Goal: Task Accomplishment & Management: Manage account settings

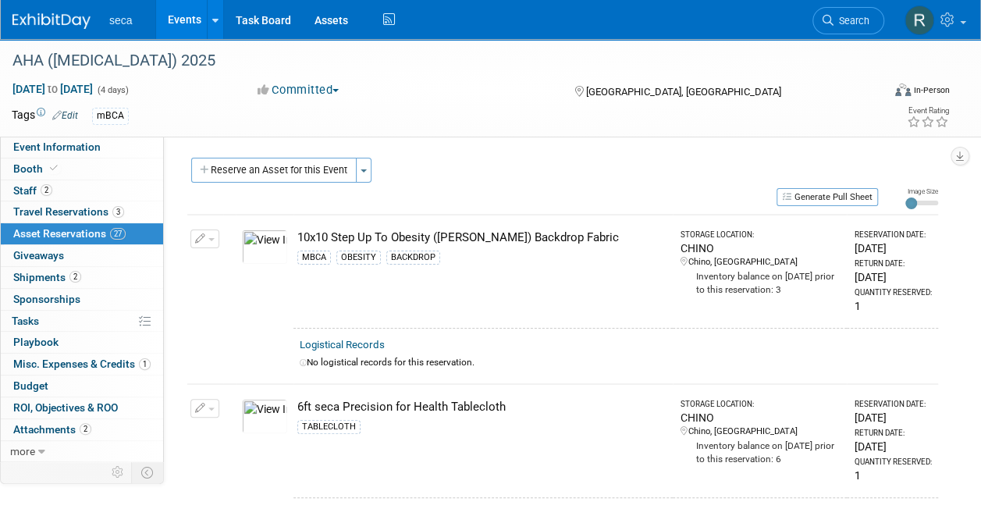
click at [184, 23] on link "Events" at bounding box center [184, 19] width 57 height 39
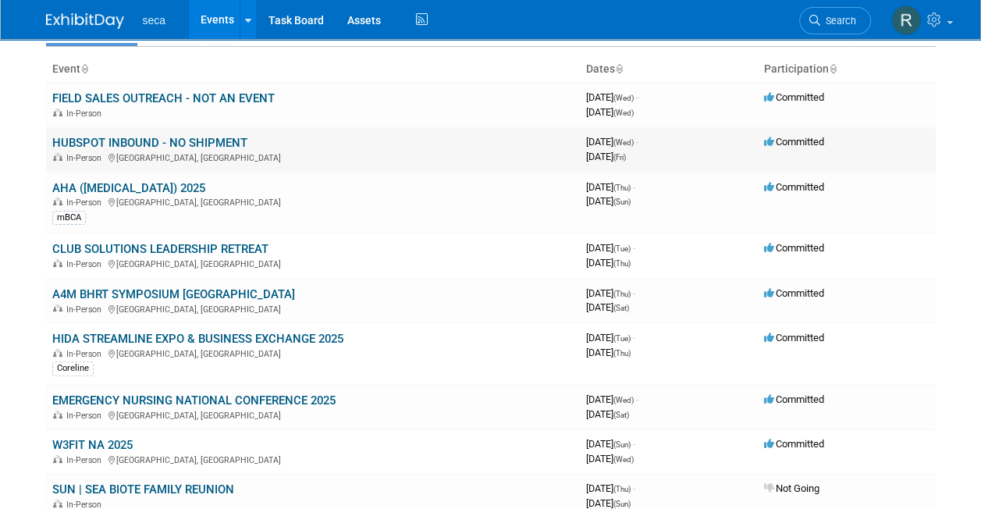
scroll to position [84, 0]
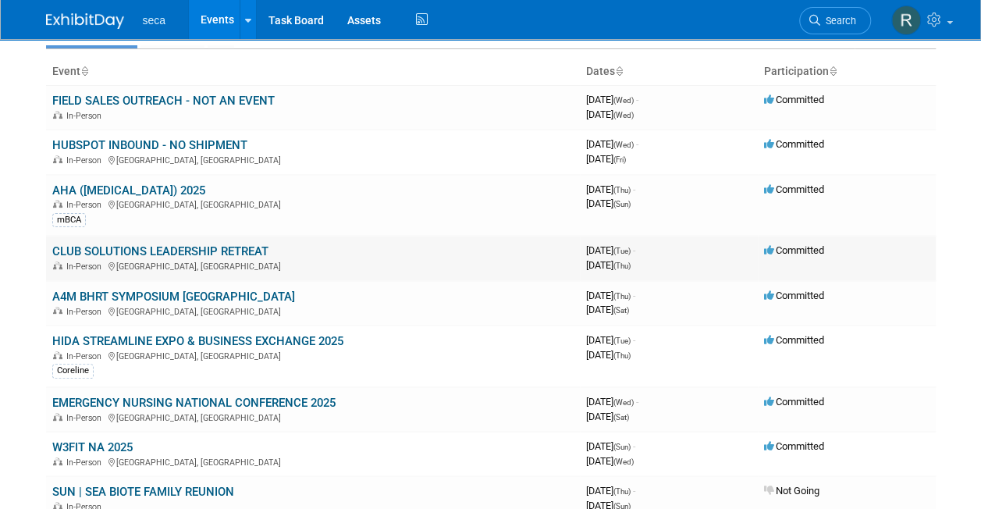
click at [162, 245] on link "CLUB SOLUTIONS LEADERSHIP RETREAT" at bounding box center [160, 251] width 216 height 14
click at [139, 249] on link "CLUB SOLUTIONS LEADERSHIP RETREAT" at bounding box center [160, 251] width 216 height 14
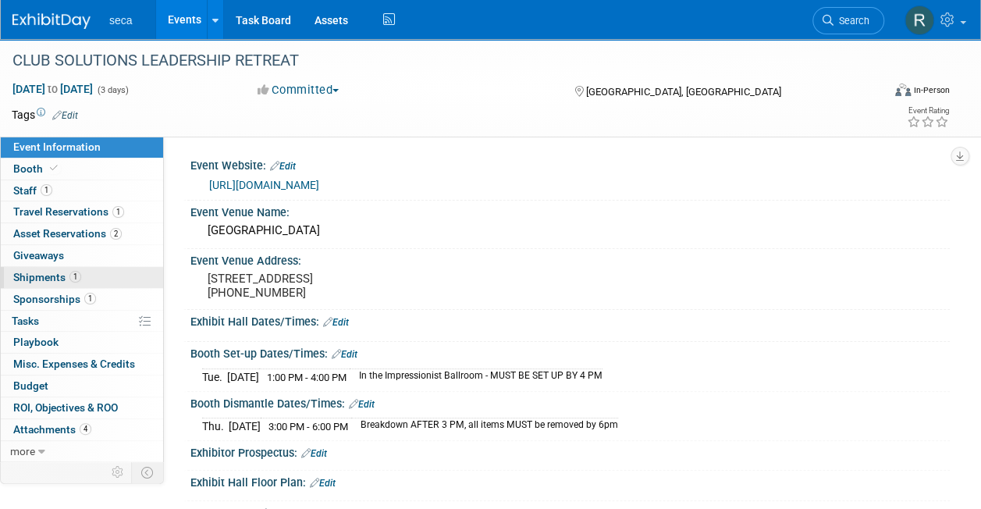
click at [75, 279] on span "1" at bounding box center [75, 277] width 12 height 12
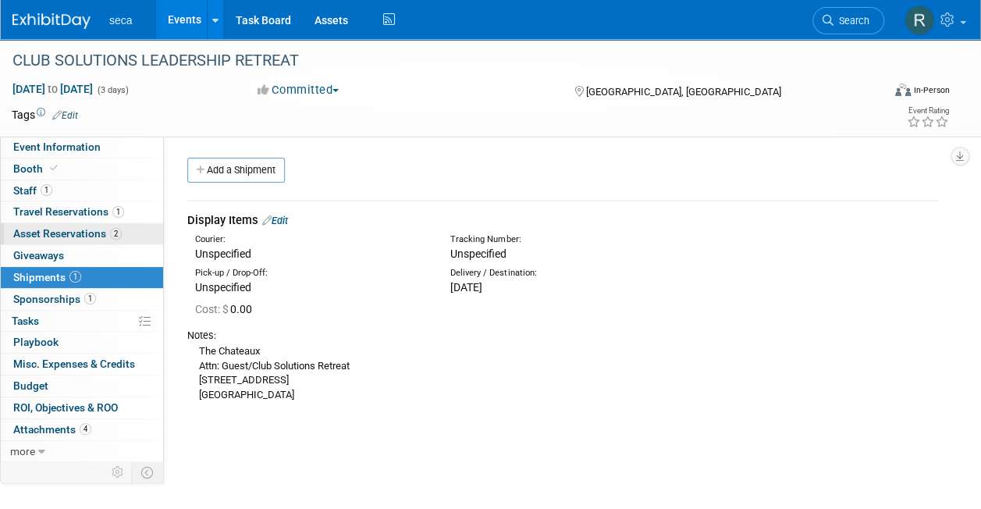
click at [102, 233] on span "Asset Reservations 2" at bounding box center [67, 233] width 109 height 12
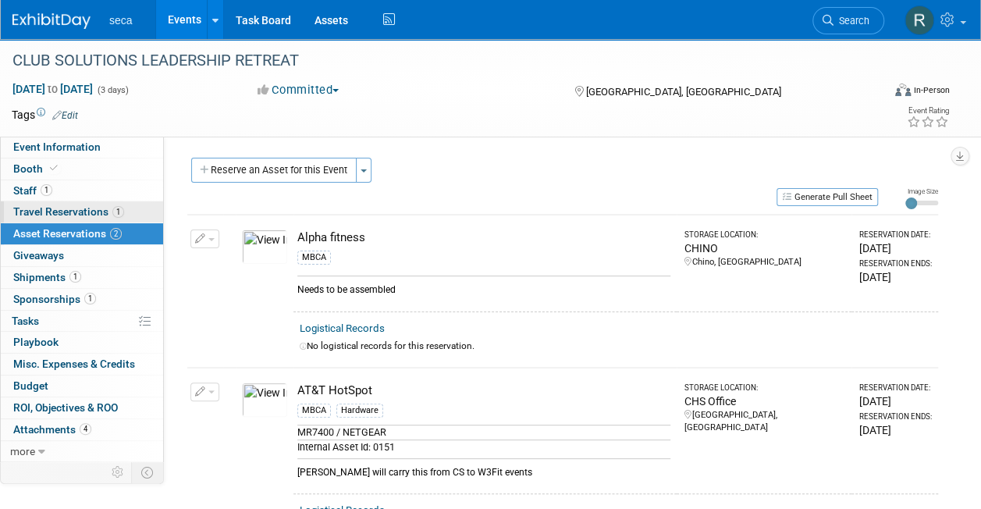
click at [89, 208] on span "Travel Reservations 1" at bounding box center [68, 211] width 111 height 12
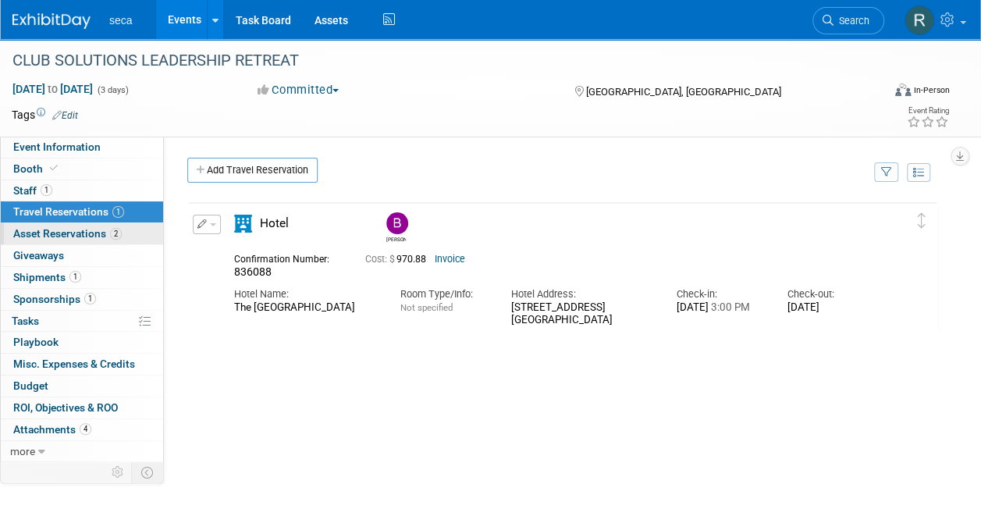
click at [88, 233] on span "Asset Reservations 2" at bounding box center [67, 233] width 109 height 12
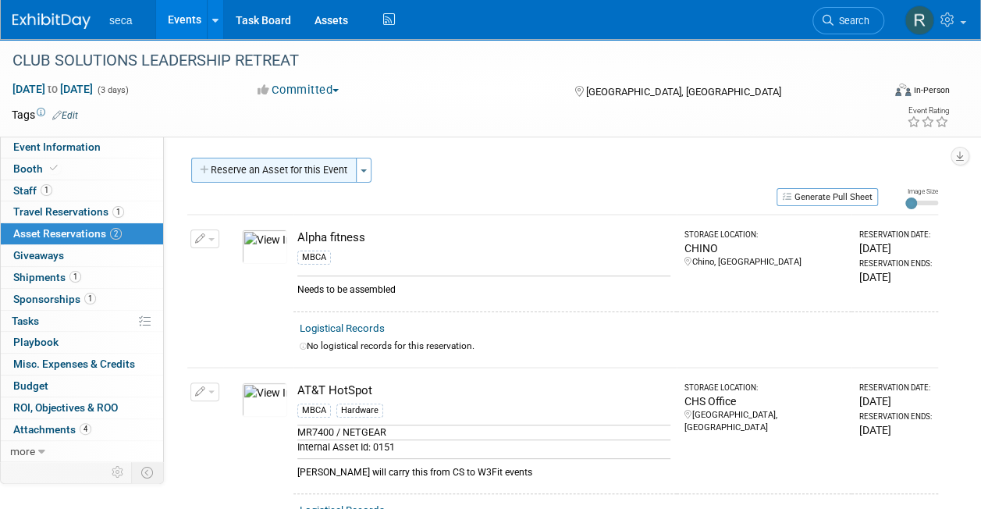
click at [275, 173] on button "Reserve an Asset for this Event" at bounding box center [273, 170] width 165 height 25
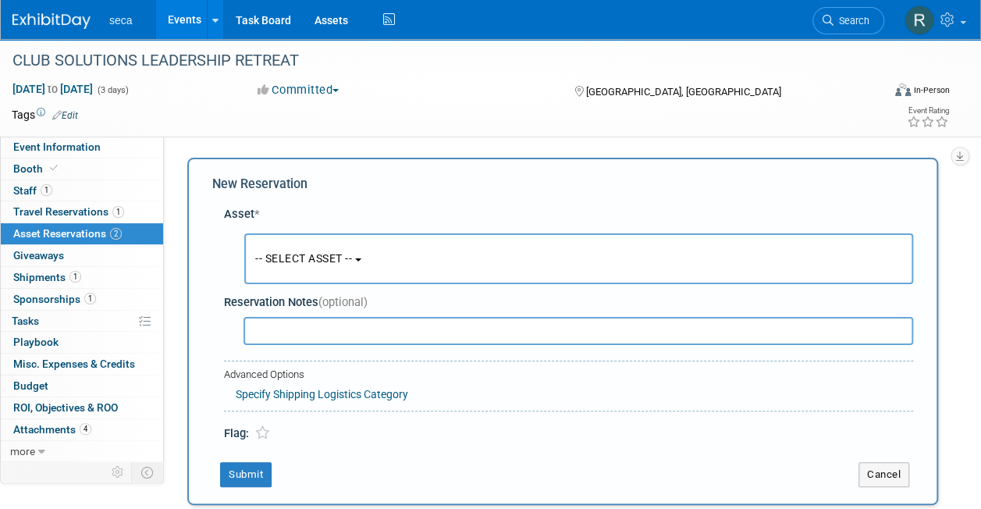
scroll to position [15, 0]
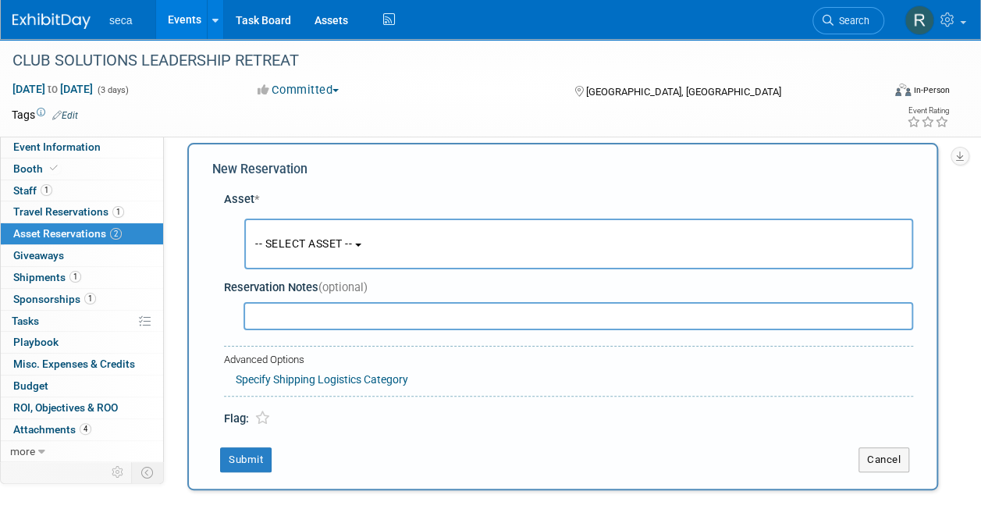
click at [306, 244] on span "-- SELECT ASSET --" at bounding box center [303, 243] width 97 height 12
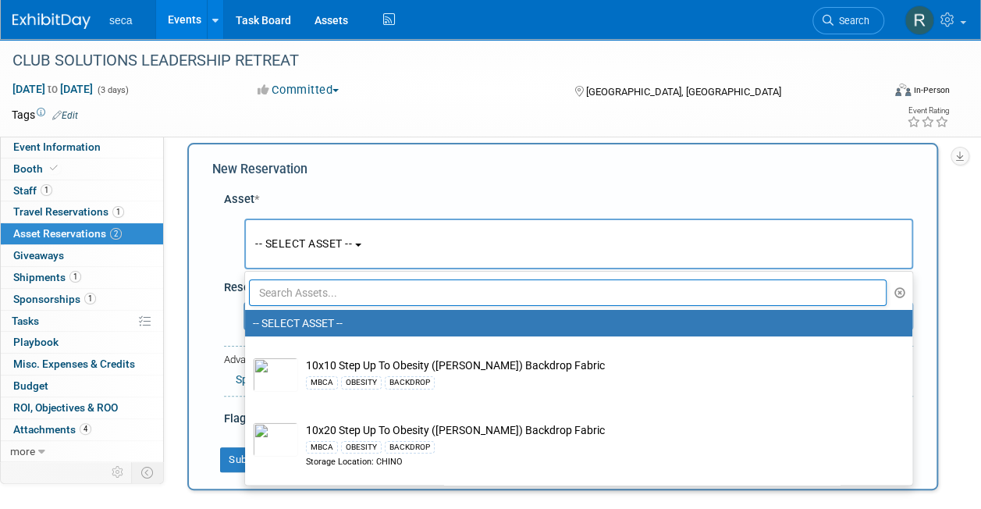
click at [309, 297] on input "text" at bounding box center [568, 292] width 638 height 27
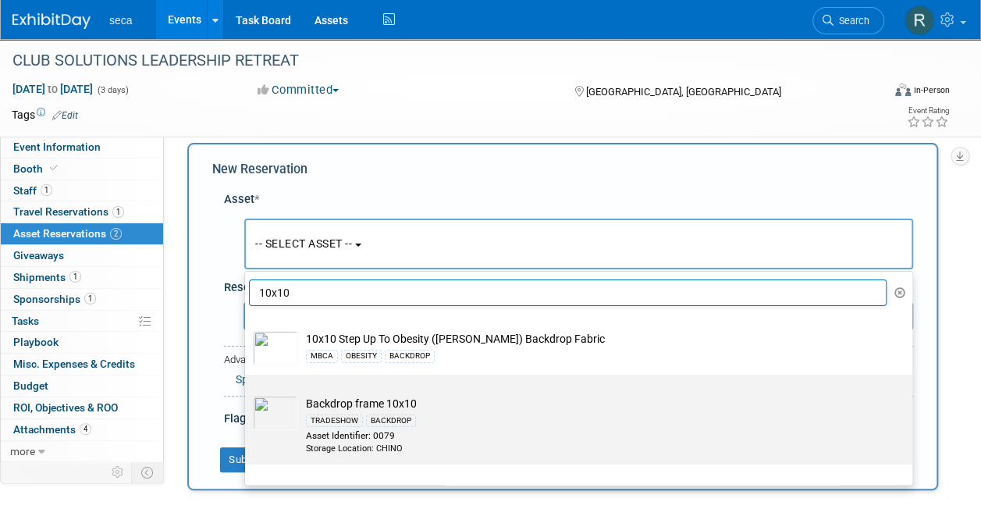
type input "10x10"
click at [345, 420] on div "TRADESHOW" at bounding box center [334, 421] width 57 height 12
click at [247, 393] on input "Backdrop frame 10x10 TRADESHOW BACKDROP Asset Identifier: 0079 Storage Location…" at bounding box center [242, 388] width 10 height 10
select select "10725985"
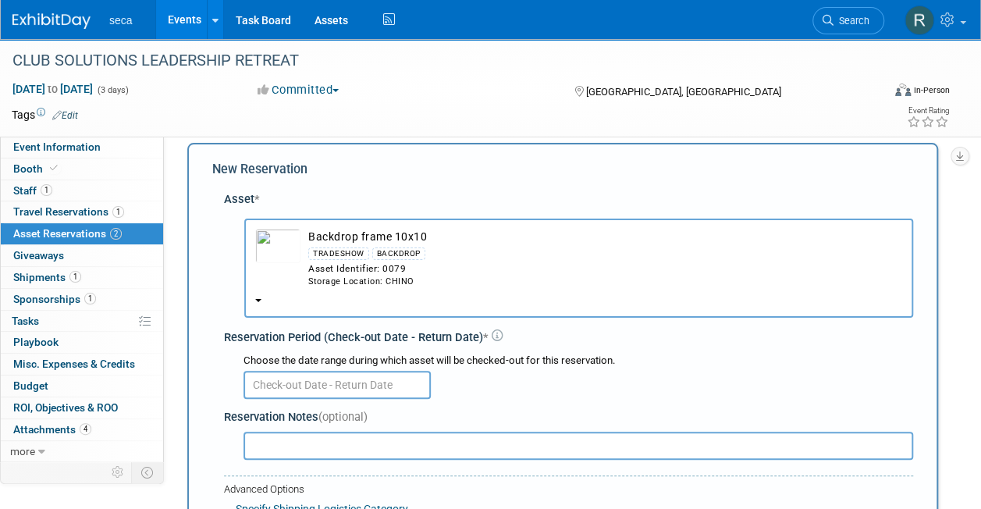
click at [344, 379] on input "text" at bounding box center [337, 385] width 187 height 28
click at [230, 267] on div "-- SELECT ASSET -- <table style='display: inline-block; border-style:none;'><tr…" at bounding box center [568, 265] width 689 height 114
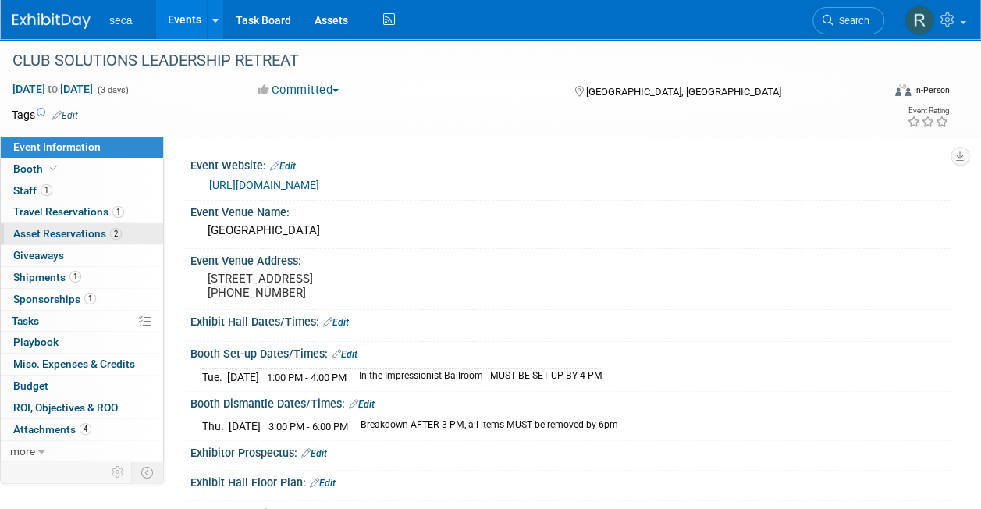
click at [56, 233] on span "Asset Reservations 2" at bounding box center [67, 233] width 109 height 12
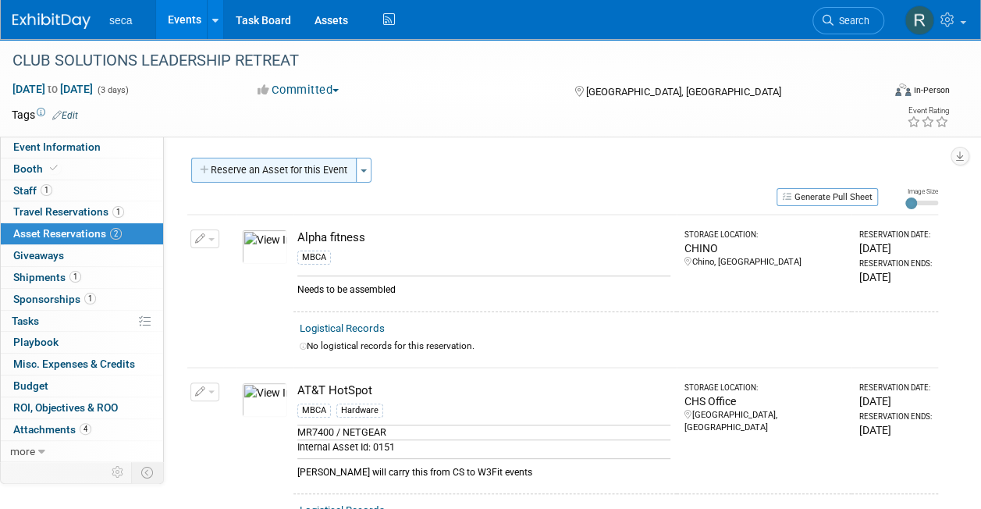
click at [272, 162] on button "Reserve an Asset for this Event" at bounding box center [273, 170] width 165 height 25
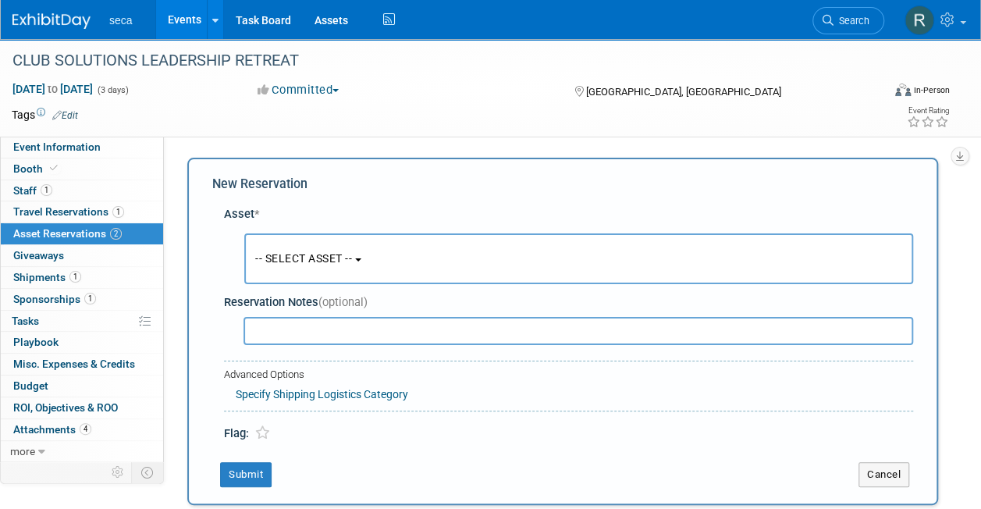
scroll to position [15, 0]
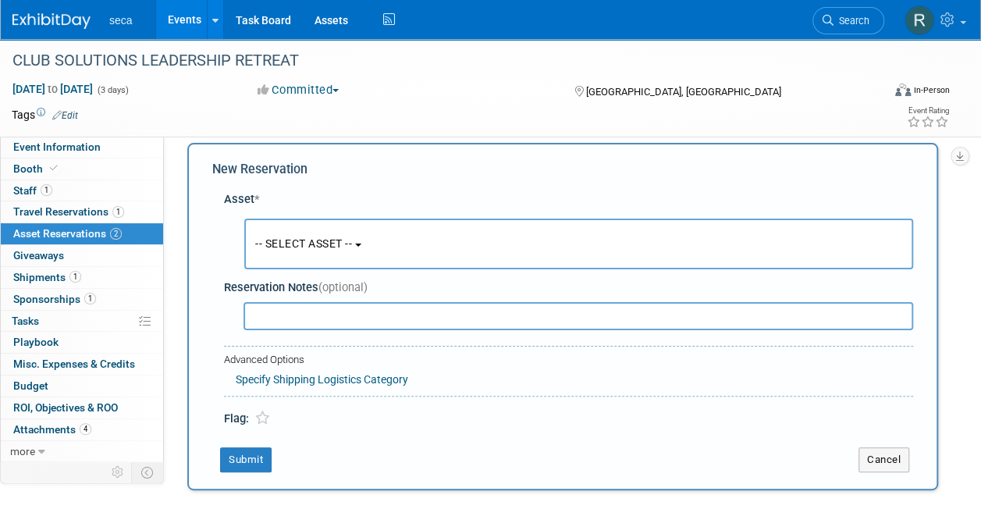
click at [303, 250] on button "-- SELECT ASSET --" at bounding box center [578, 244] width 669 height 51
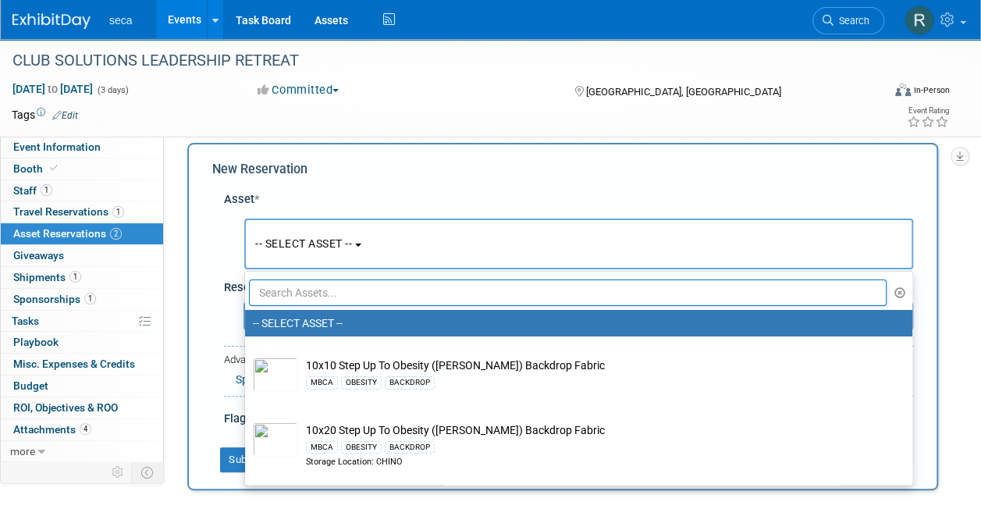
click at [304, 293] on input "text" at bounding box center [568, 292] width 638 height 27
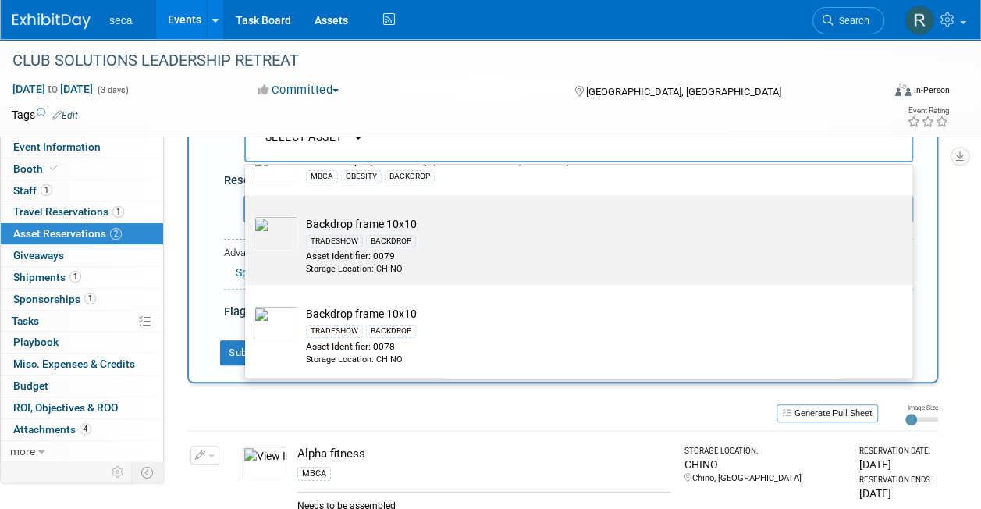
scroll to position [126, 0]
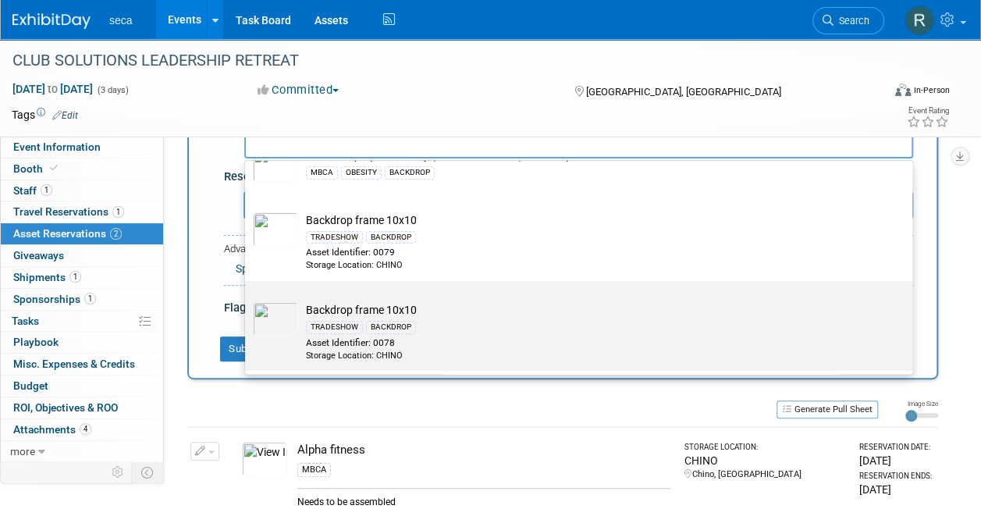
type input "10x10"
click at [372, 313] on td "Backdrop frame 10x10 TRADESHOW BACKDROP Asset Identifier: 0078 Storage Location…" at bounding box center [589, 331] width 583 height 59
click at [247, 300] on input "Backdrop frame 10x10 TRADESHOW BACKDROP Asset Identifier: 0078 Storage Location…" at bounding box center [242, 295] width 10 height 10
select select "10725867"
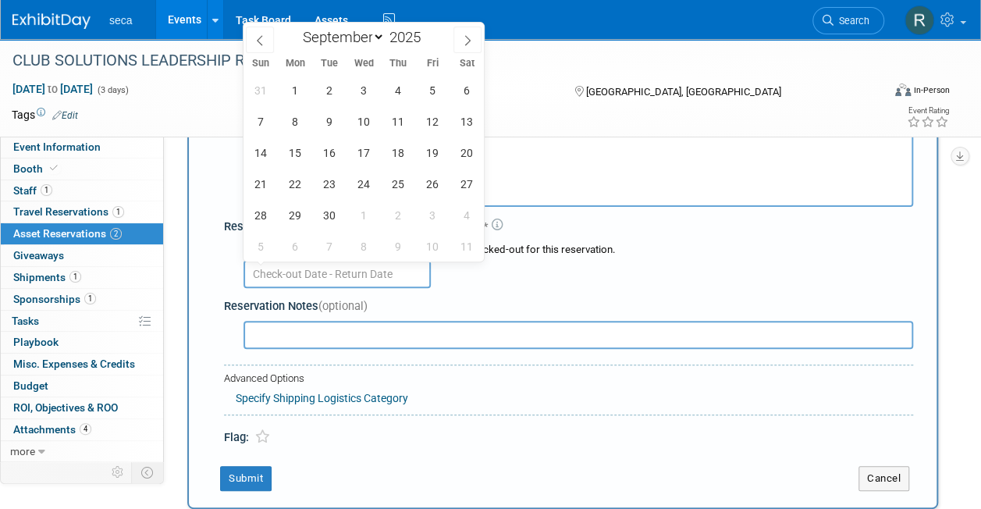
click at [346, 269] on input "text" at bounding box center [337, 274] width 187 height 28
click at [255, 36] on icon at bounding box center [259, 40] width 11 height 11
select select "7"
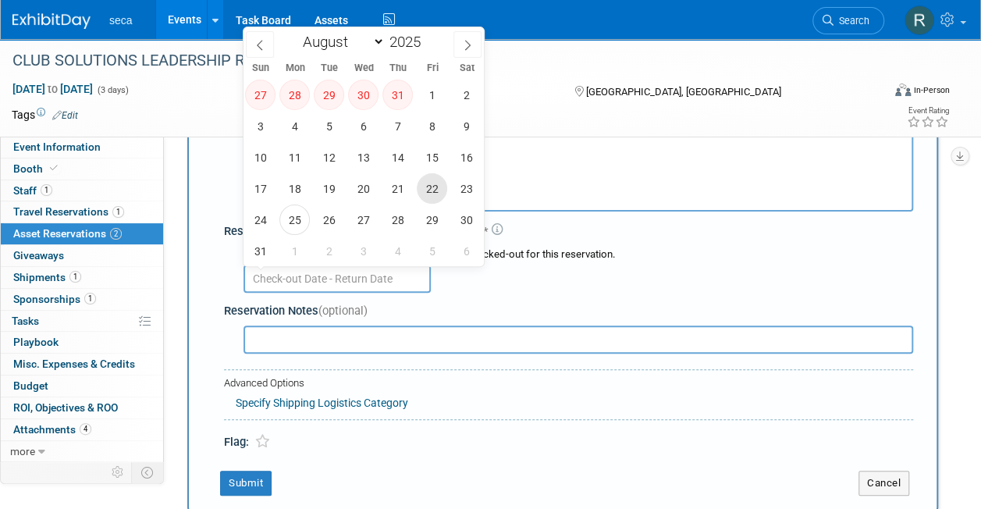
scroll to position [121, 0]
click at [430, 103] on span "1" at bounding box center [432, 95] width 30 height 30
click at [431, 97] on span "1" at bounding box center [432, 95] width 30 height 30
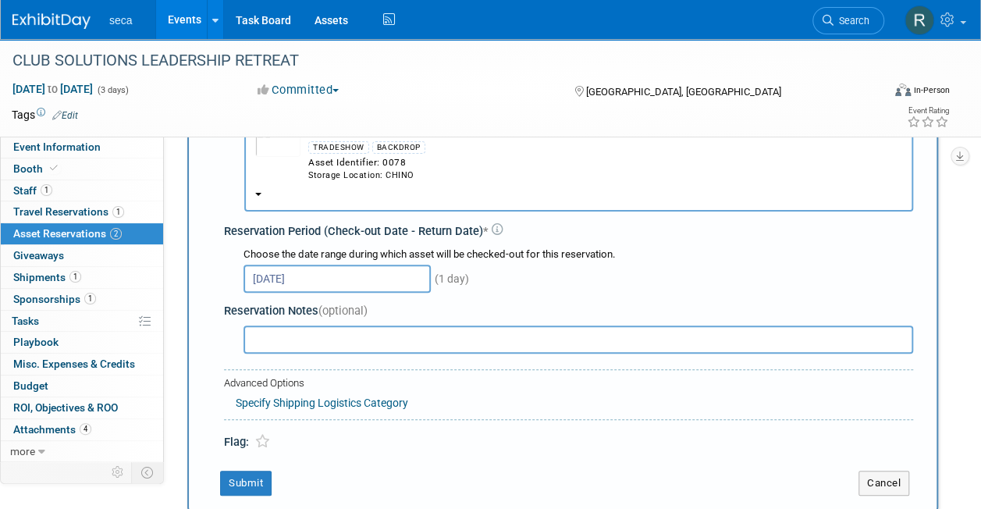
click at [340, 276] on input "Aug 1, 2025" at bounding box center [337, 279] width 187 height 28
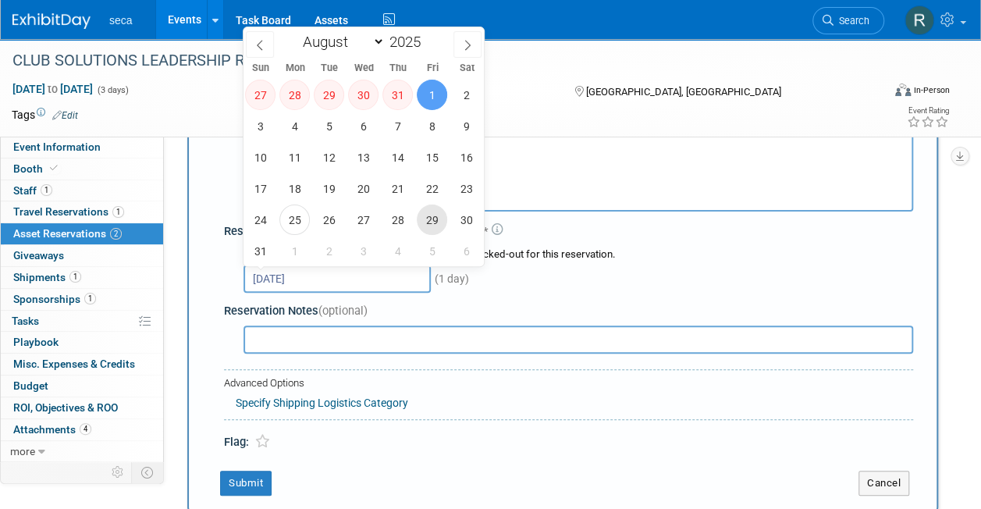
click at [431, 215] on span "29" at bounding box center [432, 220] width 30 height 30
type input "[DATE]"
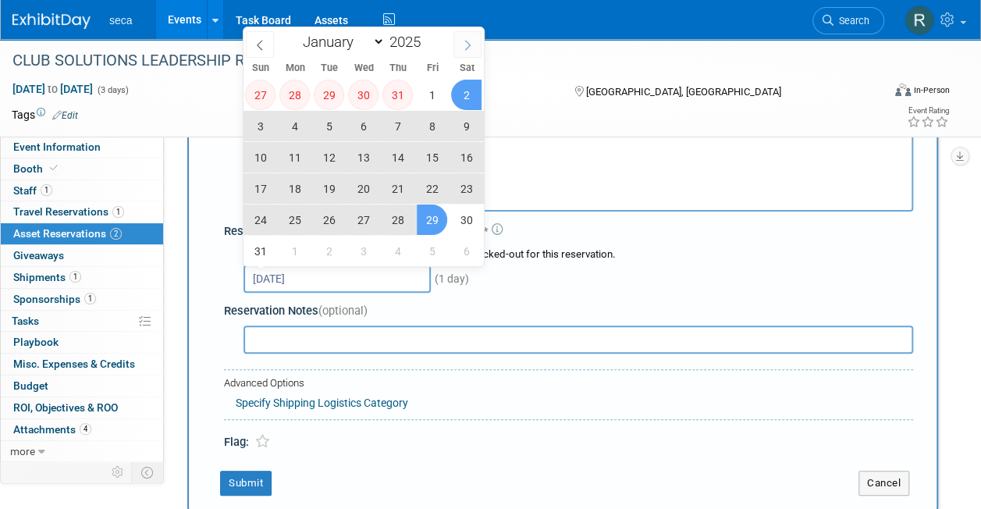
click at [471, 42] on icon at bounding box center [467, 45] width 11 height 11
select select "8"
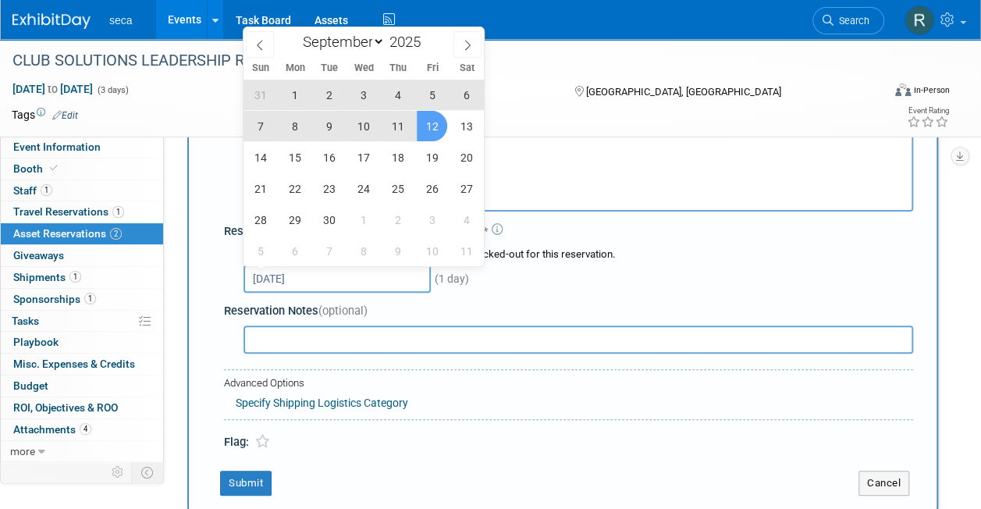
drag, startPoint x: 471, startPoint y: 42, endPoint x: 428, endPoint y: 122, distance: 90.5
click at [428, 122] on div "January February March April May June July August September October November De…" at bounding box center [364, 146] width 240 height 239
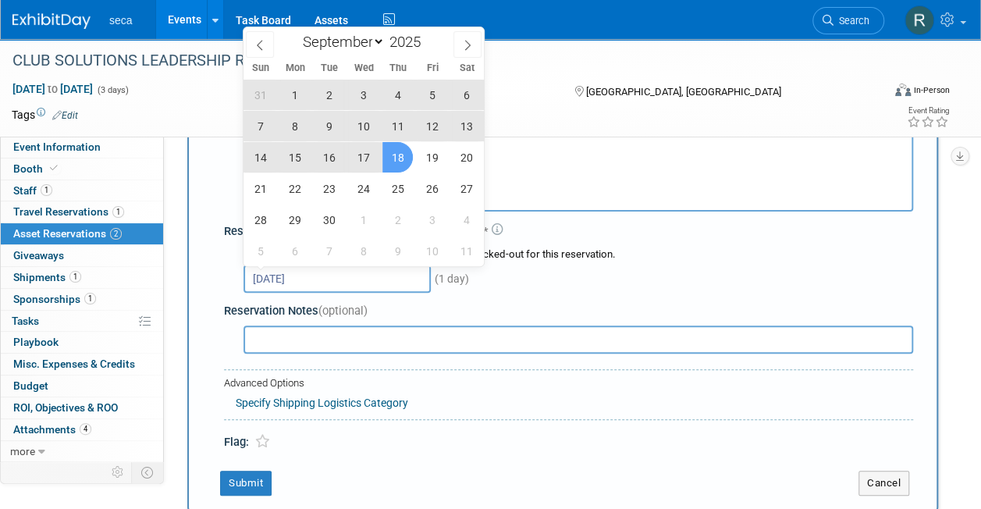
click at [393, 154] on span "18" at bounding box center [398, 157] width 30 height 30
type input "Aug 29, 2025 to Sep 18, 2025"
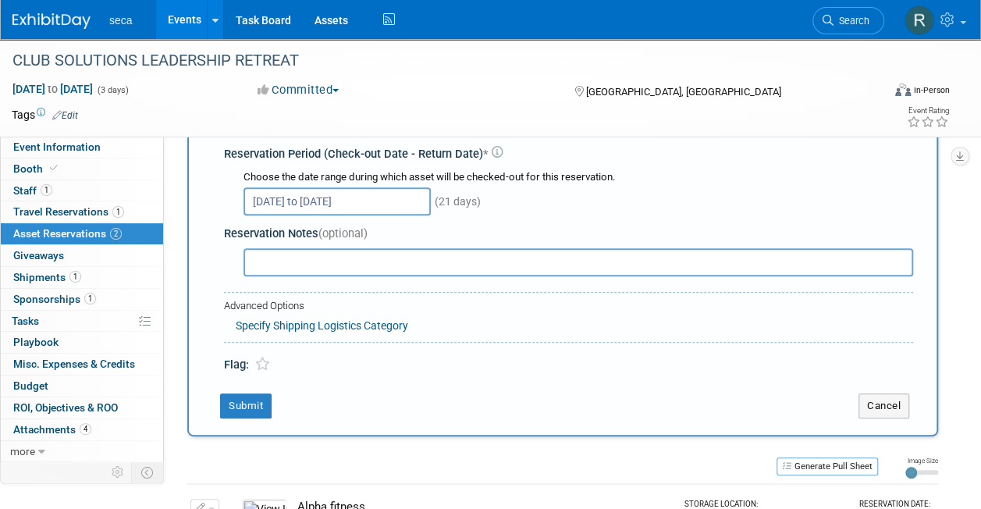
scroll to position [199, 0]
click at [244, 393] on button "Submit" at bounding box center [246, 405] width 52 height 25
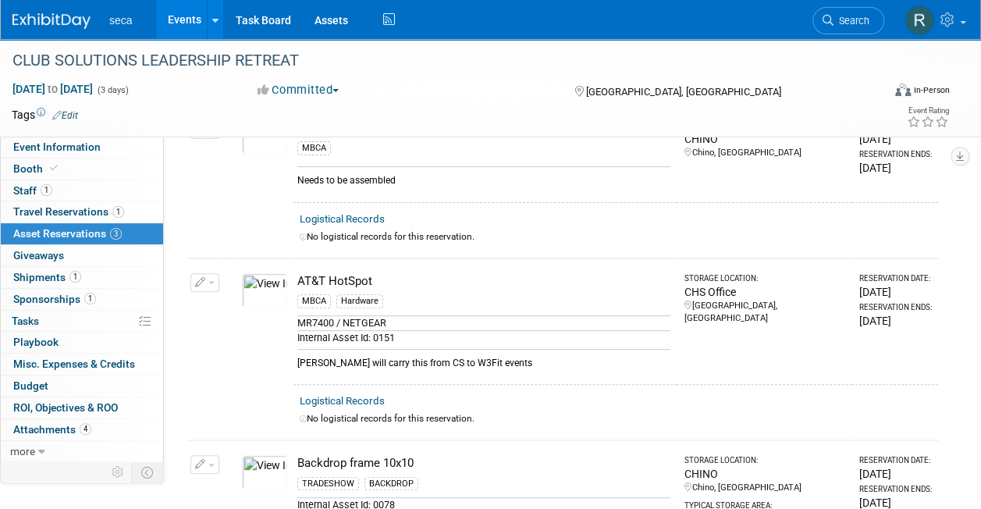
scroll to position [0, 0]
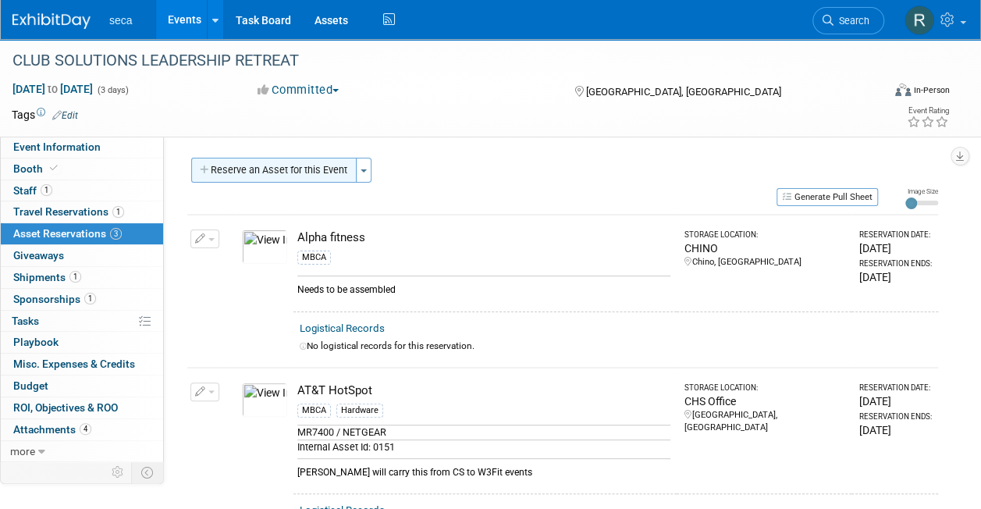
click at [291, 171] on button "Reserve an Asset for this Event" at bounding box center [273, 170] width 165 height 25
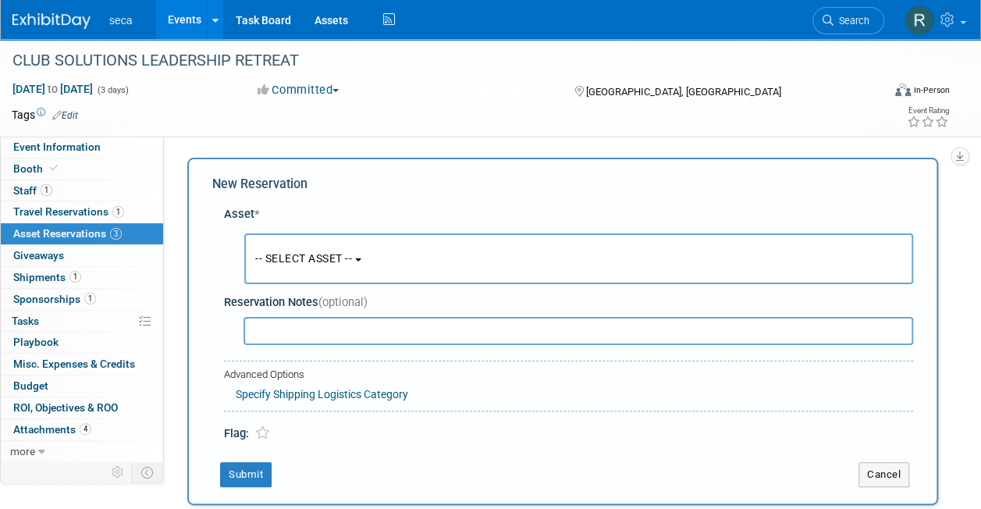
scroll to position [15, 0]
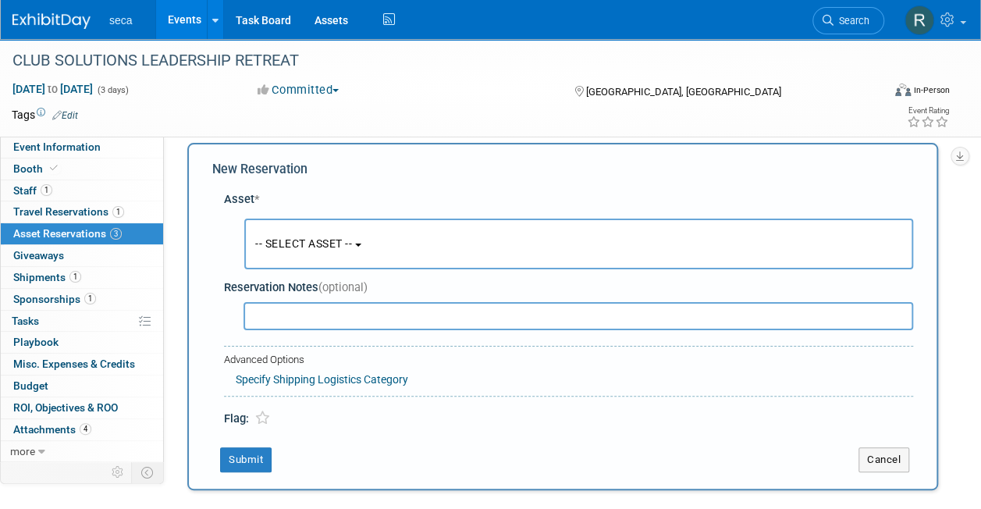
click at [302, 244] on span "-- SELECT ASSET --" at bounding box center [303, 243] width 97 height 12
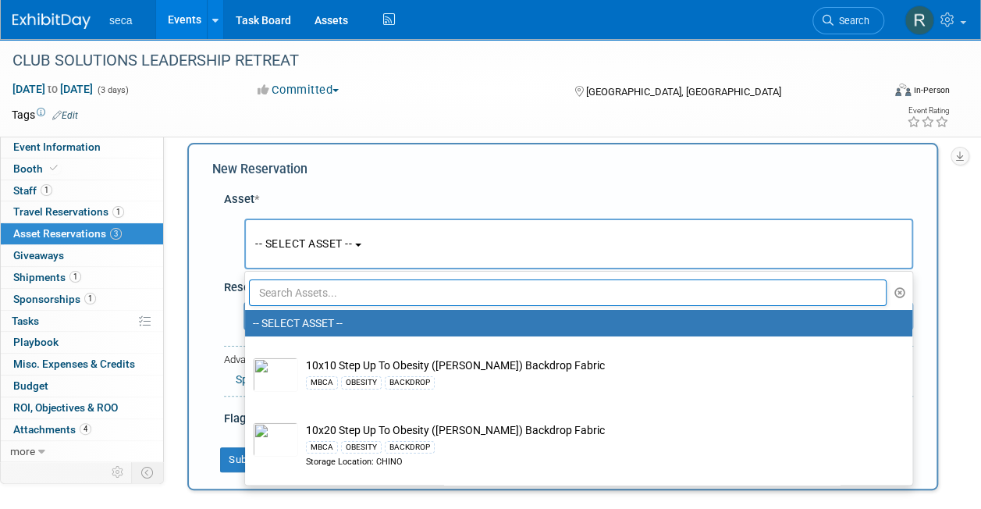
click at [305, 298] on input "text" at bounding box center [568, 292] width 638 height 27
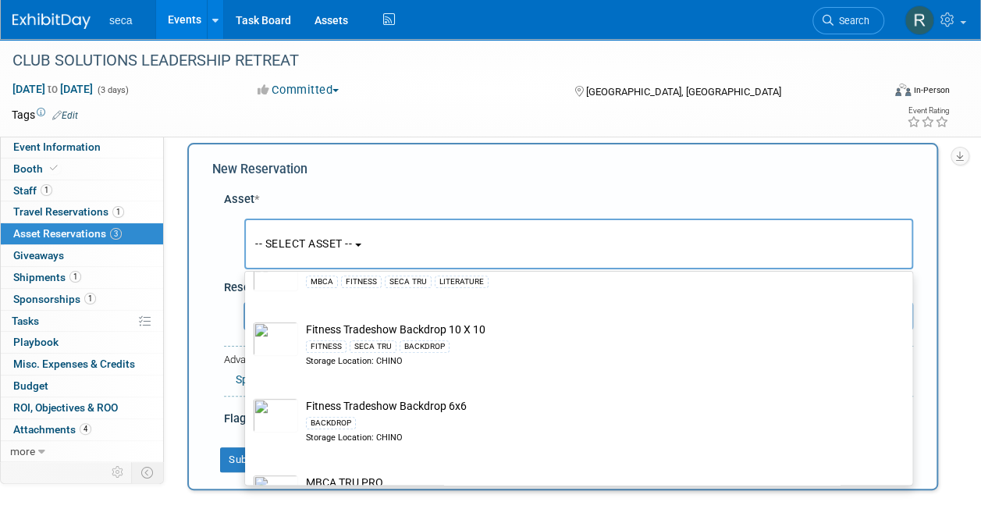
scroll to position [370, 0]
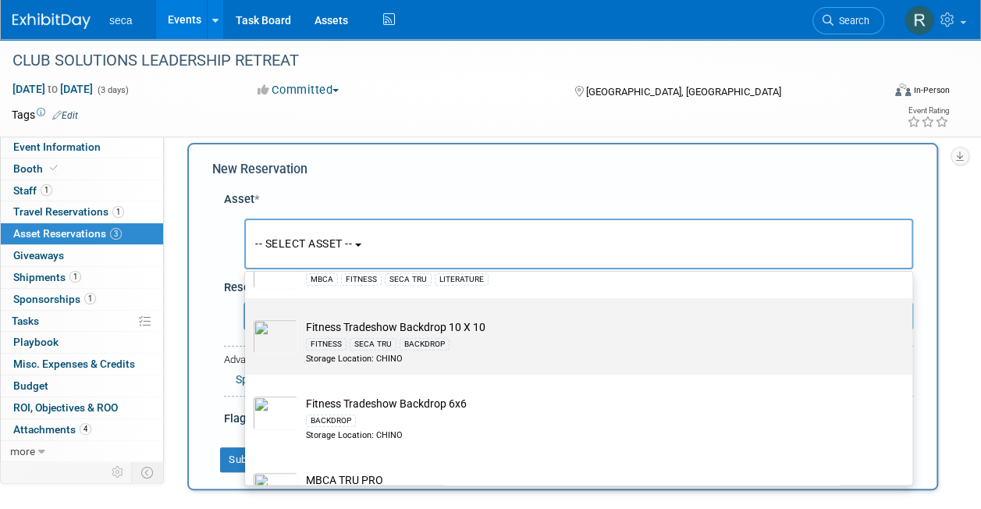
type input "fitness"
click at [375, 332] on td "Fitness Tradeshow Backdrop 10 X 10 FITNESS SECA TRU BACKDROP Storage Location: …" at bounding box center [589, 342] width 583 height 46
click at [247, 317] on input "Fitness Tradeshow Backdrop 10 X 10 FITNESS SECA TRU BACKDROP Storage Location: …" at bounding box center [242, 312] width 10 height 10
select select "10727306"
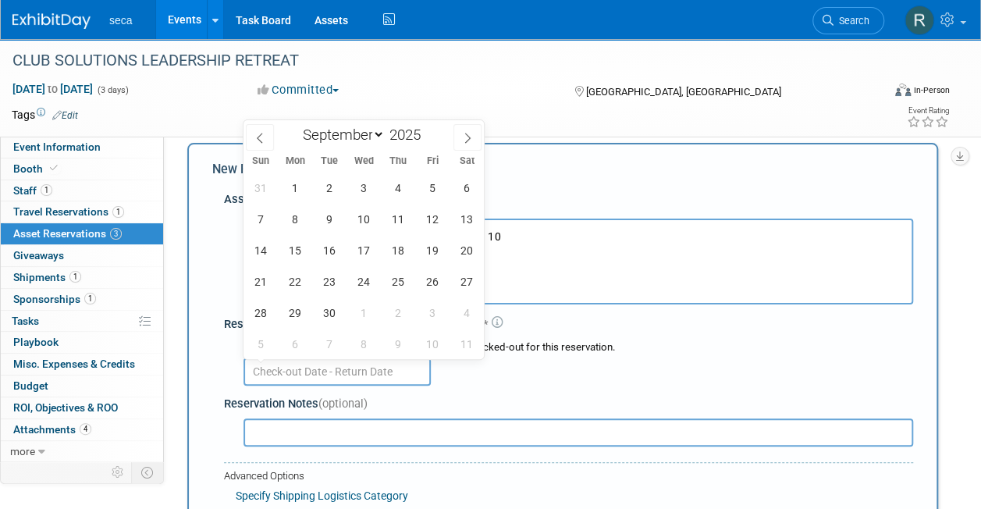
click at [349, 362] on input "text" at bounding box center [337, 372] width 187 height 28
click at [265, 142] on icon at bounding box center [259, 138] width 11 height 11
select select "7"
click at [429, 311] on span "29" at bounding box center [432, 312] width 30 height 30
type input "[DATE]"
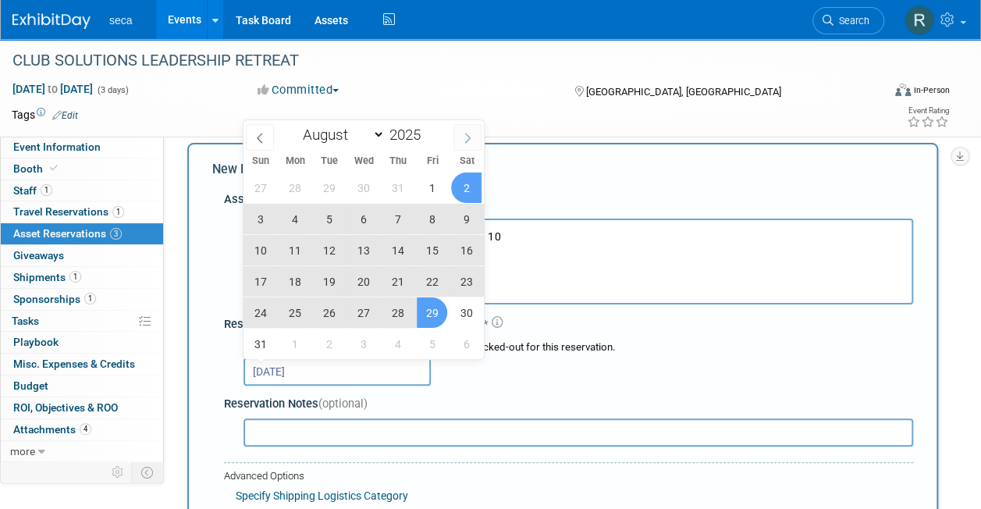
click at [467, 127] on span at bounding box center [468, 137] width 28 height 27
select select "8"
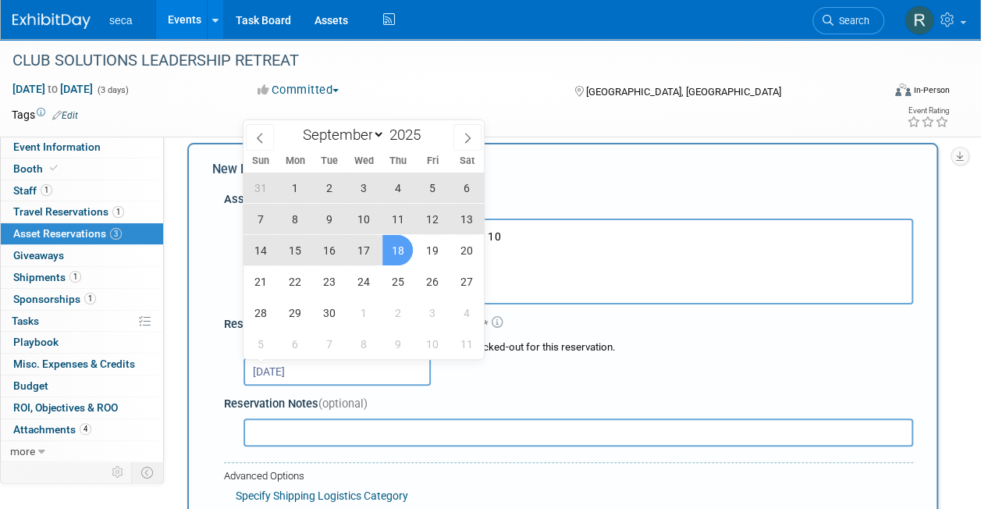
click at [393, 254] on span "18" at bounding box center [398, 250] width 30 height 30
type input "Aug 29, 2025 to Sep 18, 2025"
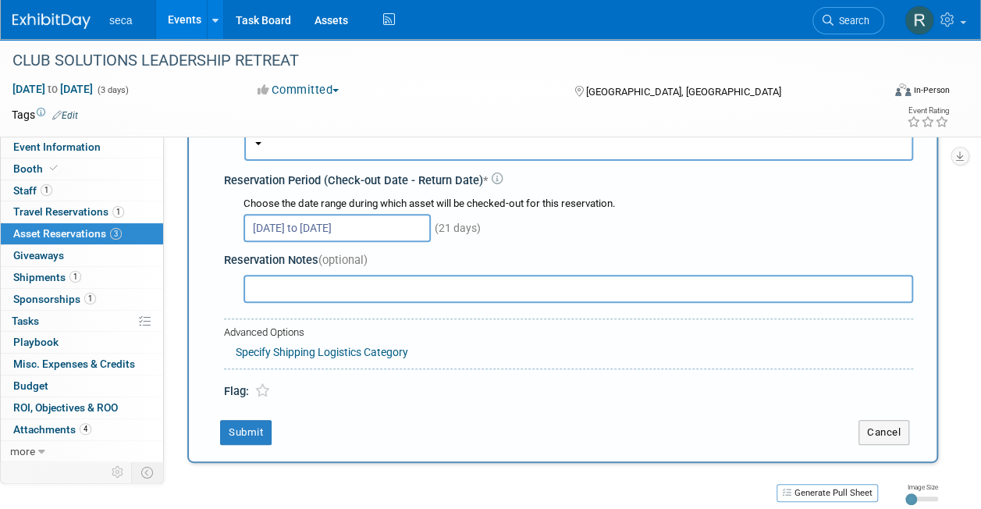
scroll to position [174, 0]
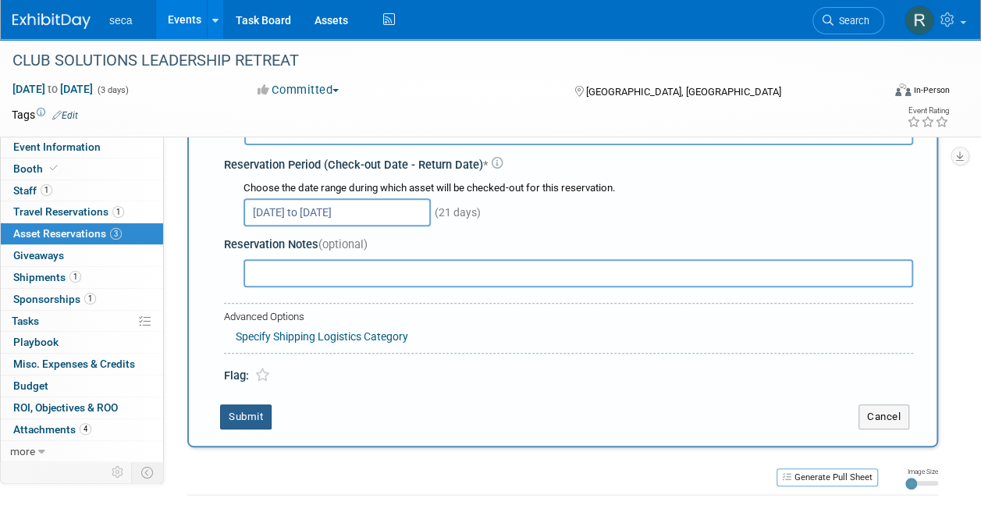
click at [235, 425] on button "Submit" at bounding box center [246, 416] width 52 height 25
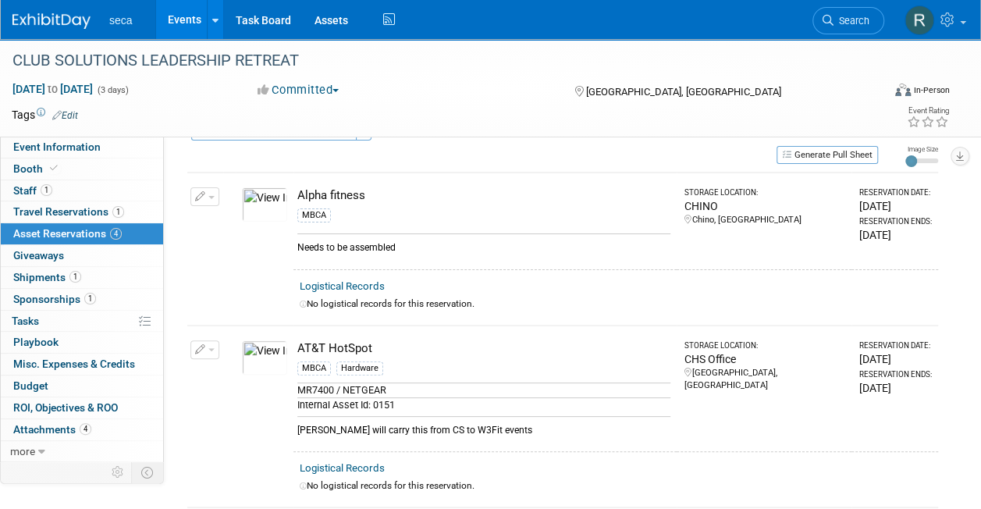
scroll to position [0, 0]
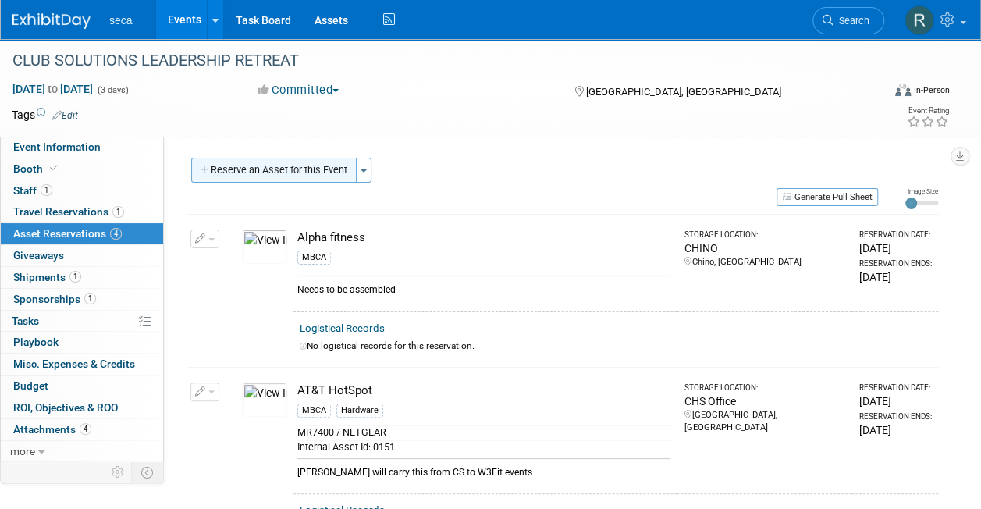
click at [274, 169] on button "Reserve an Asset for this Event" at bounding box center [273, 170] width 165 height 25
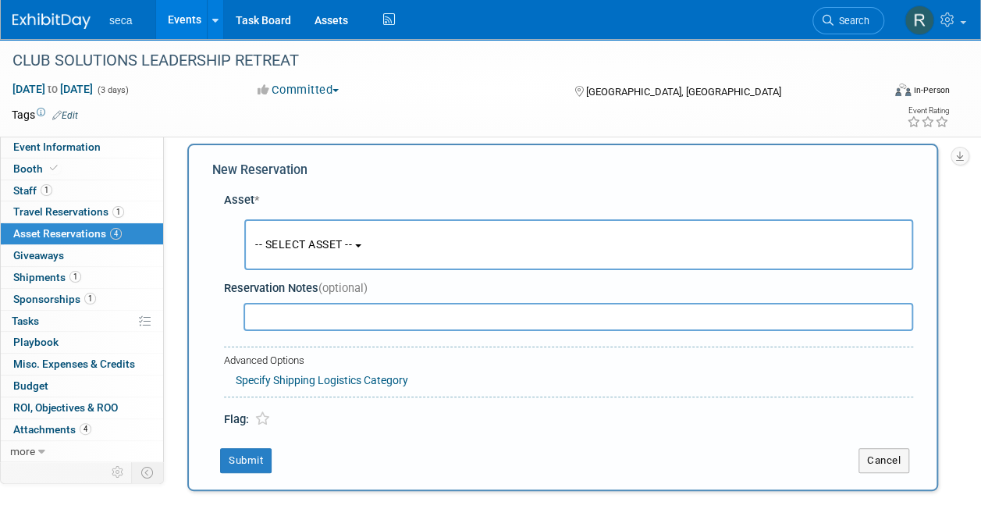
scroll to position [15, 0]
click at [324, 244] on span "-- SELECT ASSET --" at bounding box center [303, 243] width 97 height 12
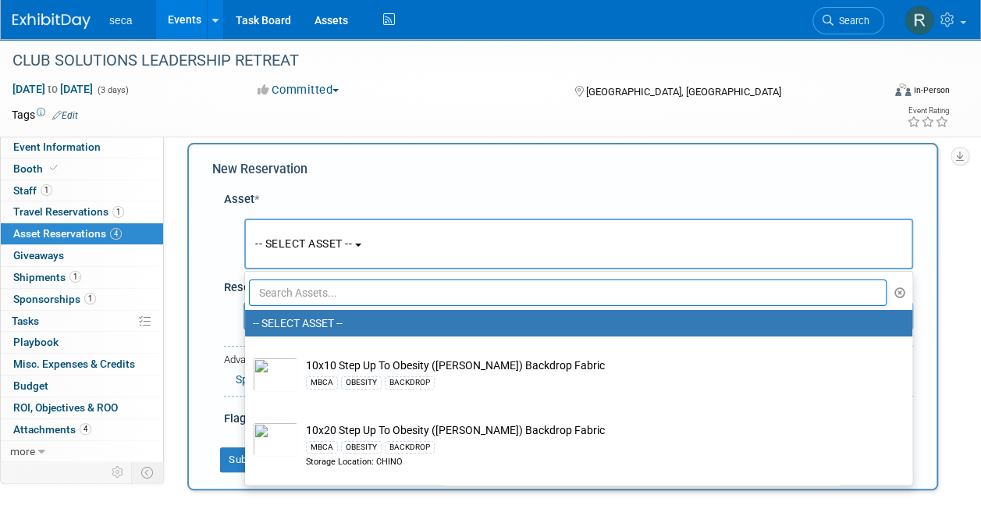
click at [320, 288] on input "text" at bounding box center [568, 292] width 638 height 27
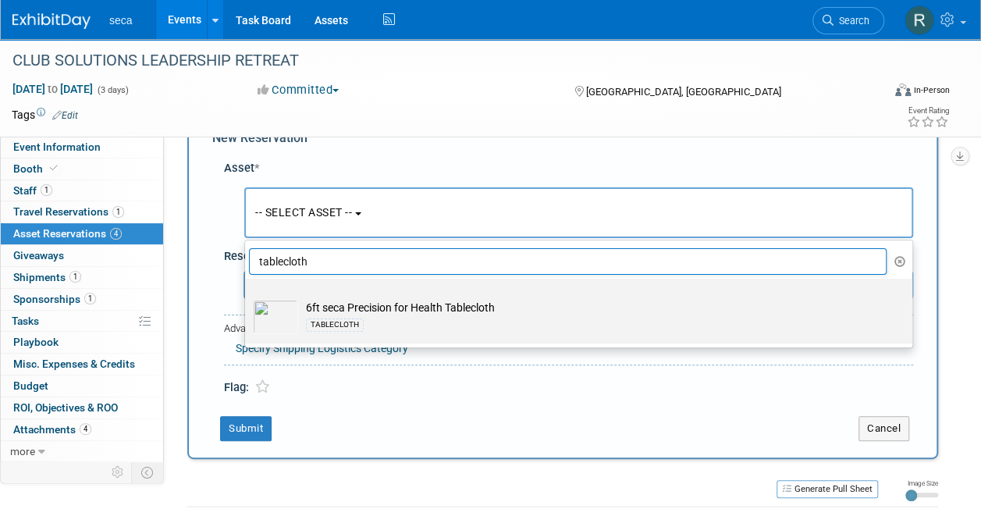
scroll to position [47, 0]
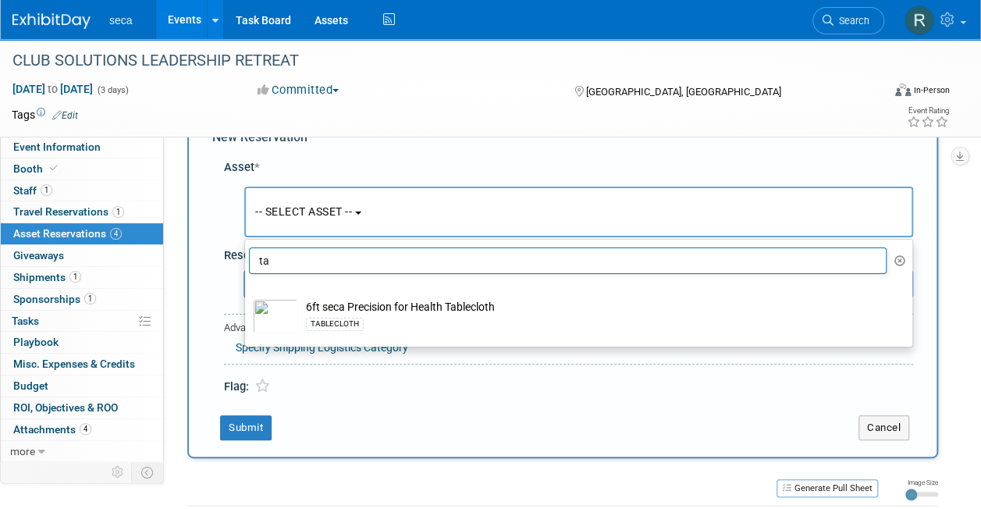
type input "t"
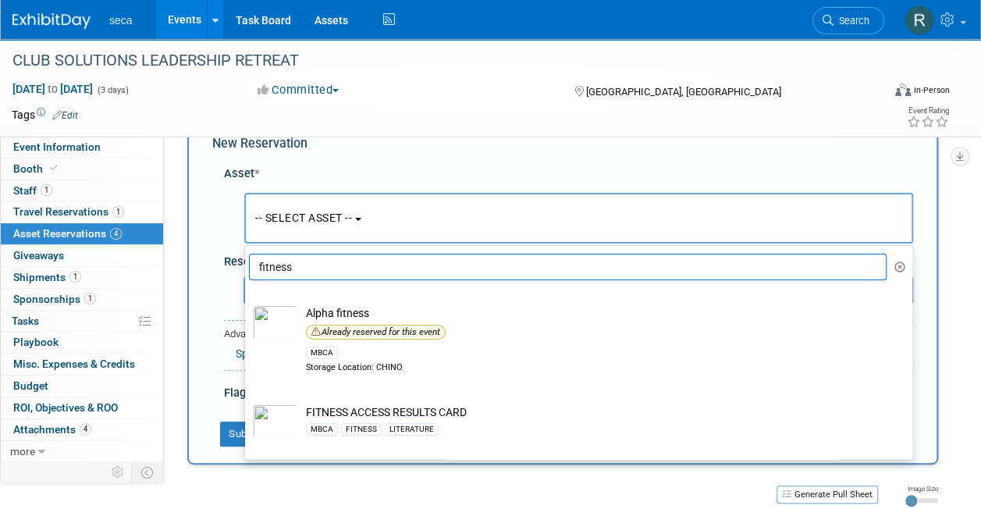
scroll to position [40, 0]
type input "f"
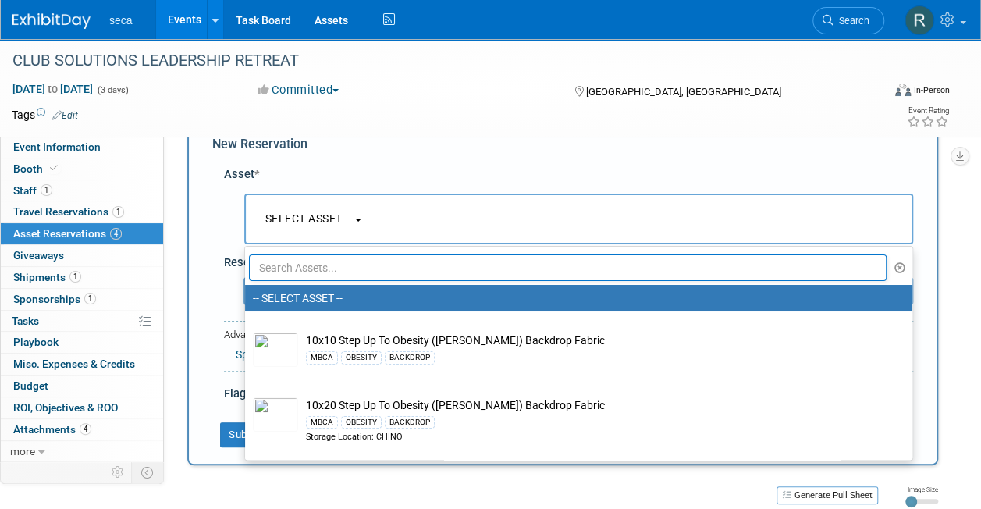
click at [212, 195] on div "Asset * -- SELECT ASSET --" at bounding box center [562, 280] width 701 height 244
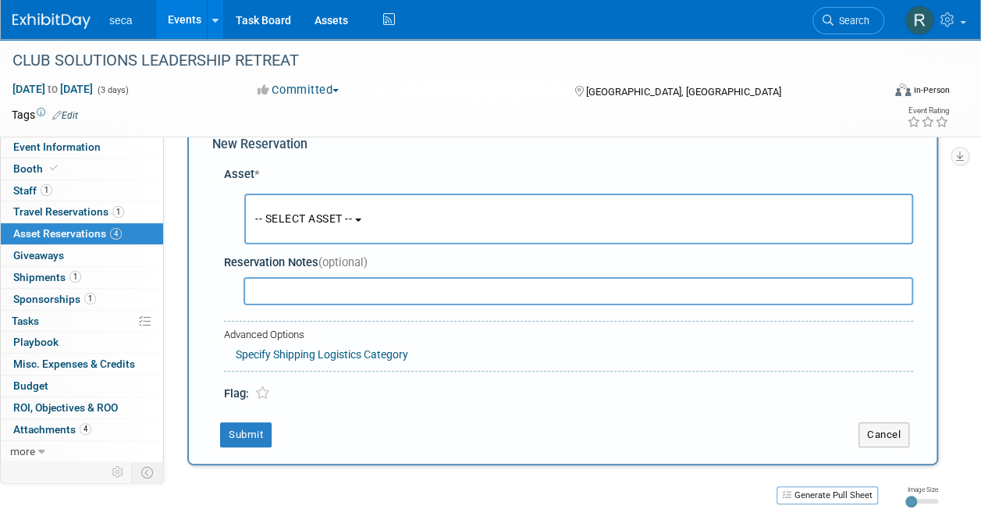
click at [319, 225] on span "-- SELECT ASSET --" at bounding box center [303, 218] width 97 height 12
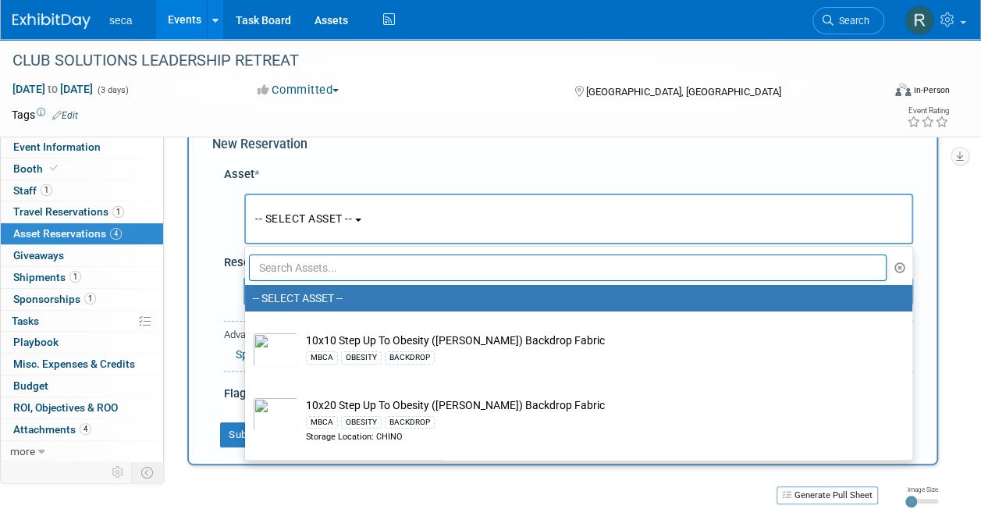
click at [319, 265] on input "text" at bounding box center [568, 267] width 638 height 27
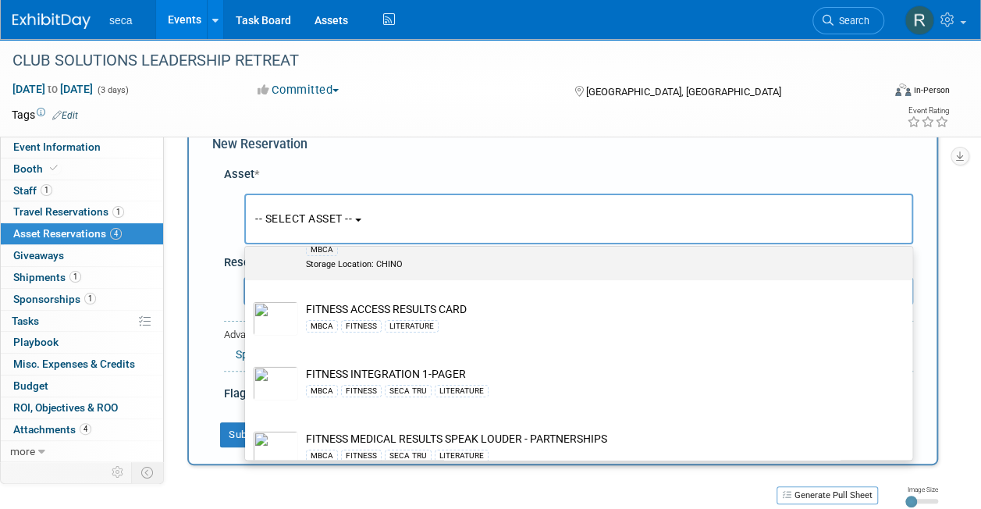
scroll to position [105, 0]
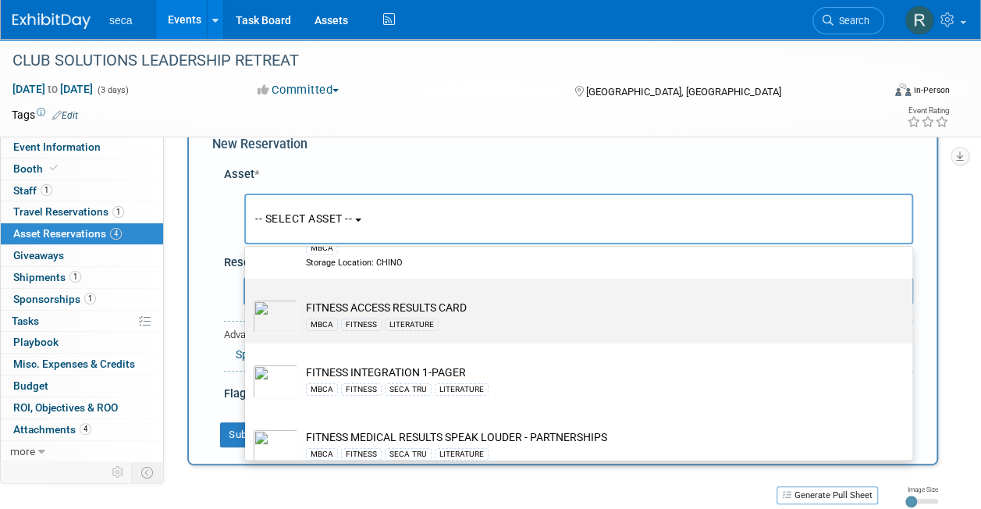
type input "fitness"
click at [423, 309] on td "FITNESS ACCESS RESULTS CARD MBCA FITNESS LITERATURE" at bounding box center [589, 317] width 583 height 34
click at [247, 297] on input "FITNESS ACCESS RESULTS CARD MBCA FITNESS LITERATURE" at bounding box center [242, 292] width 10 height 10
select select "10726843"
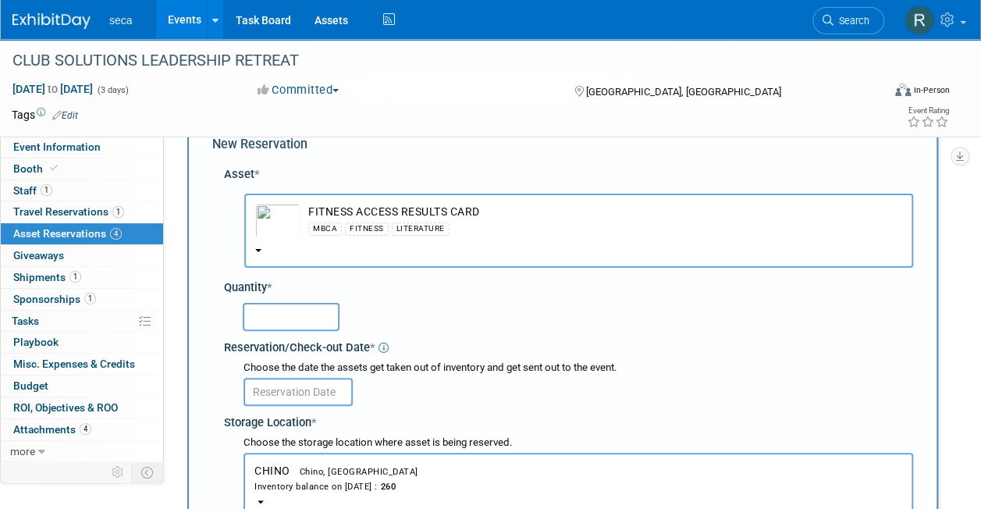
click at [321, 320] on input "text" at bounding box center [291, 317] width 97 height 28
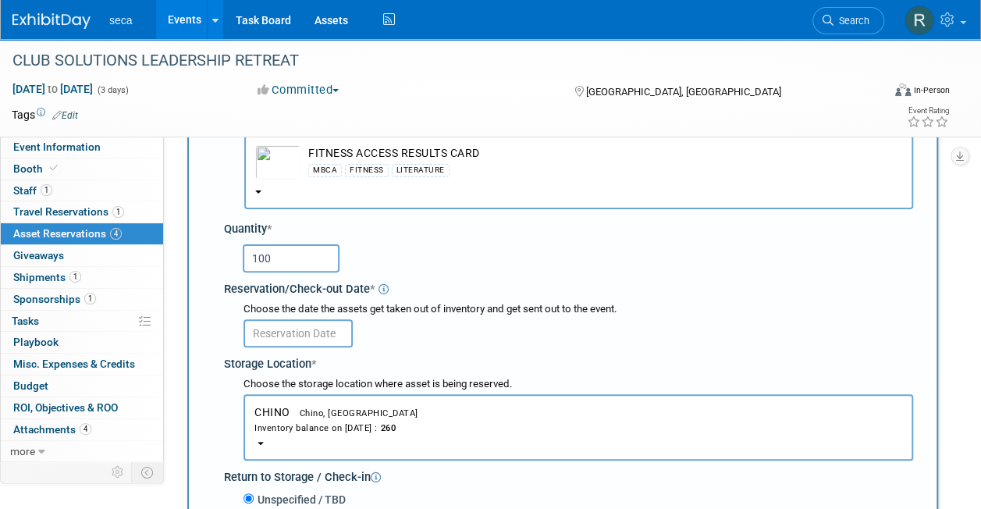
scroll to position [99, 0]
type input "100"
click at [317, 336] on input "text" at bounding box center [298, 333] width 109 height 28
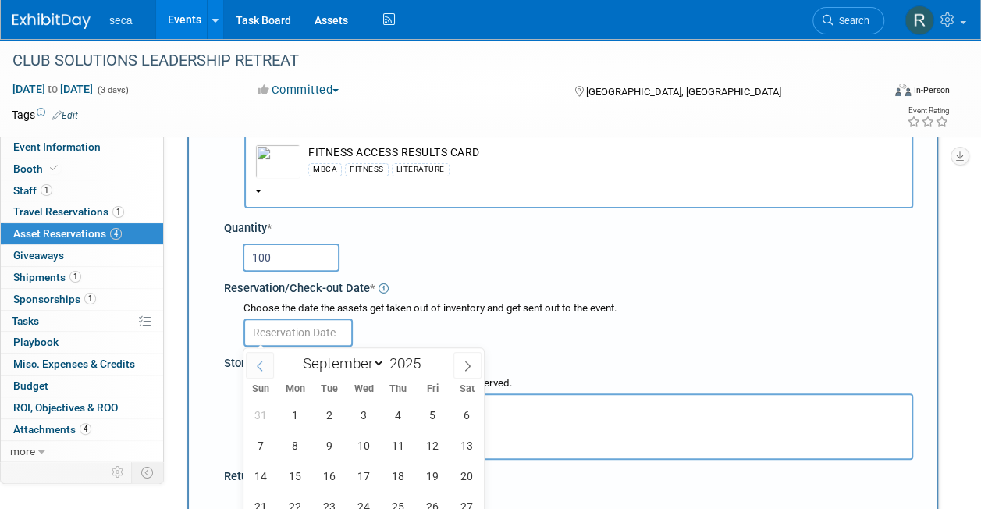
click at [257, 362] on icon at bounding box center [259, 366] width 11 height 11
select select "7"
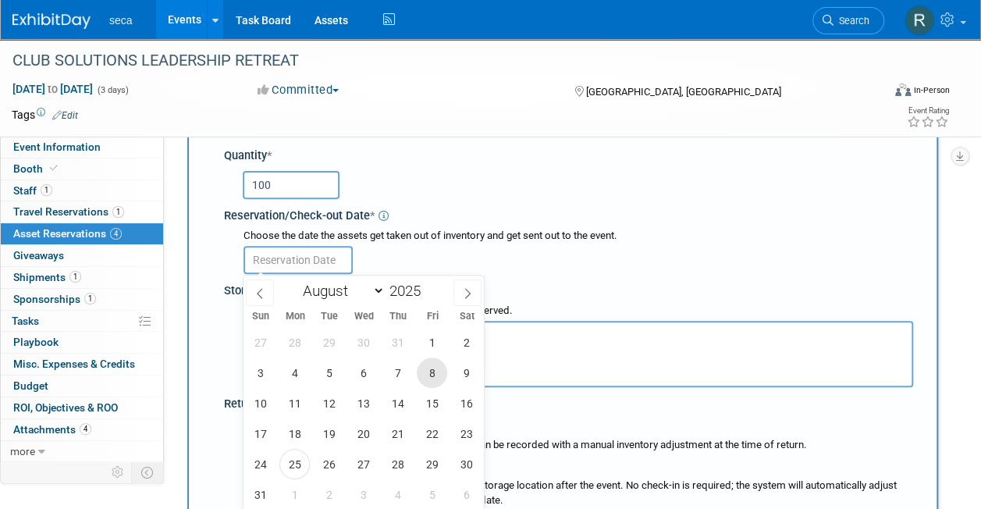
scroll to position [173, 0]
click at [431, 467] on span "29" at bounding box center [432, 463] width 30 height 30
type input "[DATE]"
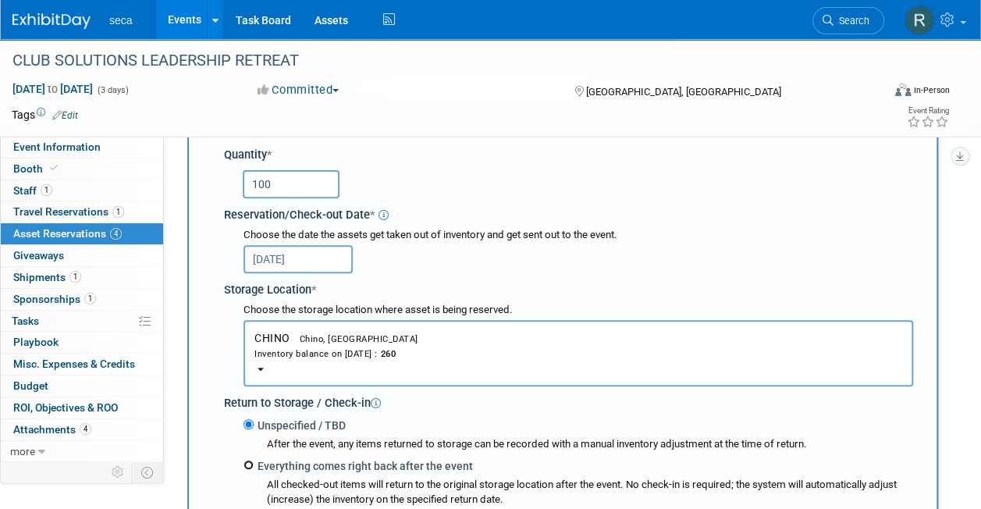
click at [251, 463] on input "Everything comes right back after the event" at bounding box center [249, 465] width 10 height 10
radio input "true"
select select "8"
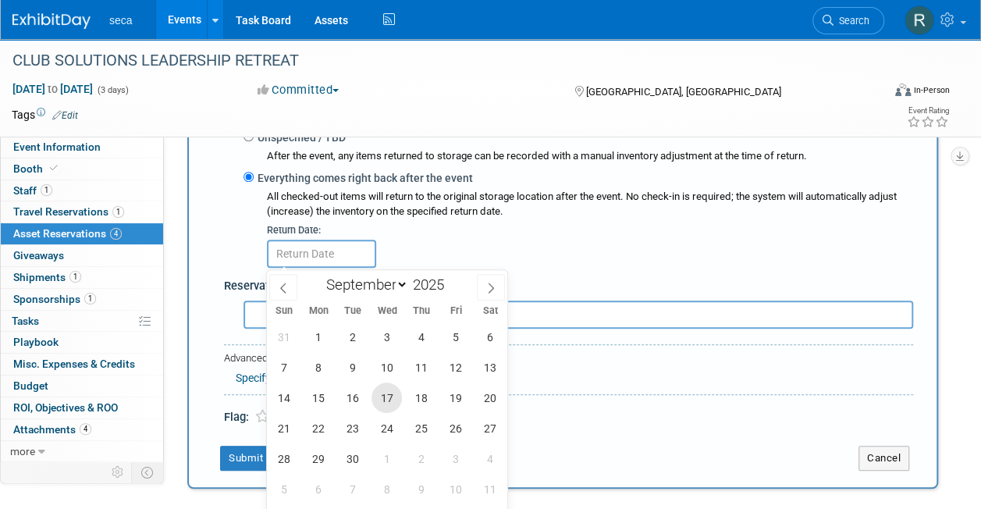
click at [389, 389] on span "17" at bounding box center [387, 398] width 30 height 30
type input "Sep 17, 2025"
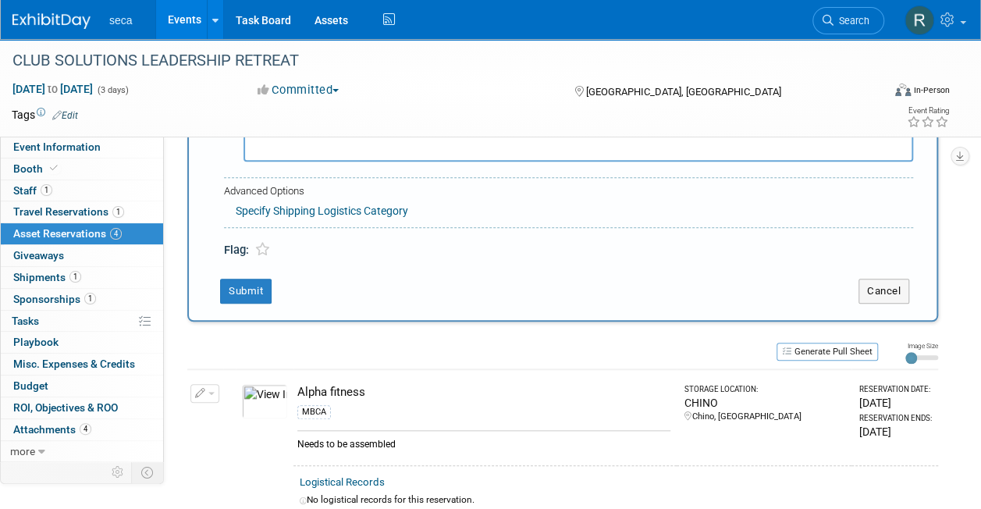
scroll to position [671, 0]
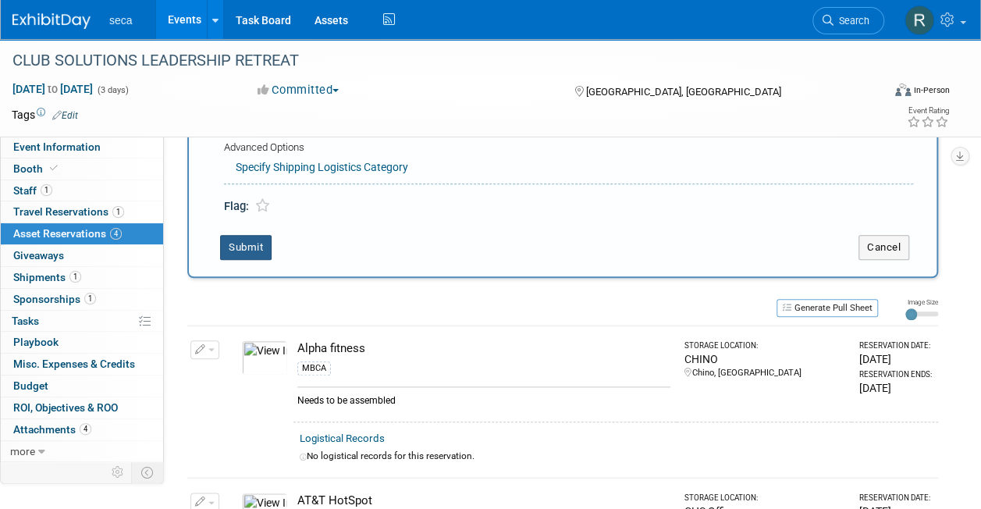
click at [254, 251] on button "Submit" at bounding box center [246, 247] width 52 height 25
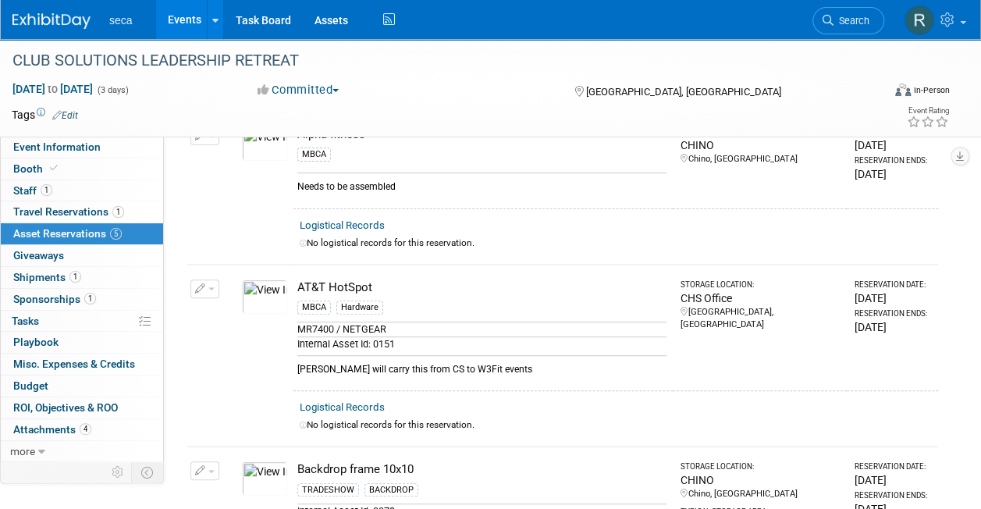
scroll to position [0, 0]
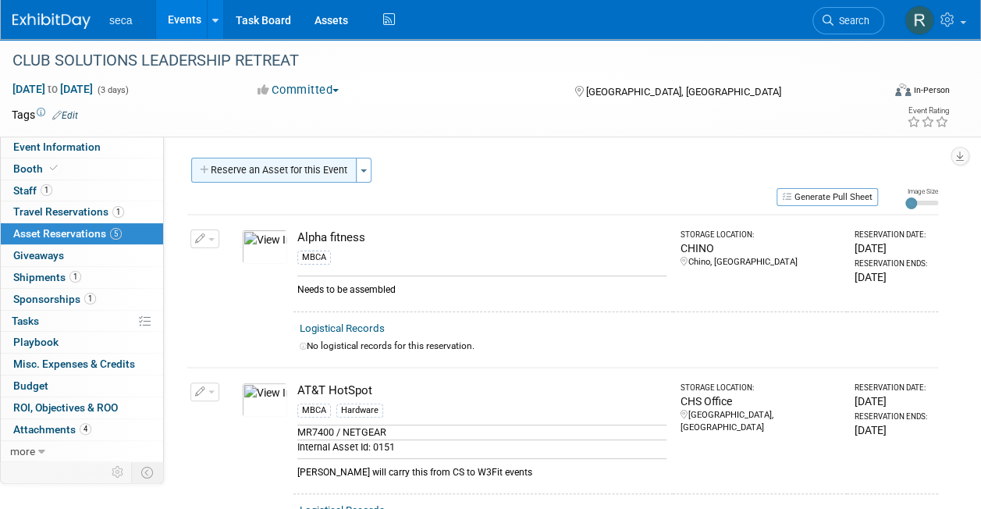
click at [292, 171] on button "Reserve an Asset for this Event" at bounding box center [273, 170] width 165 height 25
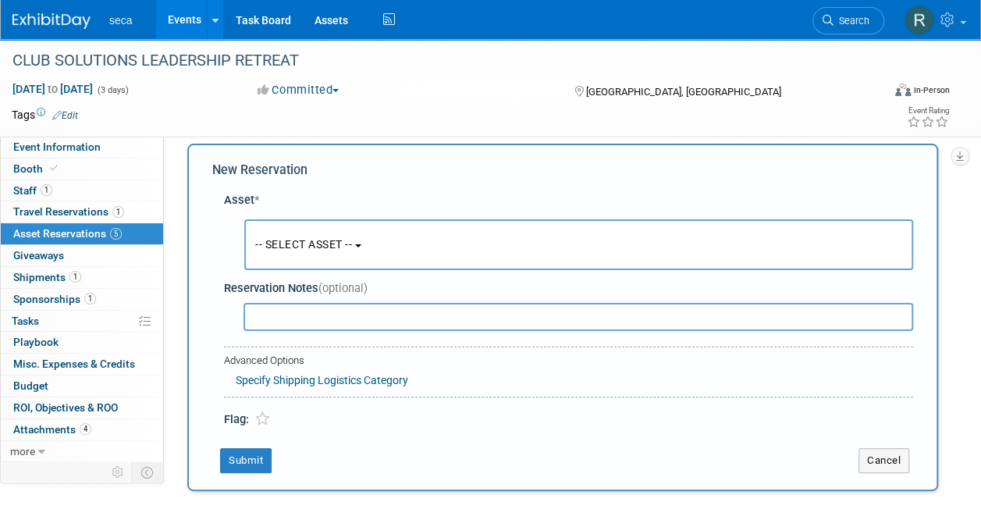
scroll to position [15, 0]
click at [300, 244] on span "-- SELECT ASSET --" at bounding box center [303, 243] width 97 height 12
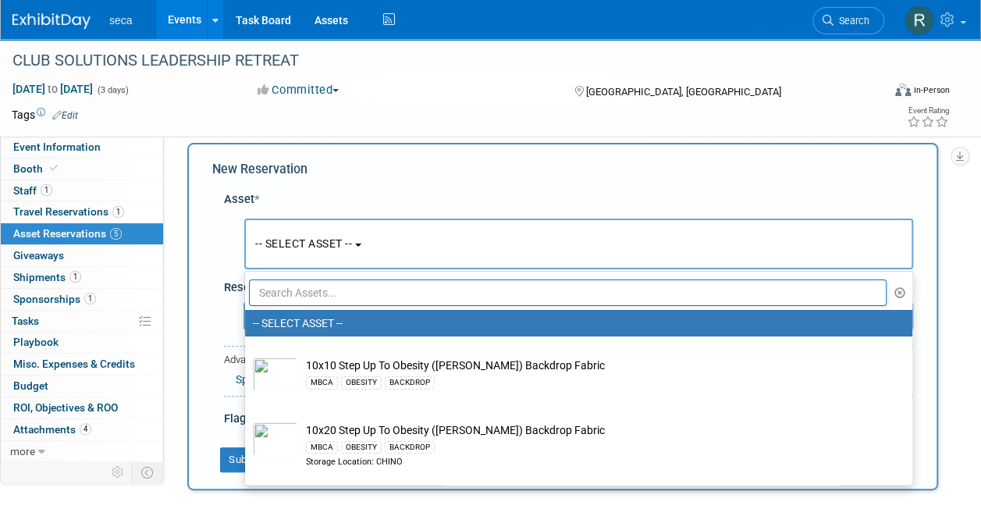
click at [301, 294] on input "text" at bounding box center [568, 292] width 638 height 27
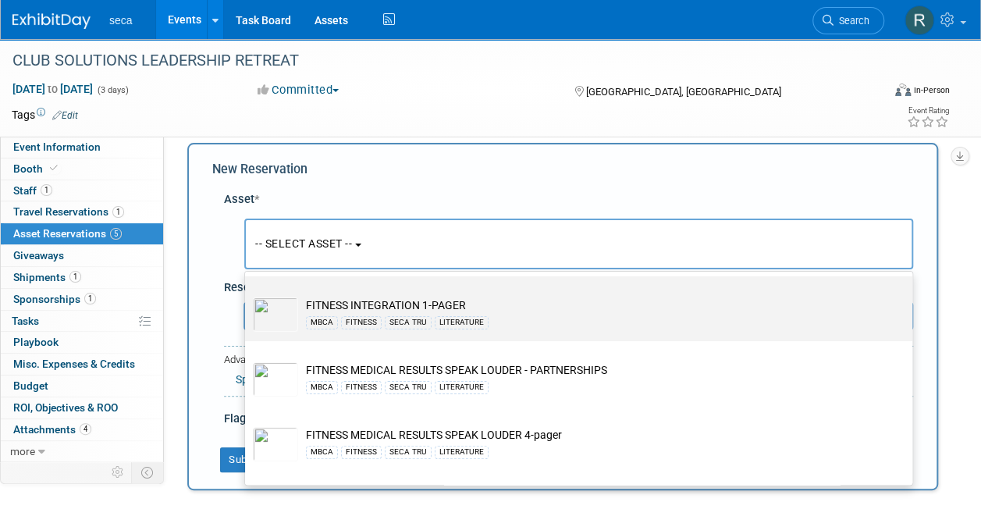
scroll to position [220, 0]
type input "fitness"
click at [361, 300] on td "FITNESS INTEGRATION 1-PAGER MBCA FITNESS SECA TRU LITERATURE" at bounding box center [589, 314] width 583 height 34
click at [247, 294] on input "FITNESS INTEGRATION 1-PAGER MBCA FITNESS SECA TRU LITERATURE" at bounding box center [242, 289] width 10 height 10
select select "10726845"
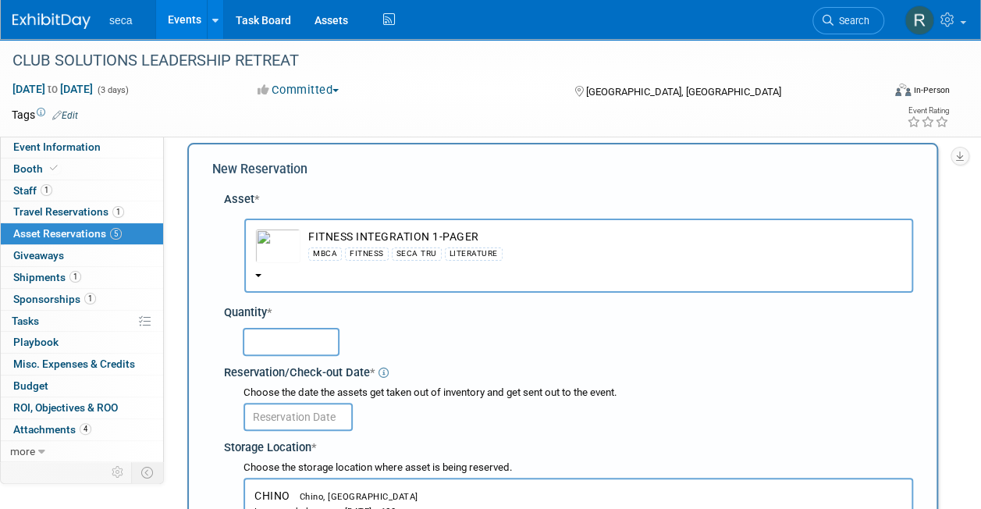
click at [295, 346] on input "text" at bounding box center [291, 342] width 97 height 28
type input "100"
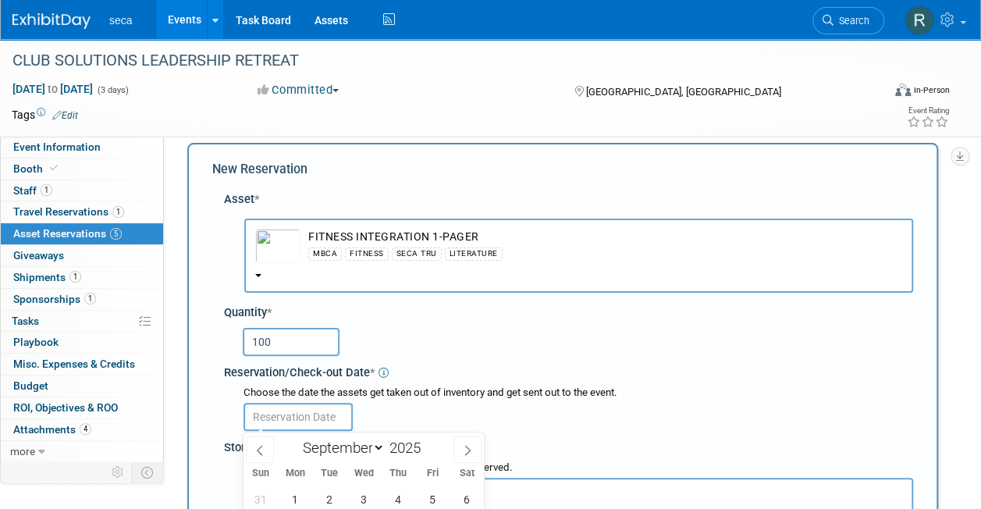
click at [296, 409] on input "text" at bounding box center [298, 417] width 109 height 28
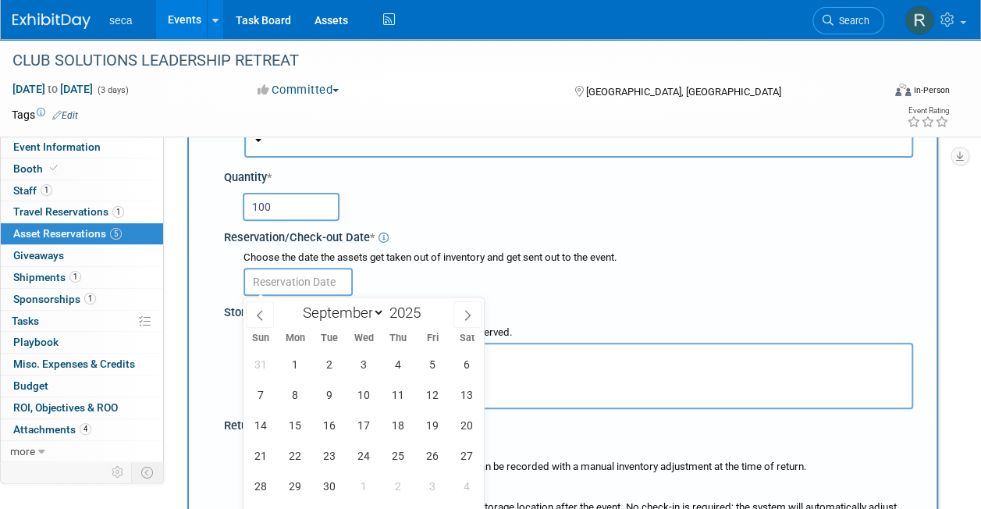
scroll to position [151, 0]
click at [258, 310] on icon at bounding box center [259, 314] width 11 height 11
select select "7"
click at [436, 486] on span "29" at bounding box center [432, 485] width 30 height 30
type input "[DATE]"
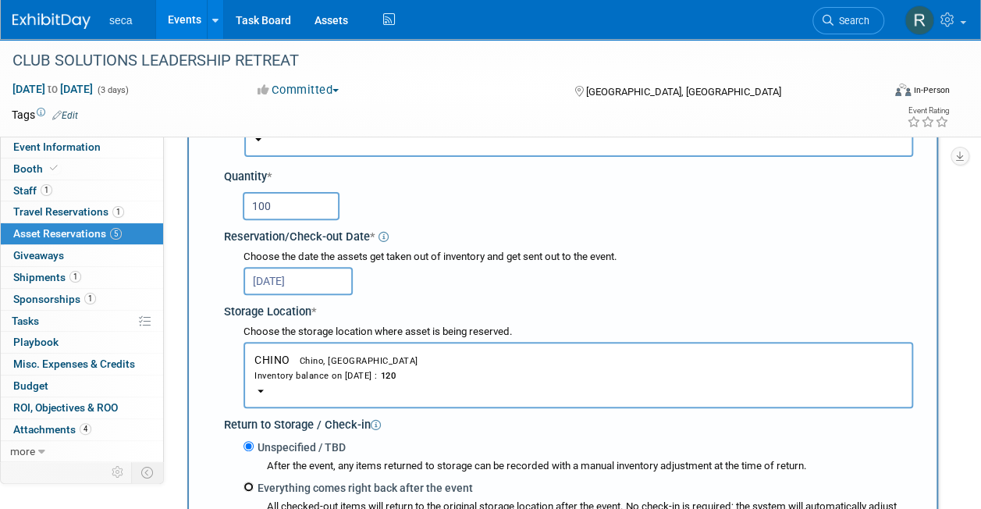
click at [248, 489] on input "Everything comes right back after the event" at bounding box center [249, 487] width 10 height 10
radio input "true"
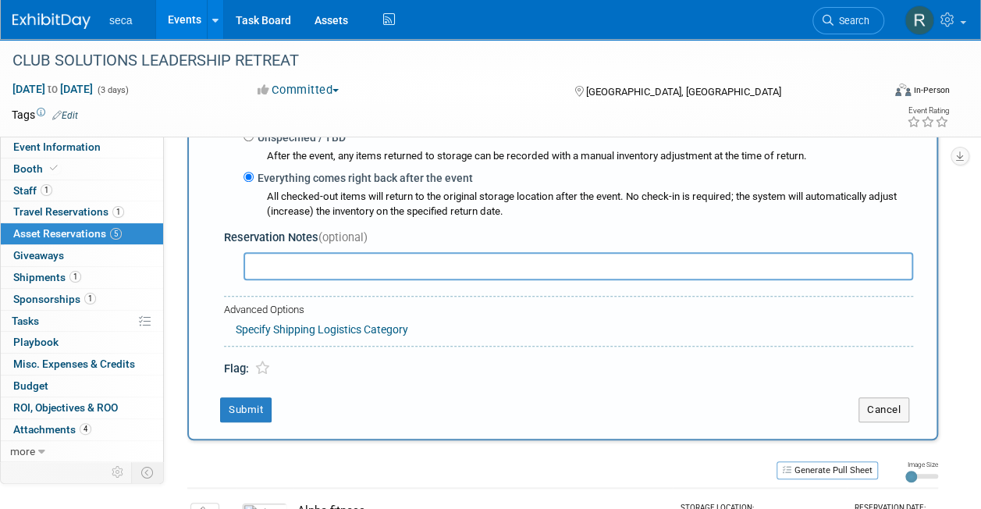
select select "8"
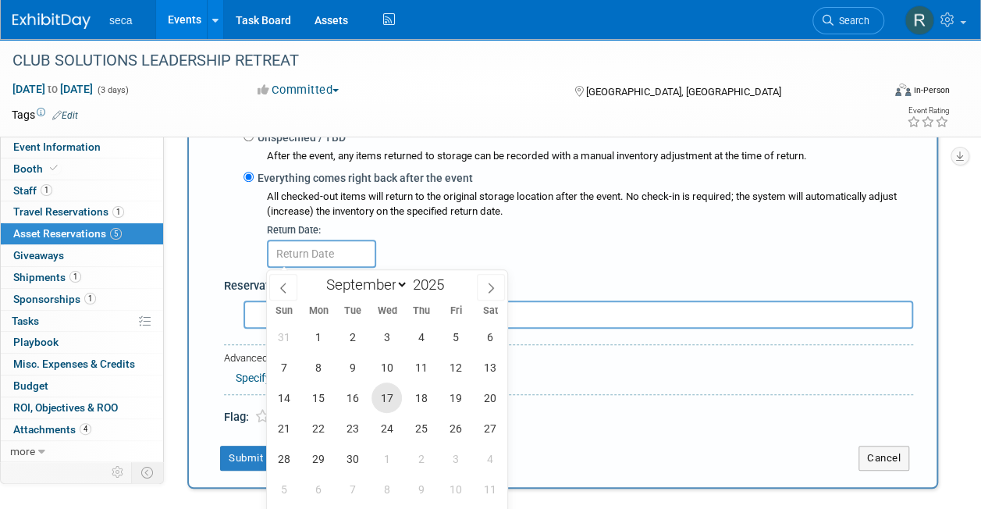
click at [393, 397] on span "17" at bounding box center [387, 398] width 30 height 30
type input "Sep 17, 2025"
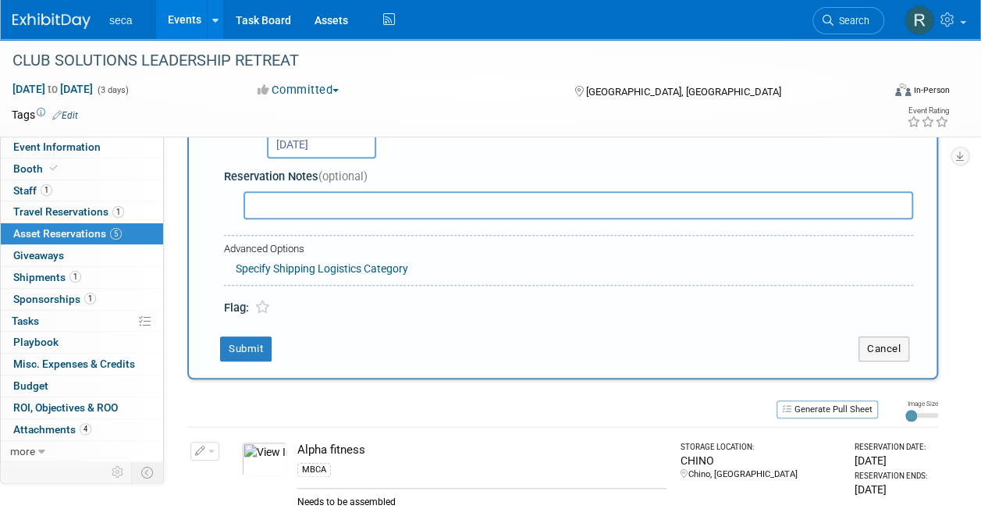
scroll to position [575, 0]
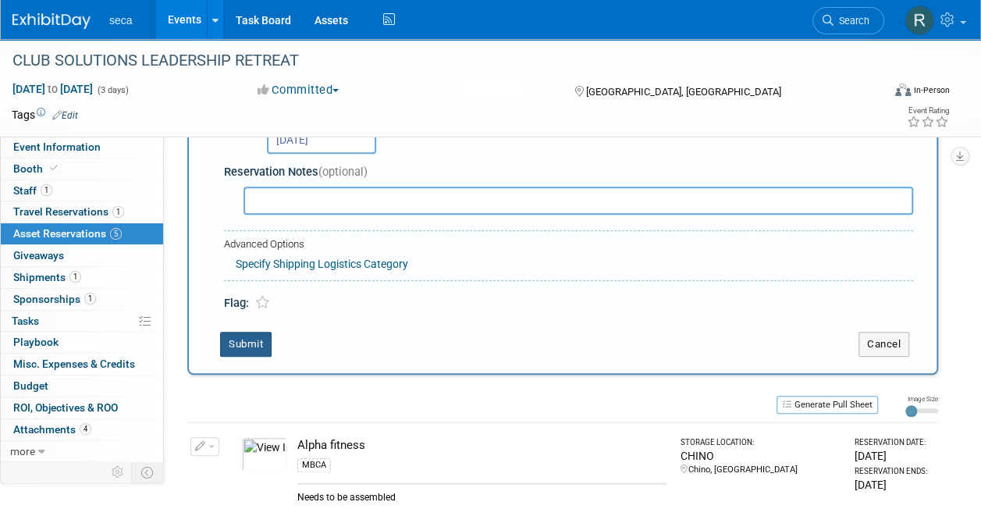
click at [225, 347] on button "Submit" at bounding box center [246, 344] width 52 height 25
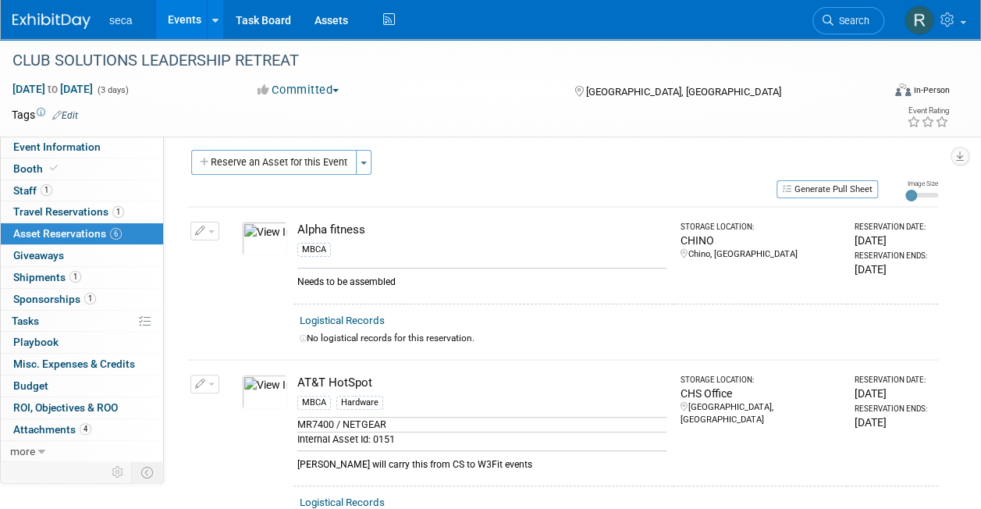
scroll to position [0, 0]
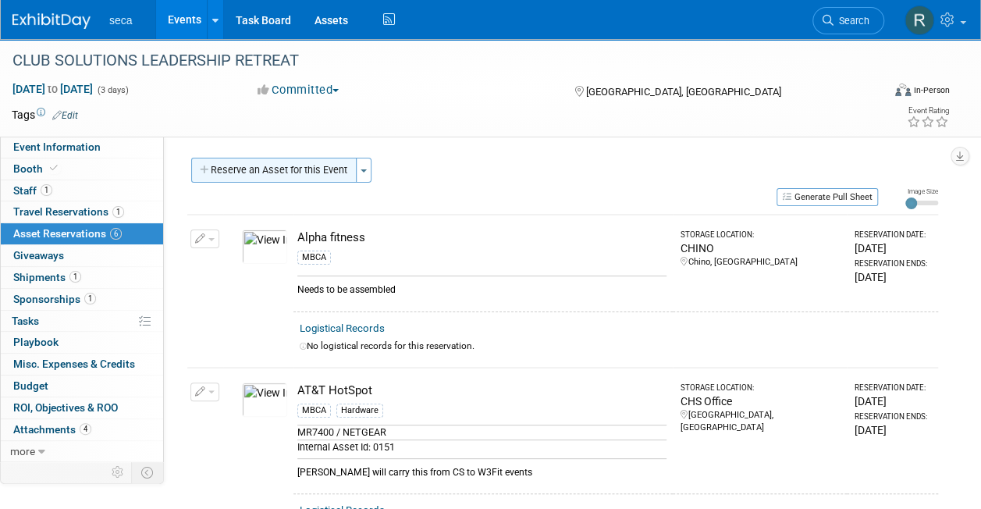
click at [268, 164] on button "Reserve an Asset for this Event" at bounding box center [273, 170] width 165 height 25
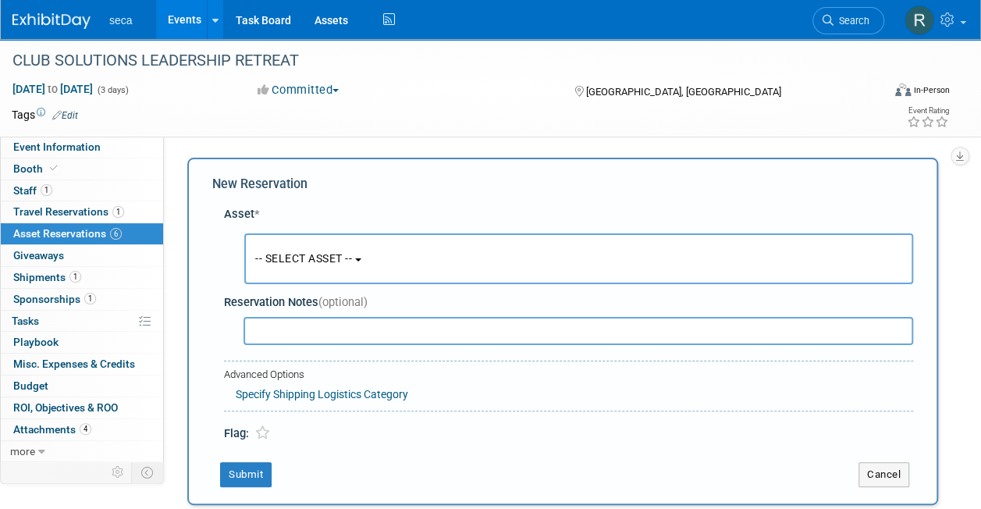
scroll to position [15, 0]
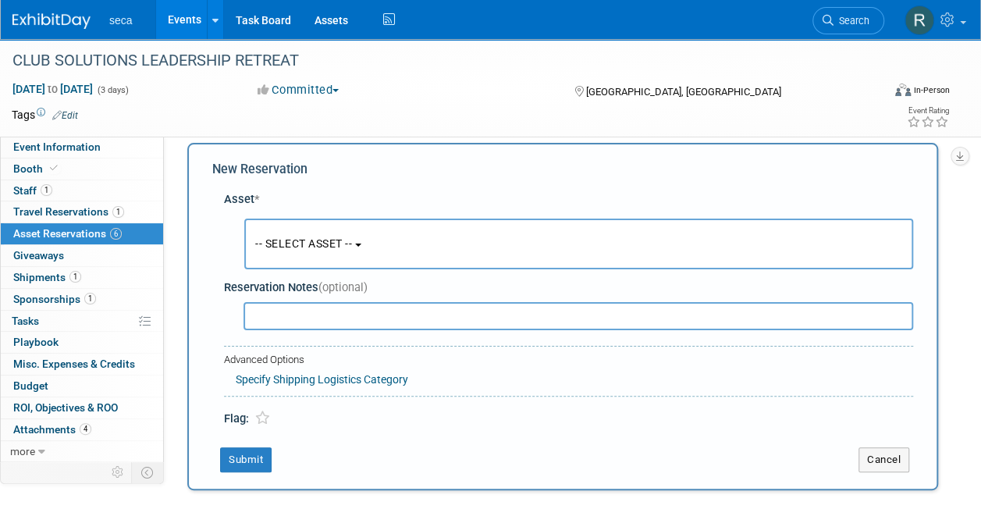
click at [284, 242] on span "-- SELECT ASSET --" at bounding box center [303, 243] width 97 height 12
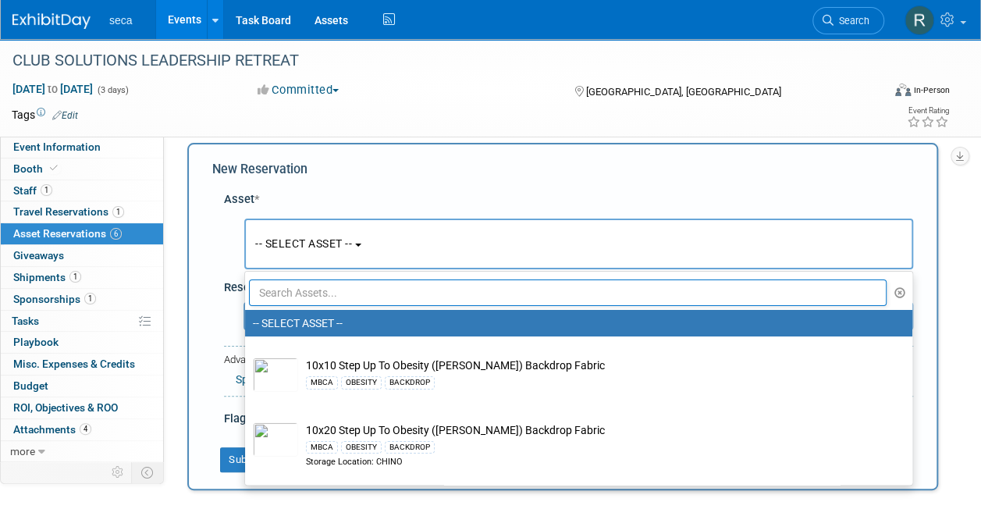
click at [304, 303] on input "text" at bounding box center [568, 292] width 638 height 27
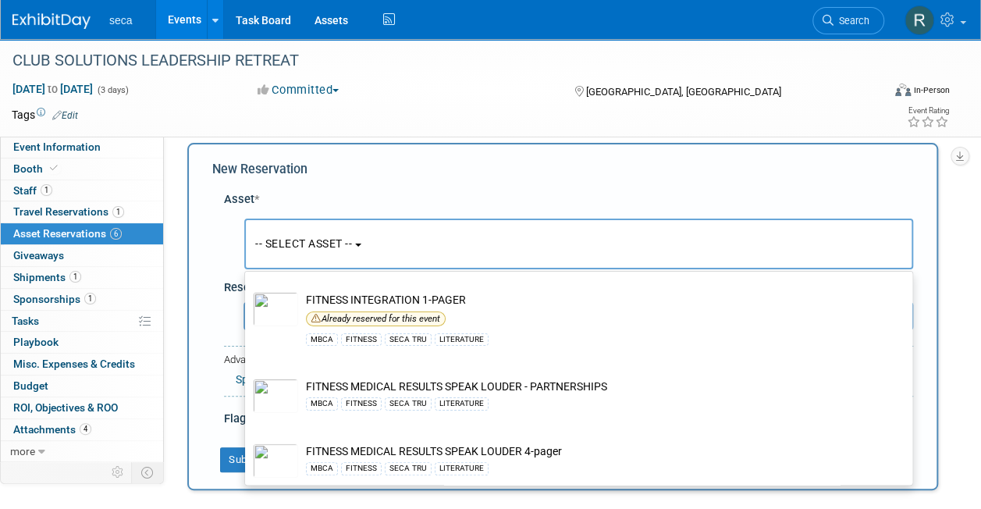
scroll to position [261, 0]
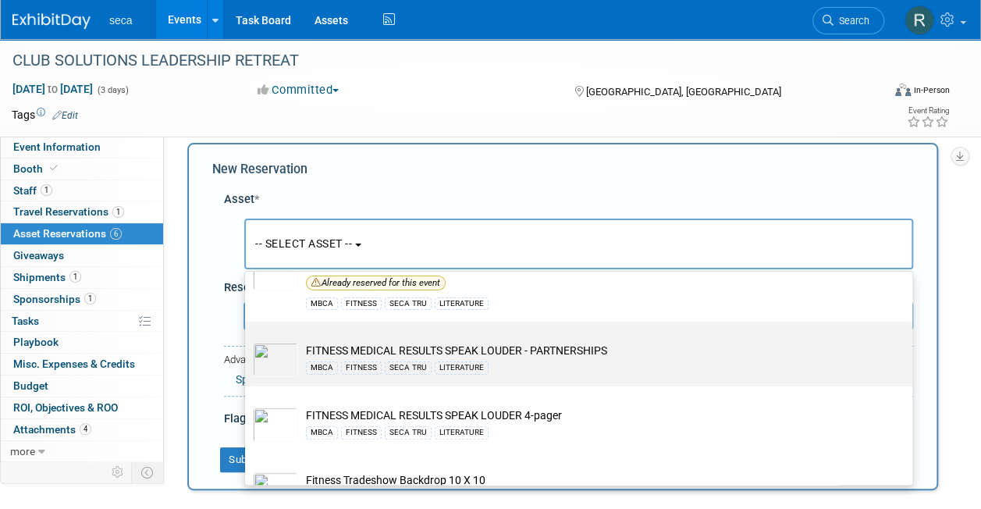
type input "fitness"
click at [387, 343] on td "FITNESS MEDICAL RESULTS SPEAK LOUDER - PARTNERSHIPS MBCA FITNESS SECA TRU LITER…" at bounding box center [589, 360] width 583 height 34
click at [247, 337] on input "FITNESS MEDICAL RESULTS SPEAK LOUDER - PARTNERSHIPS MBCA FITNESS SECA TRU LITER…" at bounding box center [242, 335] width 10 height 10
select select "10726844"
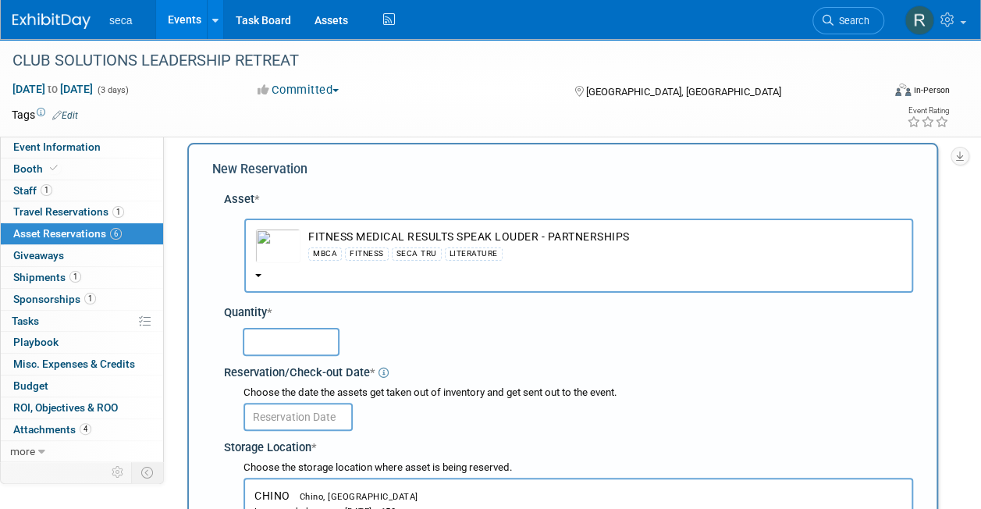
click at [301, 334] on input "text" at bounding box center [291, 342] width 97 height 28
type input "100"
click at [304, 418] on input "text" at bounding box center [298, 417] width 109 height 28
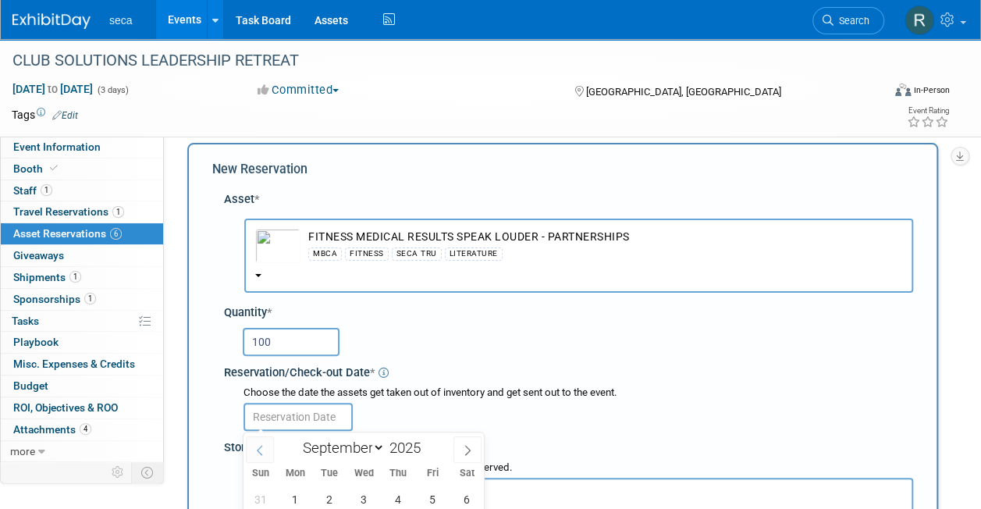
click at [254, 450] on icon at bounding box center [259, 450] width 11 height 11
select select "7"
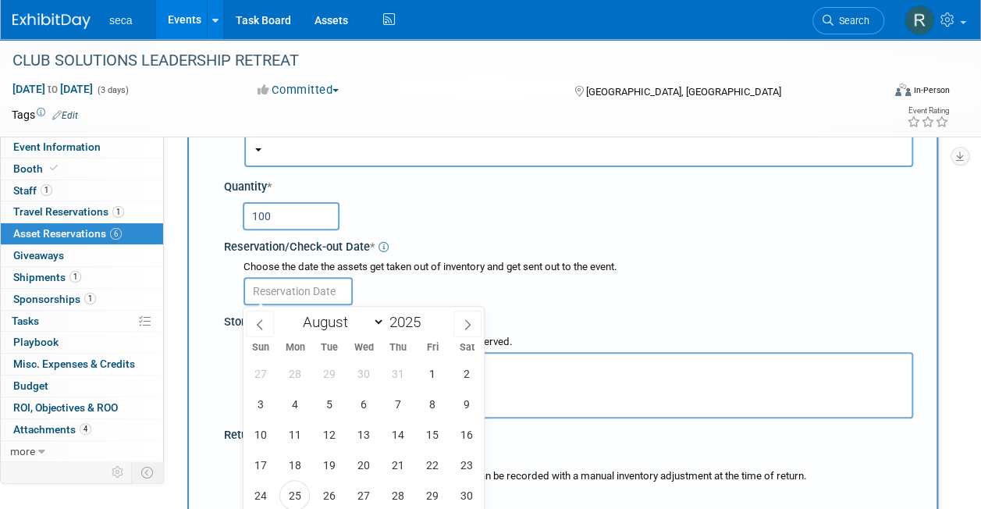
scroll to position [141, 0]
click at [426, 493] on span "29" at bounding box center [432, 494] width 30 height 30
type input "[DATE]"
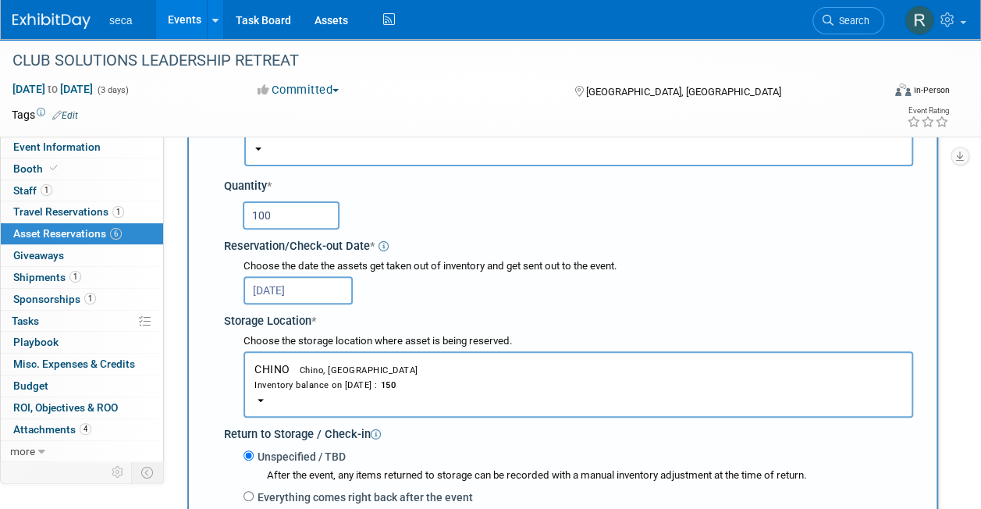
scroll to position [290, 0]
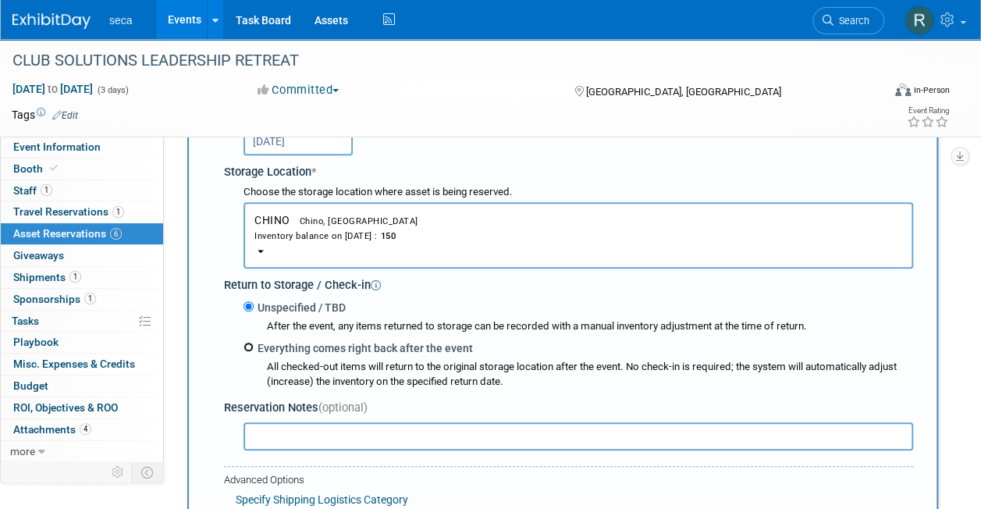
click at [251, 347] on input "Everything comes right back after the event" at bounding box center [249, 347] width 10 height 10
radio input "true"
select select "8"
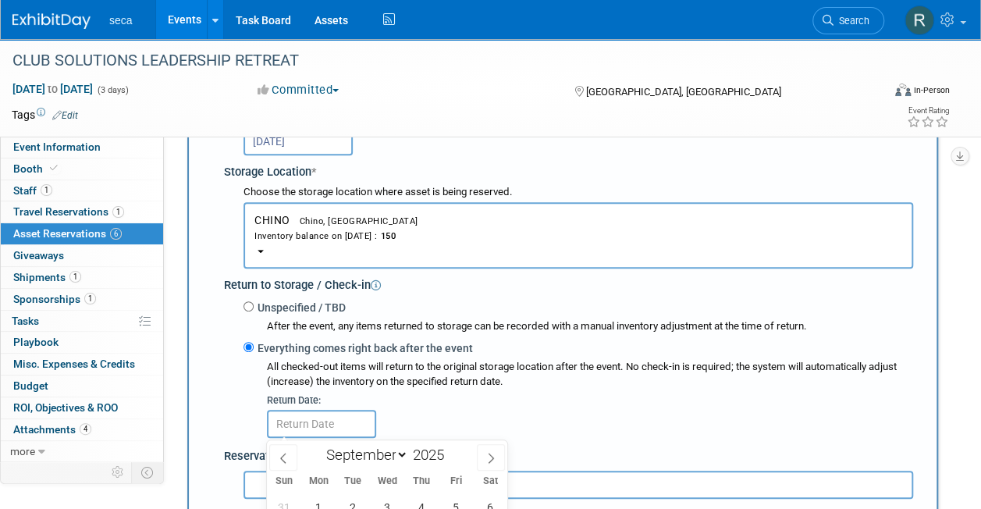
click at [373, 397] on div "Return Date:" at bounding box center [590, 400] width 646 height 14
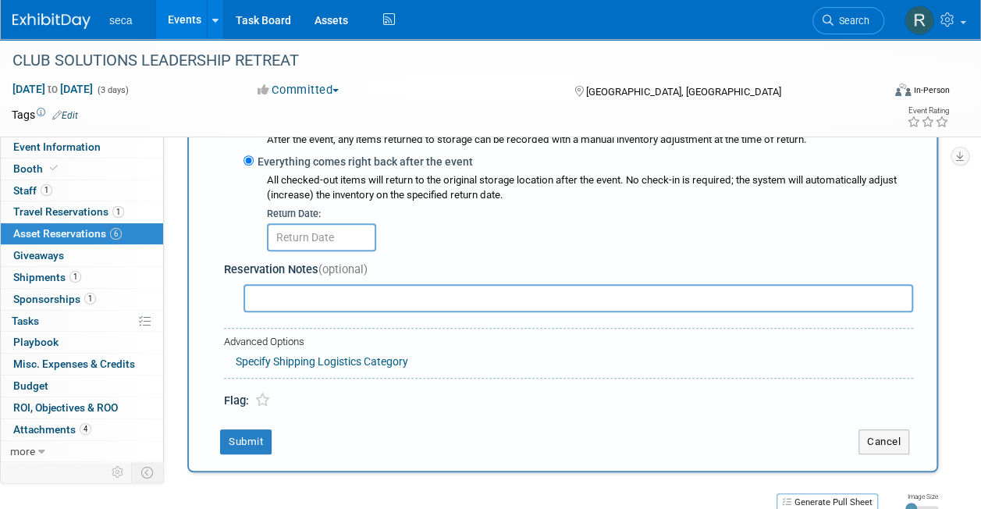
scroll to position [478, 0]
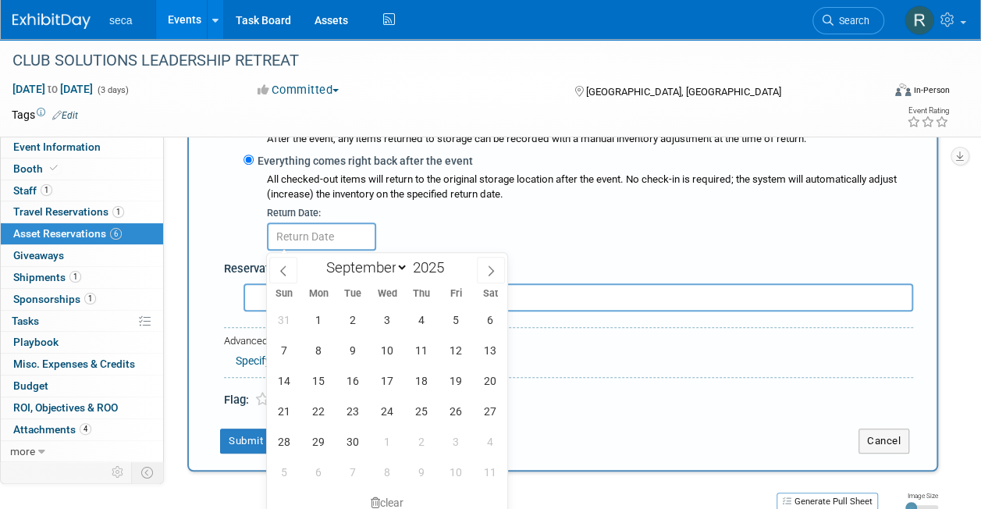
click at [304, 239] on input "text" at bounding box center [321, 236] width 109 height 28
click at [393, 375] on span "17" at bounding box center [387, 380] width 30 height 30
type input "Sep 17, 2025"
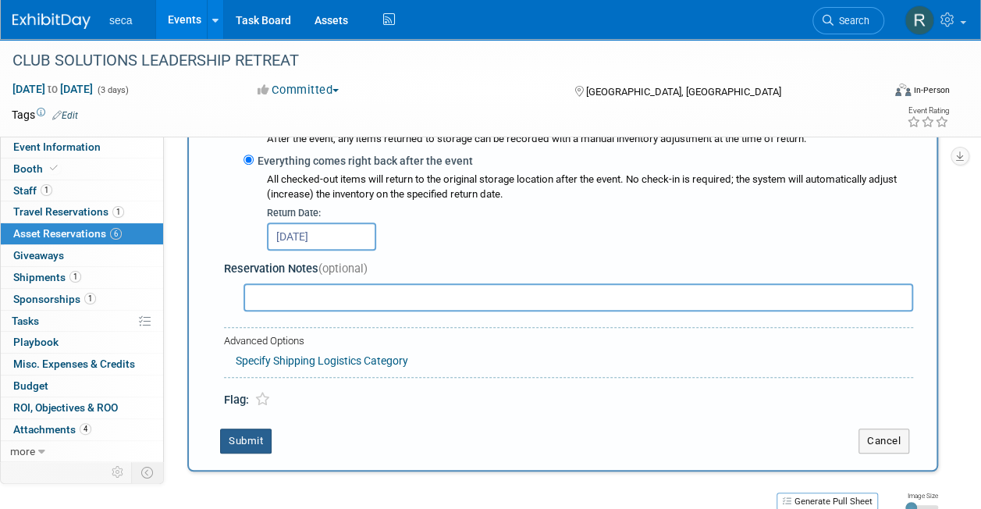
click at [249, 432] on button "Submit" at bounding box center [246, 441] width 52 height 25
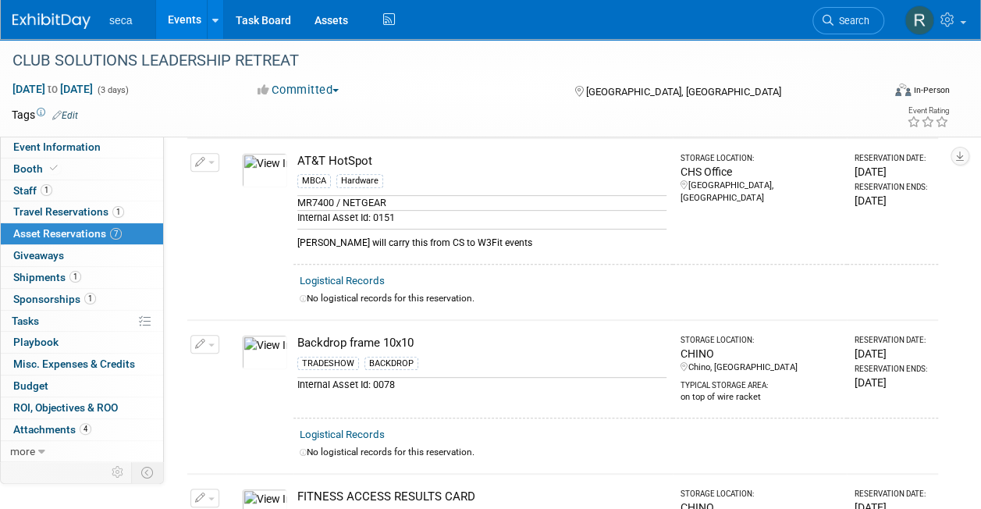
scroll to position [0, 0]
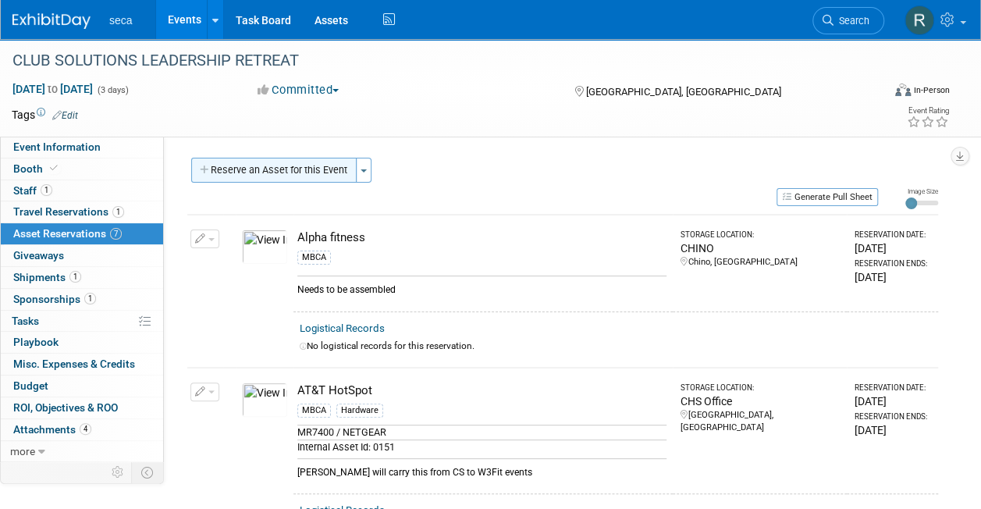
click at [284, 167] on button "Reserve an Asset for this Event" at bounding box center [273, 170] width 165 height 25
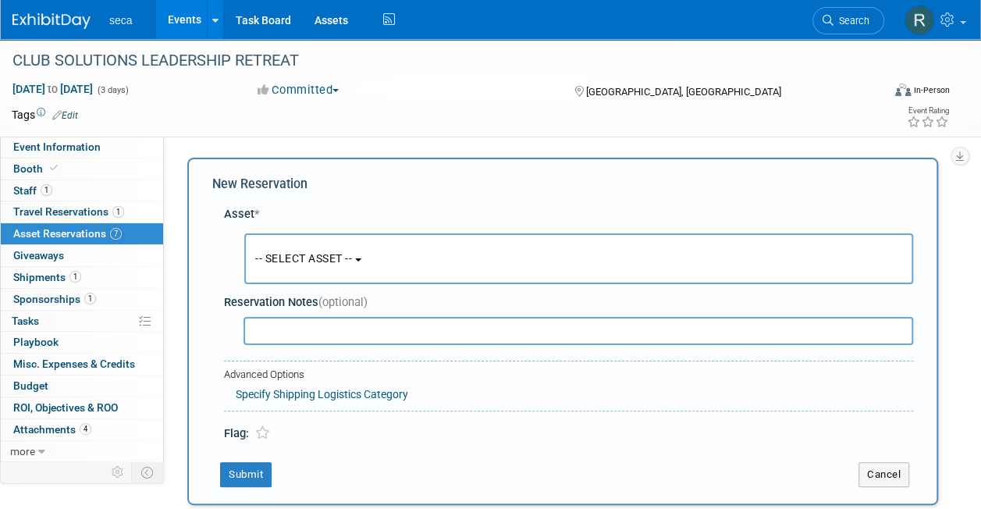
scroll to position [15, 0]
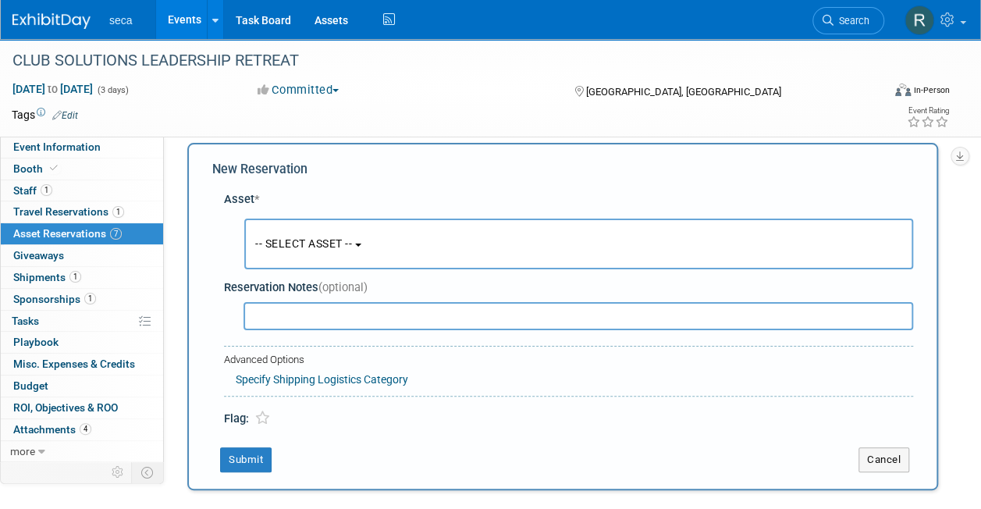
click at [309, 242] on span "-- SELECT ASSET --" at bounding box center [303, 243] width 97 height 12
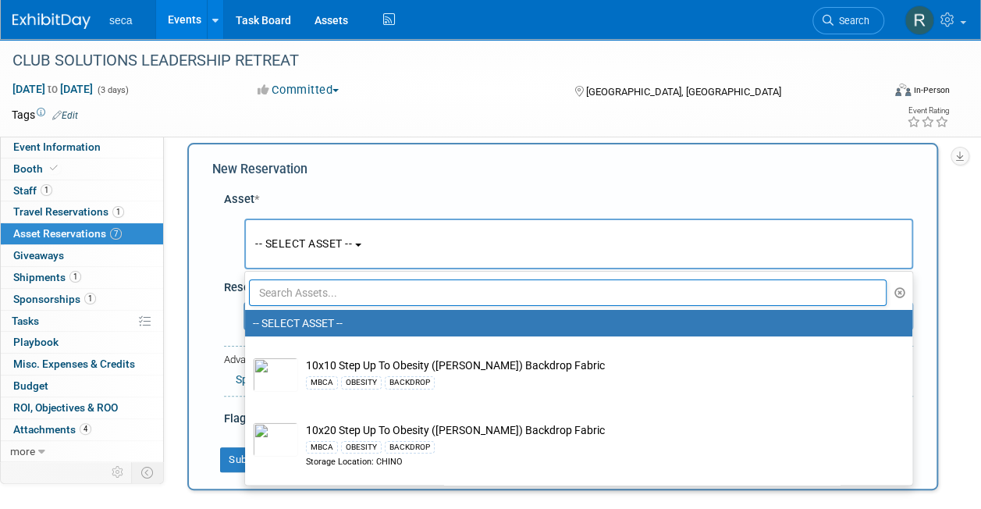
click at [313, 290] on input "text" at bounding box center [568, 292] width 638 height 27
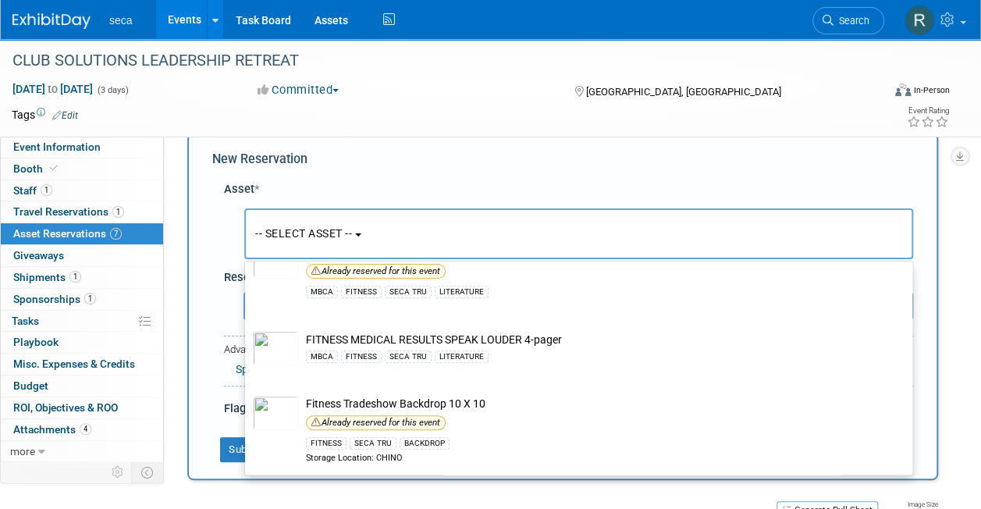
scroll to position [350, 0]
type input "fitness"
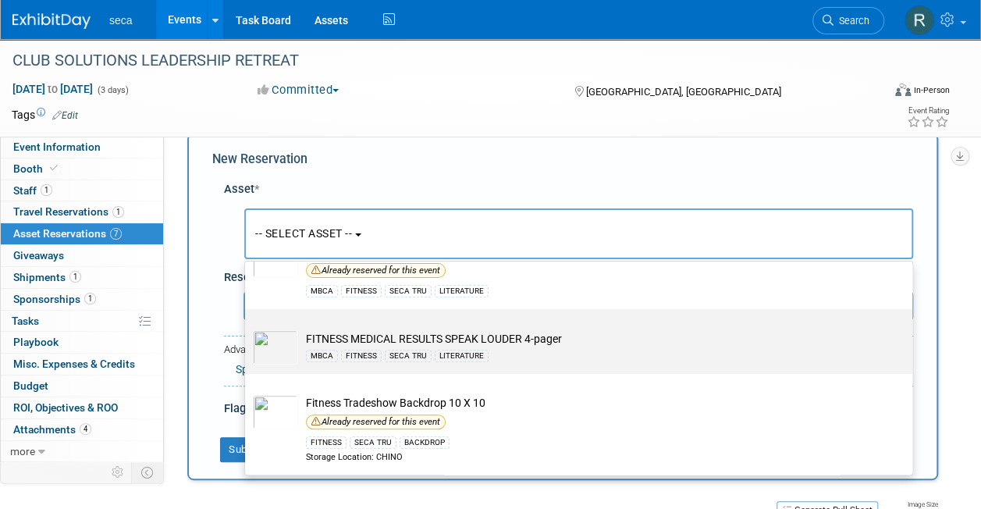
click at [398, 347] on div "MBCA FITNESS SECA TRU LITERATURE" at bounding box center [593, 356] width 575 height 18
click at [247, 328] on input "FITNESS MEDICAL RESULTS SPEAK LOUDER 4-pager MBCA FITNESS SECA TRU LITERATURE" at bounding box center [242, 323] width 10 height 10
select select "10726842"
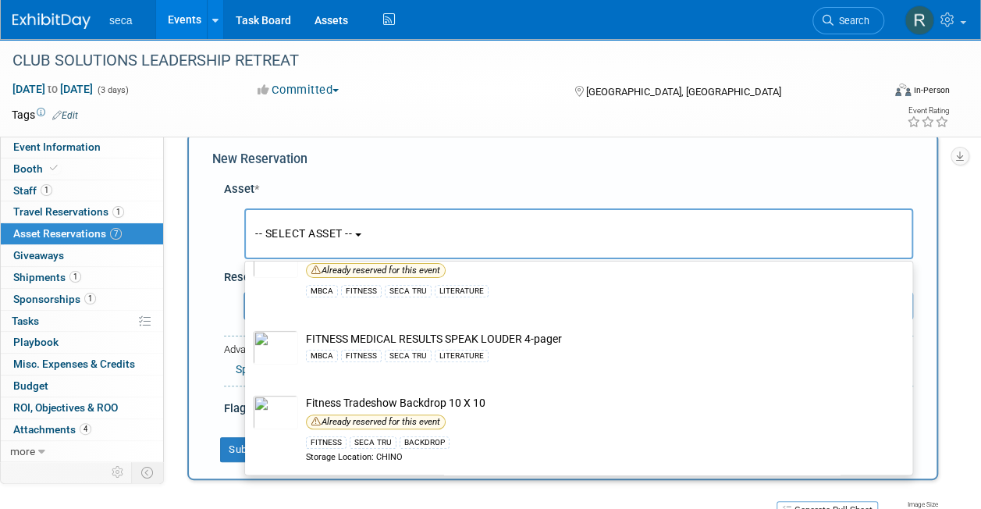
select select "8"
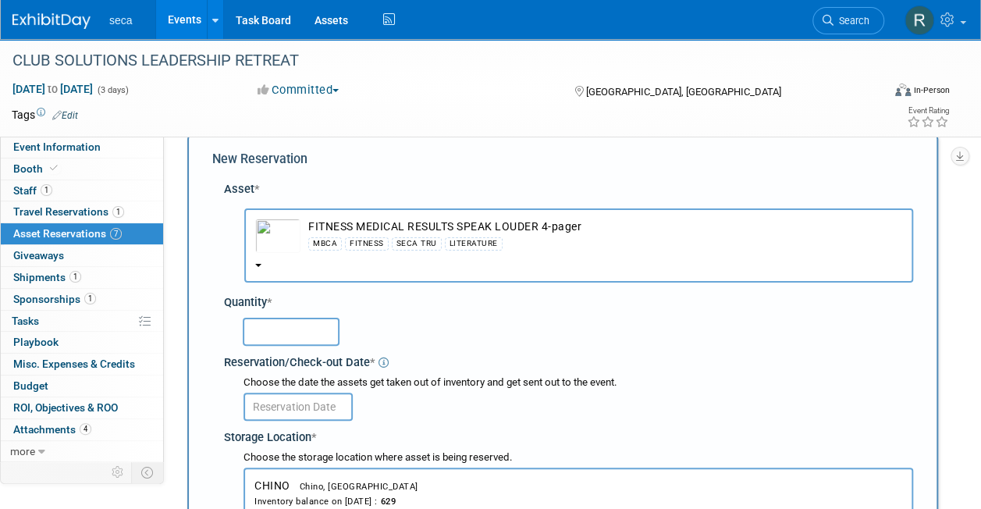
click at [300, 330] on input "text" at bounding box center [291, 332] width 97 height 28
type input "100"
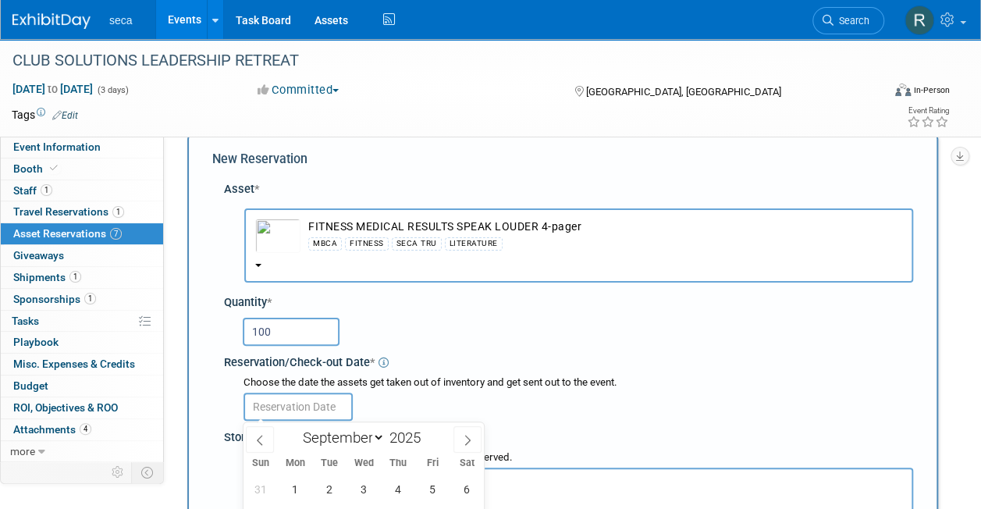
click at [311, 404] on input "text" at bounding box center [298, 407] width 109 height 28
click at [259, 439] on icon at bounding box center [259, 440] width 11 height 11
select select "7"
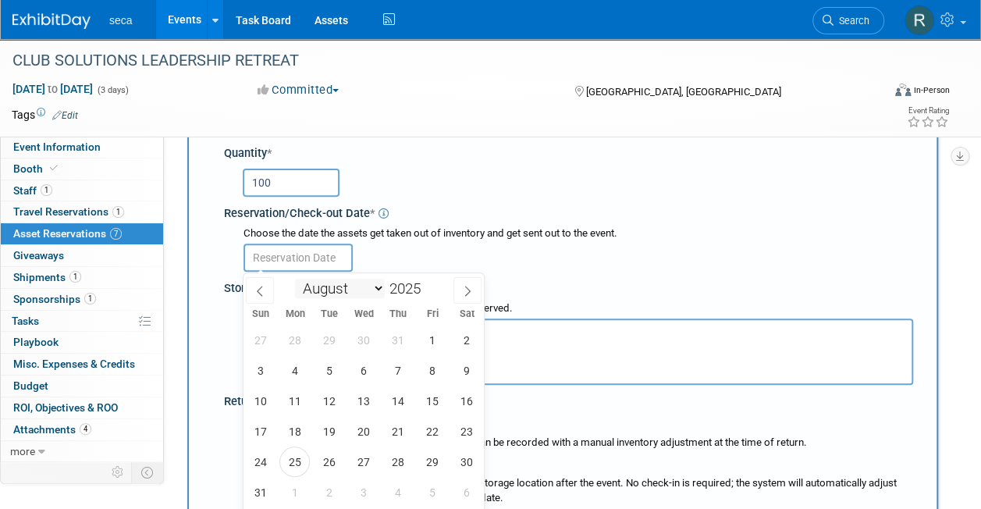
scroll to position [175, 0]
click at [435, 460] on span "29" at bounding box center [432, 461] width 30 height 30
type input "[DATE]"
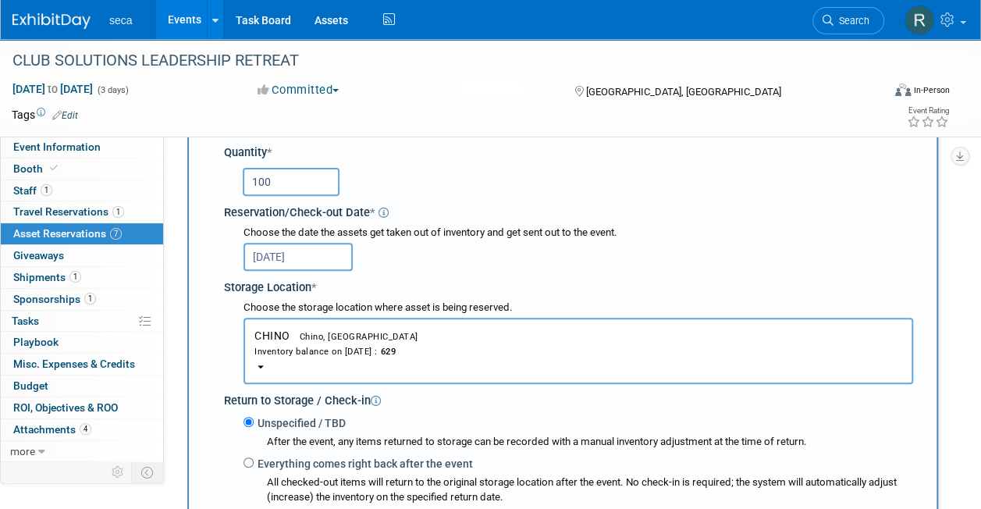
scroll to position [372, 0]
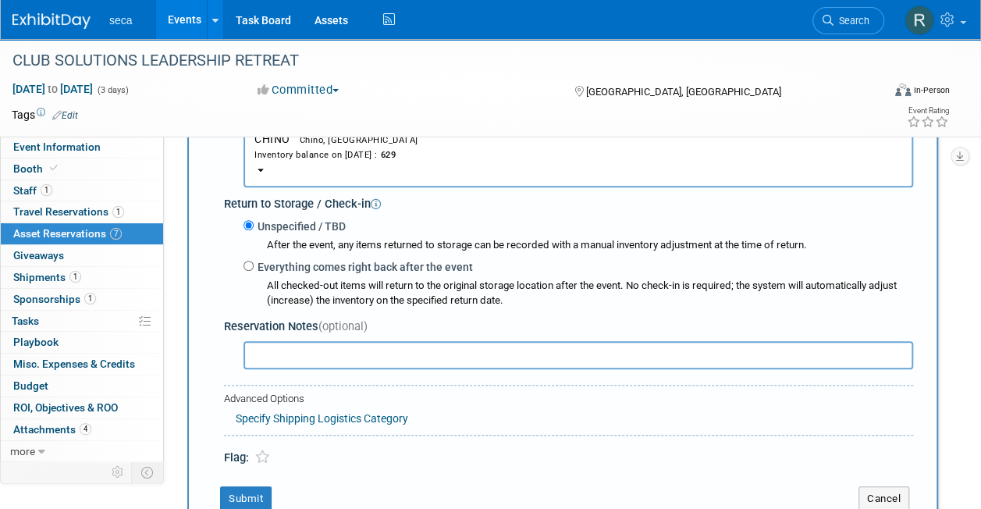
click at [254, 265] on label "Everything comes right back after the event" at bounding box center [363, 267] width 219 height 16
click at [253, 265] on input "Everything comes right back after the event" at bounding box center [249, 266] width 10 height 10
radio input "true"
select select "8"
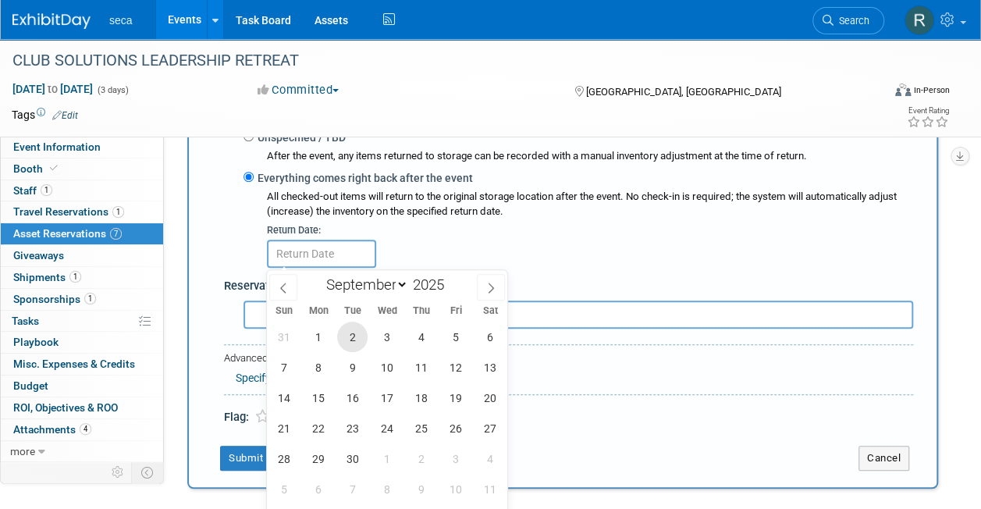
scroll to position [468, 0]
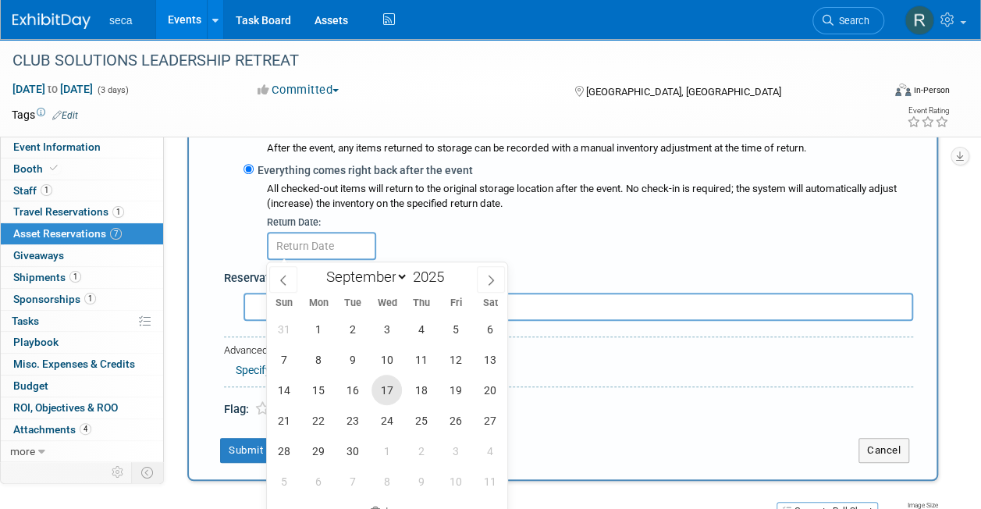
click at [391, 395] on span "17" at bounding box center [387, 390] width 30 height 30
type input "[DATE]"
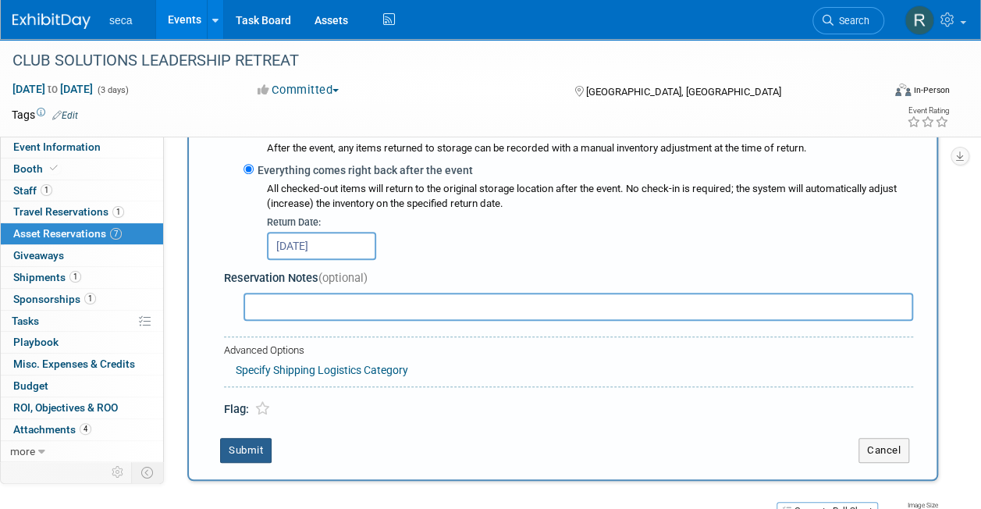
click at [240, 447] on button "Submit" at bounding box center [246, 450] width 52 height 25
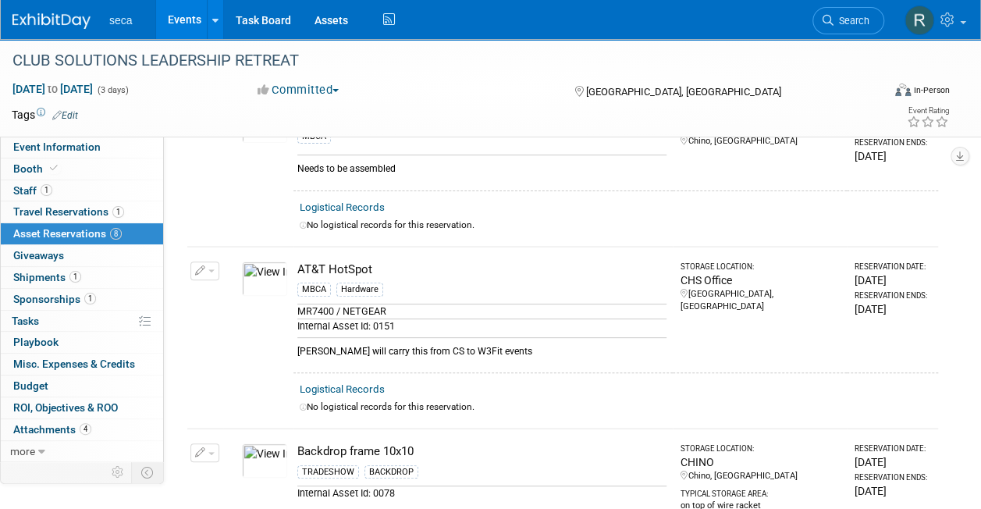
scroll to position [0, 0]
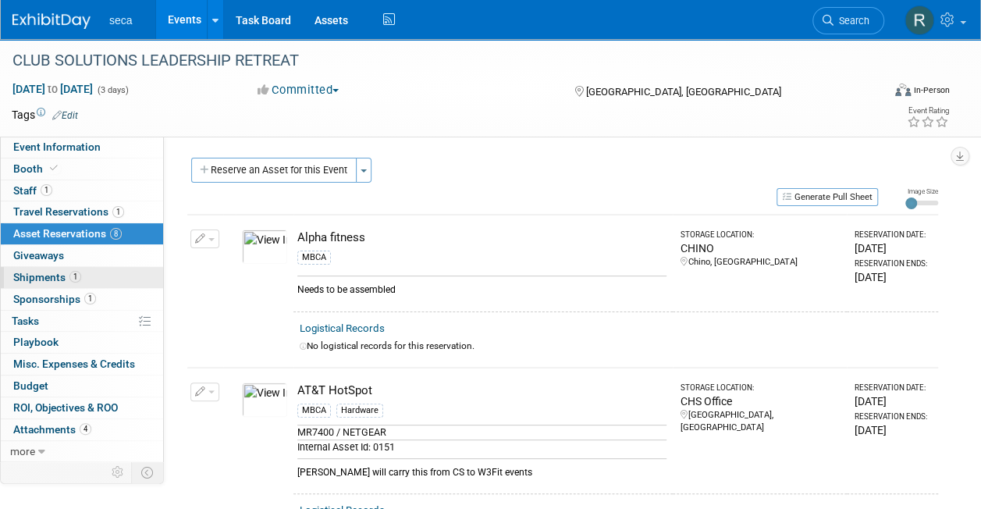
click at [56, 285] on link "1 Shipments 1" at bounding box center [82, 277] width 162 height 21
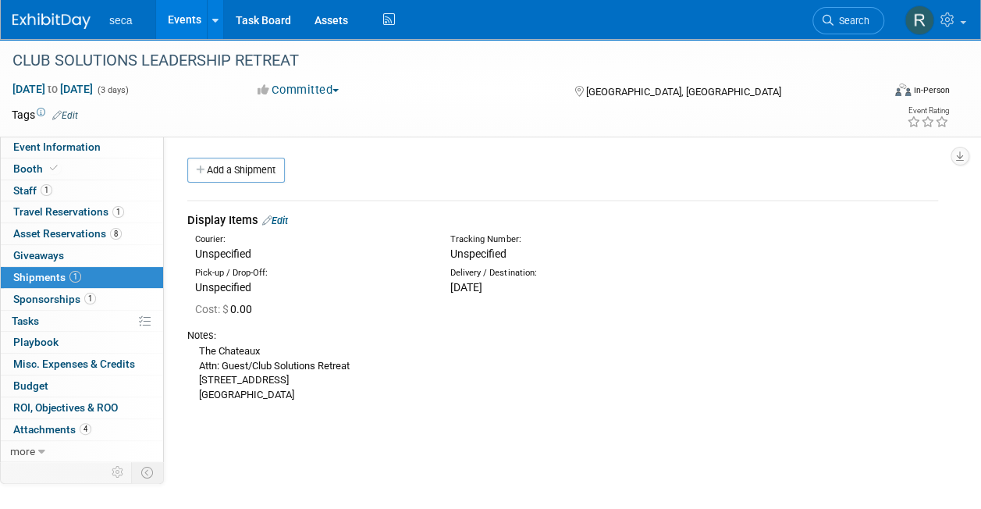
click at [280, 221] on link "Edit" at bounding box center [275, 221] width 26 height 12
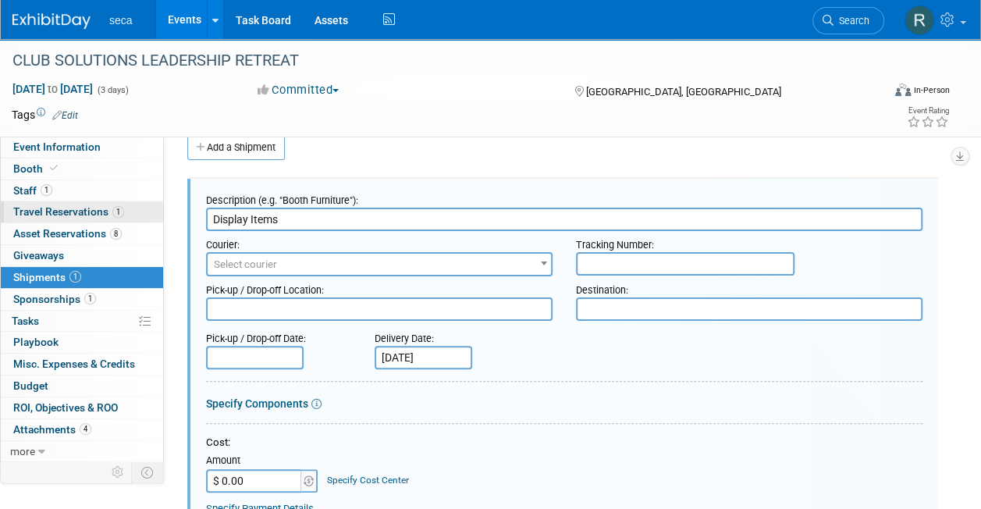
drag, startPoint x: 289, startPoint y: 216, endPoint x: 150, endPoint y: 212, distance: 139.0
click at [150, 212] on div "Event Information Event Info Booth Booth 1 Staff 1 Staff 1 Travel Reservations …" at bounding box center [490, 453] width 981 height 875
type input "/"
type input "Outbound Shipment: Chino to Show Site"
click at [298, 306] on textarea at bounding box center [379, 308] width 347 height 23
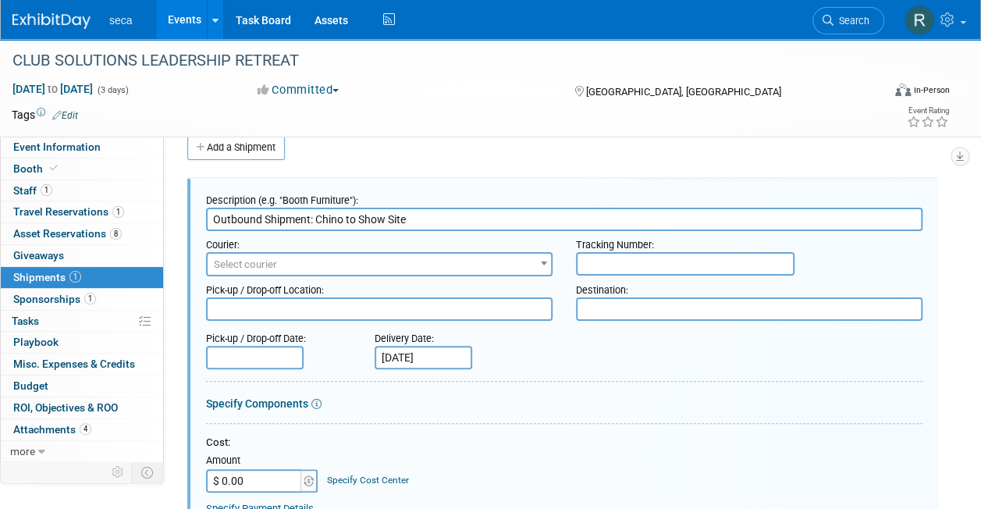
click at [272, 306] on textarea at bounding box center [379, 308] width 347 height 23
type textarea "seca Chino office"
paste textarea "The Chateaux CS Retreat Attn: Rep Name/Company **name of the person receiving t…"
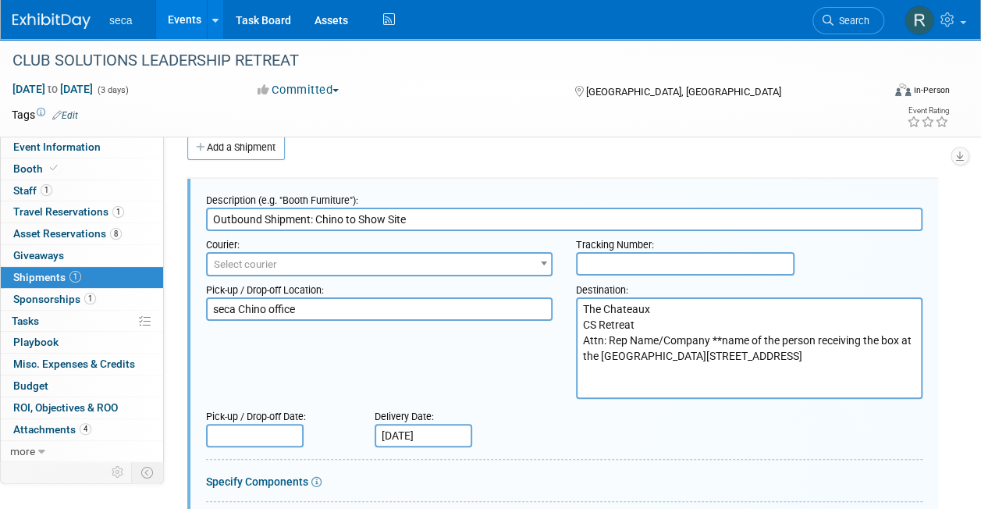
drag, startPoint x: 610, startPoint y: 336, endPoint x: 709, endPoint y: 340, distance: 98.4
click at [709, 340] on textarea "The Chateaux CS Retreat Attn: Rep Name/Company **name of the person receiving t…" at bounding box center [749, 347] width 347 height 101
drag, startPoint x: 706, startPoint y: 337, endPoint x: 711, endPoint y: 356, distance: 19.5
click at [711, 356] on textarea "The Chateaux CS Retreat Attn: Bob Surface / seca **name of the person receiving…" at bounding box center [749, 347] width 347 height 101
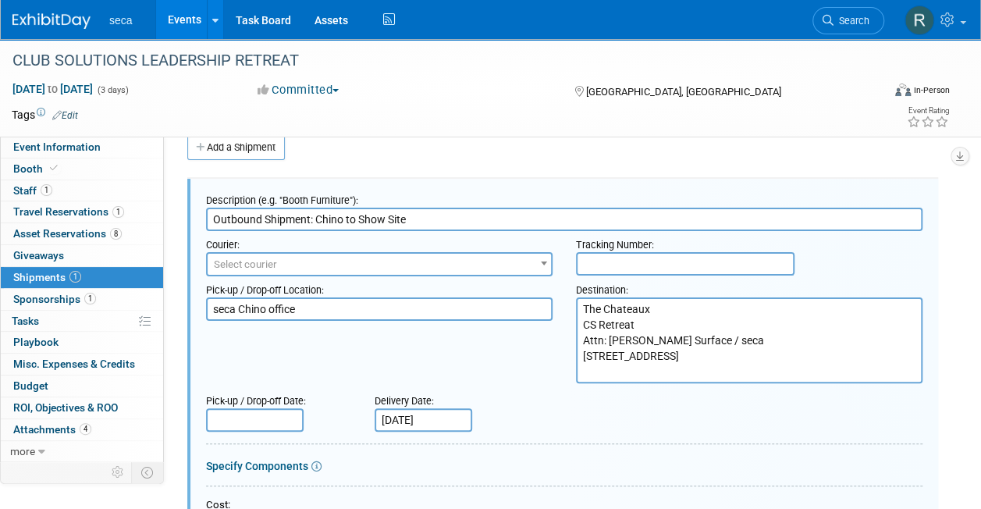
click at [650, 372] on textarea "The Chateaux CS Retreat Attn: Bob Surface / seca 7815 Royal Street Park City, U…" at bounding box center [749, 340] width 347 height 86
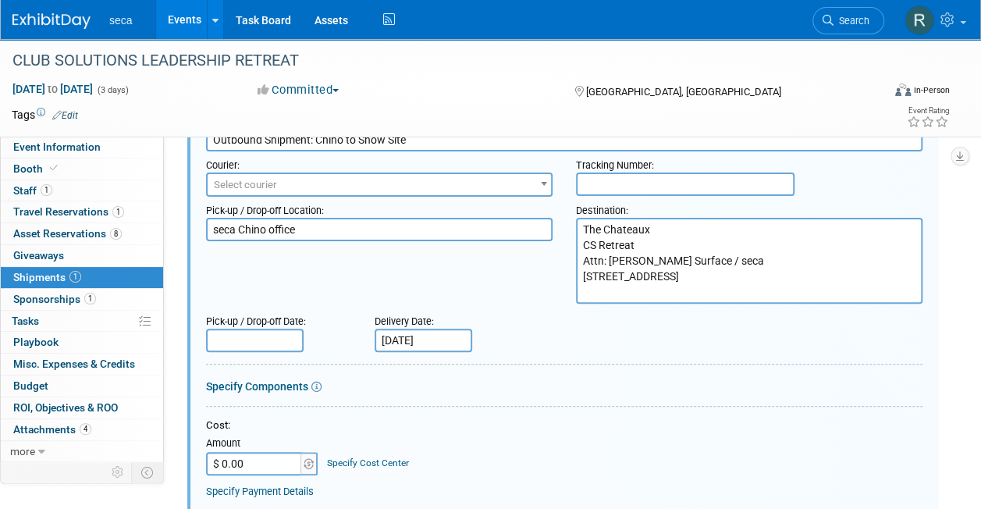
scroll to position [104, 0]
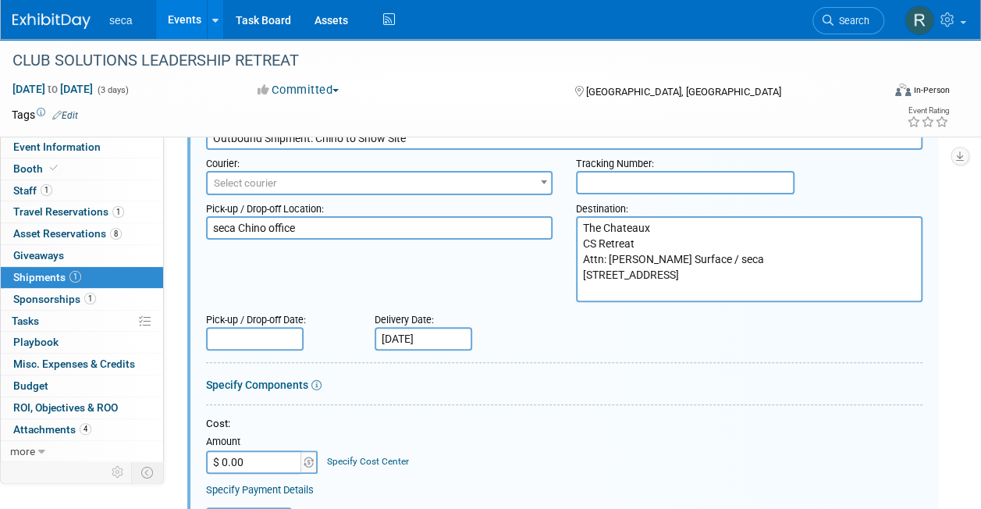
type textarea "The Chateaux CS Retreat Attn: Bob Surface / seca 7815 Royal Street Park City, U…"
click at [282, 336] on input "text" at bounding box center [255, 338] width 98 height 23
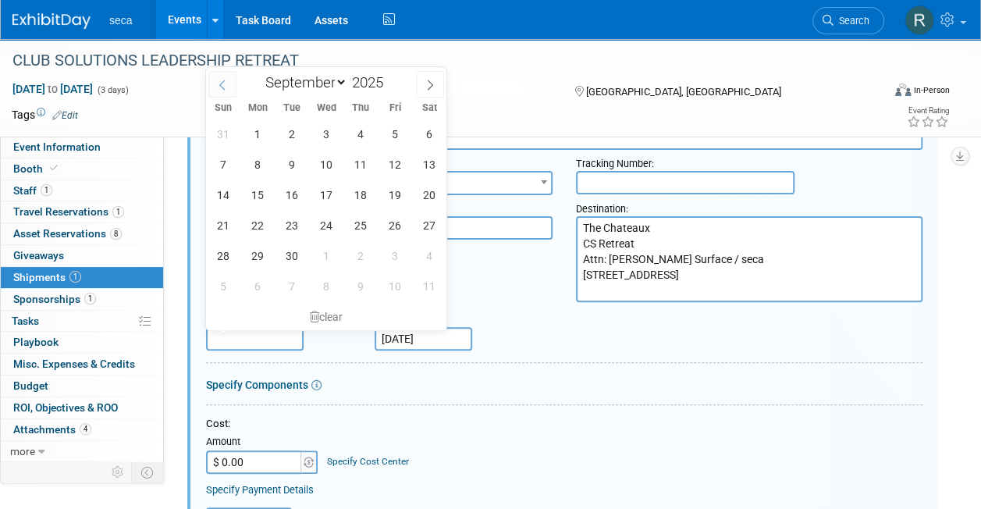
click at [226, 83] on icon at bounding box center [222, 85] width 11 height 11
select select "7"
click at [395, 251] on span "29" at bounding box center [394, 255] width 30 height 30
type input "Aug 29, 2025"
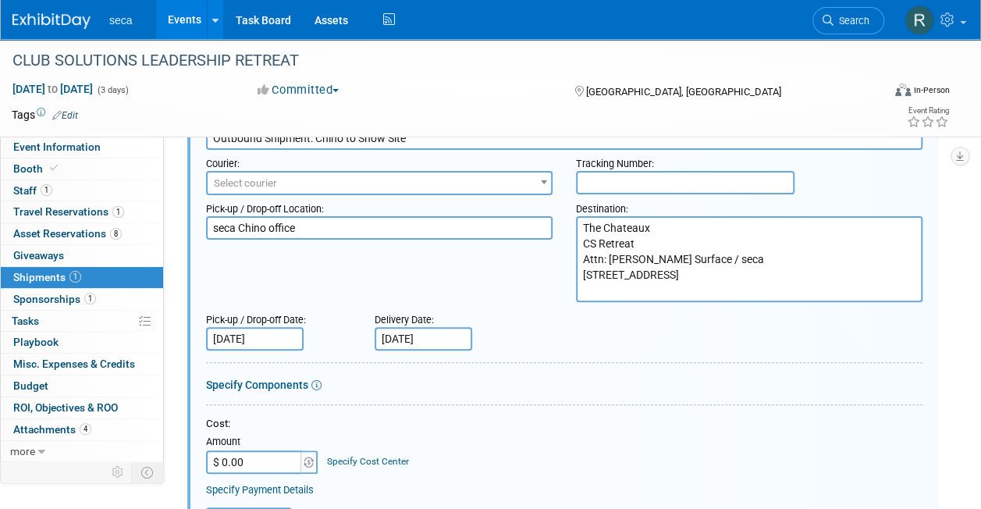
click at [418, 339] on input "Sep 6, 2025" at bounding box center [424, 338] width 98 height 23
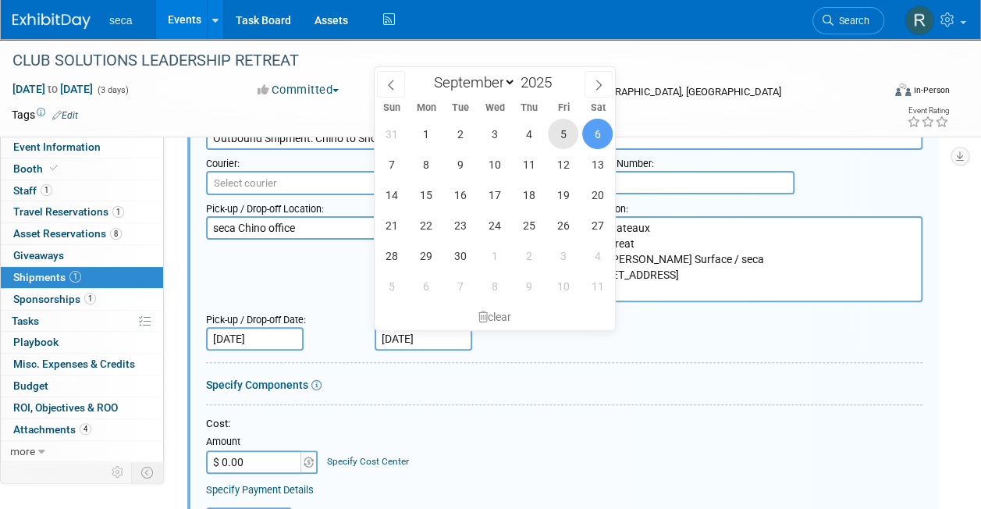
click at [565, 137] on span "5" at bounding box center [563, 134] width 30 height 30
type input "Sep 5, 2025"
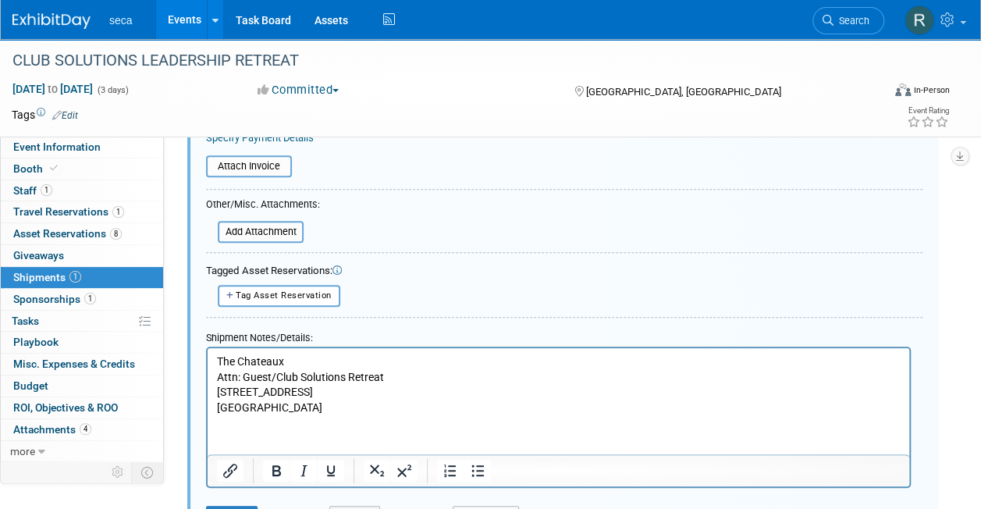
scroll to position [488, 0]
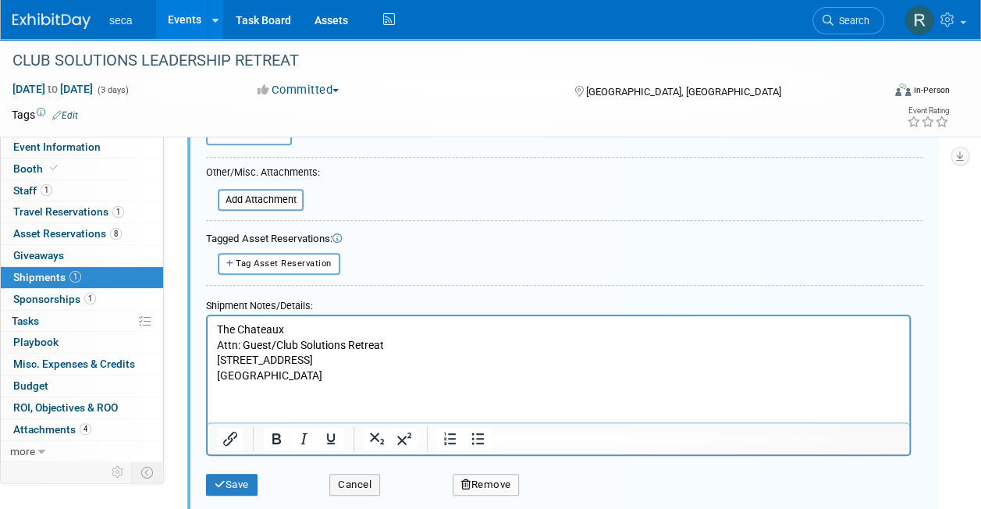
drag, startPoint x: 326, startPoint y: 372, endPoint x: 166, endPoint y: 310, distance: 171.5
click at [208, 315] on html "The Chateaux Attn: Guest/Club Solutions Retreat 7815 Royal Street Park City, UT…" at bounding box center [559, 348] width 702 height 67
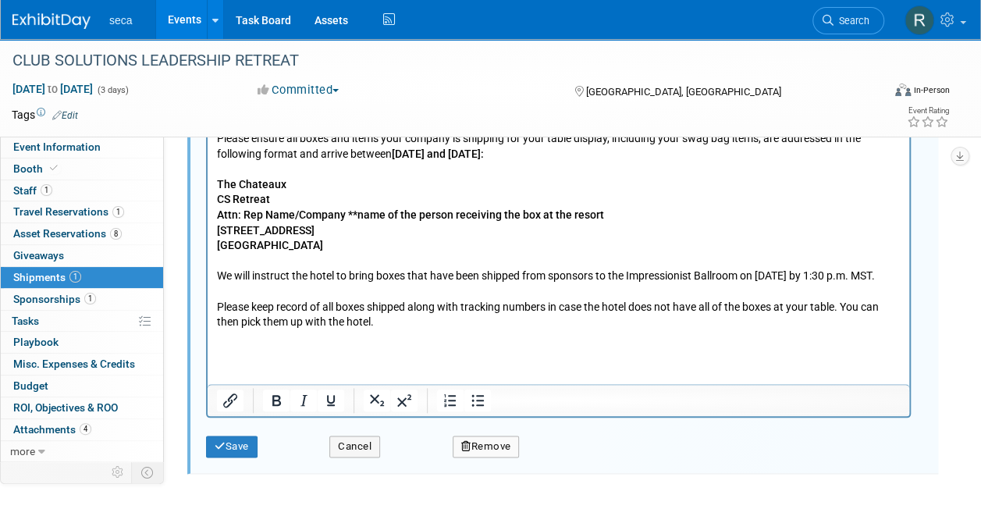
scroll to position [681, 0]
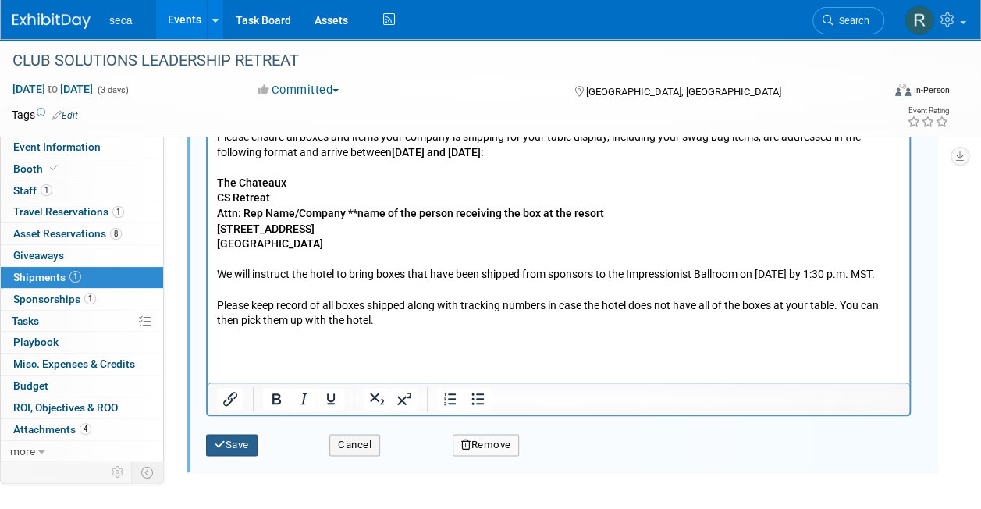
click at [240, 437] on button "Save" at bounding box center [232, 445] width 52 height 22
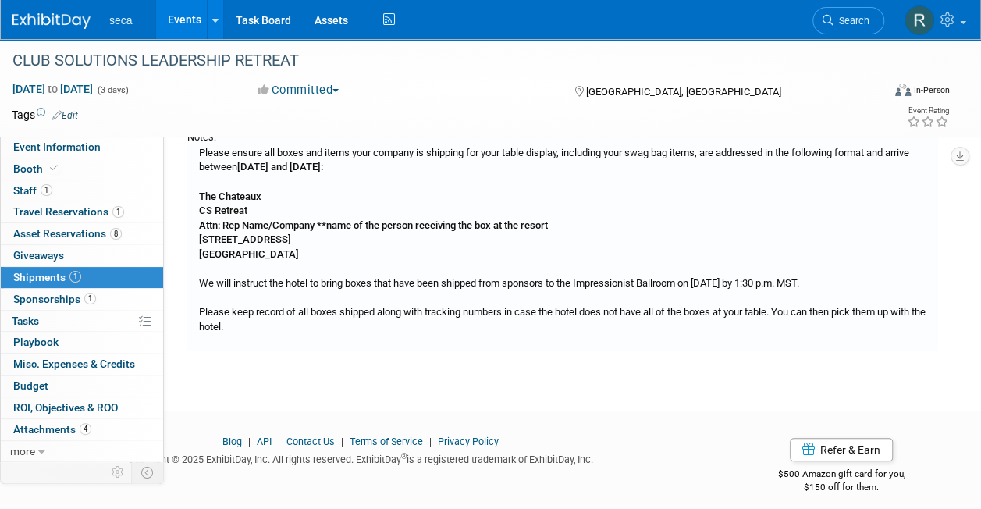
scroll to position [0, 0]
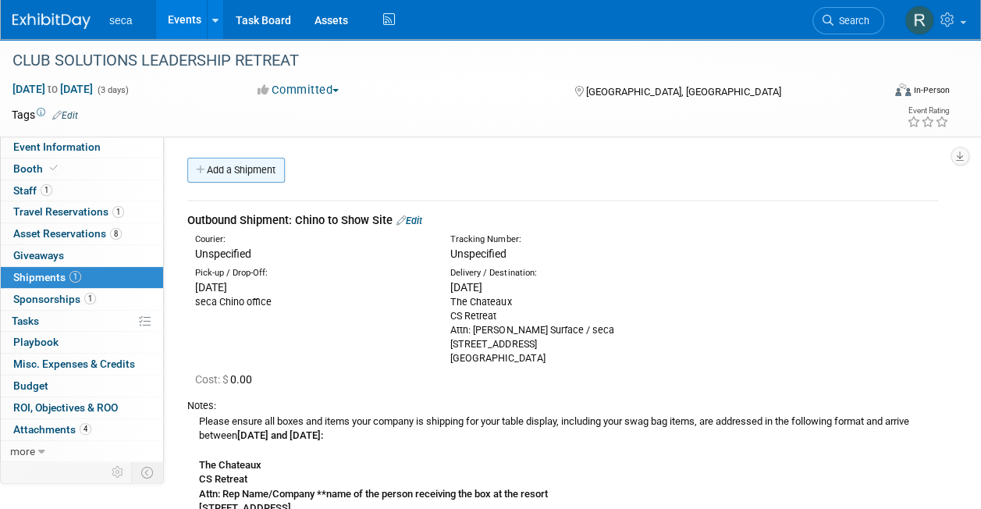
click at [240, 169] on link "Add a Shipment" at bounding box center [236, 170] width 98 height 25
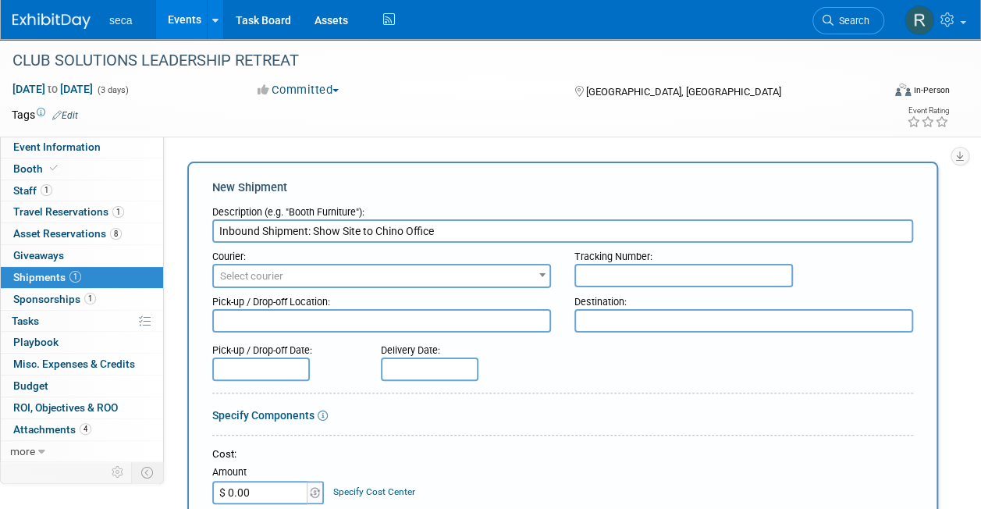
type input "Inbound Shipment: Show Site to Chino Office"
click at [265, 315] on textarea at bounding box center [381, 320] width 339 height 23
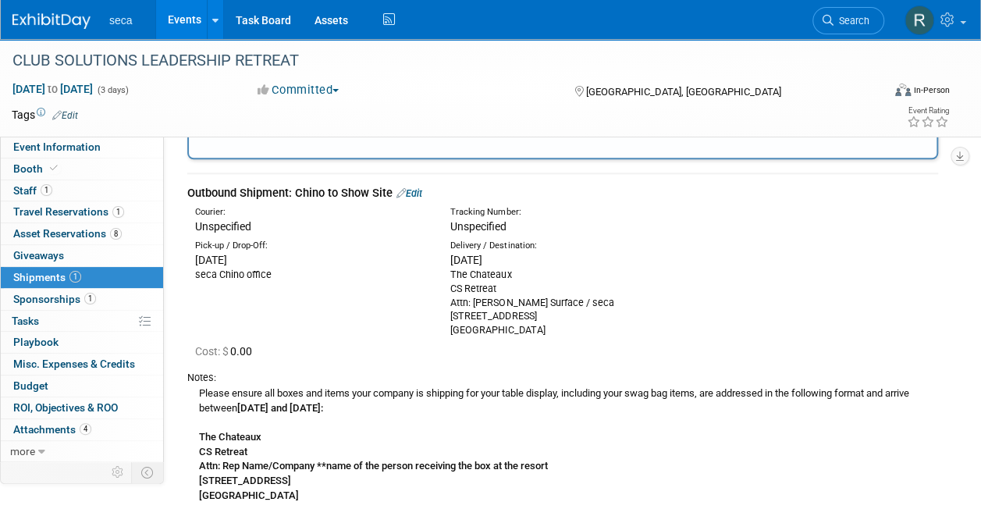
scroll to position [732, 0]
click at [509, 290] on div "The Chateaux CS Retreat Attn: Bob Surface / seca 7815 Royal Street Park City, U…" at bounding box center [566, 302] width 232 height 70
drag, startPoint x: 543, startPoint y: 326, endPoint x: 447, endPoint y: 272, distance: 110.5
click at [447, 272] on div "Delivery / Destination: Fri. Sep 5, 2025 The Chateaux CS Retreat Attn: Bob Surf…" at bounding box center [566, 288] width 255 height 98
copy div "The Chateaux CS Retreat Attn: Bob Surface / seca 7815 Royal Street Park City, U…"
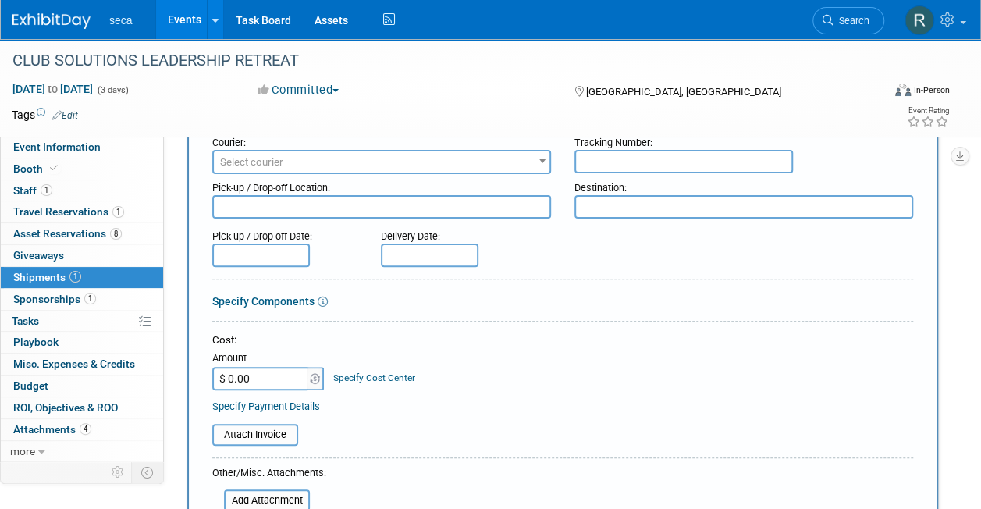
scroll to position [103, 0]
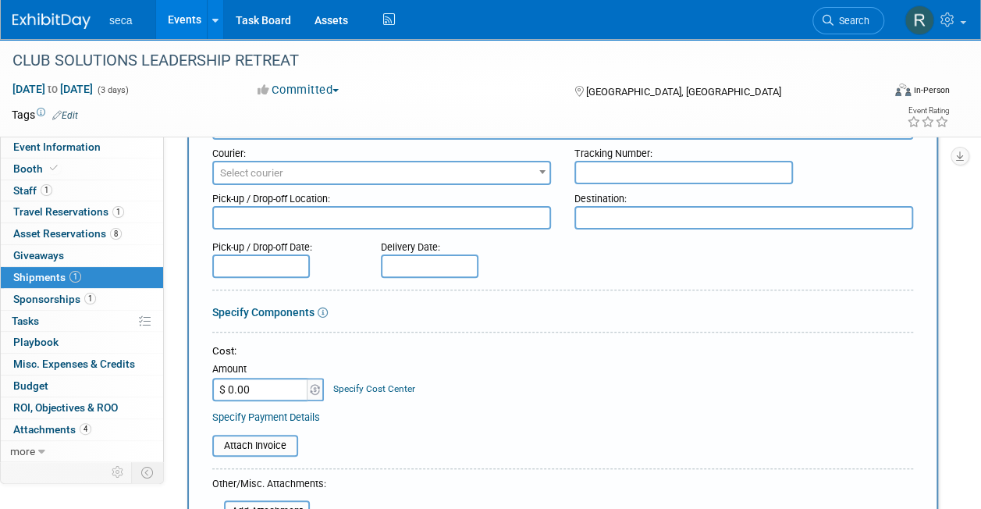
click at [309, 219] on textarea at bounding box center [381, 217] width 339 height 23
paste textarea "The Chateaux CS Retreat Attn: Bob Surface / seca 7815 Royal Street Park City, U…"
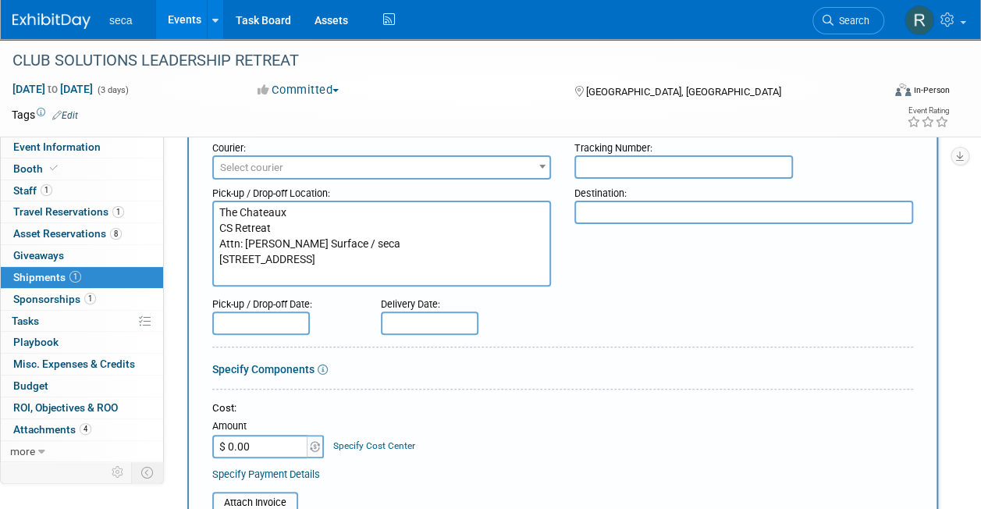
scroll to position [102, 0]
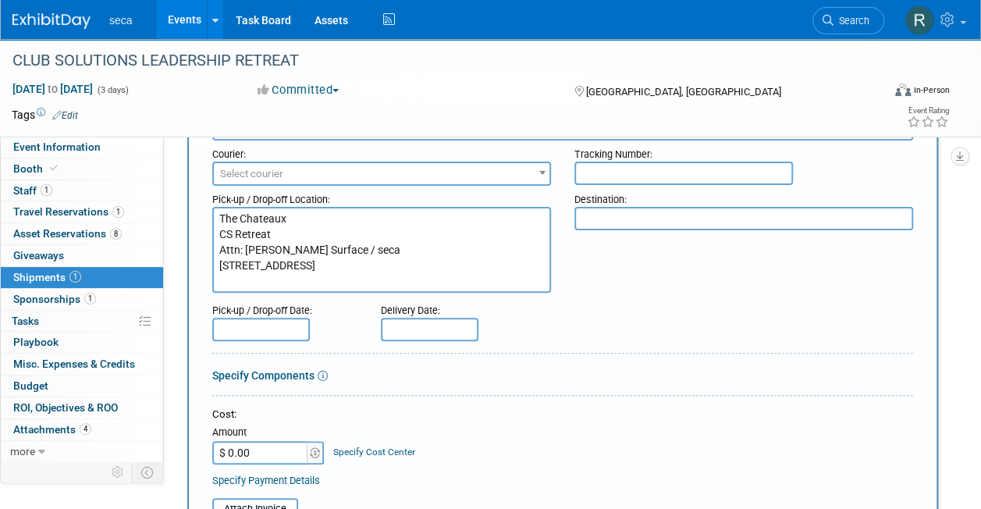
type textarea "The Chateaux CS Retreat Attn: Bob Surface / seca 7815 Royal Street Park City, U…"
click at [619, 219] on textarea at bounding box center [744, 218] width 339 height 23
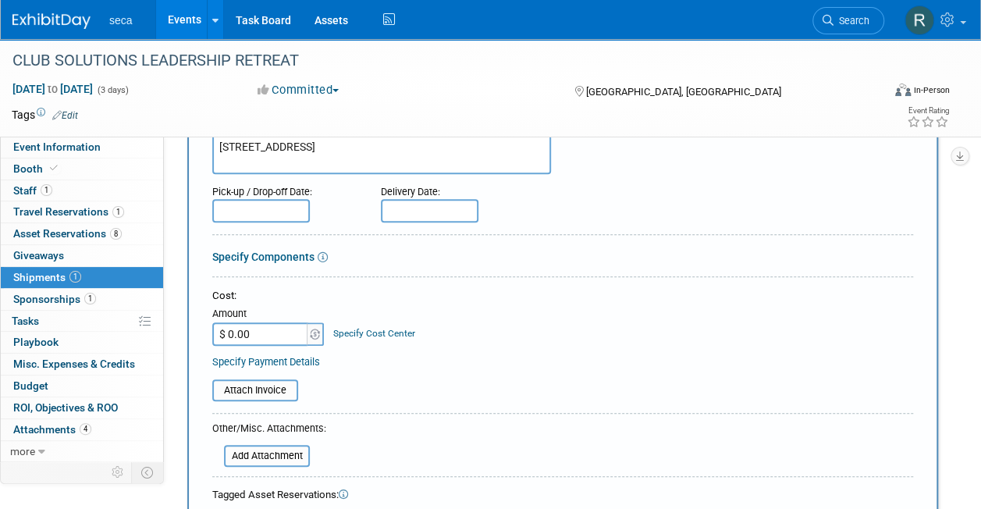
scroll to position [222, 0]
type textarea "seca Chino Office"
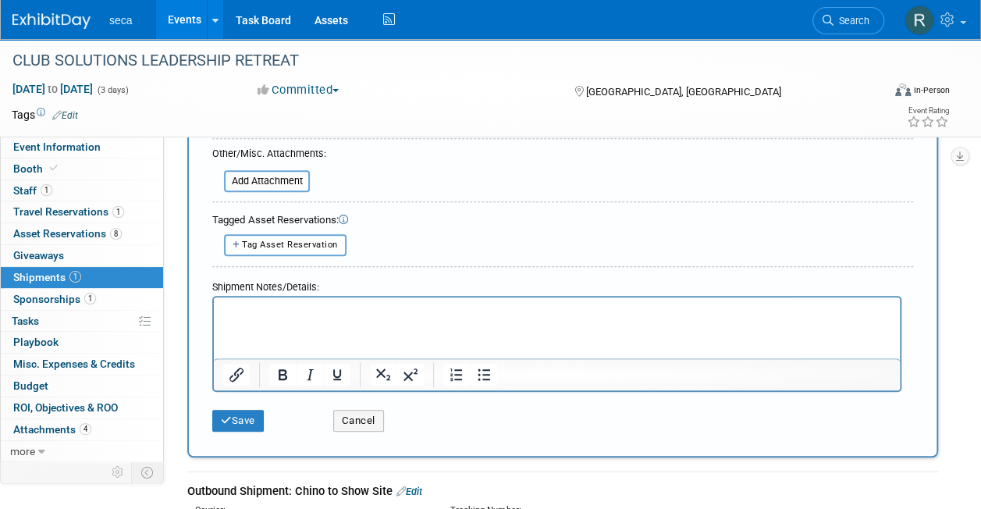
scroll to position [521, 0]
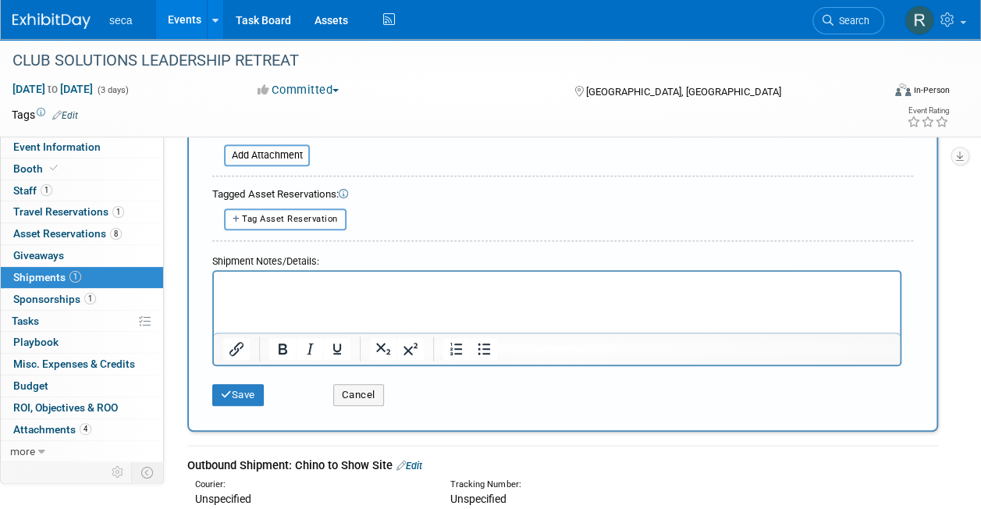
click at [324, 293] on html at bounding box center [557, 282] width 686 height 22
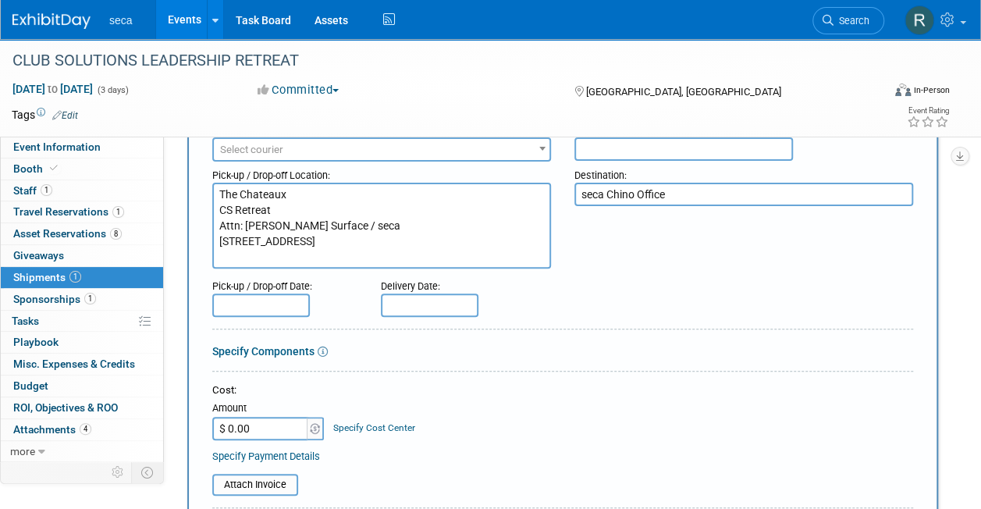
scroll to position [123, 0]
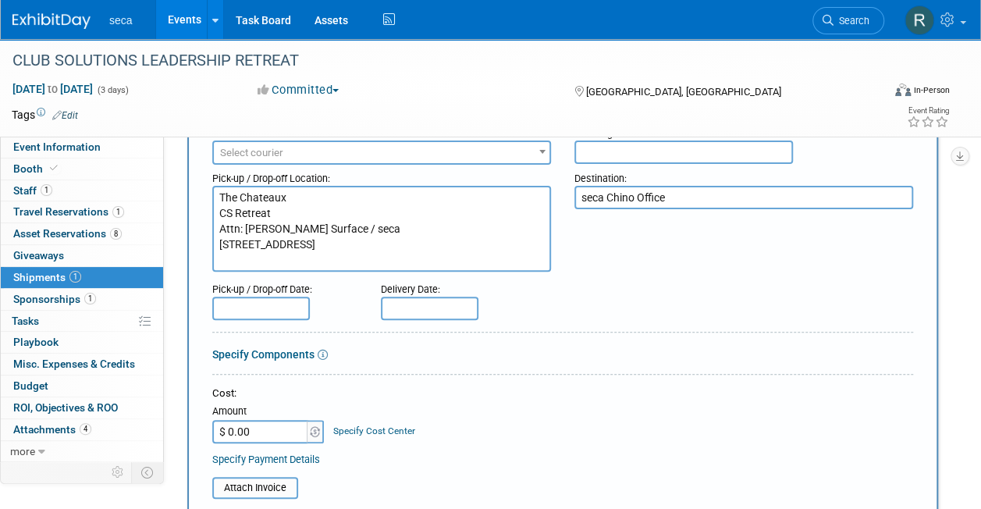
click at [262, 306] on input "text" at bounding box center [261, 308] width 98 height 23
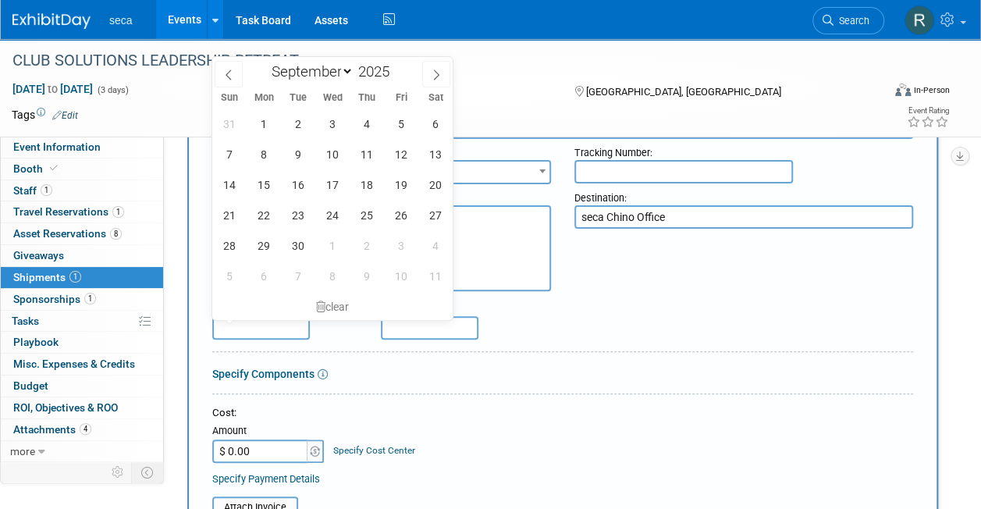
scroll to position [77, 0]
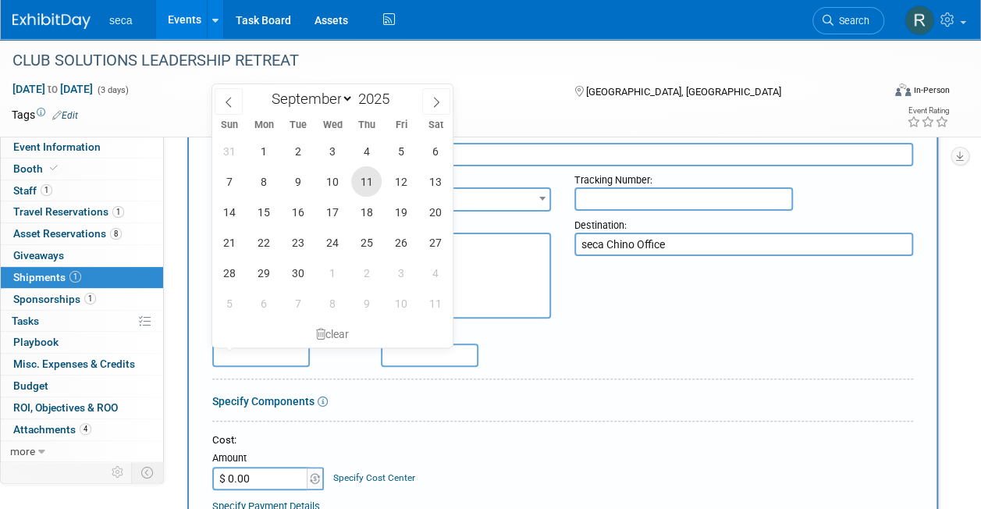
click at [365, 180] on span "11" at bounding box center [366, 181] width 30 height 30
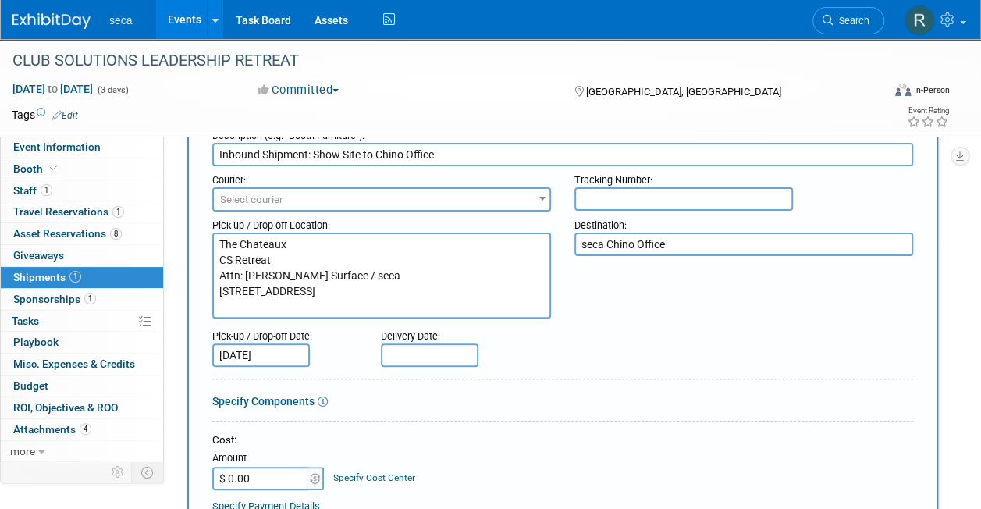
click at [290, 350] on input "[DATE]" at bounding box center [261, 354] width 98 height 23
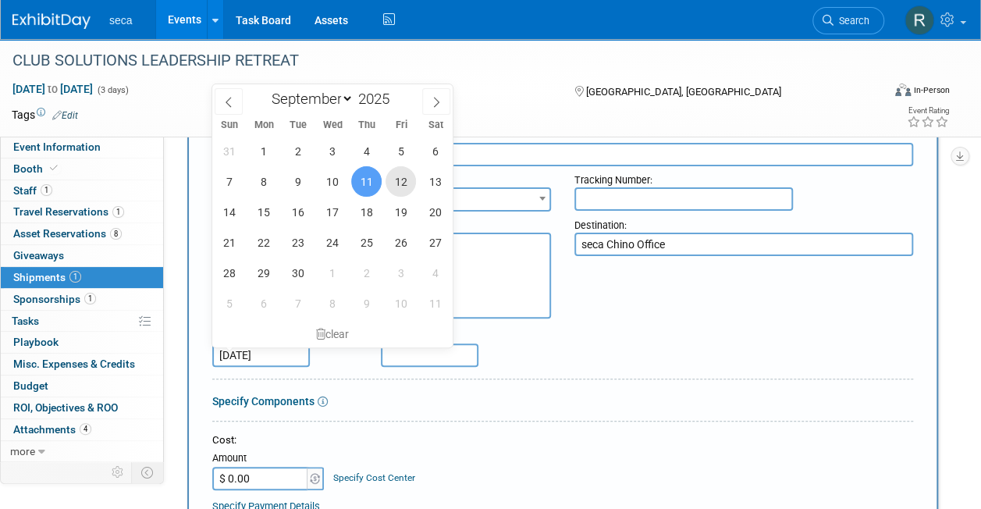
click at [401, 187] on span "12" at bounding box center [401, 181] width 30 height 30
type input "Sep 12, 2025"
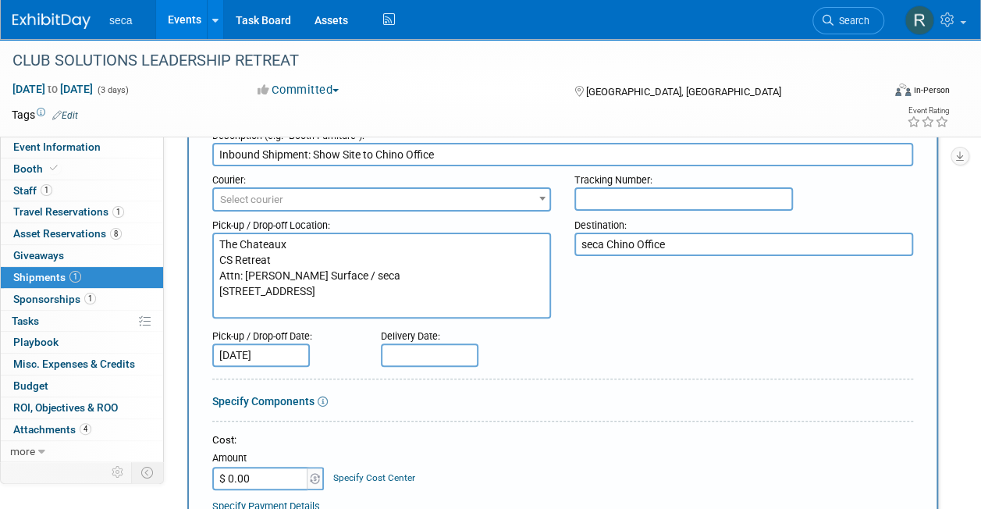
click at [352, 359] on div "Pick-up / Drop-off Date: Sep 12, 2025" at bounding box center [285, 344] width 169 height 44
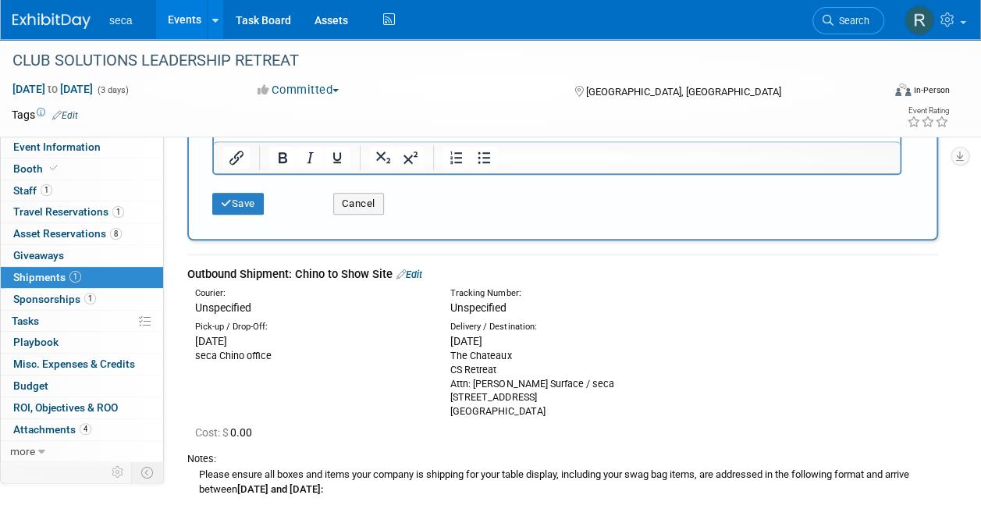
scroll to position [770, 0]
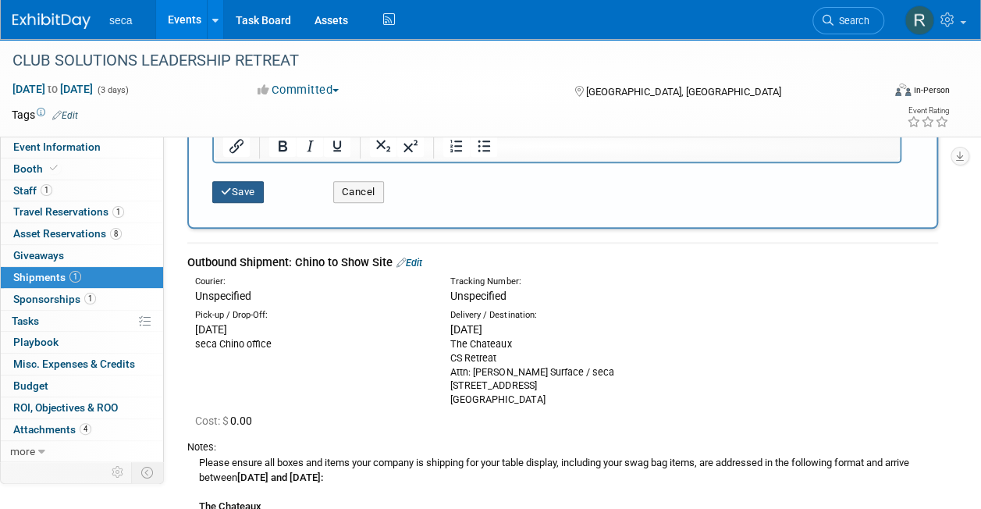
click at [234, 188] on button "Save" at bounding box center [238, 192] width 52 height 22
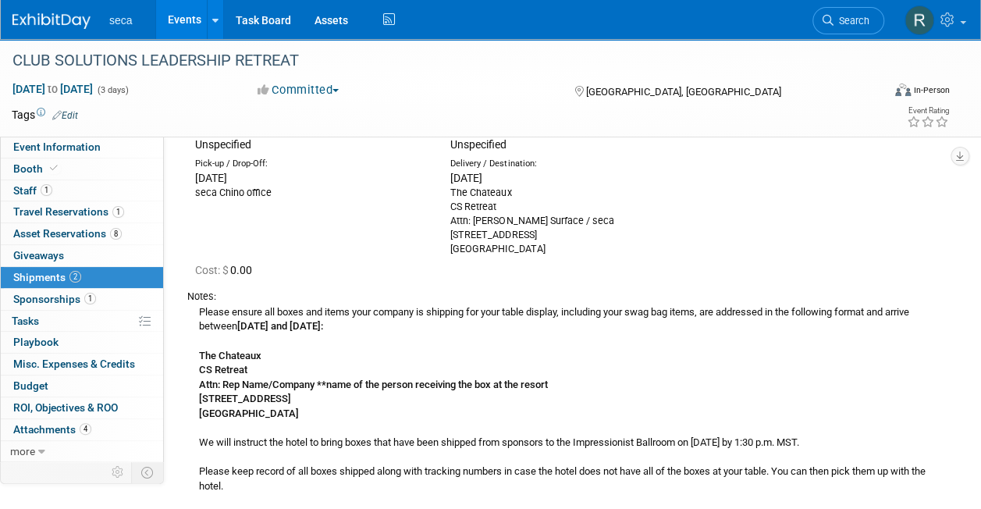
scroll to position [110, 0]
click at [110, 168] on link "Booth" at bounding box center [82, 168] width 162 height 21
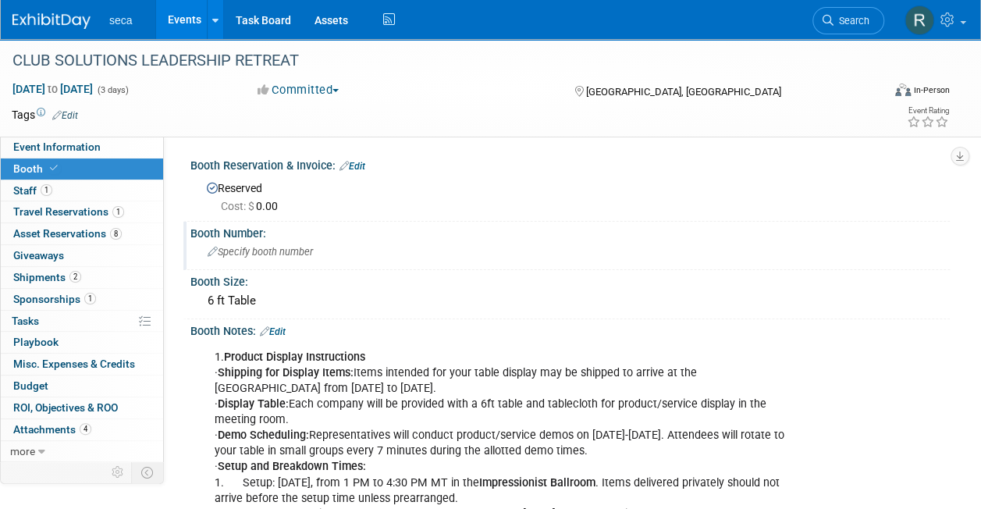
click at [279, 253] on span "Specify booth number" at bounding box center [260, 252] width 105 height 12
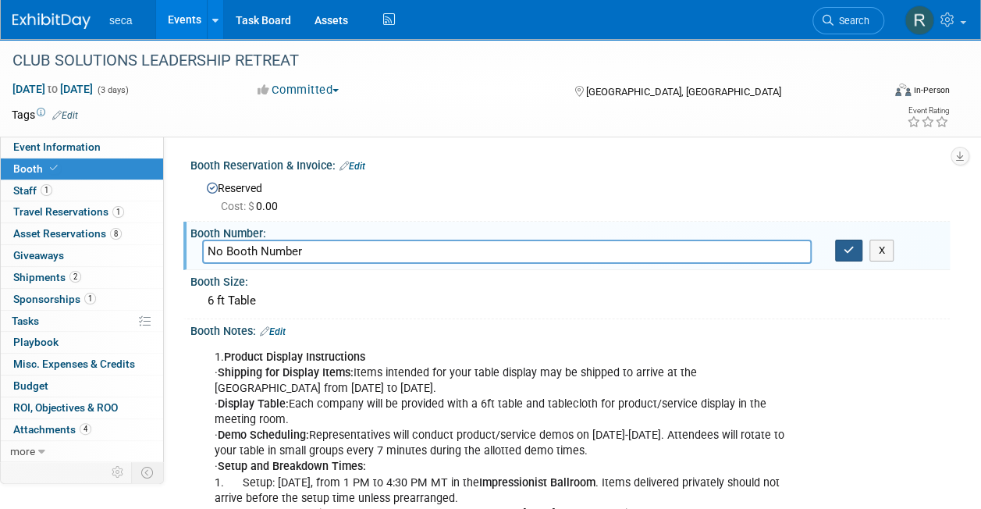
type input "No Booth Number"
click at [846, 247] on icon "button" at bounding box center [849, 250] width 11 height 10
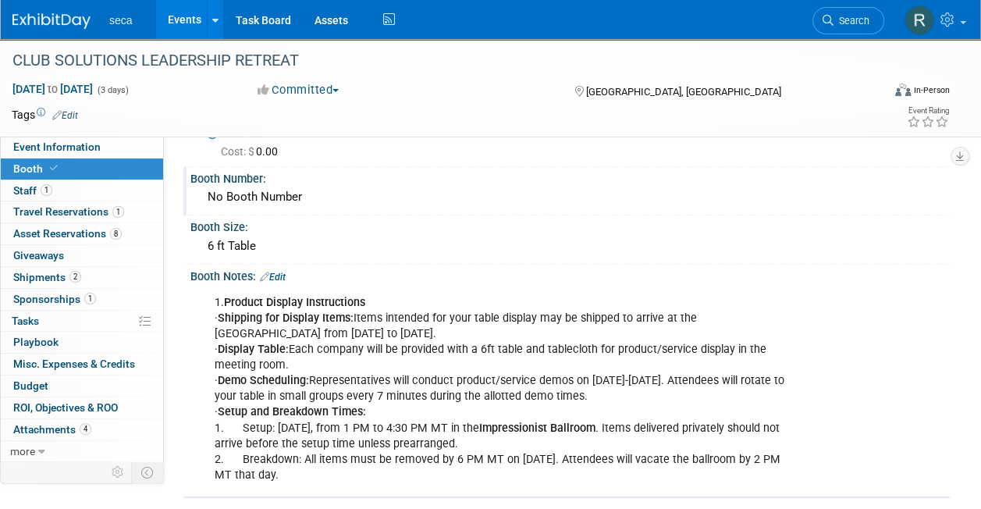
scroll to position [53, 0]
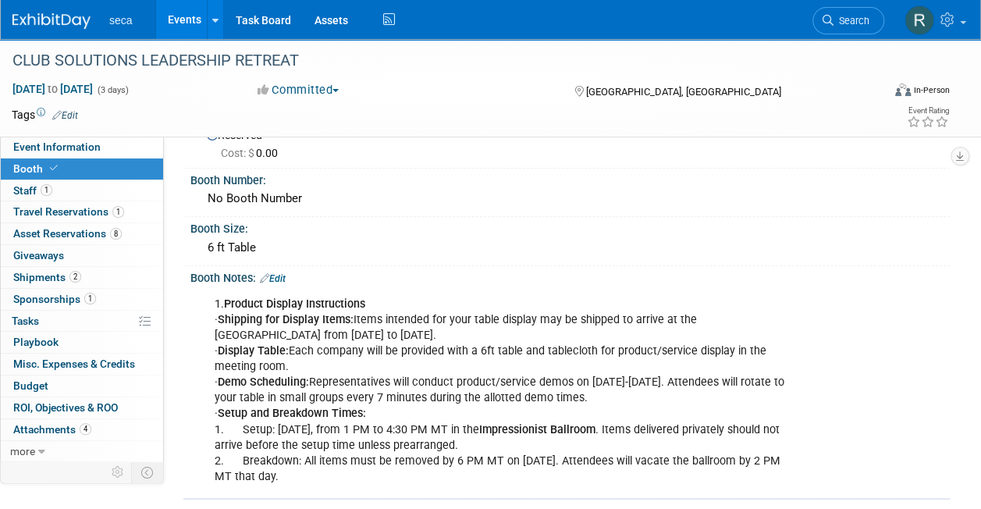
drag, startPoint x: 372, startPoint y: 477, endPoint x: 242, endPoint y: 468, distance: 129.9
click at [242, 468] on div "1. Product Display Instructions · Shipping for Display Items: Items intended fo…" at bounding box center [502, 391] width 596 height 204
copy div "Breakdown: All items must be removed by 6 PM MT on September 11, 2025. Attendee…"
click at [59, 279] on span "Shipments 2" at bounding box center [47, 277] width 68 height 12
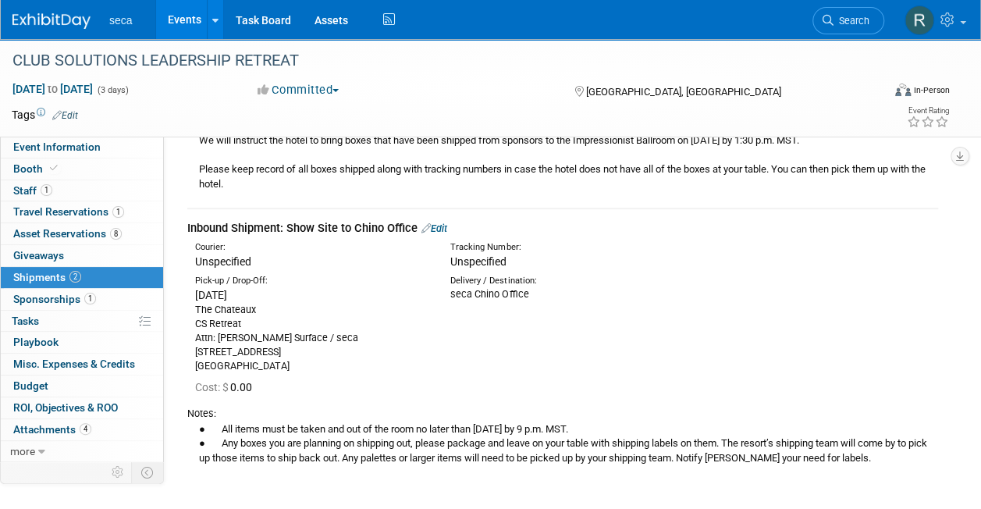
scroll to position [400, 0]
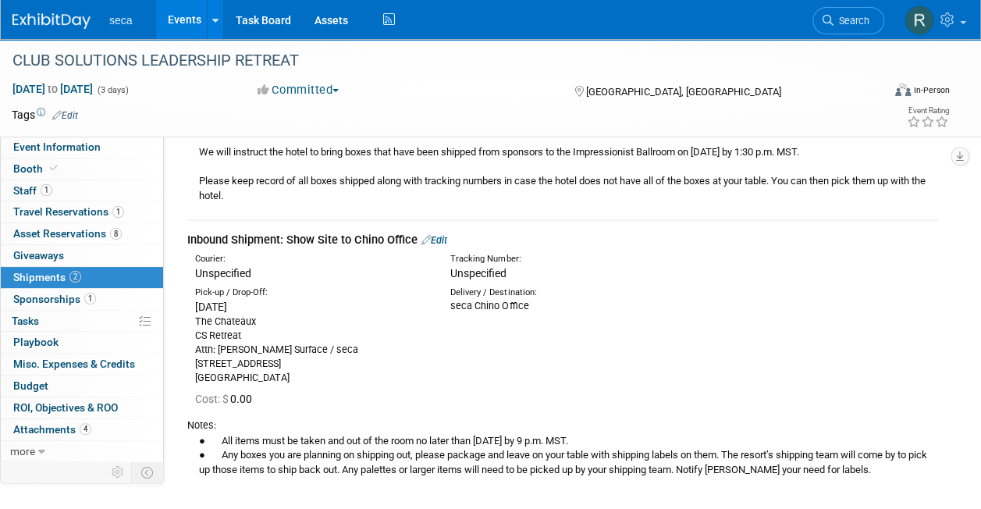
click at [442, 237] on link "Edit" at bounding box center [435, 240] width 26 height 12
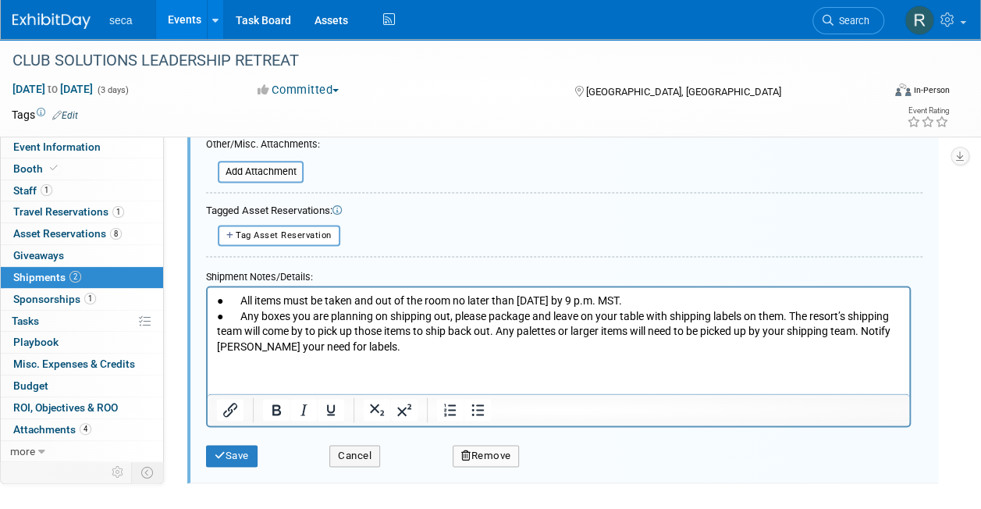
scroll to position [937, 0]
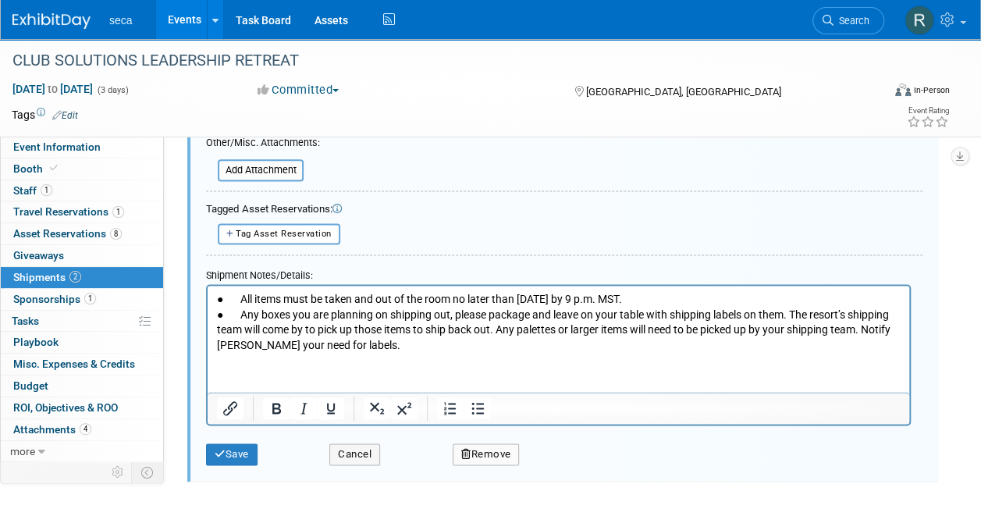
drag, startPoint x: 728, startPoint y: 296, endPoint x: 244, endPoint y: 297, distance: 484.0
click at [244, 297] on p "● All items must be taken and out of the room no later than Thursday, September…" at bounding box center [559, 322] width 684 height 61
click at [238, 450] on button "Save" at bounding box center [232, 454] width 52 height 22
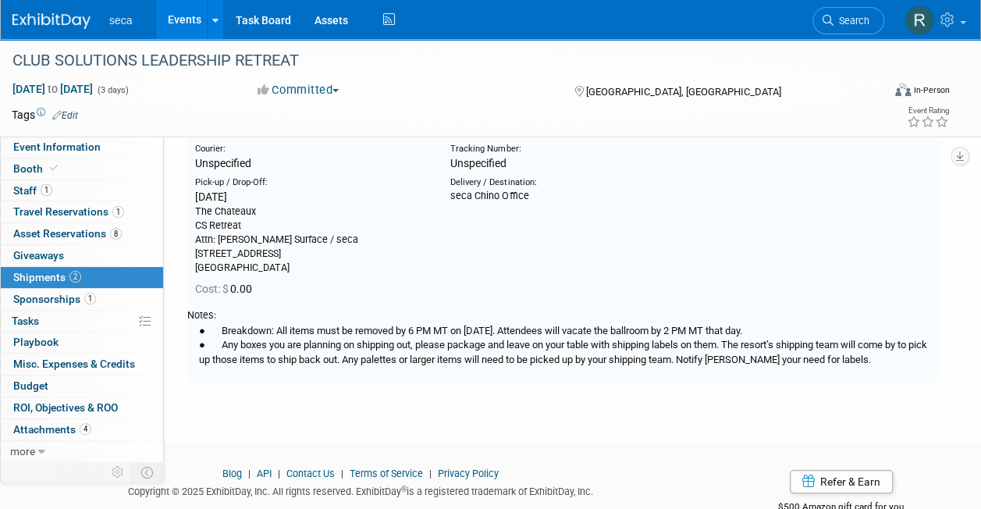
scroll to position [442, 0]
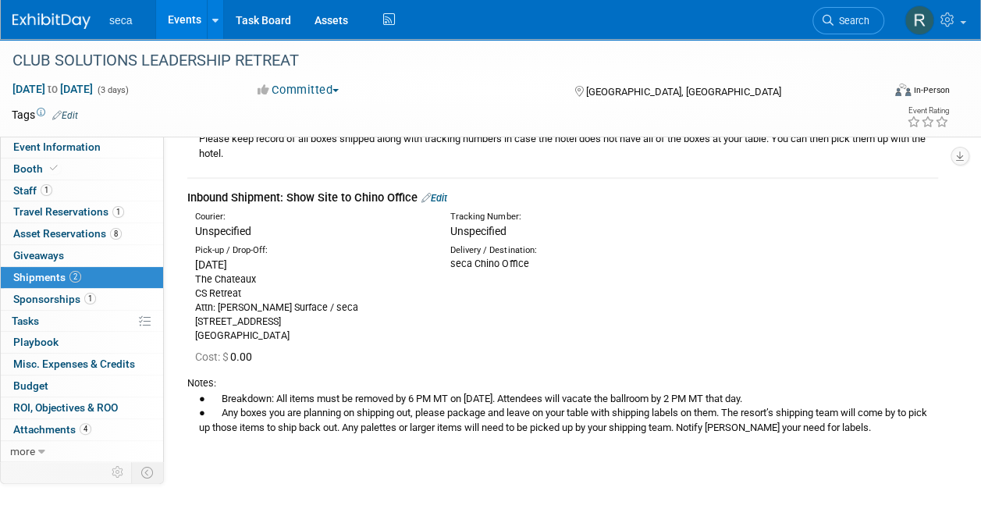
click at [174, 24] on link "Events" at bounding box center [184, 19] width 57 height 39
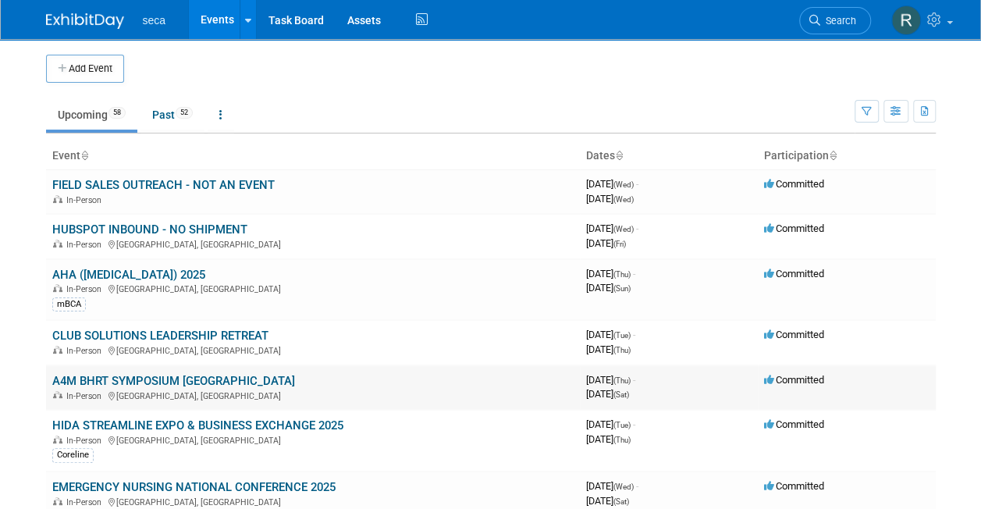
click at [190, 376] on link "A4M BHRT SYMPOSIUM [GEOGRAPHIC_DATA]" at bounding box center [173, 381] width 243 height 14
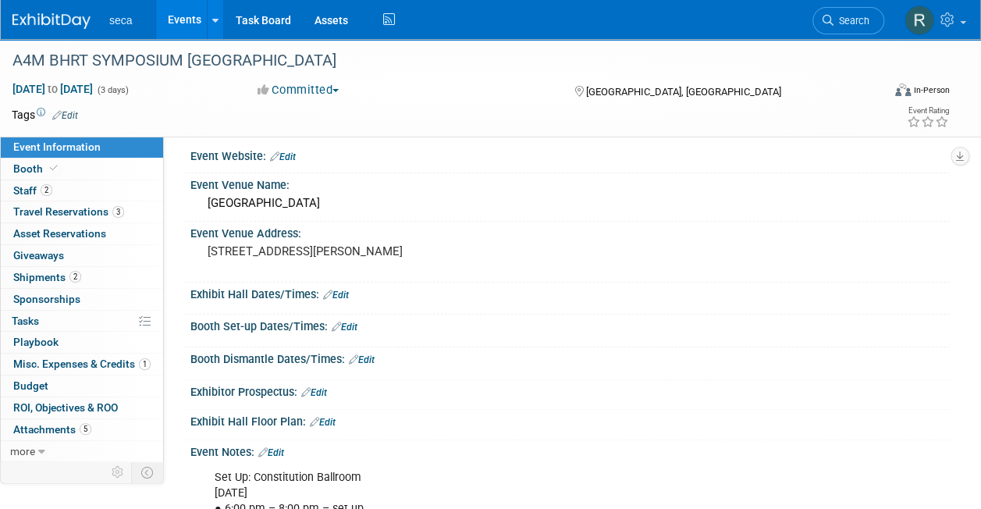
scroll to position [9, 0]
click at [351, 323] on link "Edit" at bounding box center [345, 327] width 26 height 11
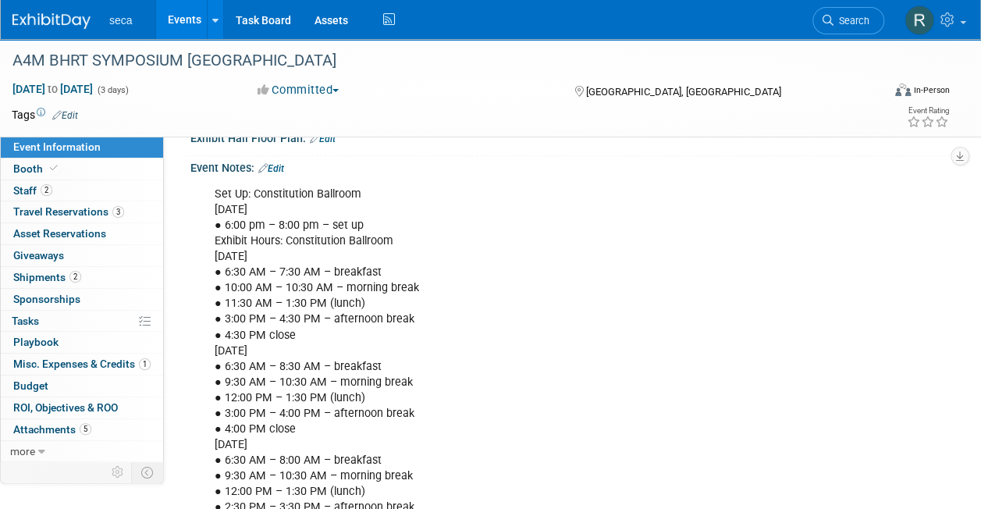
scroll to position [261, 0]
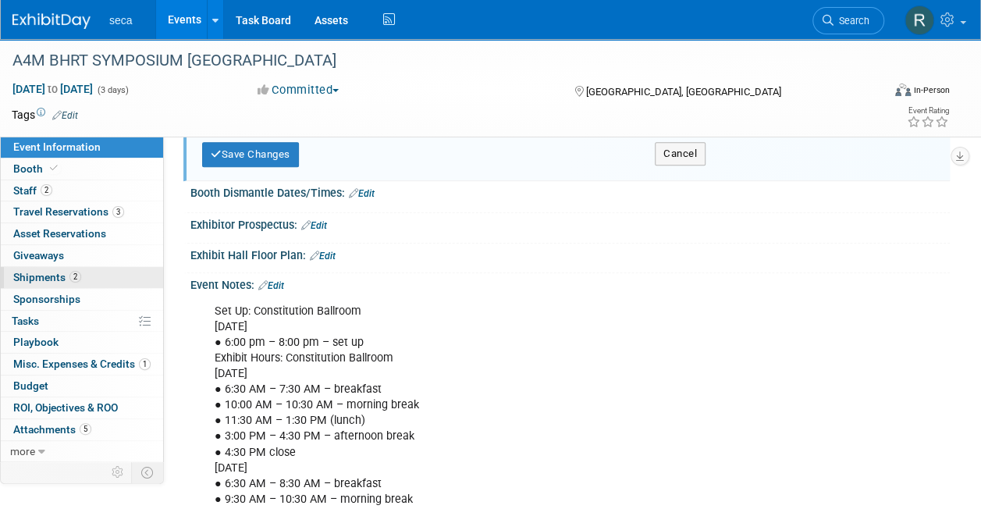
click at [56, 278] on span "Shipments 2" at bounding box center [47, 277] width 68 height 12
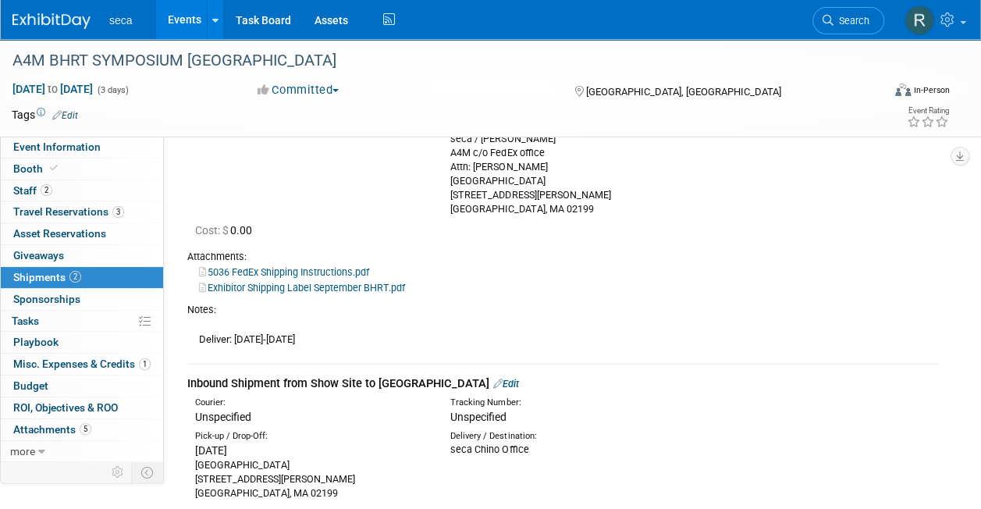
scroll to position [162, 0]
click at [356, 286] on link "Exhibitor Shipping Label September BHRT.pdf" at bounding box center [302, 289] width 206 height 12
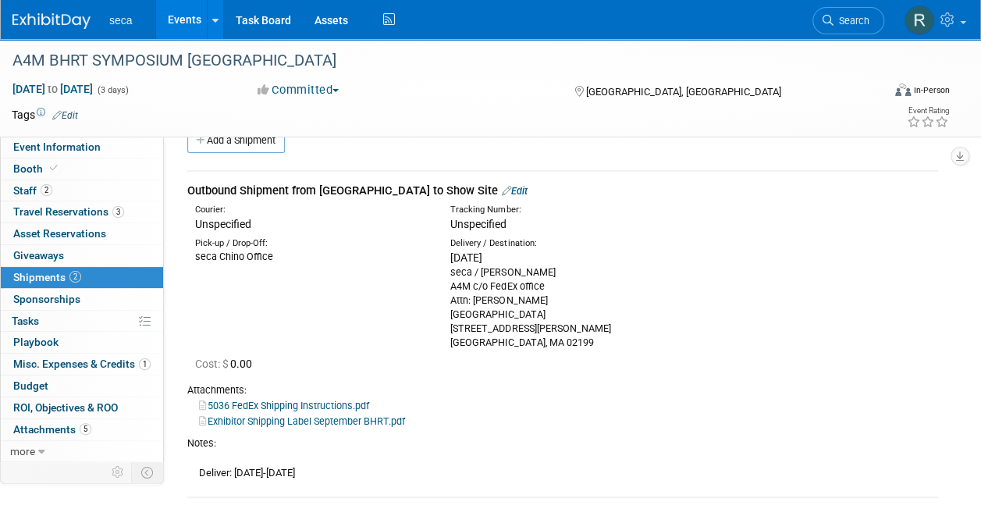
scroll to position [0, 0]
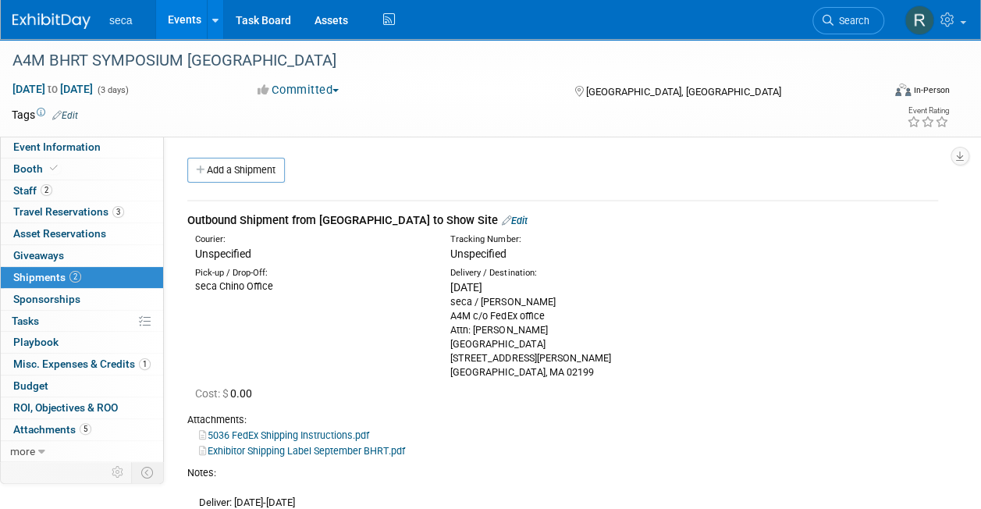
click at [502, 219] on link "Edit" at bounding box center [515, 221] width 26 height 12
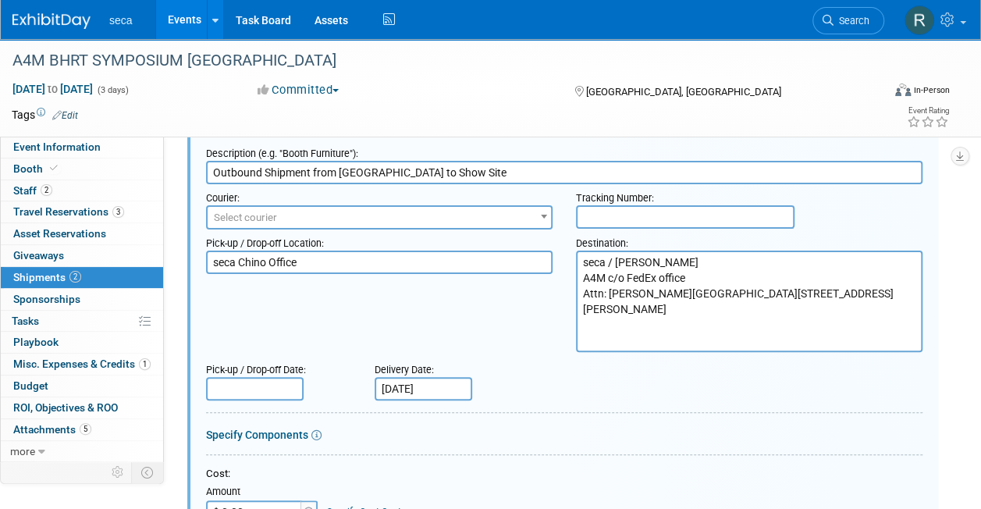
scroll to position [105, 0]
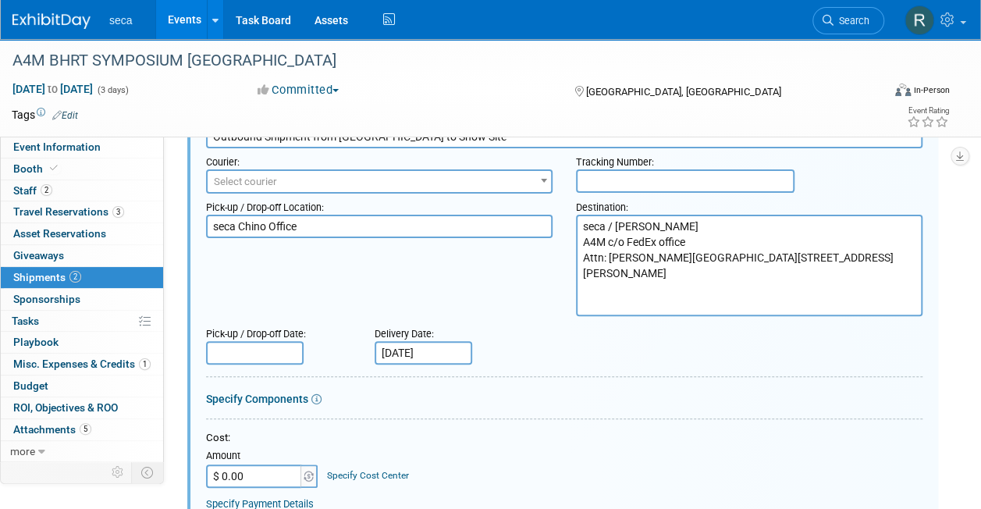
click at [265, 341] on input "text" at bounding box center [255, 352] width 98 height 23
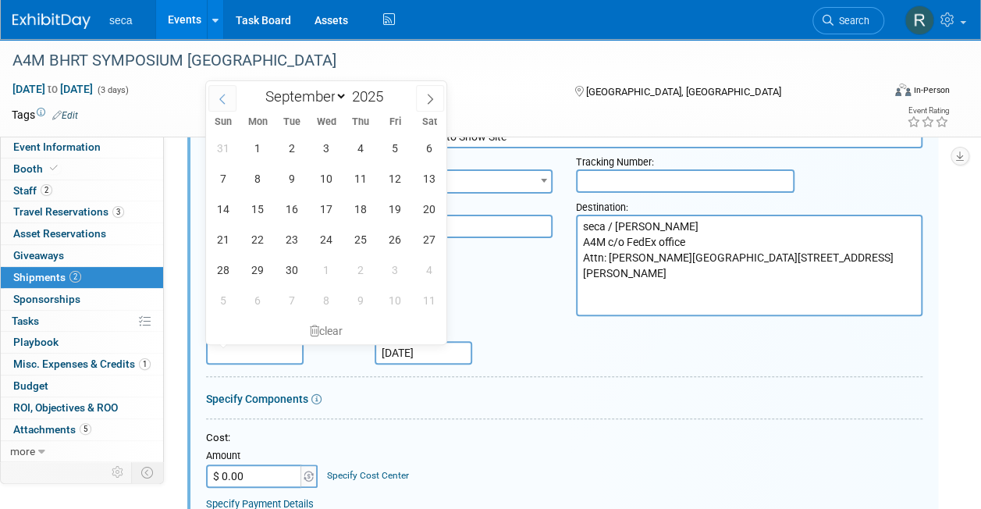
click at [227, 102] on icon at bounding box center [222, 99] width 11 height 11
select select "7"
click at [393, 268] on span "29" at bounding box center [394, 269] width 30 height 30
type input "Aug 29, 2025"
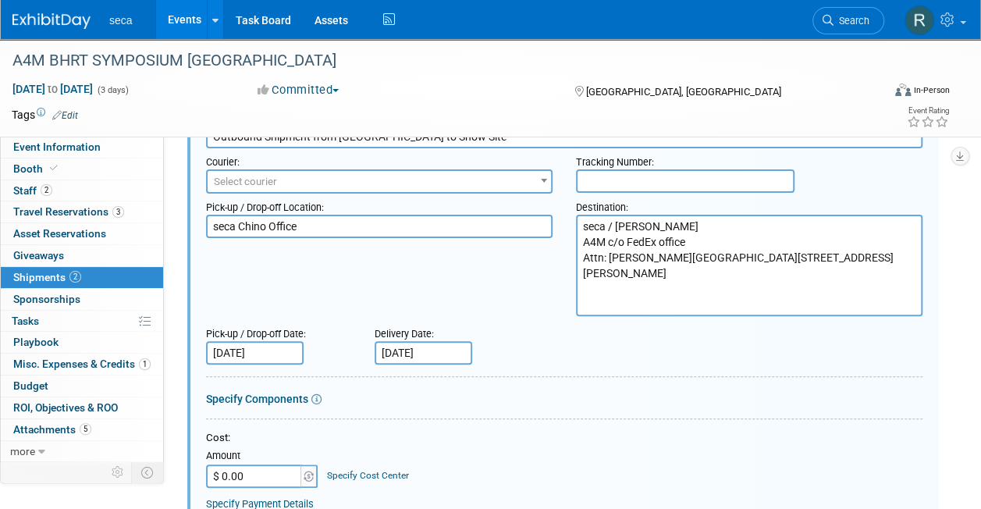
click at [529, 298] on div "Pick-up / Drop-off Location: seca Chino Office Destination: seca / Tessa Schwik…" at bounding box center [564, 255] width 740 height 123
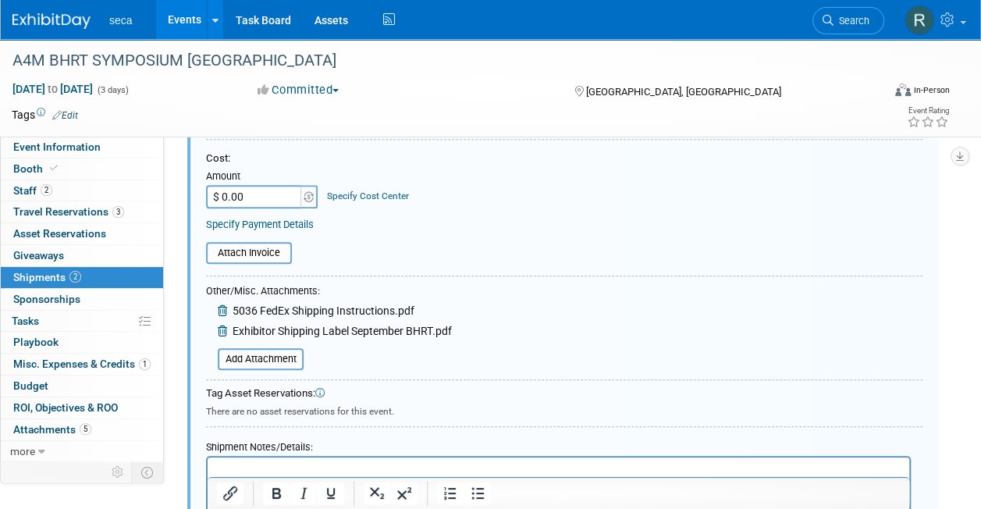
scroll to position [527, 0]
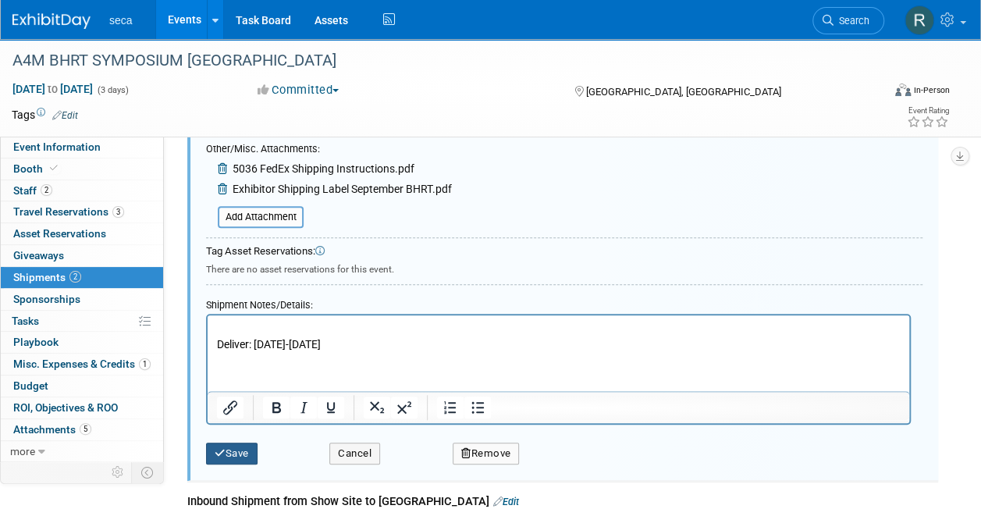
click at [245, 451] on button "Save" at bounding box center [232, 454] width 52 height 22
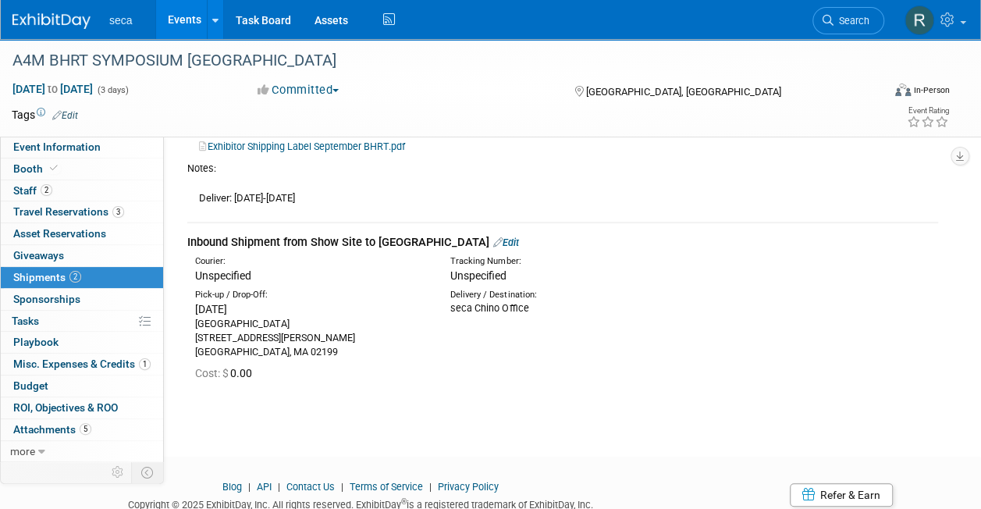
scroll to position [300, 0]
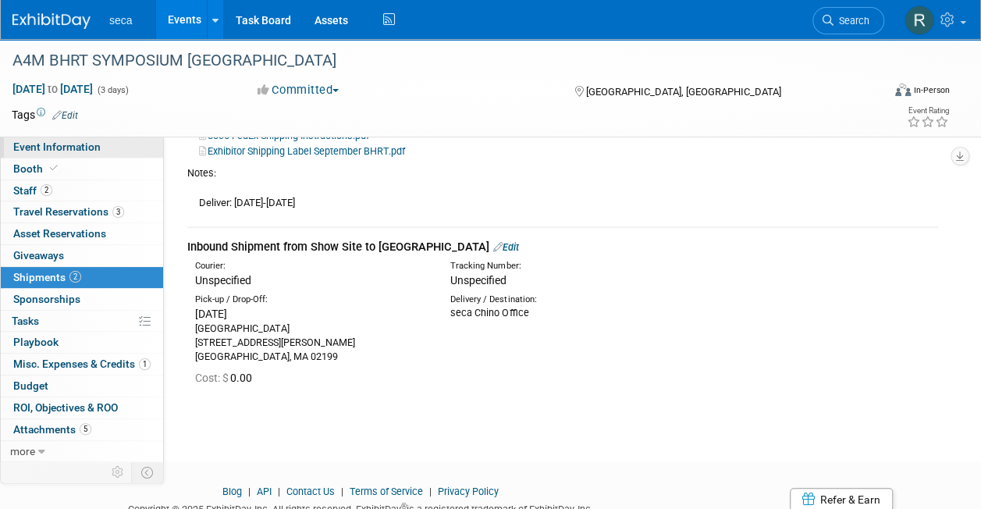
click at [56, 147] on span "Event Information" at bounding box center [56, 147] width 87 height 12
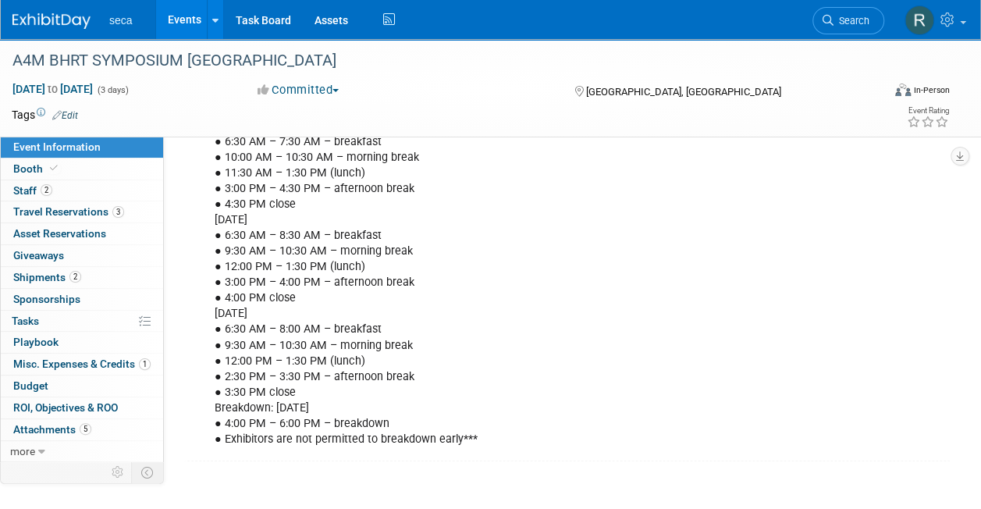
scroll to position [425, 0]
click at [67, 271] on span "Shipments 2" at bounding box center [47, 277] width 68 height 12
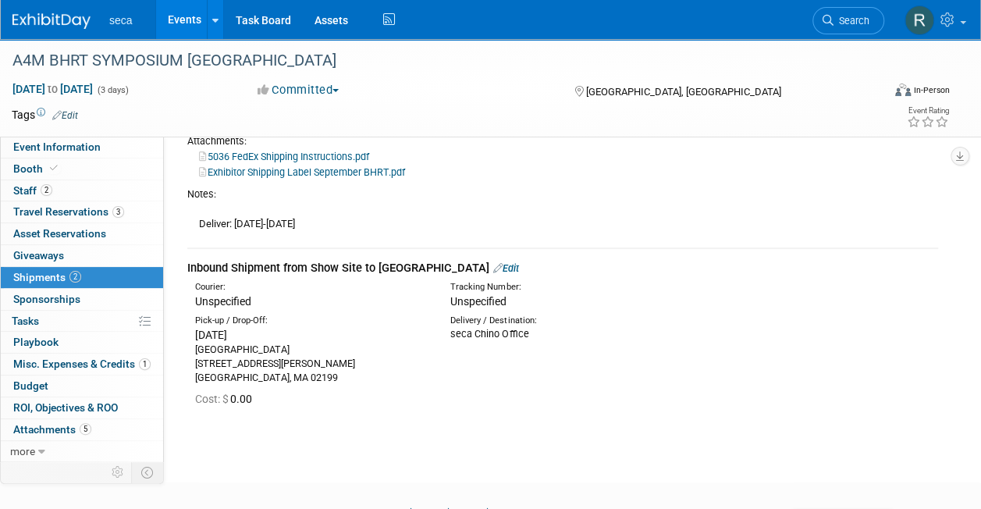
scroll to position [279, 0]
click at [493, 265] on link "Edit" at bounding box center [506, 268] width 26 height 12
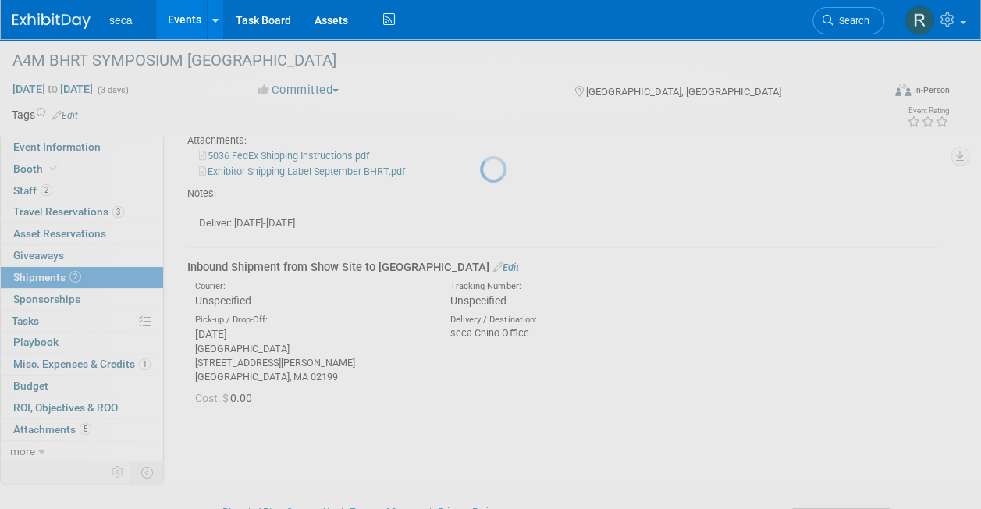
select select "8"
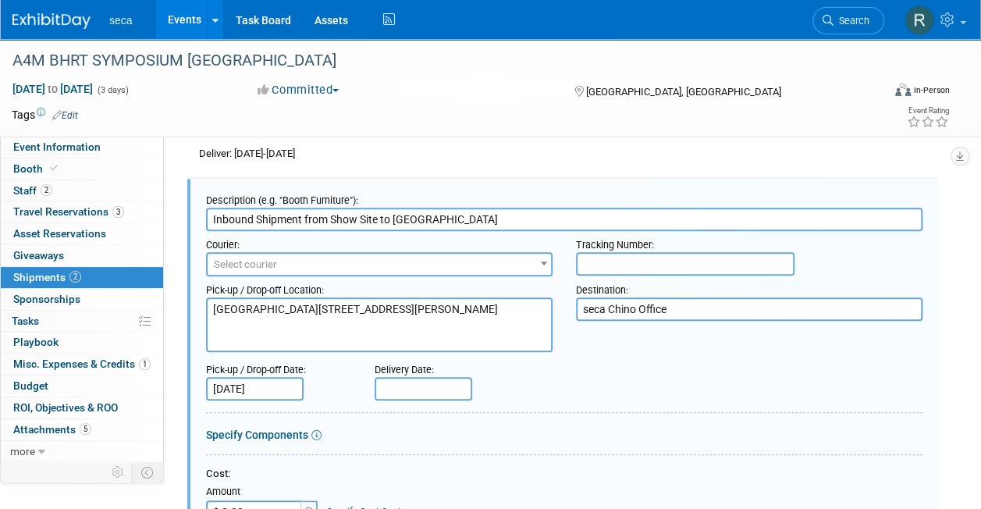
scroll to position [0, 0]
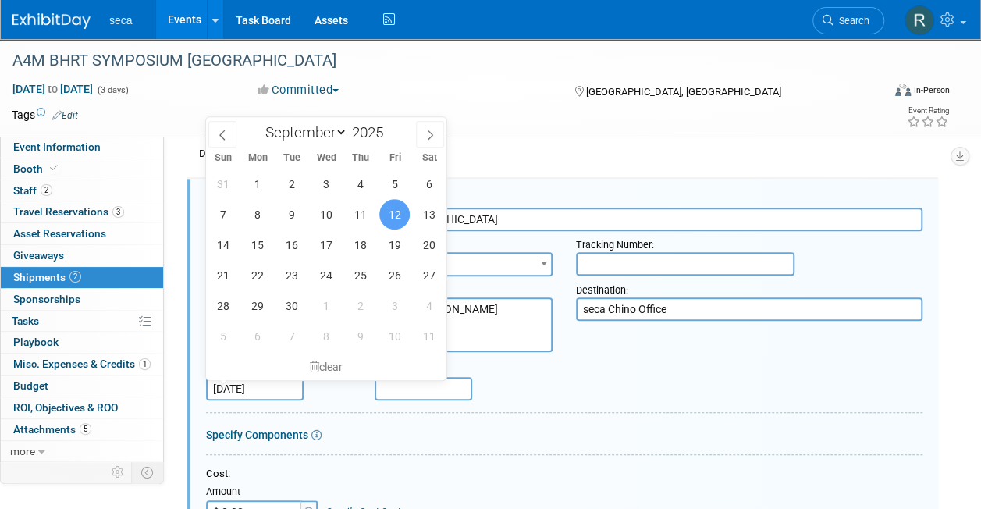
click at [251, 383] on input "Sep 12, 2025" at bounding box center [255, 388] width 98 height 23
click at [432, 217] on span "13" at bounding box center [429, 214] width 30 height 30
type input "[DATE]"
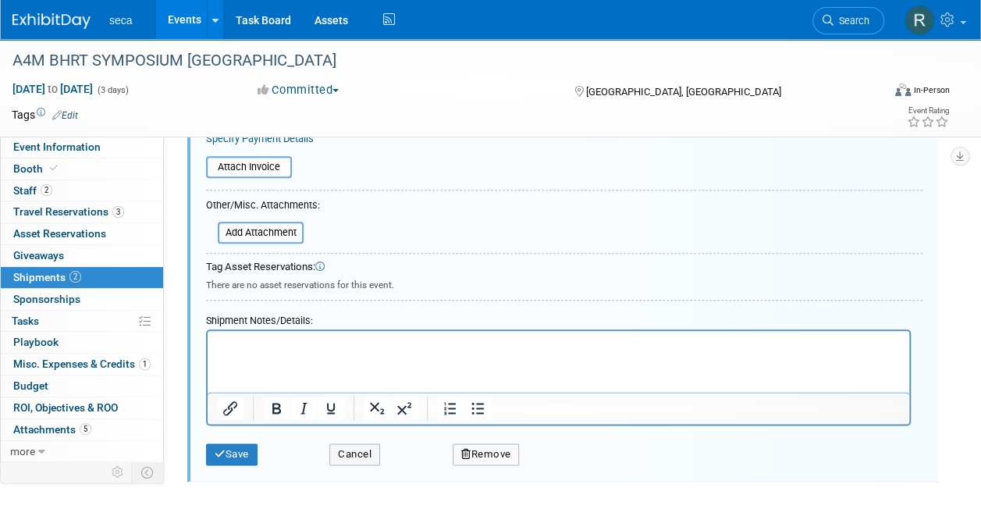
scroll to position [752, 0]
click at [230, 451] on button "Save" at bounding box center [232, 453] width 52 height 22
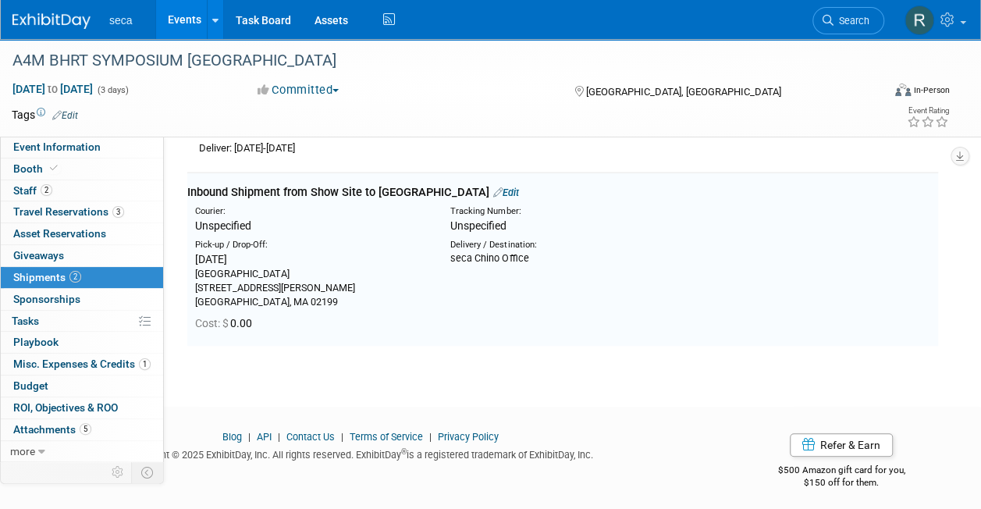
scroll to position [349, 0]
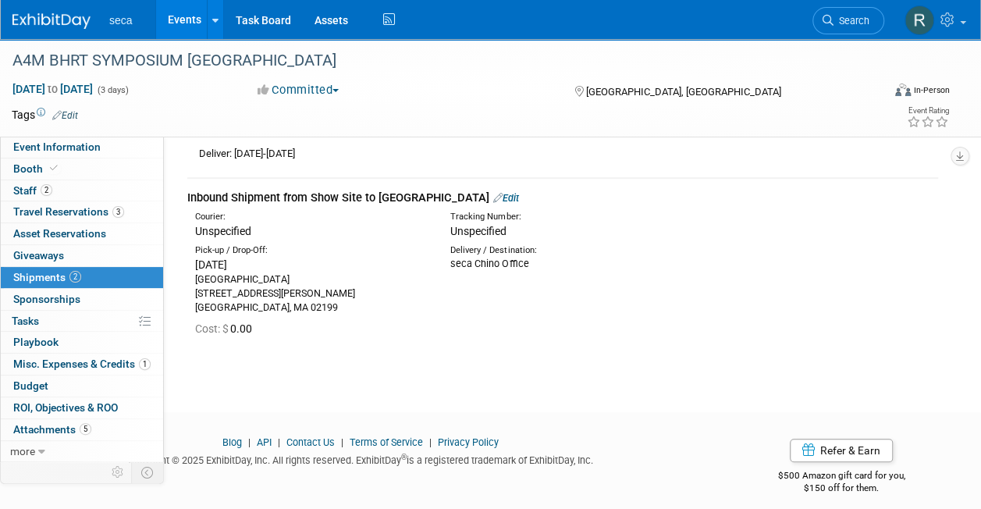
click at [615, 365] on div "A4M BHRT SYMPOSIUM BOSTON Sep 11, 2025 to Sep 13, 2025 (3 days) Sep 11, 2025 to…" at bounding box center [490, 37] width 981 height 694
click at [88, 234] on span "Asset Reservations 0" at bounding box center [59, 233] width 93 height 12
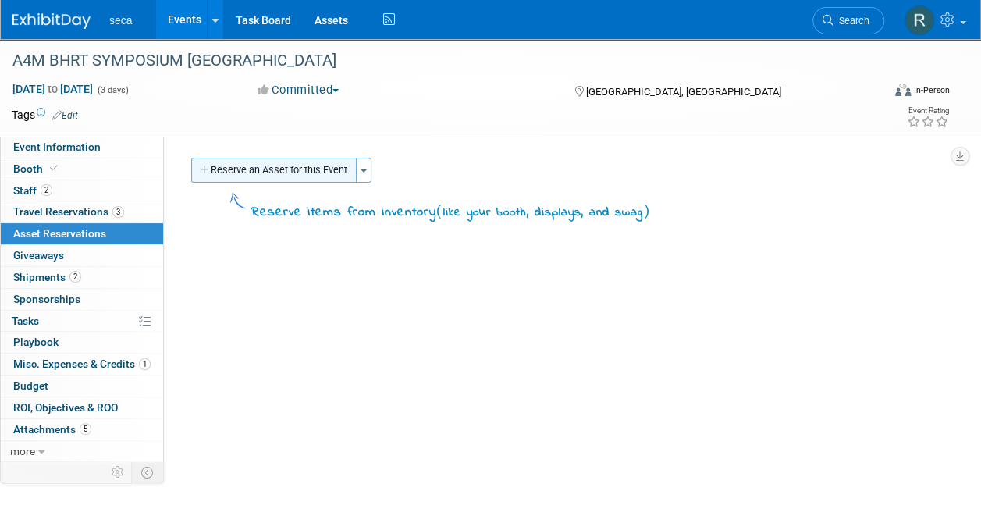
click at [265, 169] on button "Reserve an Asset for this Event" at bounding box center [273, 170] width 165 height 25
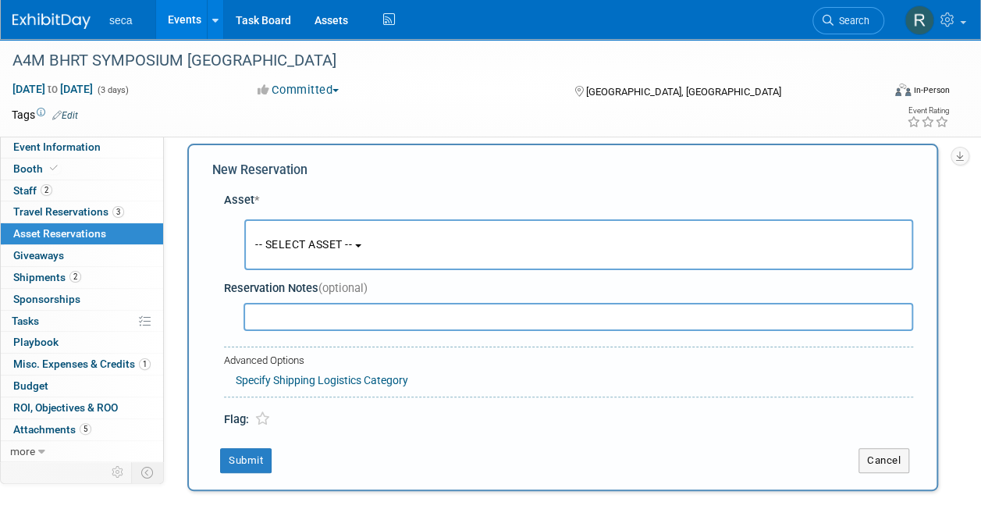
scroll to position [15, 0]
click at [294, 240] on span "-- SELECT ASSET --" at bounding box center [303, 243] width 97 height 12
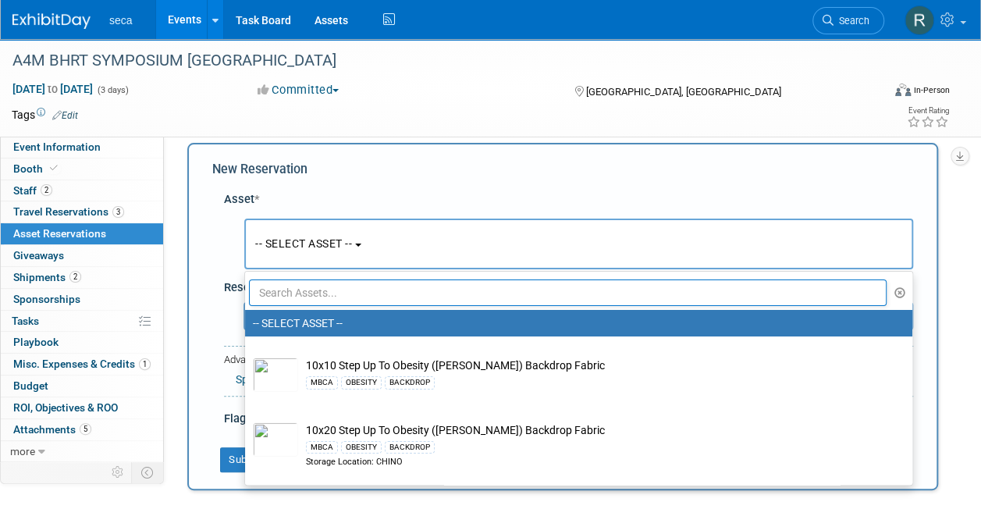
click at [297, 289] on input "text" at bounding box center [568, 292] width 638 height 27
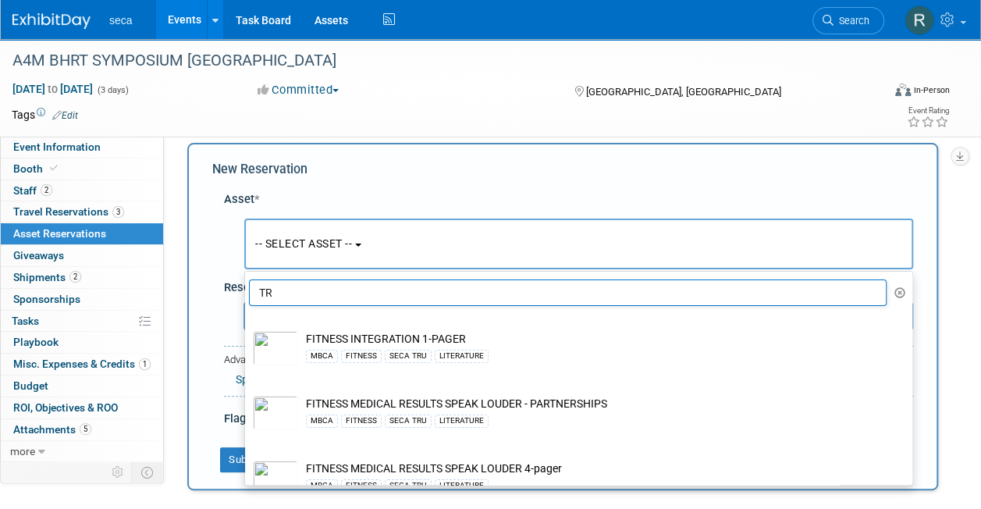
type input "T"
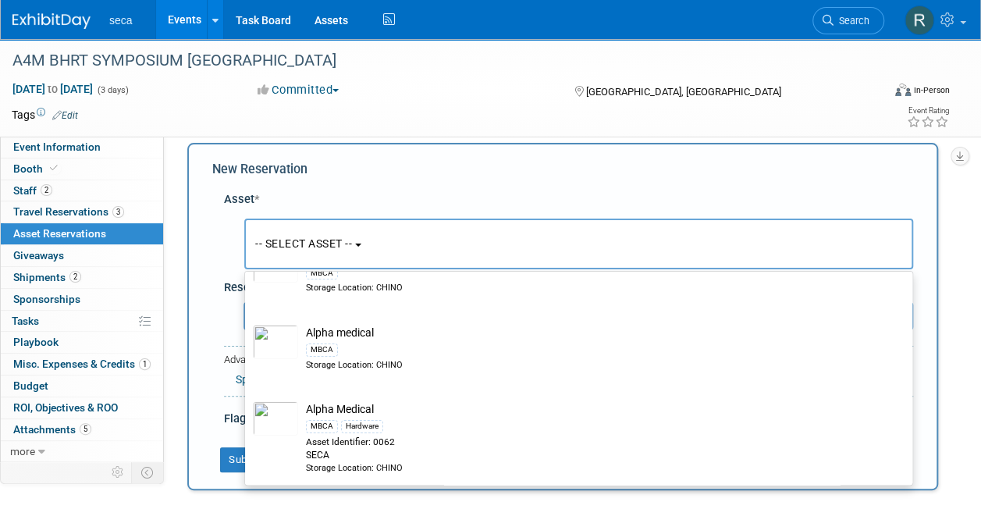
scroll to position [149, 0]
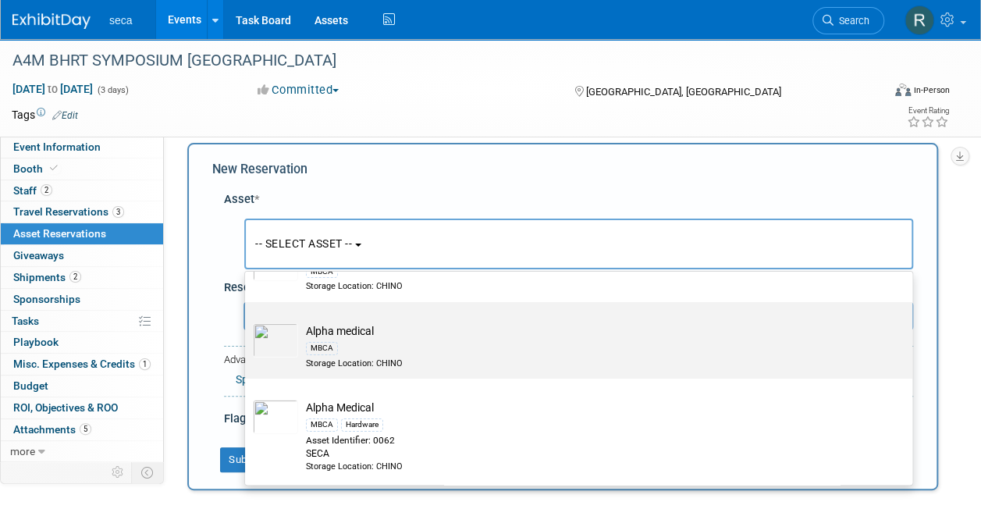
type input "Alpha"
click at [352, 339] on div "MBCA" at bounding box center [593, 348] width 575 height 18
click at [247, 321] on input "Alpha medical MBCA Storage Location: CHINO" at bounding box center [242, 316] width 10 height 10
select select "10729180"
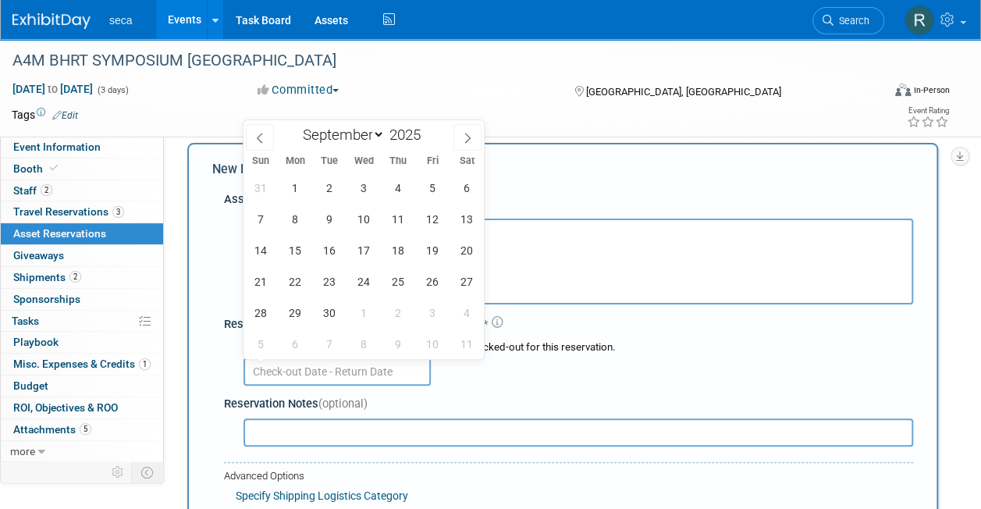
click at [331, 364] on input "text" at bounding box center [337, 372] width 187 height 28
click at [257, 137] on icon at bounding box center [259, 138] width 11 height 11
select select "7"
click at [432, 311] on span "29" at bounding box center [432, 312] width 30 height 30
type input "[DATE]"
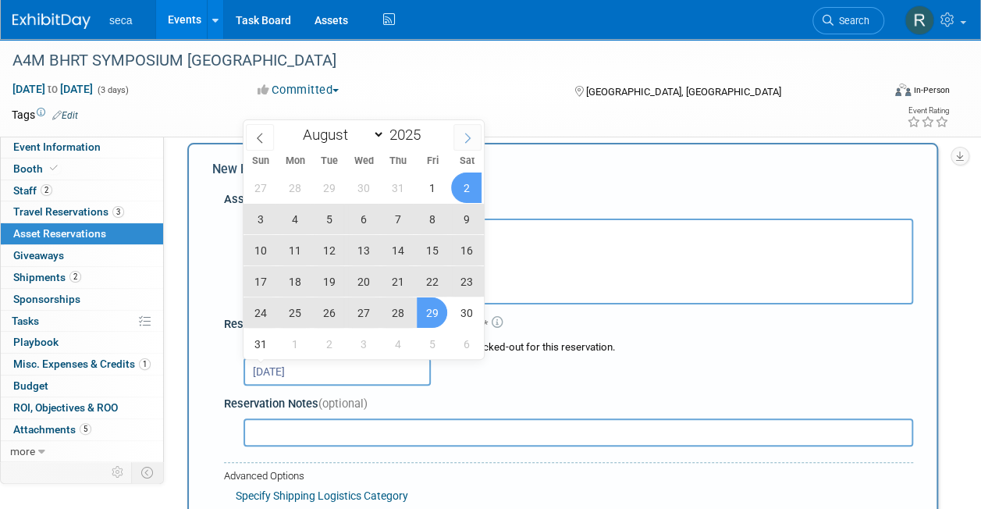
click at [465, 137] on icon at bounding box center [467, 138] width 11 height 11
select select "8"
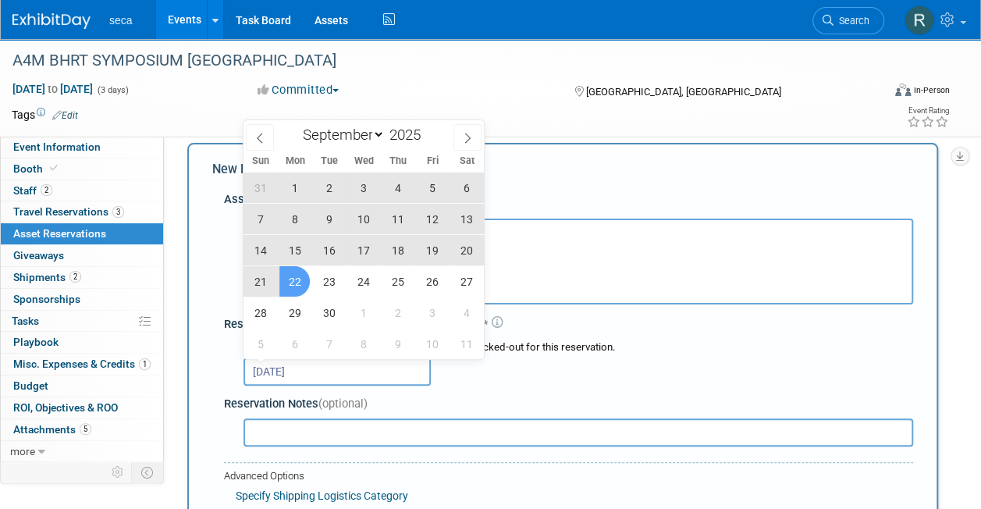
click at [294, 279] on span "22" at bounding box center [294, 281] width 30 height 30
type input "Aug 29, 2025 to Sep 22, 2025"
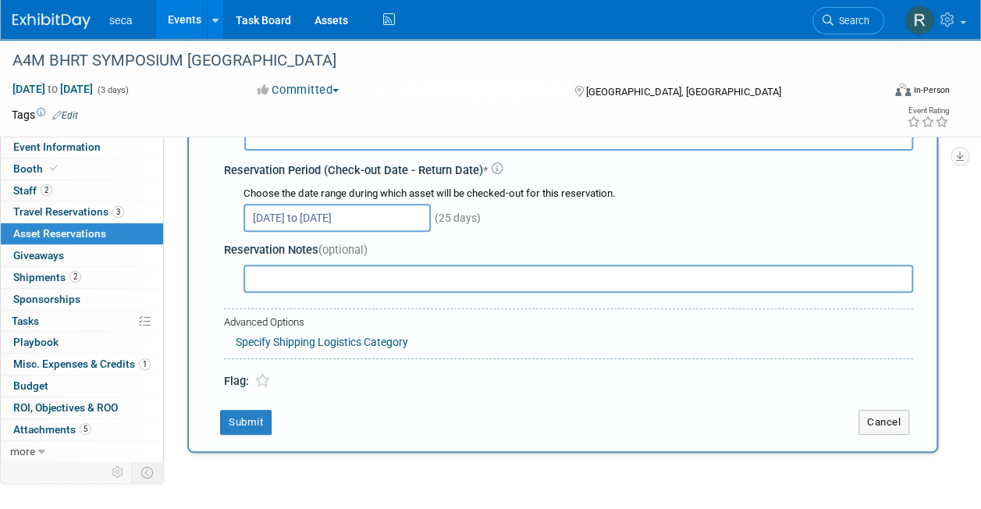
scroll to position [169, 0]
click at [247, 425] on button "Submit" at bounding box center [246, 421] width 52 height 25
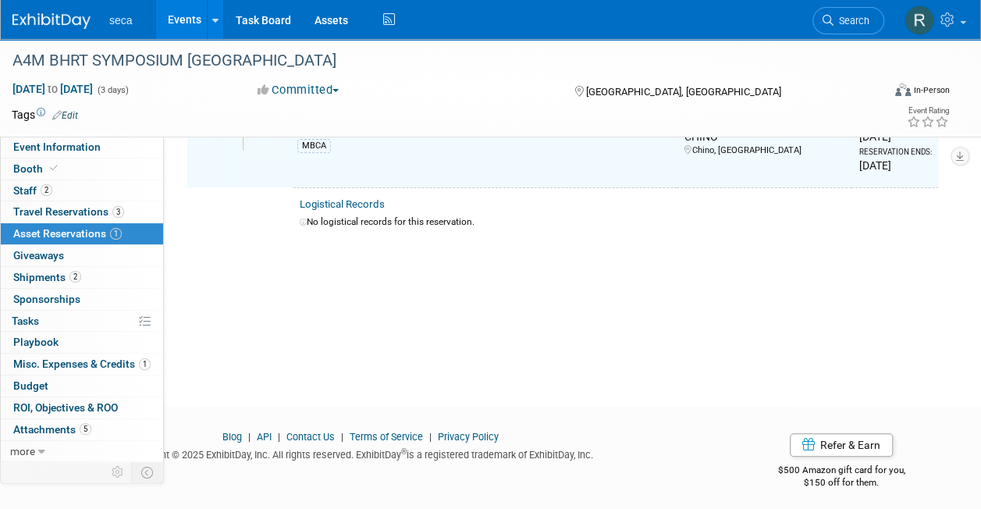
scroll to position [19, 0]
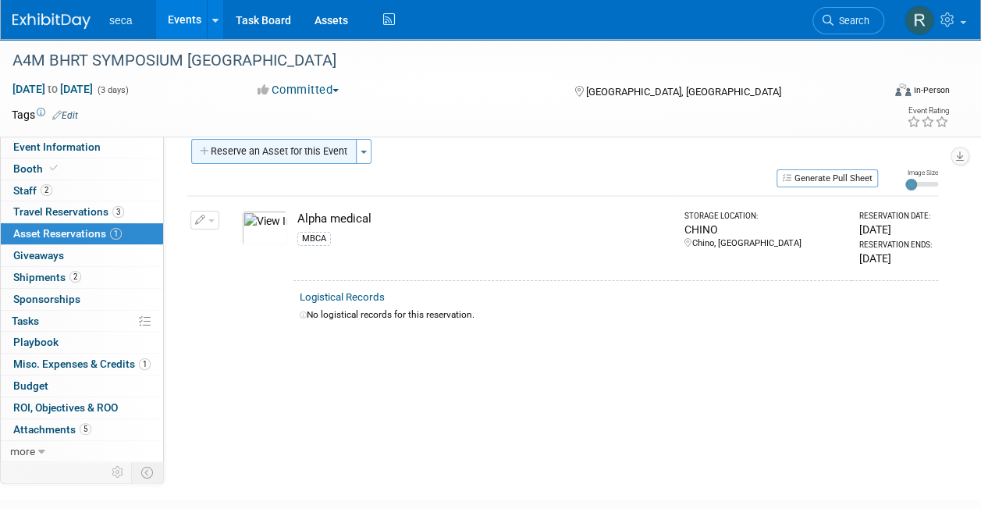
click at [265, 147] on button "Reserve an Asset for this Event" at bounding box center [273, 151] width 165 height 25
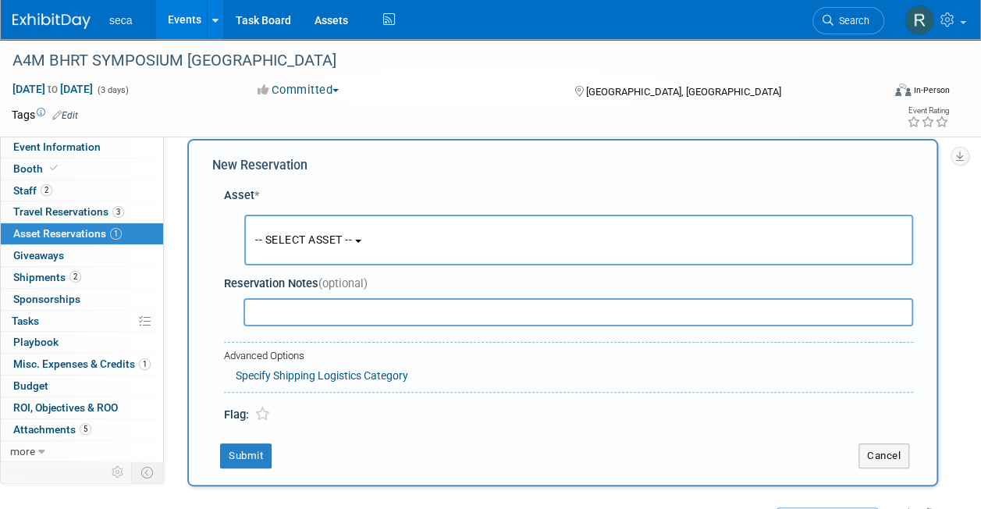
scroll to position [15, 0]
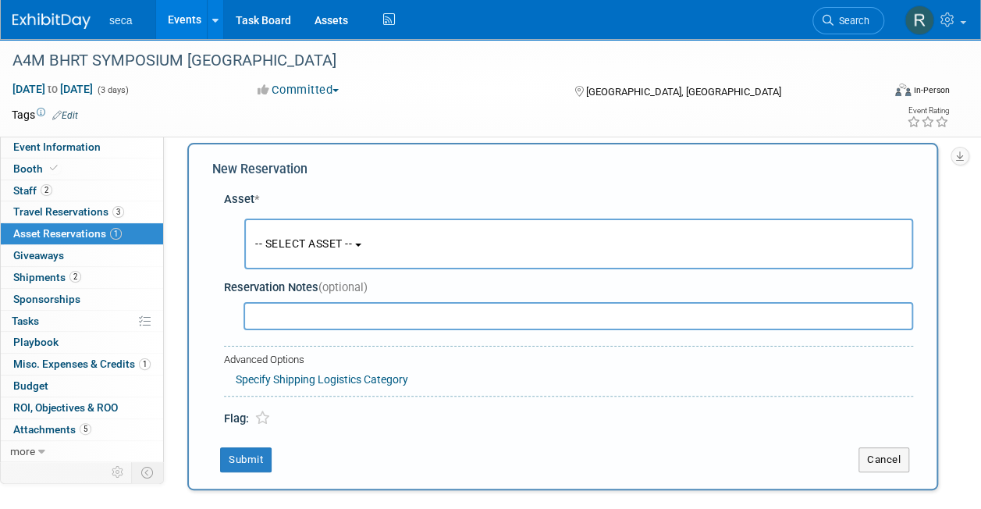
click at [322, 245] on span "-- SELECT ASSET --" at bounding box center [303, 243] width 97 height 12
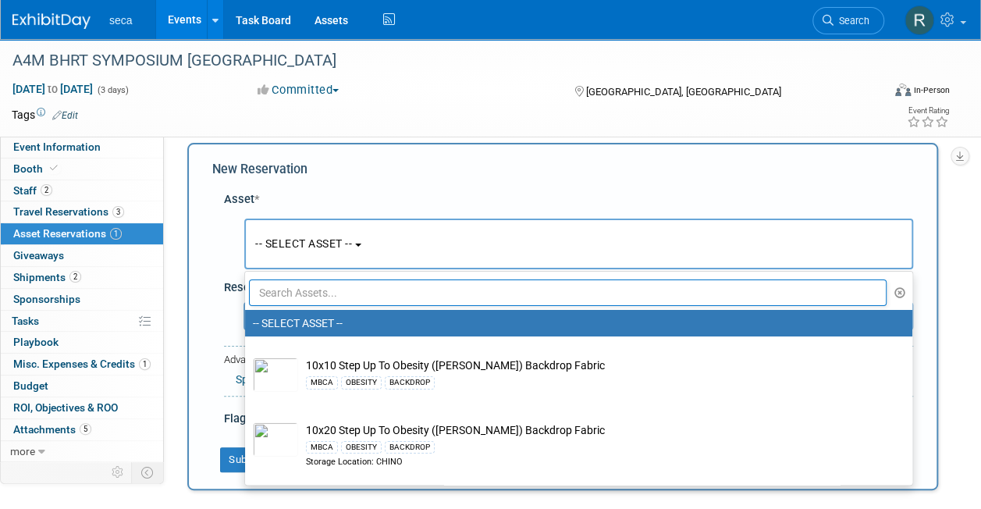
click at [319, 288] on input "text" at bounding box center [568, 292] width 638 height 27
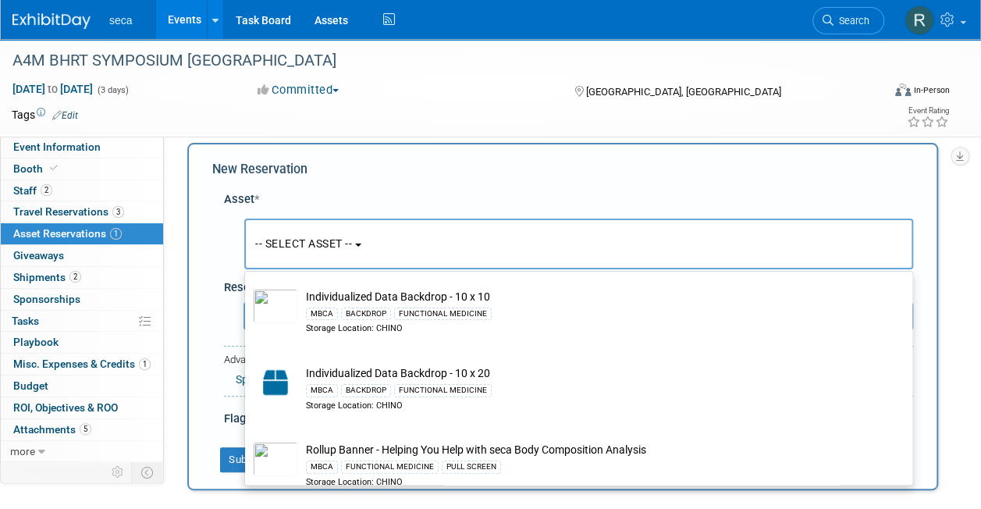
scroll to position [187, 0]
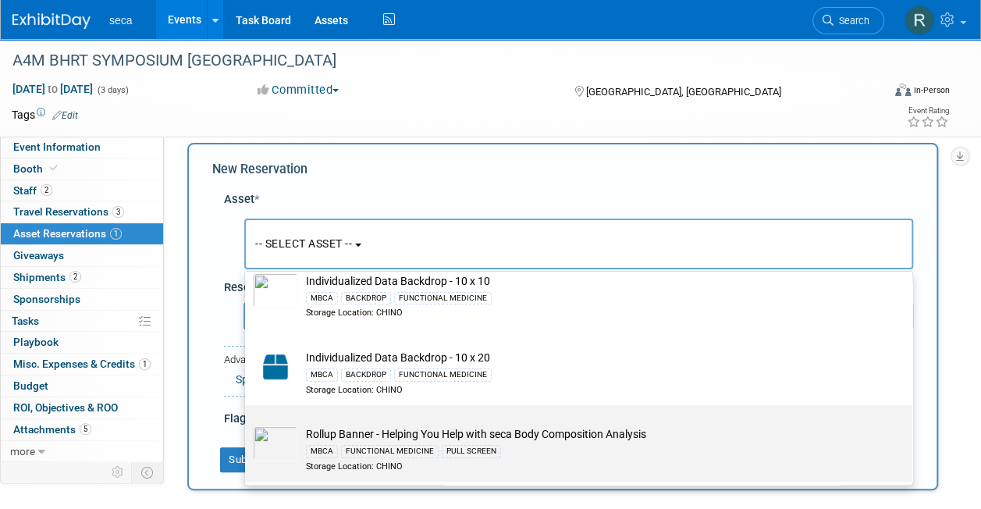
type input "functional"
click at [434, 440] on td "Rollup Banner - Helping You Help with seca Body Composition Analysis MBCA FUNCT…" at bounding box center [589, 449] width 583 height 46
click at [247, 424] on input "Rollup Banner - Helping You Help with seca Body Composition Analysis MBCA FUNCT…" at bounding box center [242, 419] width 10 height 10
select select "10726923"
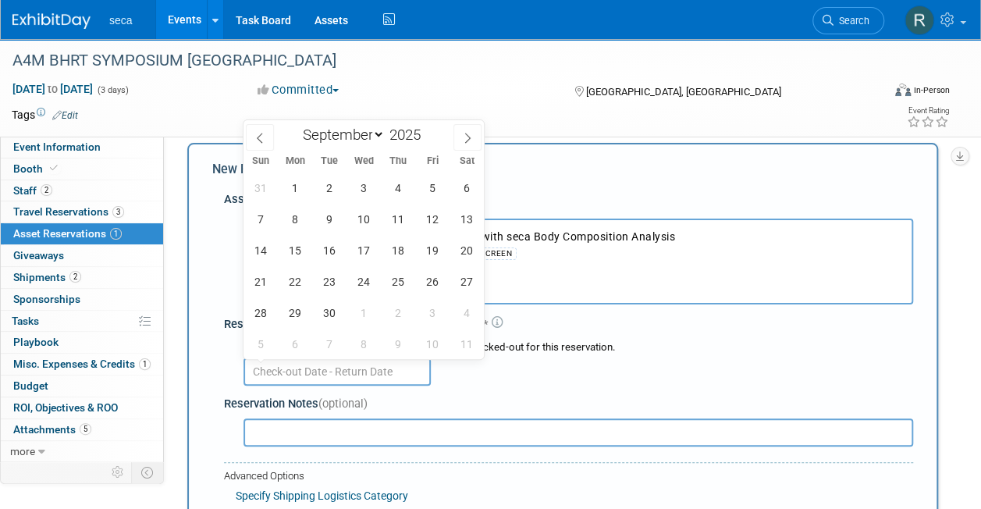
click at [351, 372] on input "text" at bounding box center [337, 372] width 187 height 28
click at [253, 136] on span at bounding box center [260, 137] width 28 height 27
select select "7"
click at [428, 315] on span "29" at bounding box center [432, 312] width 30 height 30
type input "[DATE]"
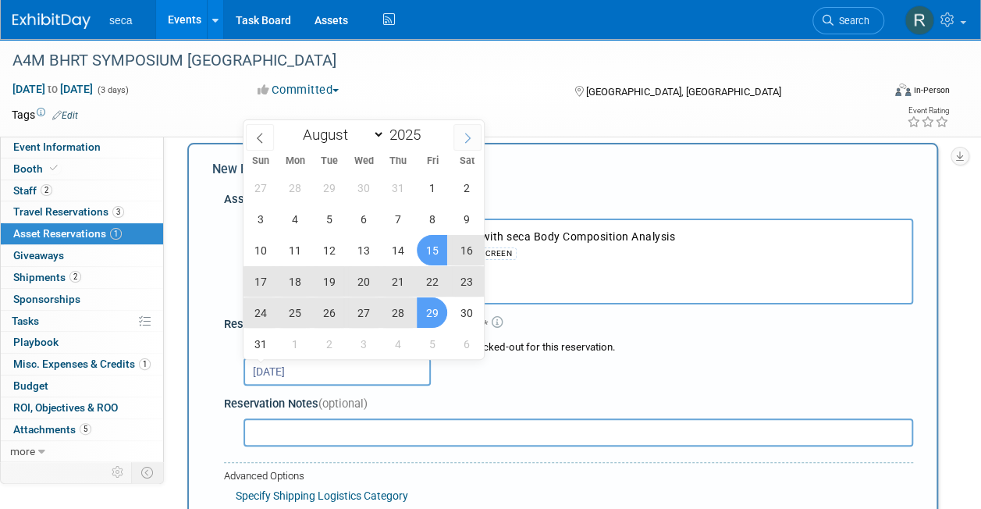
click at [466, 130] on span at bounding box center [468, 137] width 28 height 27
select select "8"
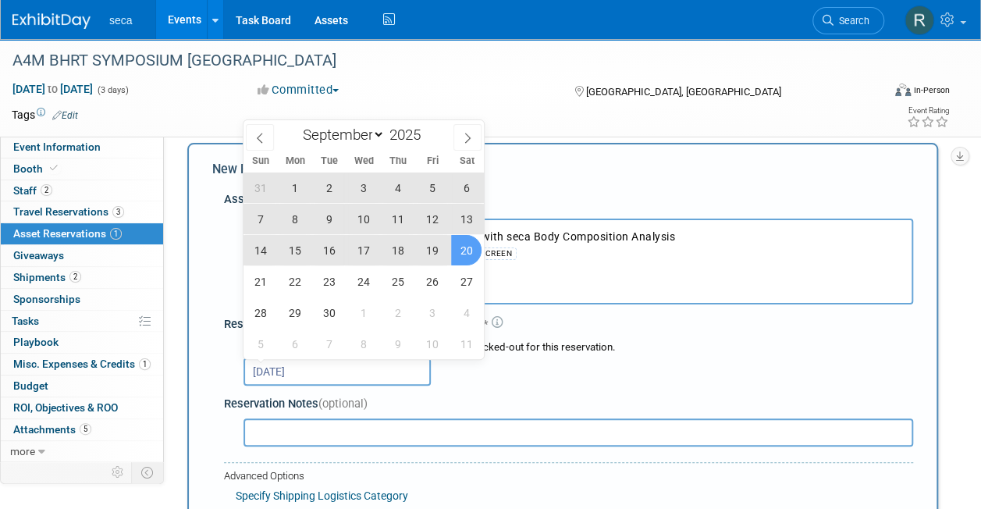
click at [472, 254] on span "20" at bounding box center [466, 250] width 30 height 30
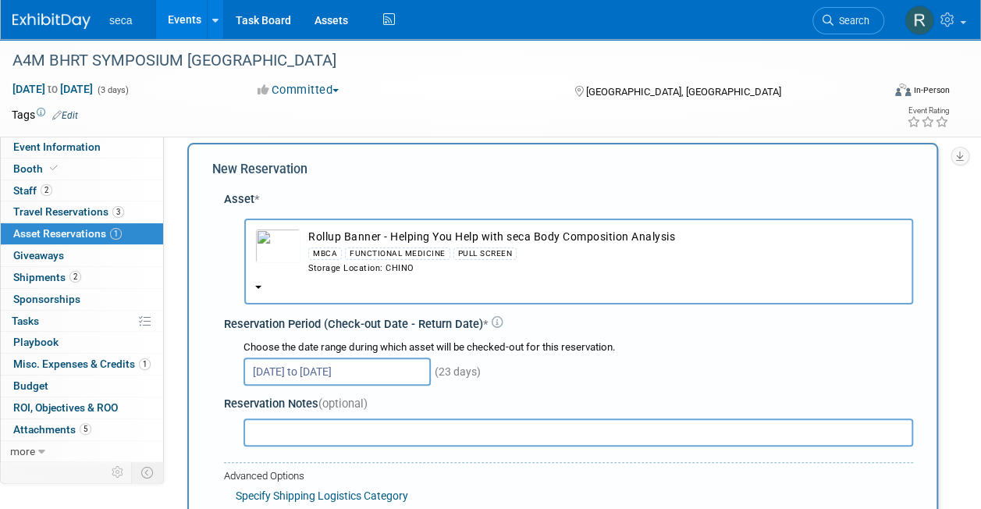
click at [378, 373] on input "Aug 29, 2025 to Sep 20, 2025" at bounding box center [337, 372] width 187 height 28
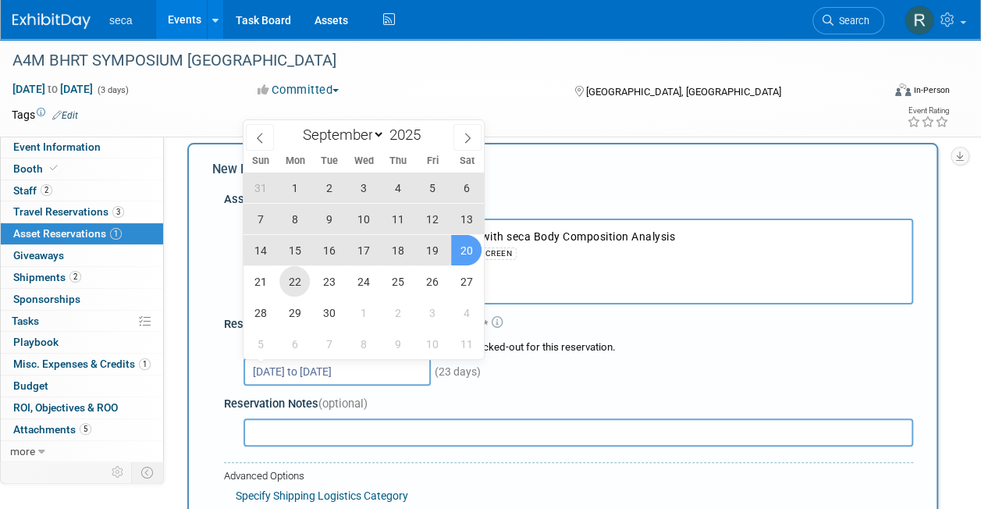
click at [294, 286] on span "22" at bounding box center [294, 281] width 30 height 30
type input "[DATE]"
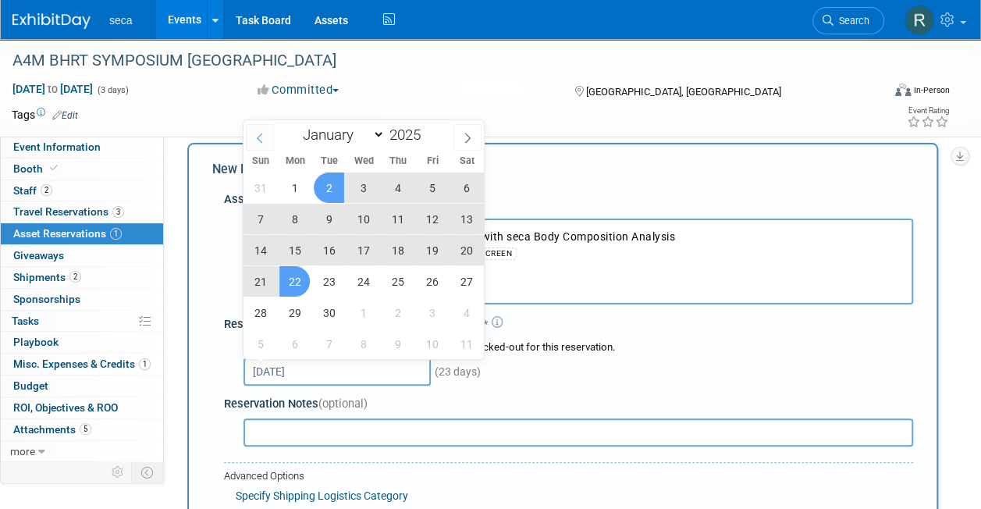
click at [248, 131] on span at bounding box center [260, 137] width 28 height 27
select select "7"
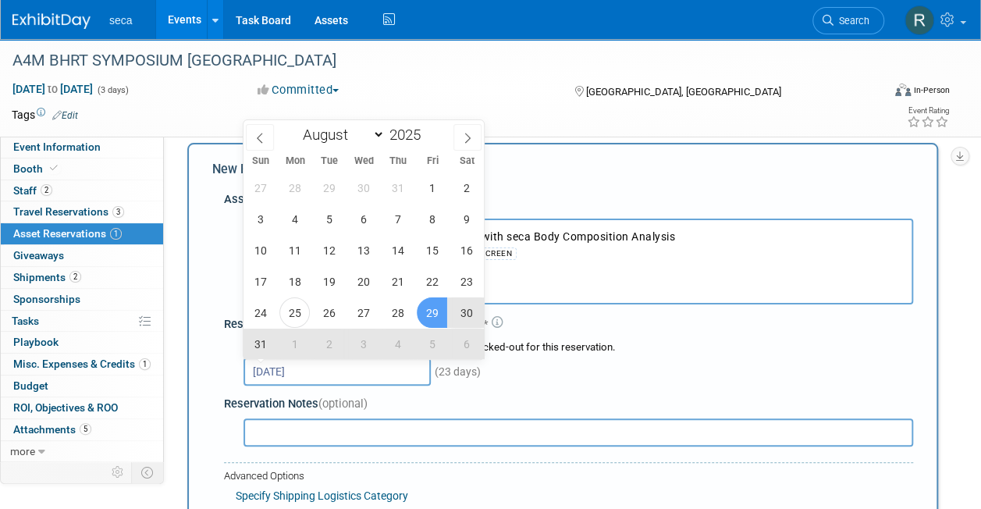
click at [436, 304] on span "29" at bounding box center [432, 312] width 30 height 30
type input "Aug 29, 2025 to Sep 22, 2025"
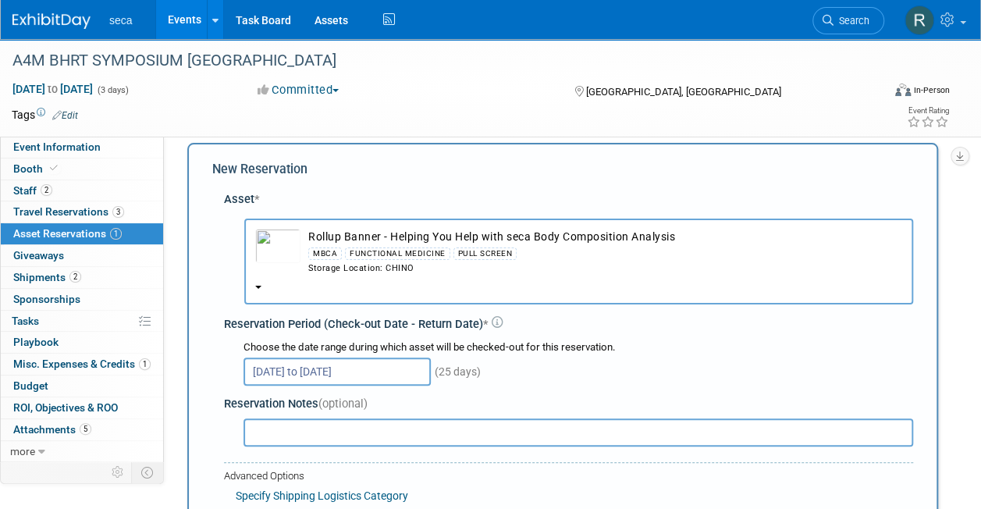
click at [233, 353] on div "Choose the date range during which asset will be checked-out for this reservati…" at bounding box center [571, 361] width 683 height 48
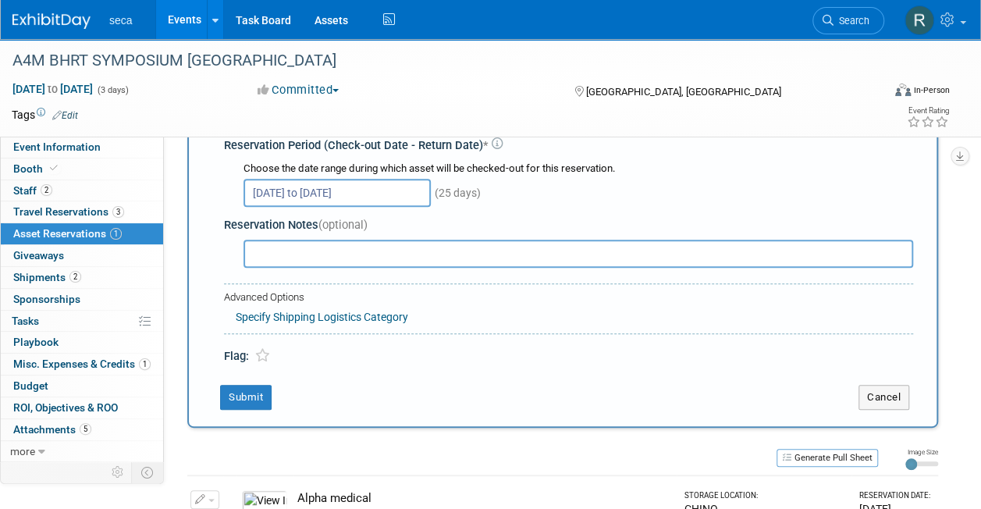
scroll to position [204, 0]
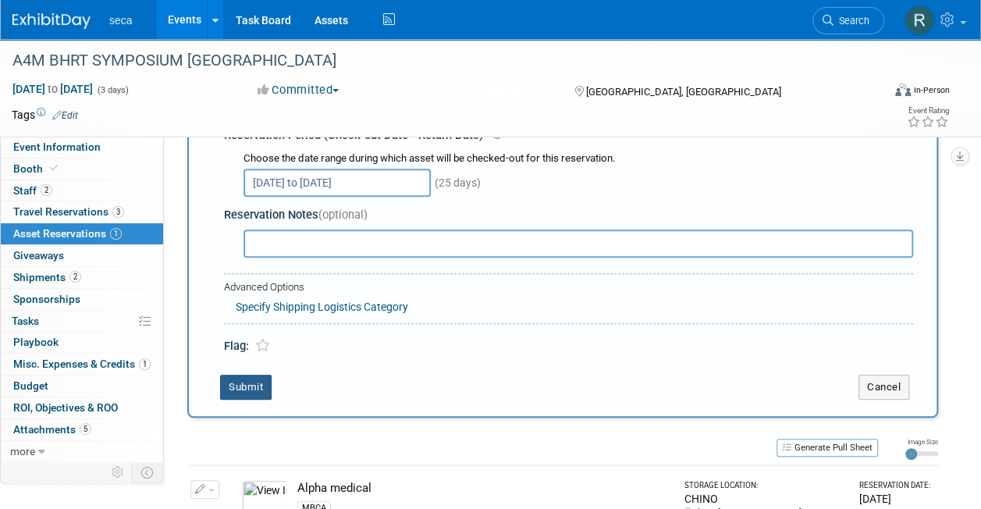
click at [243, 383] on button "Submit" at bounding box center [246, 387] width 52 height 25
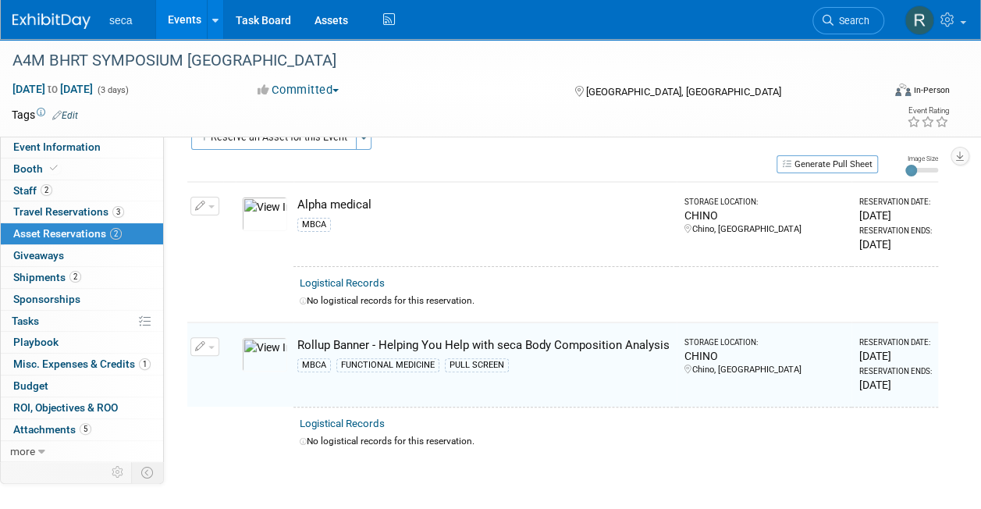
scroll to position [25, 0]
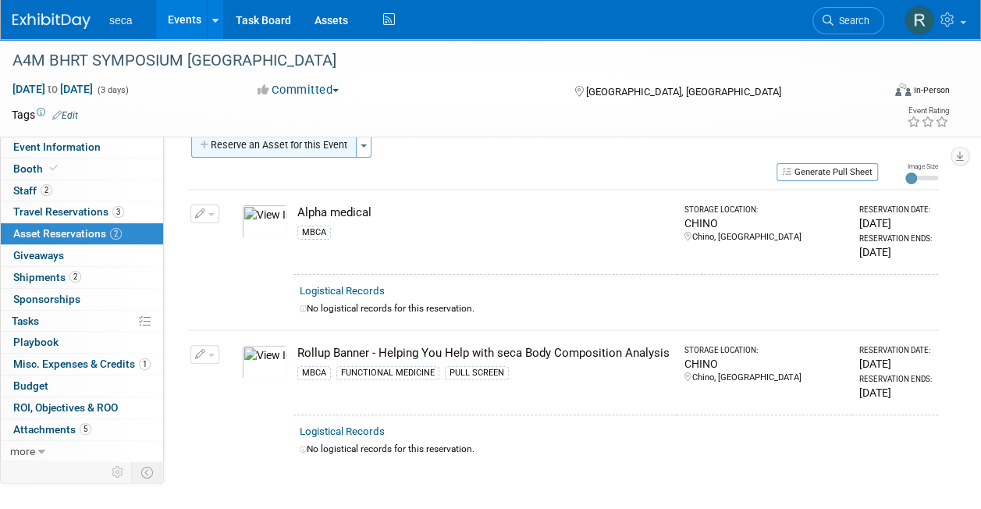
click at [304, 141] on button "Reserve an Asset for this Event" at bounding box center [273, 145] width 165 height 25
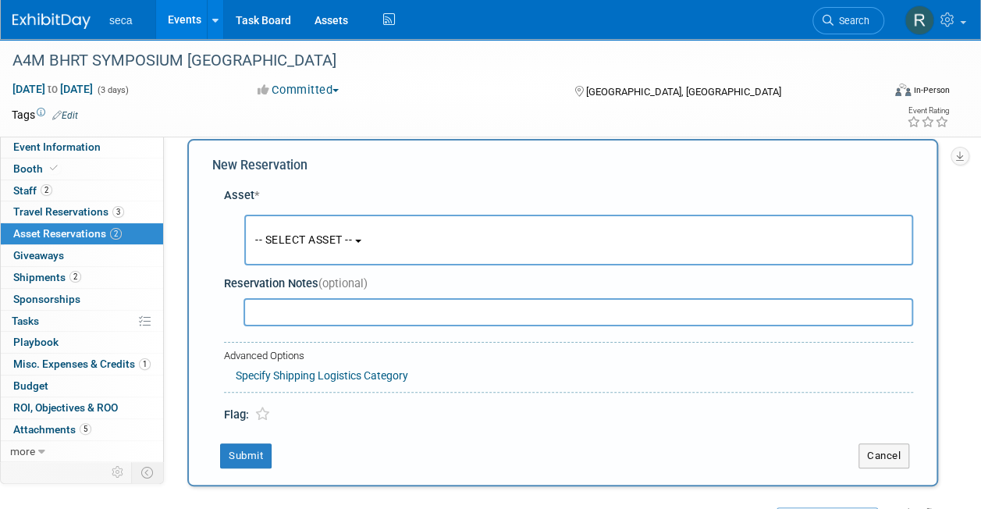
scroll to position [15, 0]
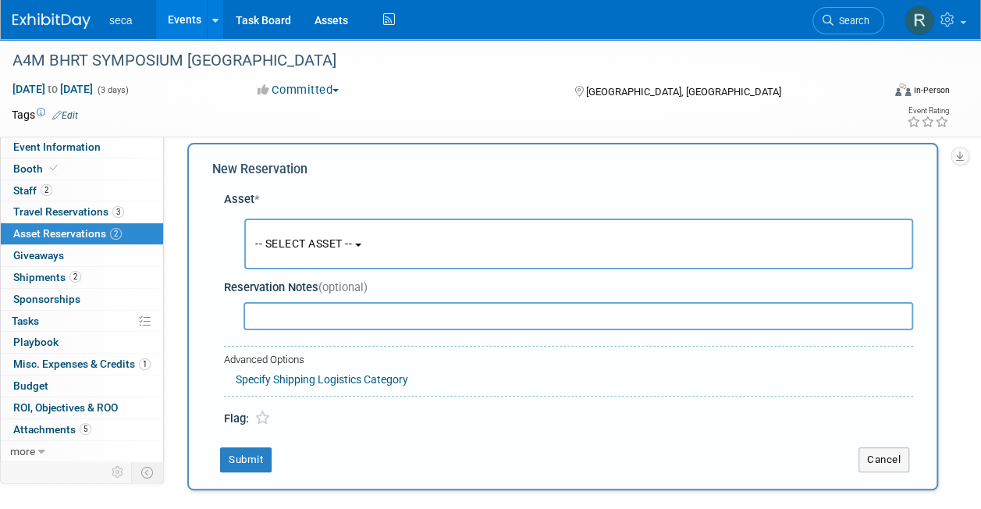
click at [187, 19] on link "Events" at bounding box center [184, 19] width 57 height 39
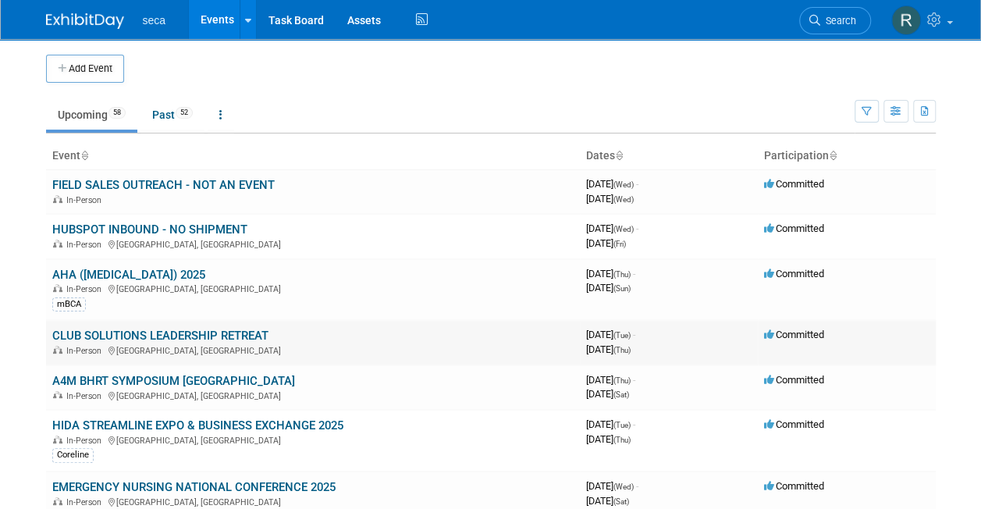
click at [148, 333] on link "CLUB SOLUTIONS LEADERSHIP RETREAT" at bounding box center [160, 336] width 216 height 14
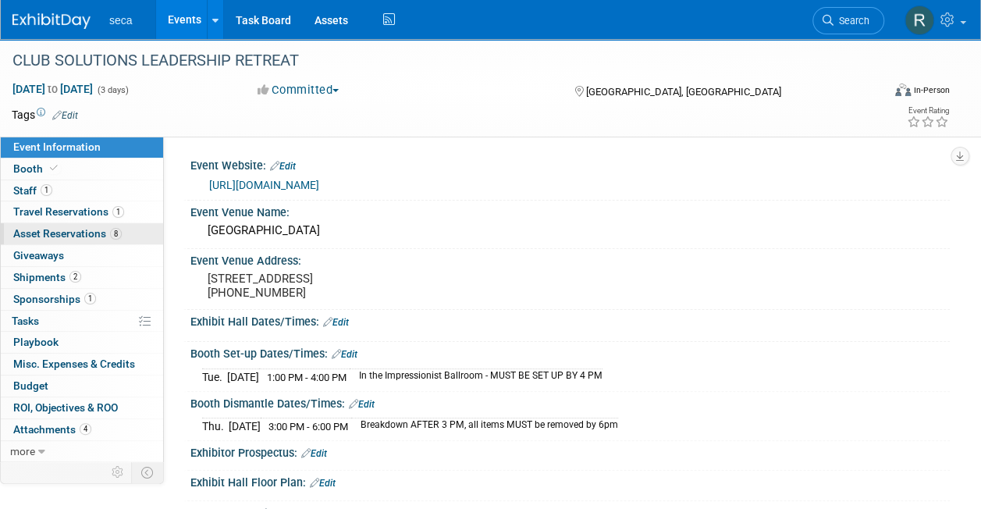
click at [94, 237] on span "Asset Reservations 8" at bounding box center [67, 233] width 109 height 12
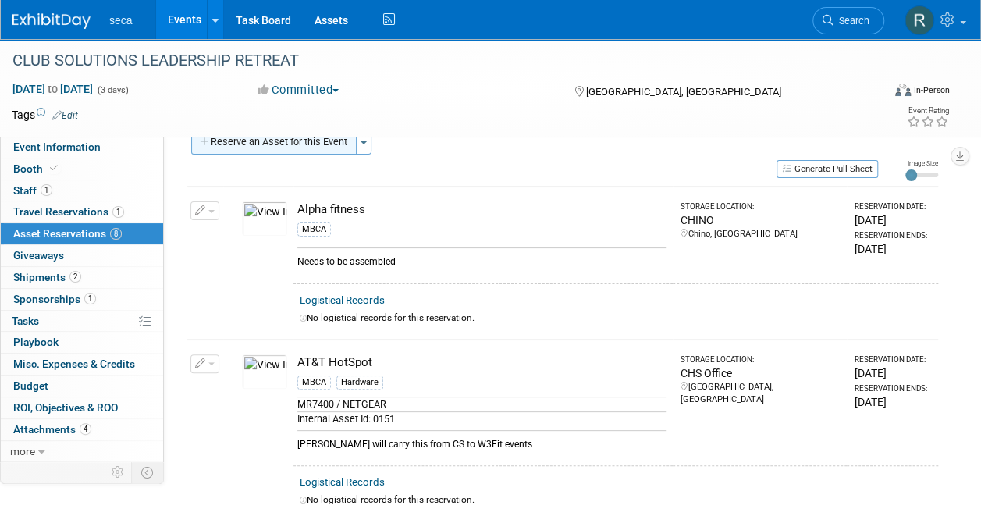
click at [290, 141] on button "Reserve an Asset for this Event" at bounding box center [273, 142] width 165 height 25
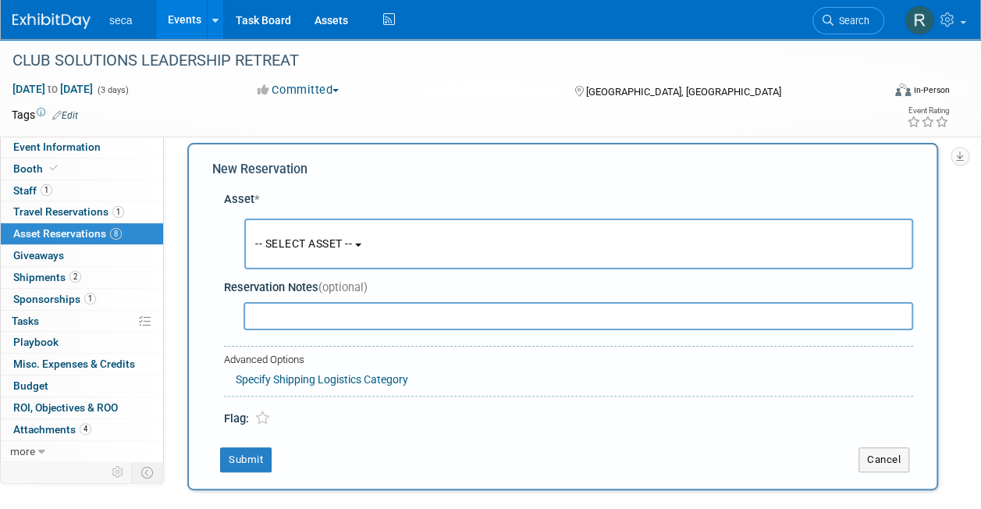
scroll to position [15, 0]
click at [285, 248] on span "-- SELECT ASSET --" at bounding box center [303, 243] width 97 height 12
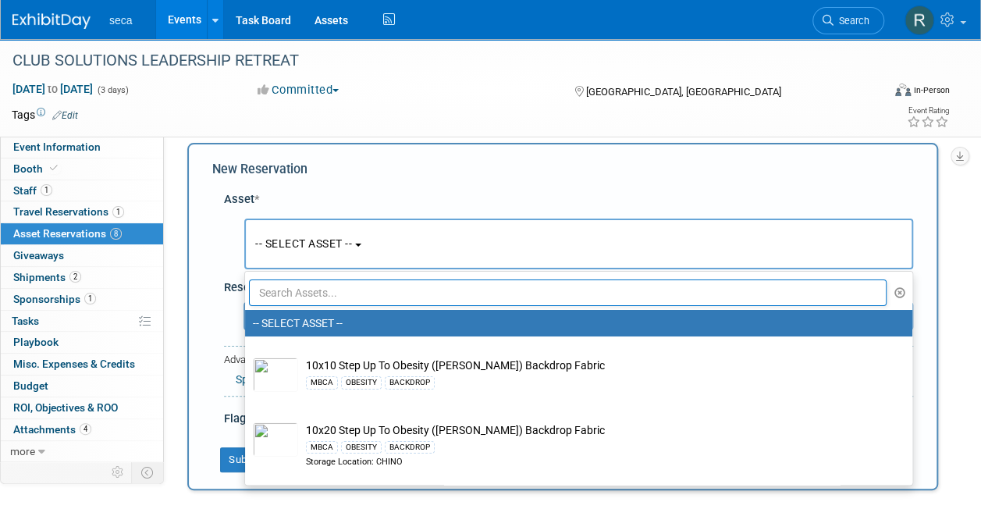
click at [290, 287] on input "text" at bounding box center [568, 292] width 638 height 27
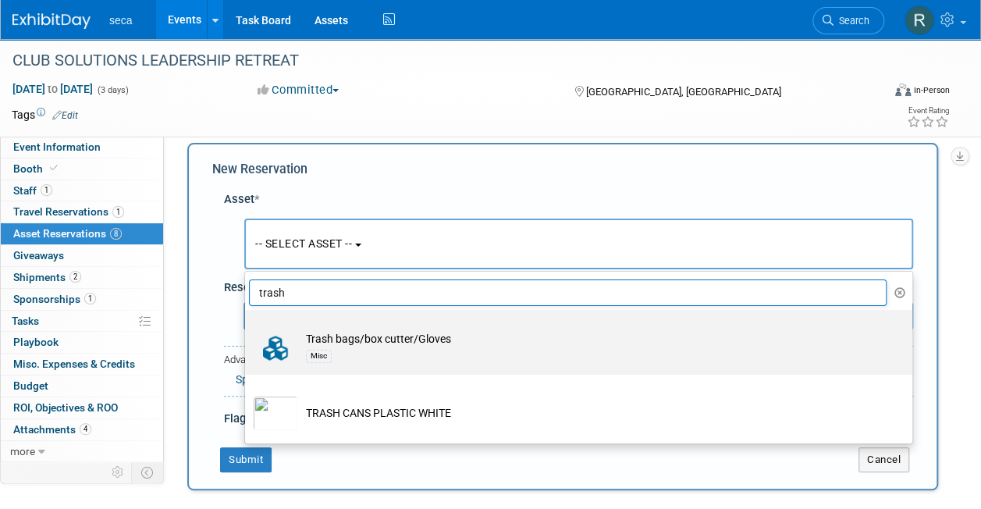
type input "trash"
click at [336, 340] on td "Trash bags/box cutter/Gloves Misc" at bounding box center [589, 348] width 583 height 34
click at [247, 329] on input "Trash bags/box cutter/Gloves Misc" at bounding box center [242, 324] width 10 height 10
select select "10728121"
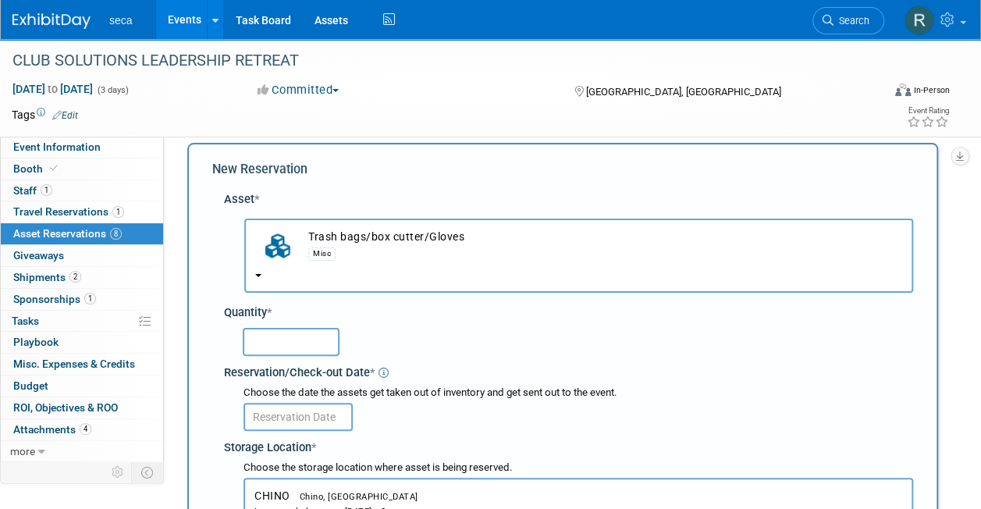
click at [301, 339] on input "text" at bounding box center [291, 342] width 97 height 28
type input "1"
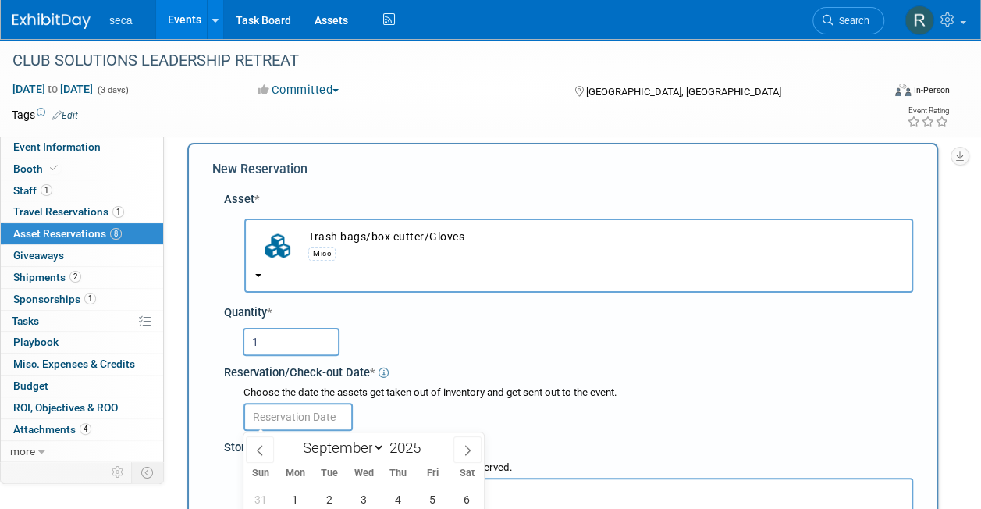
click at [288, 414] on input "text" at bounding box center [298, 417] width 109 height 28
click at [259, 454] on icon at bounding box center [259, 450] width 11 height 11
select select "7"
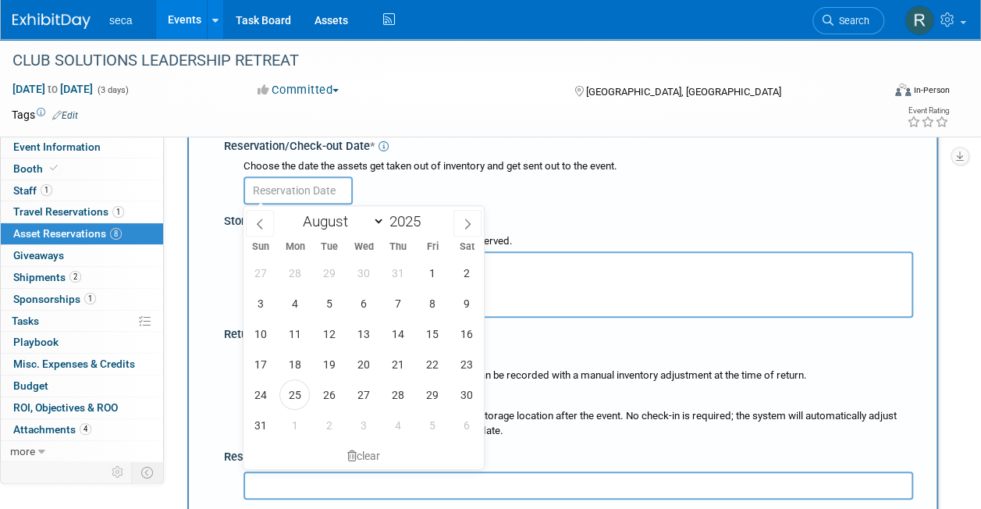
scroll to position [243, 0]
click at [442, 391] on span "29" at bounding box center [432, 393] width 30 height 30
type input "[DATE]"
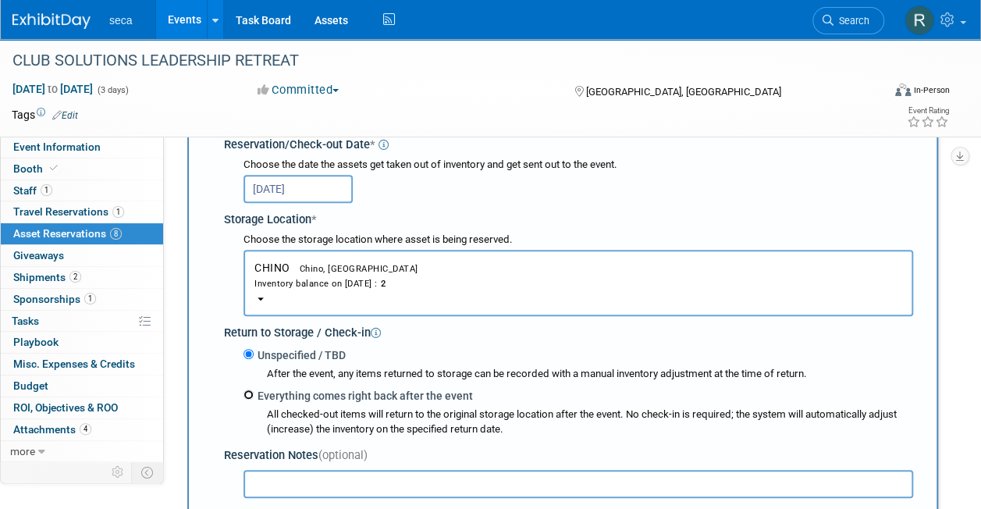
click at [250, 391] on input "Everything comes right back after the event" at bounding box center [249, 395] width 10 height 10
radio input "true"
select select "8"
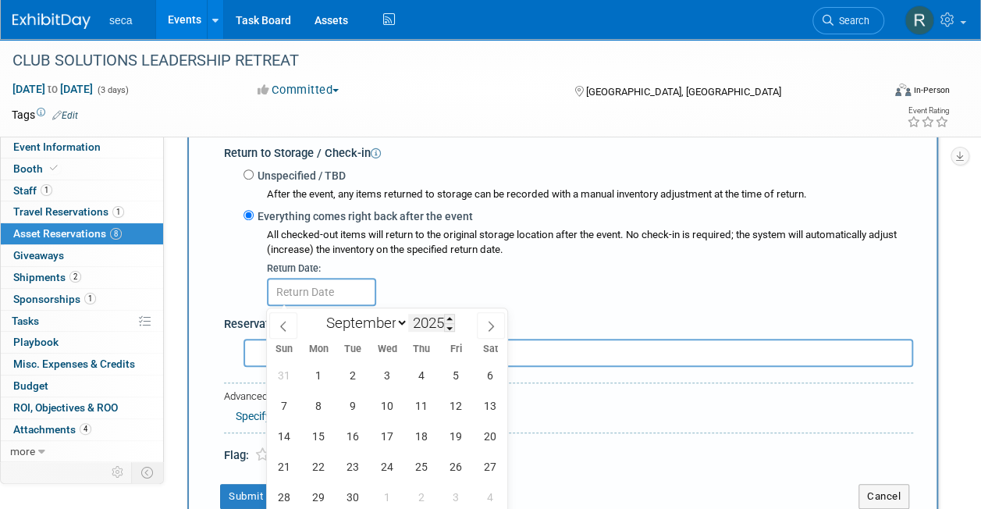
scroll to position [423, 0]
click at [392, 431] on span "17" at bounding box center [387, 435] width 30 height 30
type input "Sep 17, 2025"
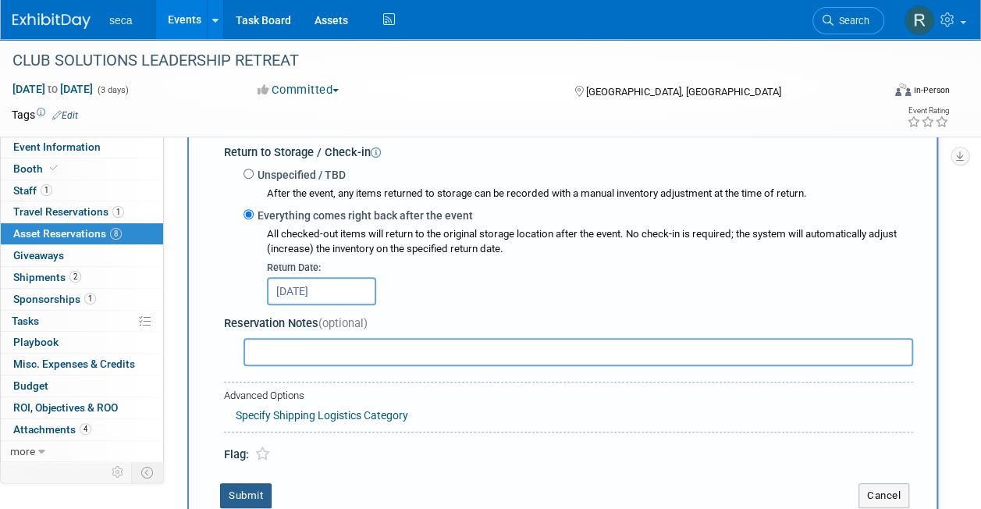
click at [240, 493] on button "Submit" at bounding box center [246, 495] width 52 height 25
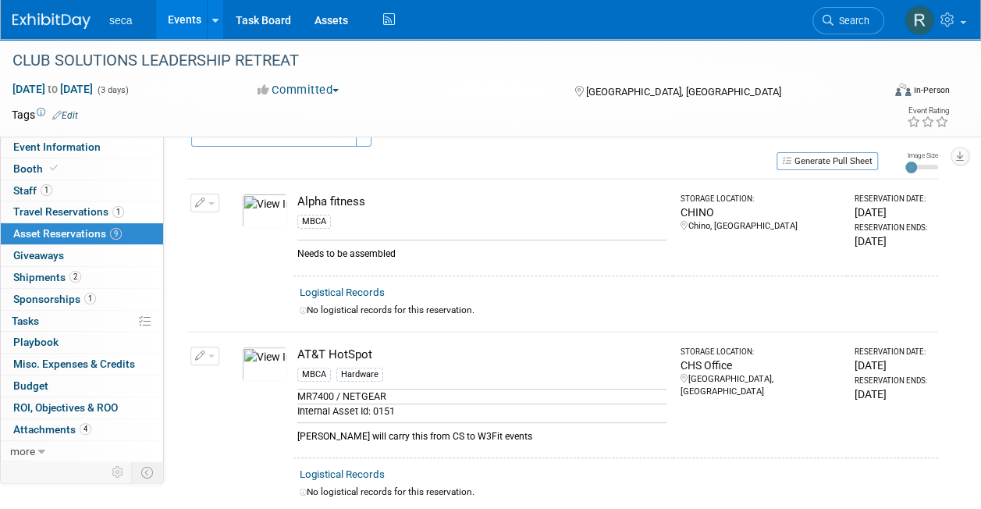
scroll to position [0, 0]
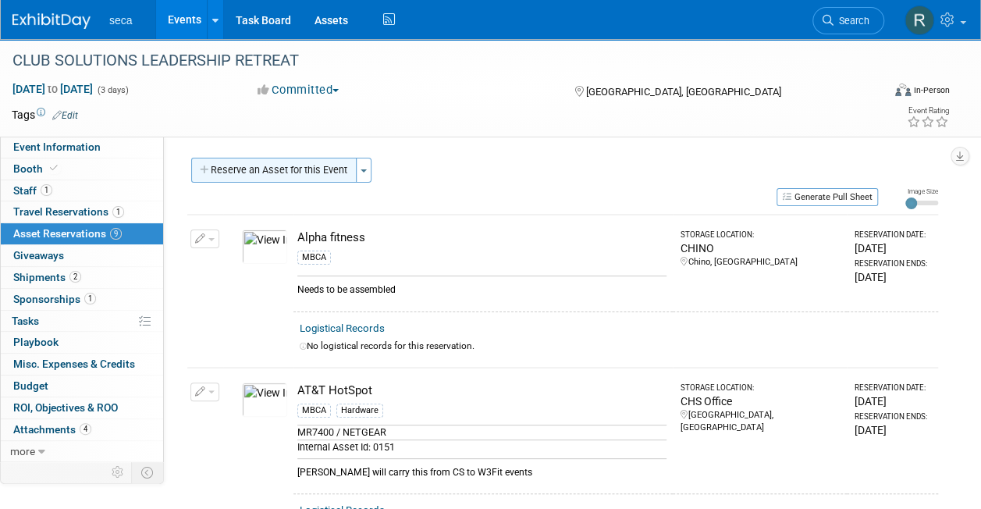
click at [265, 163] on button "Reserve an Asset for this Event" at bounding box center [273, 170] width 165 height 25
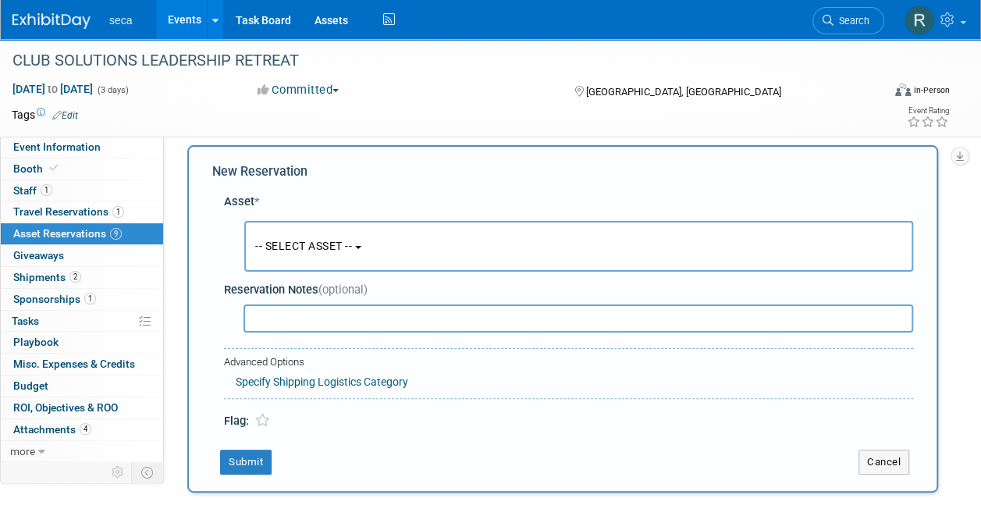
scroll to position [15, 0]
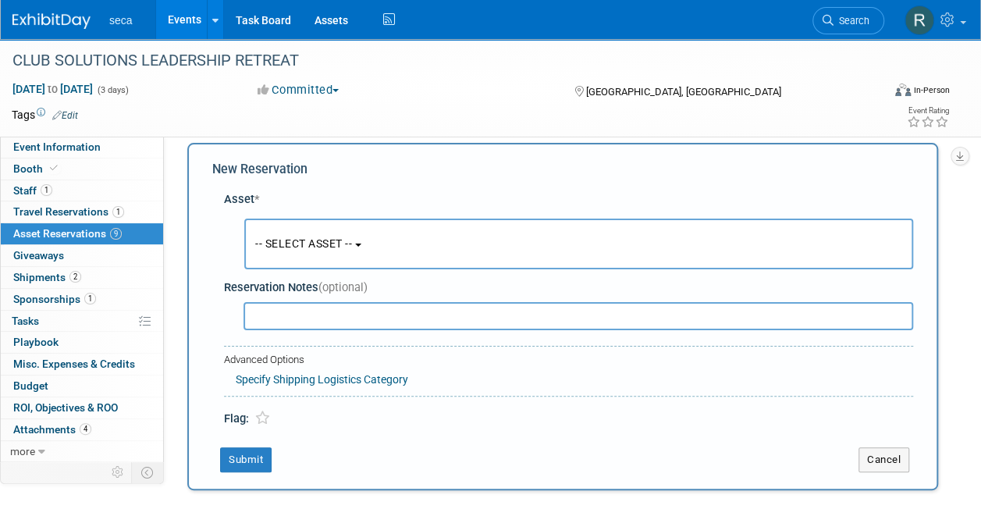
click at [281, 243] on span "-- SELECT ASSET --" at bounding box center [303, 243] width 97 height 12
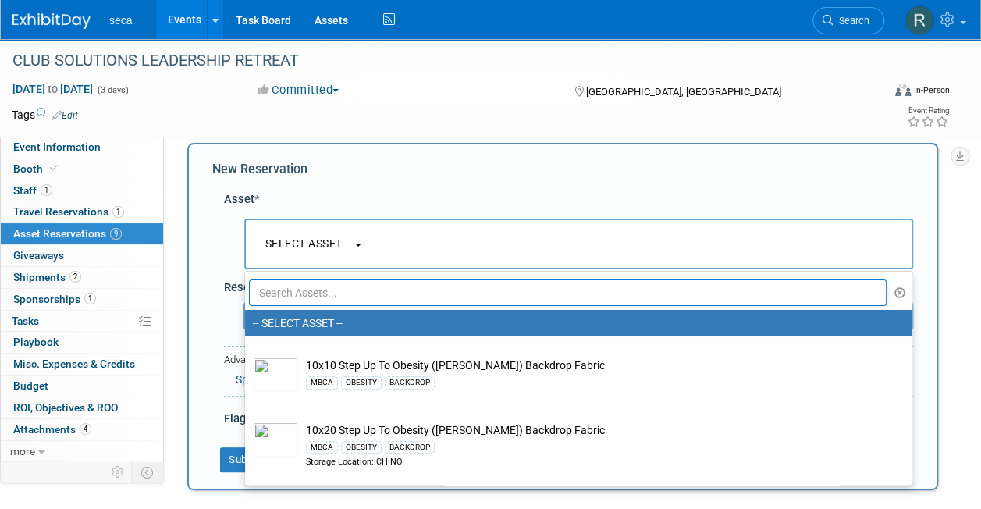
click at [306, 297] on input "text" at bounding box center [568, 292] width 638 height 27
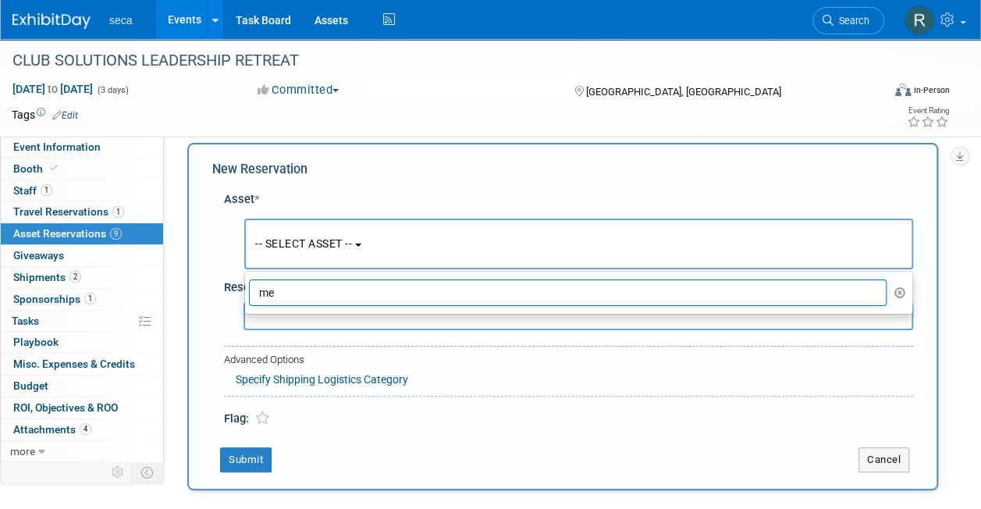
type input "m"
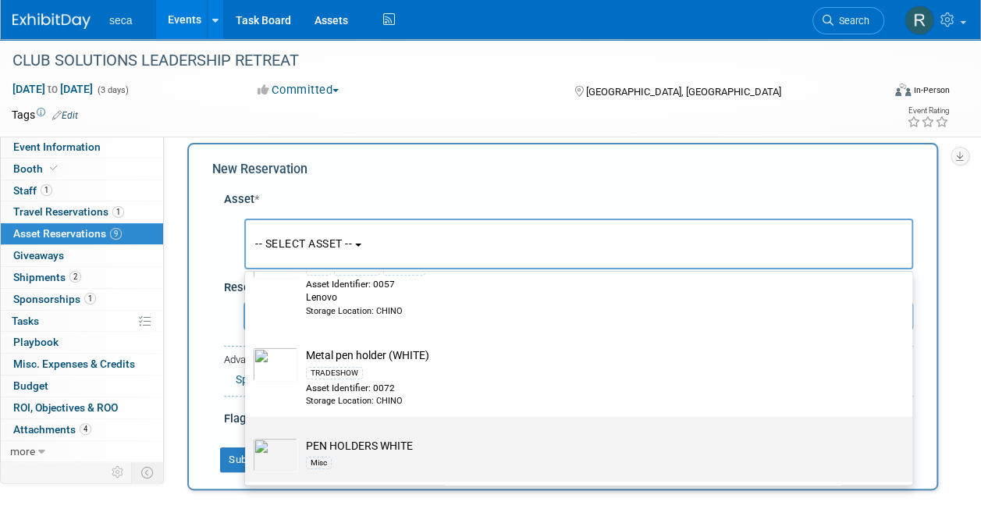
scroll to position [83, 0]
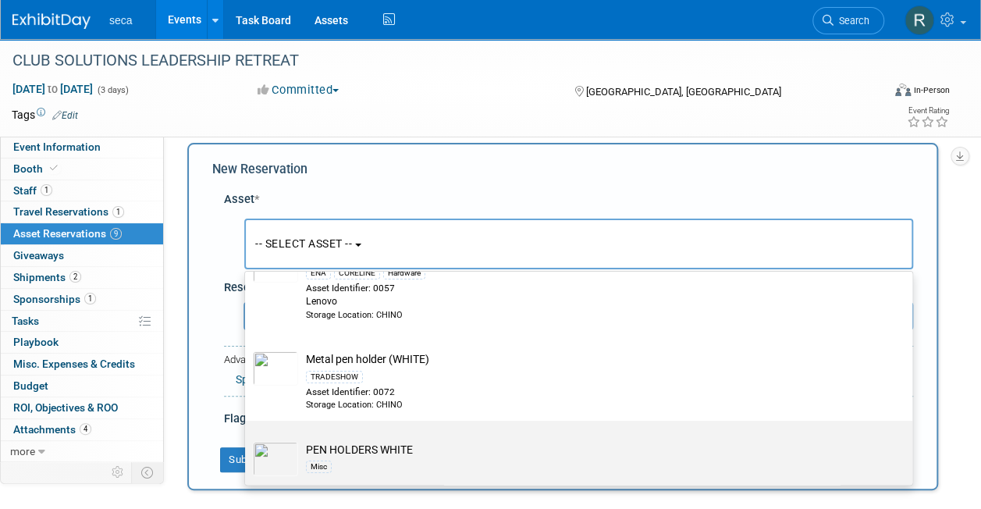
type input "pen"
click at [368, 446] on td "PEN HOLDERS WHITE Misc" at bounding box center [589, 459] width 583 height 34
click at [247, 440] on input "PEN HOLDERS WHITE Misc" at bounding box center [242, 434] width 10 height 10
select select "10727398"
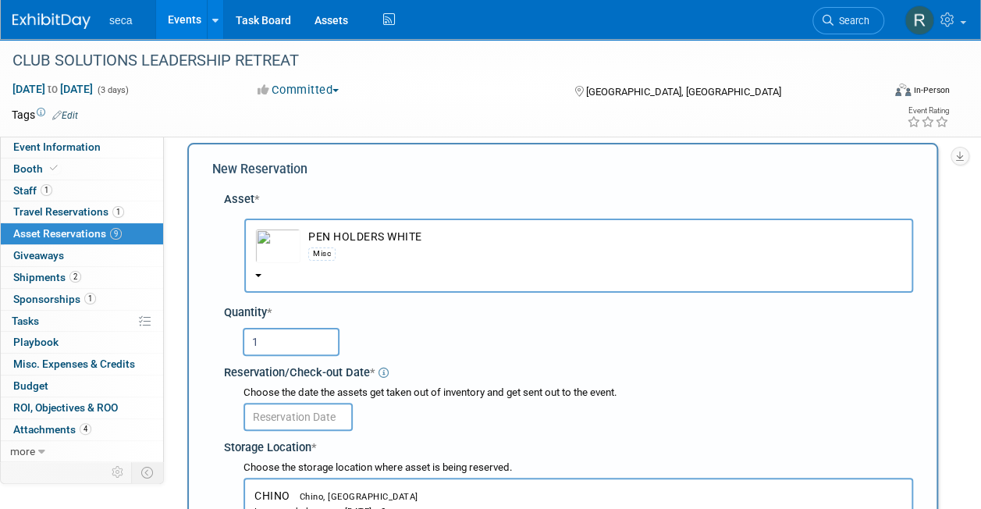
click at [289, 331] on input "1" at bounding box center [291, 342] width 97 height 28
type input "1"
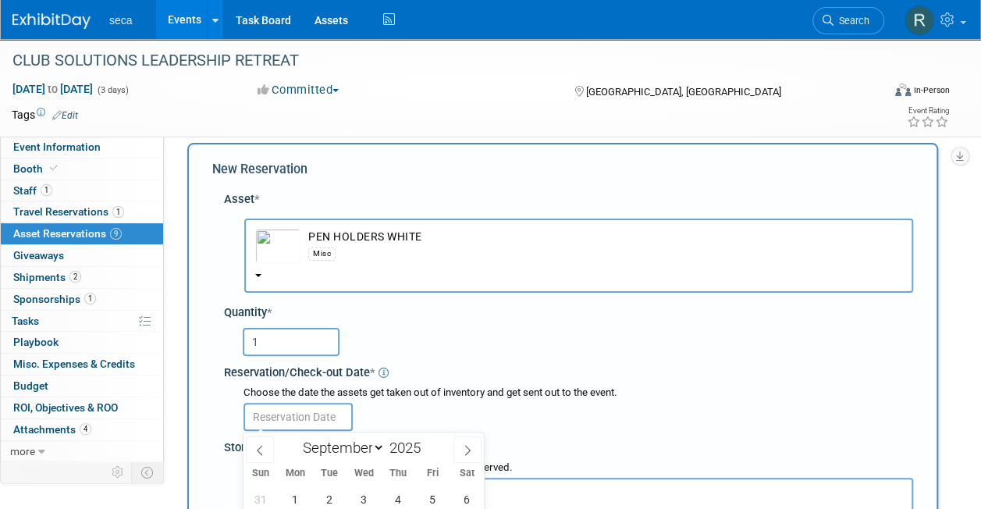
click at [291, 422] on input "text" at bounding box center [298, 417] width 109 height 28
click at [284, 343] on input "1" at bounding box center [291, 342] width 97 height 28
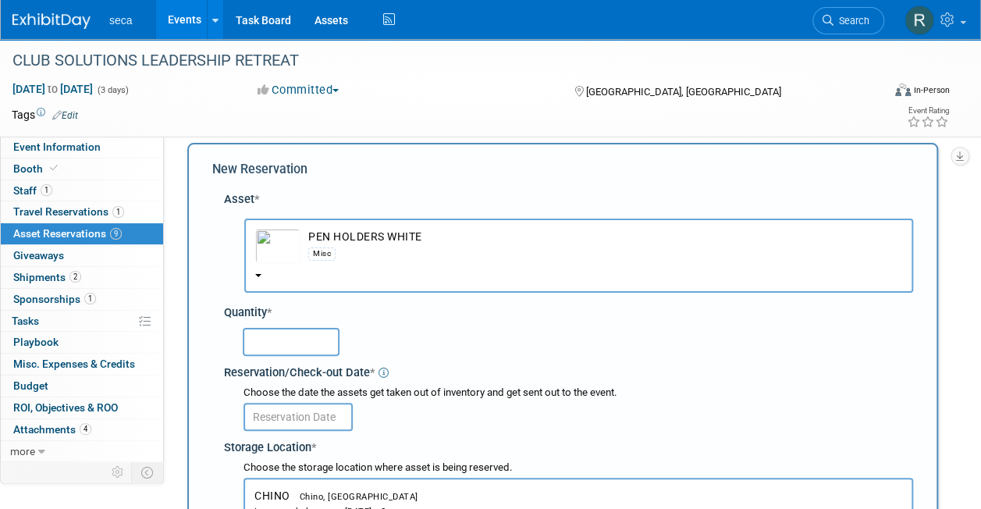
drag, startPoint x: 279, startPoint y: 240, endPoint x: 258, endPoint y: 275, distance: 40.3
click at [258, 275] on b "button" at bounding box center [258, 275] width 6 height 3
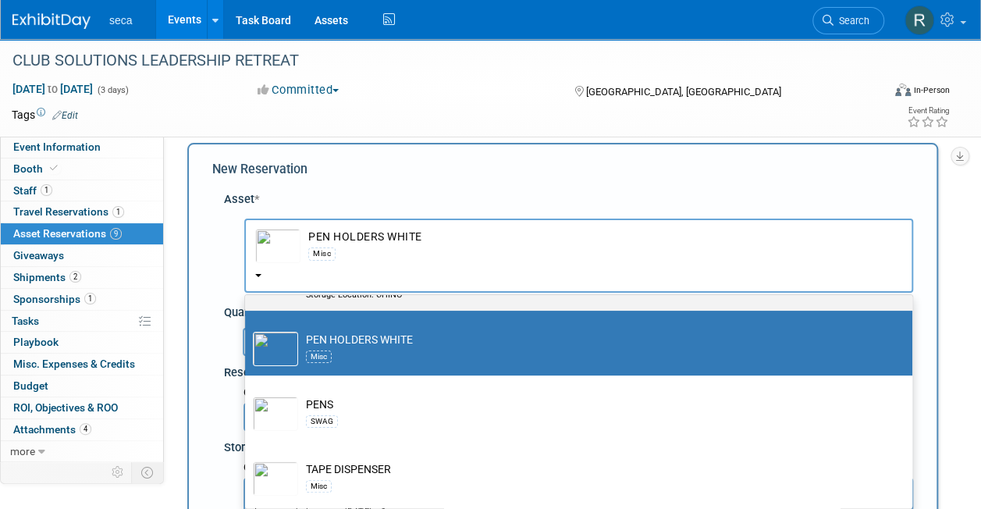
scroll to position [194, 0]
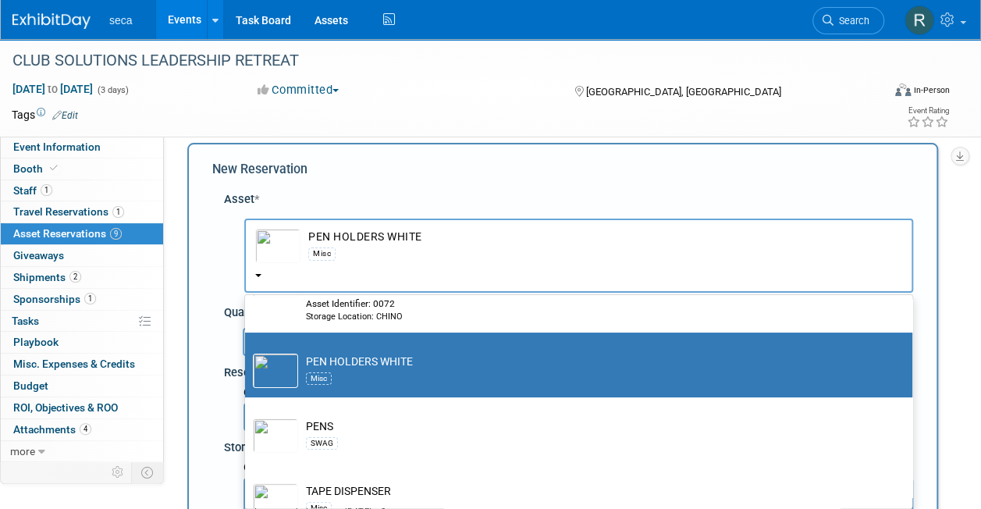
click at [225, 251] on div "-- SELECT ASSET -- <table style='display: inline-block; border-style:none;'><tr…" at bounding box center [568, 252] width 689 height 89
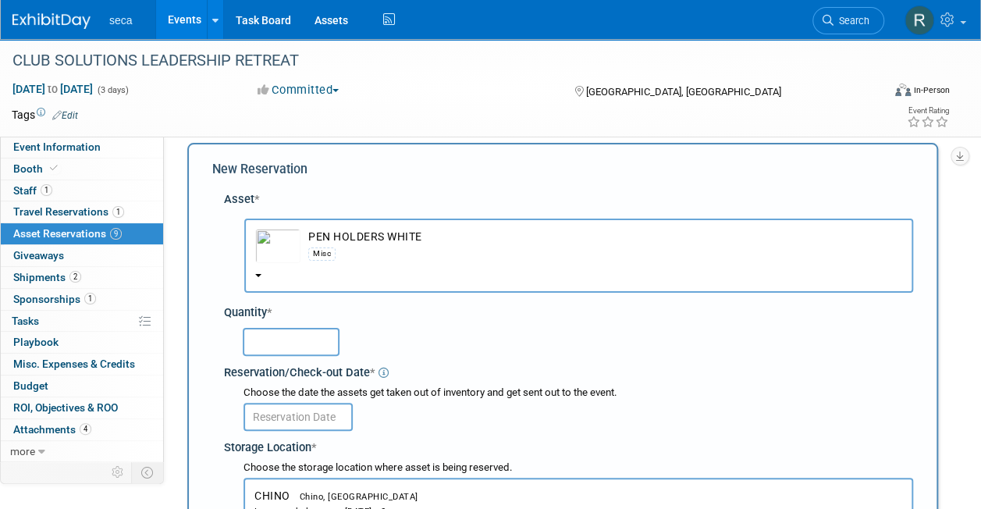
click at [329, 230] on td "PEN HOLDERS WHITE Misc" at bounding box center [602, 246] width 602 height 34
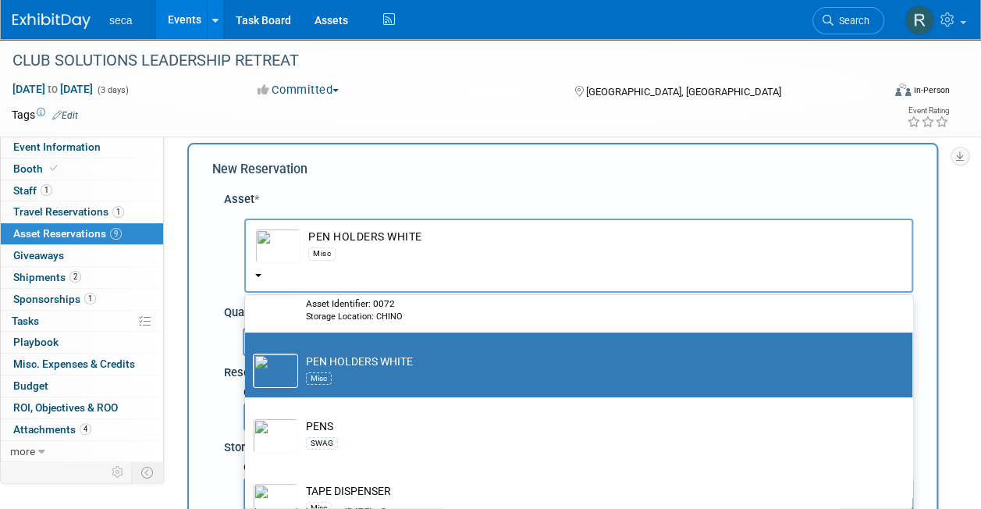
drag, startPoint x: 329, startPoint y: 230, endPoint x: 342, endPoint y: 297, distance: 68.3
click at [342, 293] on div "PEN HOLDERS WHITE Misc pen -- SELECT ASSET -- 10x10 Step Up To Obesity (SUTO) B…" at bounding box center [578, 256] width 669 height 74
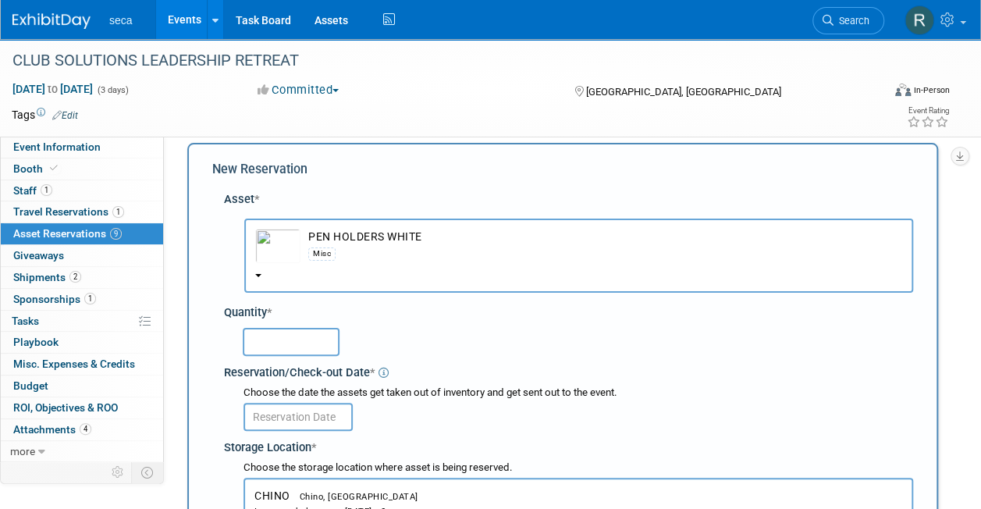
scroll to position [0, 0]
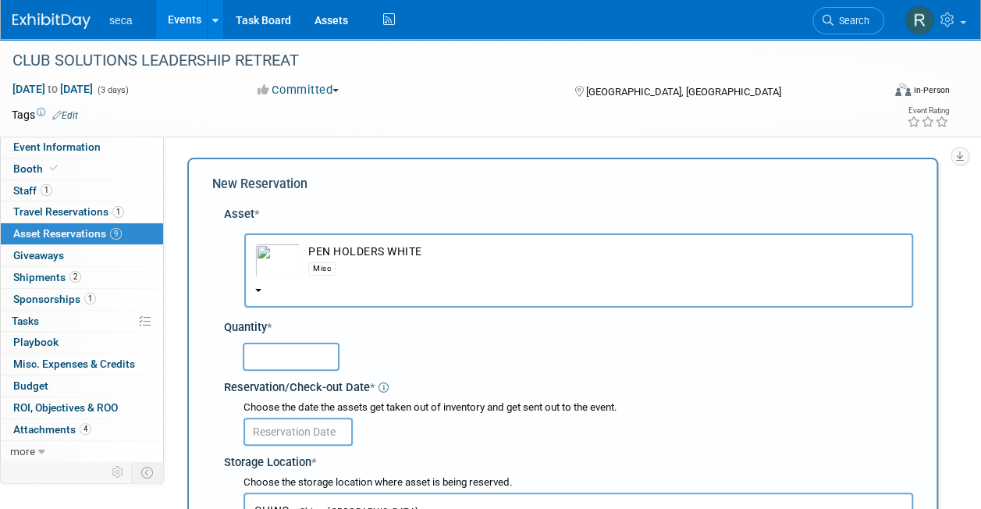
click at [84, 230] on span "Asset Reservations 9" at bounding box center [67, 233] width 109 height 12
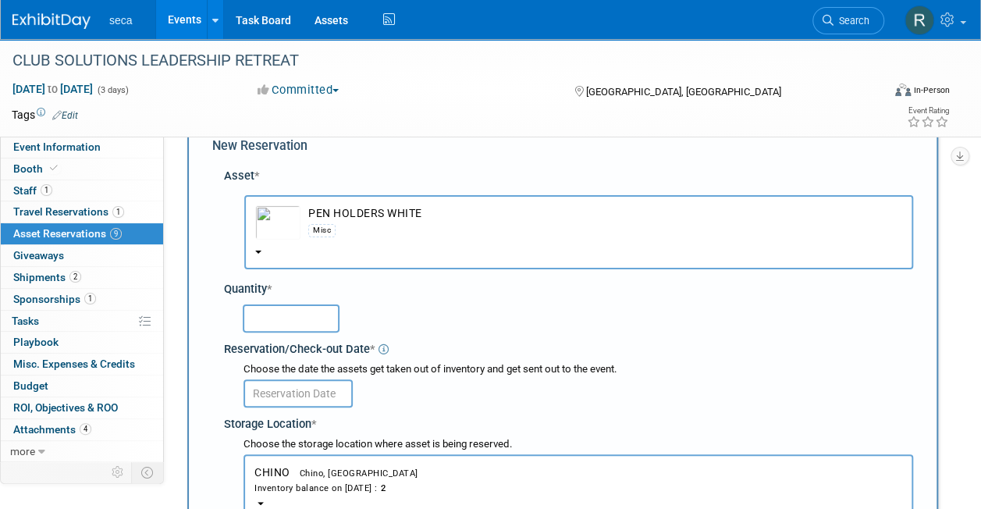
scroll to position [39, 0]
click at [260, 251] on b "button" at bounding box center [258, 251] width 6 height 3
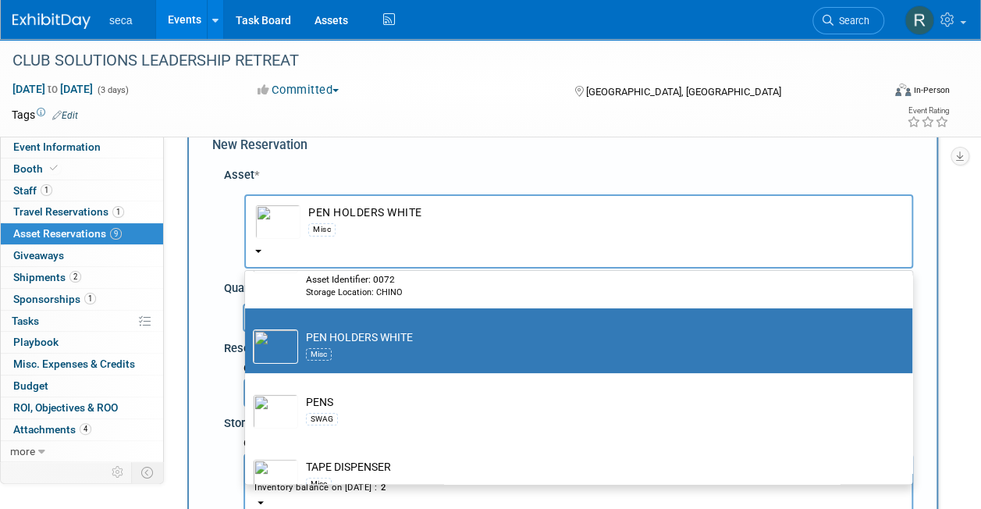
click at [344, 319] on label "PEN HOLDERS WHITE Misc" at bounding box center [575, 340] width 644 height 59
click at [247, 319] on input "PEN HOLDERS WHITE Misc" at bounding box center [242, 322] width 10 height 10
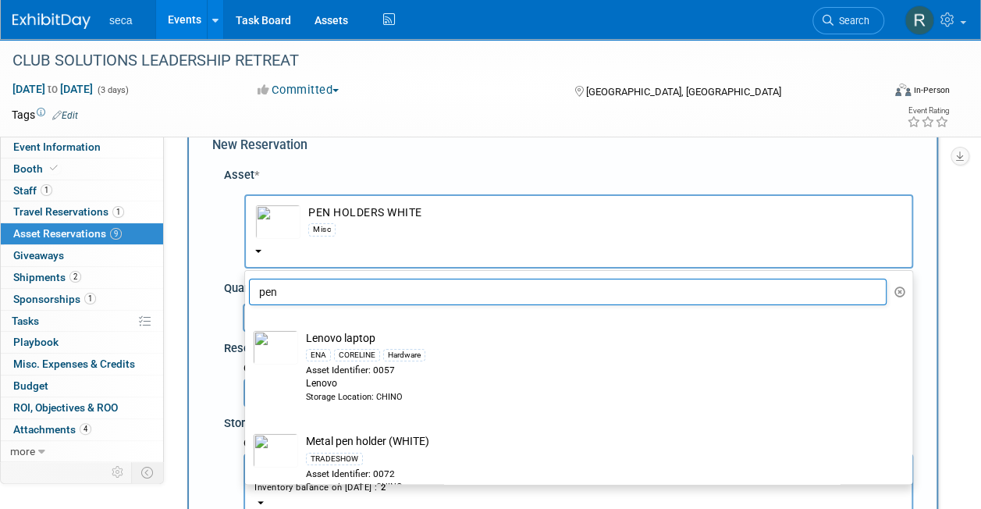
scroll to position [0, 0]
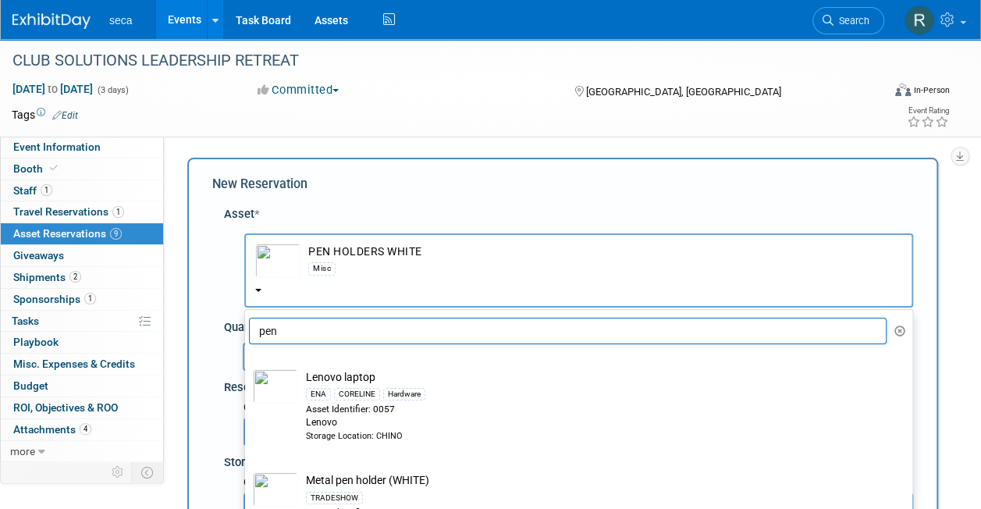
click at [336, 333] on input "pen" at bounding box center [568, 331] width 638 height 27
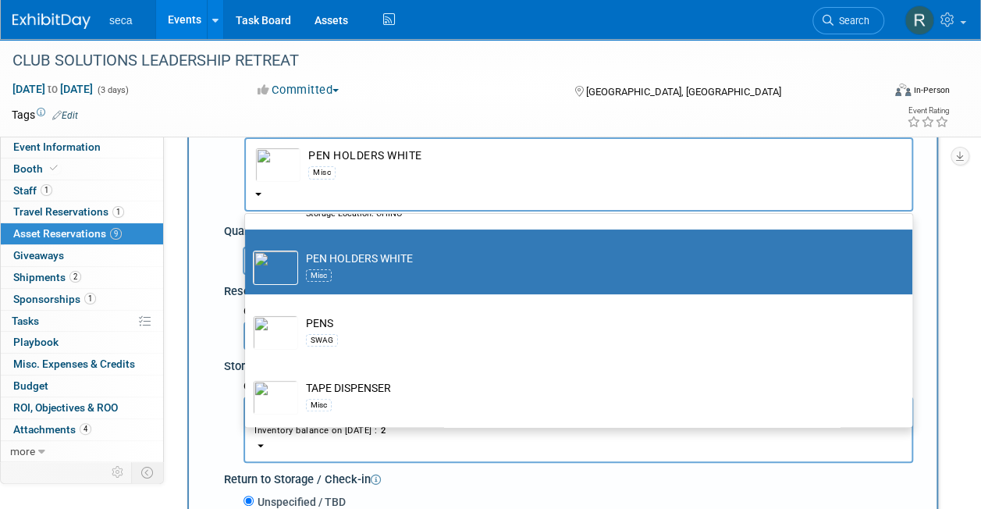
scroll to position [97, 0]
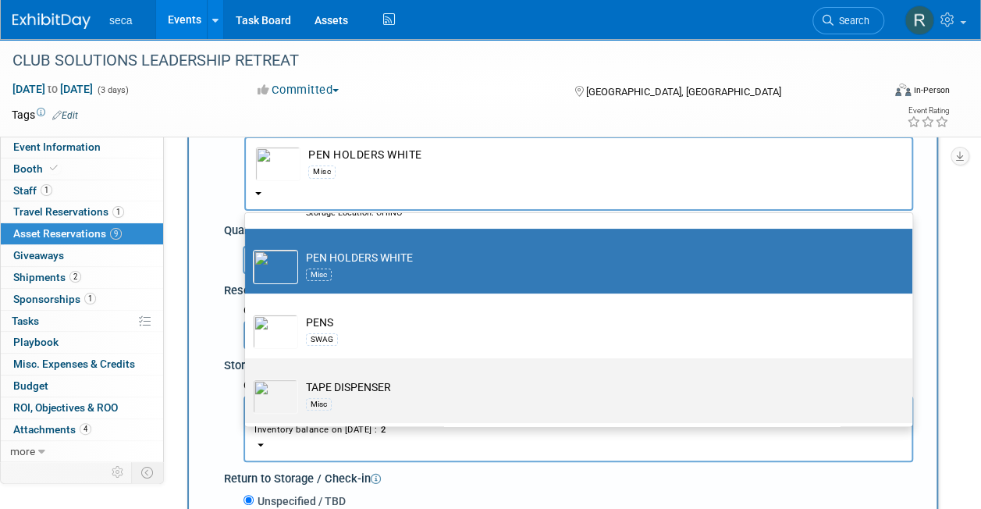
click at [354, 393] on td "TAPE DISPENSER Misc" at bounding box center [589, 396] width 583 height 34
click at [247, 377] on input "TAPE DISPENSER Misc" at bounding box center [242, 372] width 10 height 10
select select "10727406"
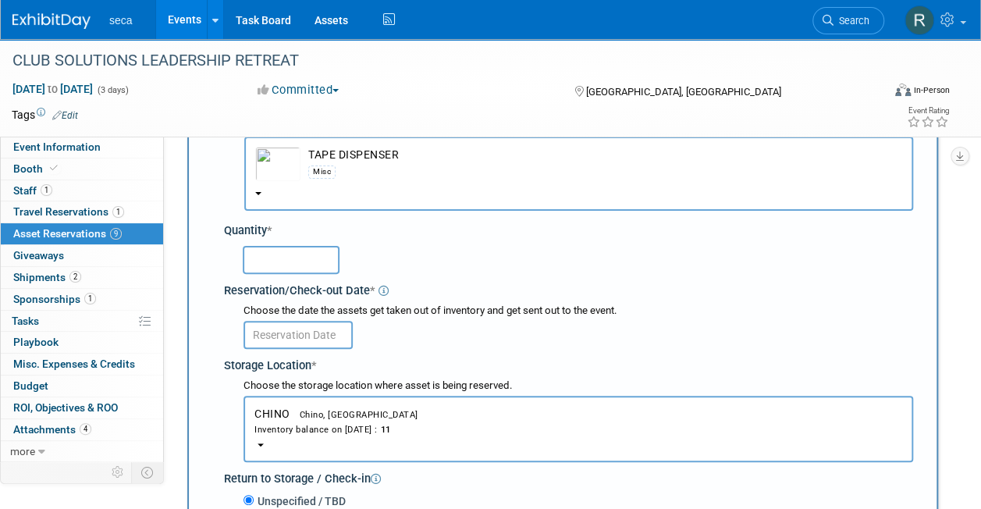
click at [290, 259] on input "text" at bounding box center [291, 260] width 97 height 28
type input "1"
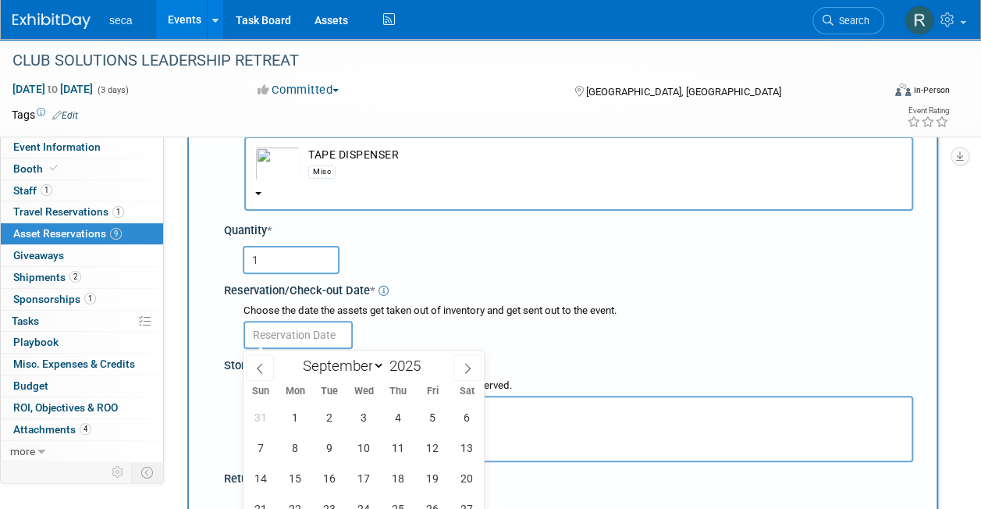
click at [281, 336] on input "text" at bounding box center [298, 335] width 109 height 28
click at [266, 374] on span at bounding box center [260, 367] width 28 height 27
select select "7"
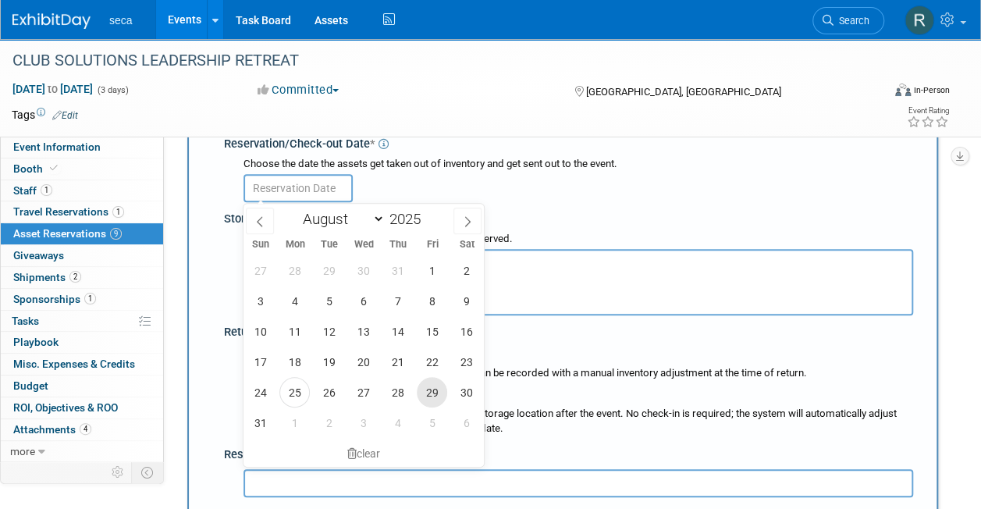
click at [435, 397] on span "29" at bounding box center [432, 392] width 30 height 30
type input "Aug 29, 2025"
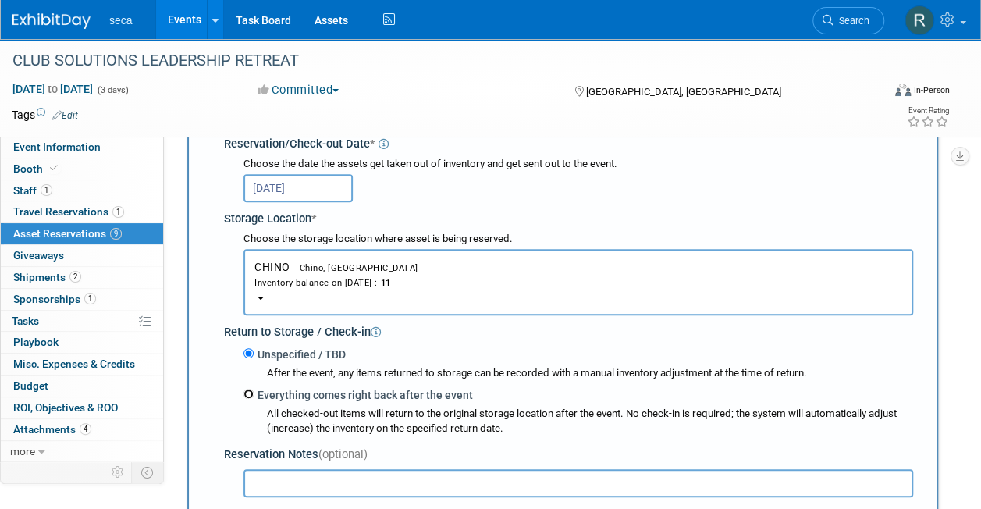
click at [250, 392] on input "Everything comes right back after the event" at bounding box center [249, 394] width 10 height 10
radio input "true"
select select "8"
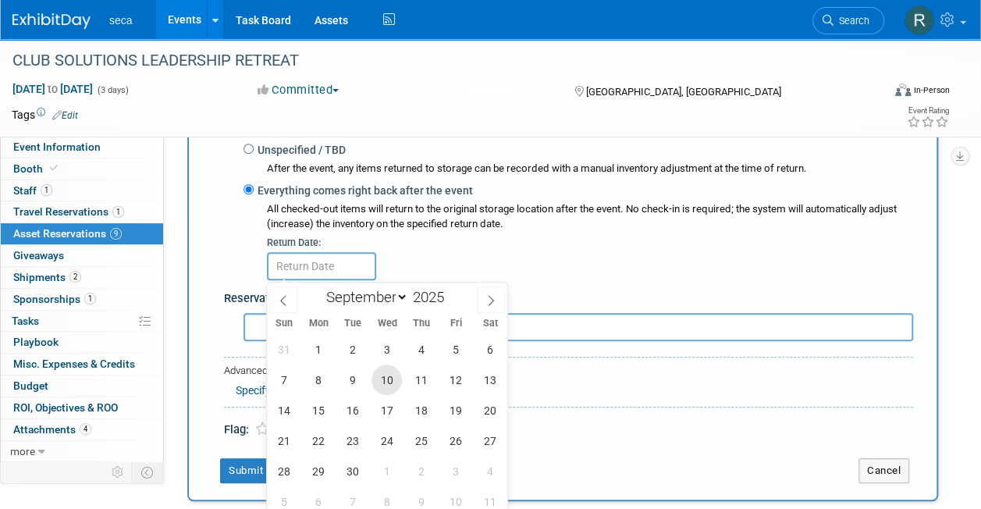
scroll to position [497, 0]
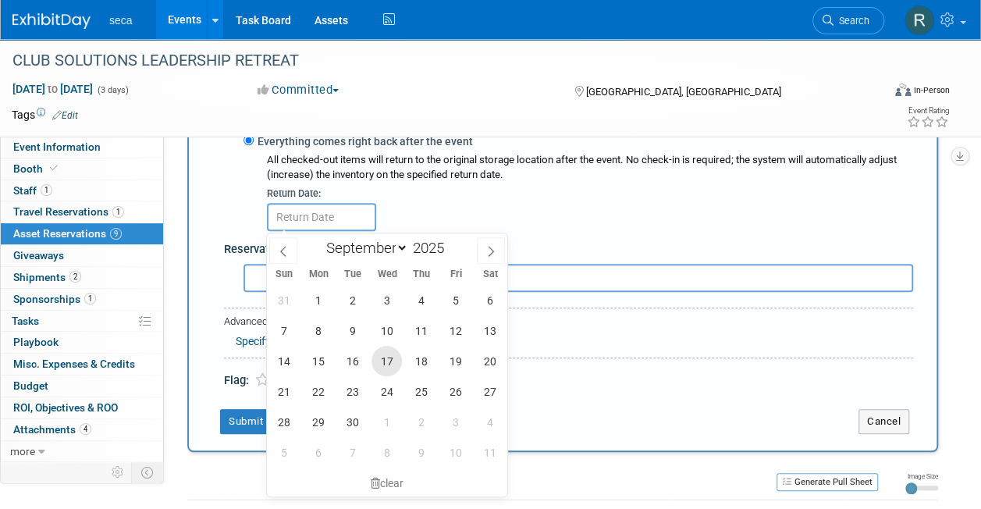
click at [384, 356] on span "17" at bounding box center [387, 361] width 30 height 30
type input "Sep 17, 2025"
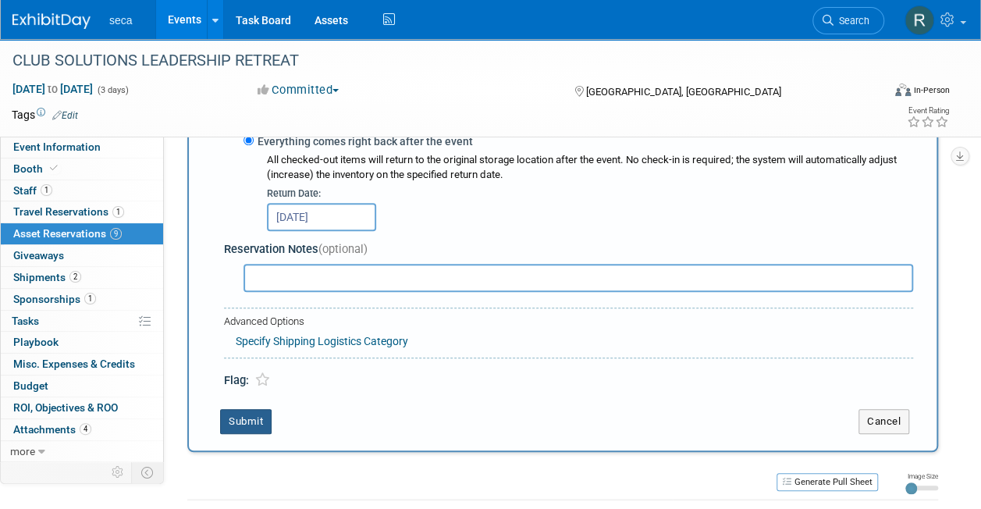
click at [234, 415] on button "Submit" at bounding box center [246, 421] width 52 height 25
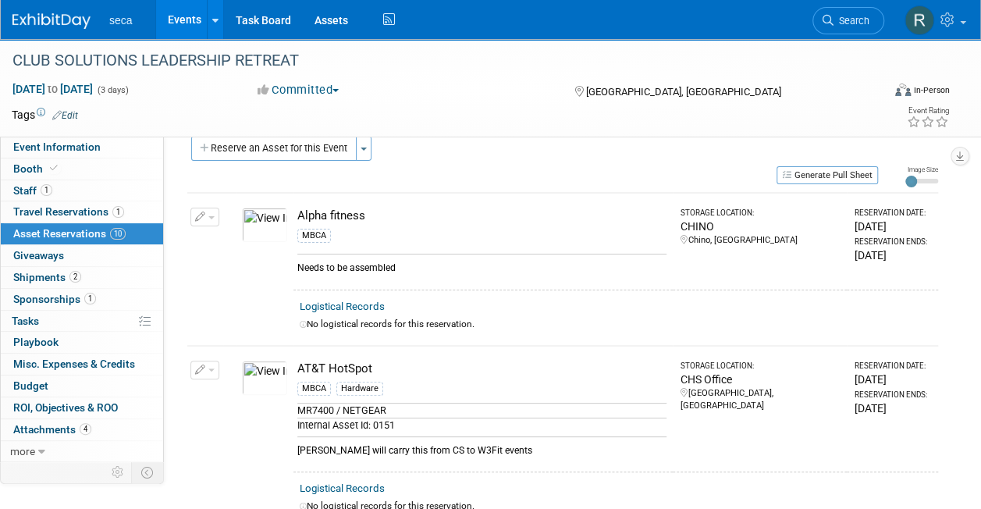
scroll to position [0, 0]
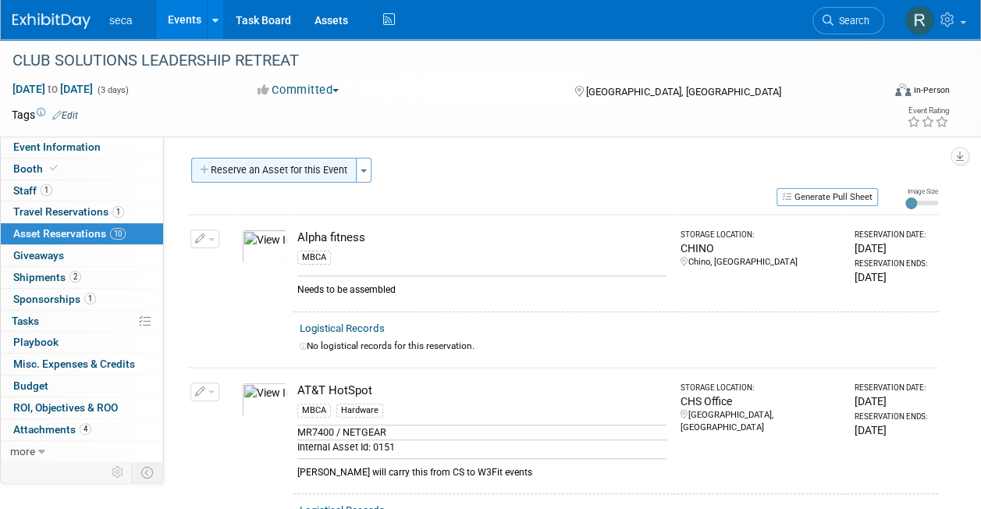
click at [280, 169] on button "Reserve an Asset for this Event" at bounding box center [273, 170] width 165 height 25
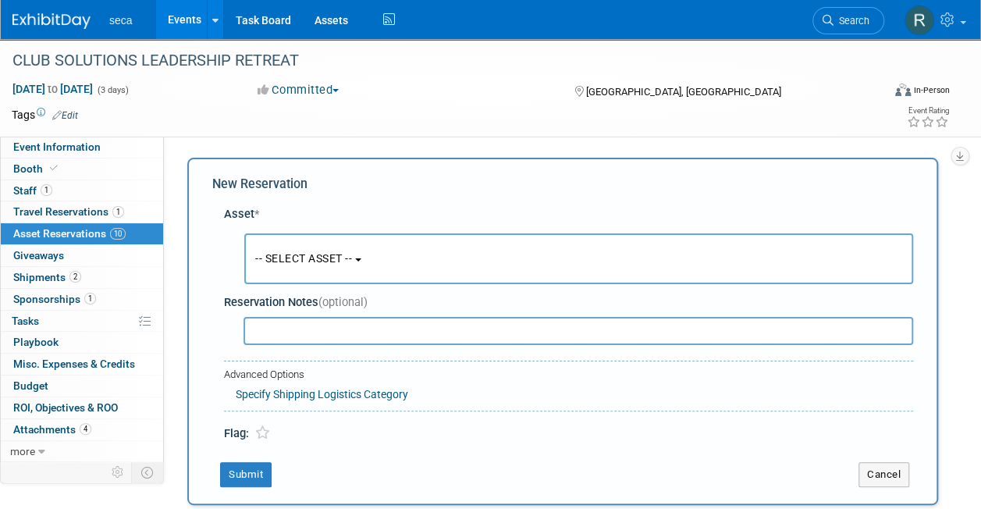
scroll to position [15, 0]
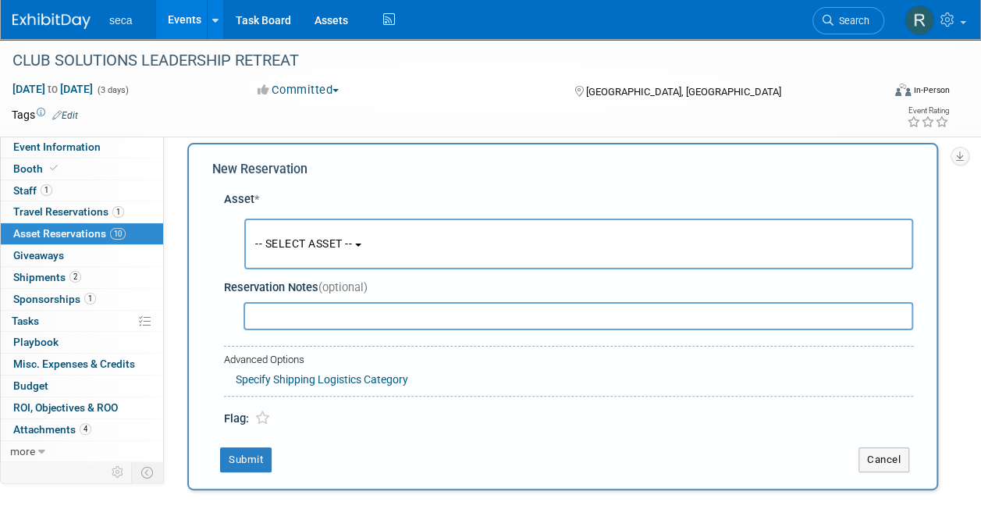
click at [290, 240] on span "-- SELECT ASSET --" at bounding box center [303, 243] width 97 height 12
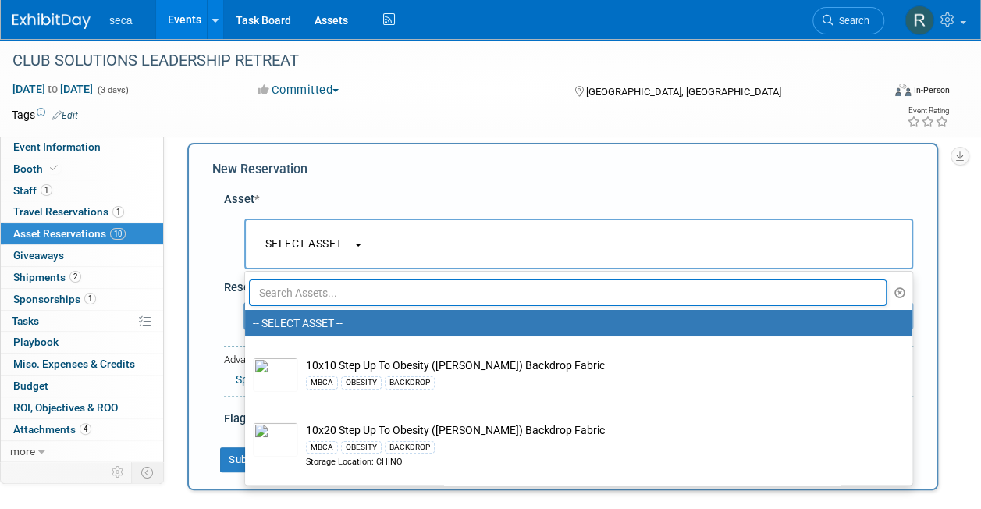
click at [290, 240] on span "-- SELECT ASSET --" at bounding box center [303, 243] width 97 height 12
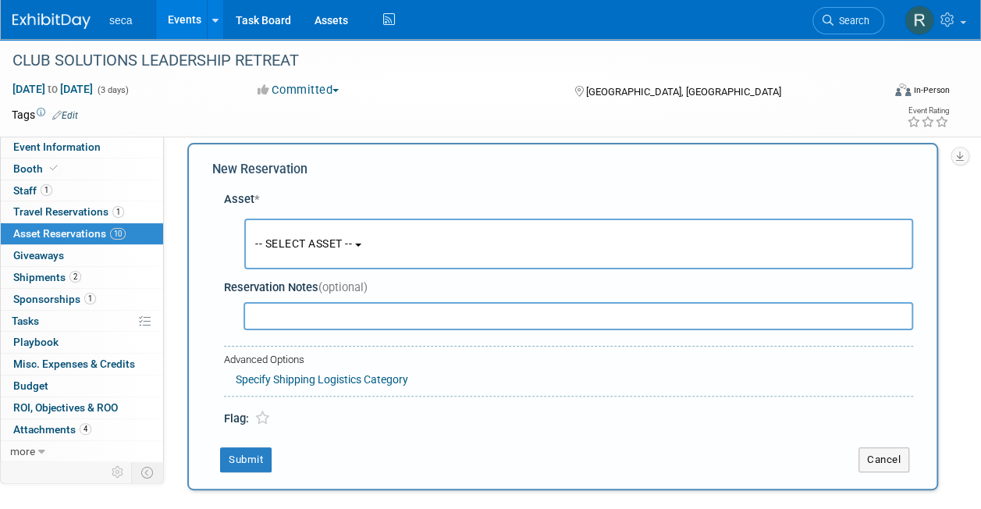
click at [296, 240] on span "-- SELECT ASSET --" at bounding box center [303, 243] width 97 height 12
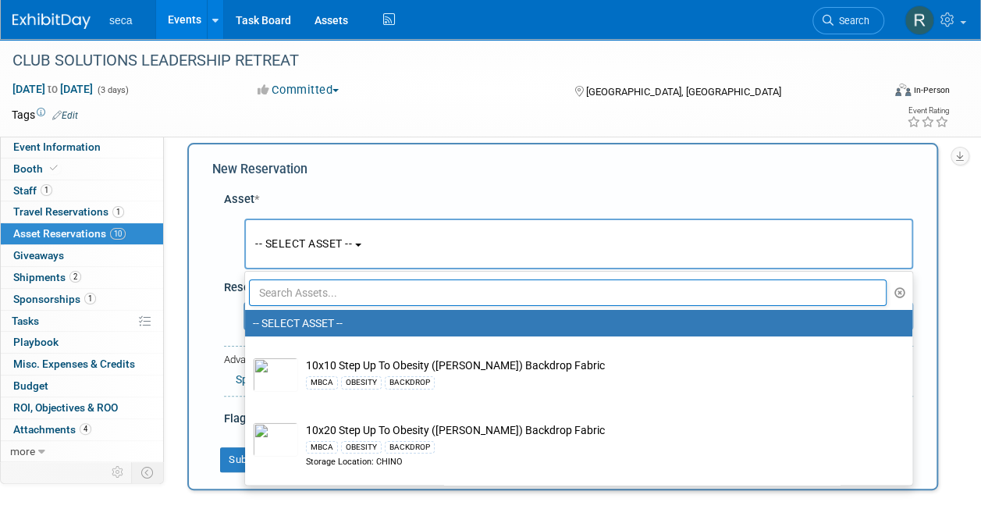
click at [294, 297] on input "text" at bounding box center [568, 292] width 638 height 27
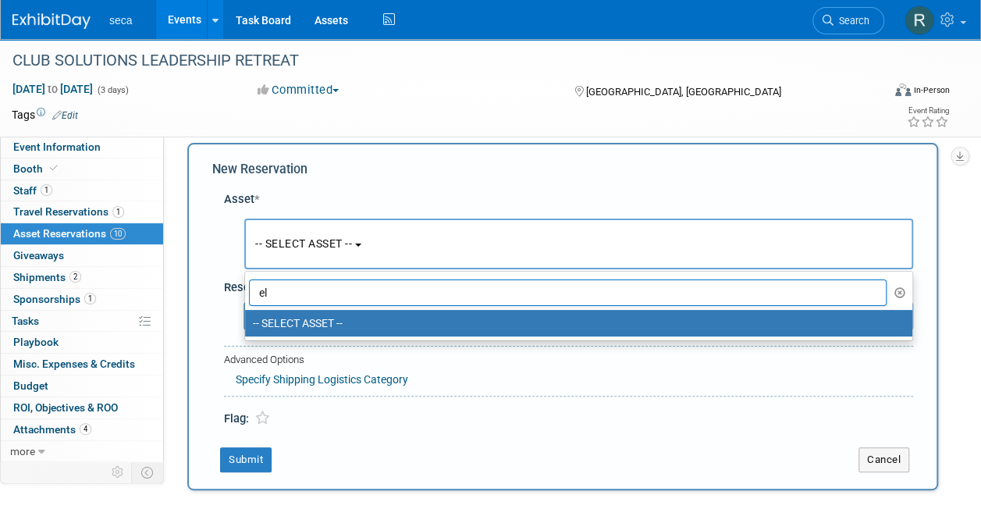
type input "e"
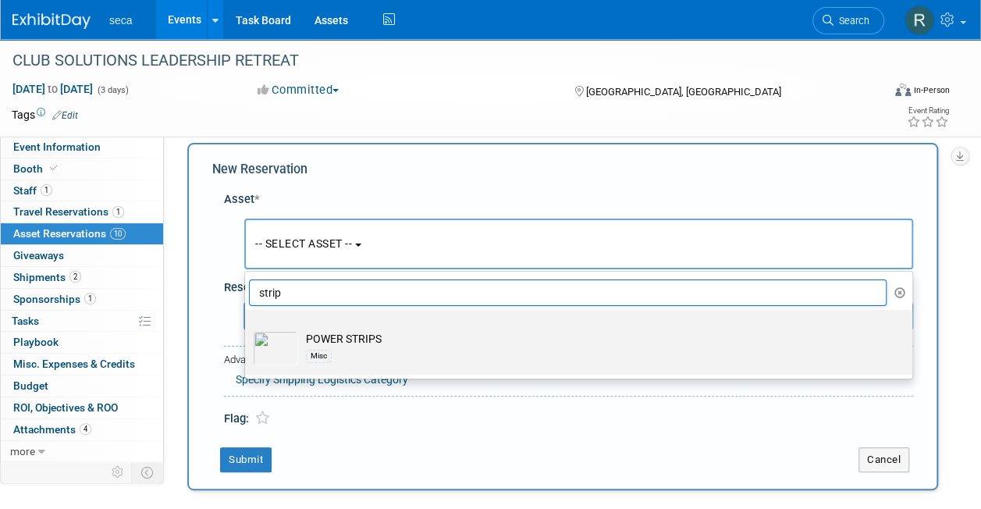
type input "strip"
click at [340, 343] on td "POWER STRIPS Misc" at bounding box center [589, 348] width 583 height 34
click at [247, 329] on input "POWER STRIPS Misc" at bounding box center [242, 324] width 10 height 10
select select "10727396"
select select "8"
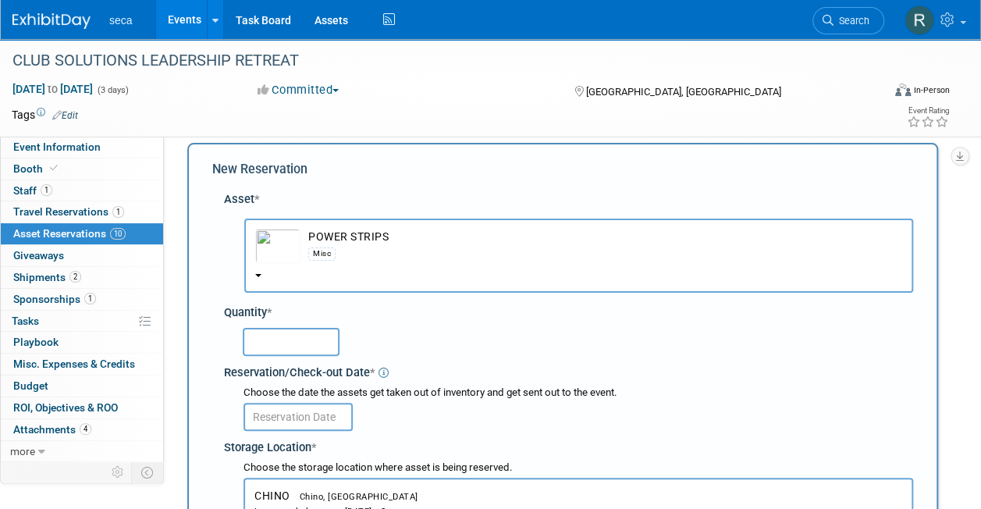
click at [295, 336] on input "text" at bounding box center [291, 342] width 97 height 28
type input "1"
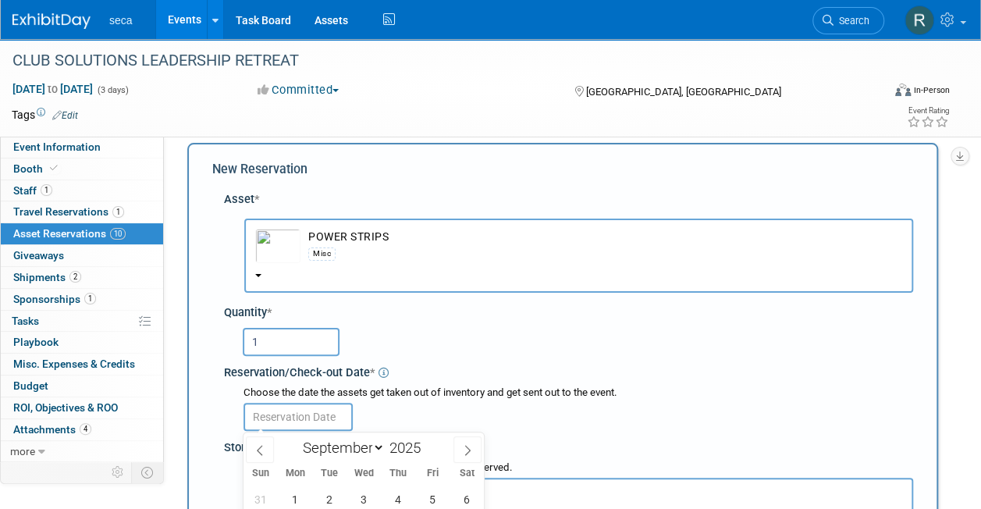
click at [278, 423] on input "text" at bounding box center [298, 417] width 109 height 28
click at [262, 451] on icon at bounding box center [259, 450] width 11 height 11
select select "7"
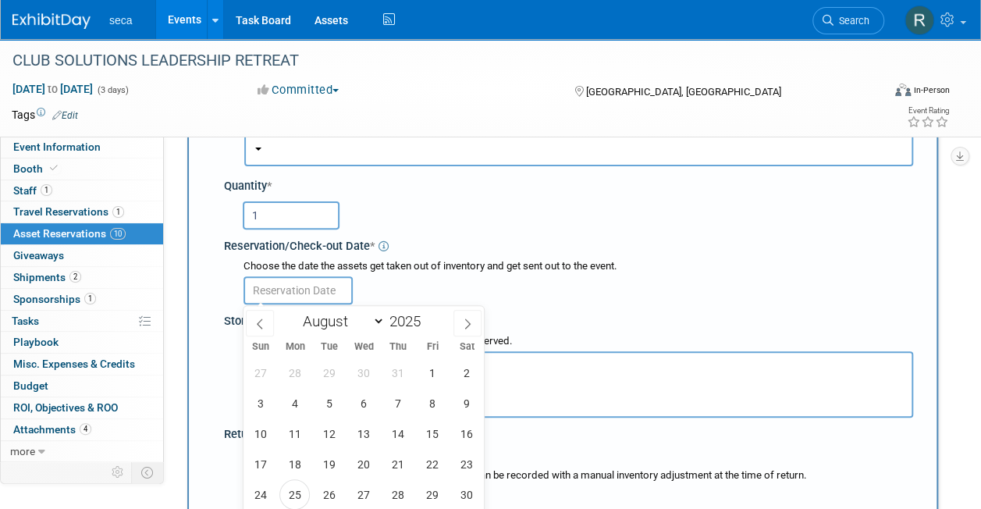
scroll to position [212, 0]
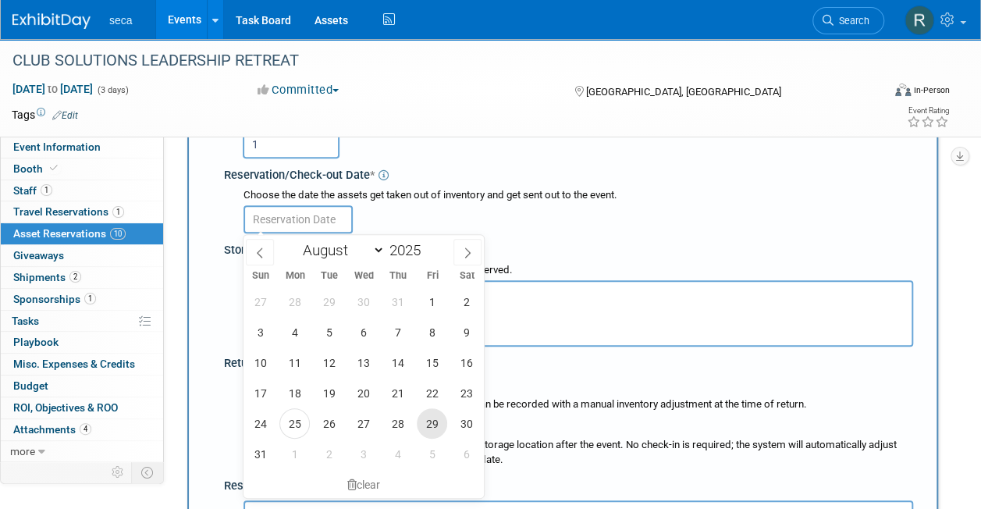
click at [431, 422] on span "29" at bounding box center [432, 423] width 30 height 30
type input "[DATE]"
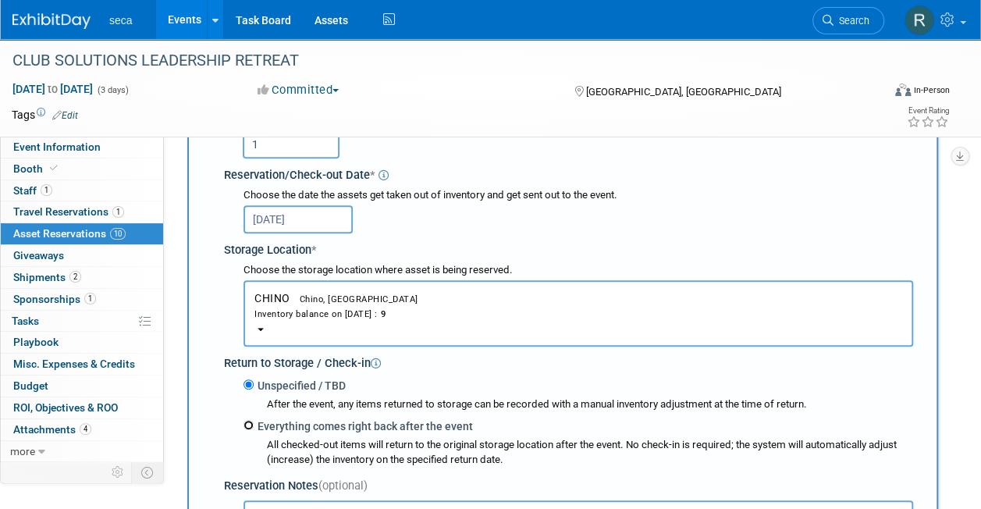
click at [250, 428] on input "Everything comes right back after the event" at bounding box center [249, 425] width 10 height 10
radio input "true"
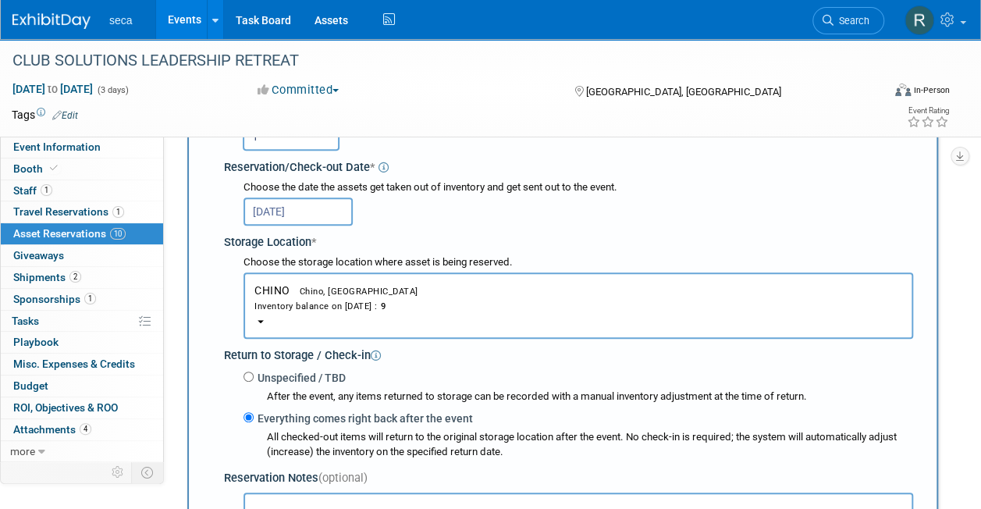
select select "8"
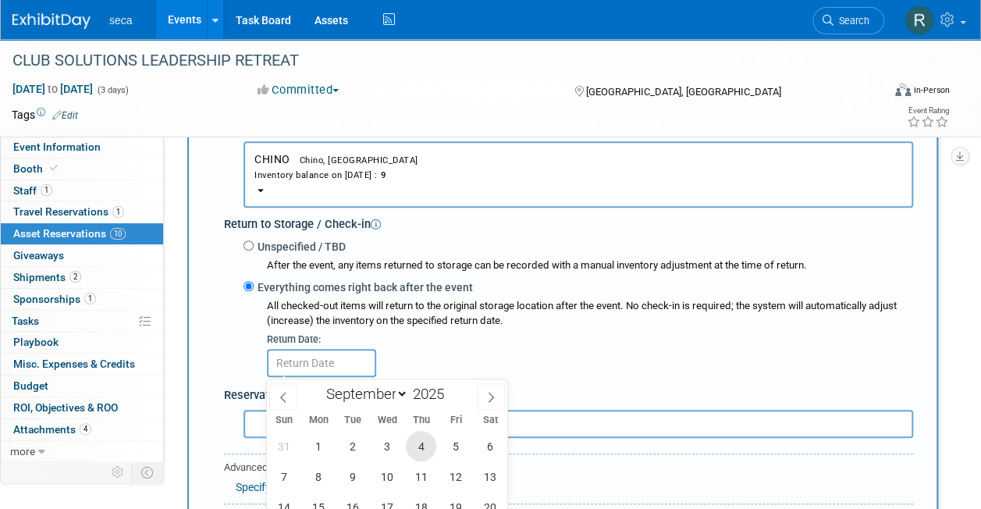
scroll to position [400, 0]
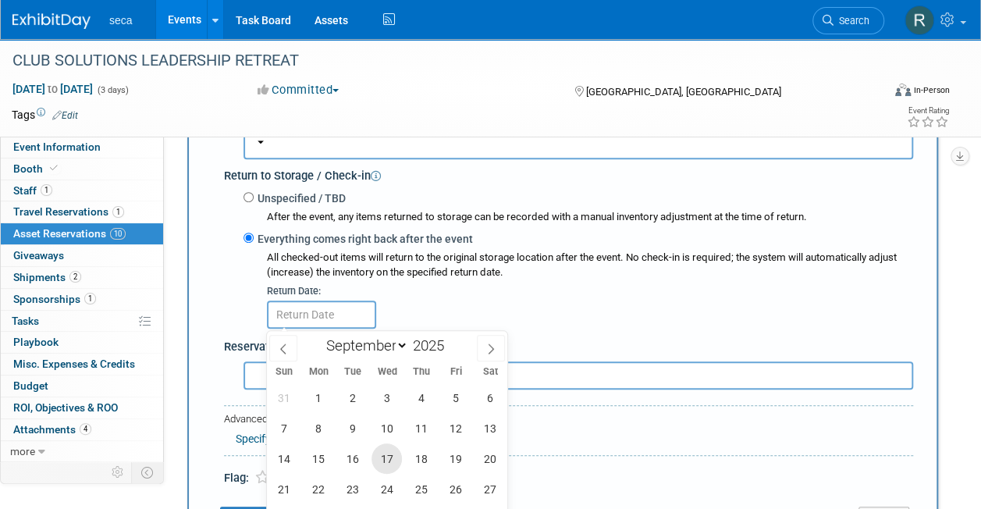
click at [397, 453] on span "17" at bounding box center [387, 458] width 30 height 30
type input "Sep 17, 2025"
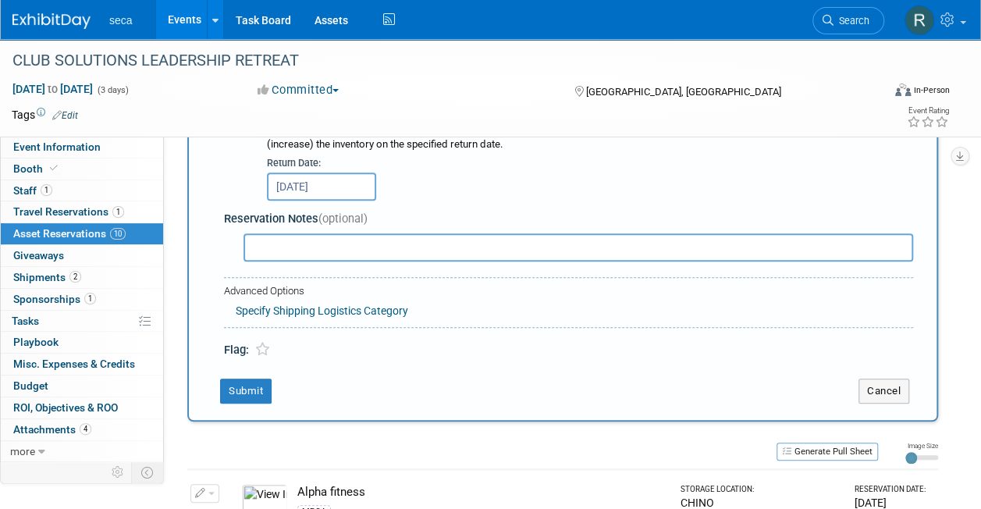
scroll to position [528, 0]
click at [249, 385] on button "Submit" at bounding box center [246, 391] width 52 height 25
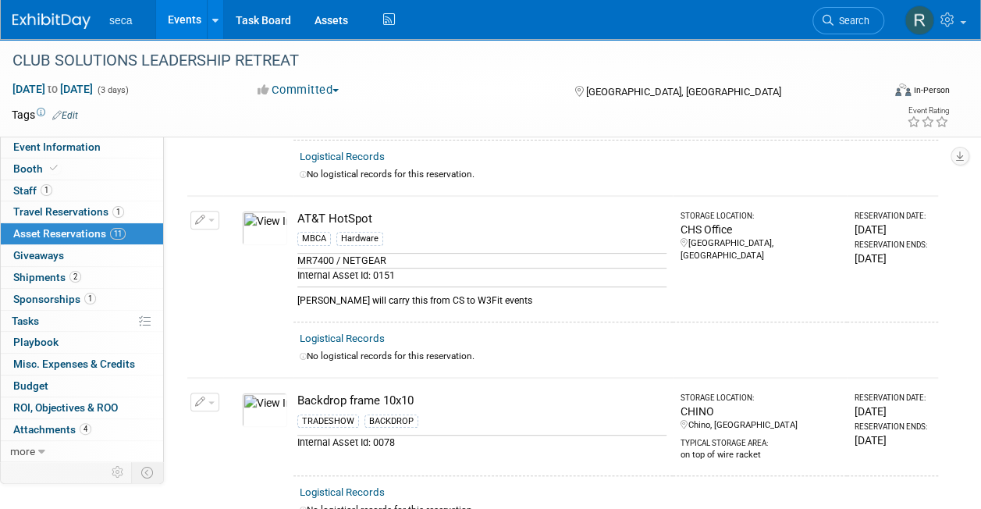
scroll to position [0, 0]
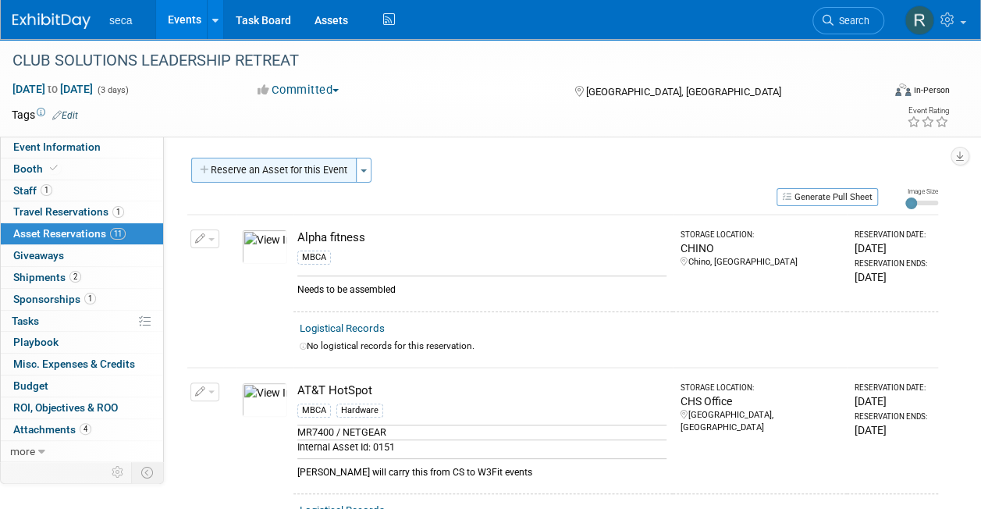
click at [265, 169] on button "Reserve an Asset for this Event" at bounding box center [273, 170] width 165 height 25
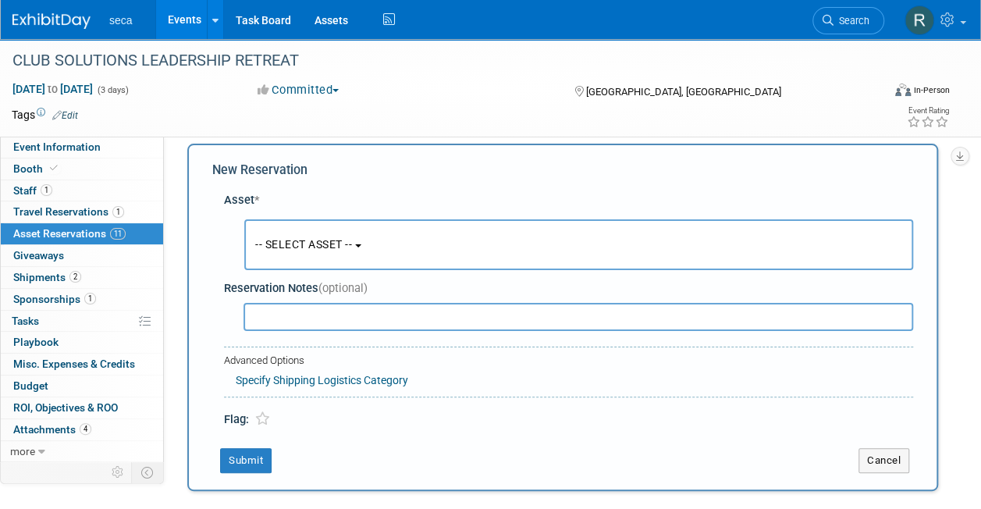
scroll to position [15, 0]
click at [287, 240] on span "-- SELECT ASSET --" at bounding box center [303, 243] width 97 height 12
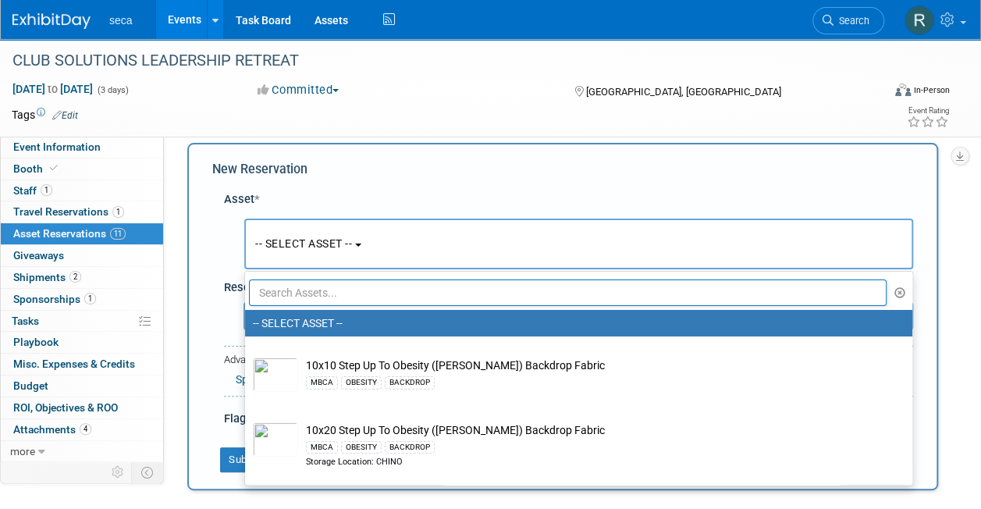
click at [295, 286] on input "text" at bounding box center [568, 292] width 638 height 27
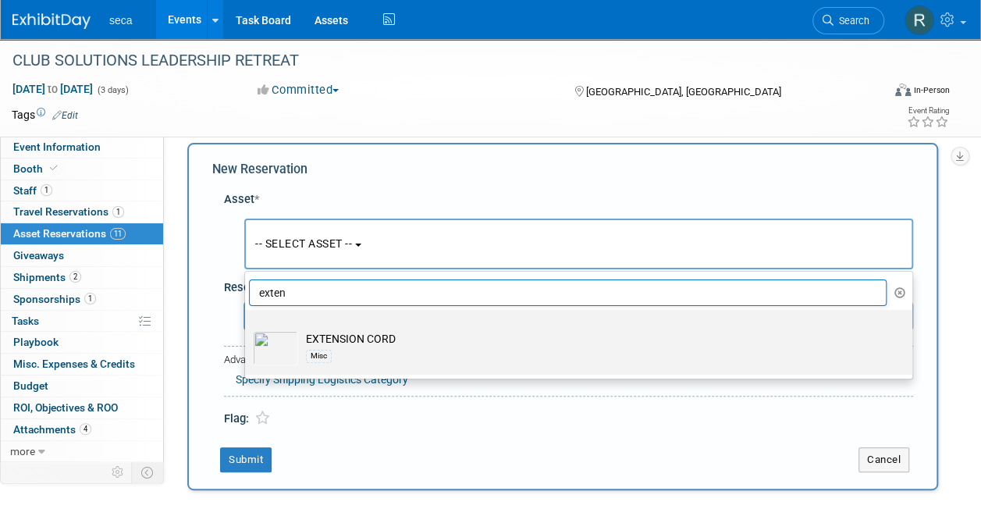
type input "exten"
click at [333, 340] on td "EXTENSION CORD Misc" at bounding box center [589, 348] width 583 height 34
click at [247, 329] on input "EXTENSION CORD Misc" at bounding box center [242, 324] width 10 height 10
select select "10727397"
select select "8"
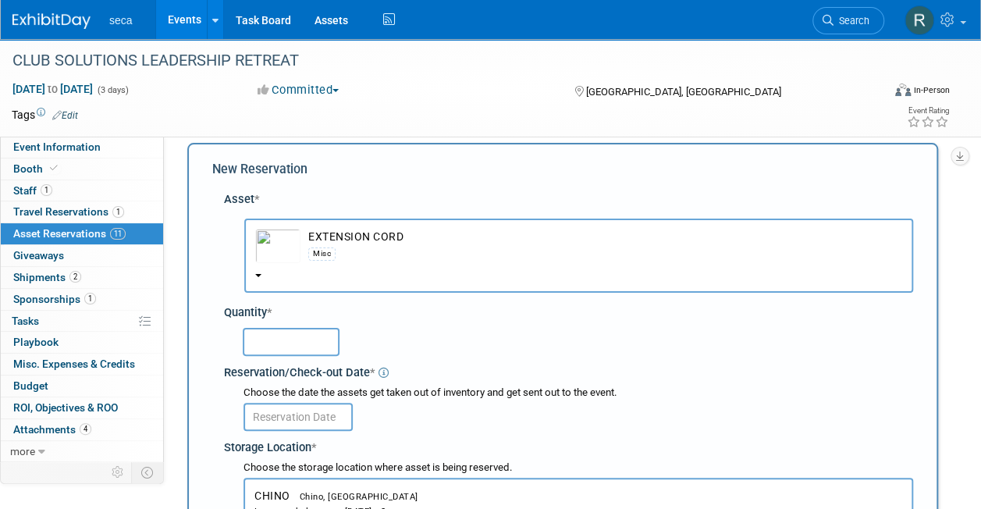
click at [301, 342] on input "text" at bounding box center [291, 342] width 97 height 28
type input "1"
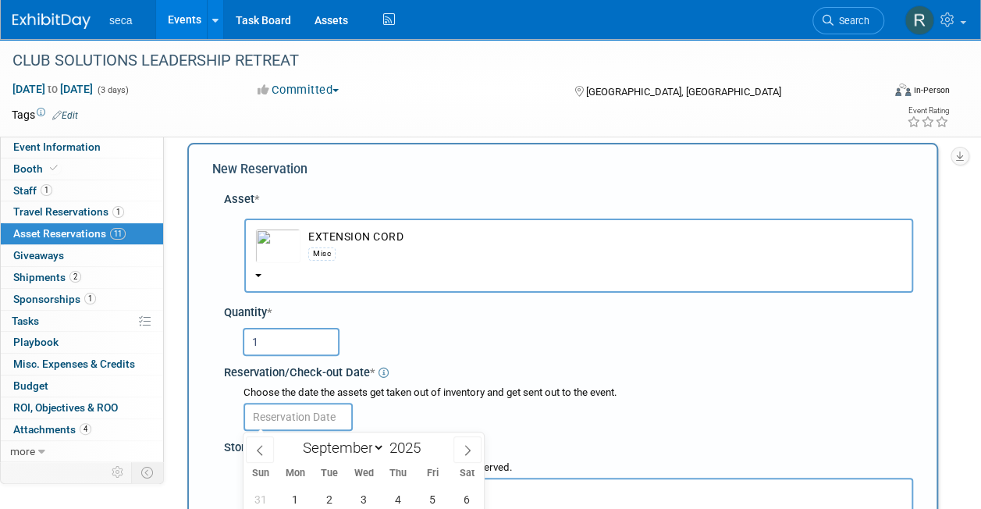
click at [289, 408] on input "text" at bounding box center [298, 417] width 109 height 28
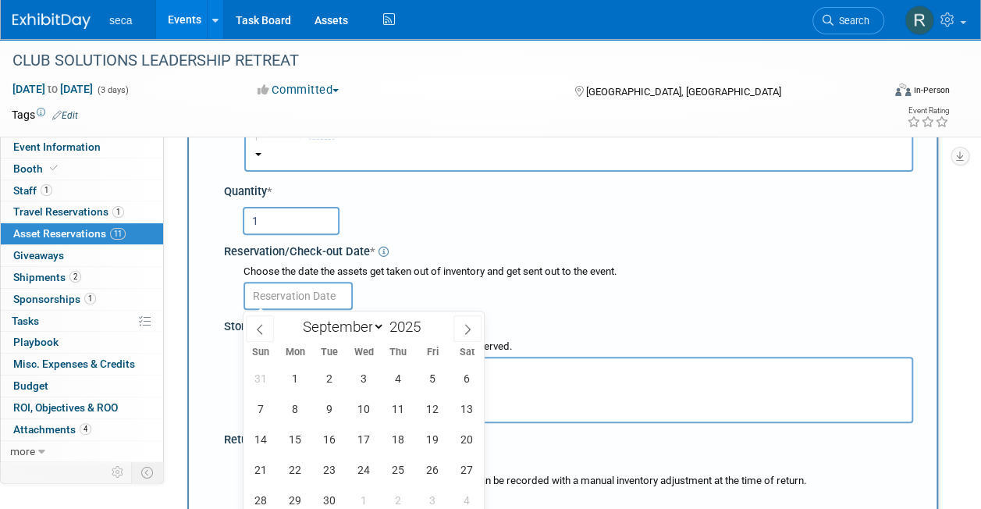
scroll to position [143, 0]
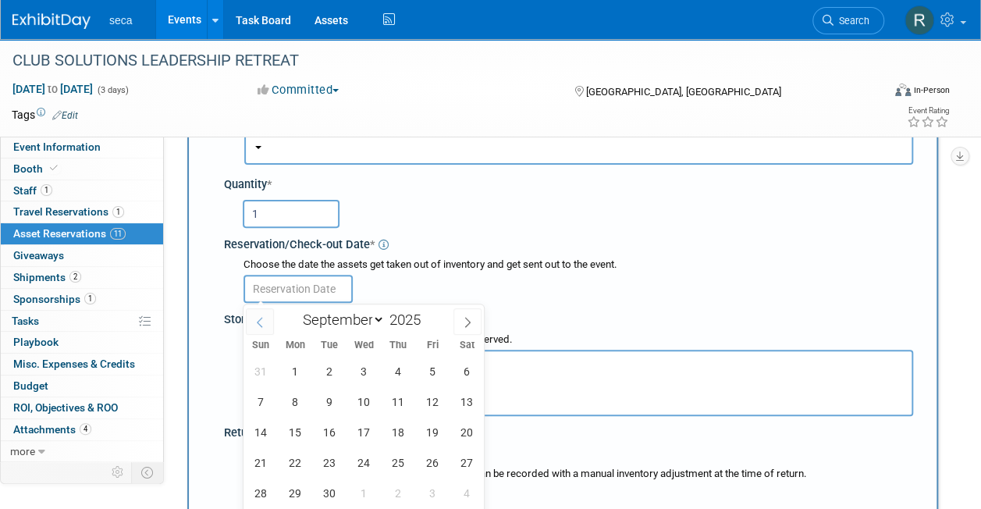
click at [259, 326] on icon at bounding box center [259, 322] width 11 height 11
select select "7"
click at [428, 486] on span "29" at bounding box center [432, 493] width 30 height 30
type input "[DATE]"
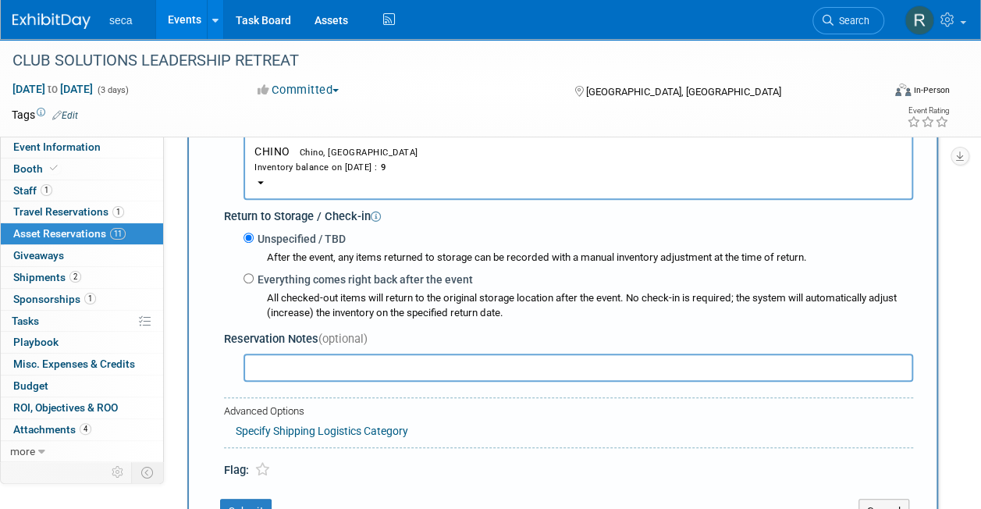
scroll to position [362, 0]
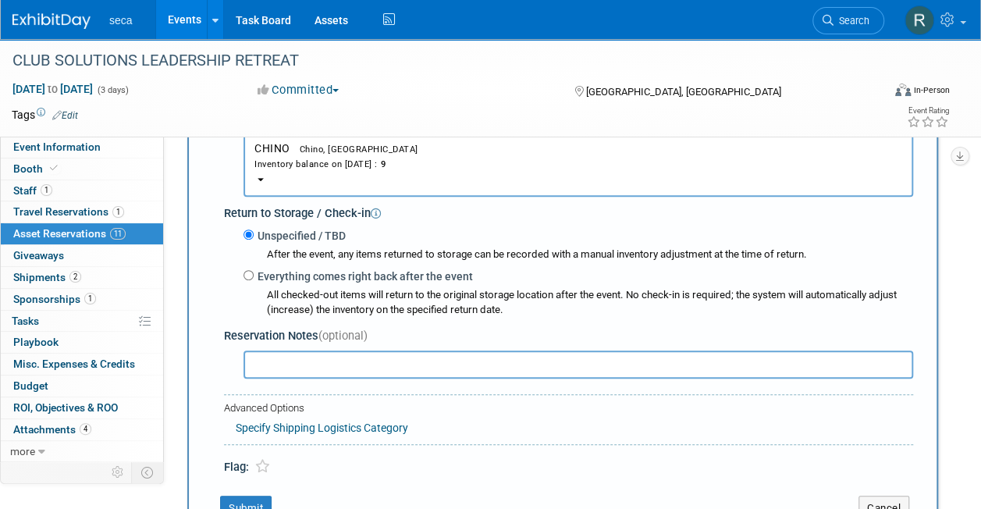
click at [246, 269] on div "Everything comes right back after the event All checked-out items will return t…" at bounding box center [579, 292] width 670 height 51
click at [251, 278] on input "Everything comes right back after the event" at bounding box center [249, 275] width 10 height 10
radio input "true"
select select "8"
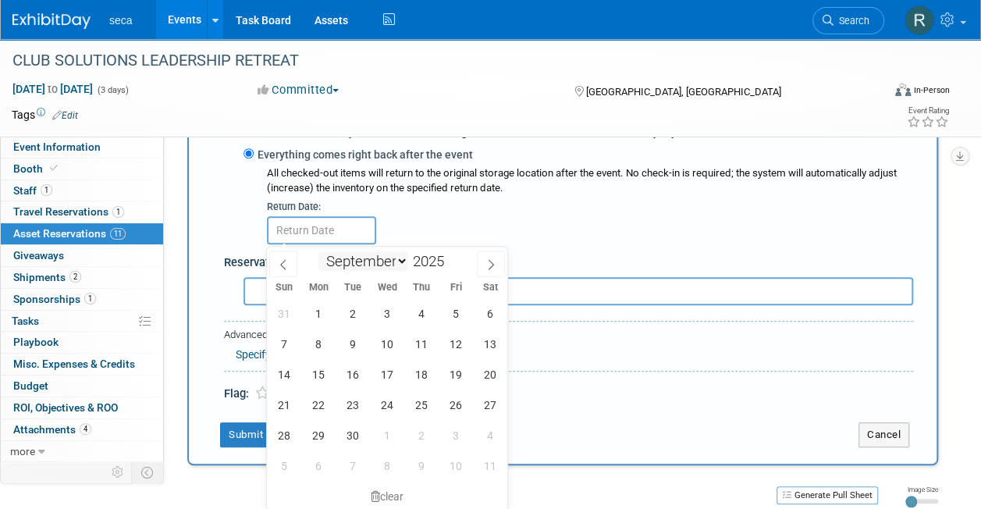
scroll to position [485, 0]
click at [386, 376] on span "17" at bounding box center [387, 373] width 30 height 30
type input "Sep 17, 2025"
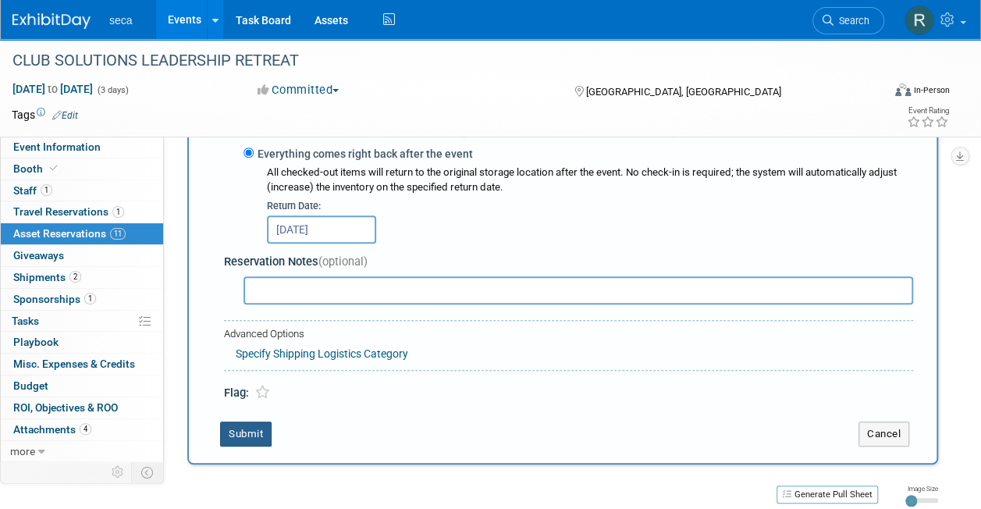
click at [237, 428] on button "Submit" at bounding box center [246, 434] width 52 height 25
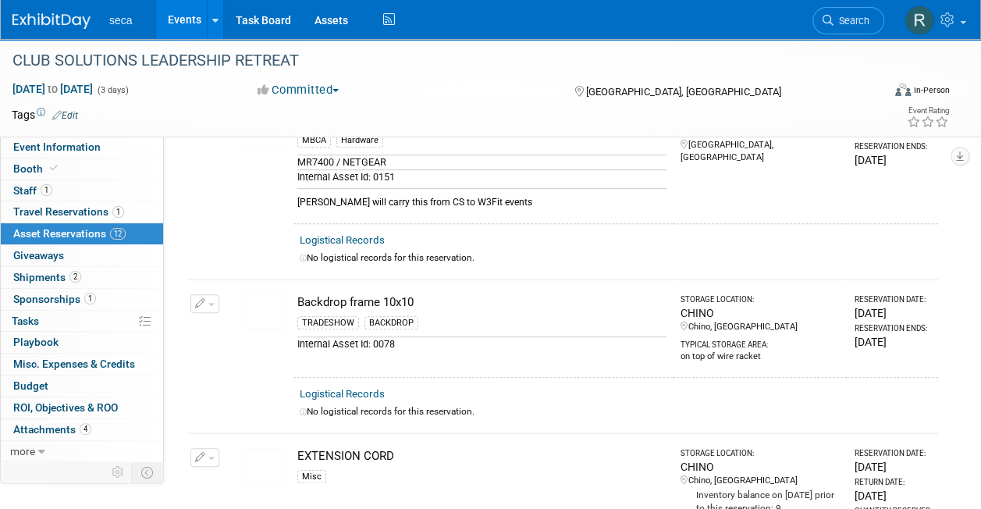
scroll to position [0, 0]
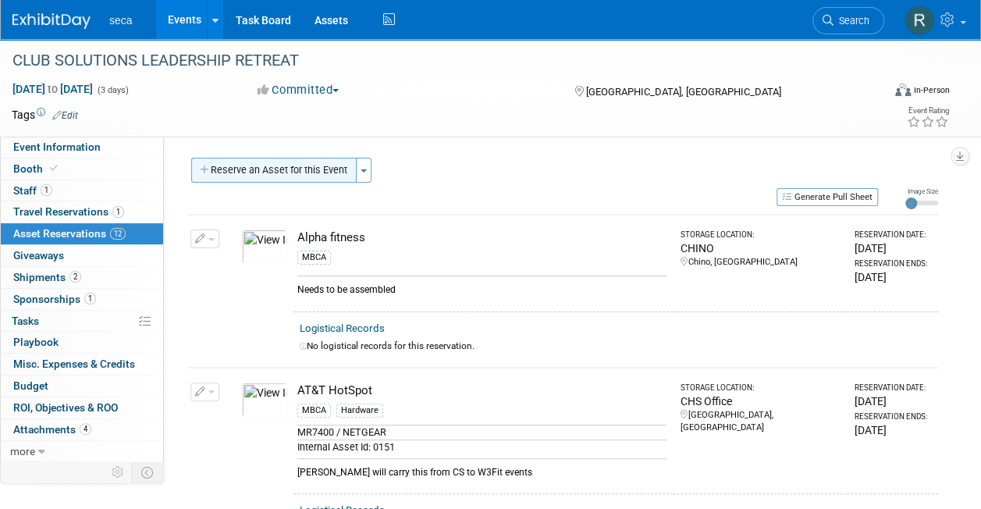
click at [268, 173] on button "Reserve an Asset for this Event" at bounding box center [273, 170] width 165 height 25
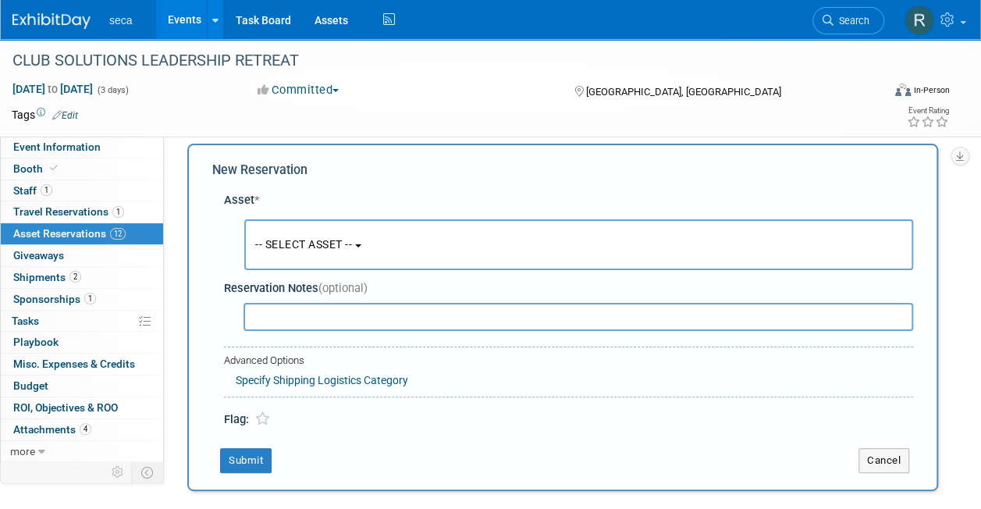
scroll to position [15, 0]
click at [282, 242] on span "-- SELECT ASSET --" at bounding box center [303, 243] width 97 height 12
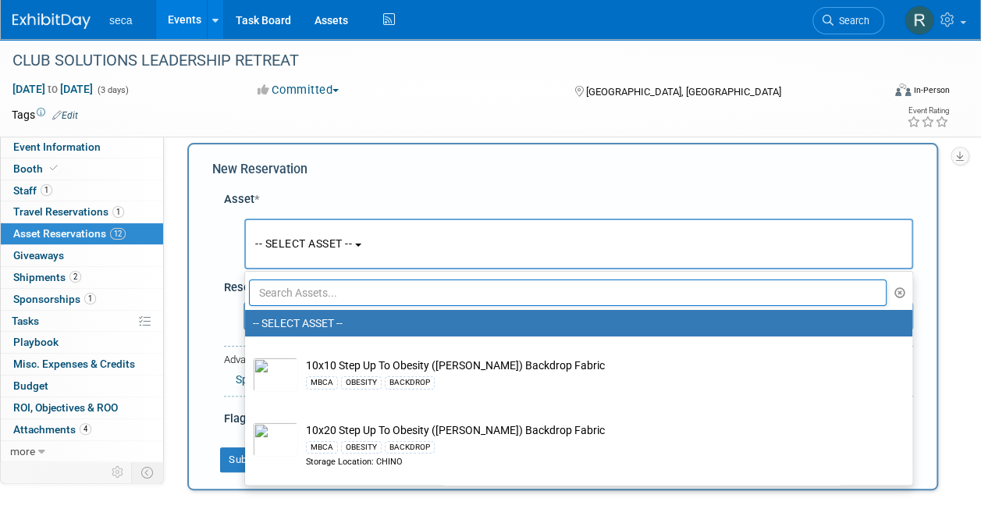
click at [286, 292] on input "text" at bounding box center [568, 292] width 638 height 27
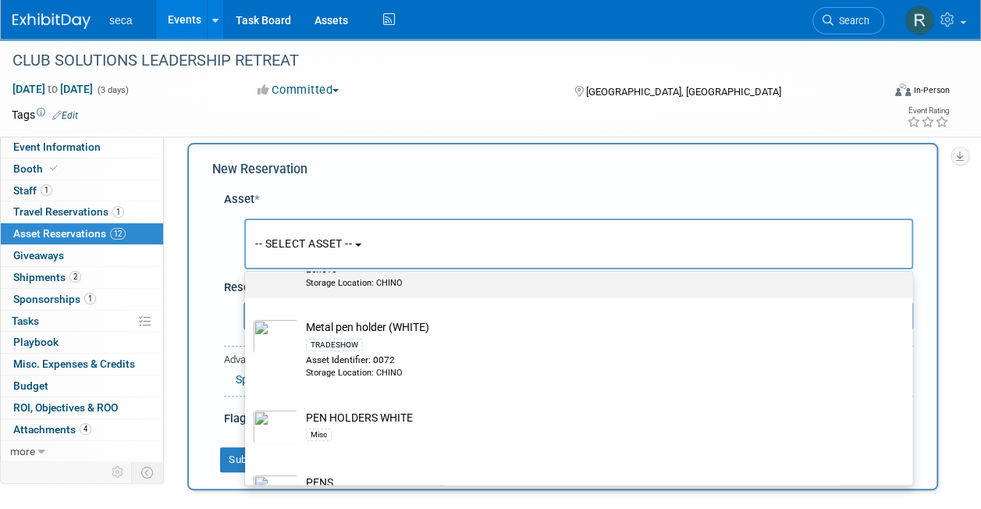
scroll to position [116, 0]
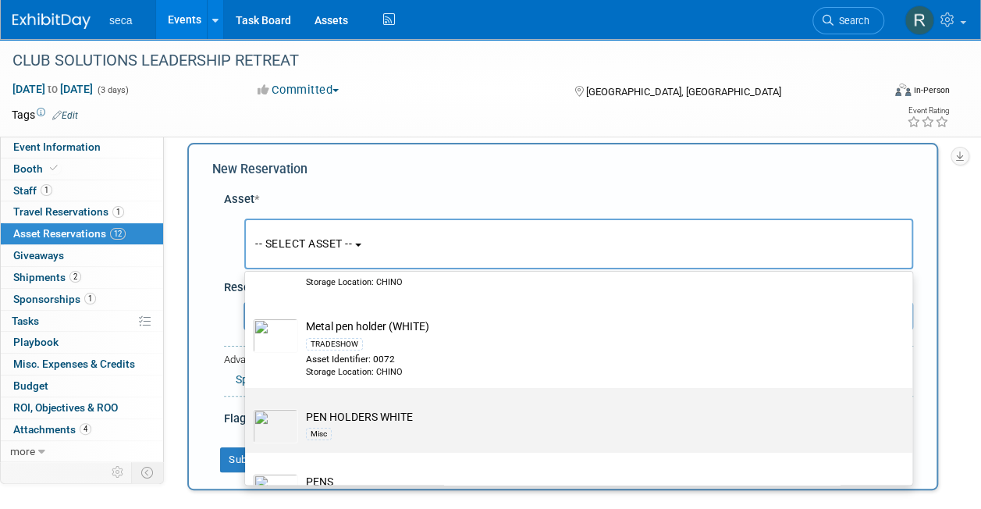
type input "pen"
click at [311, 414] on td "PEN HOLDERS WHITE Misc" at bounding box center [589, 426] width 583 height 34
click at [247, 407] on input "PEN HOLDERS WHITE Misc" at bounding box center [242, 402] width 10 height 10
select select "10727398"
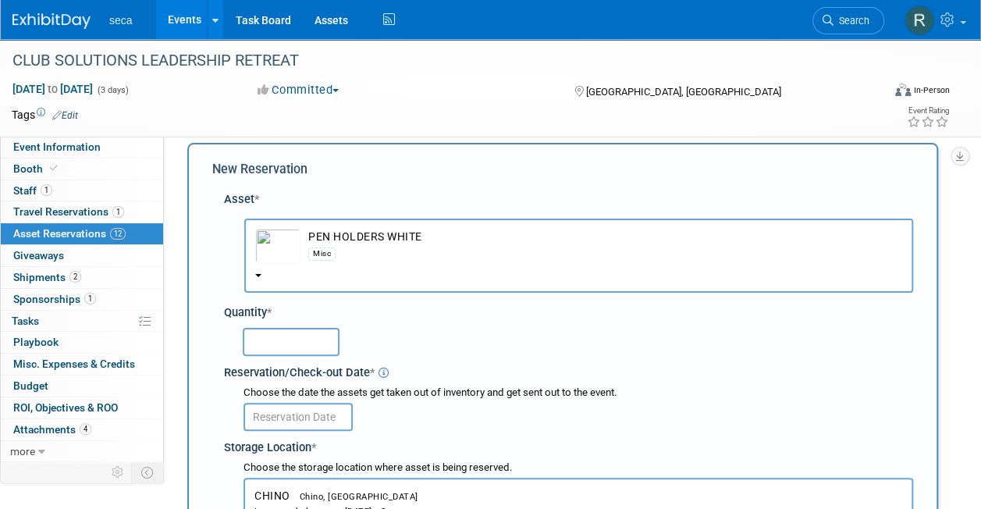
click at [287, 347] on input "text" at bounding box center [291, 342] width 97 height 28
type input "1"
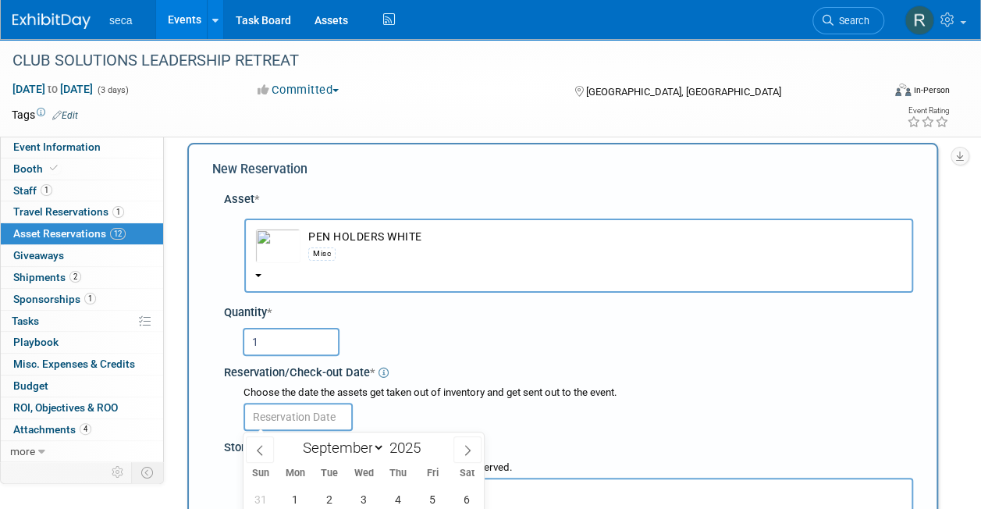
click at [290, 420] on input "text" at bounding box center [298, 417] width 109 height 28
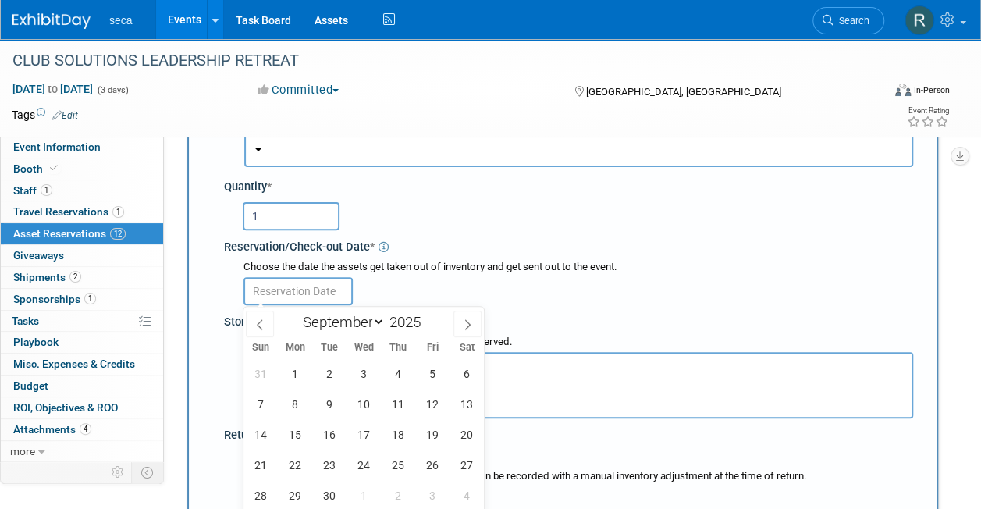
scroll to position [152, 0]
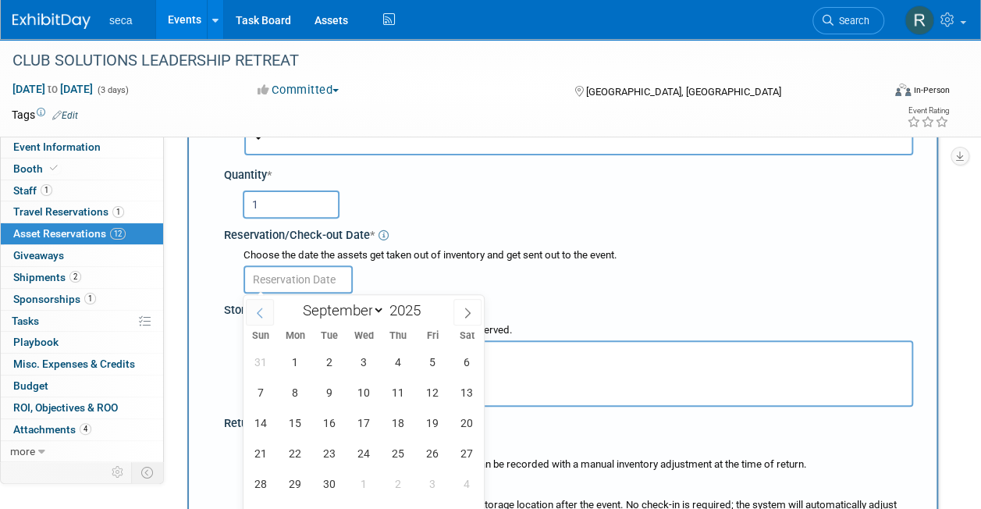
click at [260, 310] on icon at bounding box center [259, 313] width 11 height 11
select select "7"
click at [425, 487] on span "29" at bounding box center [432, 483] width 30 height 30
type input "[DATE]"
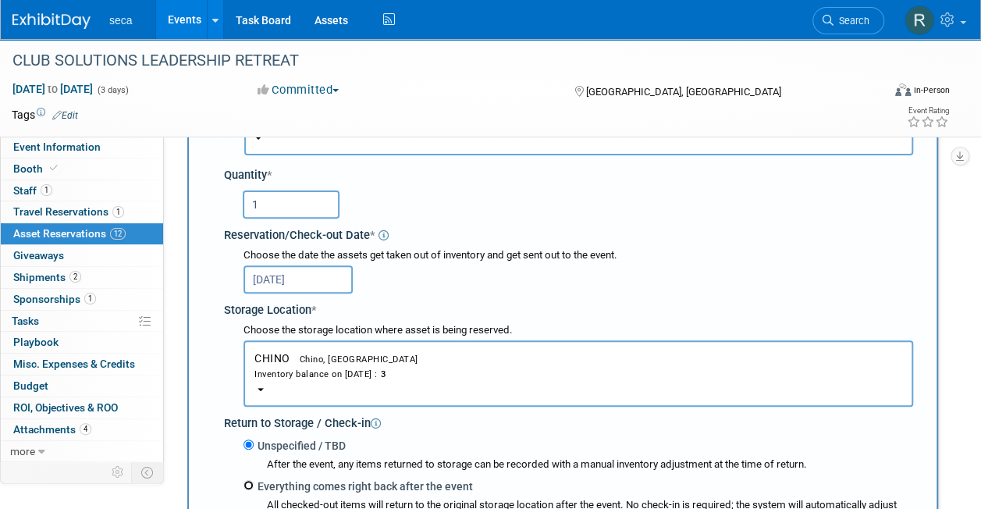
click at [252, 484] on input "Everything comes right back after the event" at bounding box center [249, 485] width 10 height 10
radio input "true"
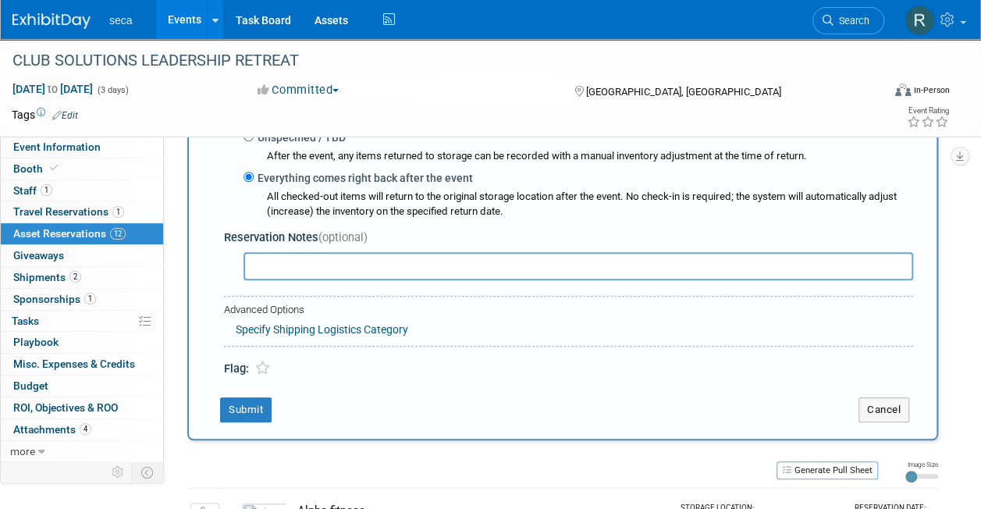
select select "8"
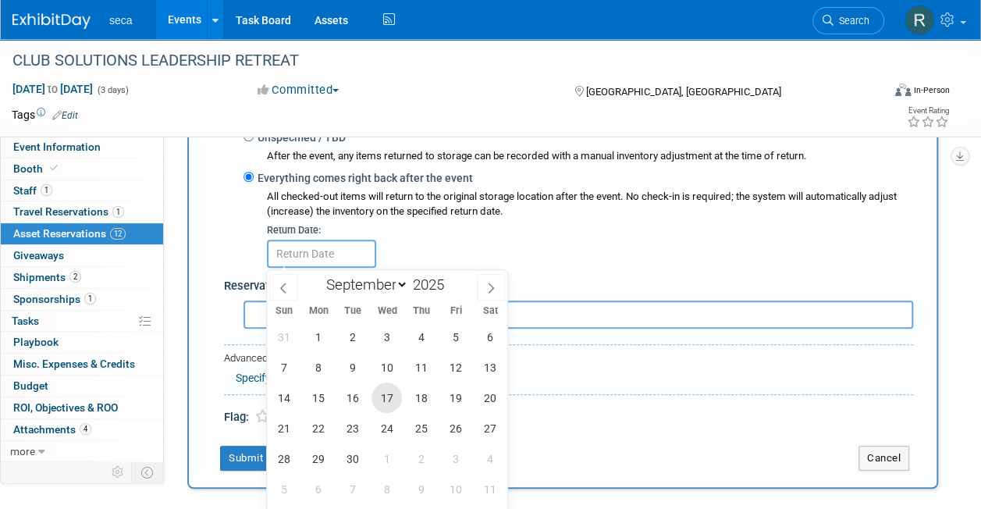
click at [383, 397] on span "17" at bounding box center [387, 398] width 30 height 30
type input "Sep 17, 2025"
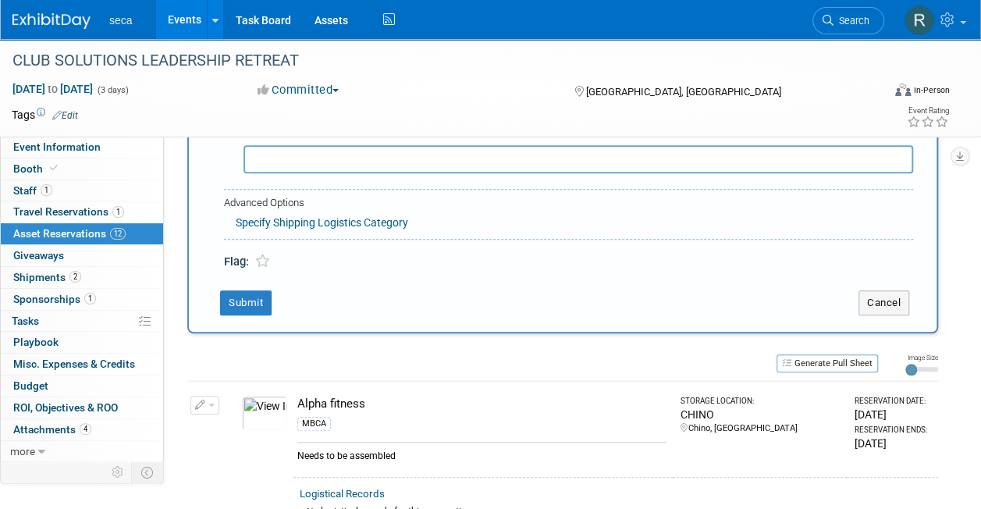
scroll to position [617, 0]
click at [240, 295] on button "Submit" at bounding box center [246, 302] width 52 height 25
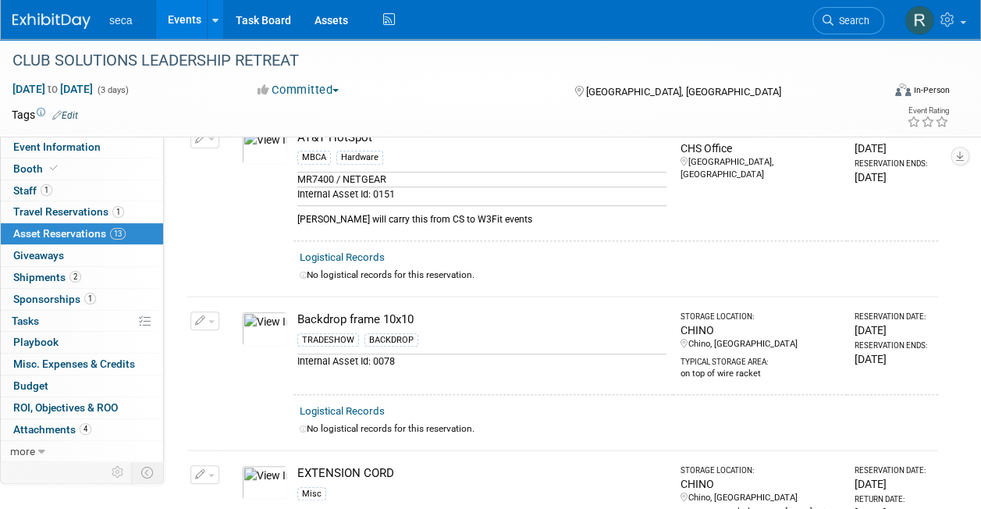
scroll to position [0, 0]
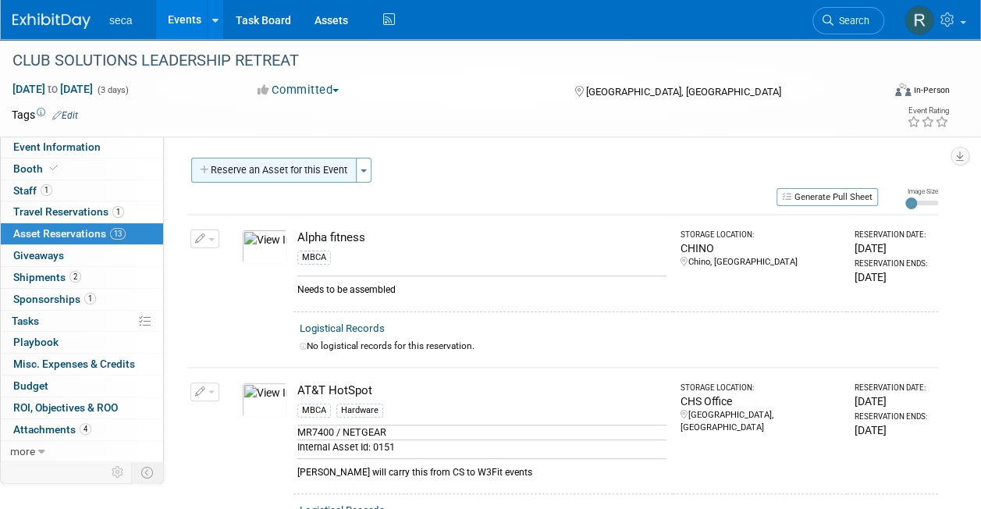
click at [278, 172] on button "Reserve an Asset for this Event" at bounding box center [273, 170] width 165 height 25
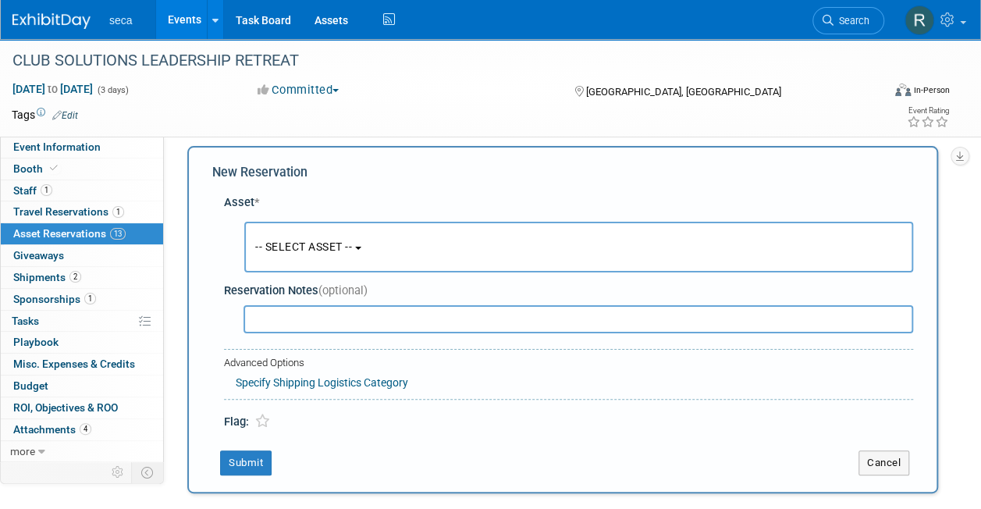
scroll to position [15, 0]
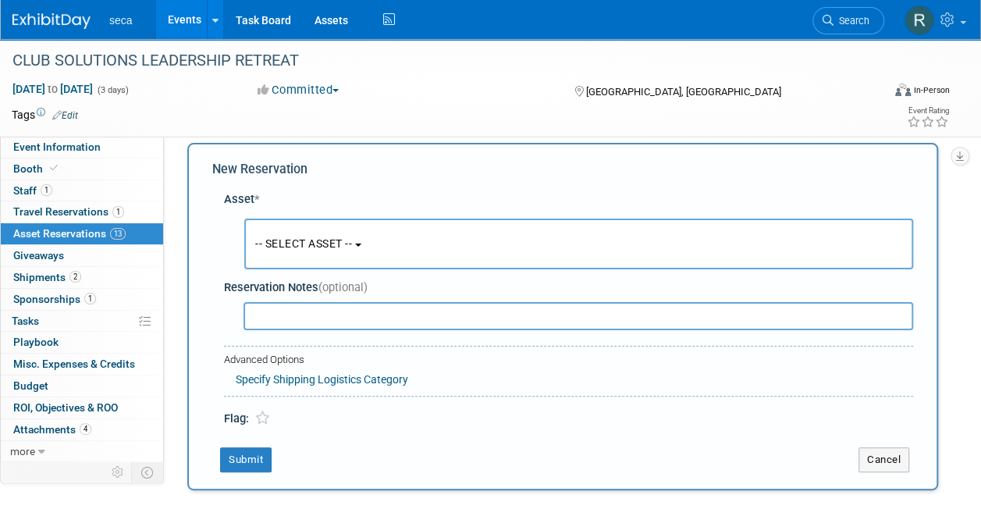
click at [285, 245] on span "-- SELECT ASSET --" at bounding box center [303, 243] width 97 height 12
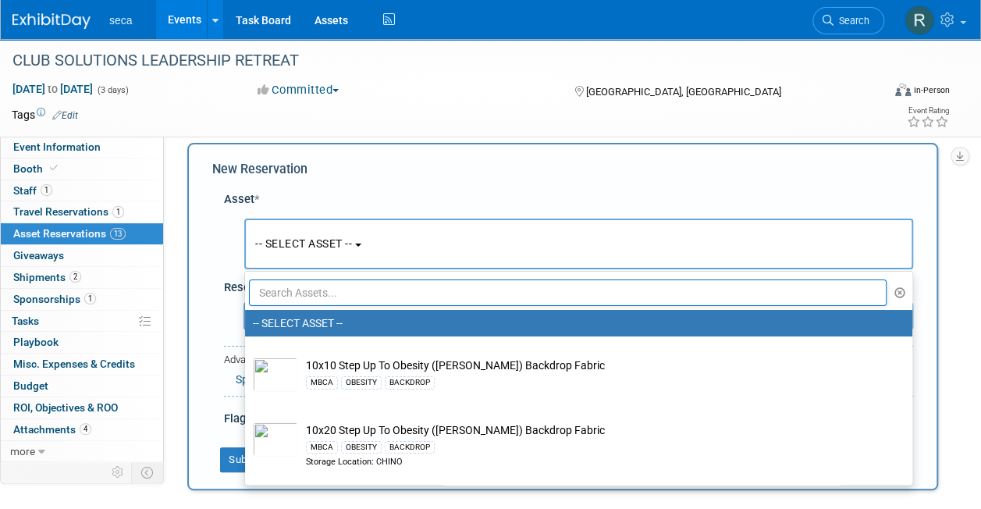
click at [294, 290] on input "text" at bounding box center [568, 292] width 638 height 27
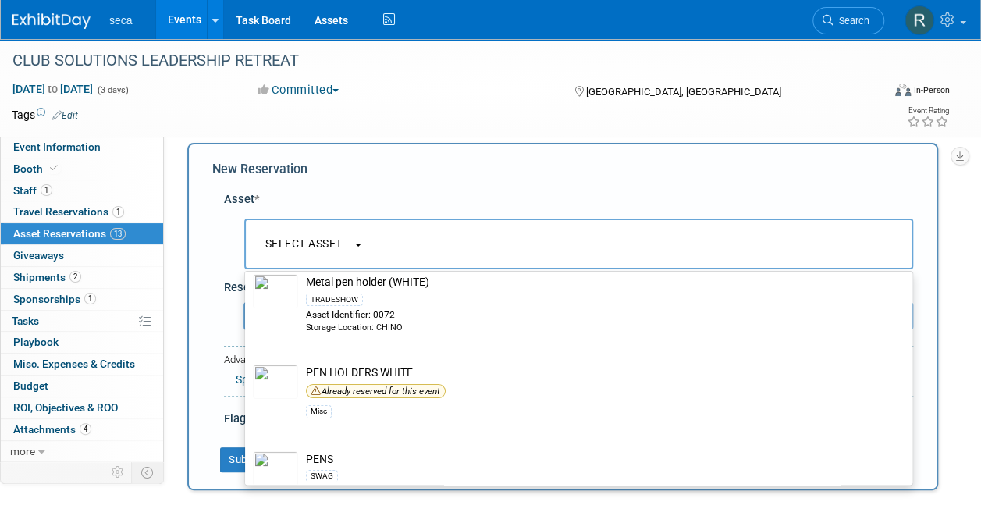
scroll to position [257, 0]
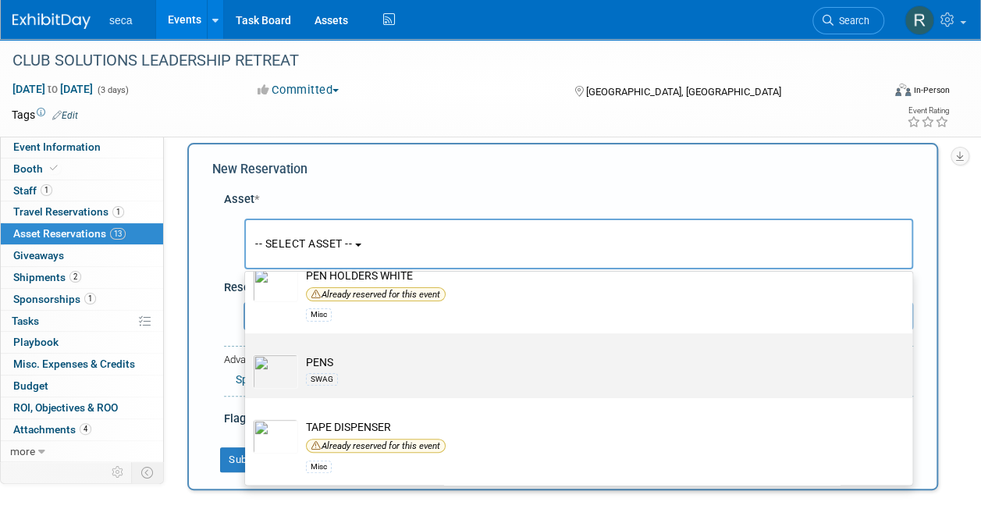
type input "pen"
click at [325, 370] on div "SWAG" at bounding box center [593, 379] width 575 height 18
click at [247, 352] on input "PENS SWAG" at bounding box center [242, 347] width 10 height 10
select select "10727404"
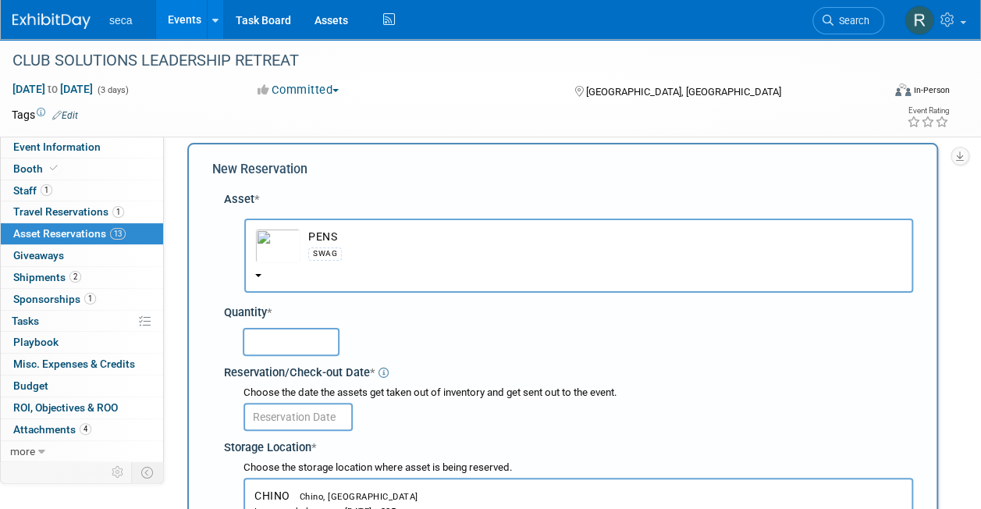
click at [303, 344] on input "text" at bounding box center [291, 342] width 97 height 28
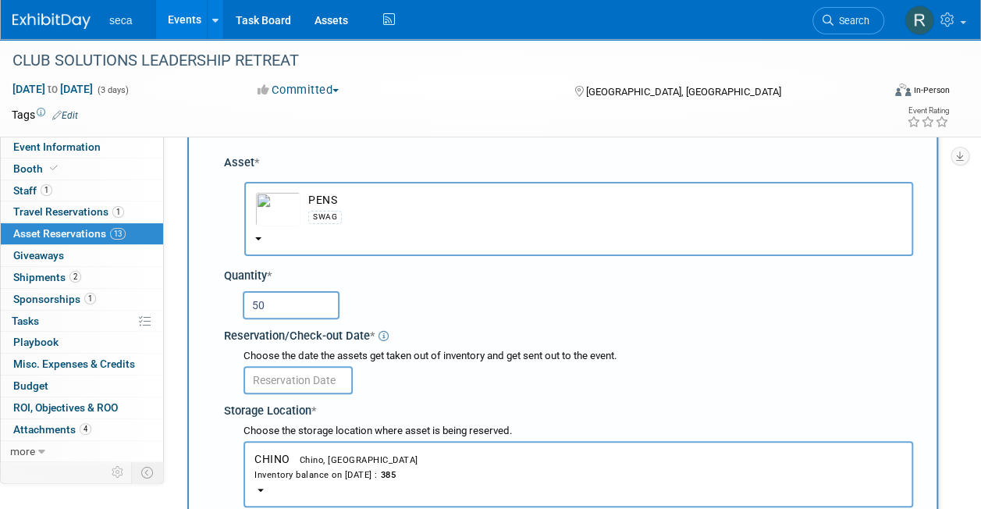
scroll to position [47, 0]
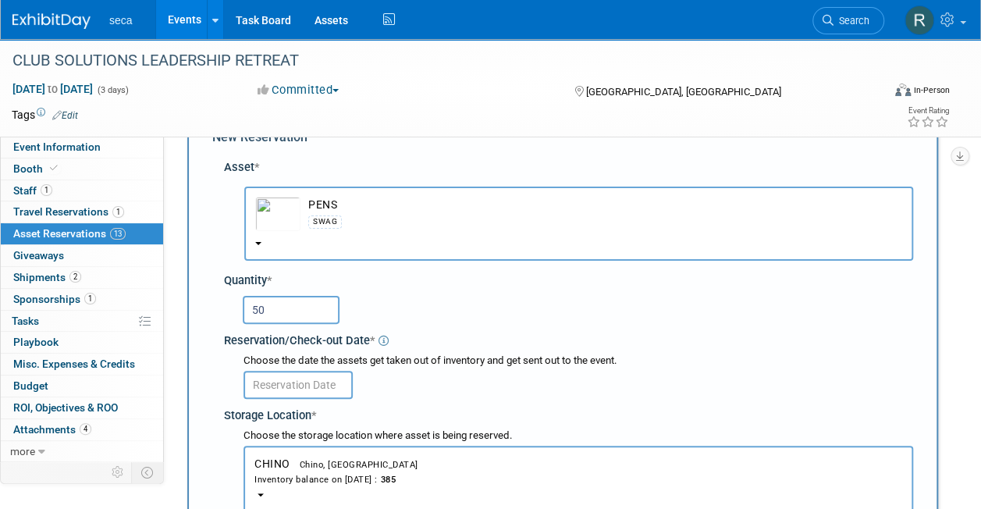
type input "5"
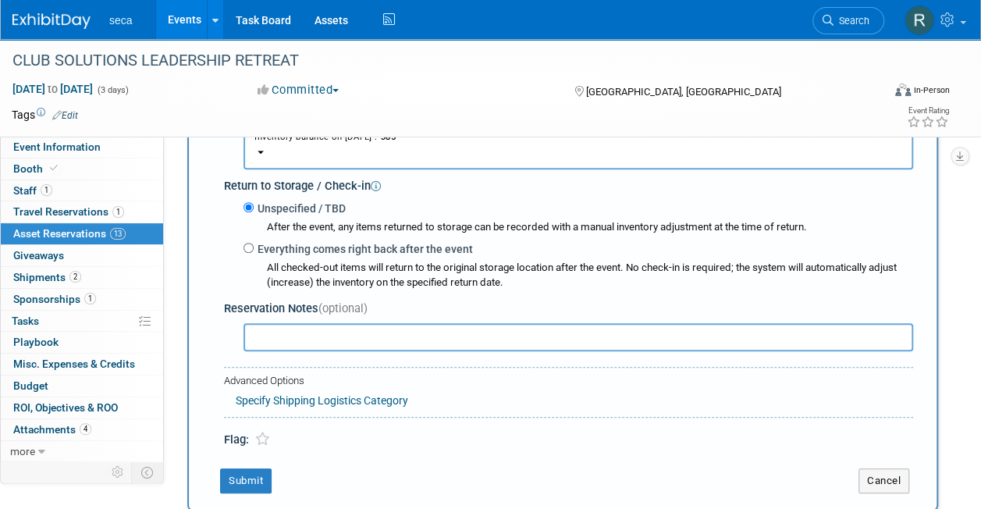
scroll to position [423, 0]
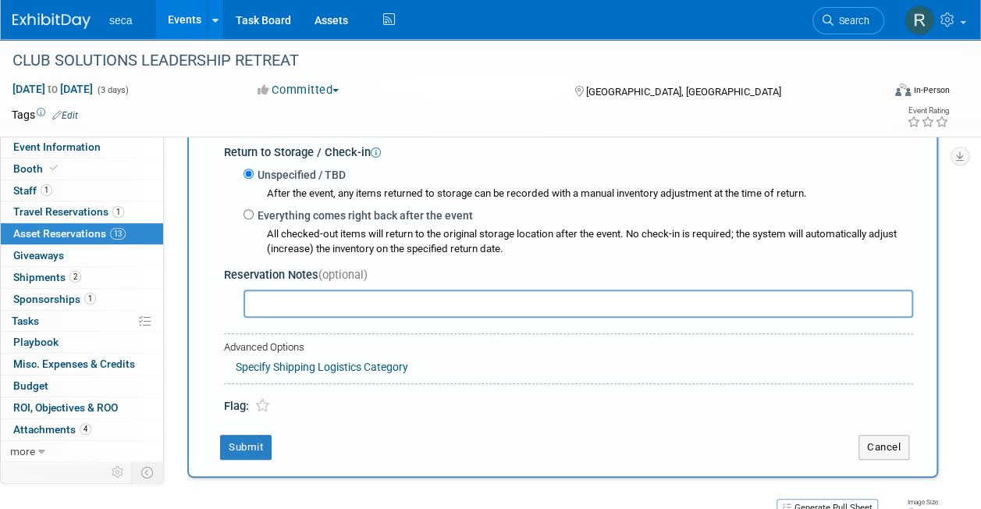
type input "25"
click at [248, 215] on input "Everything comes right back after the event" at bounding box center [249, 214] width 10 height 10
radio input "true"
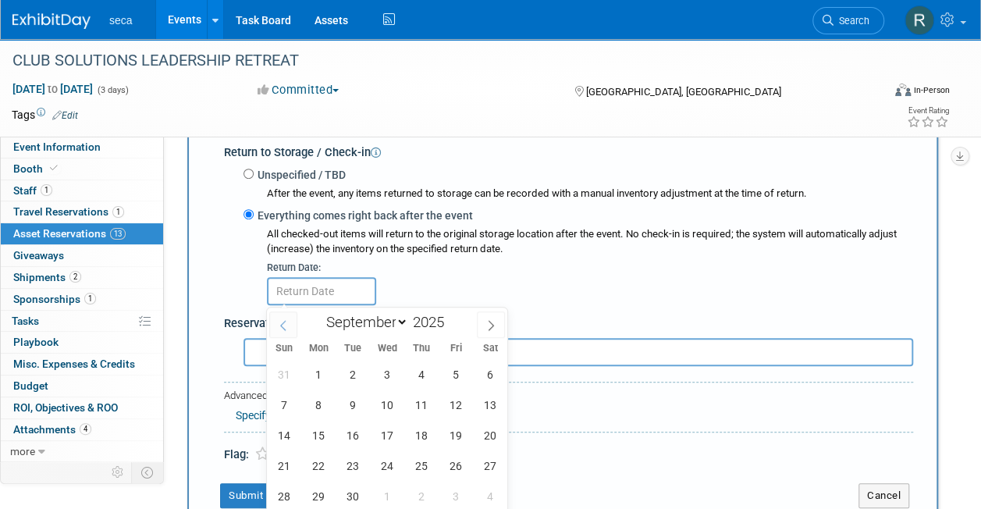
click at [284, 318] on span at bounding box center [283, 324] width 28 height 27
select select "7"
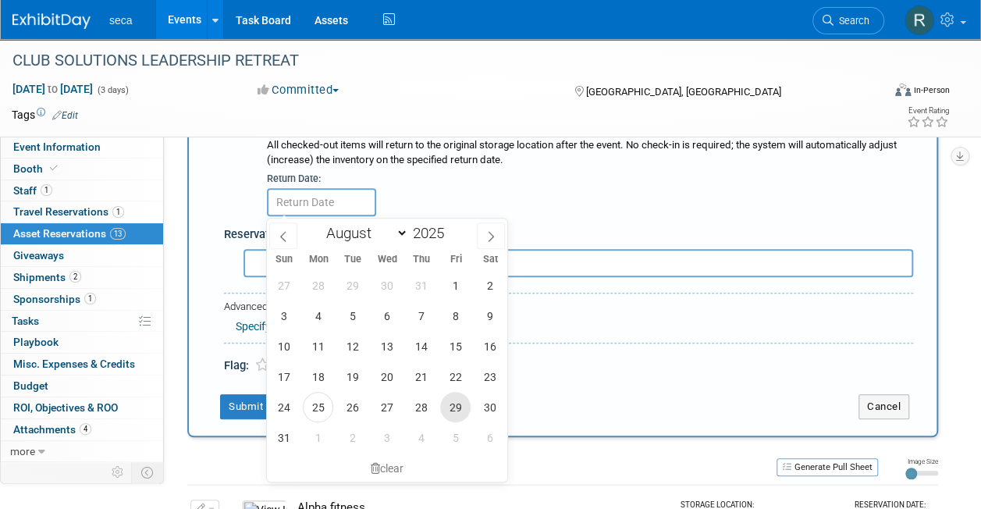
click at [450, 404] on span "29" at bounding box center [455, 407] width 30 height 30
type input "[DATE]"
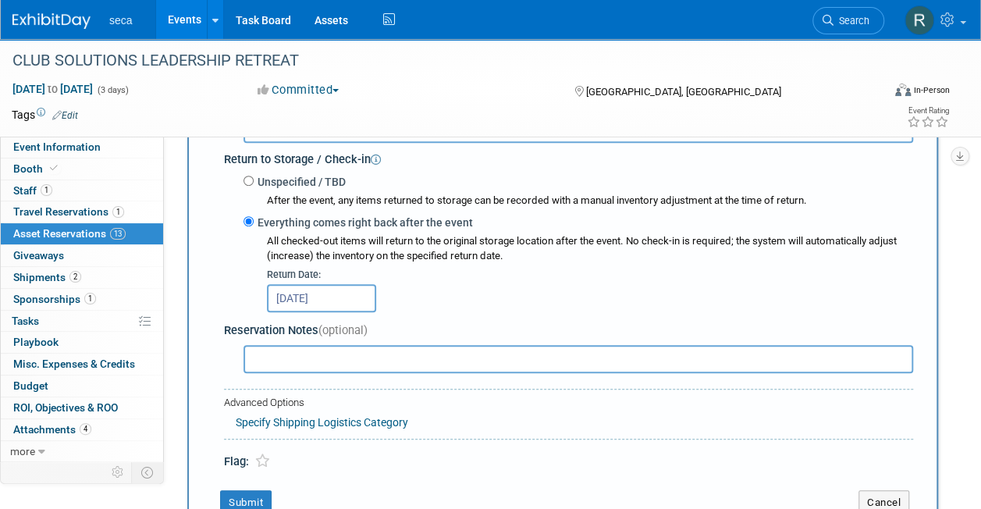
scroll to position [417, 0]
click at [320, 298] on input "[DATE]" at bounding box center [321, 297] width 109 height 28
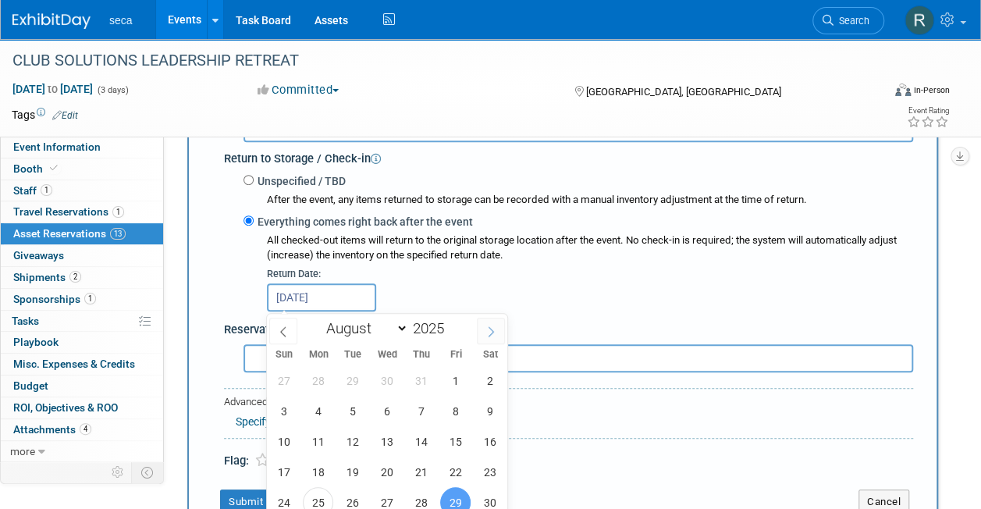
click at [491, 322] on span at bounding box center [491, 331] width 28 height 27
select select "8"
click at [383, 445] on span "17" at bounding box center [387, 441] width 30 height 30
type input "Sep 17, 2025"
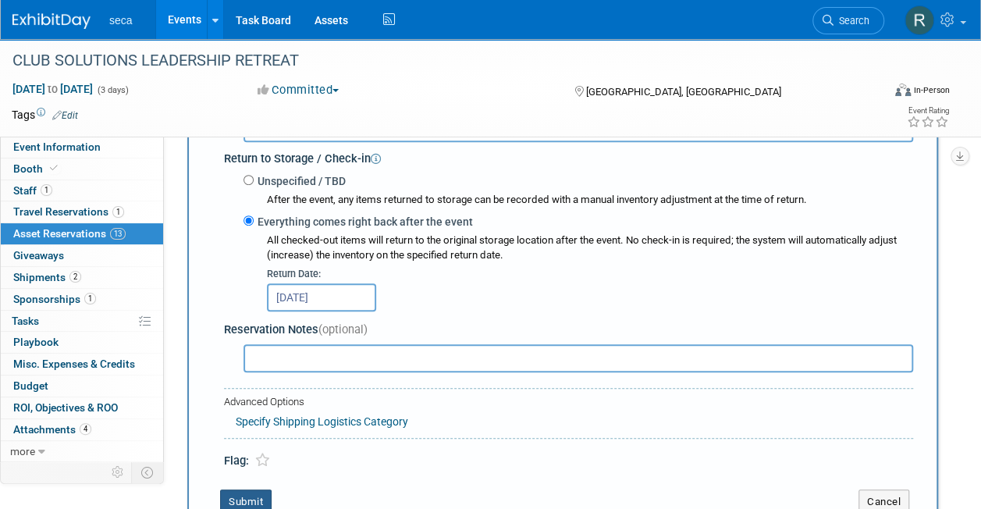
click at [244, 500] on button "Submit" at bounding box center [246, 501] width 52 height 25
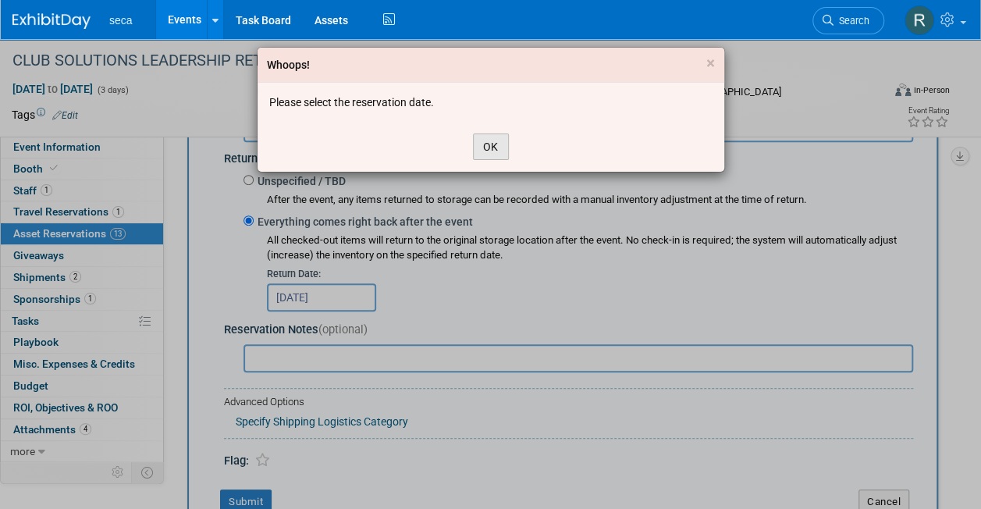
click at [479, 143] on button "OK" at bounding box center [491, 146] width 36 height 27
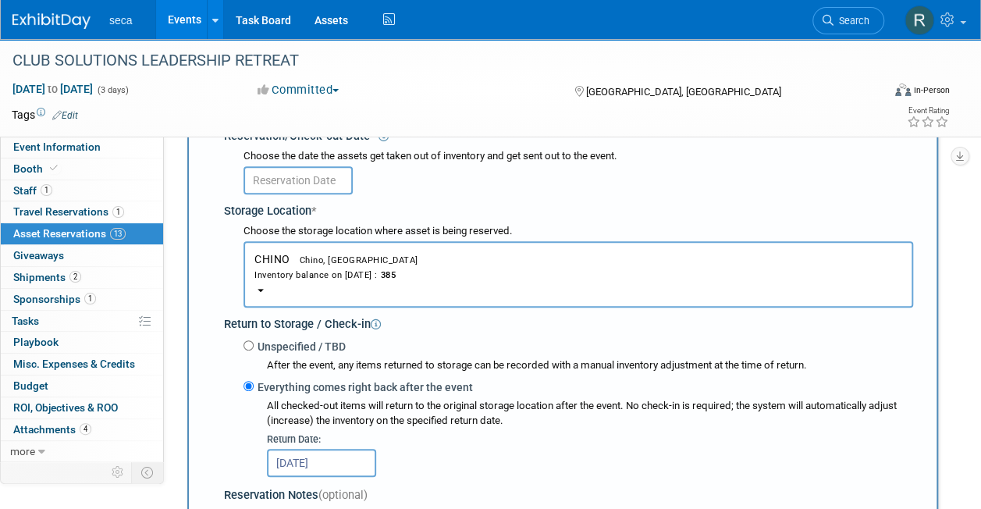
scroll to position [251, 0]
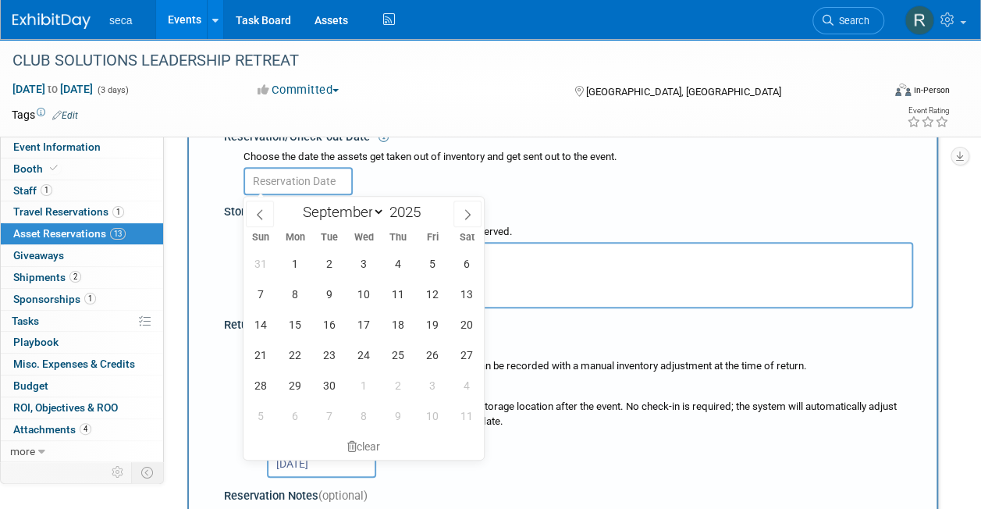
click at [302, 184] on input "text" at bounding box center [298, 181] width 109 height 28
click at [258, 211] on icon at bounding box center [259, 214] width 11 height 11
select select "7"
click at [425, 388] on span "29" at bounding box center [432, 385] width 30 height 30
type input "[DATE]"
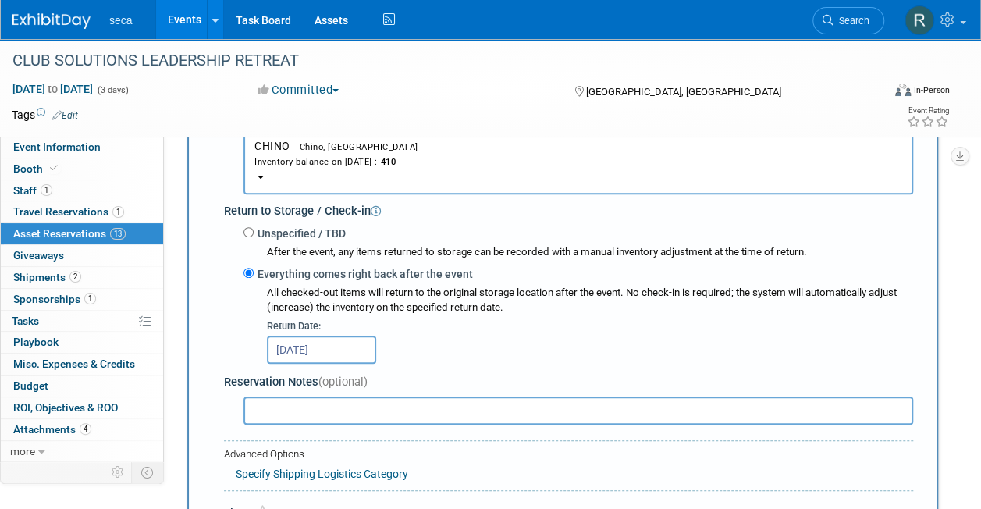
scroll to position [446, 0]
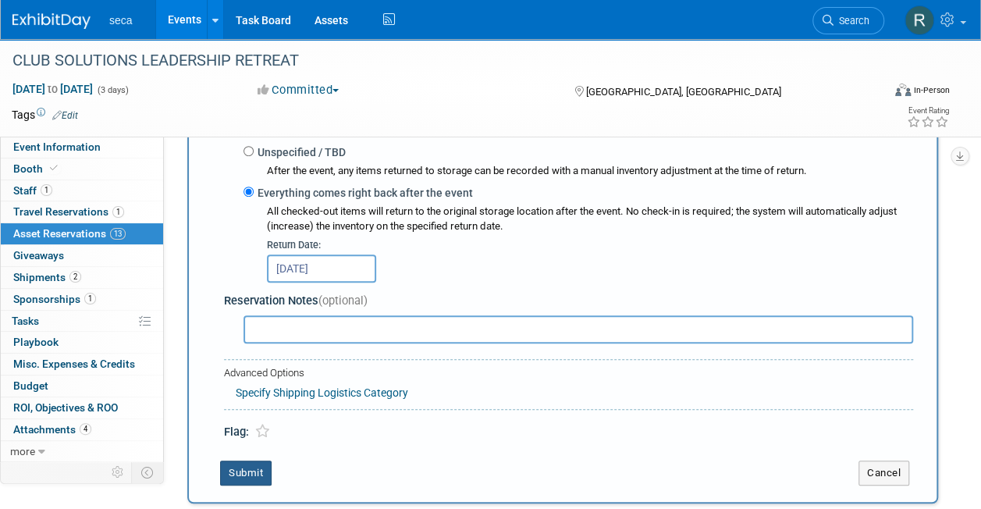
click at [238, 479] on button "Submit" at bounding box center [246, 473] width 52 height 25
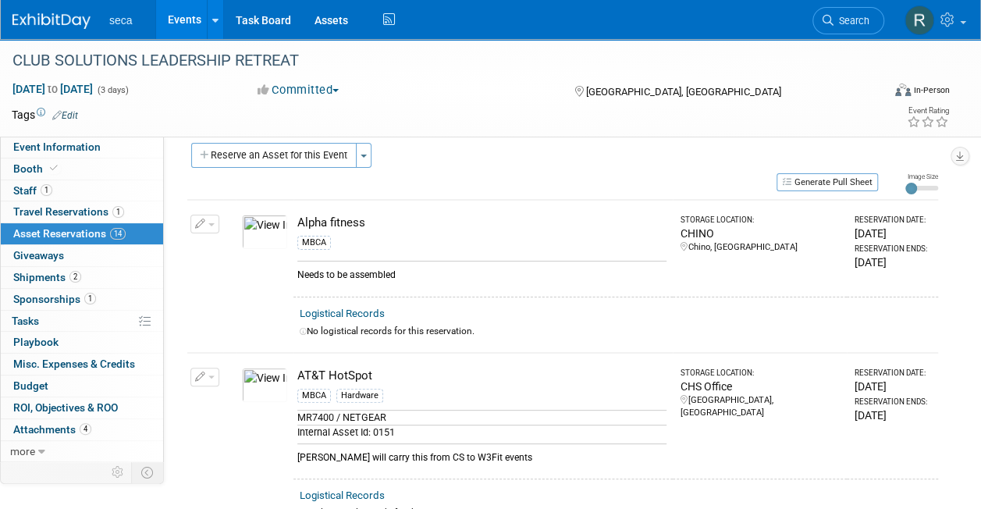
scroll to position [0, 0]
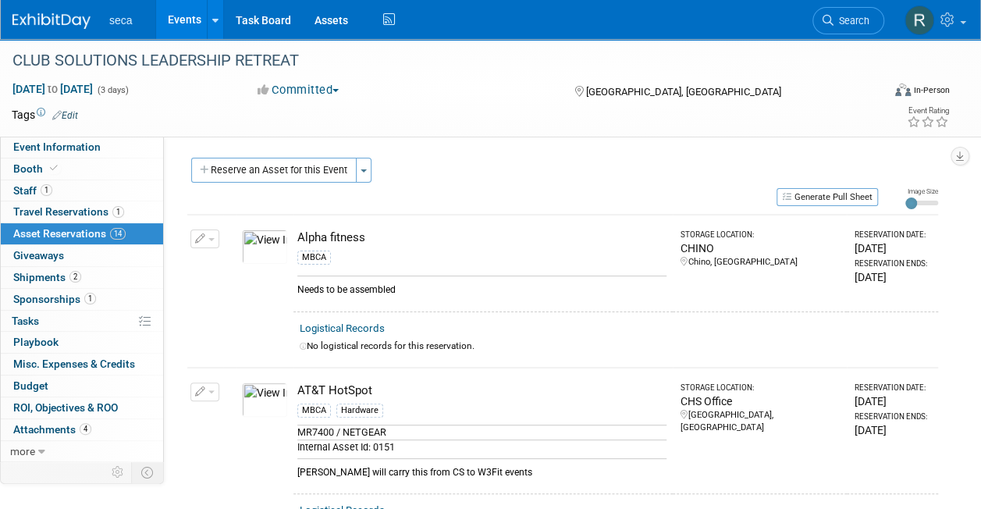
click at [190, 12] on link "Events" at bounding box center [184, 19] width 57 height 39
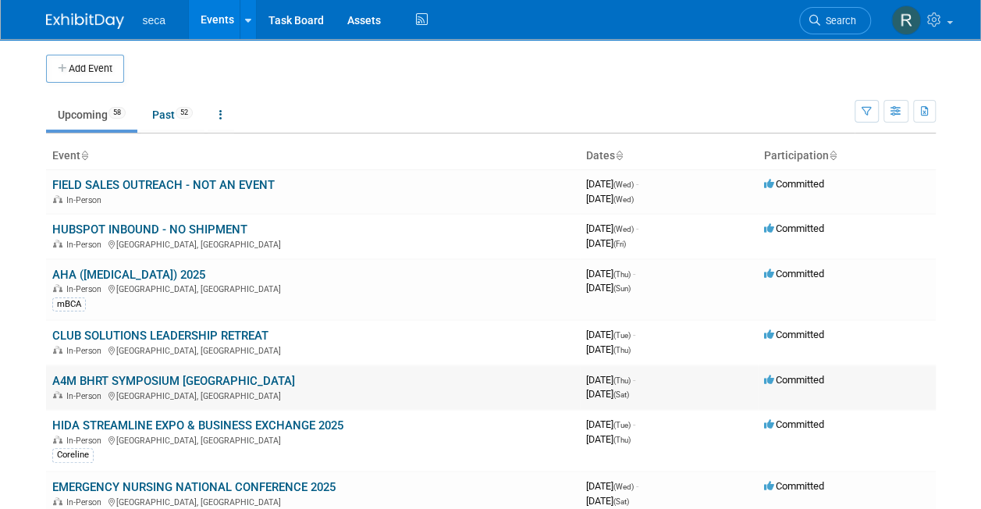
click at [137, 378] on link "A4M BHRT SYMPOSIUM [GEOGRAPHIC_DATA]" at bounding box center [173, 381] width 243 height 14
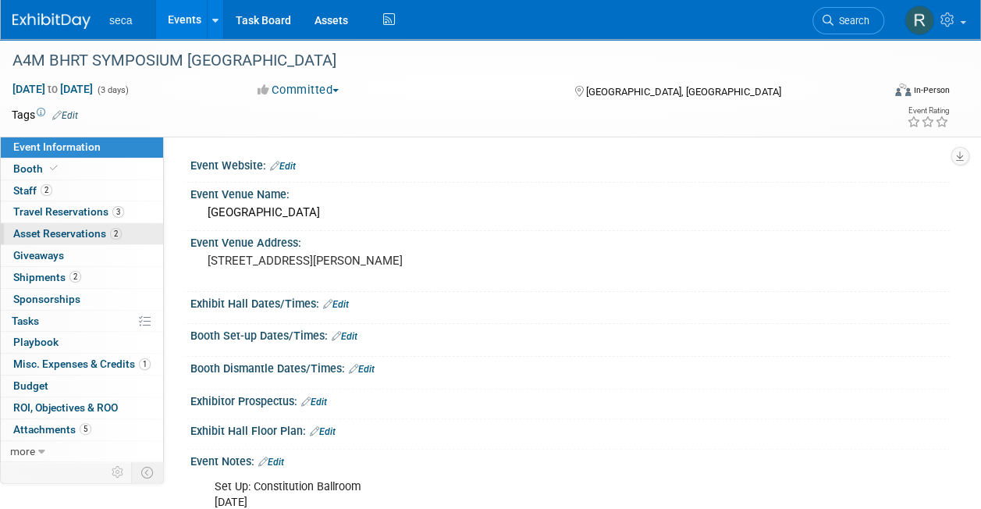
click at [84, 233] on span "Asset Reservations 2" at bounding box center [67, 233] width 109 height 12
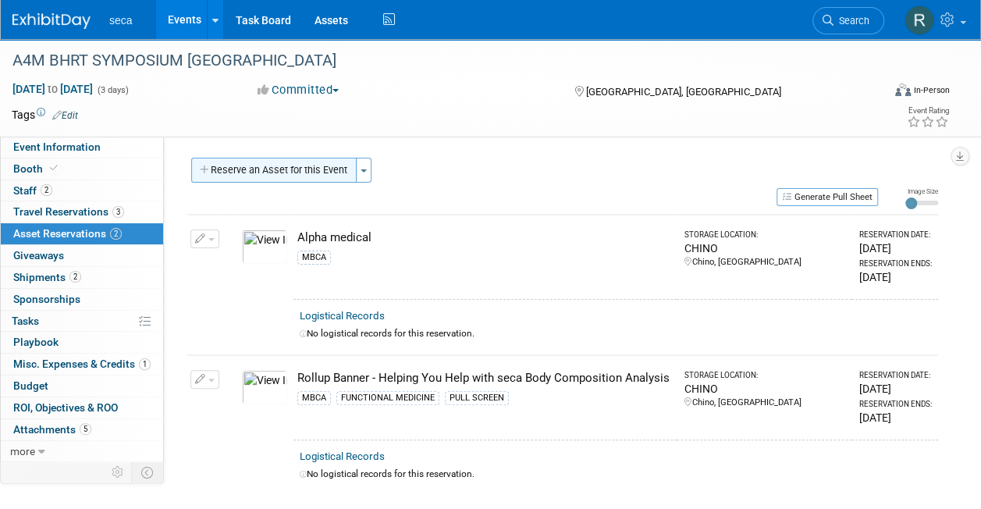
click at [265, 164] on button "Reserve an Asset for this Event" at bounding box center [273, 170] width 165 height 25
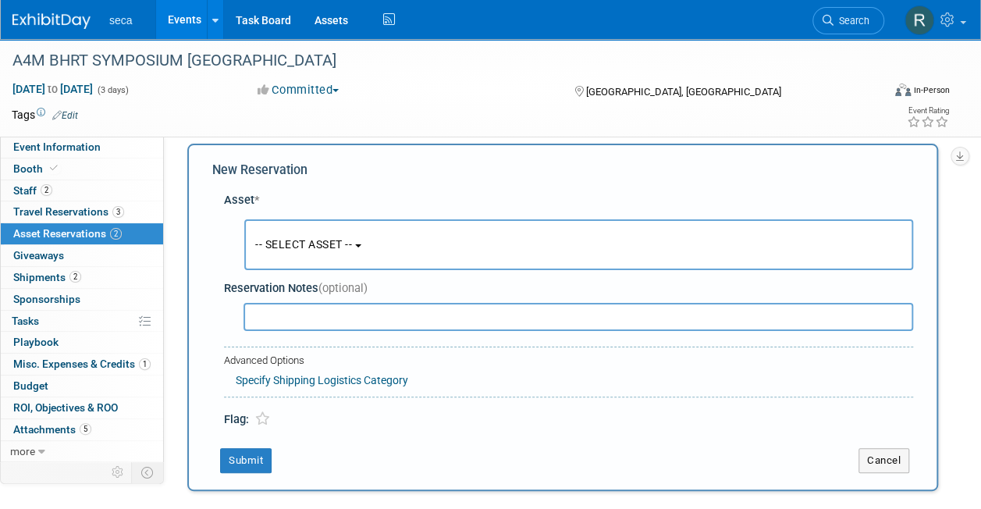
scroll to position [15, 0]
click at [296, 240] on span "-- SELECT ASSET --" at bounding box center [303, 243] width 97 height 12
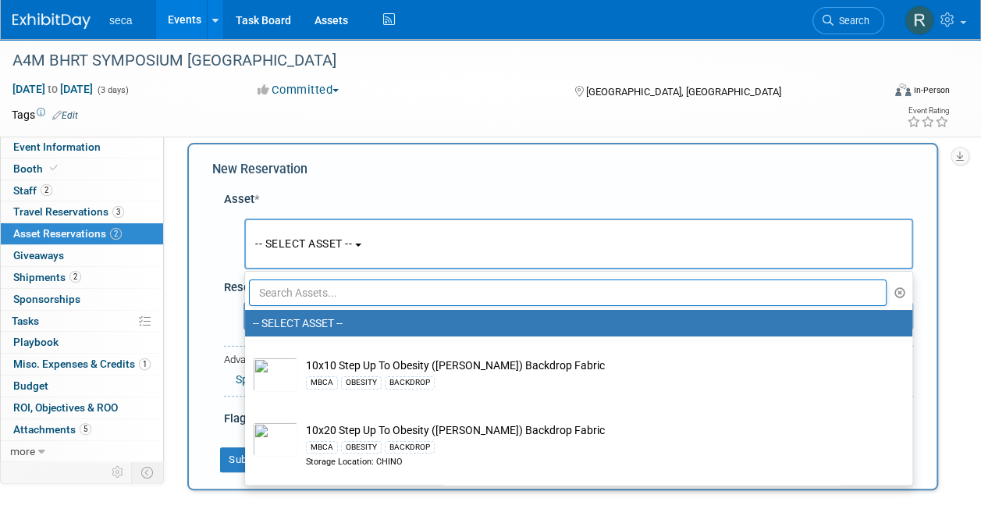
click at [294, 290] on input "text" at bounding box center [568, 292] width 638 height 27
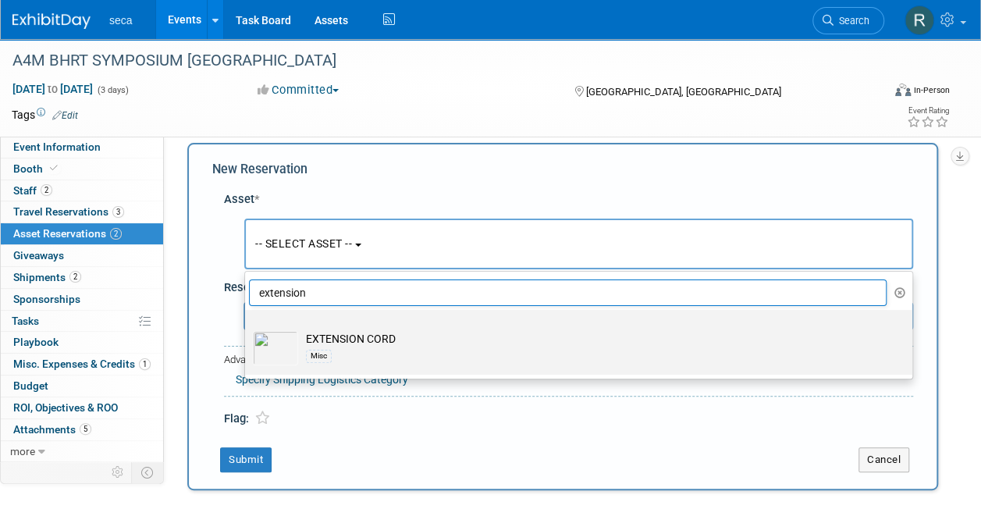
type input "extension"
click at [334, 347] on div "Misc" at bounding box center [593, 356] width 575 height 18
click at [247, 329] on input "EXTENSION CORD Misc" at bounding box center [242, 324] width 10 height 10
select select "10727397"
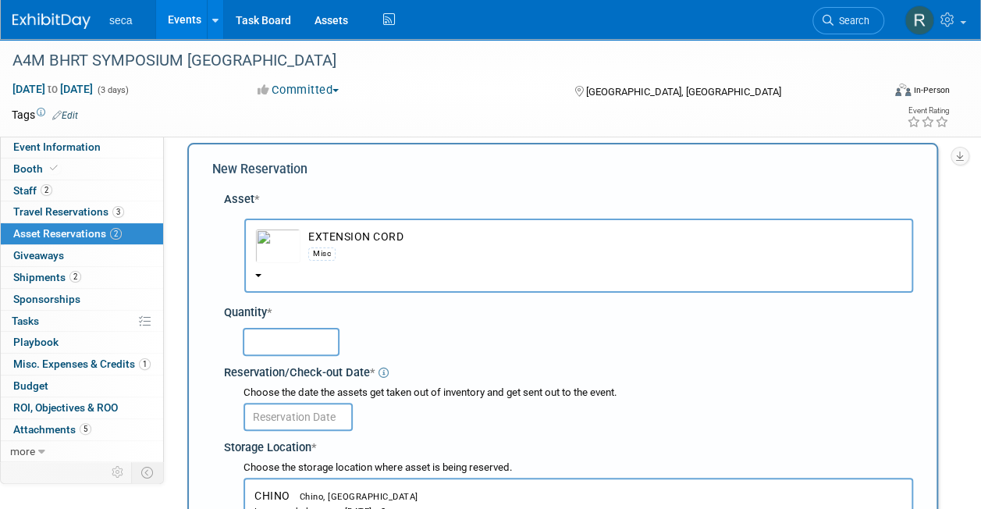
click at [295, 347] on input "text" at bounding box center [291, 342] width 97 height 28
type input "1"
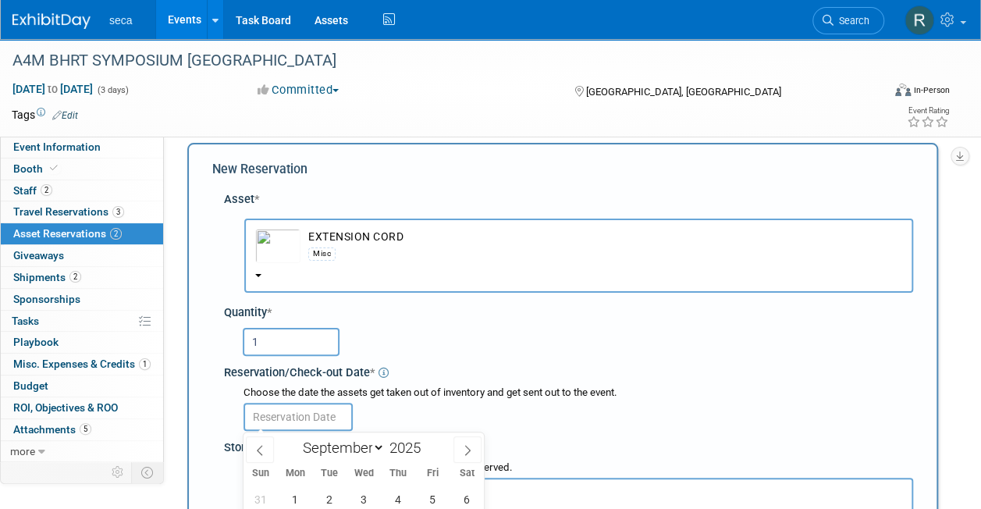
click at [293, 416] on input "text" at bounding box center [298, 417] width 109 height 28
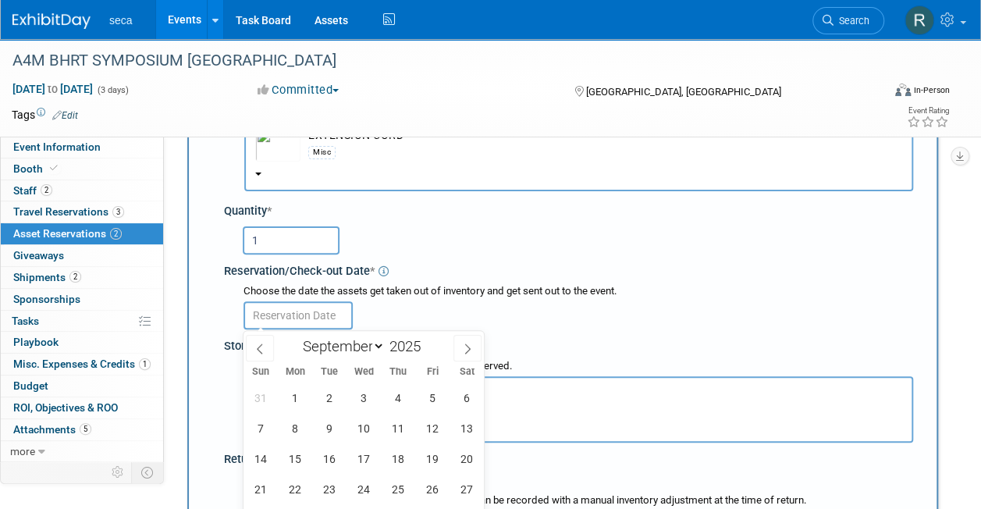
scroll to position [119, 0]
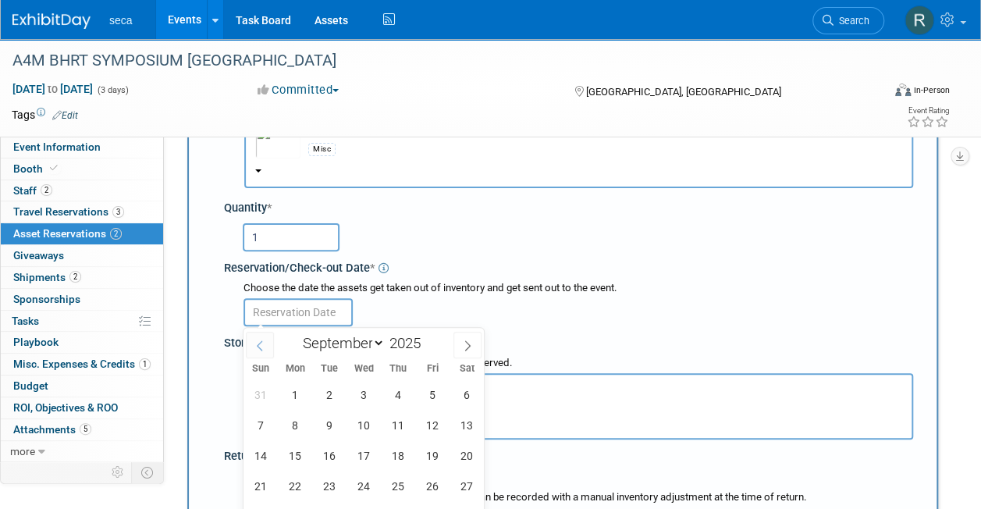
click at [262, 342] on icon at bounding box center [259, 345] width 11 height 11
select select "7"
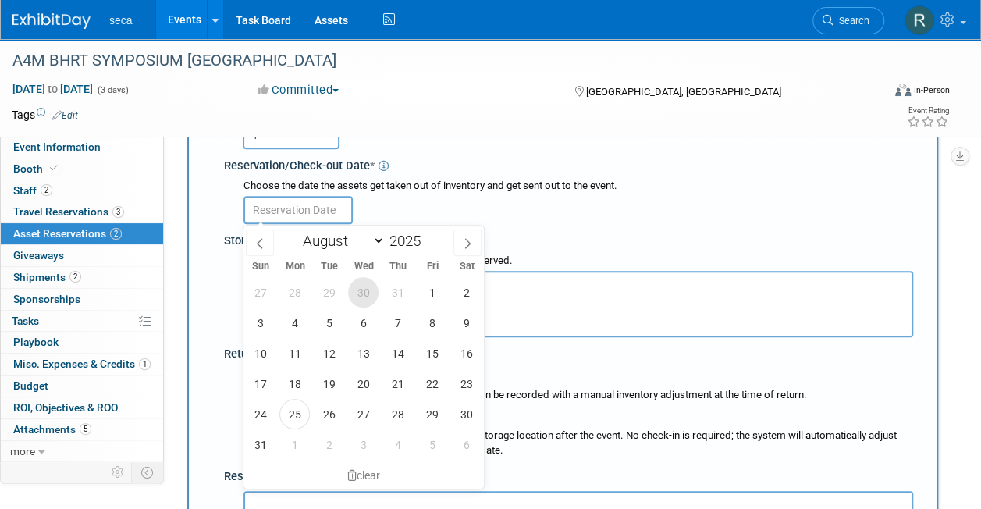
scroll to position [222, 0]
click at [433, 415] on span "29" at bounding box center [432, 413] width 30 height 30
type input "[DATE]"
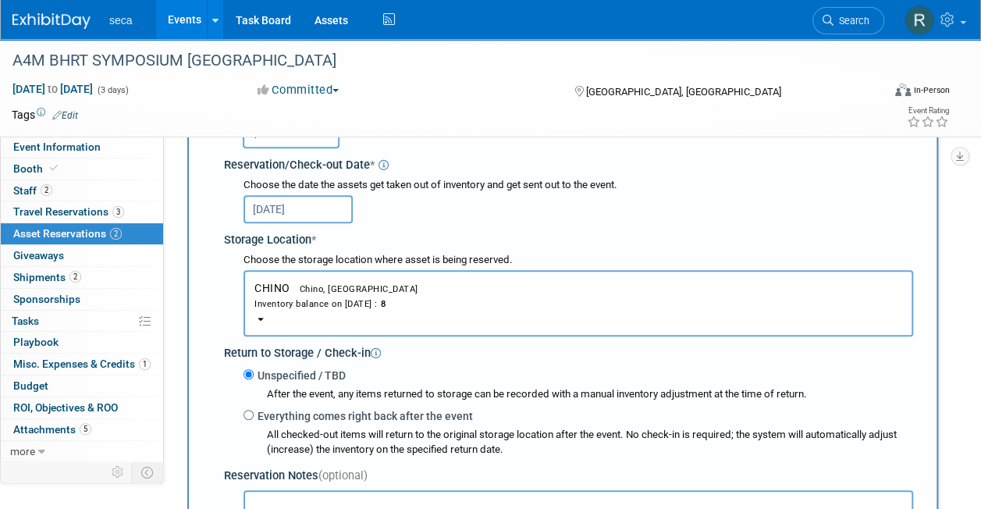
scroll to position [298, 0]
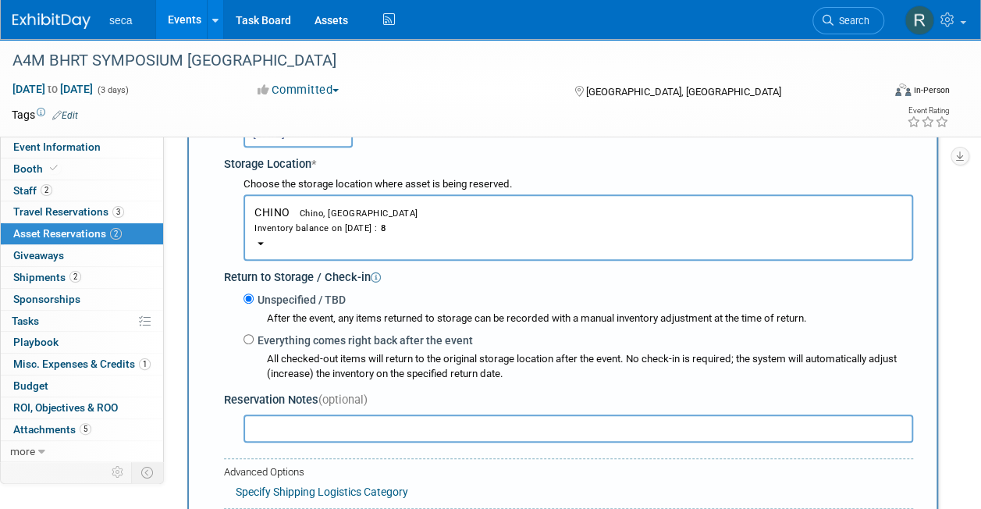
click at [254, 339] on label "Everything comes right back after the event" at bounding box center [363, 341] width 219 height 16
click at [254, 339] on input "Everything comes right back after the event" at bounding box center [249, 339] width 10 height 10
radio input "true"
select select "8"
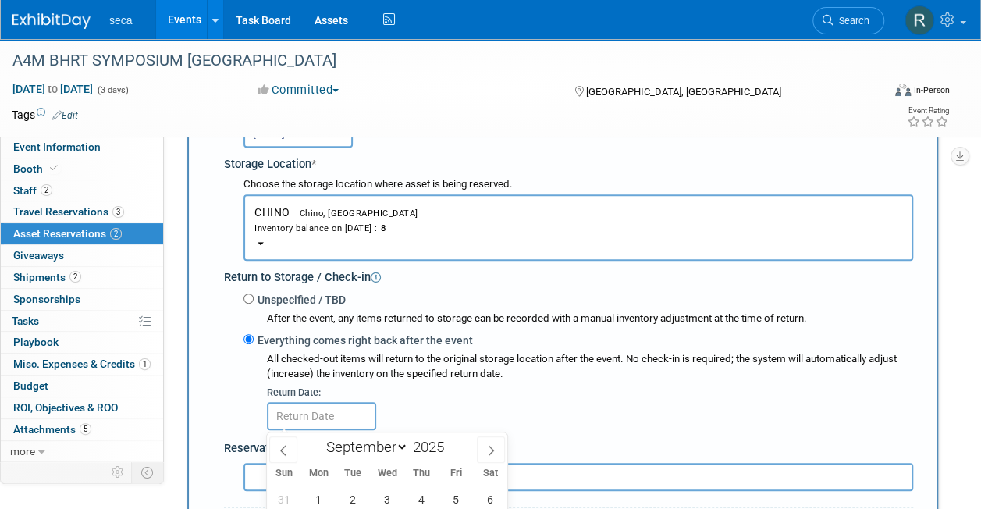
scroll to position [506, 0]
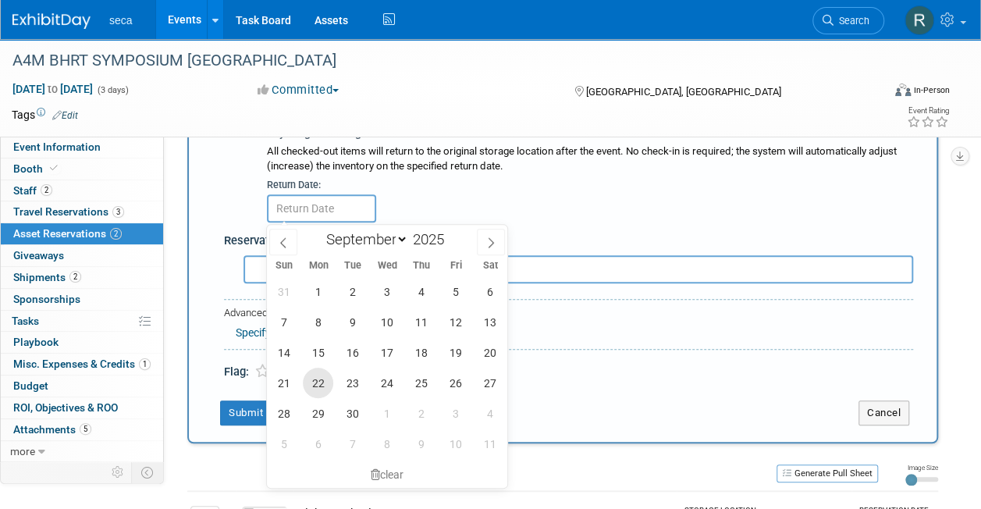
click at [326, 381] on span "22" at bounding box center [318, 383] width 30 height 30
type input "[DATE]"
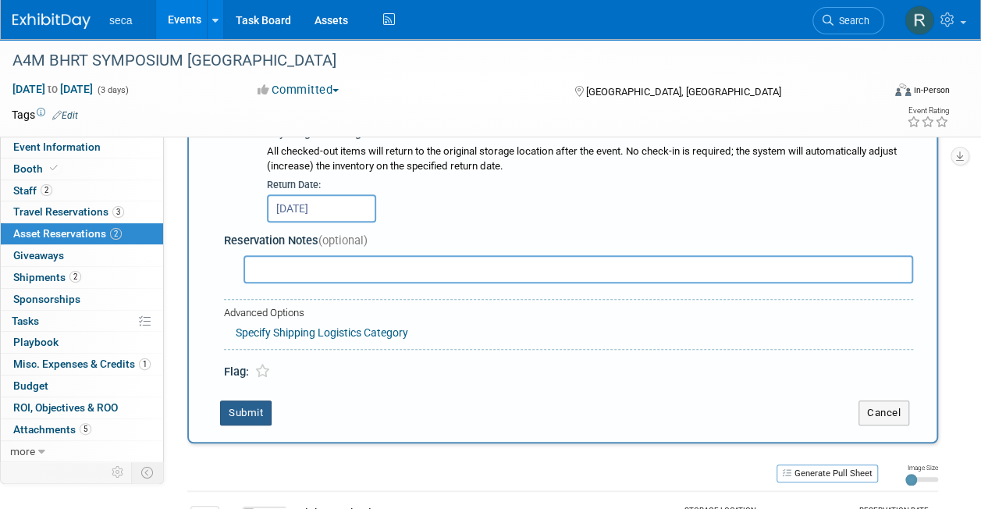
click at [247, 404] on button "Submit" at bounding box center [246, 412] width 52 height 25
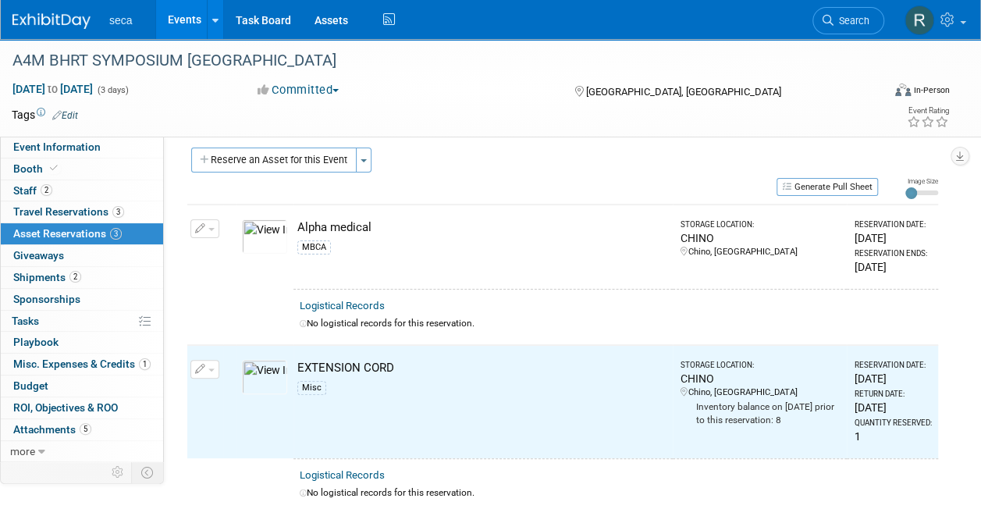
scroll to position [9, 0]
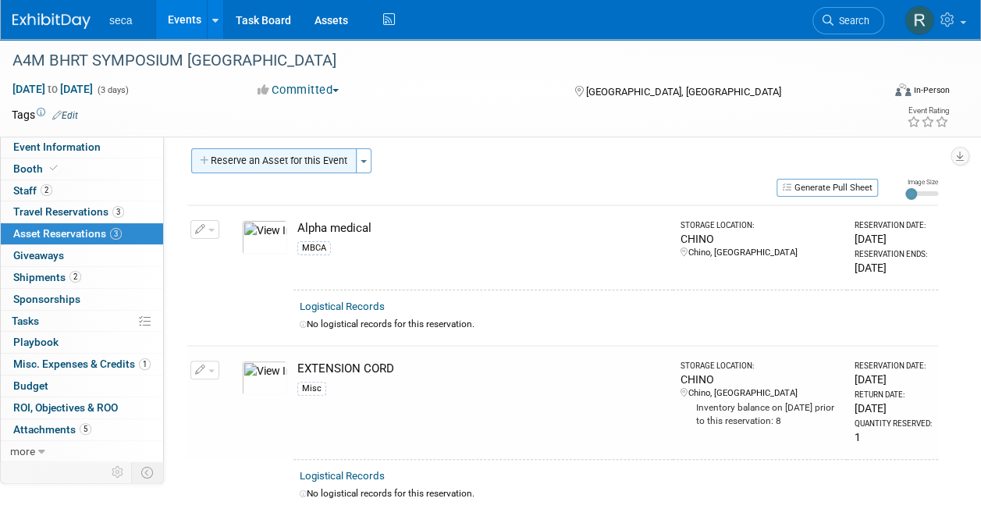
click at [267, 156] on button "Reserve an Asset for this Event" at bounding box center [273, 160] width 165 height 25
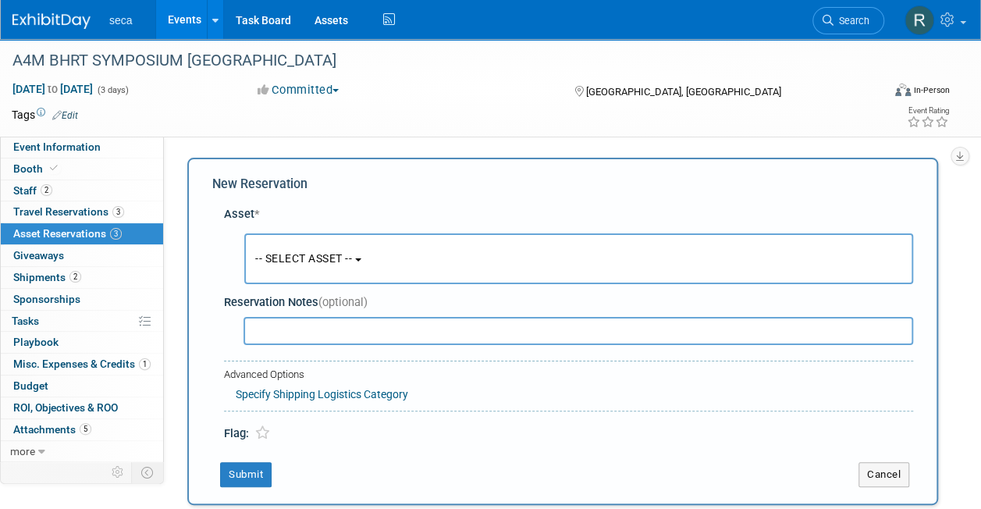
scroll to position [15, 0]
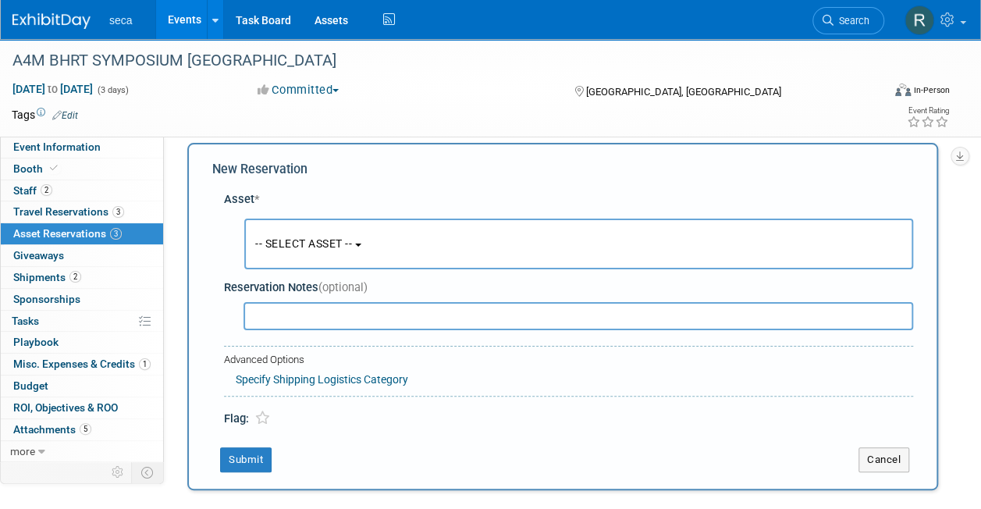
click at [297, 242] on span "-- SELECT ASSET --" at bounding box center [303, 243] width 97 height 12
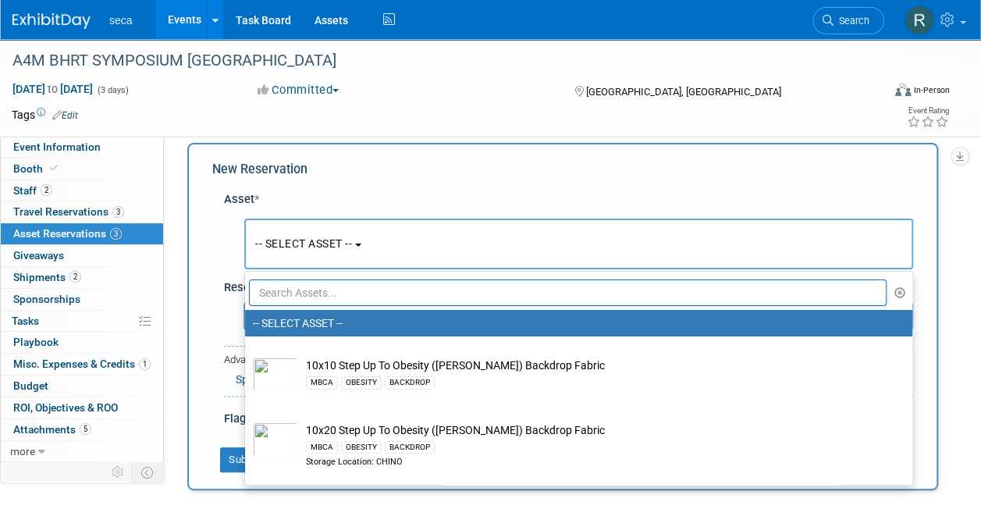
click at [297, 287] on input "text" at bounding box center [568, 292] width 638 height 27
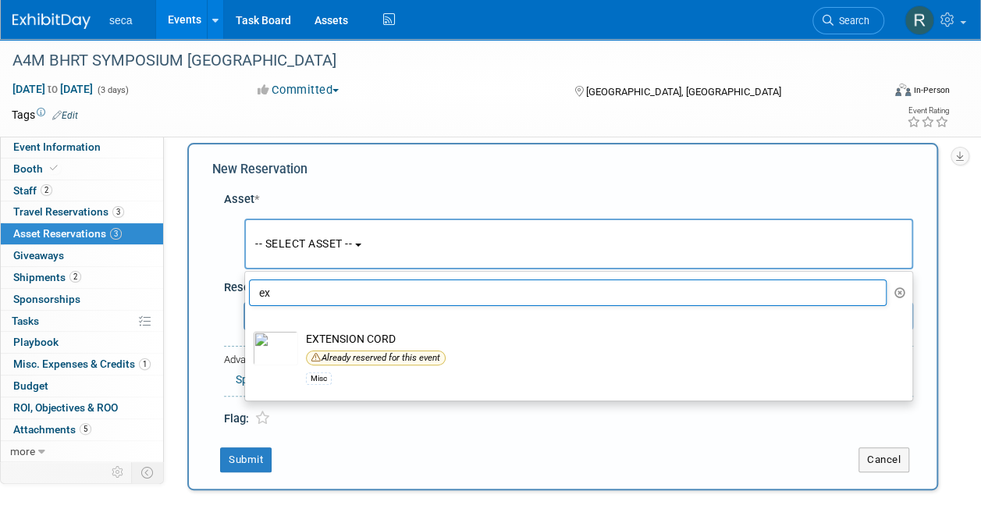
type input "e"
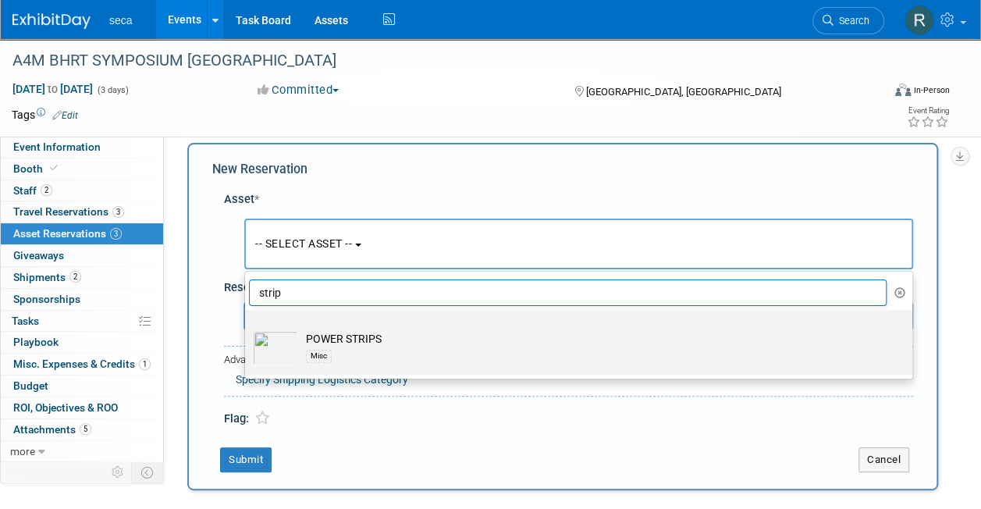
type input "strip"
click at [339, 353] on div "Misc" at bounding box center [593, 356] width 575 height 18
click at [247, 329] on input "POWER STRIPS Misc" at bounding box center [242, 324] width 10 height 10
select select "10727396"
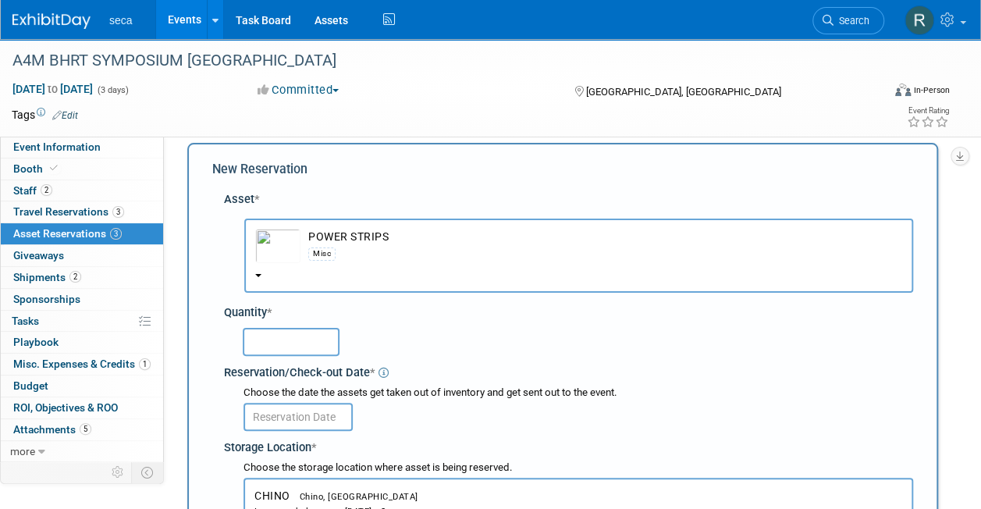
click at [311, 347] on input "text" at bounding box center [291, 342] width 97 height 28
type input "1"
click at [299, 412] on input "text" at bounding box center [298, 417] width 109 height 28
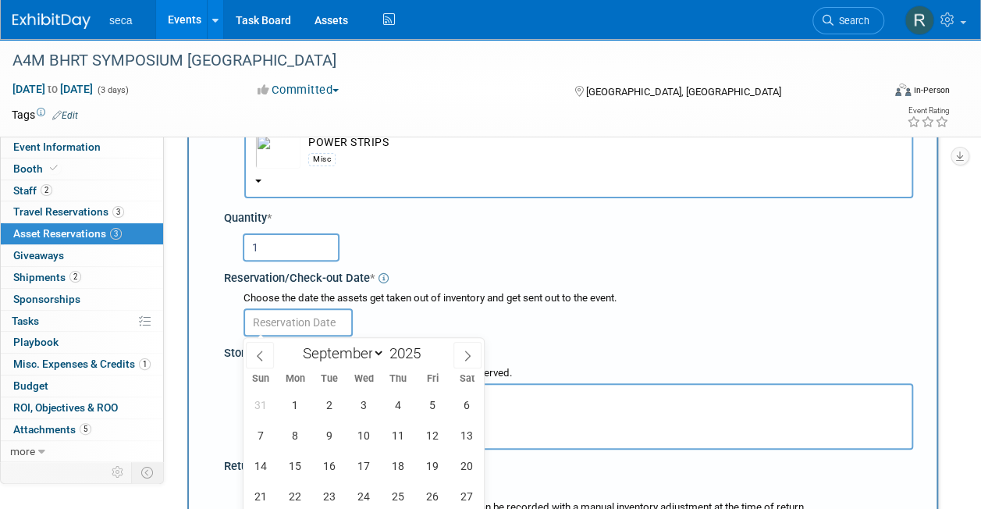
scroll to position [116, 0]
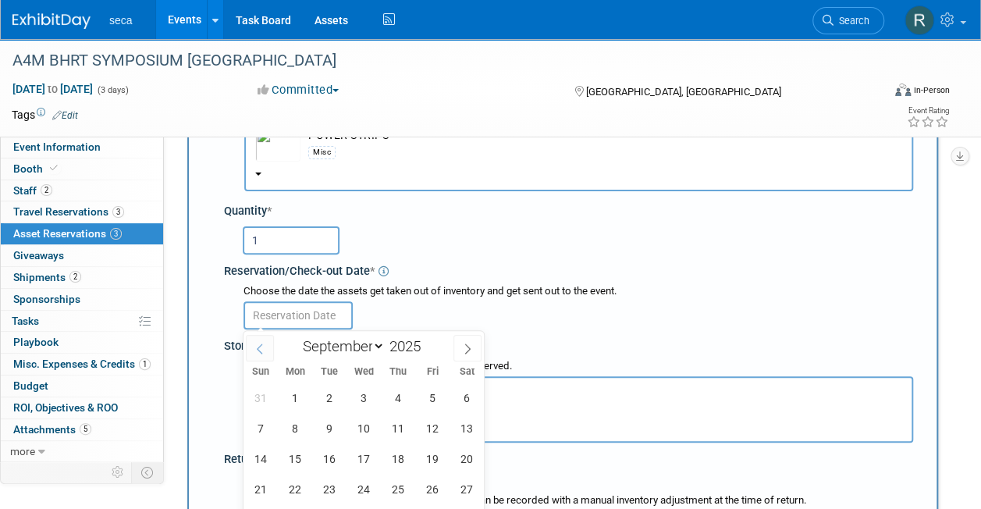
click at [262, 351] on icon at bounding box center [259, 348] width 11 height 11
select select "7"
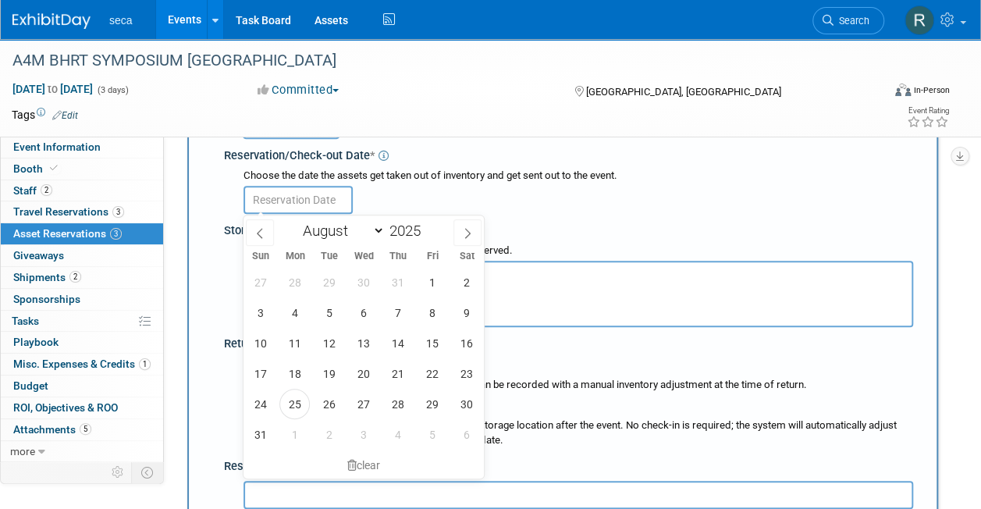
scroll to position [237, 0]
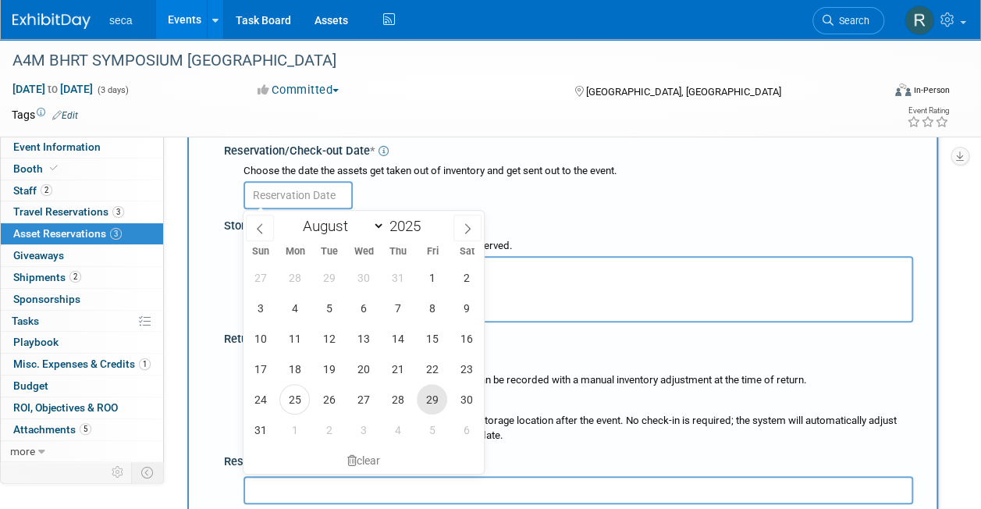
click at [437, 408] on span "29" at bounding box center [432, 399] width 30 height 30
type input "[DATE]"
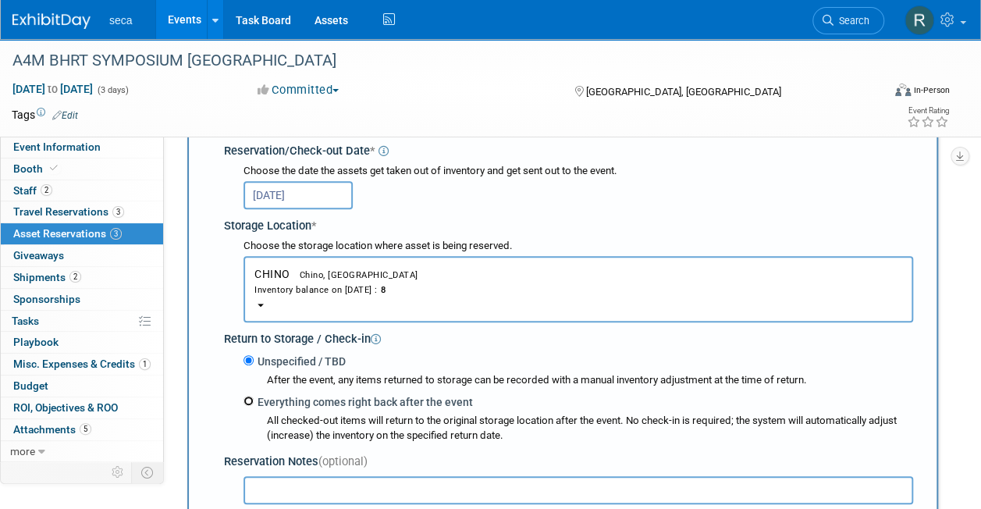
click at [250, 401] on input "Everything comes right back after the event" at bounding box center [249, 401] width 10 height 10
radio input "true"
select select "8"
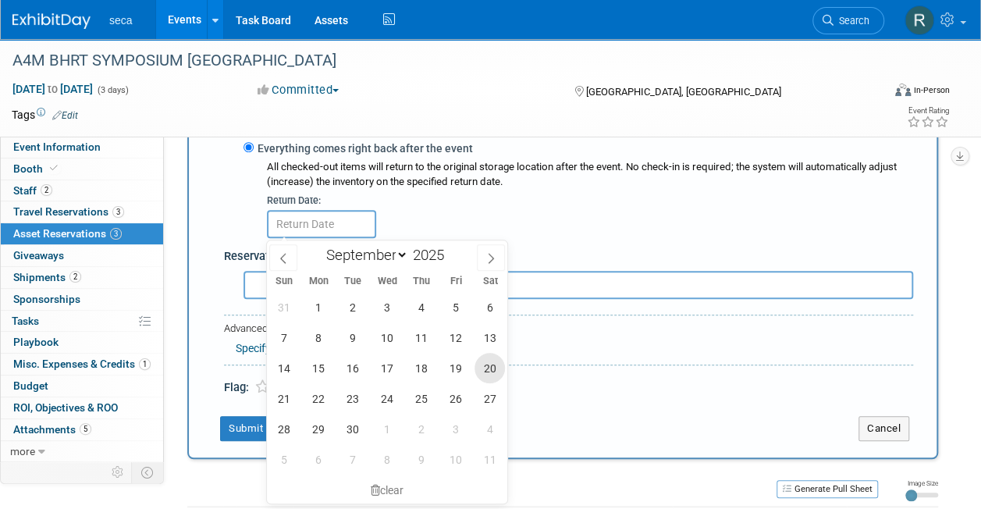
scroll to position [491, 0]
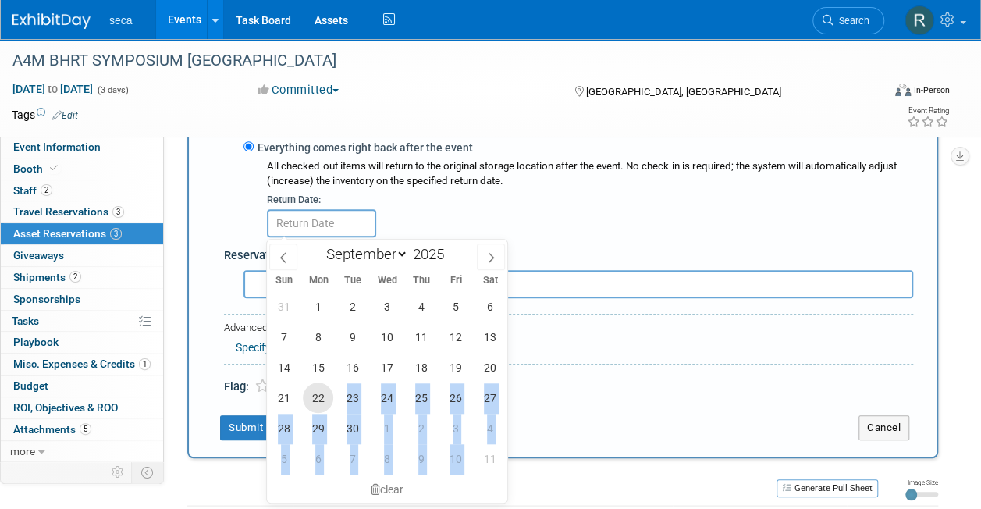
drag, startPoint x: 483, startPoint y: 443, endPoint x: 322, endPoint y: 401, distance: 167.0
click at [322, 401] on div "31 1 2 3 4 5 6 7 8 9 10 11 12 13 14 15 16 17 18 19 20 21 22 23 24 25 26 27 28 2…" at bounding box center [387, 382] width 240 height 183
click at [322, 401] on span "22" at bounding box center [318, 398] width 30 height 30
type input "[DATE]"
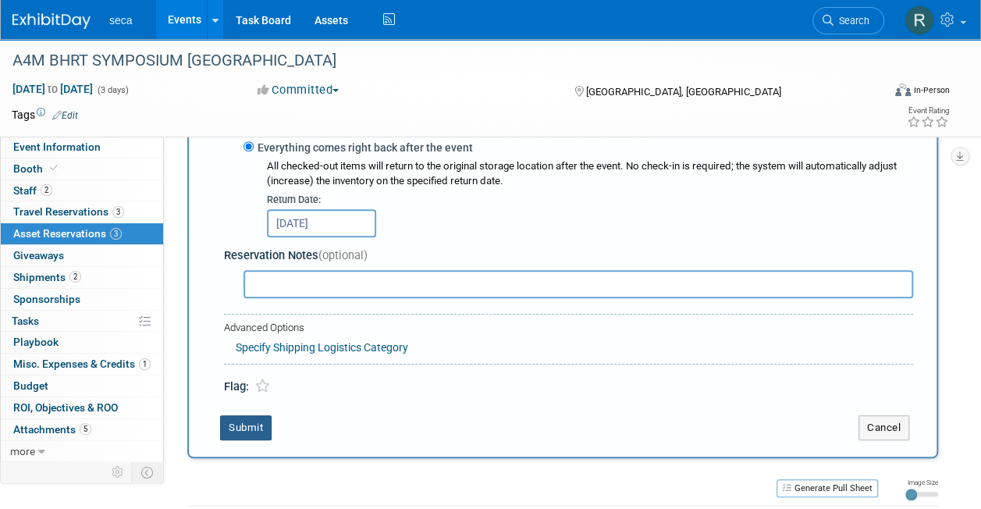
click at [247, 425] on button "Submit" at bounding box center [246, 427] width 52 height 25
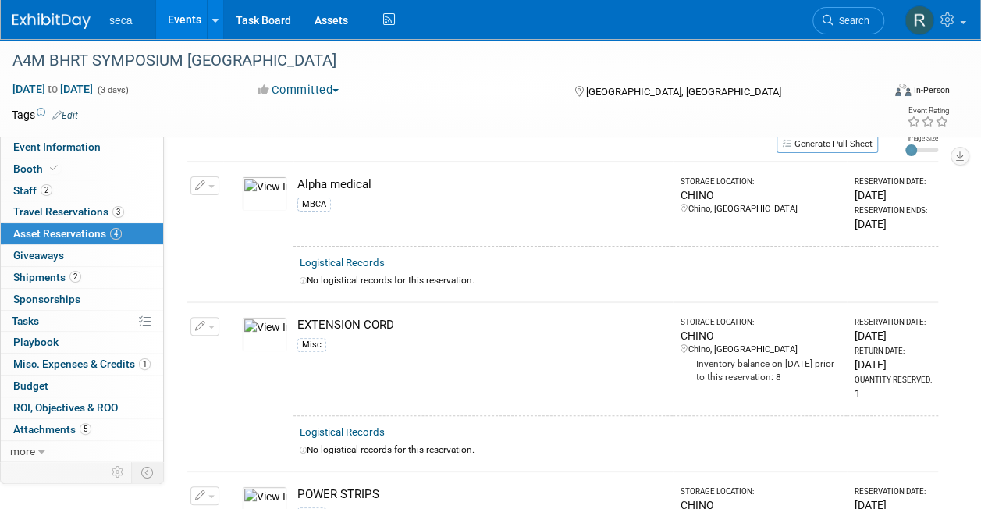
scroll to position [0, 0]
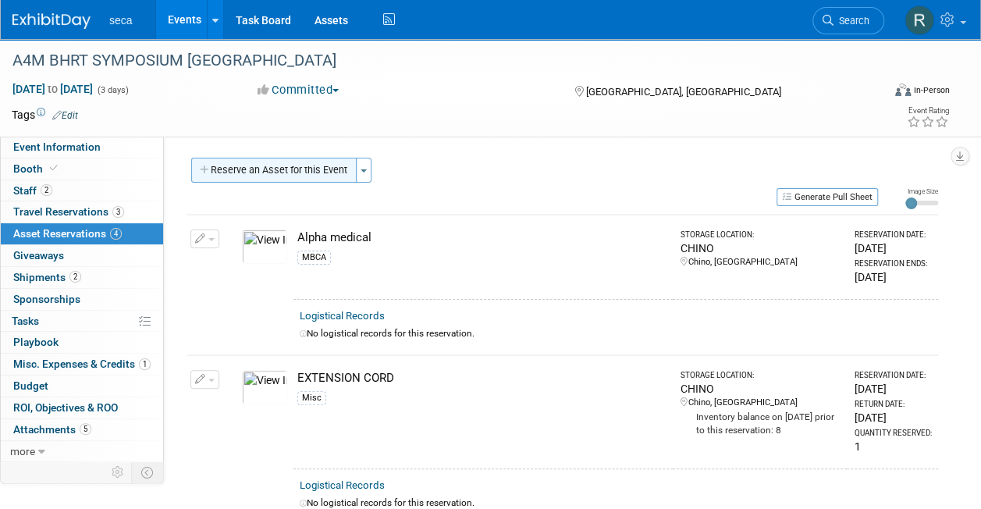
click at [265, 164] on button "Reserve an Asset for this Event" at bounding box center [273, 170] width 165 height 25
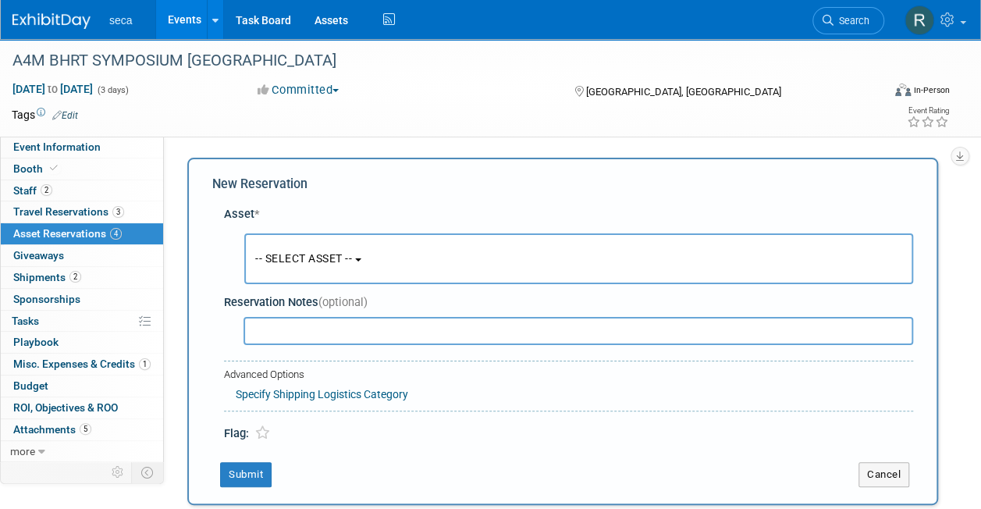
scroll to position [15, 0]
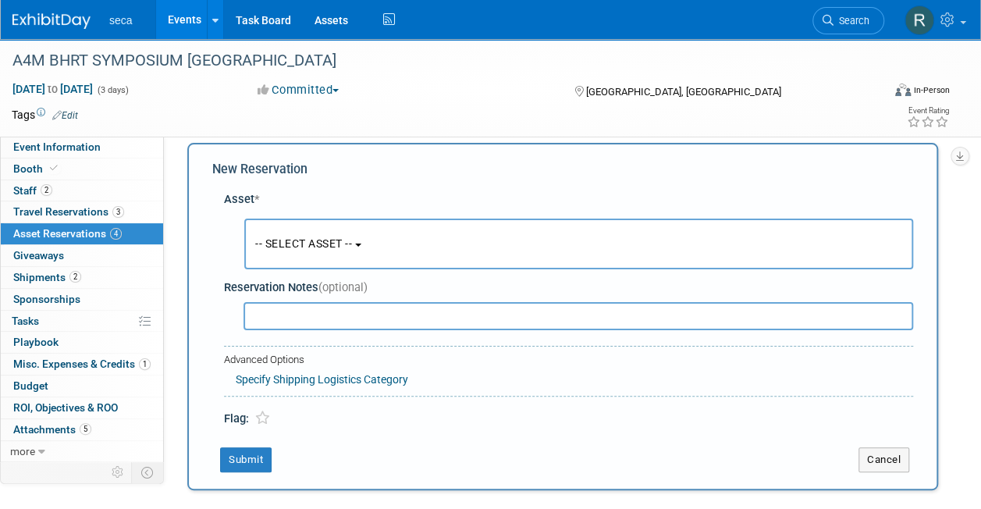
click at [290, 237] on span "-- SELECT ASSET --" at bounding box center [303, 243] width 97 height 12
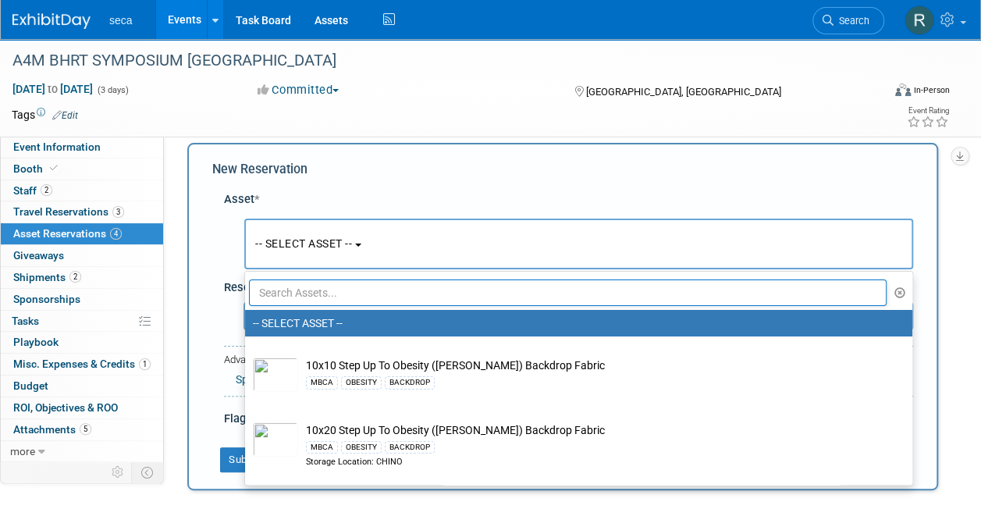
click at [312, 293] on input "text" at bounding box center [568, 292] width 638 height 27
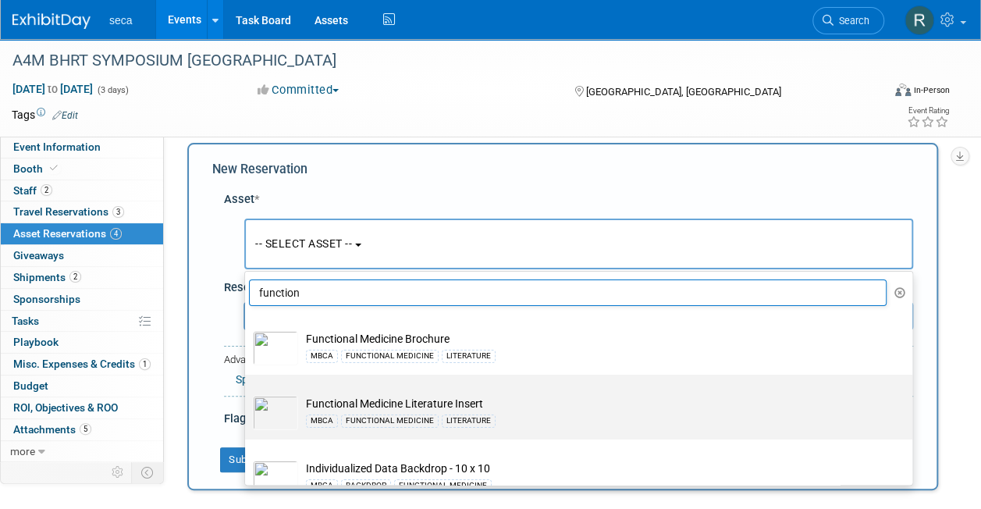
type input "function"
click at [420, 407] on td "Functional Medicine Literature Insert MBCA FUNCTIONAL MEDICINE LITERATURE" at bounding box center [589, 413] width 583 height 34
click at [247, 393] on input "Functional Medicine Literature Insert MBCA FUNCTIONAL MEDICINE LITERATURE" at bounding box center [242, 388] width 10 height 10
select select "10727554"
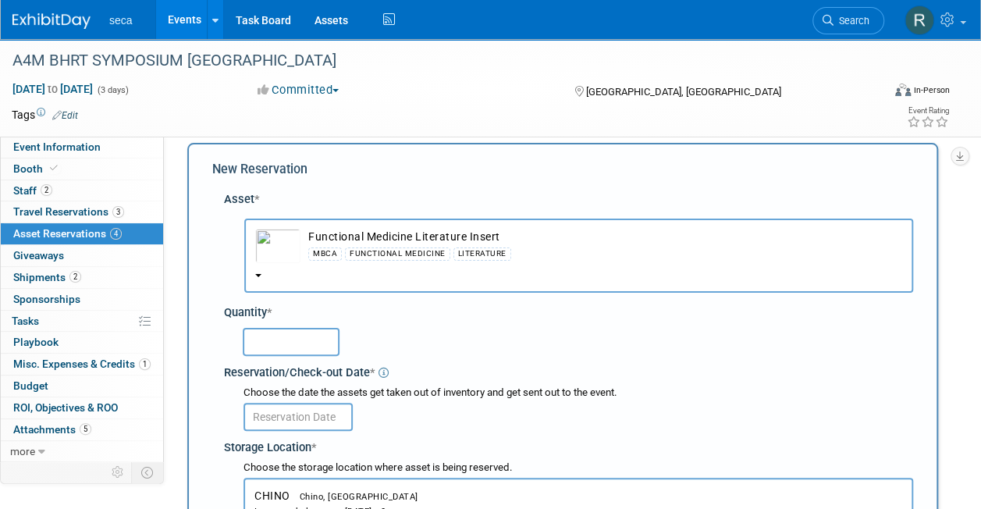
click at [304, 347] on input "text" at bounding box center [291, 342] width 97 height 28
type input "150"
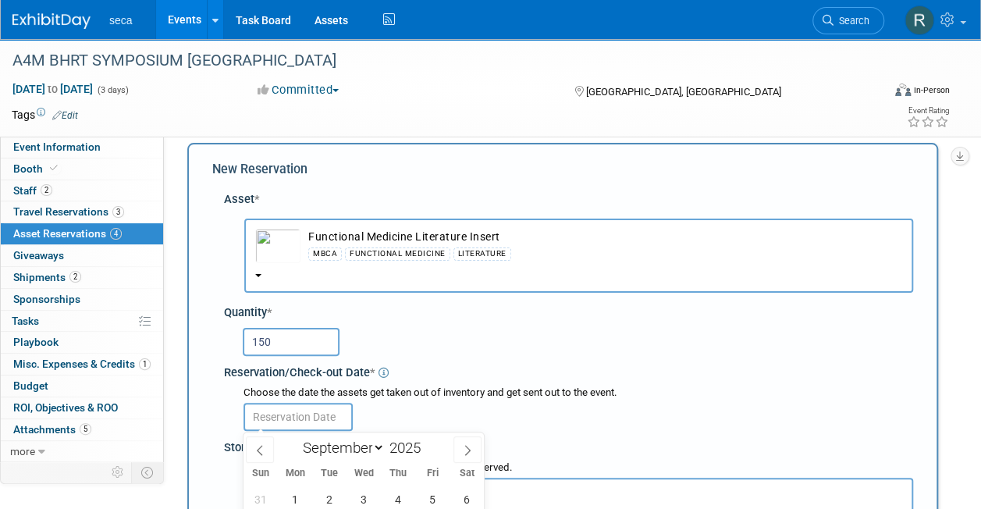
click at [301, 410] on input "text" at bounding box center [298, 417] width 109 height 28
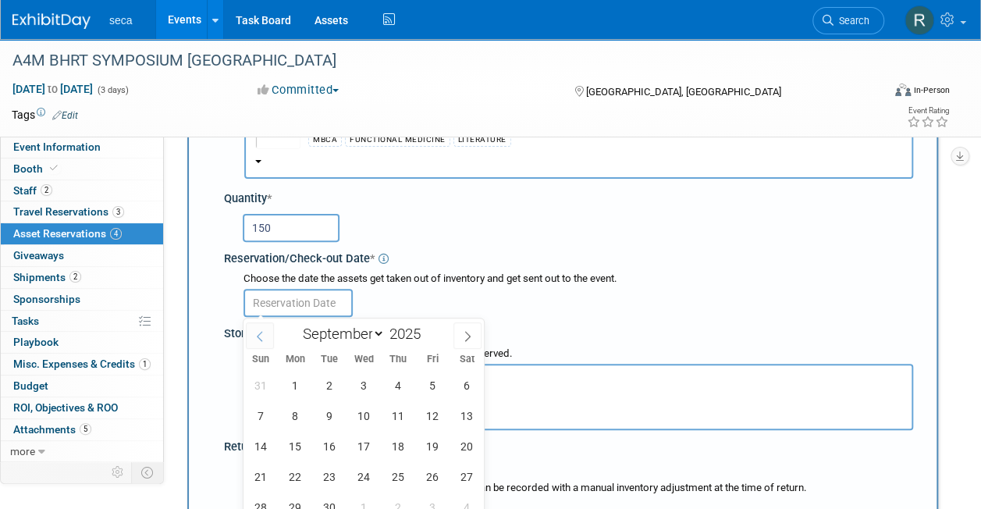
click at [261, 331] on icon at bounding box center [259, 336] width 11 height 11
select select "7"
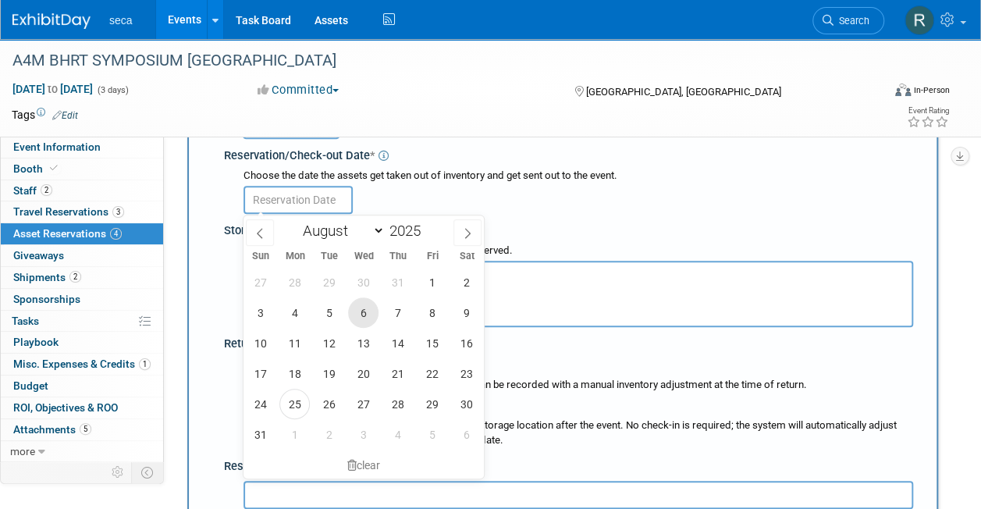
scroll to position [237, 0]
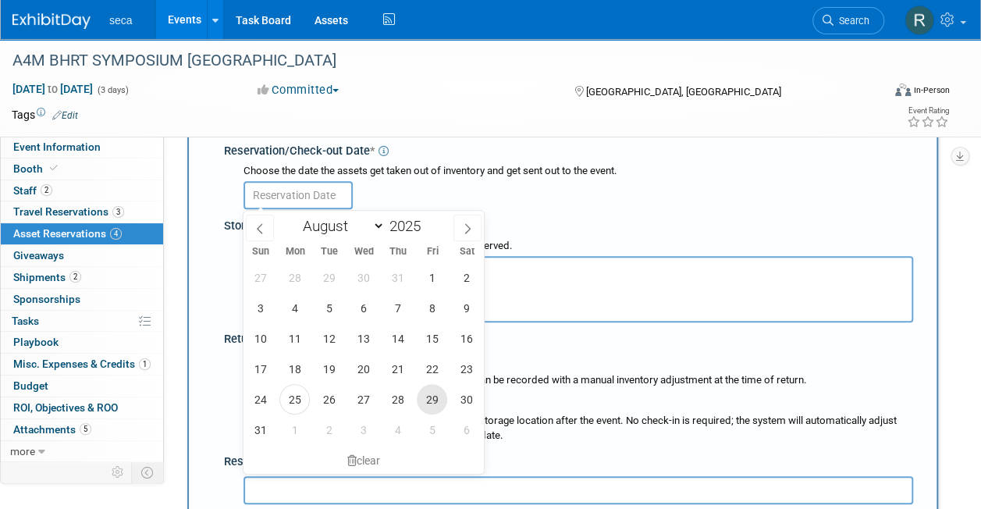
click at [429, 400] on span "29" at bounding box center [432, 399] width 30 height 30
type input "[DATE]"
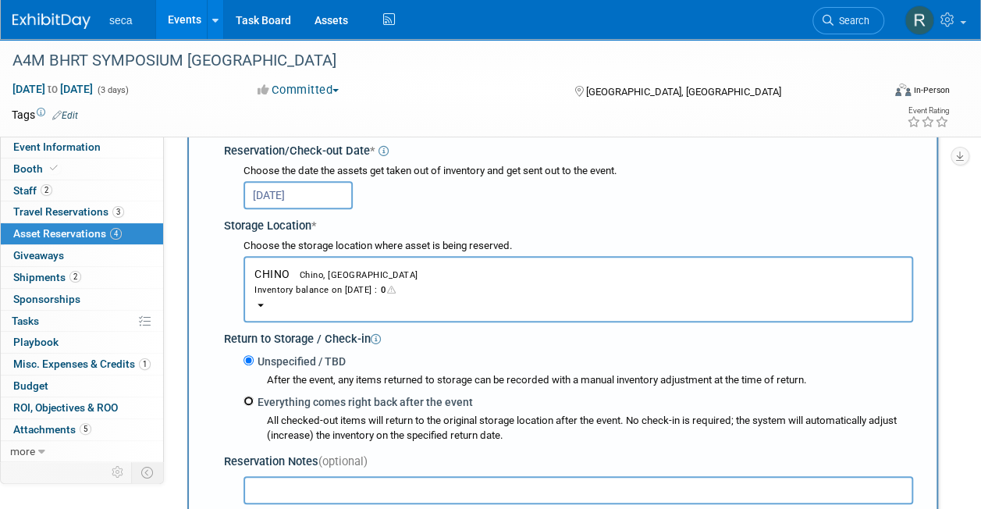
click at [245, 400] on input "Everything comes right back after the event" at bounding box center [249, 401] width 10 height 10
radio input "true"
select select "8"
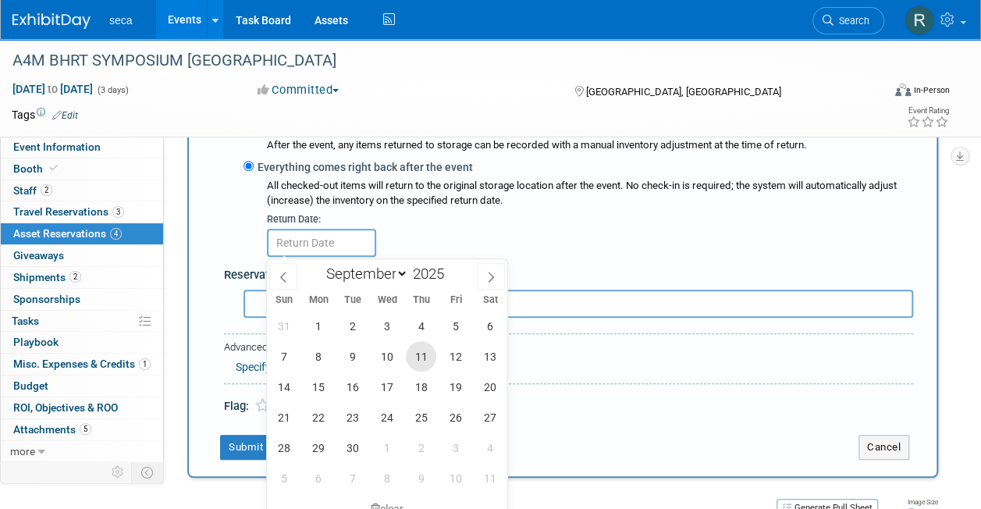
scroll to position [476, 0]
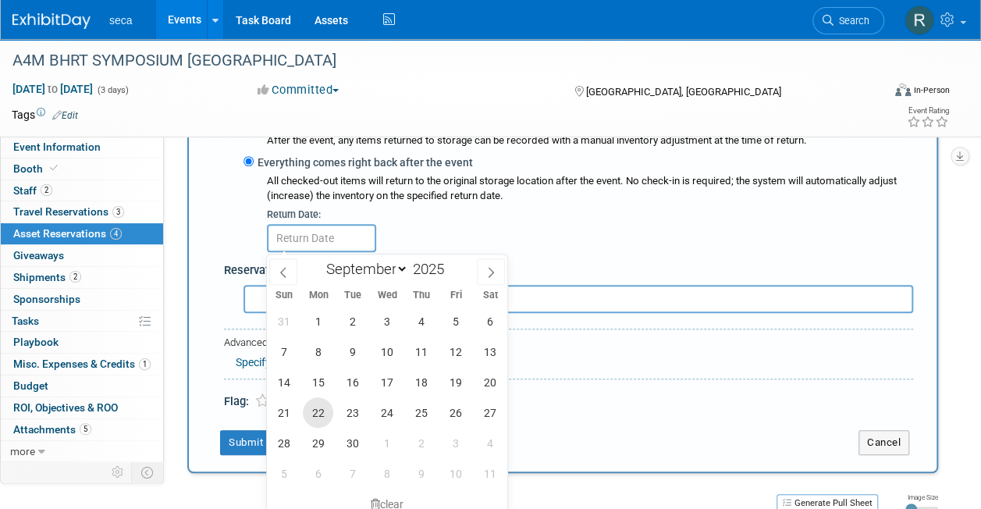
click at [313, 420] on span "22" at bounding box center [318, 412] width 30 height 30
type input "[DATE]"
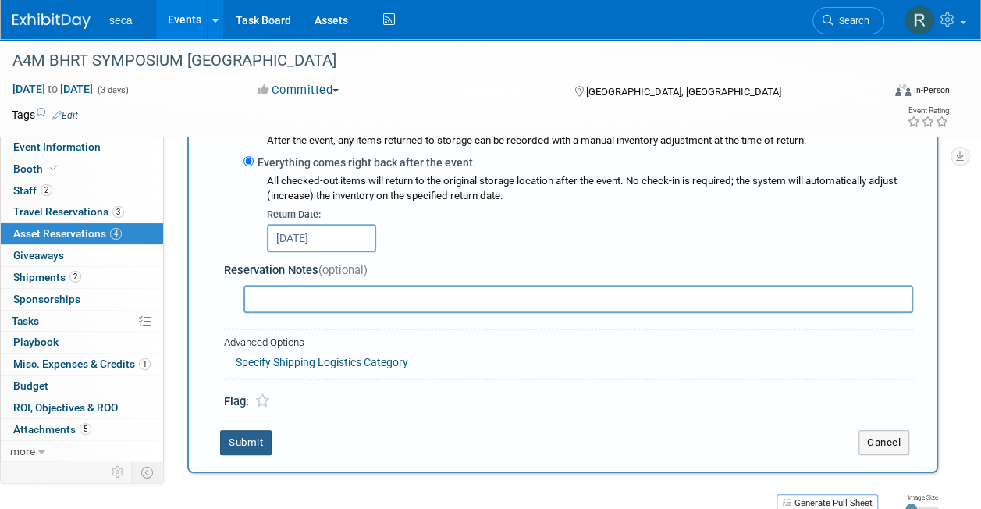
click at [234, 441] on button "Submit" at bounding box center [246, 442] width 52 height 25
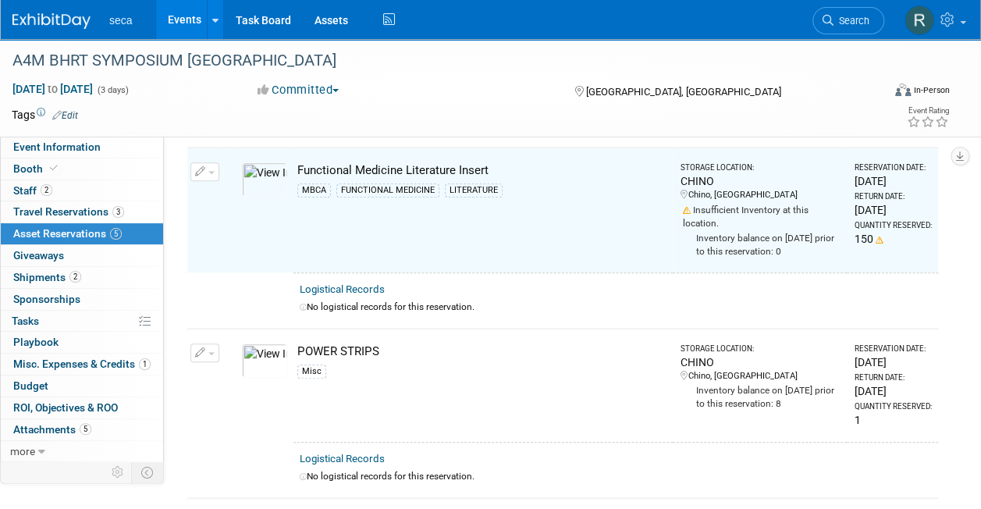
scroll to position [326, 0]
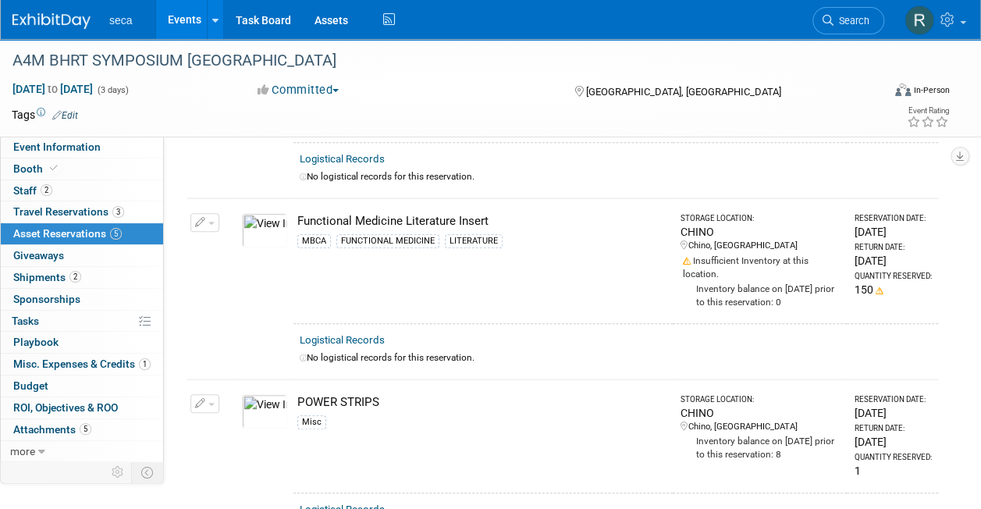
click at [187, 247] on div "Event Information Event Info Booth Booth 2 Staff 2 Staff 3 Travel Reservations …" at bounding box center [490, 202] width 981 height 979
click at [205, 220] on button "button" at bounding box center [204, 222] width 29 height 19
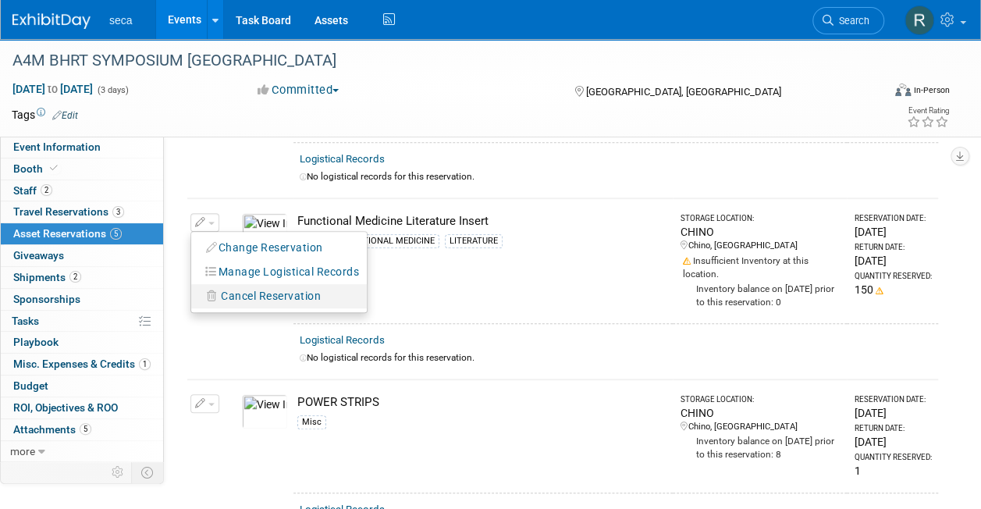
click at [261, 294] on span "Cancel Reservation" at bounding box center [271, 296] width 100 height 12
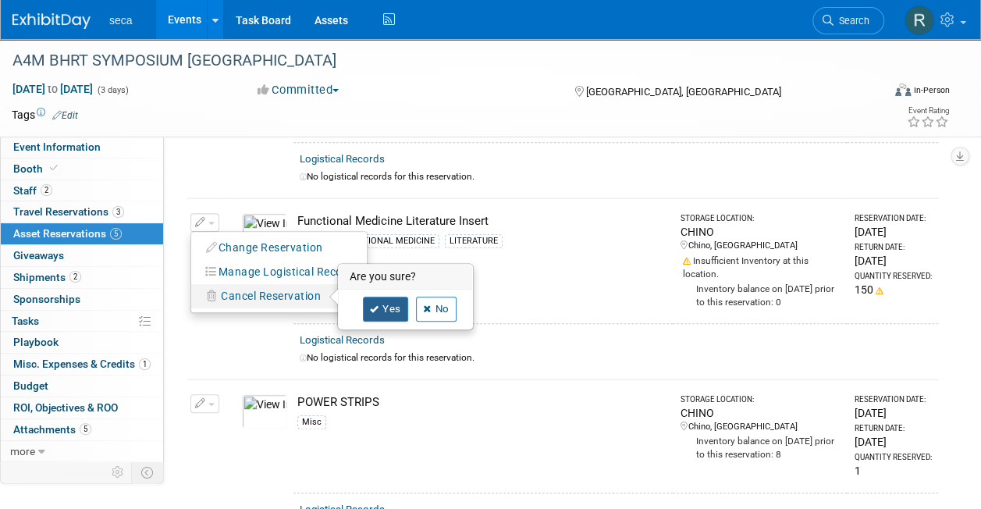
click at [373, 308] on icon at bounding box center [374, 309] width 9 height 9
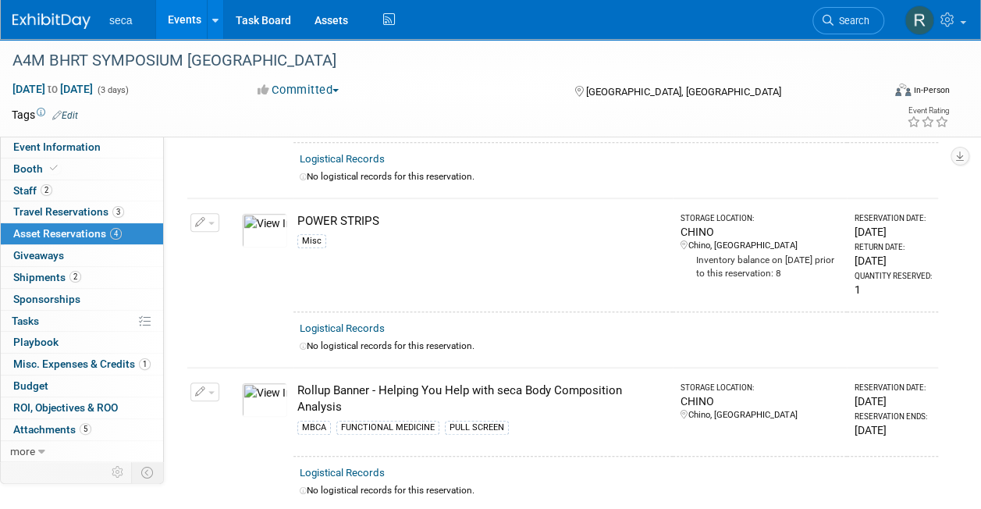
click at [373, 311] on td "Logistical Records No logistical records for this reservation." at bounding box center [616, 338] width 645 height 55
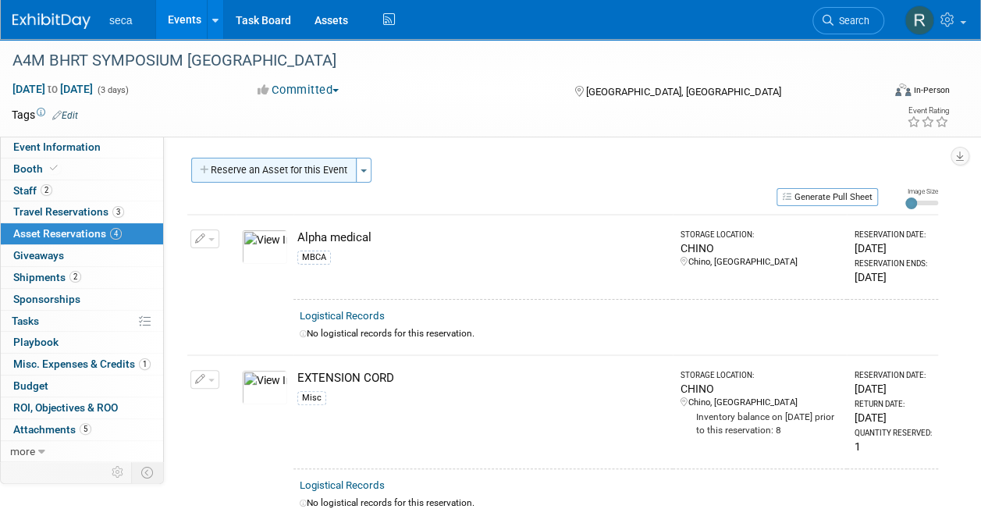
click at [299, 167] on button "Reserve an Asset for this Event" at bounding box center [273, 170] width 165 height 25
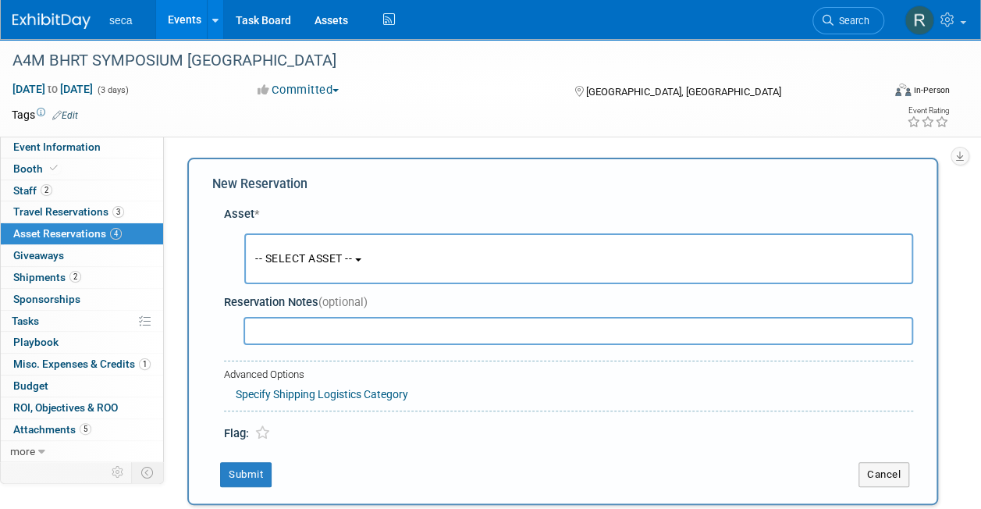
scroll to position [15, 0]
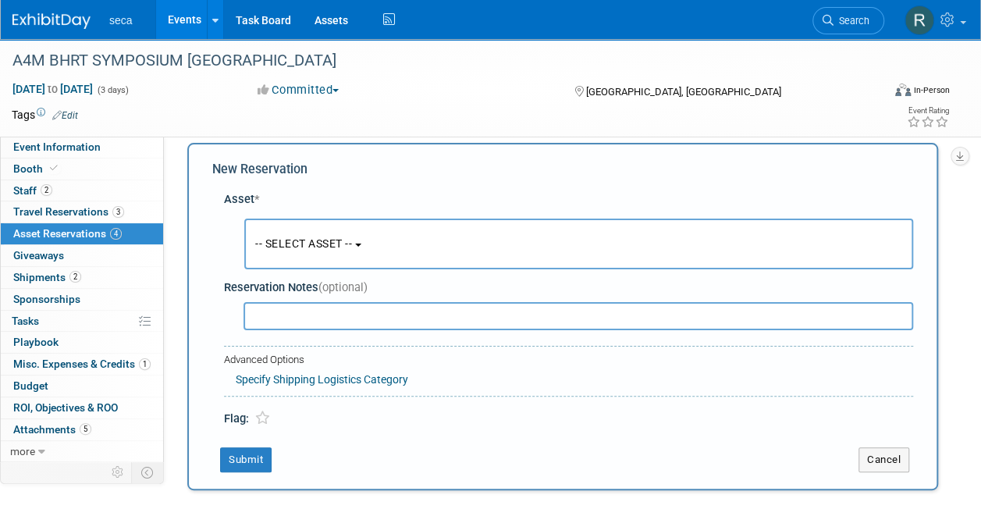
click at [306, 245] on span "-- SELECT ASSET --" at bounding box center [303, 243] width 97 height 12
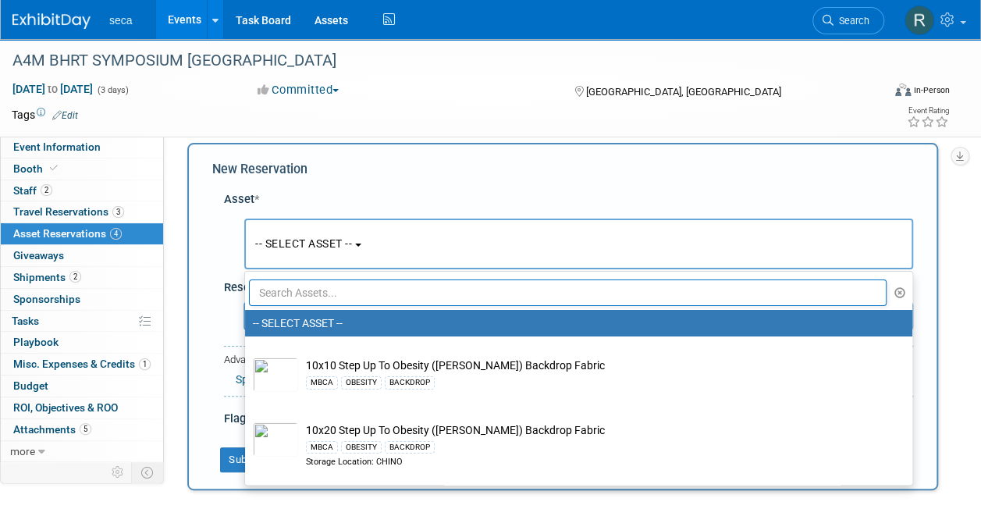
click at [303, 297] on input "text" at bounding box center [568, 292] width 638 height 27
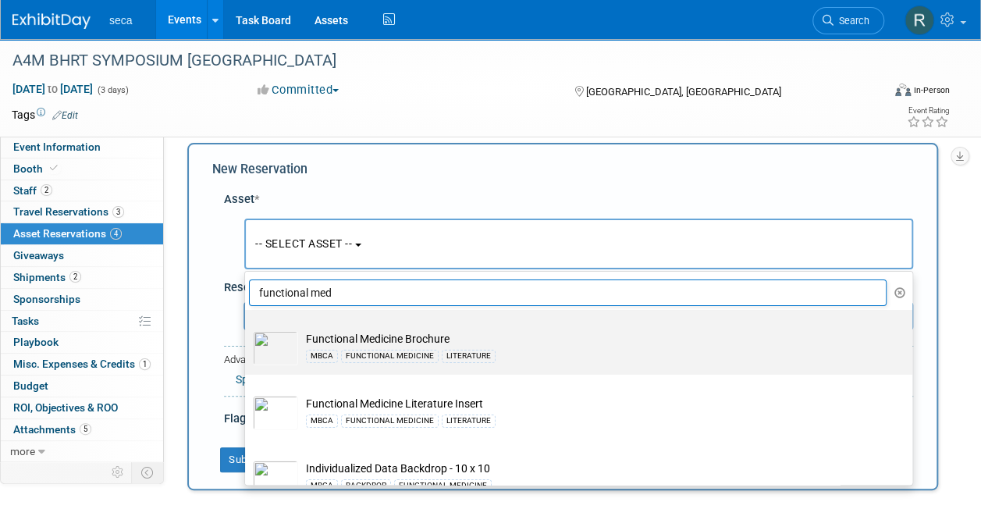
type input "functional med"
click at [427, 335] on td "Functional Medicine Brochure MBCA FUNCTIONAL MEDICINE LITERATURE" at bounding box center [589, 348] width 583 height 34
click at [247, 329] on input "Functional Medicine Brochure MBCA FUNCTIONAL MEDICINE LITERATURE" at bounding box center [242, 324] width 10 height 10
select select "10726666"
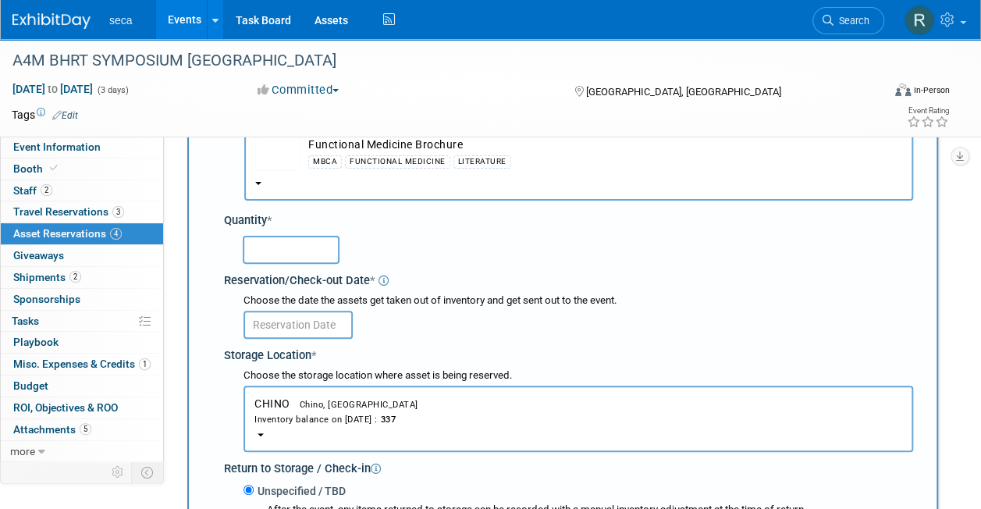
scroll to position [109, 0]
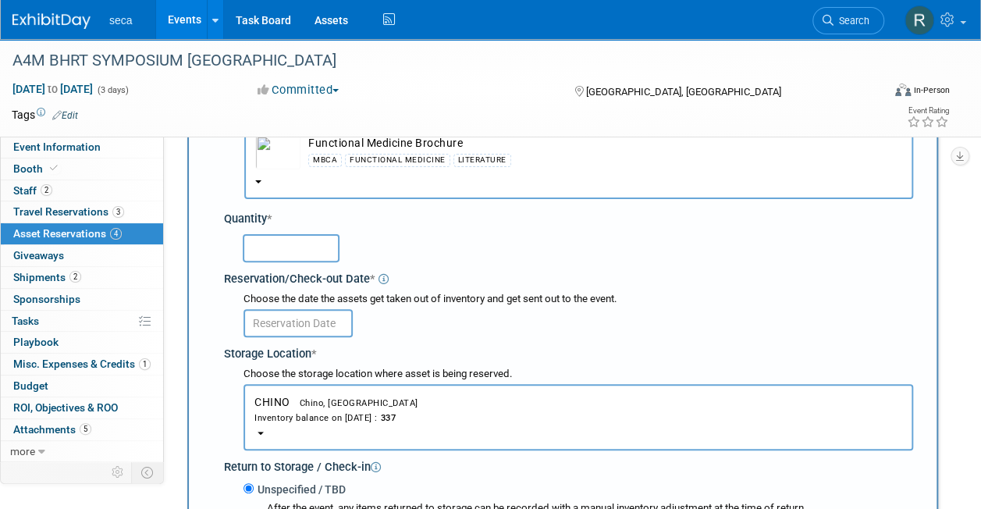
click at [304, 244] on input "text" at bounding box center [291, 248] width 97 height 28
type input "150"
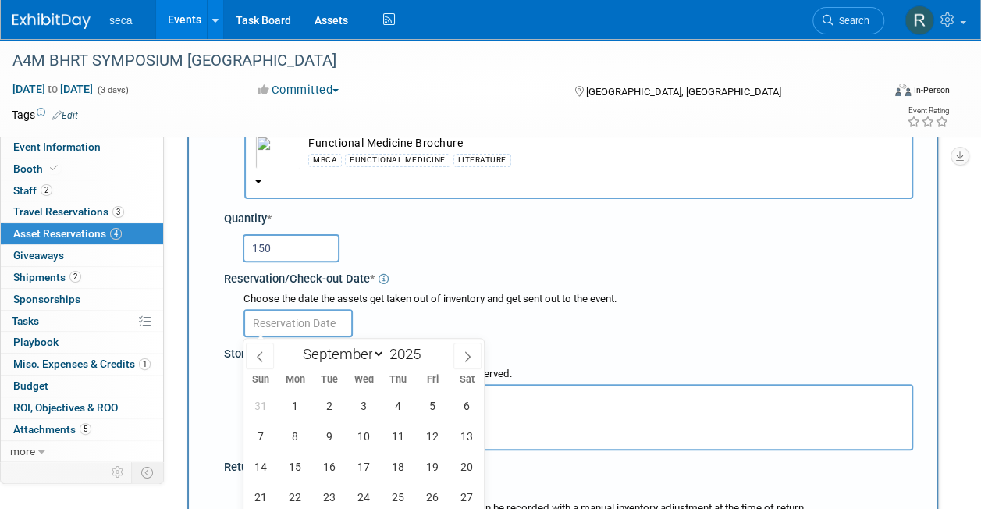
click at [302, 321] on input "text" at bounding box center [298, 323] width 109 height 28
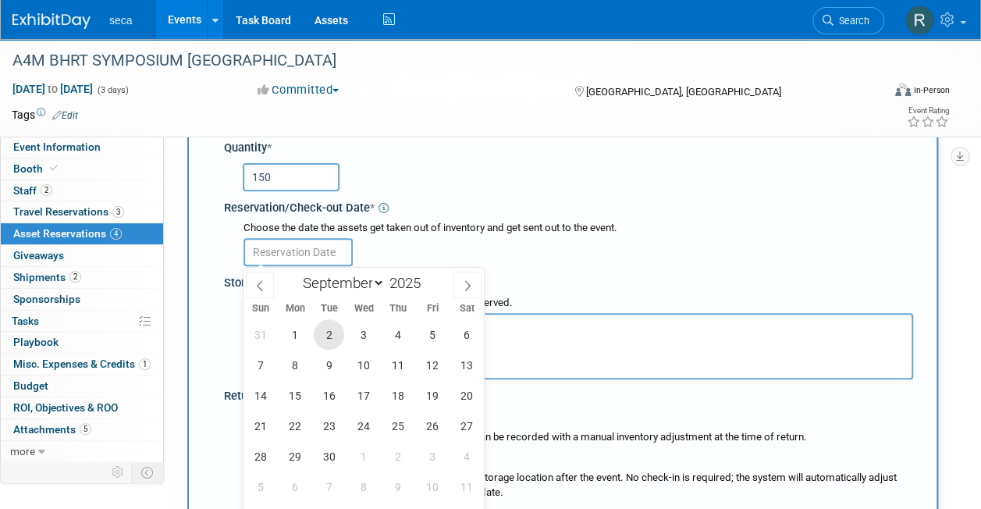
scroll to position [180, 0]
click at [264, 282] on icon at bounding box center [259, 284] width 11 height 11
select select "7"
click at [431, 456] on span "29" at bounding box center [432, 455] width 30 height 30
type input "[DATE]"
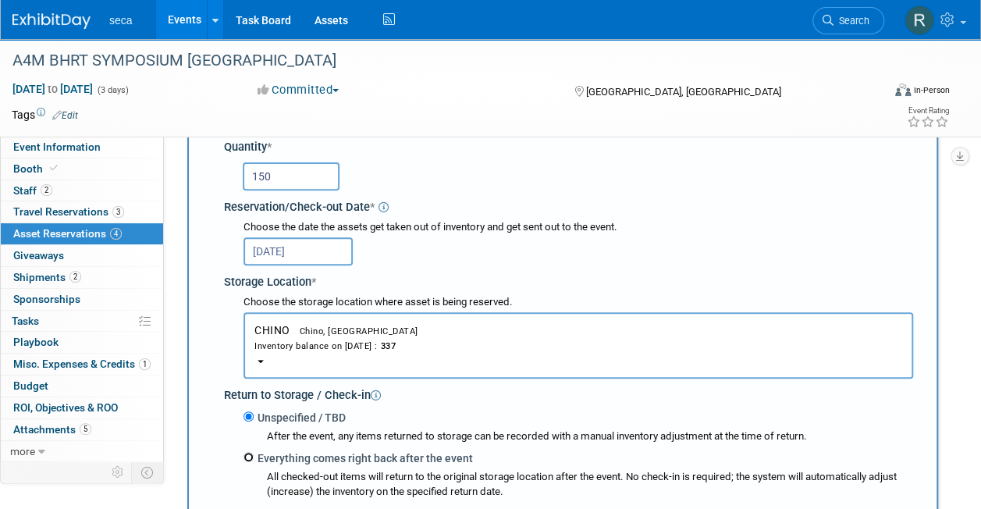
click at [246, 456] on input "Everything comes right back after the event" at bounding box center [249, 457] width 10 height 10
radio input "true"
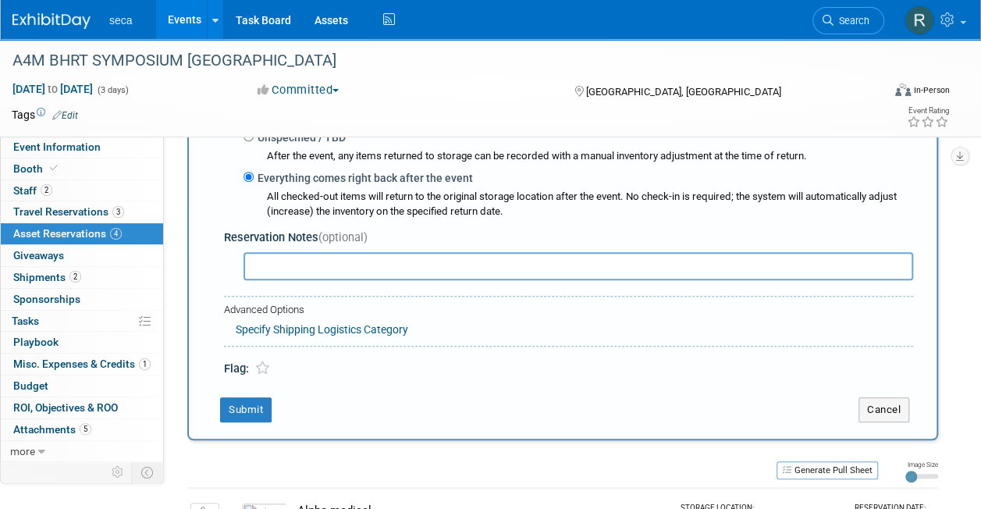
select select "8"
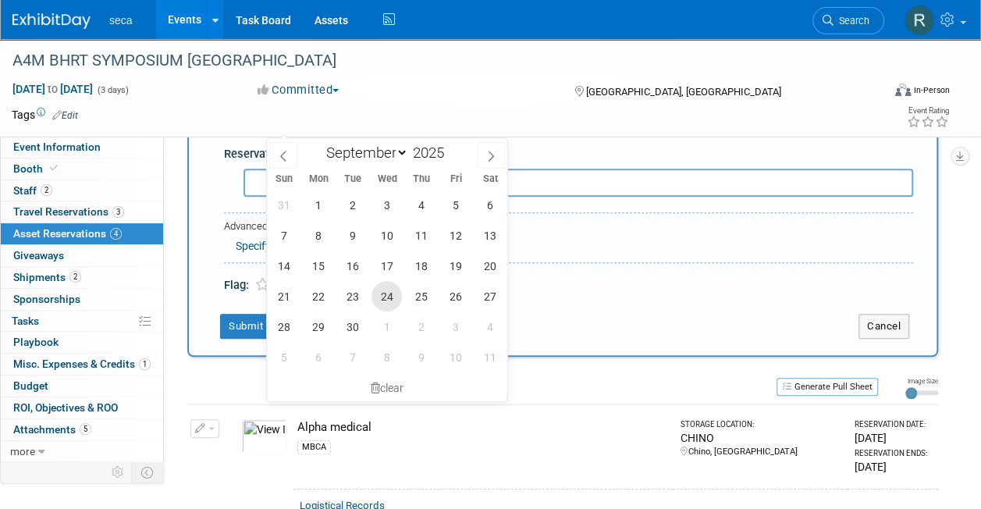
scroll to position [593, 0]
click at [320, 290] on span "22" at bounding box center [318, 295] width 30 height 30
type input "Sep 22, 2025"
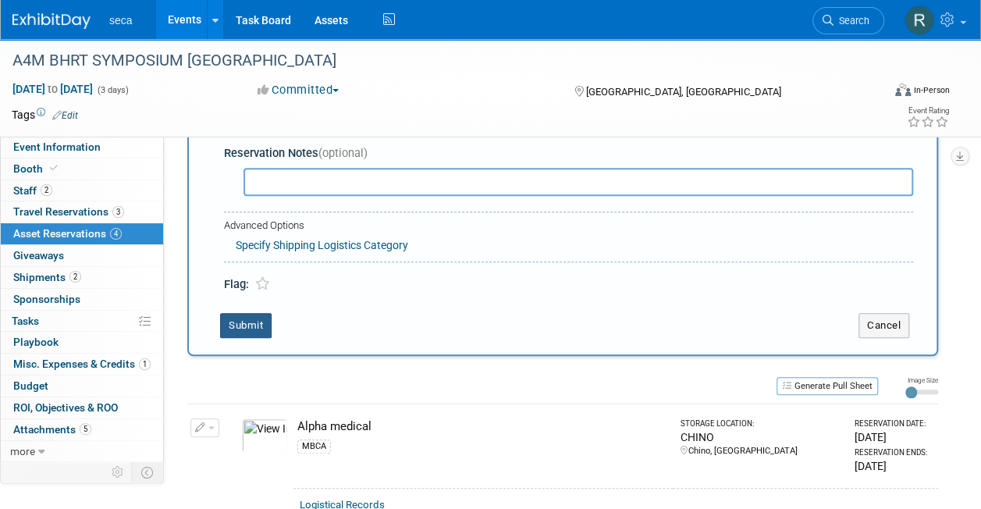
click at [232, 322] on button "Submit" at bounding box center [246, 325] width 52 height 25
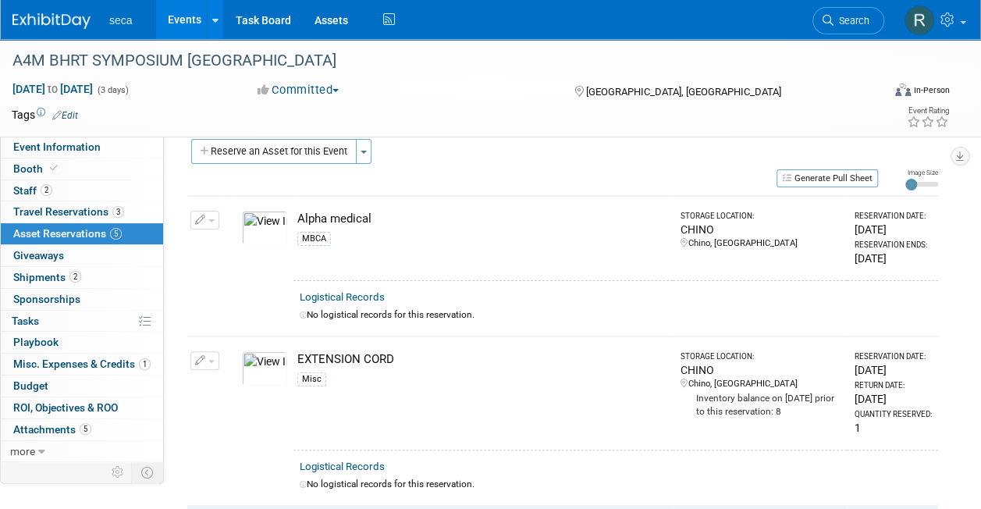
scroll to position [0, 0]
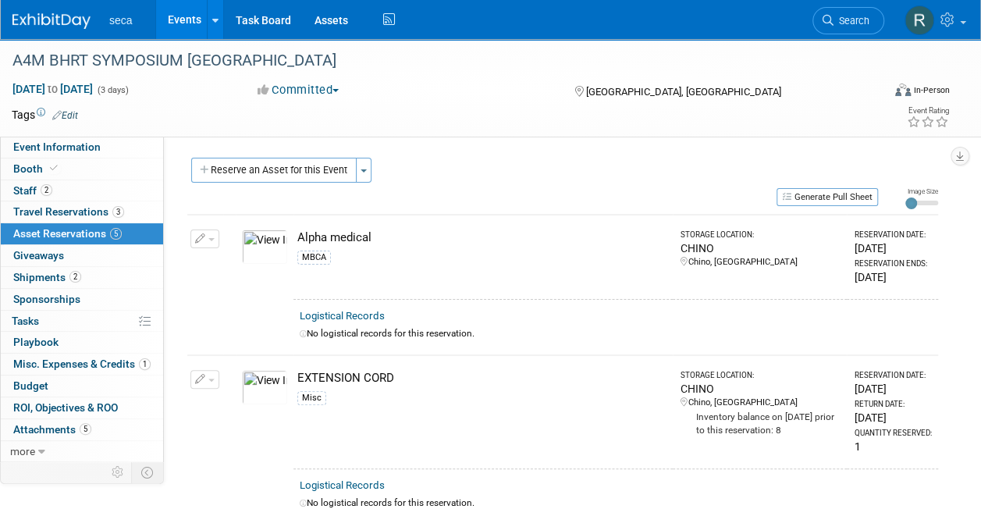
click at [183, 22] on link "Events" at bounding box center [184, 19] width 57 height 39
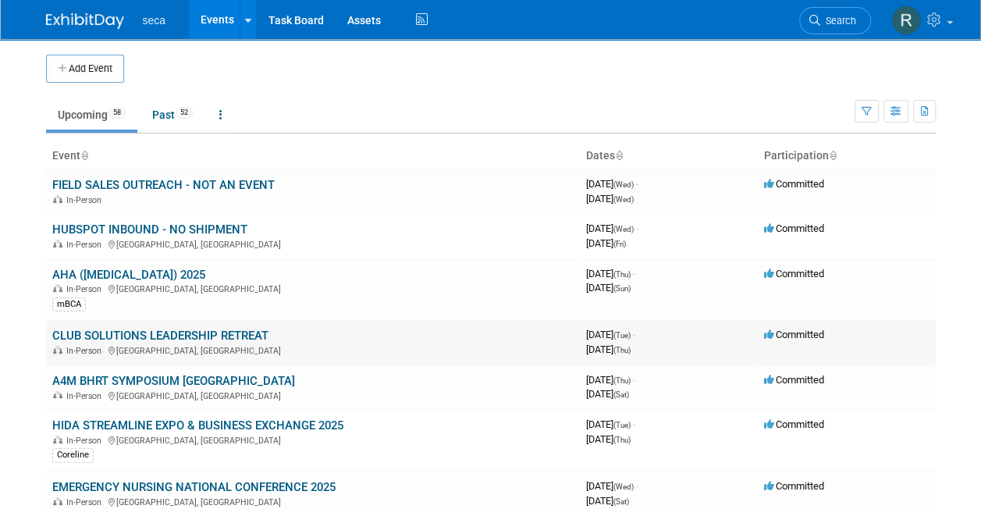
click at [101, 329] on link "CLUB SOLUTIONS LEADERSHIP RETREAT" at bounding box center [160, 336] width 216 height 14
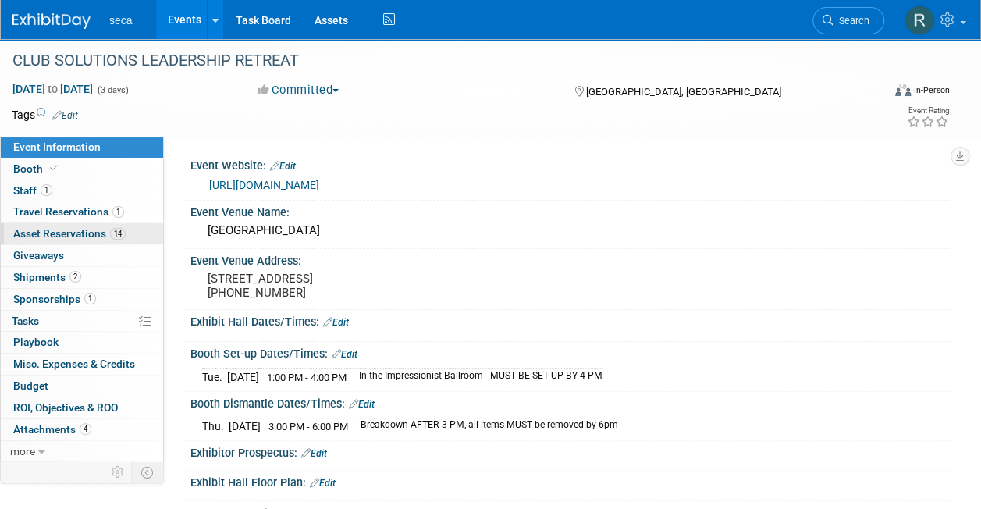
click at [58, 233] on span "Asset Reservations 14" at bounding box center [69, 233] width 112 height 12
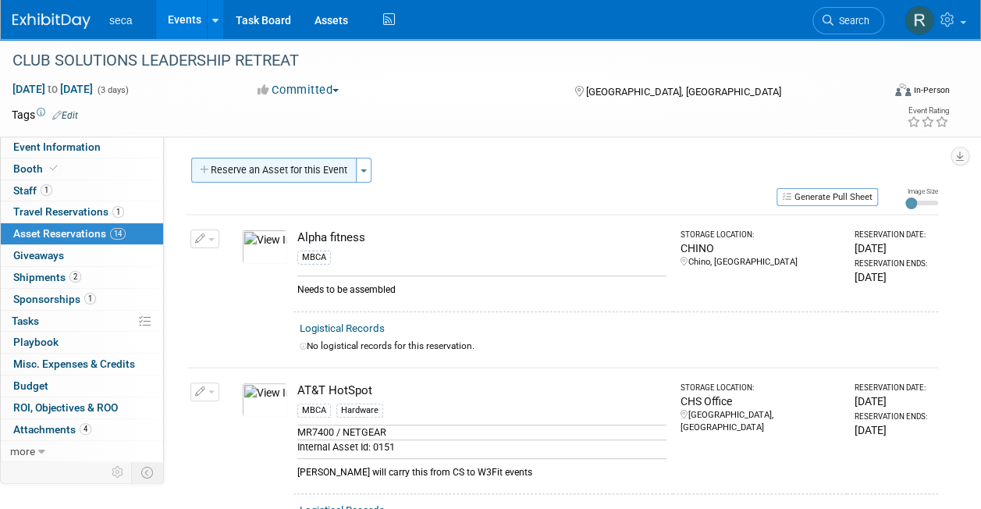
click at [225, 164] on button "Reserve an Asset for this Event" at bounding box center [273, 170] width 165 height 25
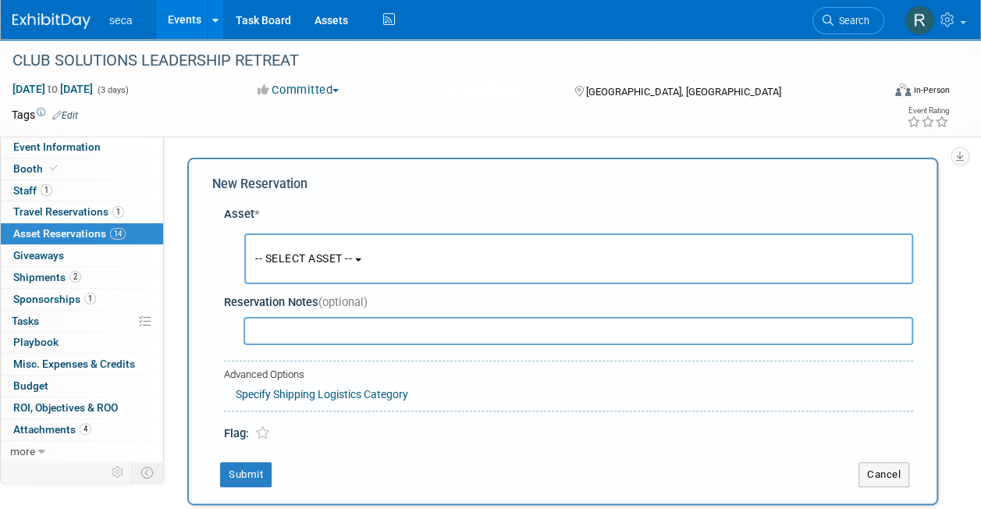
scroll to position [15, 0]
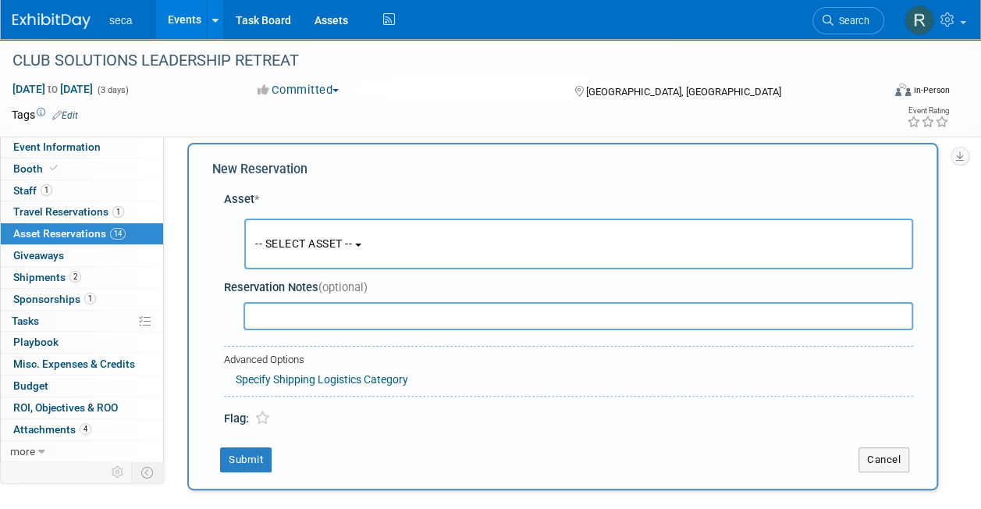
click at [279, 244] on span "-- SELECT ASSET --" at bounding box center [303, 243] width 97 height 12
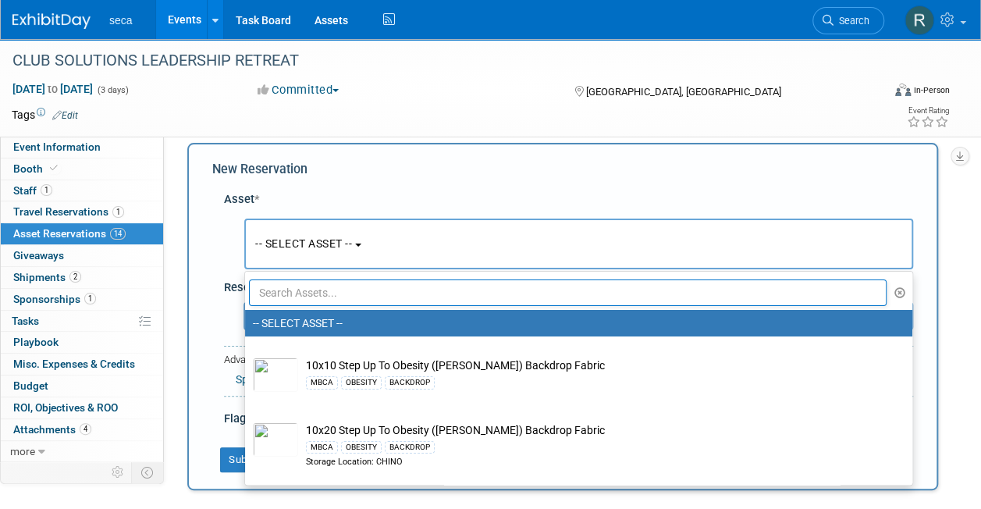
click at [292, 295] on input "text" at bounding box center [568, 292] width 638 height 27
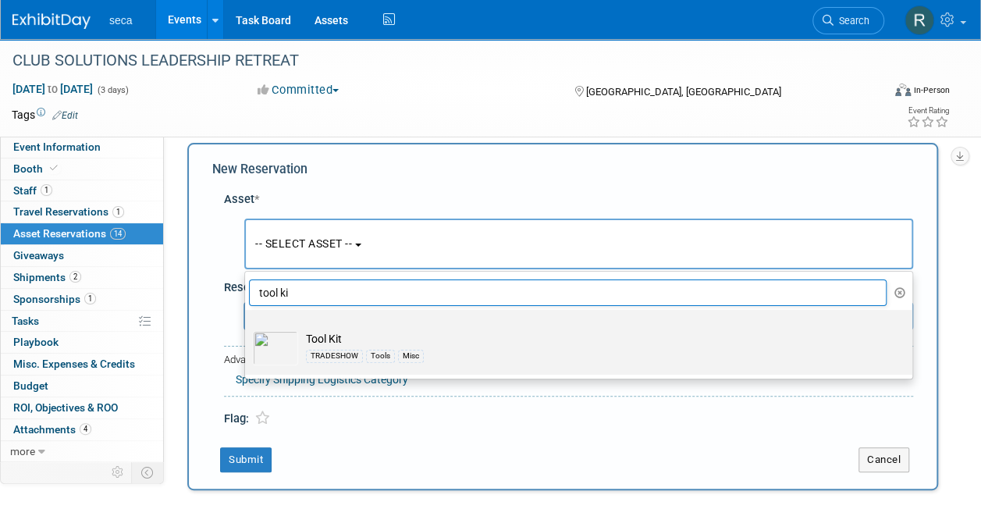
type input "tool ki"
click at [319, 354] on div "TRADESHOW" at bounding box center [334, 356] width 57 height 12
click at [247, 329] on input "Tool Kit TRADESHOW Tools Misc" at bounding box center [242, 324] width 10 height 10
select select "10727120"
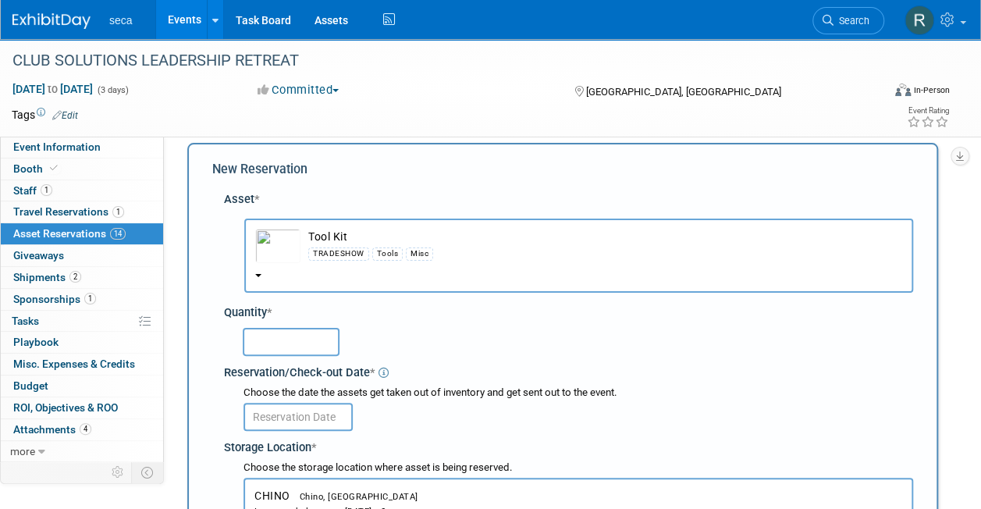
click at [294, 343] on input "text" at bounding box center [291, 342] width 97 height 28
type input "1"
click at [287, 408] on input "text" at bounding box center [298, 417] width 109 height 28
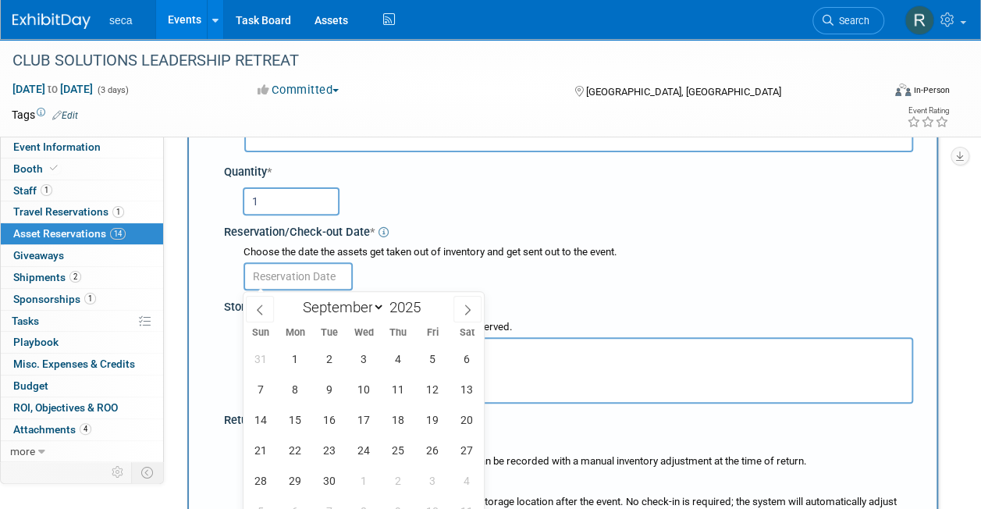
scroll to position [166, 0]
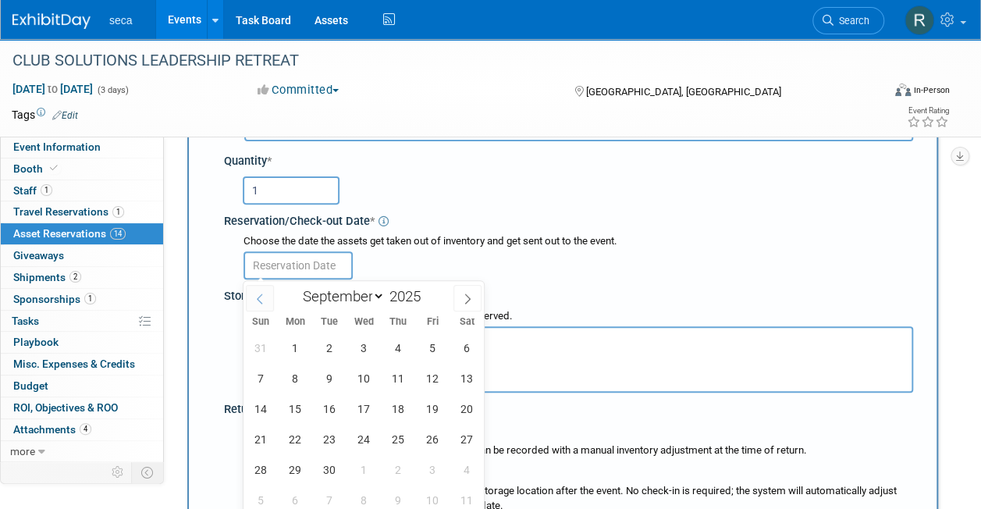
click at [256, 300] on icon at bounding box center [259, 299] width 11 height 11
select select "7"
click at [437, 468] on span "29" at bounding box center [432, 469] width 30 height 30
type input "Aug 29, 2025"
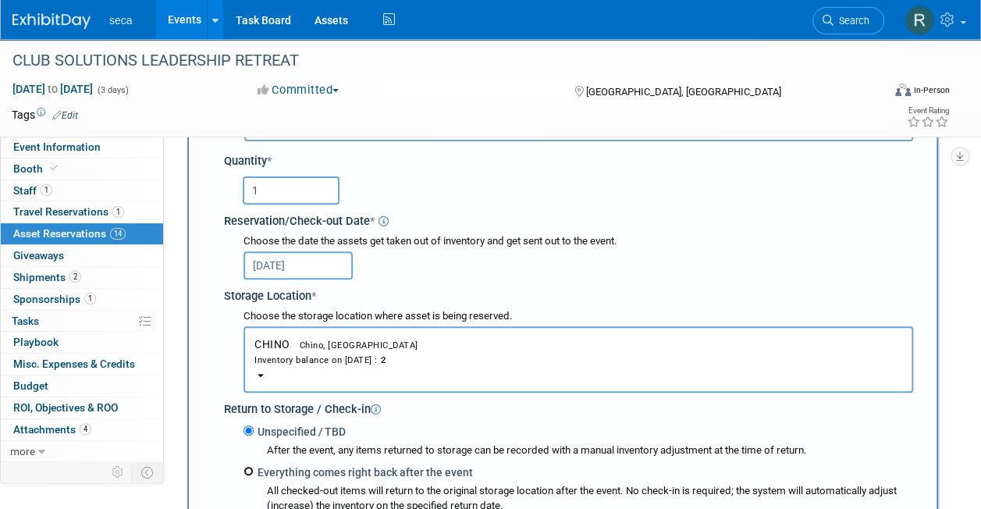
click at [251, 474] on input "Everything comes right back after the event" at bounding box center [249, 471] width 10 height 10
radio input "true"
select select "8"
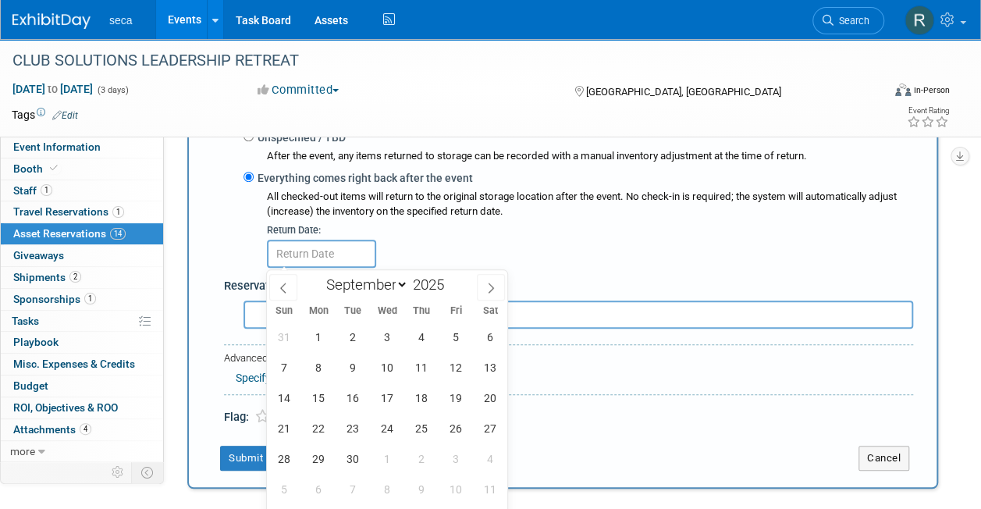
click at [398, 384] on div "31 1 2 3 4 5 6 7 8 9 10 11 12 13 14 15 16 17 18 19 20 21 22 23 24 25 26 27 28 2…" at bounding box center [387, 413] width 240 height 183
click at [391, 397] on span "17" at bounding box center [387, 398] width 30 height 30
type input "[DATE]"
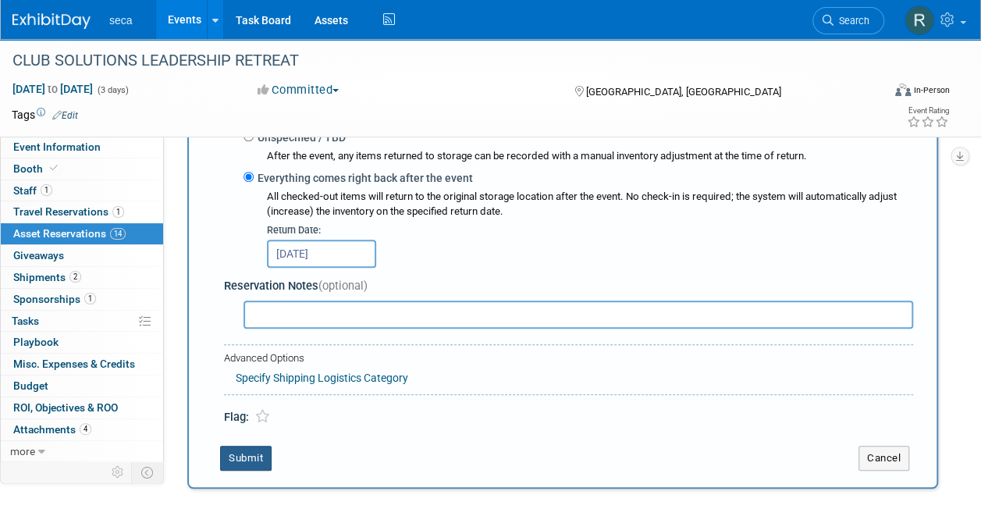
click at [247, 462] on button "Submit" at bounding box center [246, 458] width 52 height 25
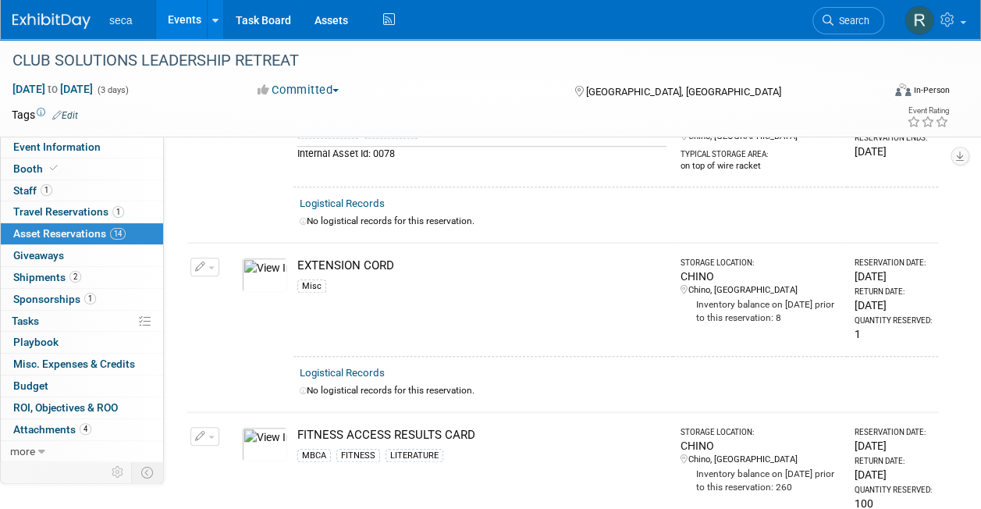
scroll to position [2157, 0]
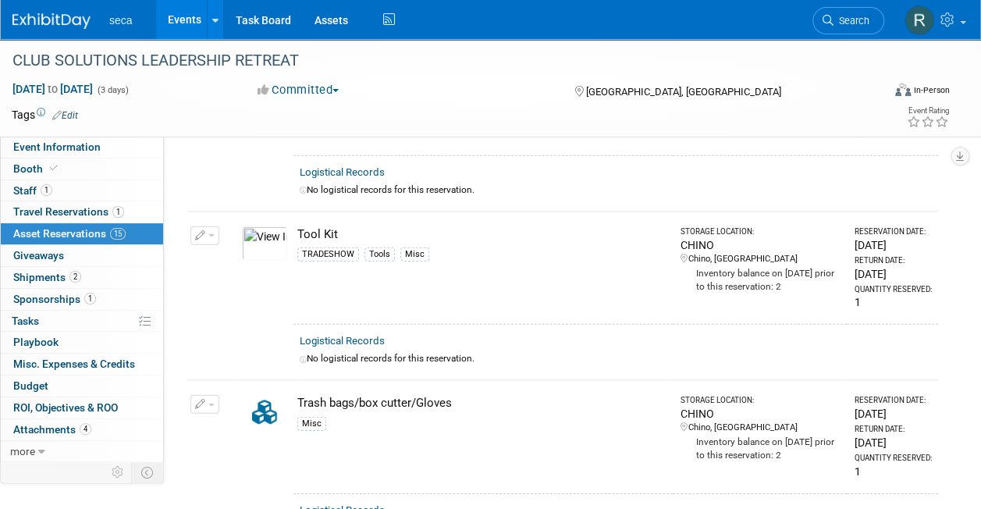
click at [172, 19] on link "Events" at bounding box center [184, 19] width 57 height 39
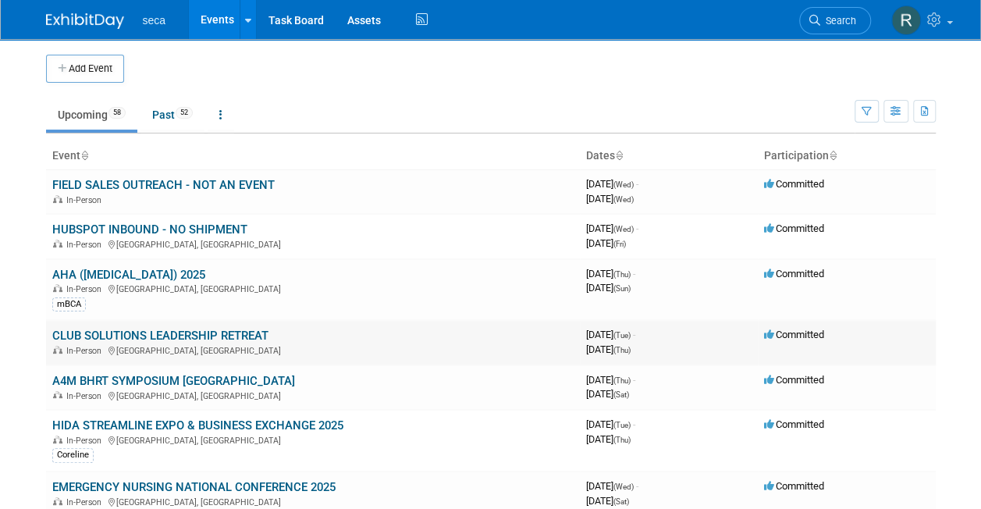
scroll to position [50, 0]
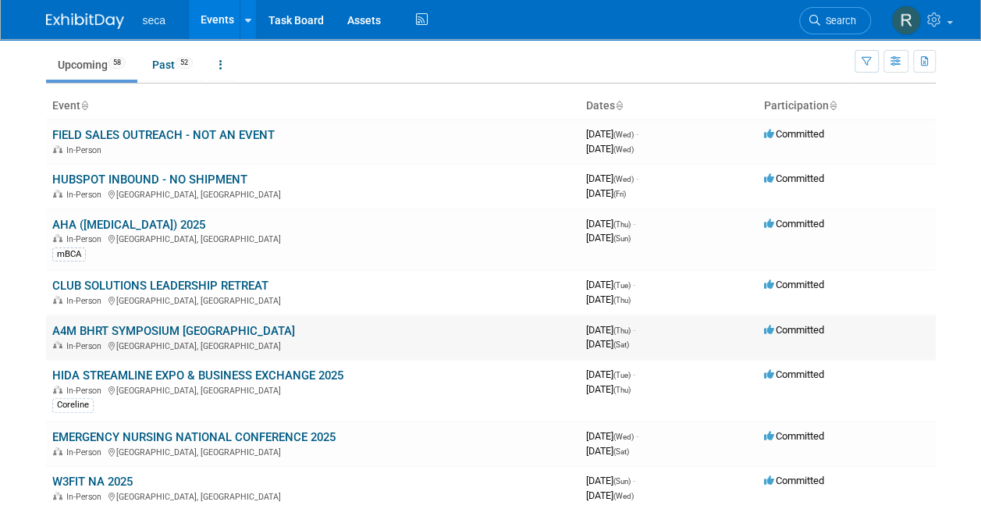
click at [200, 326] on link "A4M BHRT SYMPOSIUM [GEOGRAPHIC_DATA]" at bounding box center [173, 331] width 243 height 14
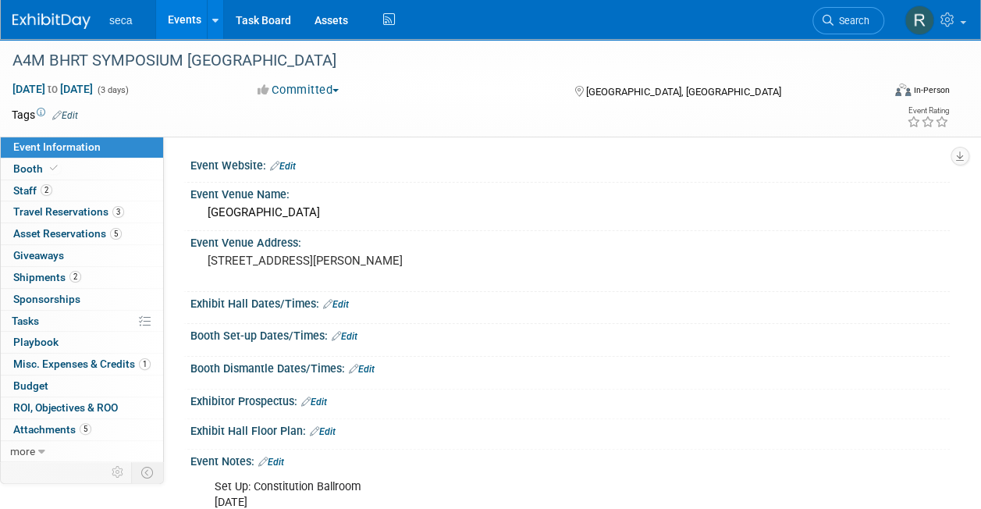
click at [180, 30] on link "Events" at bounding box center [184, 19] width 57 height 39
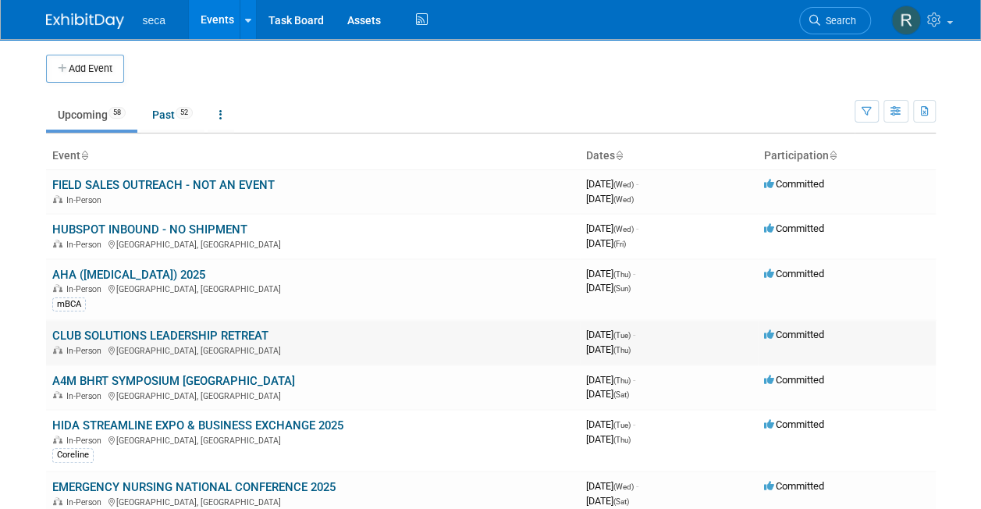
click at [128, 333] on link "CLUB SOLUTIONS LEADERSHIP RETREAT" at bounding box center [160, 336] width 216 height 14
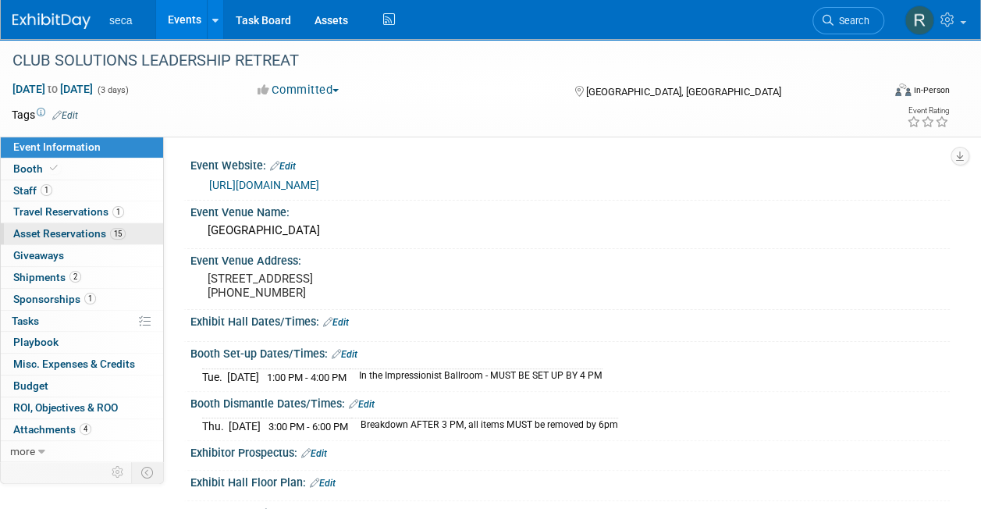
click at [80, 231] on span "Asset Reservations 15" at bounding box center [69, 233] width 112 height 12
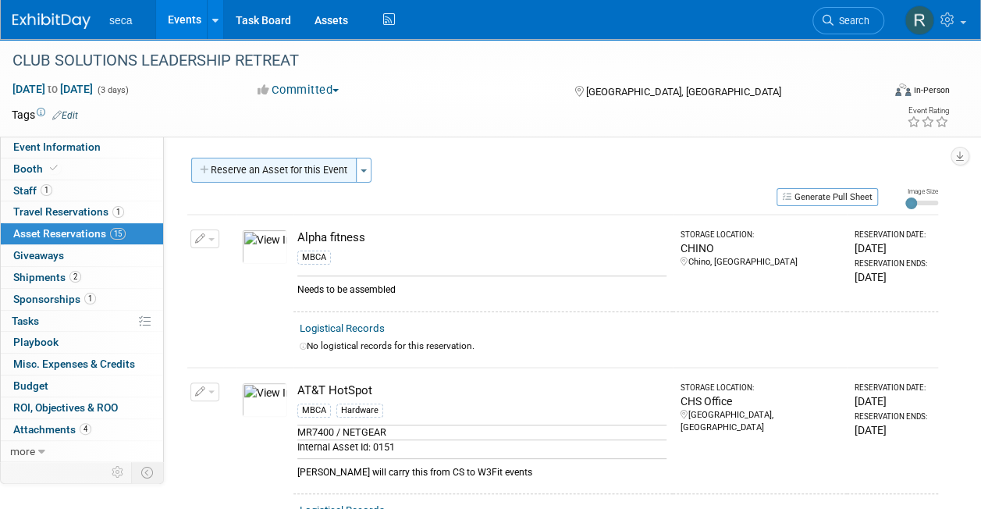
click at [253, 170] on button "Reserve an Asset for this Event" at bounding box center [273, 170] width 165 height 25
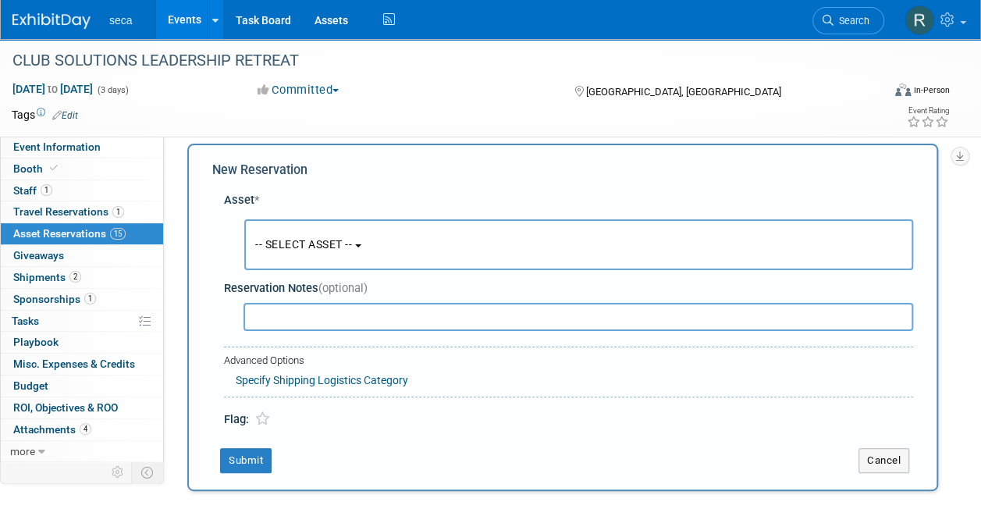
scroll to position [15, 0]
click at [281, 238] on span "-- SELECT ASSET --" at bounding box center [303, 243] width 97 height 12
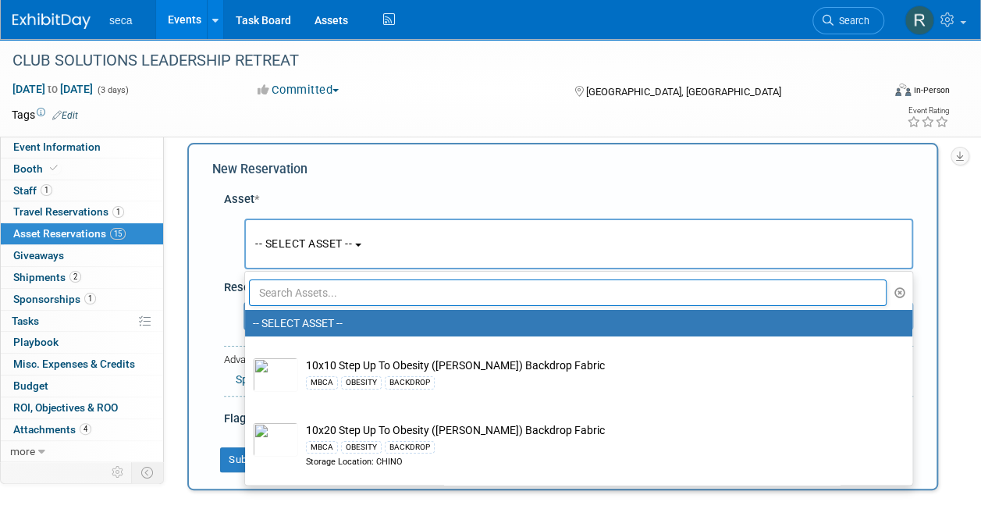
click at [296, 291] on input "text" at bounding box center [568, 292] width 638 height 27
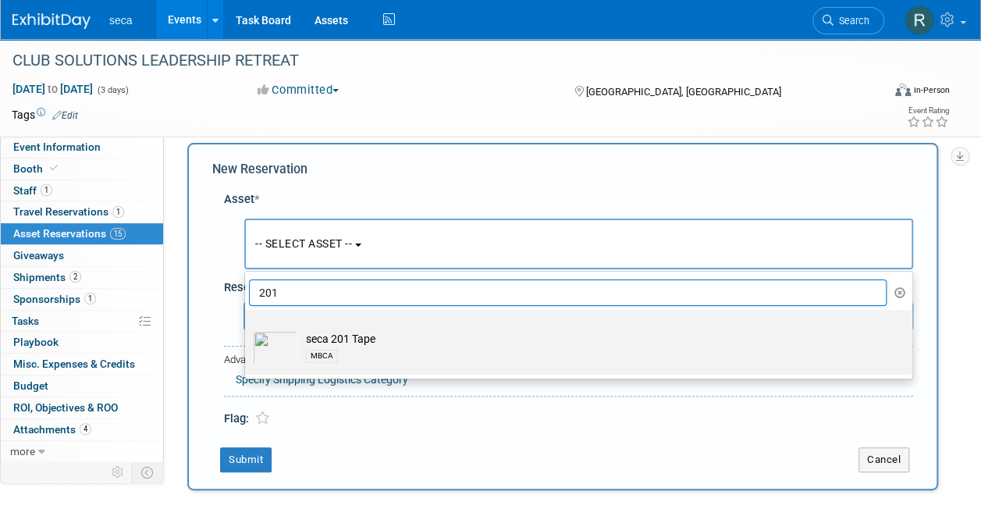
type input "201"
click at [322, 348] on div "MBCA" at bounding box center [593, 356] width 575 height 18
click at [247, 329] on input "seca 201 Tape MBCA" at bounding box center [242, 324] width 10 height 10
select select "10727576"
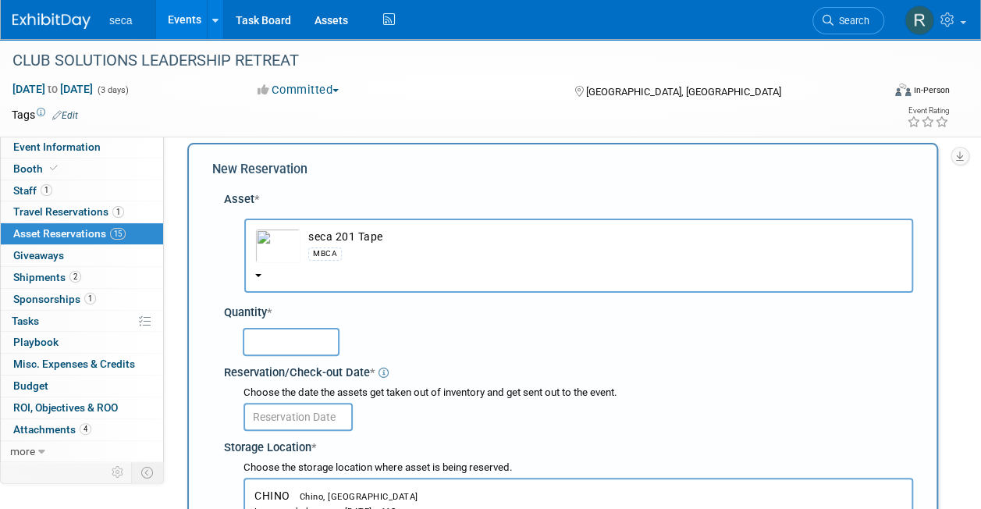
click at [286, 349] on input "text" at bounding box center [291, 342] width 97 height 28
type input "1"
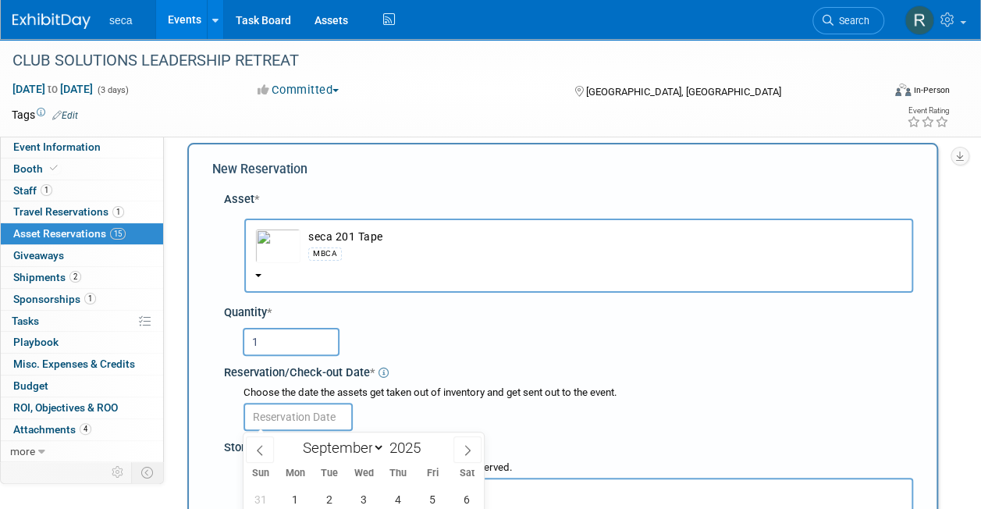
click at [282, 411] on input "text" at bounding box center [298, 417] width 109 height 28
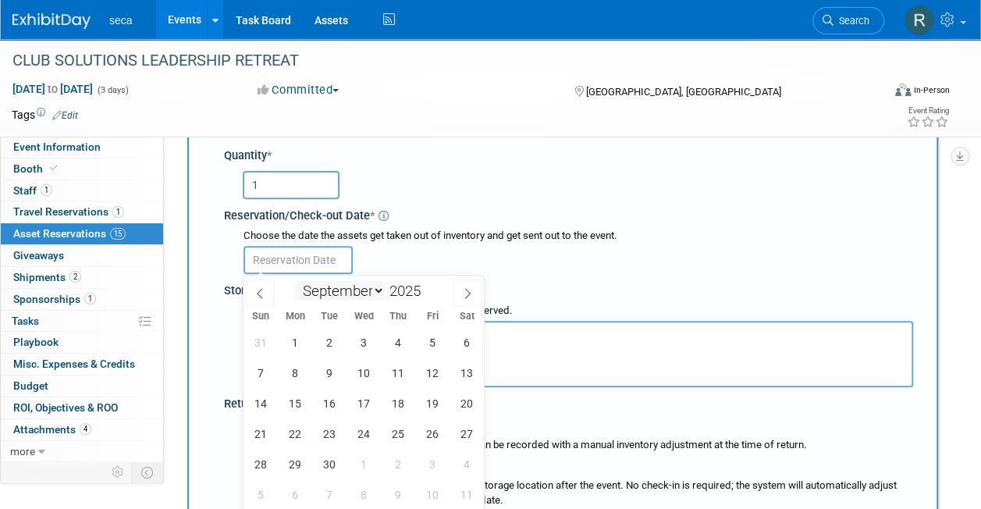
scroll to position [171, 0]
click at [262, 301] on span at bounding box center [260, 293] width 28 height 27
select select "7"
click at [429, 462] on span "29" at bounding box center [432, 465] width 30 height 30
type input "[DATE]"
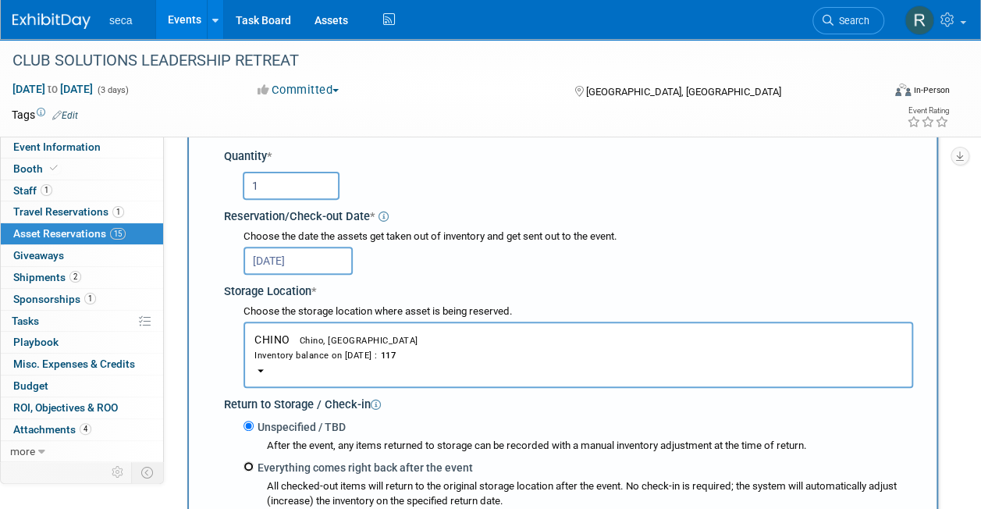
click at [249, 466] on input "Everything comes right back after the event" at bounding box center [249, 466] width 10 height 10
radio input "true"
select select "8"
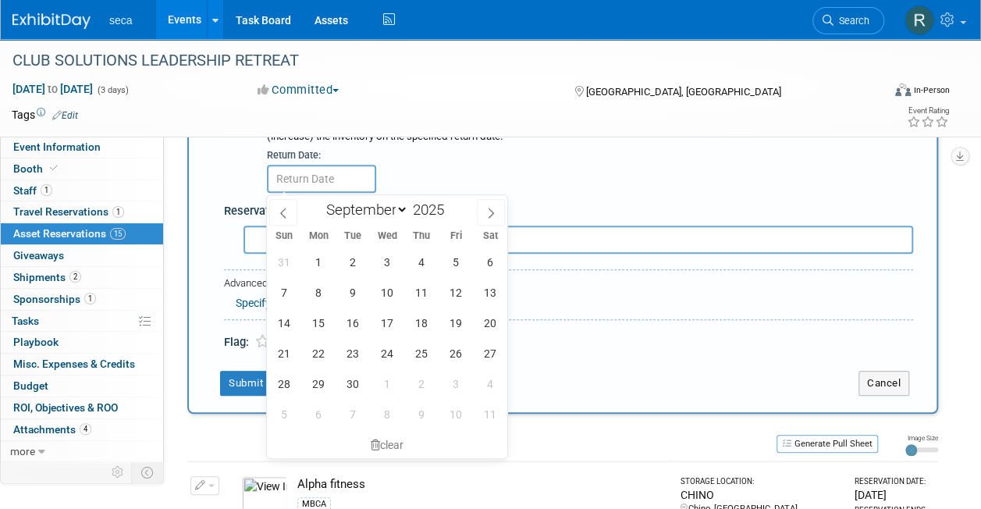
scroll to position [536, 0]
click at [392, 316] on span "17" at bounding box center [387, 322] width 30 height 30
type input "[DATE]"
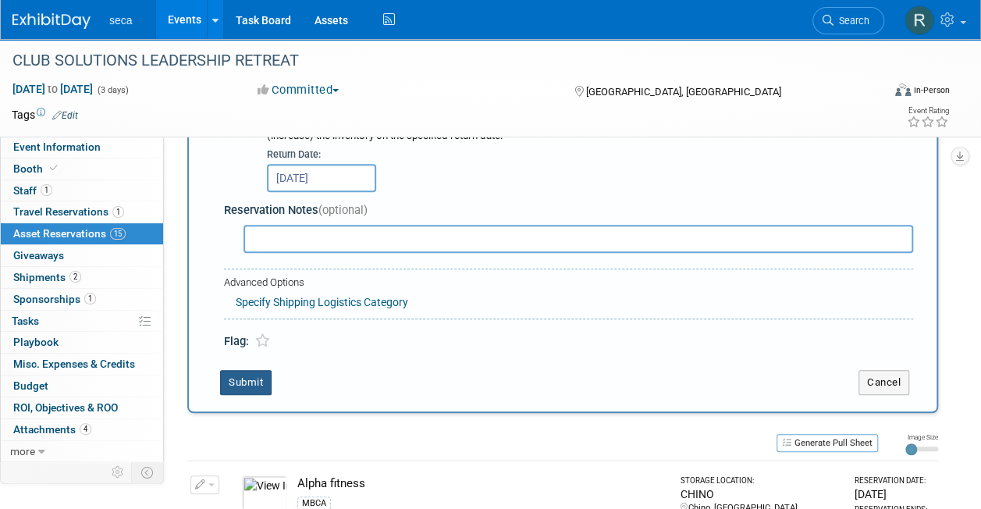
click at [251, 378] on button "Submit" at bounding box center [246, 382] width 52 height 25
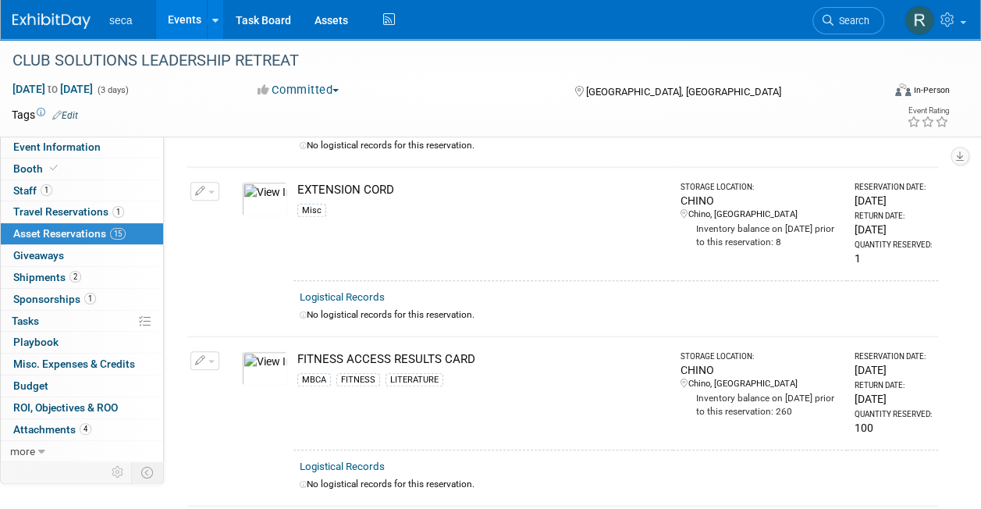
scroll to position [1989, 0]
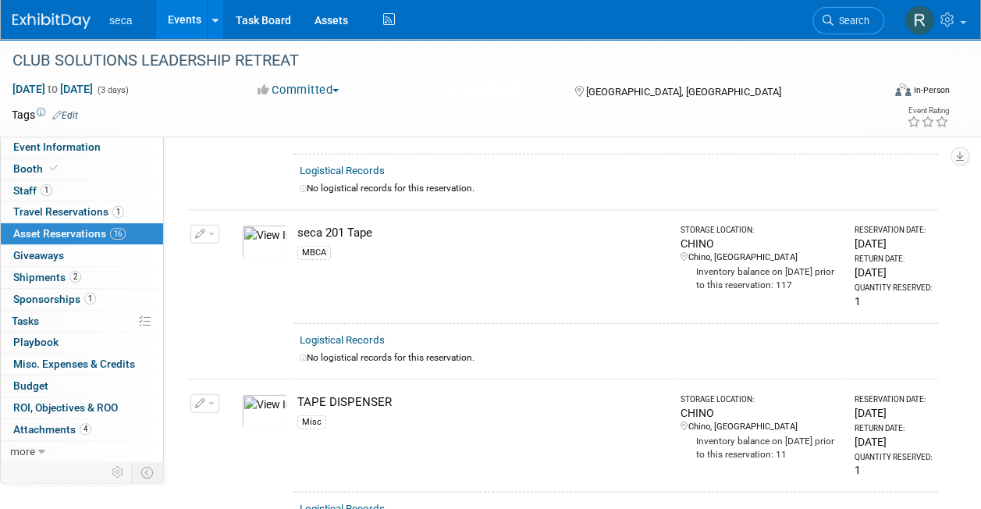
click at [183, 20] on link "Events" at bounding box center [184, 19] width 57 height 39
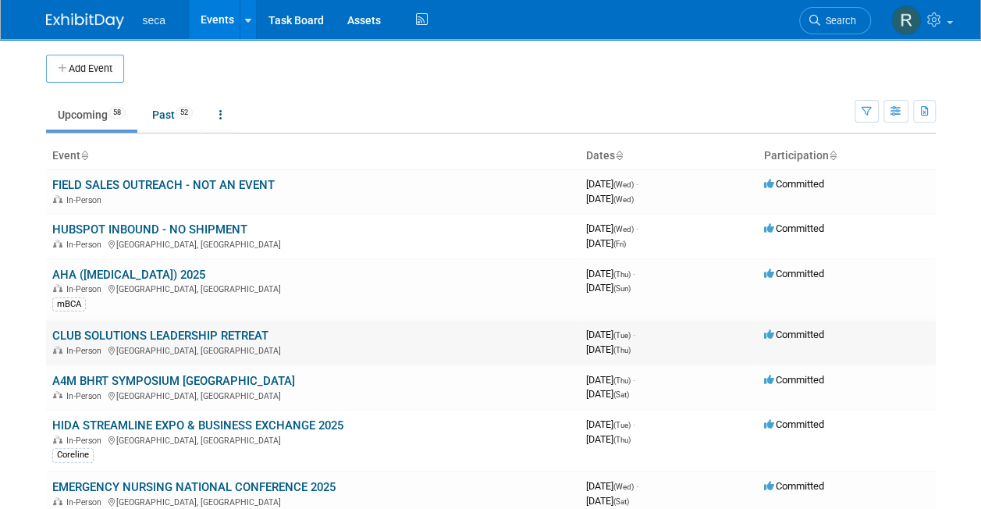
click at [125, 329] on link "CLUB SOLUTIONS LEADERSHIP RETREAT" at bounding box center [160, 336] width 216 height 14
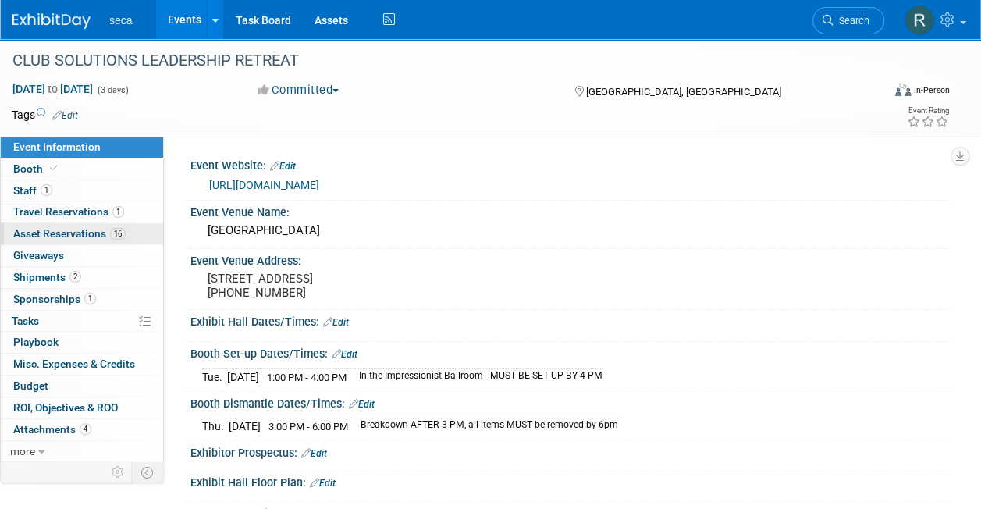
click at [87, 234] on span "Asset Reservations 16" at bounding box center [69, 233] width 112 height 12
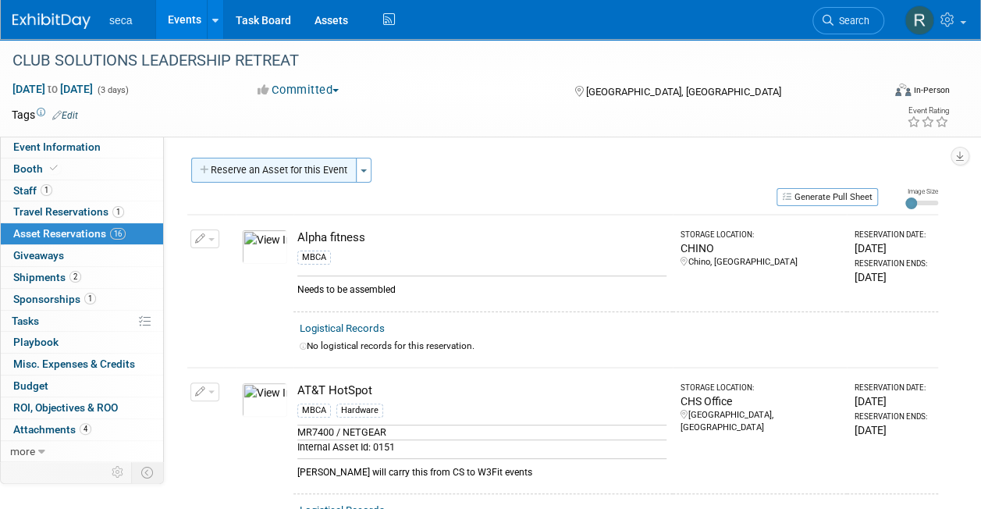
click at [257, 175] on button "Reserve an Asset for this Event" at bounding box center [273, 170] width 165 height 25
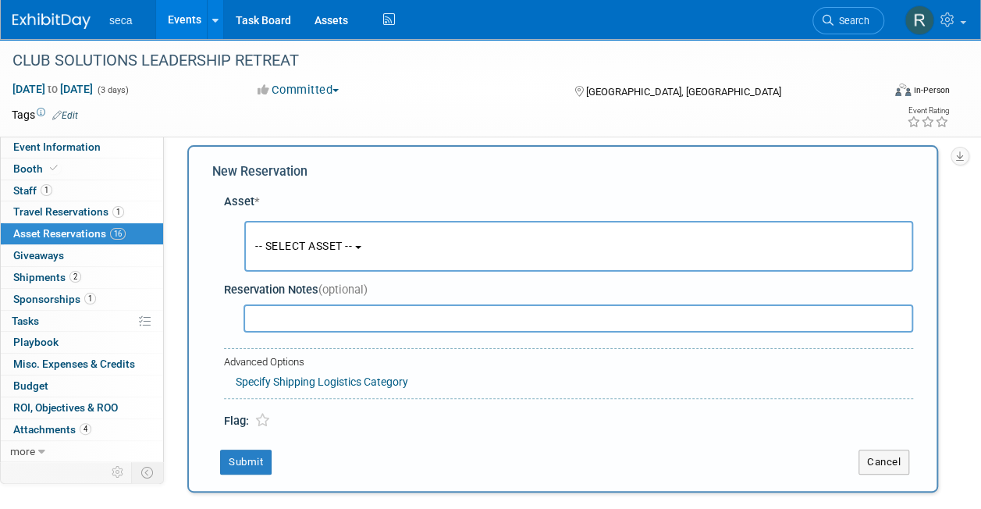
scroll to position [15, 0]
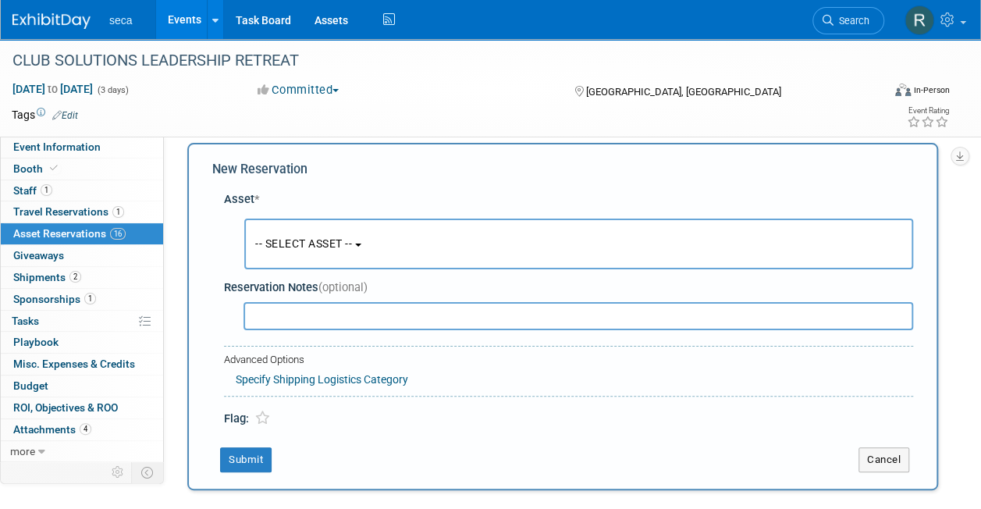
click at [282, 244] on span "-- SELECT ASSET --" at bounding box center [303, 243] width 97 height 12
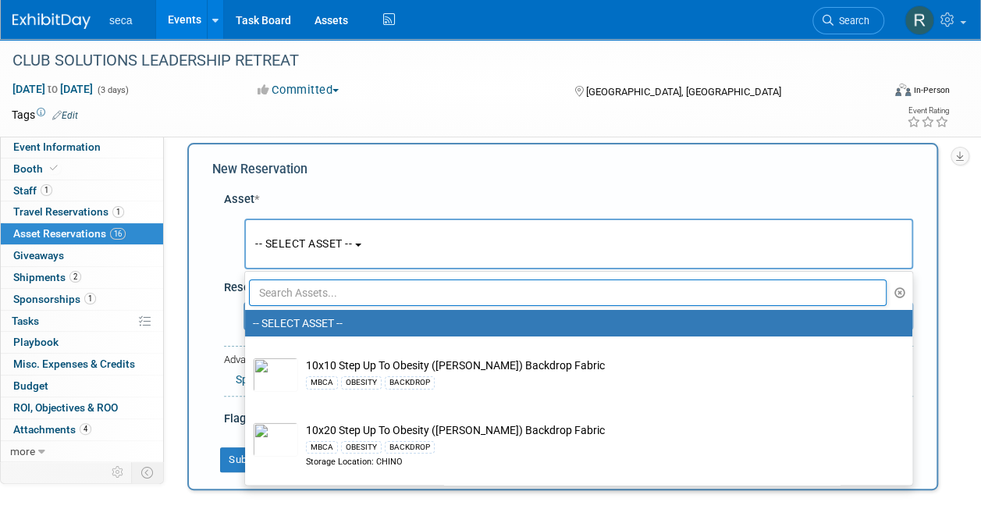
click at [294, 285] on input "text" at bounding box center [568, 292] width 638 height 27
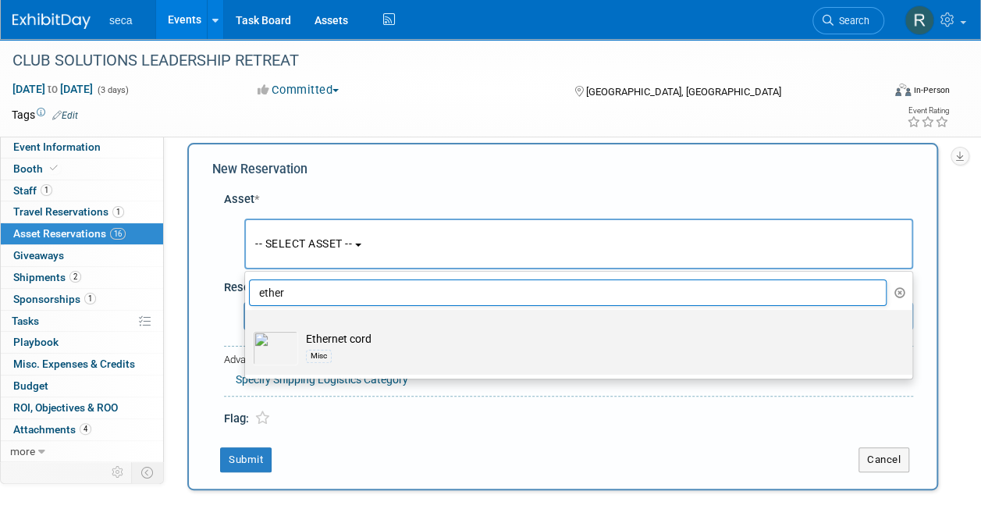
type input "ether"
click at [338, 343] on td "Ethernet cord Misc" at bounding box center [589, 348] width 583 height 34
click at [247, 329] on input "Ethernet cord Misc" at bounding box center [242, 324] width 10 height 10
select select "10727529"
select select "8"
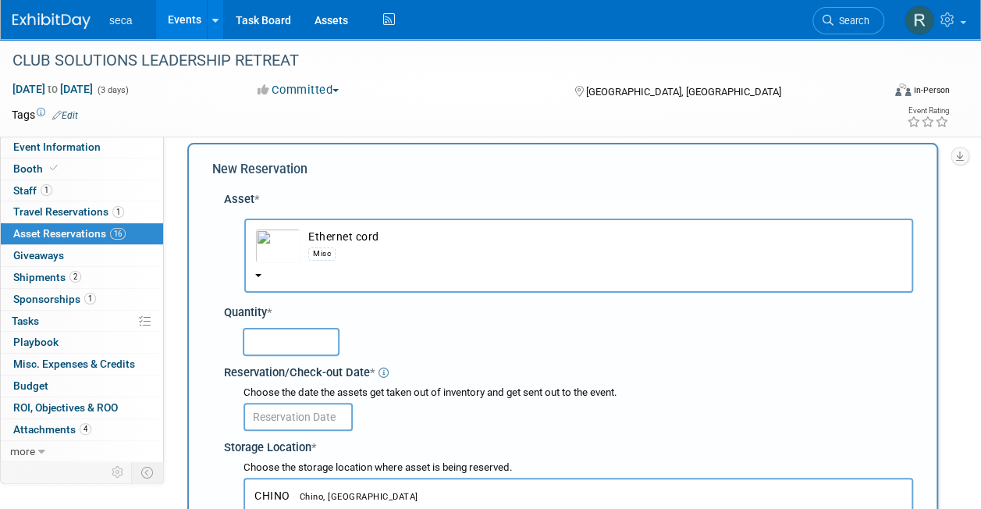
click at [299, 345] on input "text" at bounding box center [291, 342] width 97 height 28
type input "1"
click at [295, 425] on body "seca Events Add Event Bulk Upload Events Shareable Event Boards Recently Viewed…" at bounding box center [490, 239] width 981 height 509
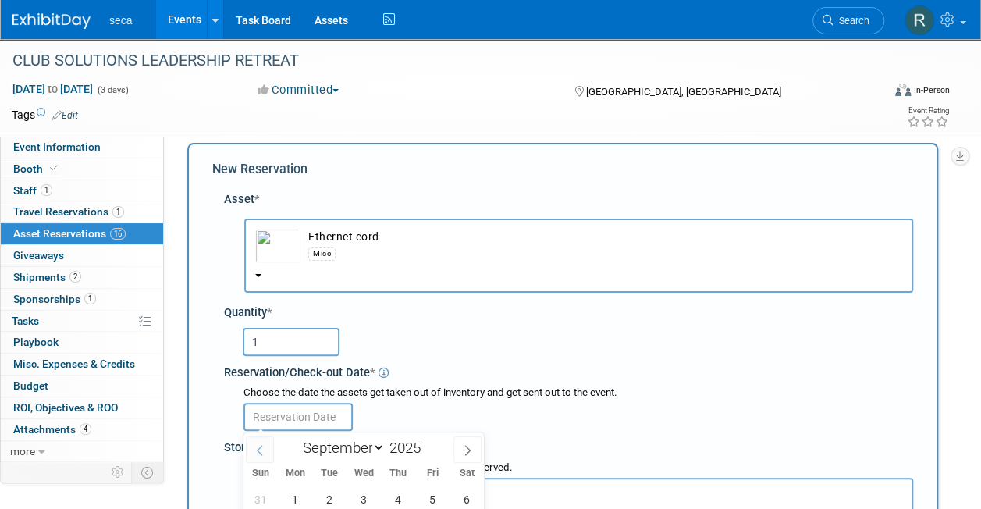
click at [264, 459] on span at bounding box center [260, 449] width 28 height 27
select select "7"
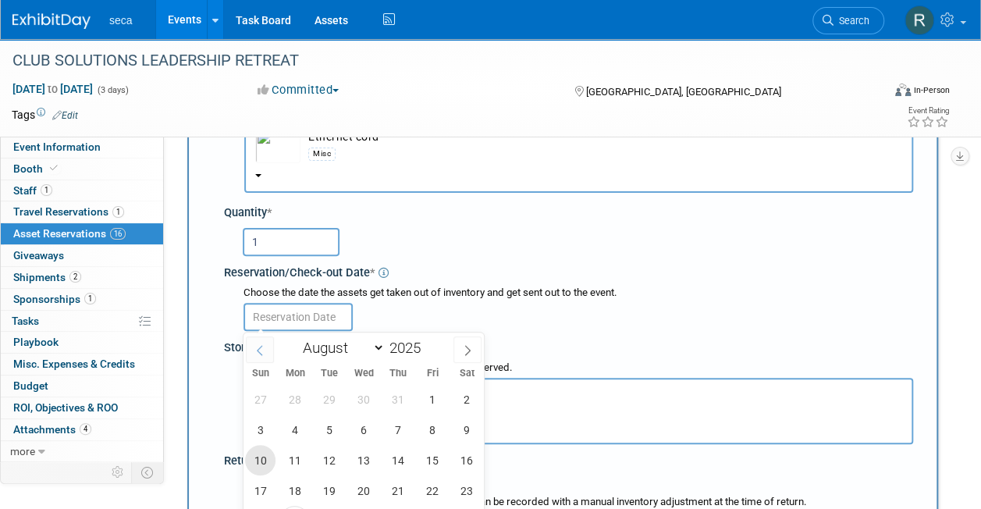
click at [264, 459] on span "10" at bounding box center [260, 460] width 30 height 30
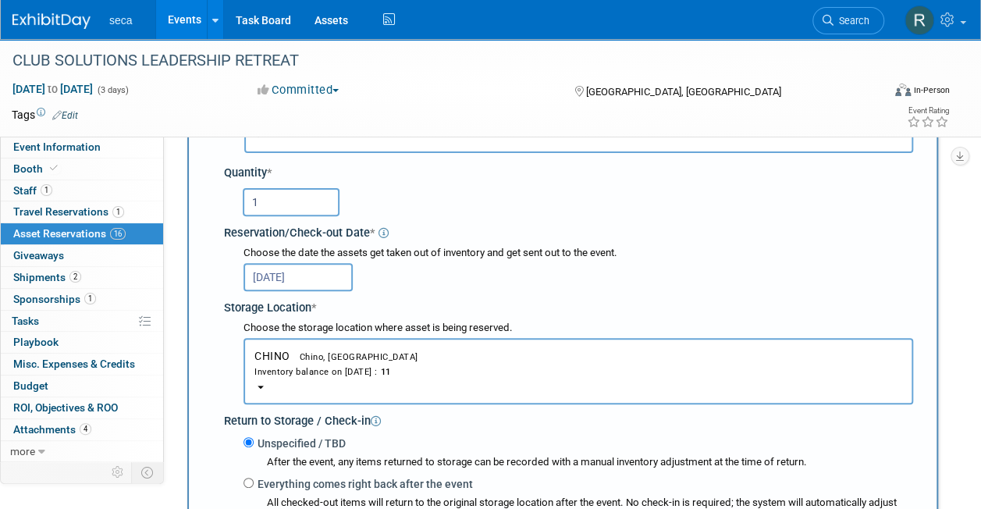
scroll to position [230, 0]
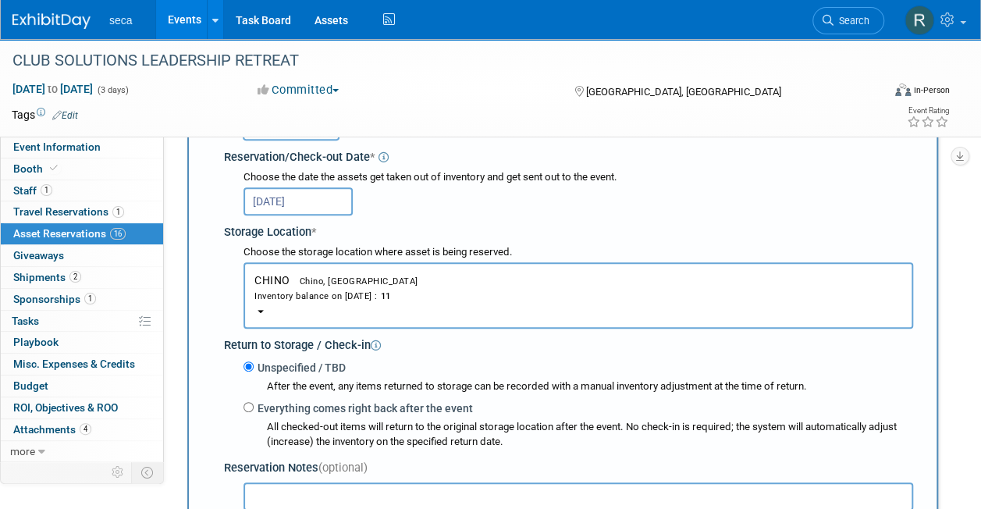
click at [297, 203] on input "[DATE]" at bounding box center [298, 201] width 109 height 28
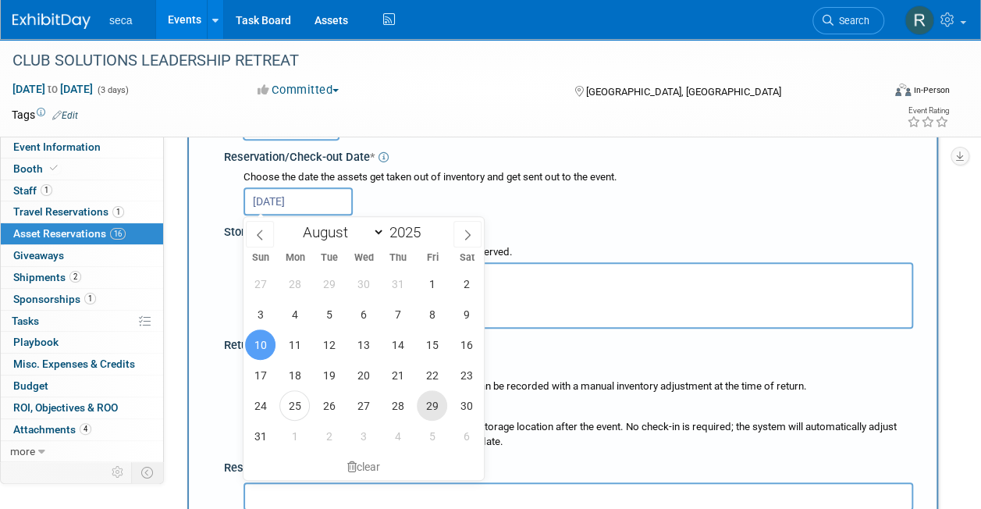
click at [432, 398] on span "29" at bounding box center [432, 405] width 30 height 30
type input "Aug 29, 2025"
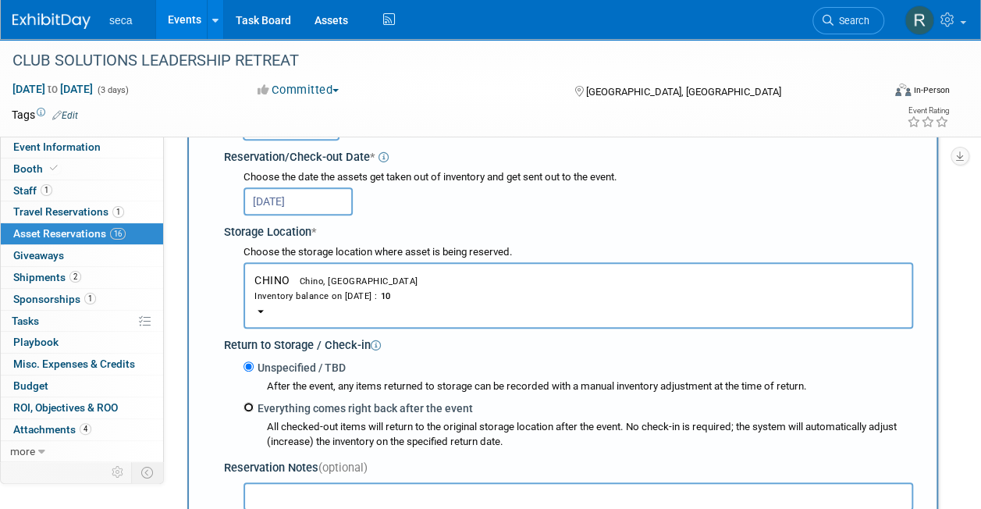
click at [250, 406] on input "Everything comes right back after the event" at bounding box center [249, 407] width 10 height 10
radio input "true"
select select "8"
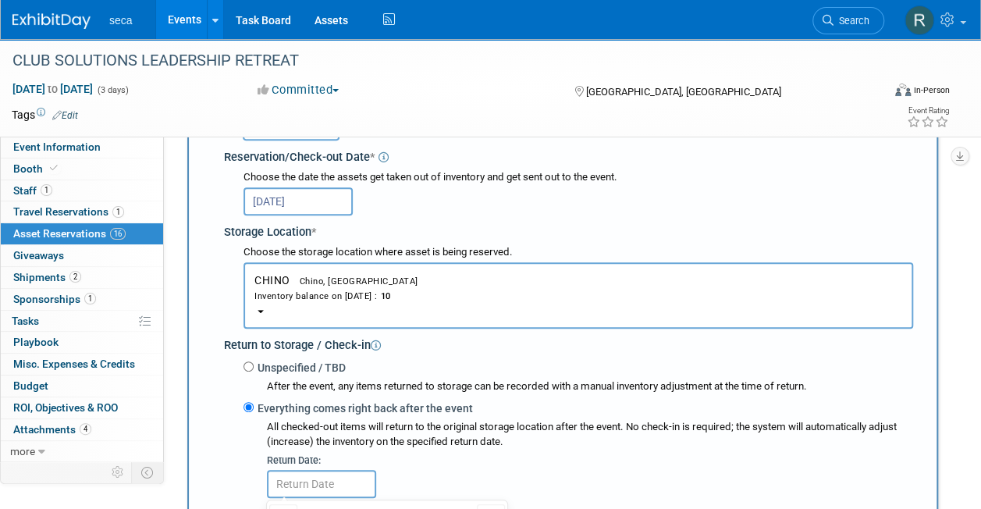
click at [397, 262] on button "CHINO Chino, CA Inventory balance on Aug 29, 2025 : 10" at bounding box center [579, 295] width 670 height 66
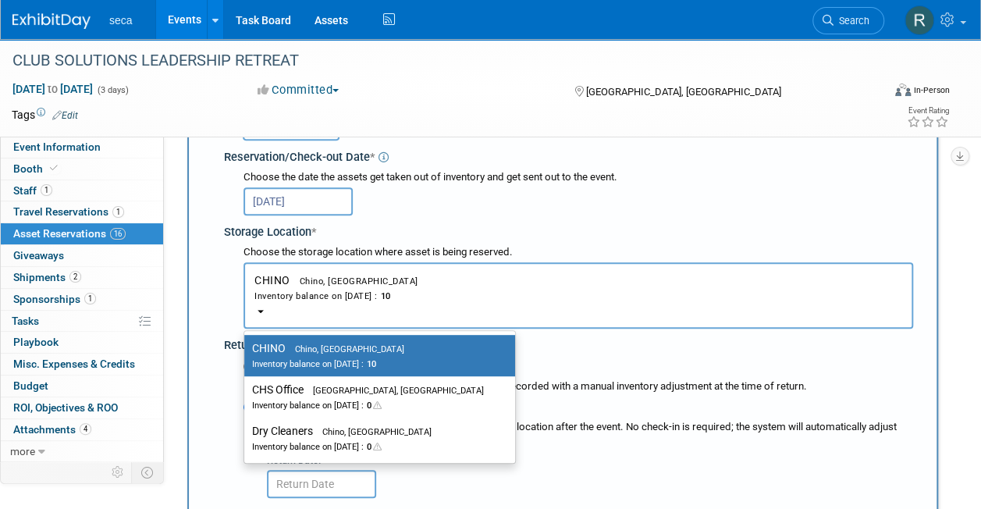
click at [487, 403] on div "Everything comes right back after the event All checked-out items will return t…" at bounding box center [579, 424] width 670 height 51
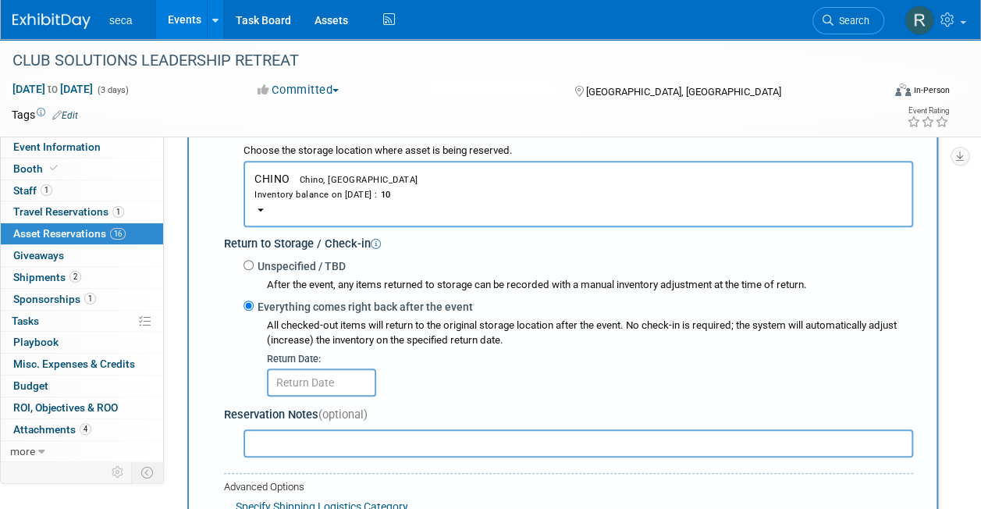
scroll to position [343, 0]
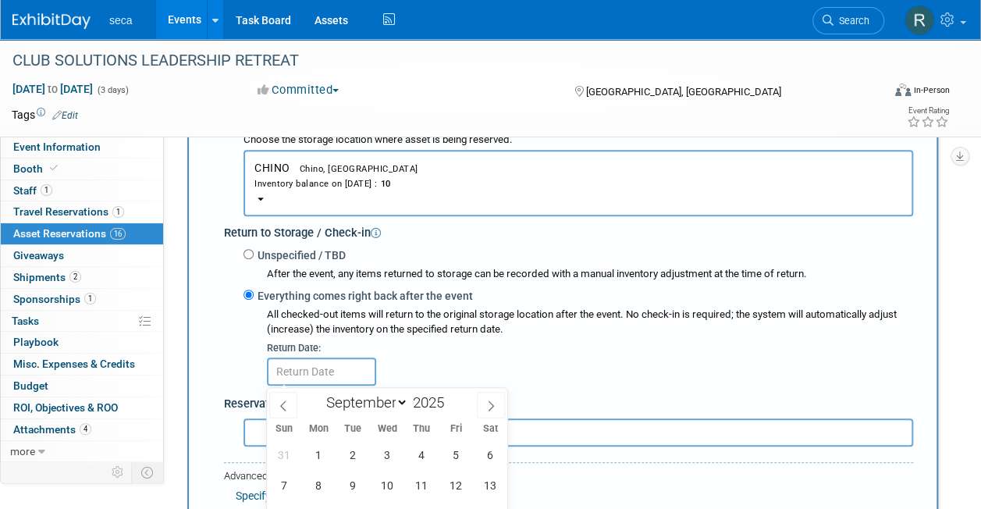
click at [320, 370] on input "text" at bounding box center [321, 372] width 109 height 28
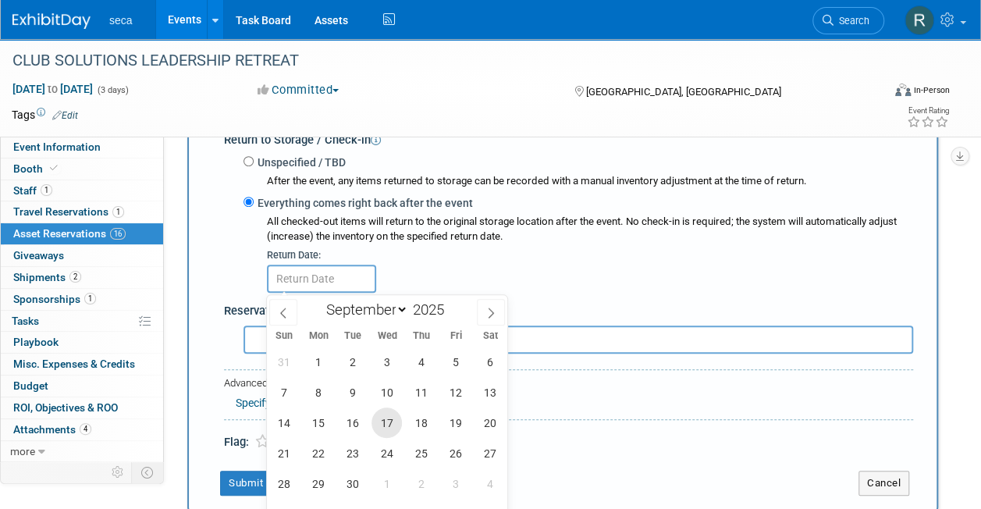
click at [386, 421] on span "17" at bounding box center [387, 423] width 30 height 30
type input "[DATE]"
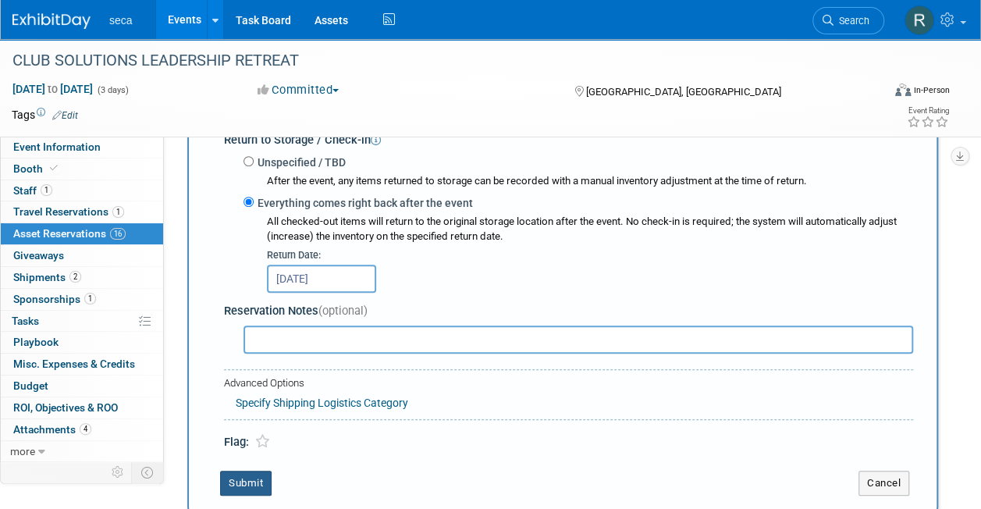
click at [237, 482] on button "Submit" at bounding box center [246, 483] width 52 height 25
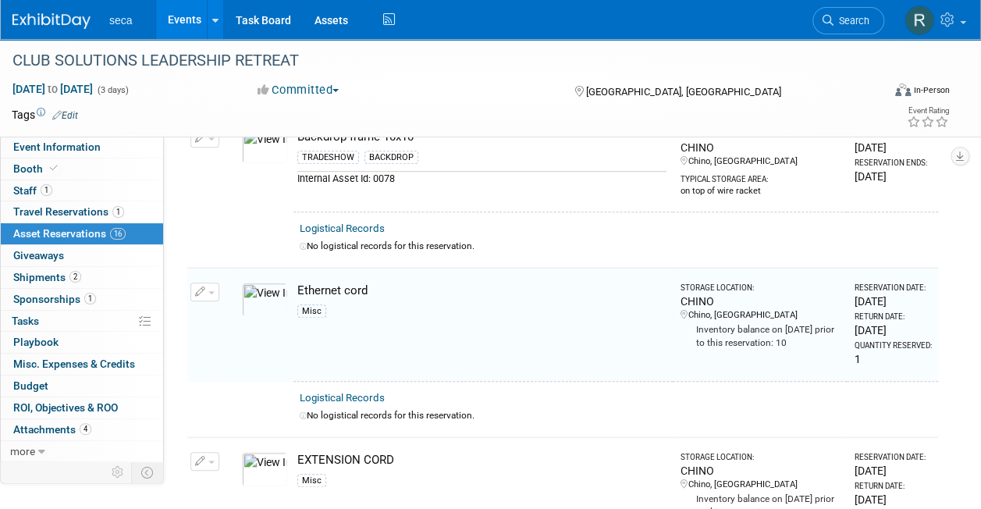
scroll to position [503, 0]
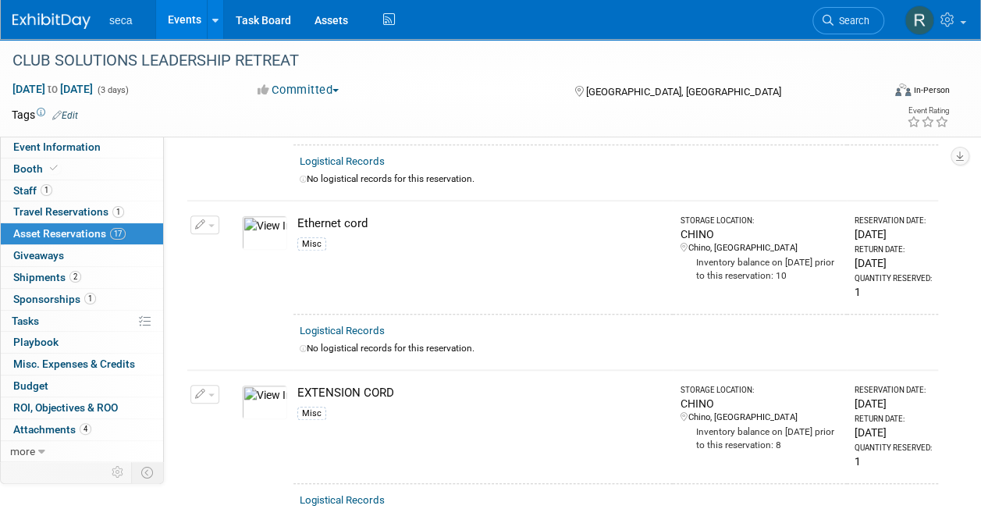
click at [182, 27] on link "Events" at bounding box center [184, 19] width 57 height 39
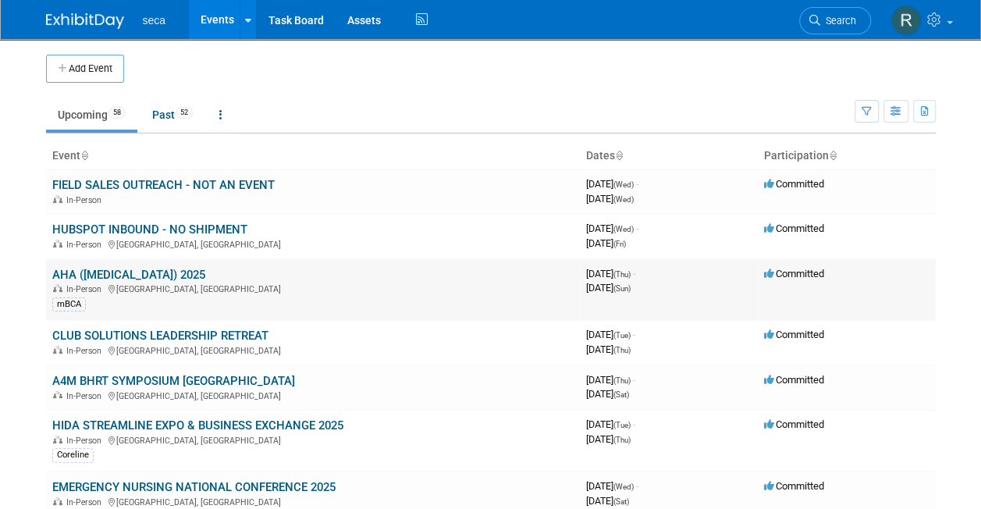
click at [154, 272] on link "AHA ([MEDICAL_DATA]) 2025" at bounding box center [128, 275] width 153 height 14
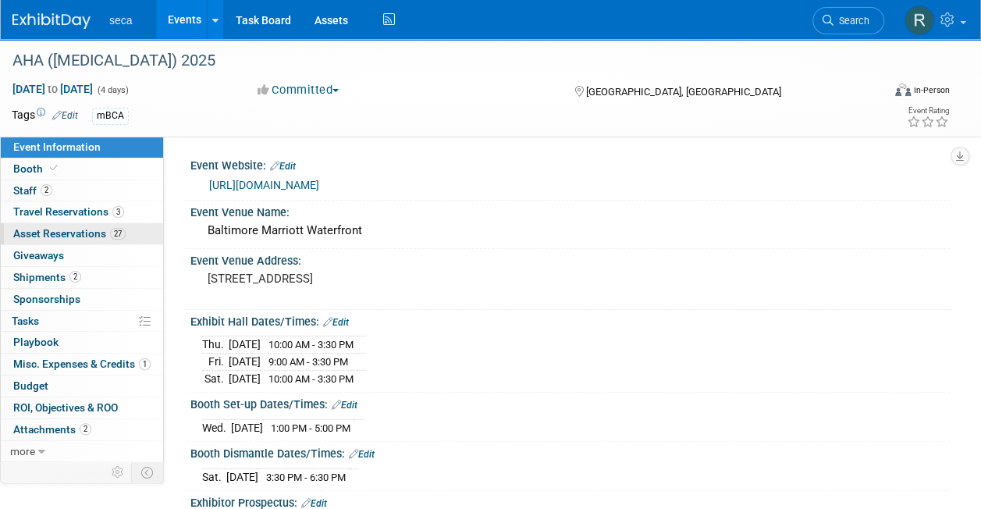
click at [103, 223] on link "27 Asset Reservations 27" at bounding box center [82, 233] width 162 height 21
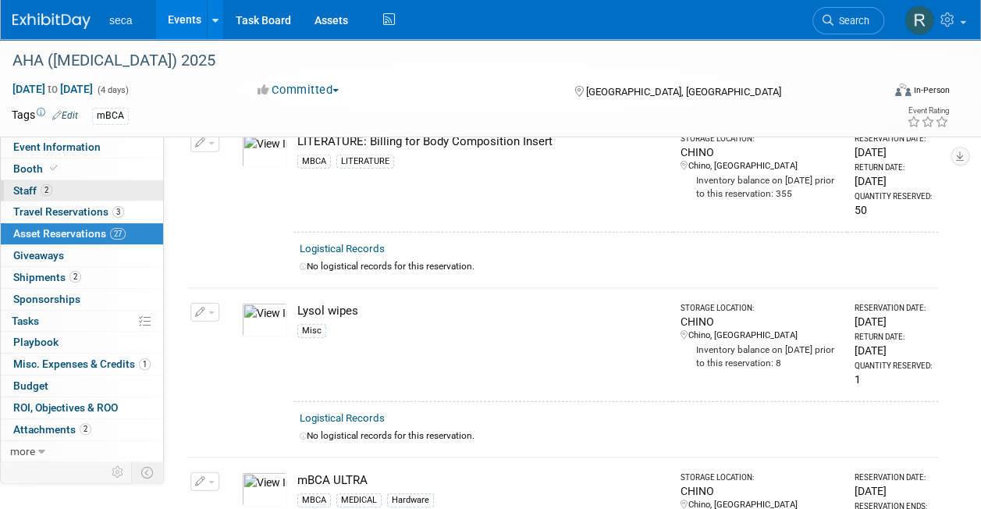
scroll to position [1956, 0]
click at [187, 16] on link "Events" at bounding box center [184, 19] width 57 height 39
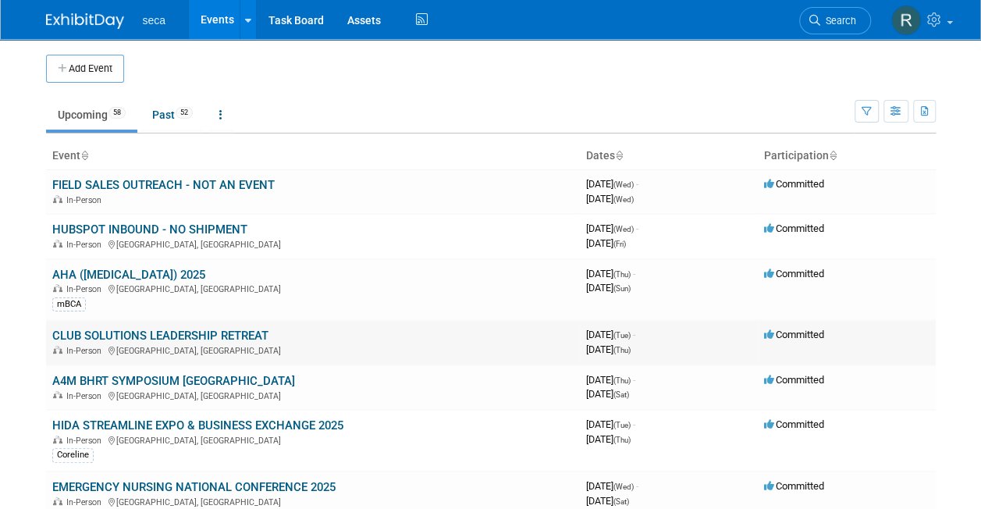
click at [123, 332] on link "CLUB SOLUTIONS LEADERSHIP RETREAT" at bounding box center [160, 336] width 216 height 14
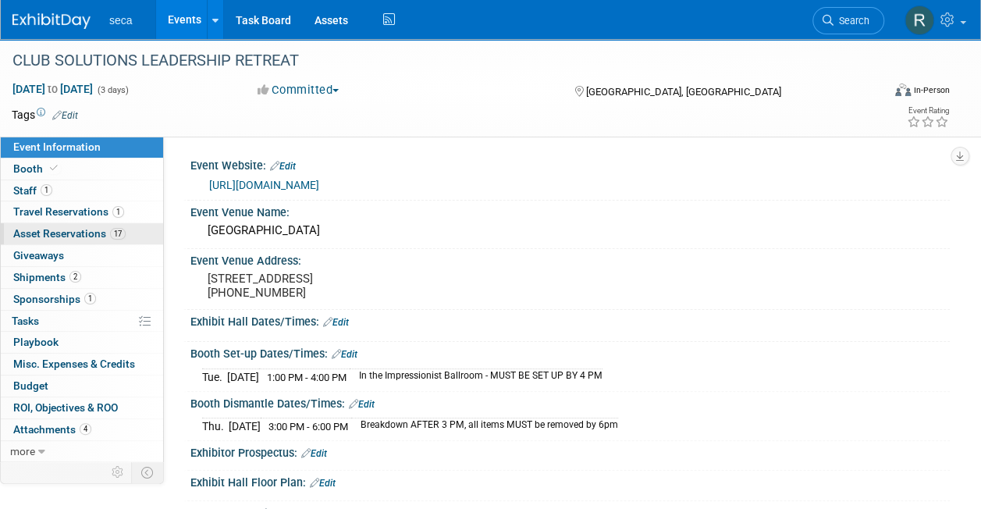
click at [108, 232] on span "Asset Reservations 17" at bounding box center [69, 233] width 112 height 12
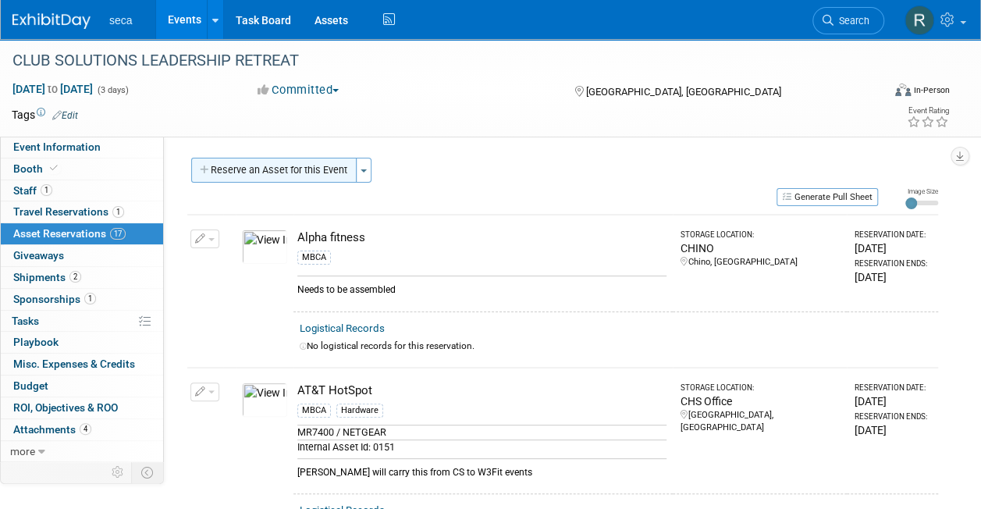
click at [260, 169] on button "Reserve an Asset for this Event" at bounding box center [273, 170] width 165 height 25
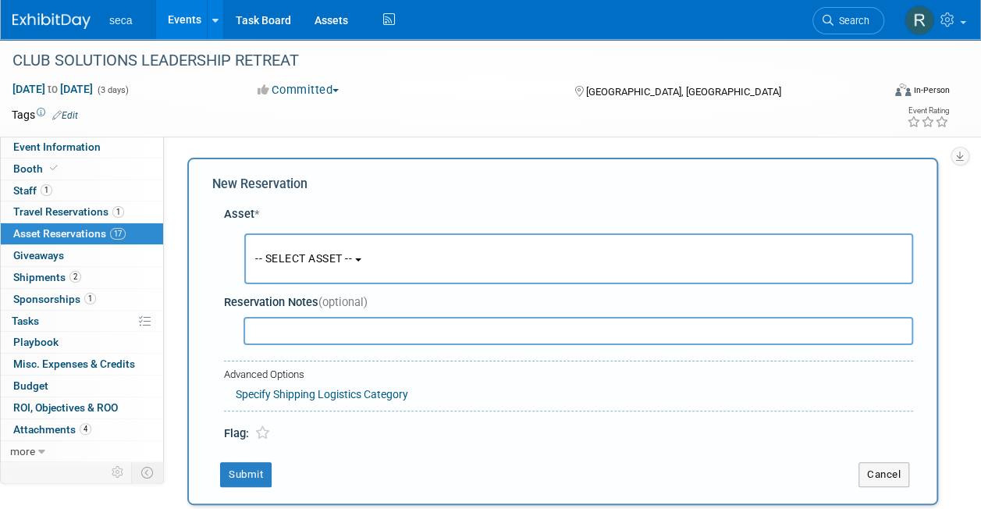
scroll to position [15, 0]
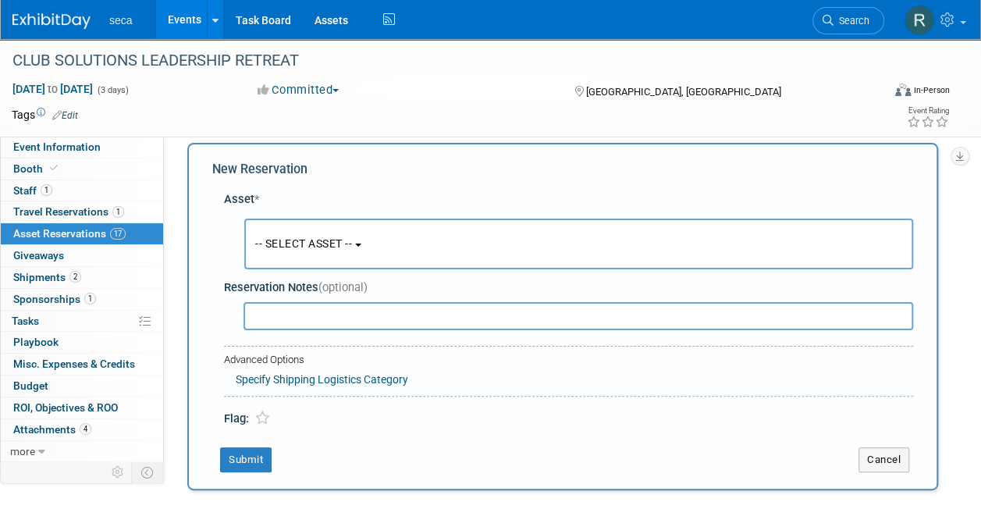
click at [280, 234] on button "-- SELECT ASSET --" at bounding box center [578, 244] width 669 height 51
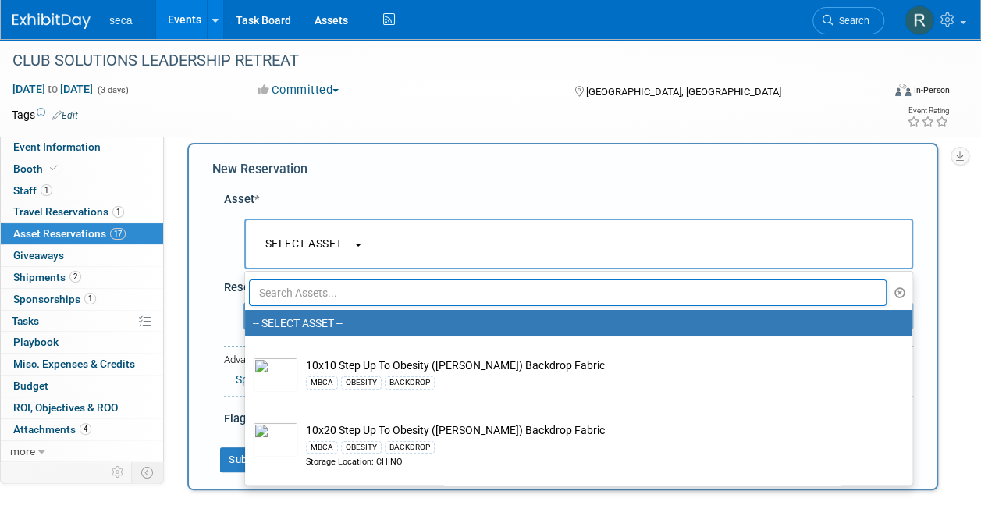
click at [301, 294] on input "text" at bounding box center [568, 292] width 638 height 27
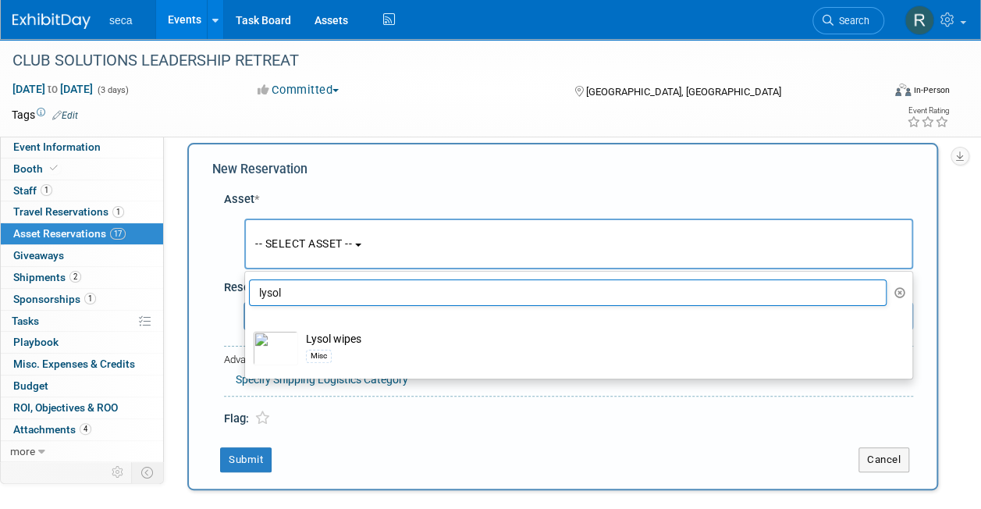
type input "lysol"
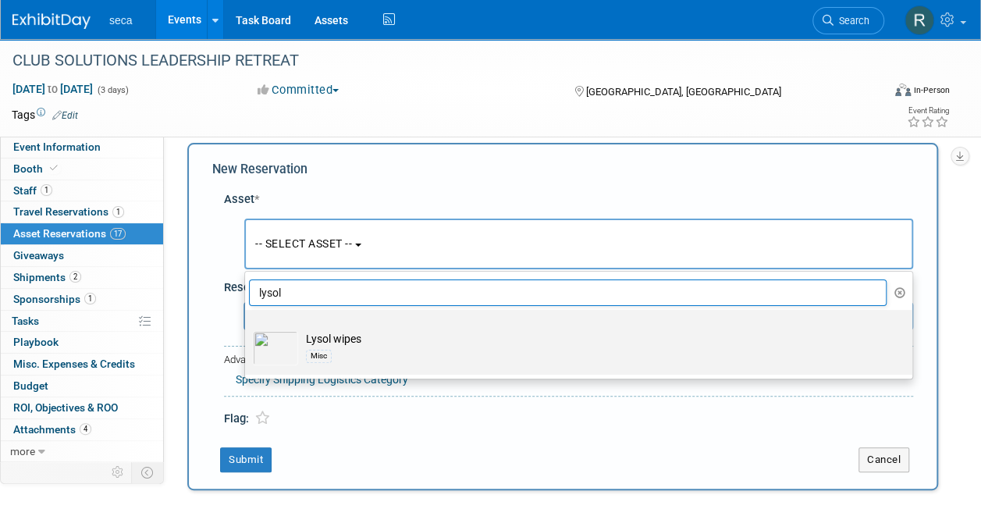
click at [354, 340] on td "Lysol wipes Misc" at bounding box center [589, 348] width 583 height 34
click at [247, 329] on input "Lysol wipes Misc" at bounding box center [242, 324] width 10 height 10
select select "10726846"
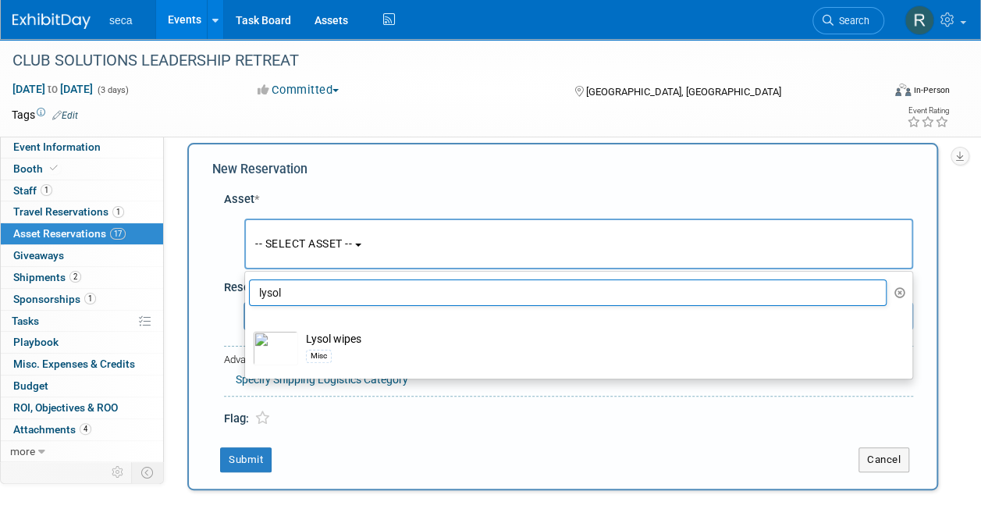
select select "8"
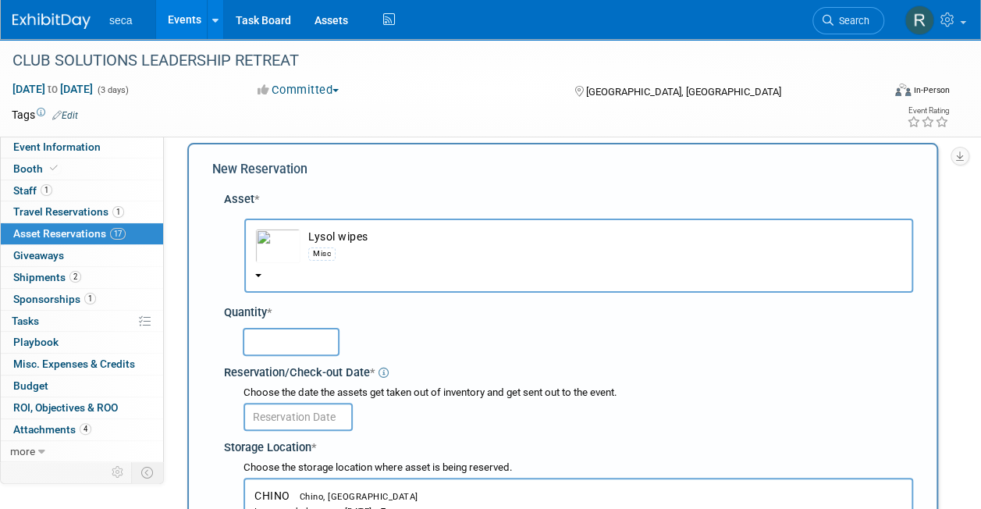
click at [303, 339] on input "text" at bounding box center [291, 342] width 97 height 28
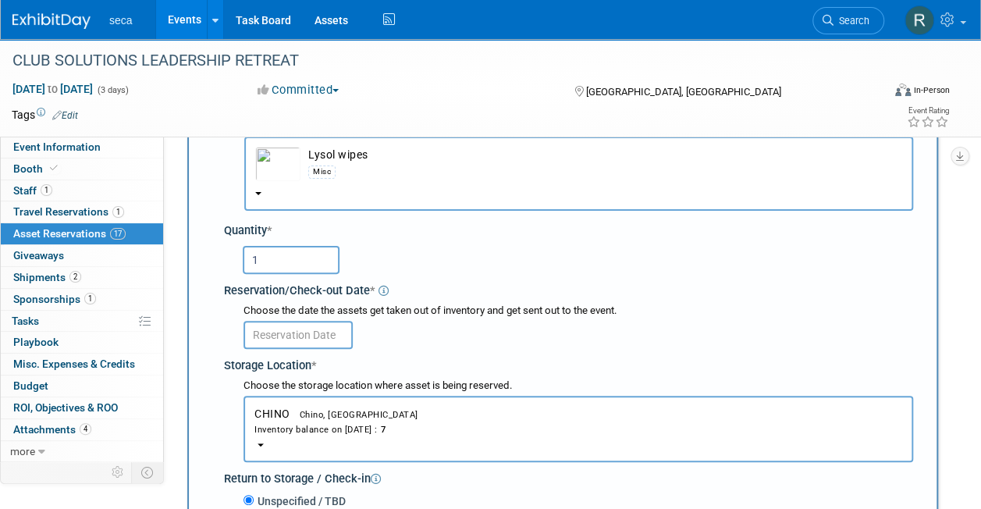
scroll to position [99, 0]
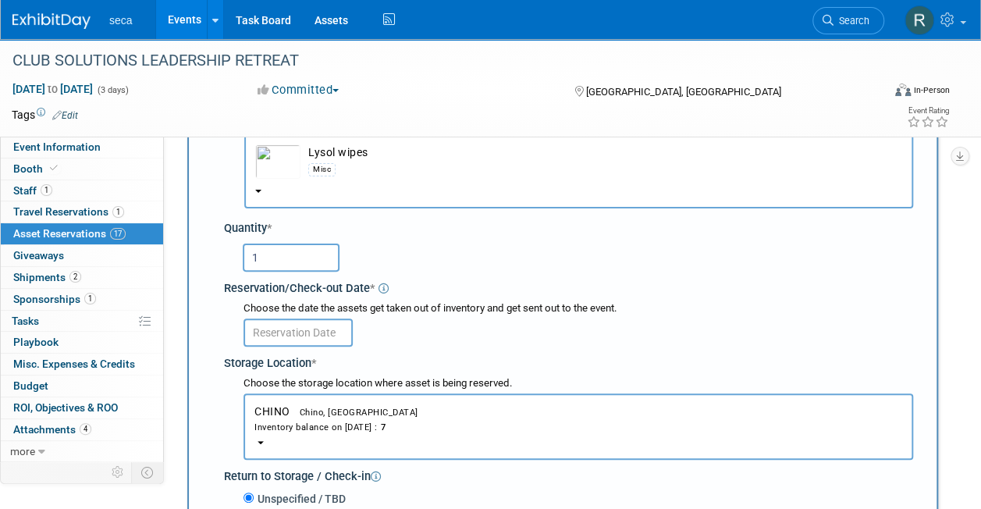
type input "1"
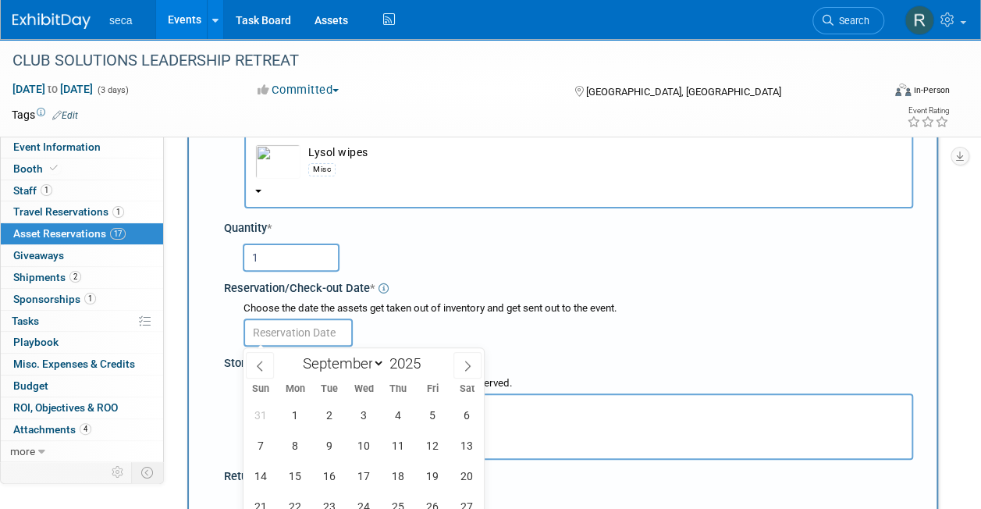
click at [290, 337] on input "text" at bounding box center [298, 333] width 109 height 28
click at [258, 361] on icon at bounding box center [259, 366] width 11 height 11
select select "7"
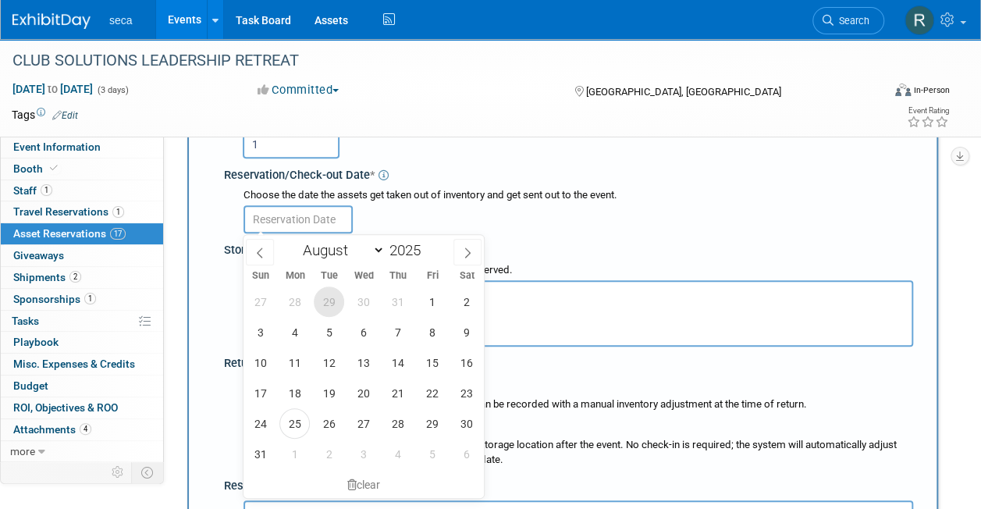
scroll to position [213, 0]
click at [428, 424] on span "29" at bounding box center [432, 423] width 30 height 30
type input "Aug 29, 2025"
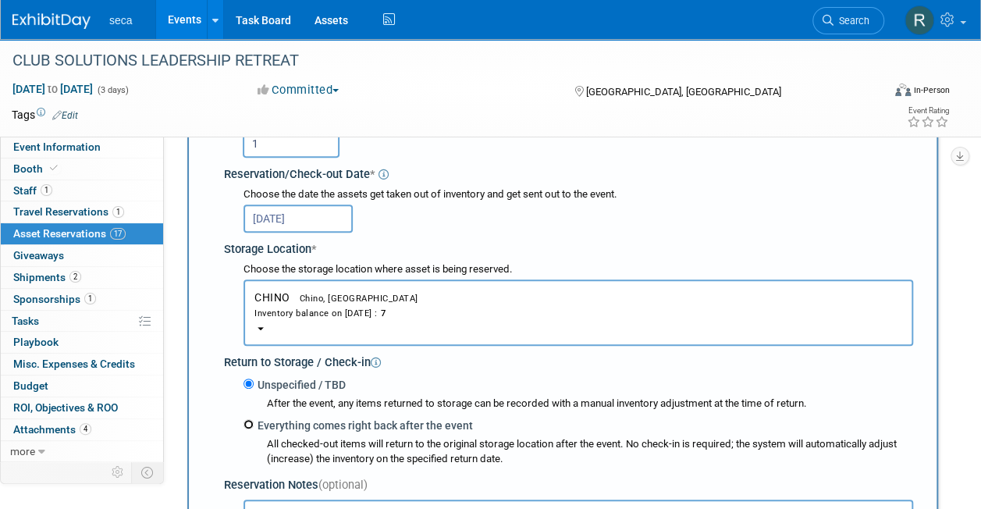
click at [250, 423] on input "Everything comes right back after the event" at bounding box center [249, 424] width 10 height 10
radio input "true"
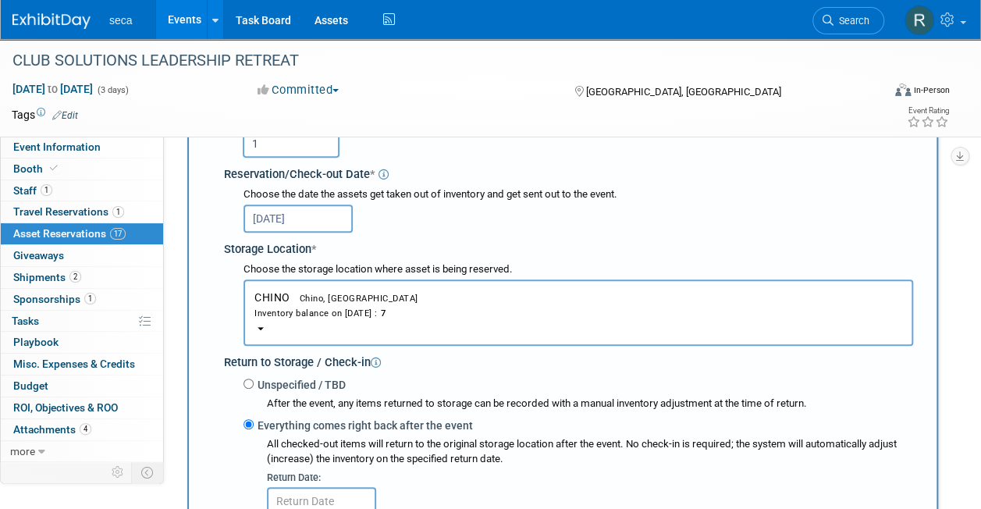
select select "8"
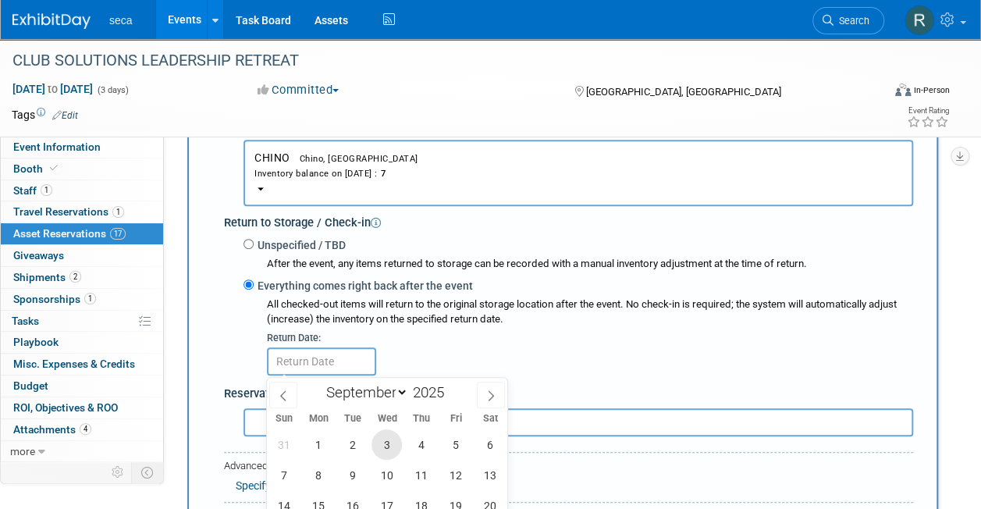
scroll to position [432, 0]
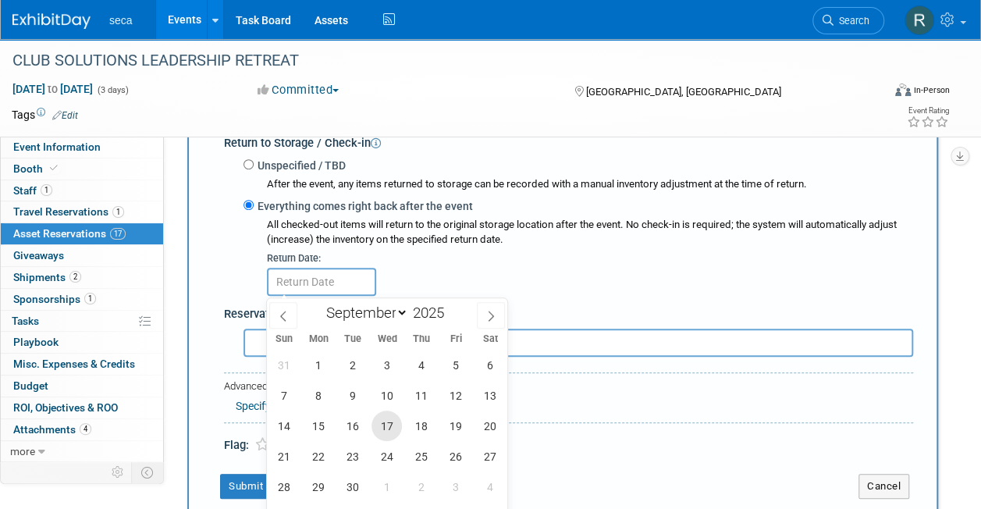
click at [395, 428] on span "17" at bounding box center [387, 426] width 30 height 30
type input "Sep 17, 2025"
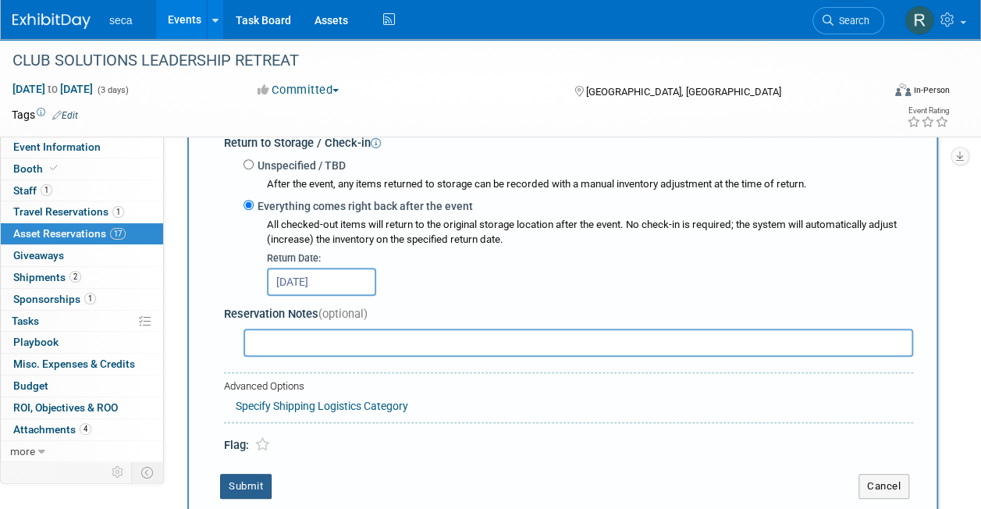
click at [245, 481] on button "Submit" at bounding box center [246, 486] width 52 height 25
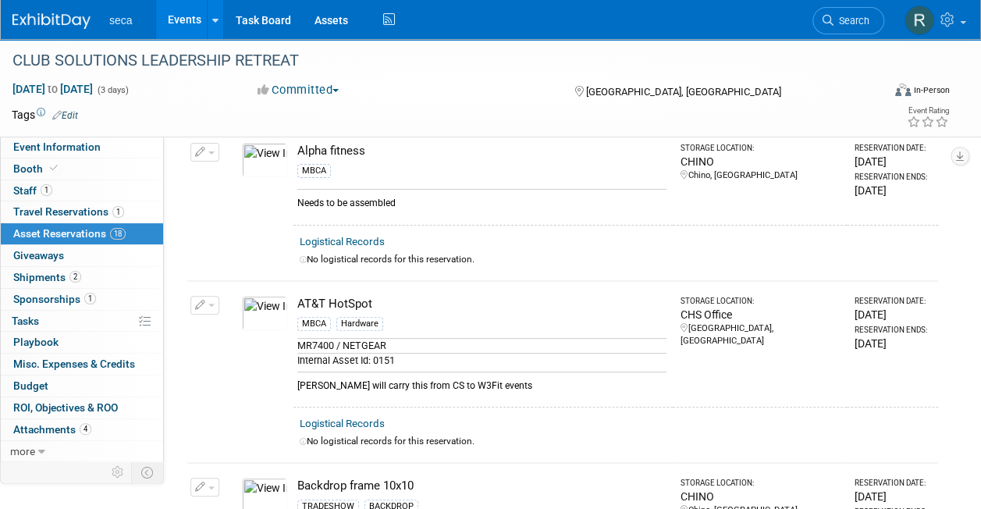
scroll to position [0, 0]
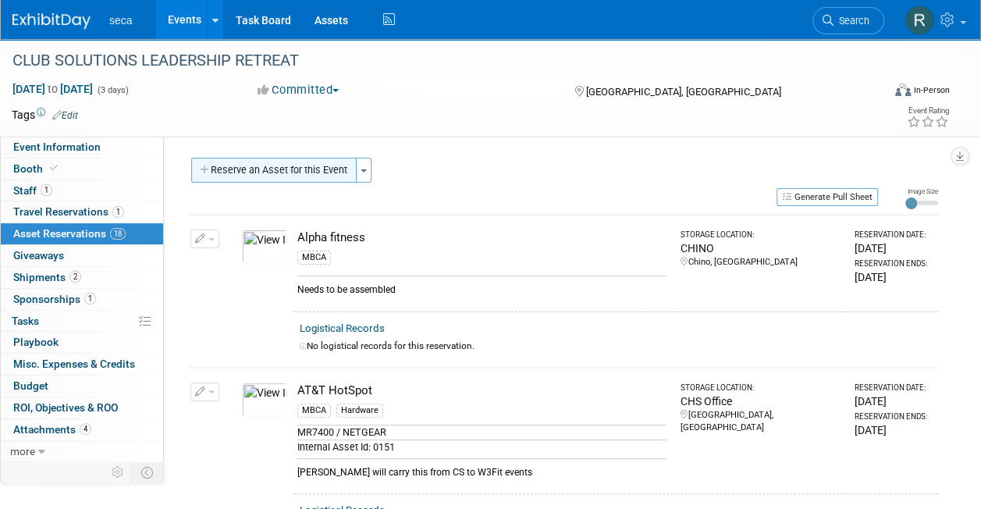
click at [262, 165] on button "Reserve an Asset for this Event" at bounding box center [273, 170] width 165 height 25
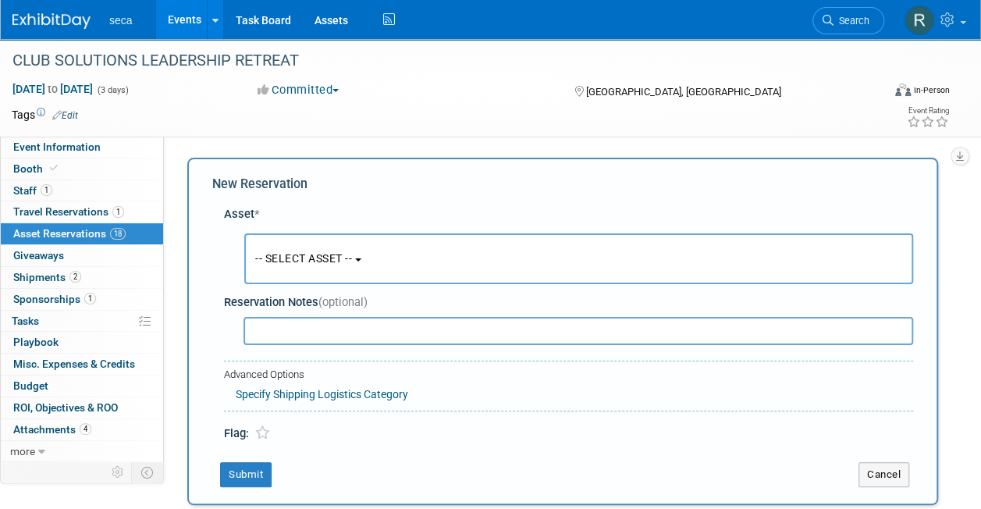
scroll to position [15, 0]
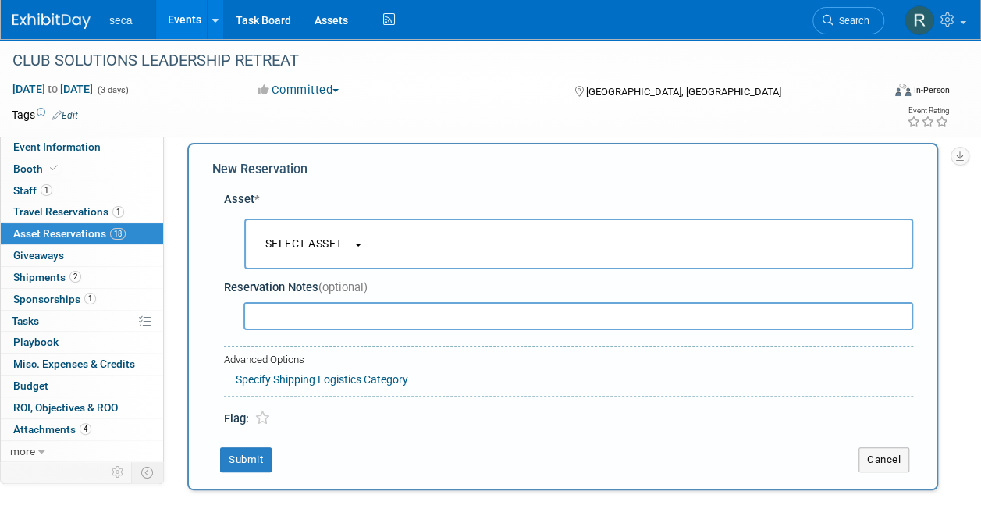
click at [279, 240] on span "-- SELECT ASSET --" at bounding box center [303, 243] width 97 height 12
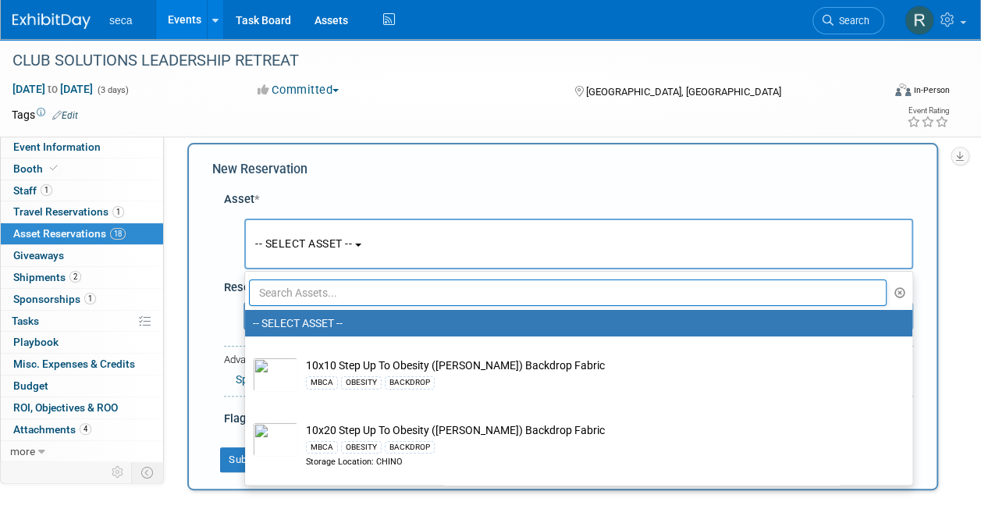
click at [289, 292] on input "text" at bounding box center [568, 292] width 638 height 27
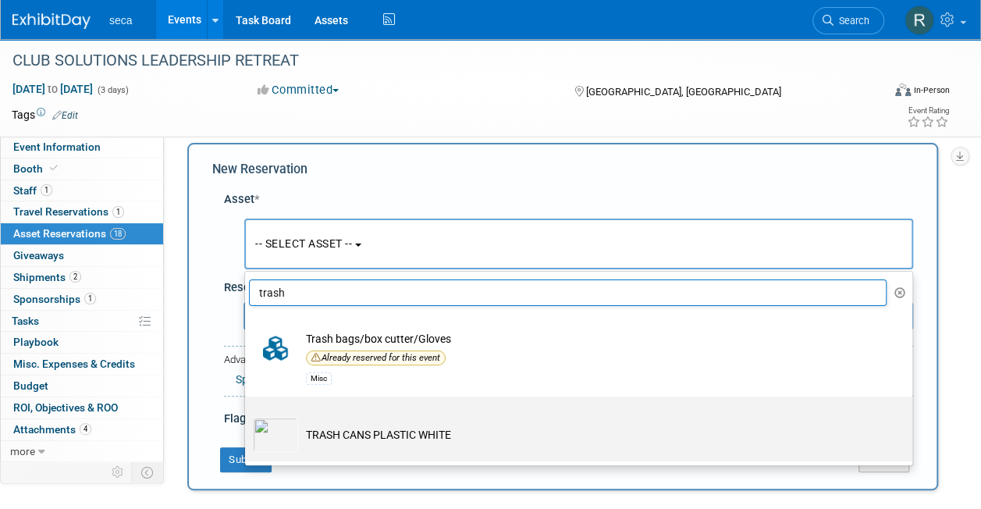
type input "trash"
click at [390, 432] on td "TRASH CANS PLASTIC WHITE" at bounding box center [589, 435] width 583 height 34
click at [247, 415] on input "TRASH CANS PLASTIC WHITE" at bounding box center [242, 410] width 10 height 10
select select "10727400"
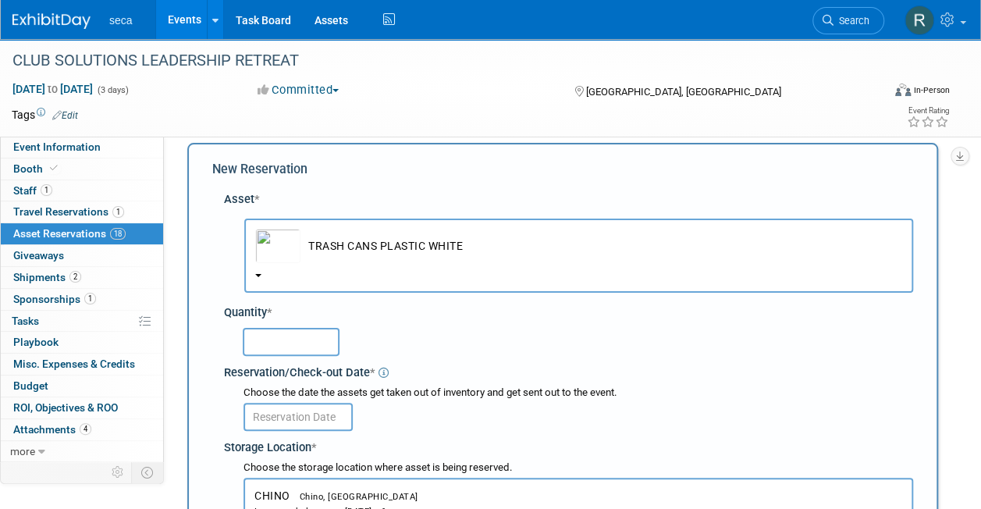
click at [292, 331] on input "text" at bounding box center [291, 342] width 97 height 28
type input "1"
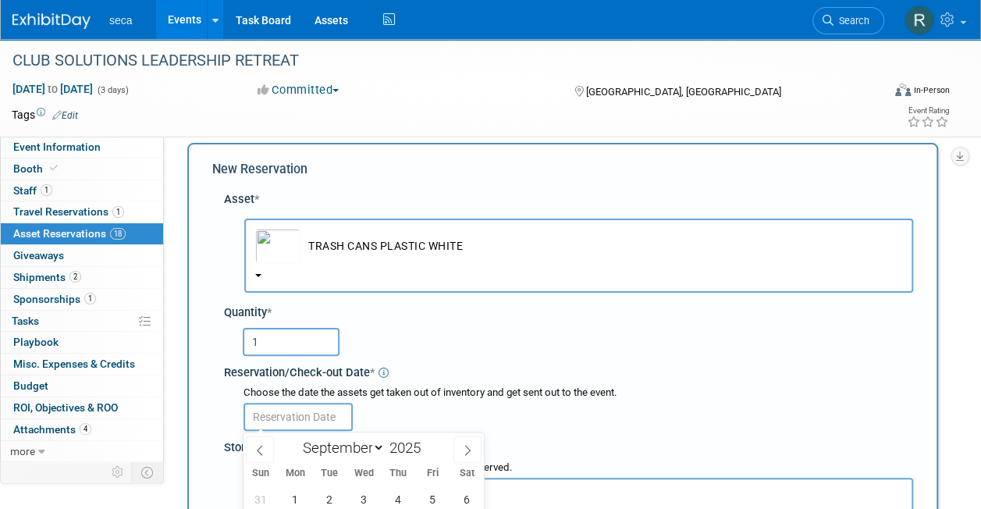
click at [293, 411] on input "text" at bounding box center [298, 417] width 109 height 28
click at [253, 453] on span at bounding box center [260, 449] width 28 height 27
select select "7"
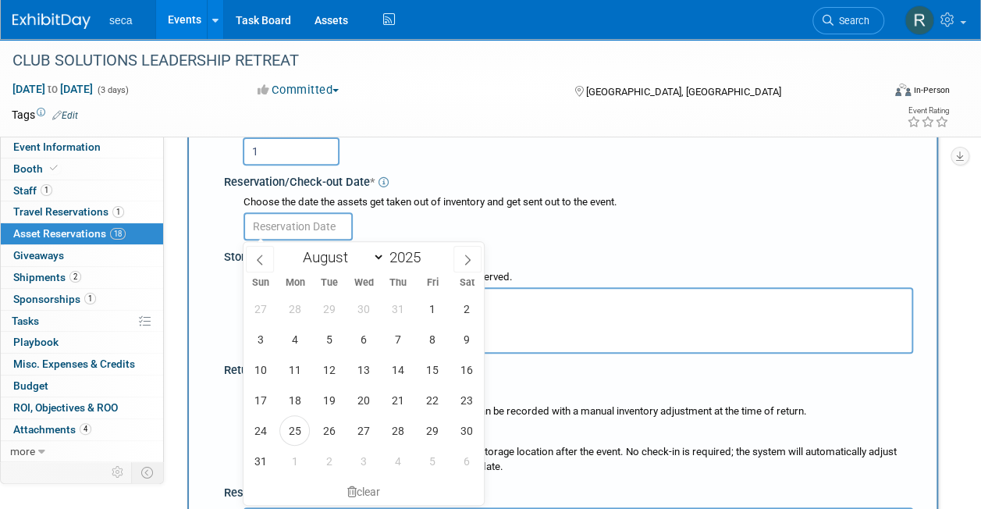
scroll to position [207, 0]
click at [429, 435] on span "29" at bounding box center [432, 429] width 30 height 30
type input "Aug 29, 2025"
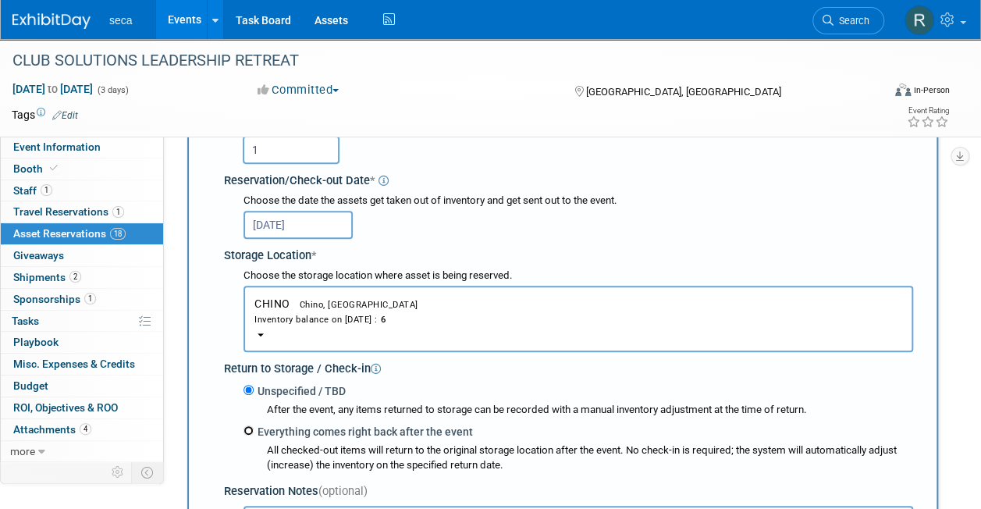
click at [248, 431] on input "Everything comes right back after the event" at bounding box center [249, 430] width 10 height 10
radio input "true"
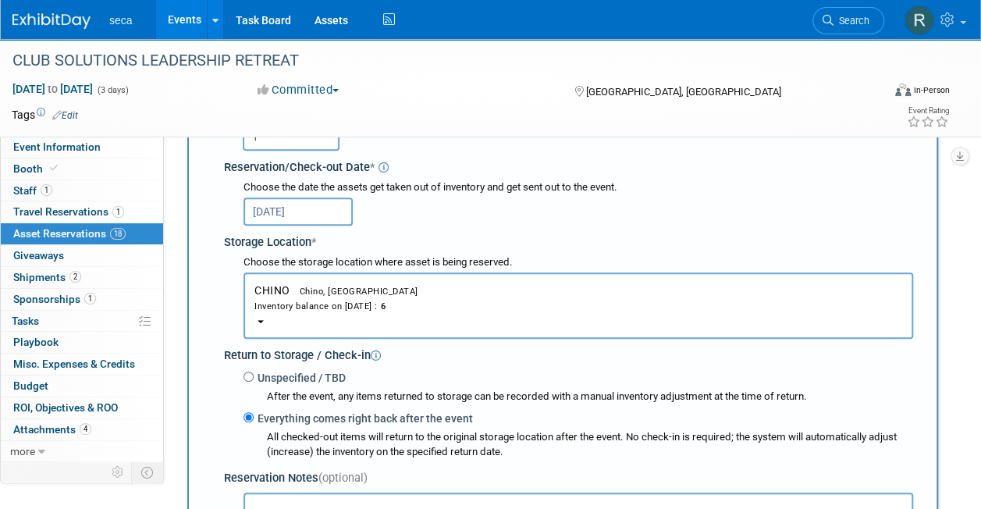
select select "8"
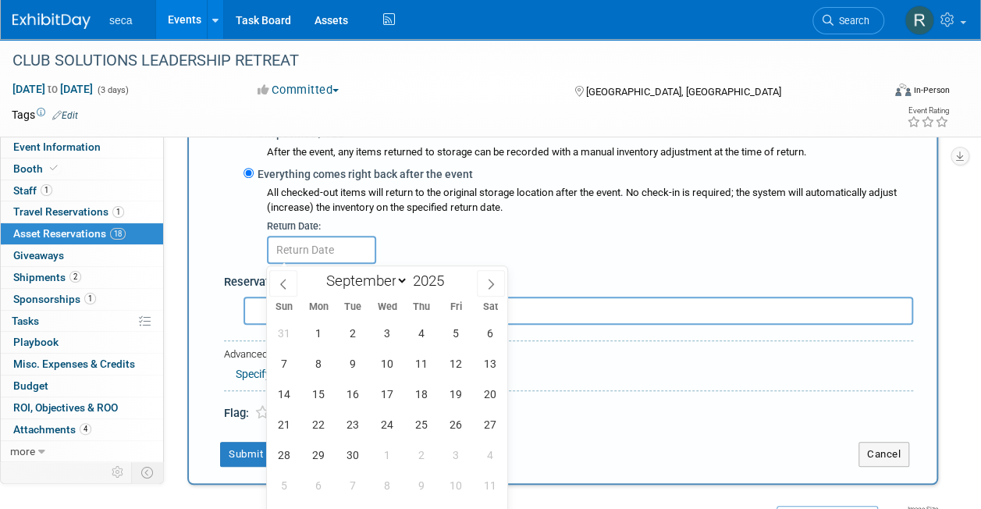
scroll to position [457, 0]
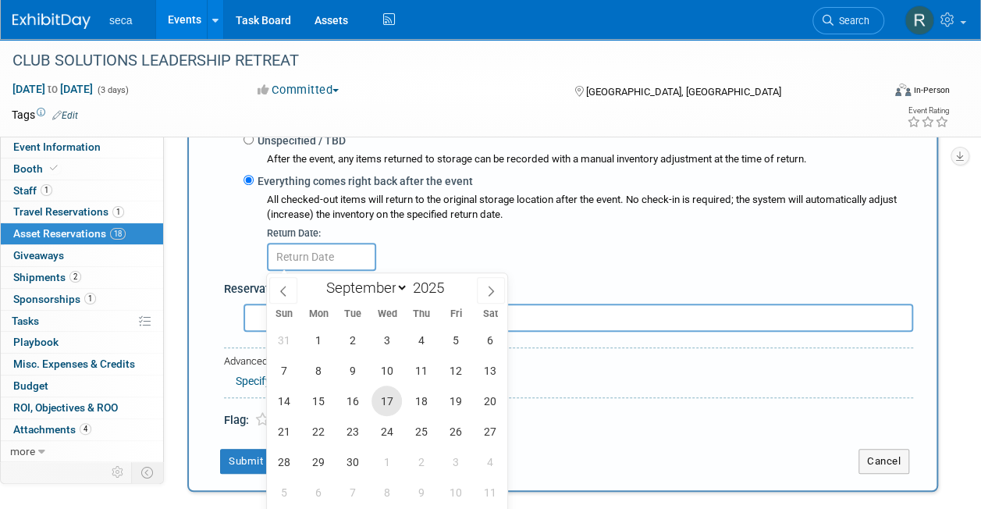
click at [386, 395] on span "17" at bounding box center [387, 401] width 30 height 30
type input "Sep 17, 2025"
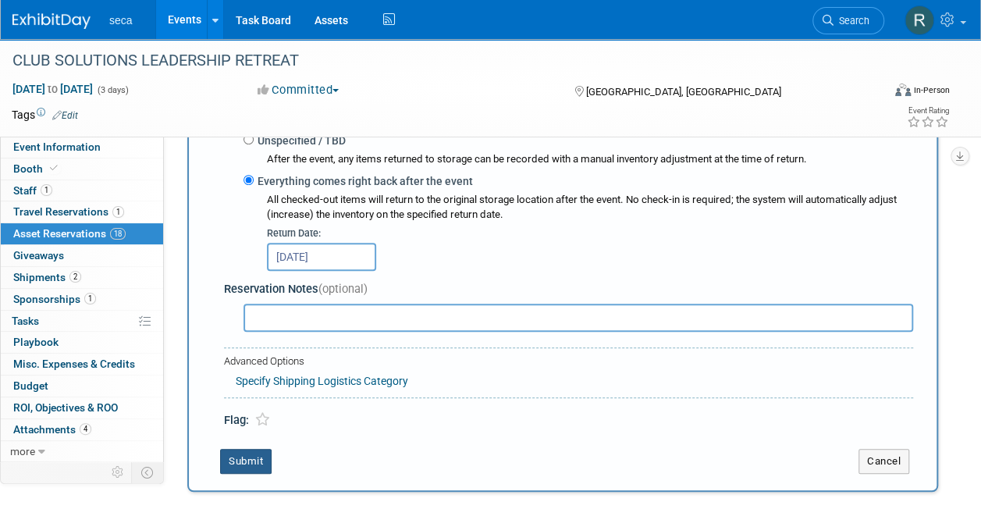
click at [236, 458] on button "Submit" at bounding box center [246, 461] width 52 height 25
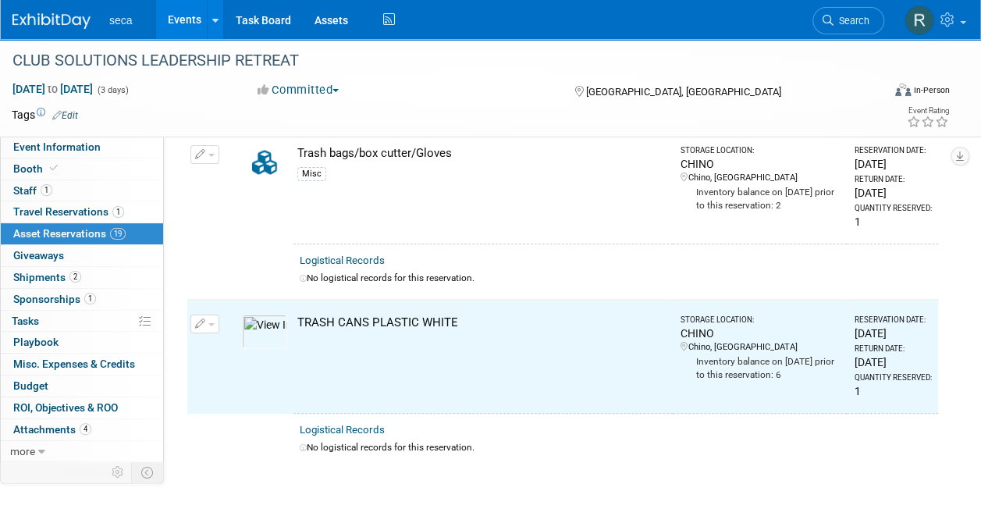
scroll to position [2999, 0]
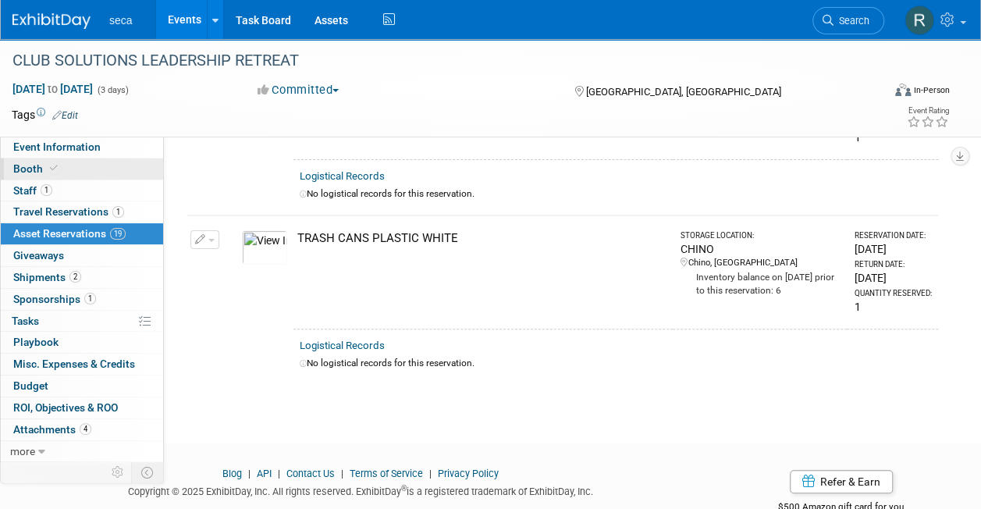
click at [39, 169] on span "Booth" at bounding box center [37, 168] width 48 height 12
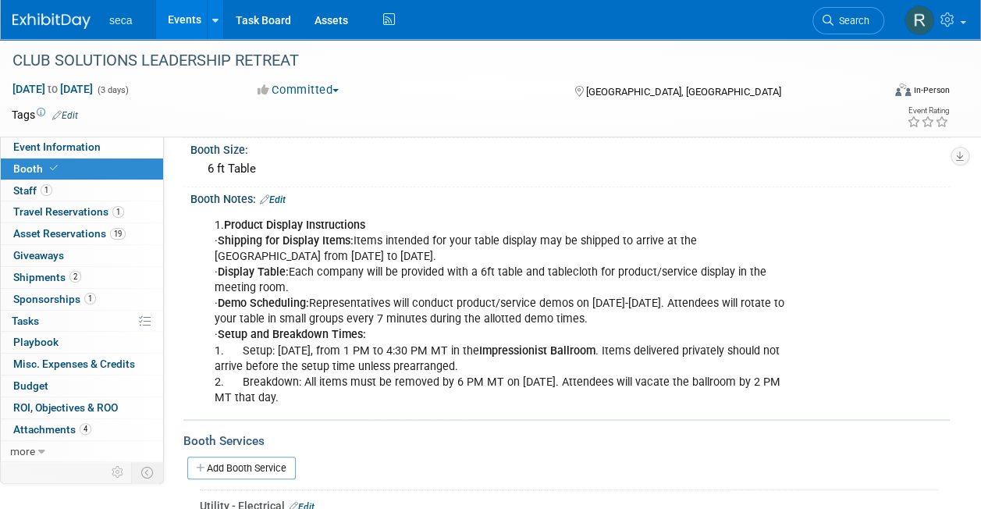
scroll to position [0, 0]
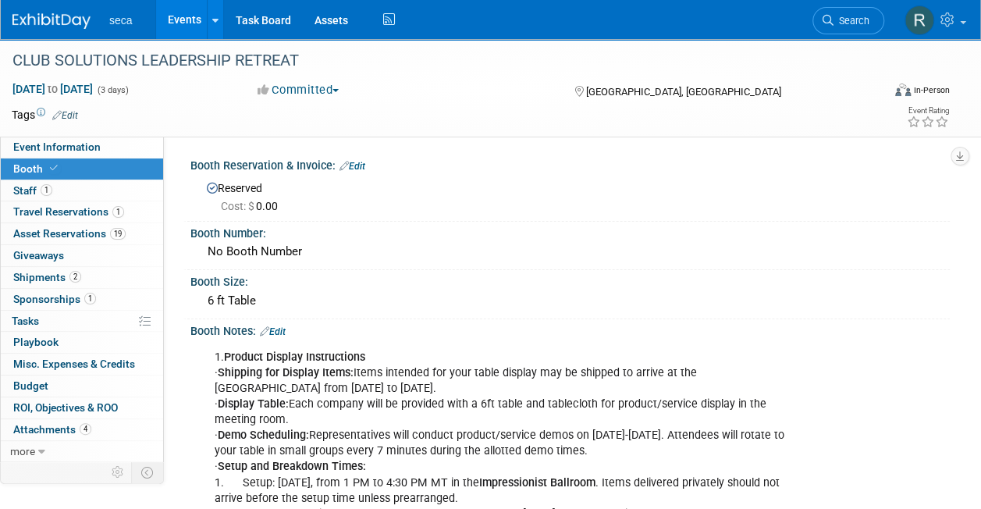
click at [192, 19] on link "Events" at bounding box center [184, 19] width 57 height 39
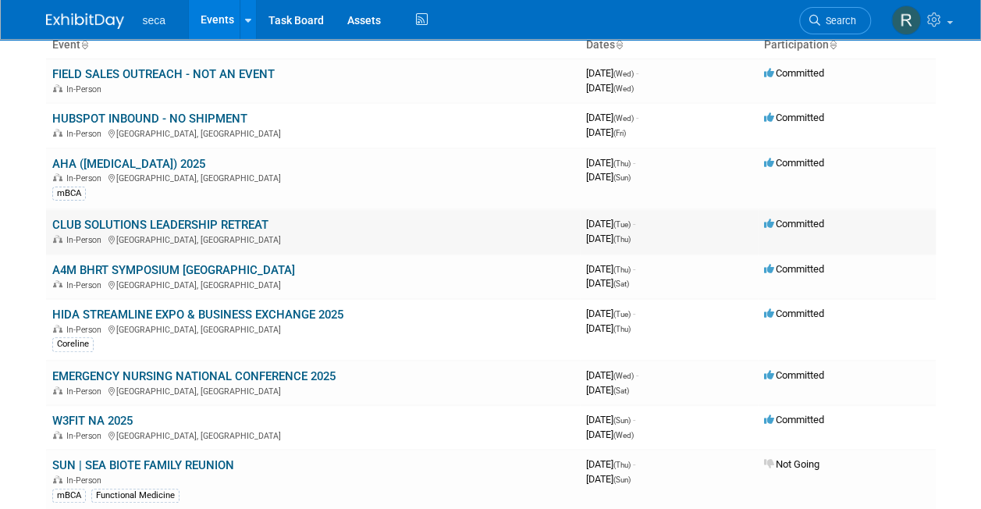
scroll to position [112, 0]
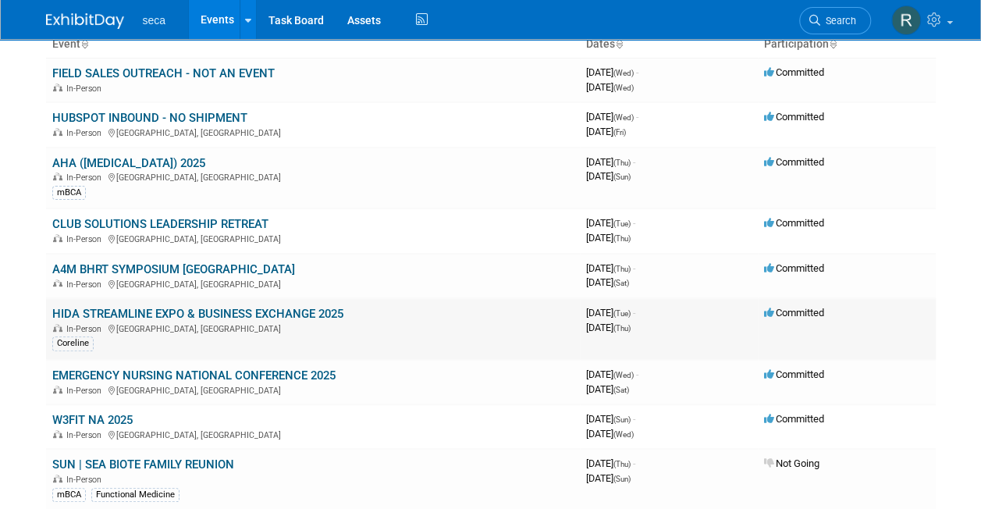
click at [207, 312] on link "HIDA STREAMLINE EXPO & BUSINESS EXCHANGE 2025" at bounding box center [197, 314] width 291 height 14
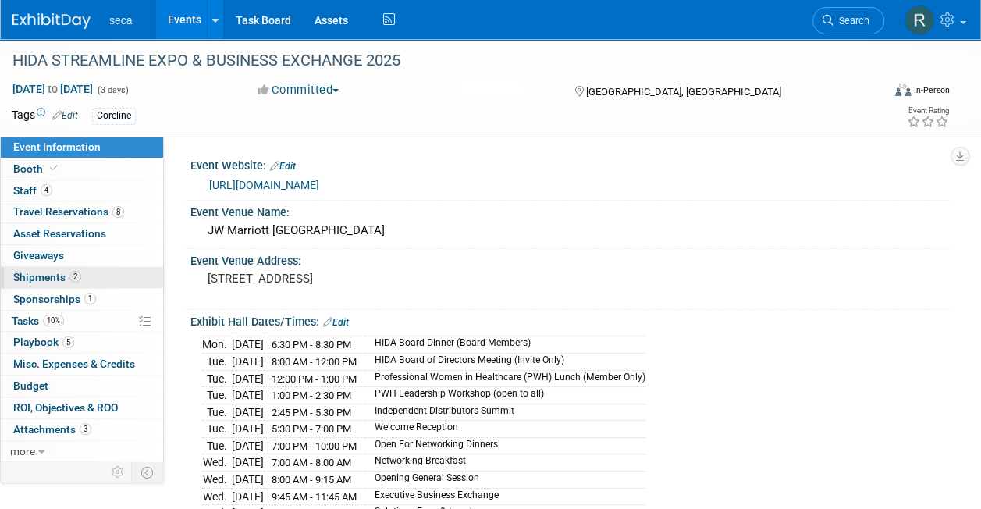
click at [74, 276] on span "2" at bounding box center [75, 277] width 12 height 12
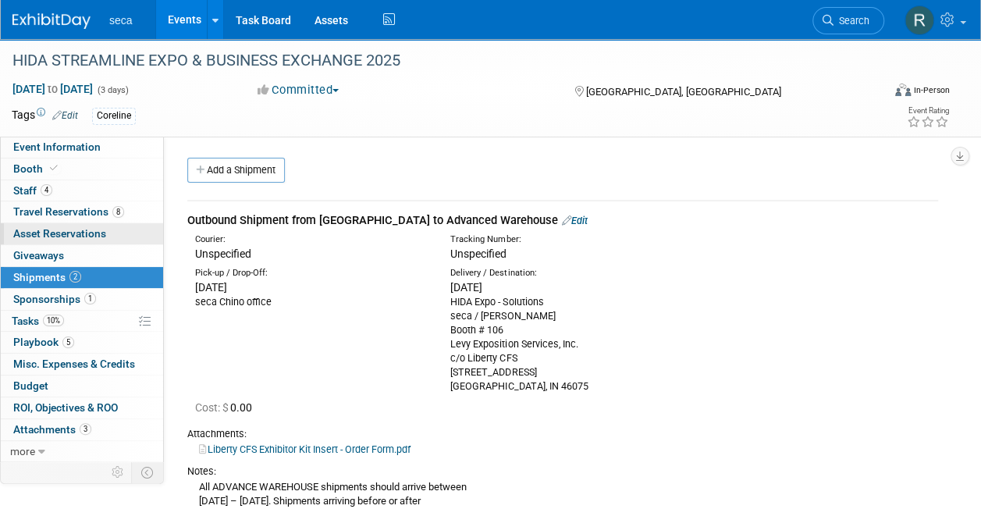
click at [77, 227] on span "Asset Reservations 0" at bounding box center [59, 233] width 93 height 12
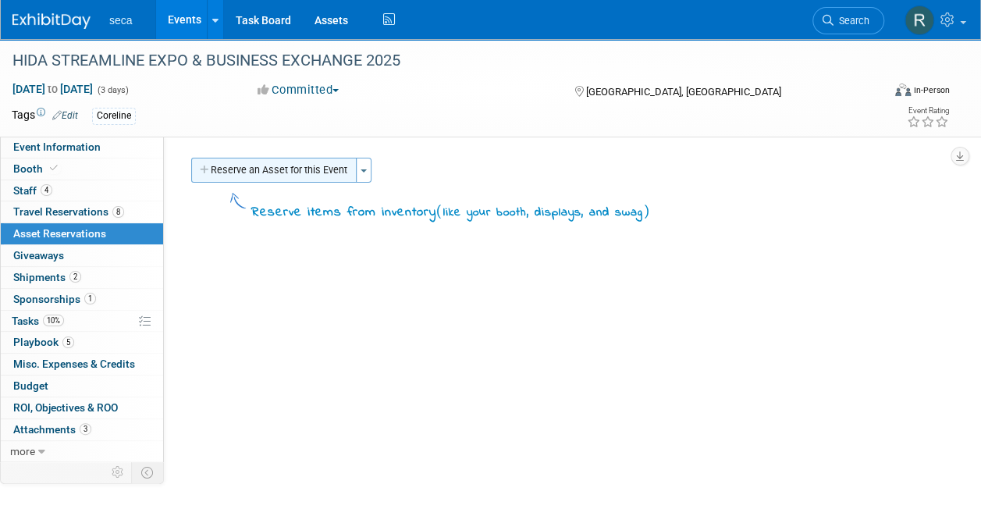
click at [244, 160] on button "Reserve an Asset for this Event" at bounding box center [273, 170] width 165 height 25
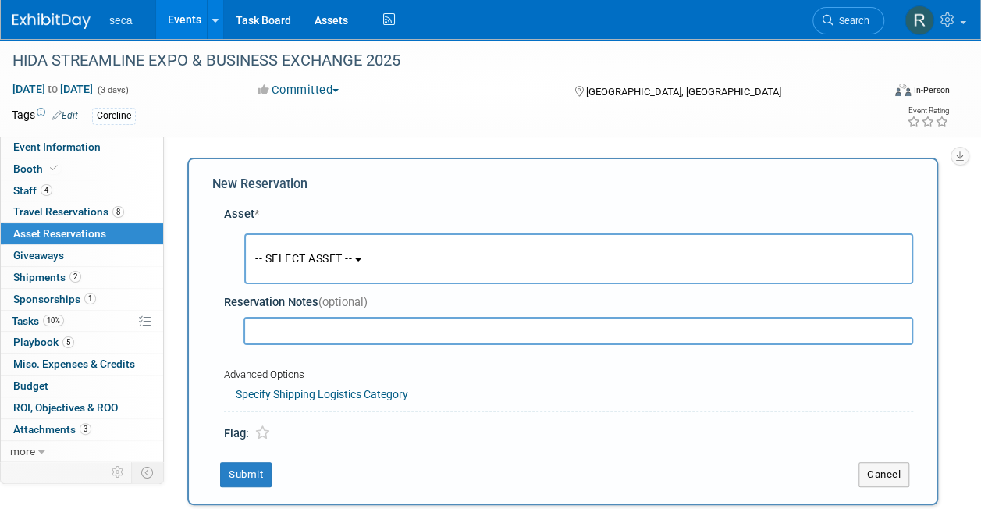
scroll to position [15, 0]
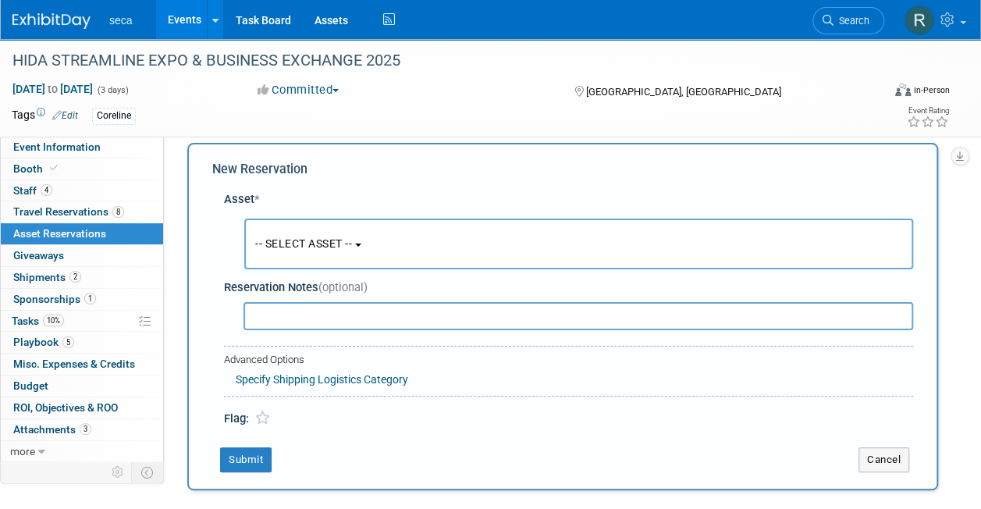
click at [295, 244] on span "-- SELECT ASSET --" at bounding box center [303, 243] width 97 height 12
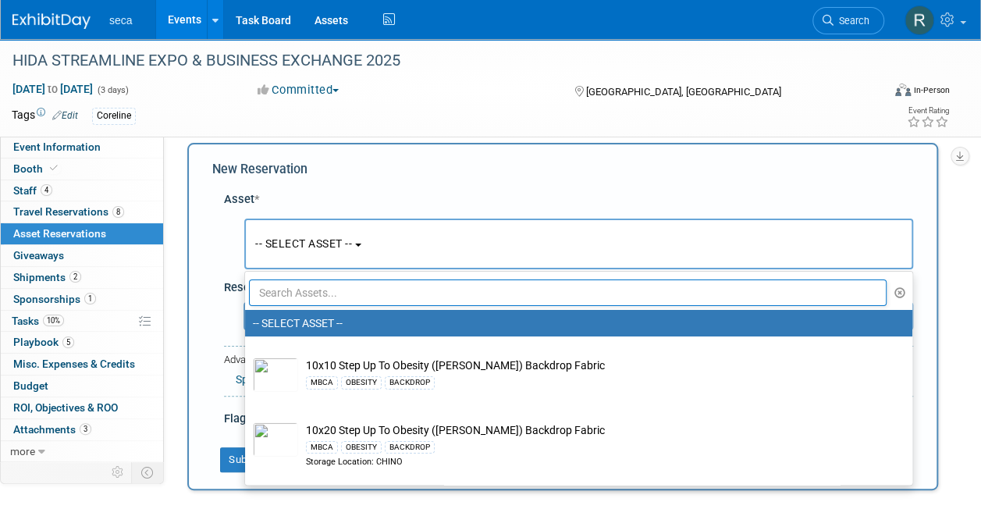
click at [304, 300] on input "text" at bounding box center [568, 292] width 638 height 27
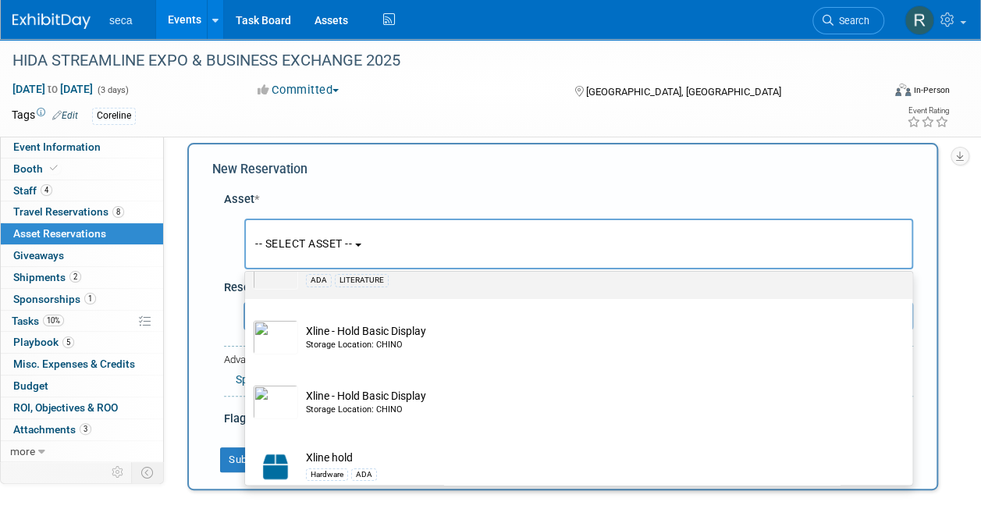
scroll to position [77, 0]
type input "XLine"
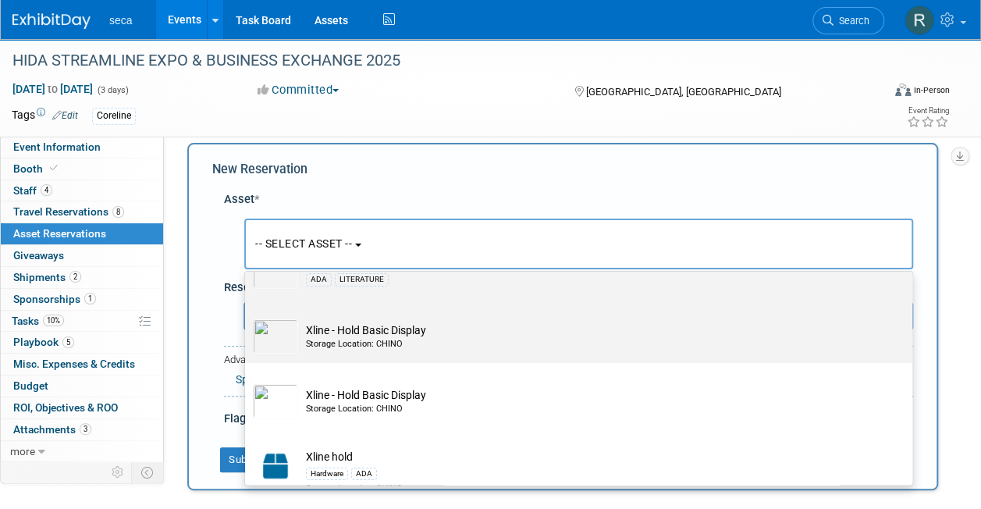
click at [409, 329] on td "Xline - Hold Basic Display Storage Location: CHINO" at bounding box center [589, 336] width 583 height 34
click at [247, 317] on input "Xline - Hold Basic Display Storage Location: CHINO" at bounding box center [242, 312] width 10 height 10
select select "10729085"
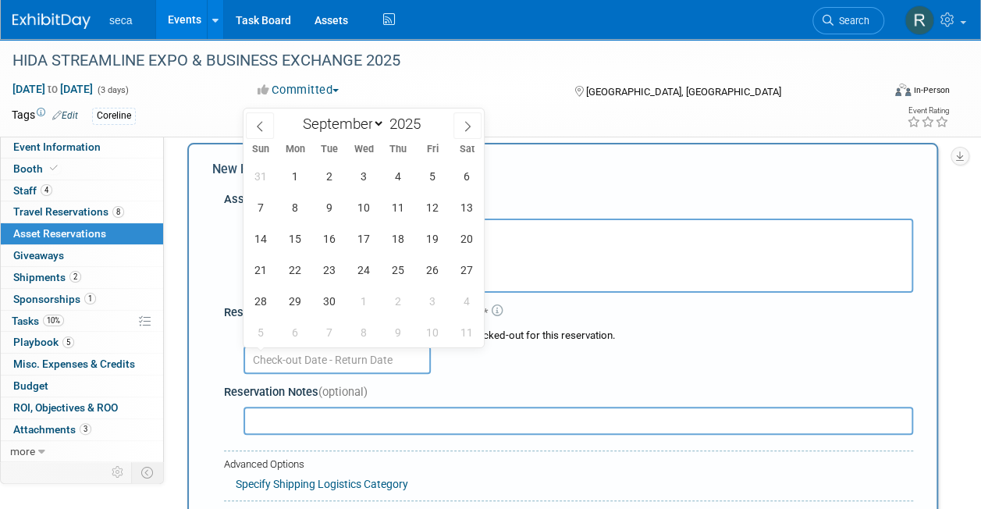
click at [312, 365] on input "text" at bounding box center [337, 360] width 187 height 28
click at [256, 126] on icon at bounding box center [259, 126] width 11 height 11
select select "7"
click at [431, 305] on span "29" at bounding box center [432, 301] width 30 height 30
type input "Aug 29, 2025"
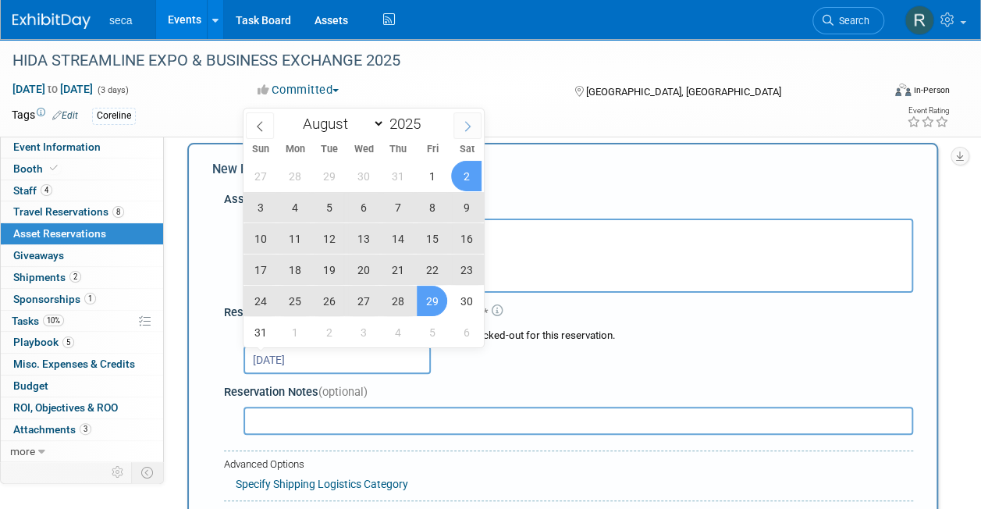
click at [466, 122] on icon at bounding box center [467, 127] width 5 height 10
select select "8"
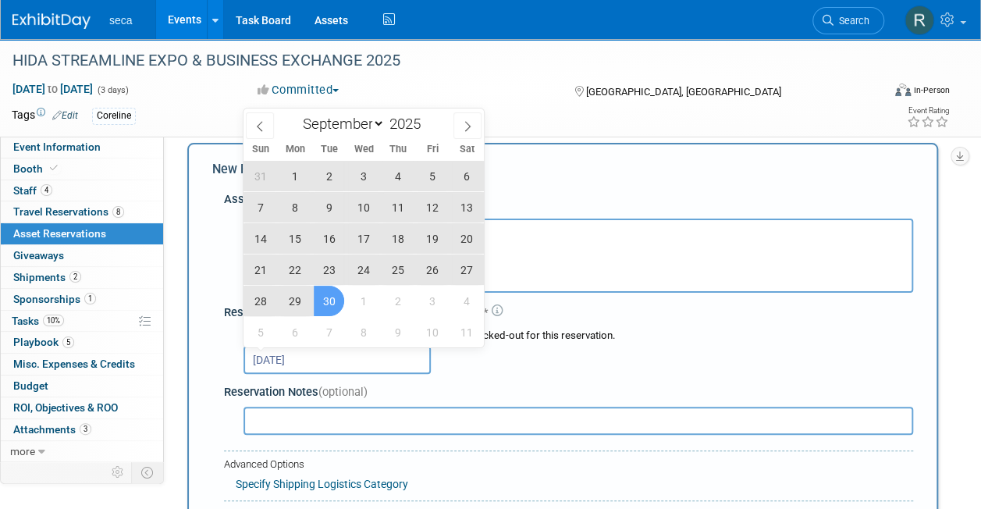
click at [334, 300] on span "30" at bounding box center [329, 301] width 30 height 30
type input "Aug 29, 2025 to Sep 30, 2025"
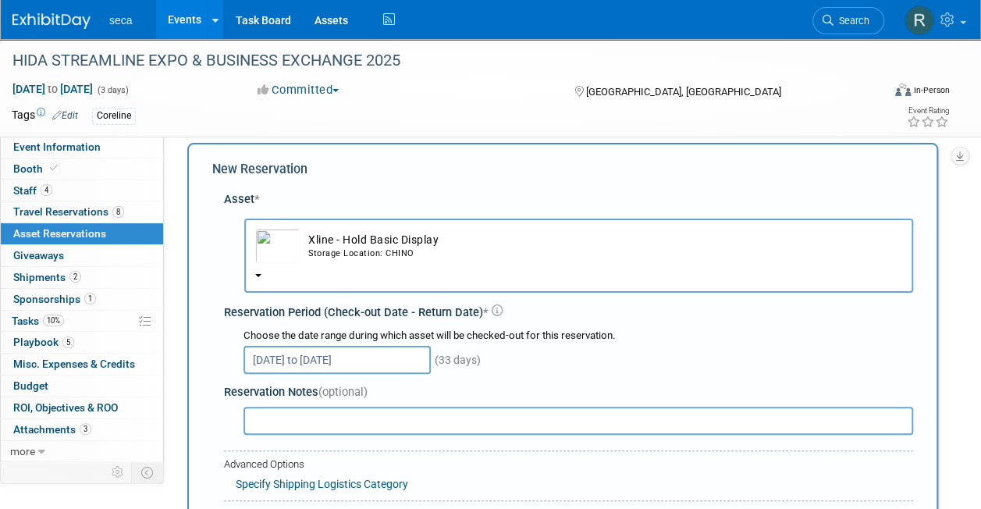
click at [334, 415] on input "text" at bounding box center [579, 421] width 670 height 28
type input "i"
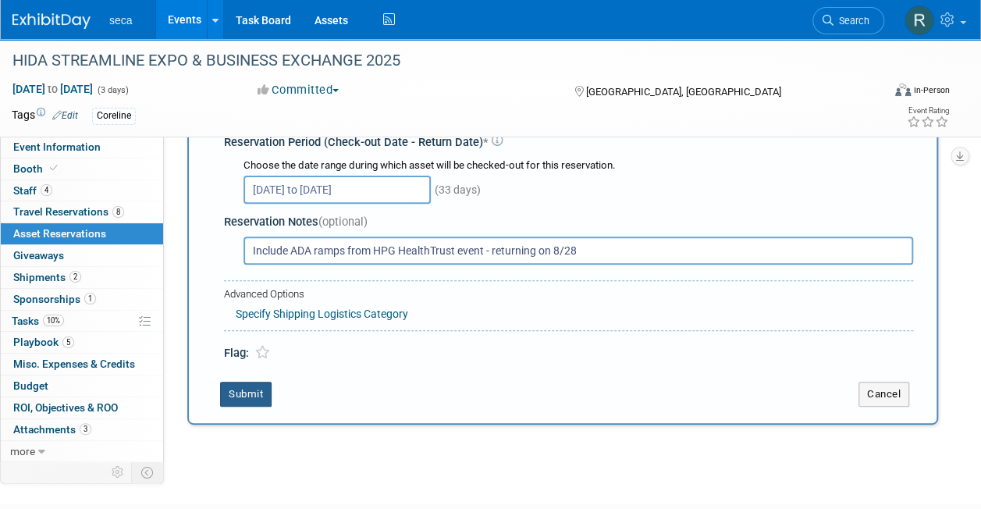
type input "Include ADA ramps from HPG HealthTrust event - returning on 8/28"
click at [231, 389] on button "Submit" at bounding box center [246, 394] width 52 height 25
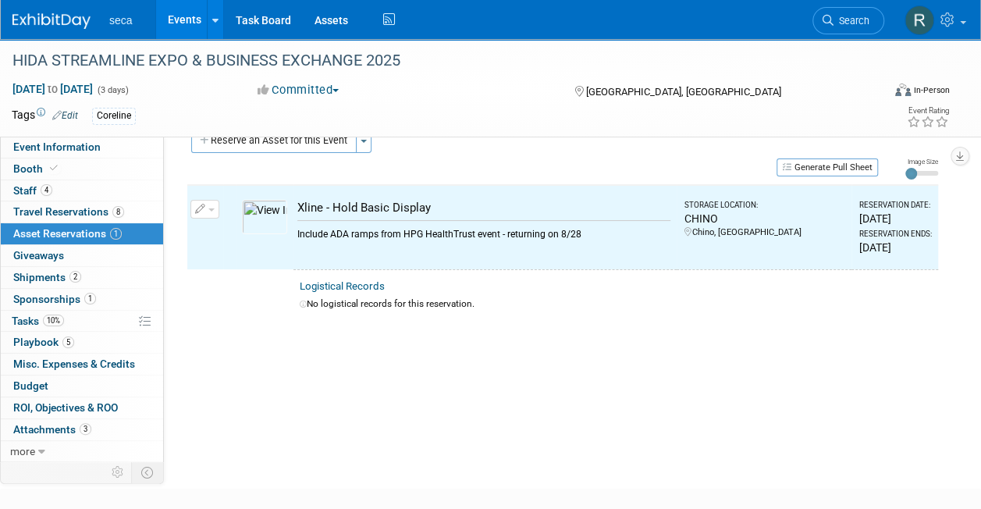
scroll to position [19, 0]
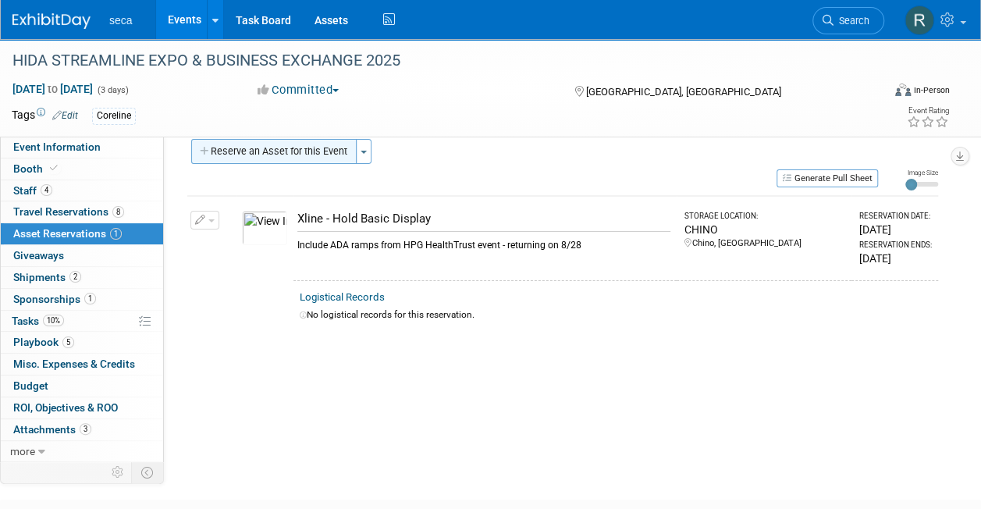
click at [251, 147] on button "Reserve an Asset for this Event" at bounding box center [273, 151] width 165 height 25
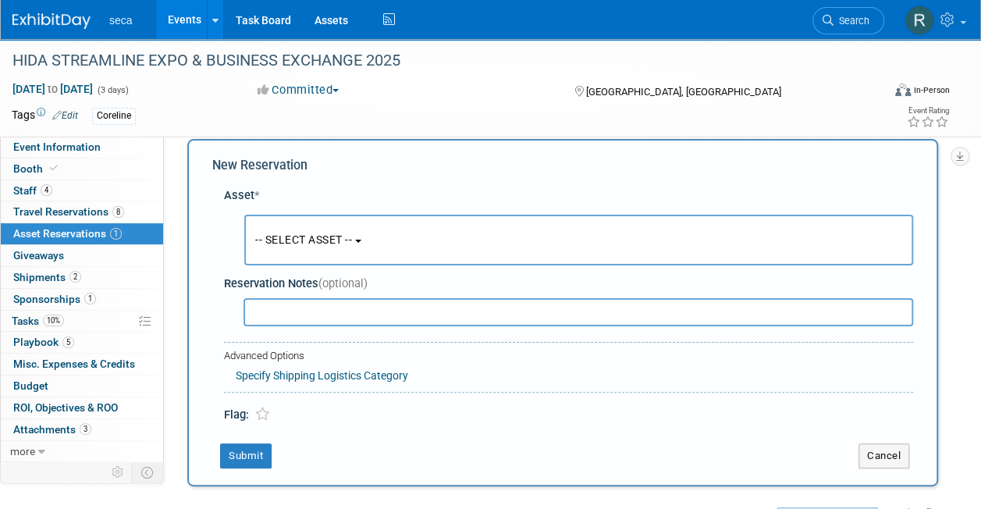
scroll to position [15, 0]
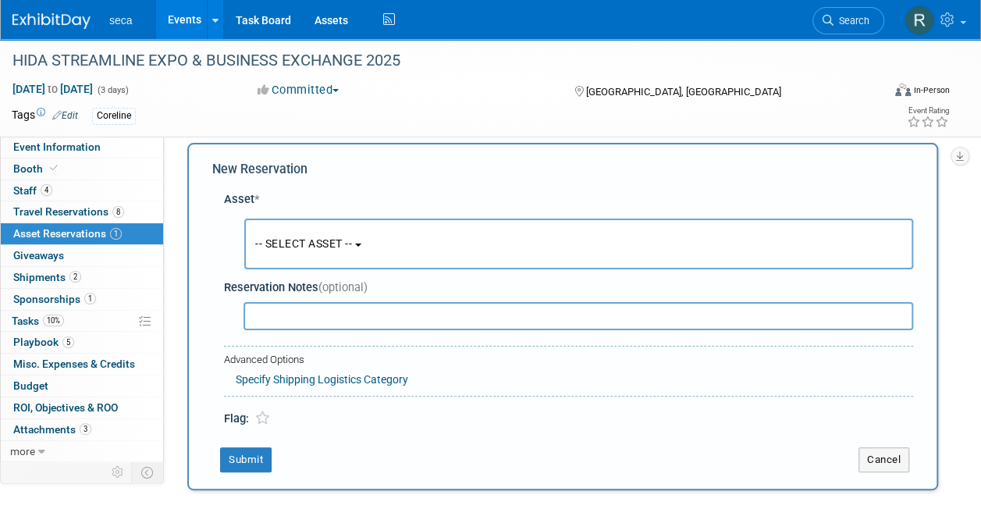
click at [295, 236] on button "-- SELECT ASSET --" at bounding box center [578, 244] width 669 height 51
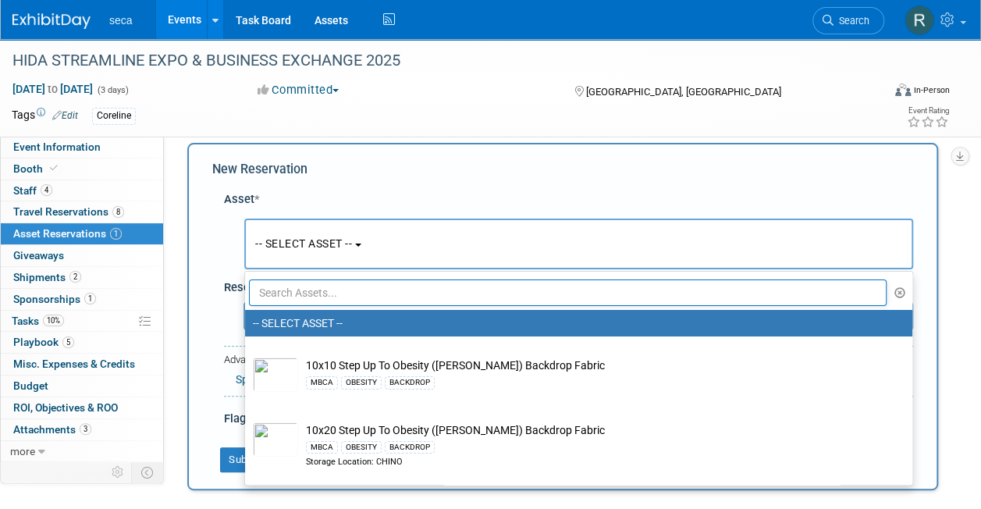
click at [304, 290] on input "text" at bounding box center [568, 292] width 638 height 27
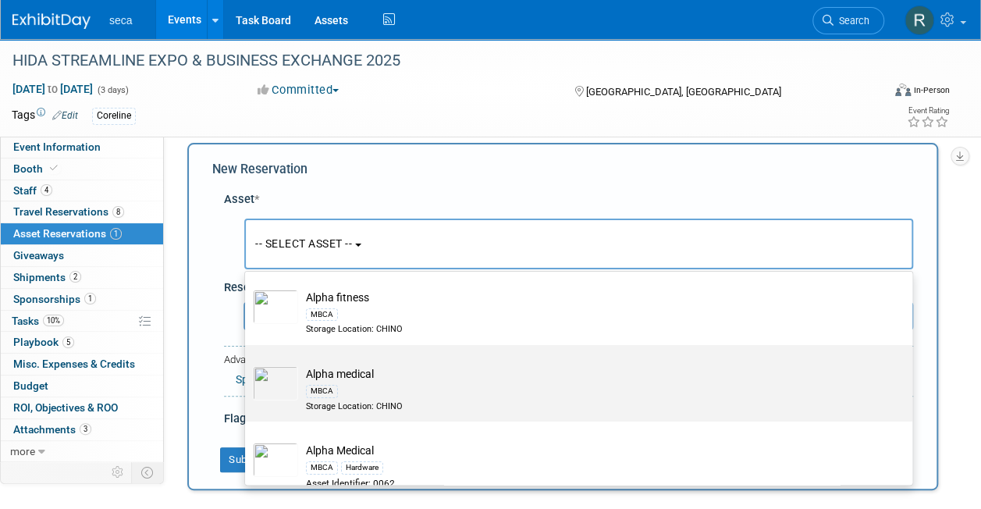
scroll to position [149, 0]
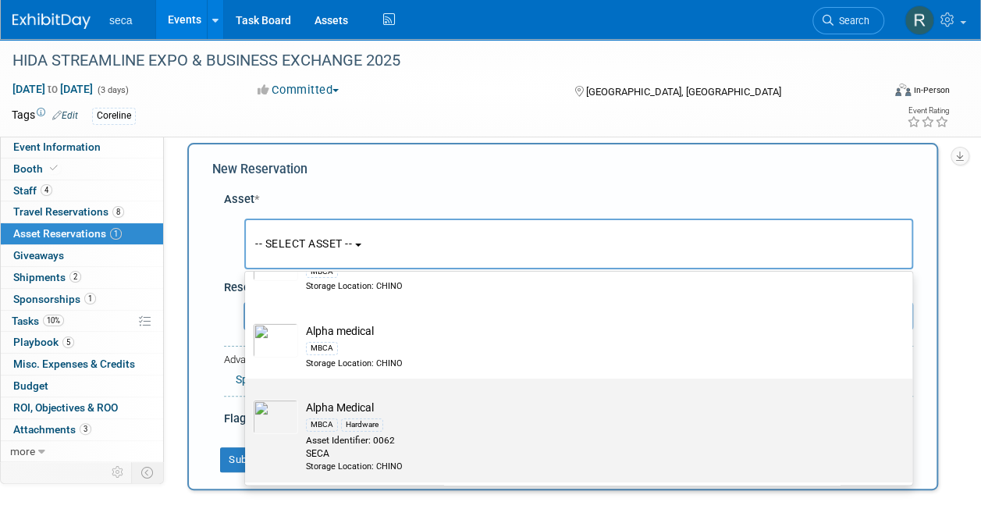
type input "Alpha"
click at [355, 411] on td "Alpha Medical MBCA Hardware Asset Identifier: 0062 SECA Storage Location: CHINO" at bounding box center [589, 436] width 583 height 73
click at [247, 397] on input "Alpha Medical MBCA Hardware Asset Identifier: 0062 SECA Storage Location: CHINO" at bounding box center [242, 392] width 10 height 10
select select "10726426"
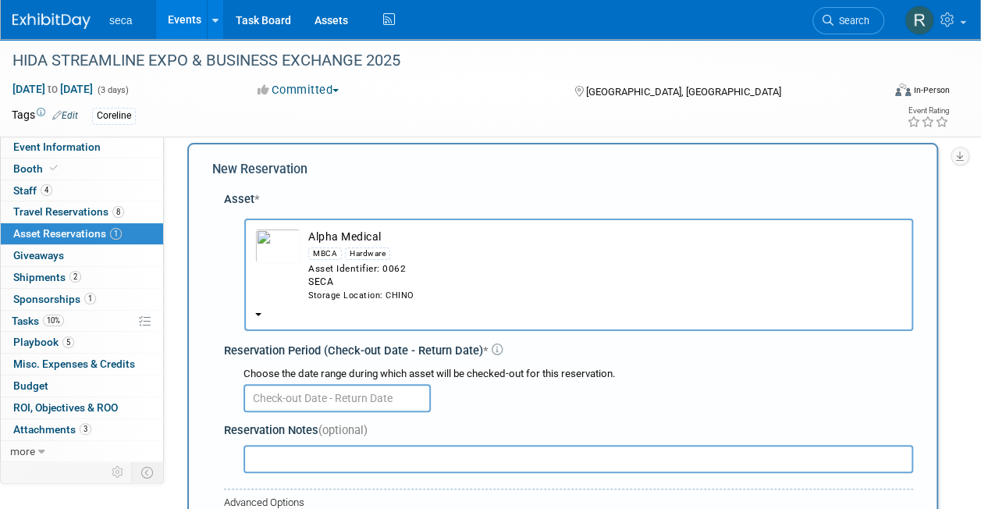
click at [327, 391] on input "text" at bounding box center [337, 398] width 187 height 28
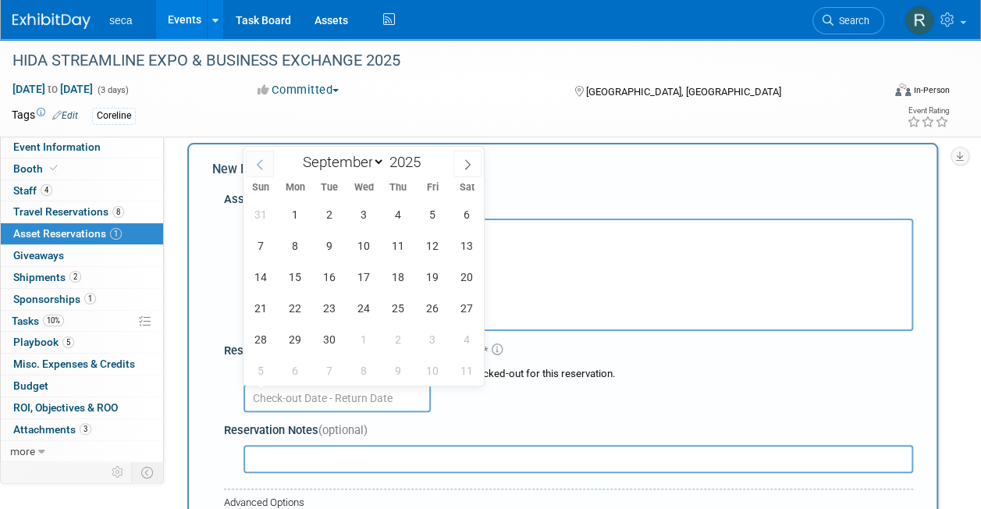
click at [258, 162] on icon at bounding box center [259, 165] width 5 height 10
select select "7"
click at [425, 340] on span "29" at bounding box center [432, 339] width 30 height 30
type input "[DATE]"
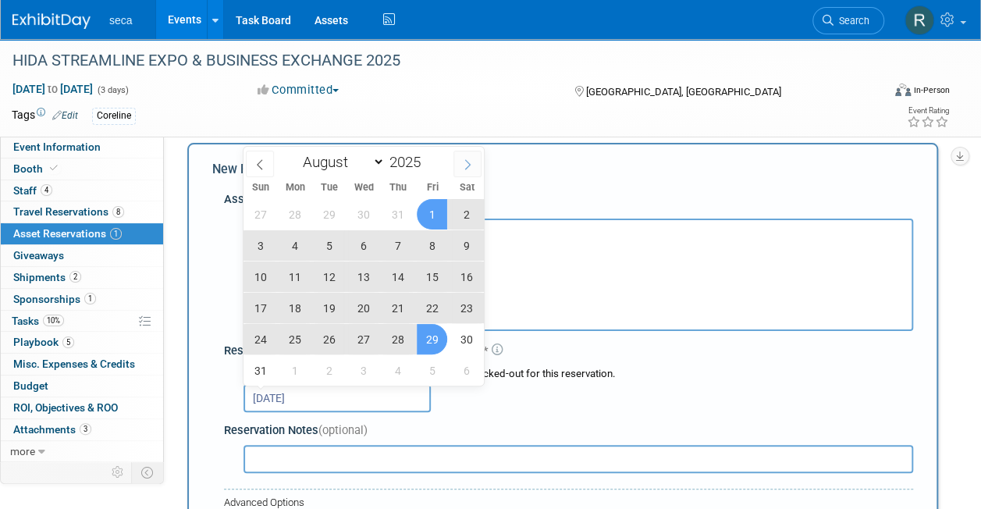
click at [470, 168] on icon at bounding box center [467, 164] width 11 height 11
select select "8"
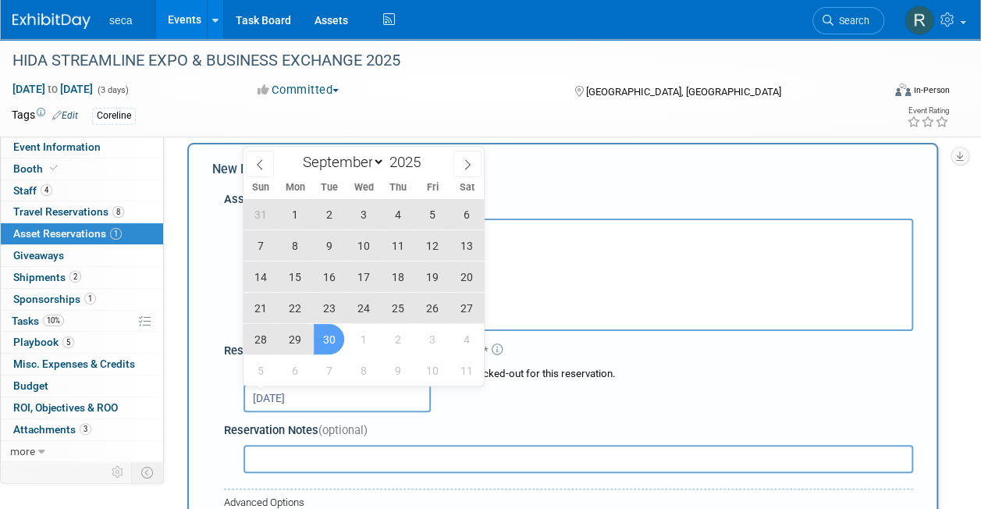
click at [329, 335] on span "30" at bounding box center [329, 339] width 30 height 30
type input "Aug 29, 2025 to Sep 30, 2025"
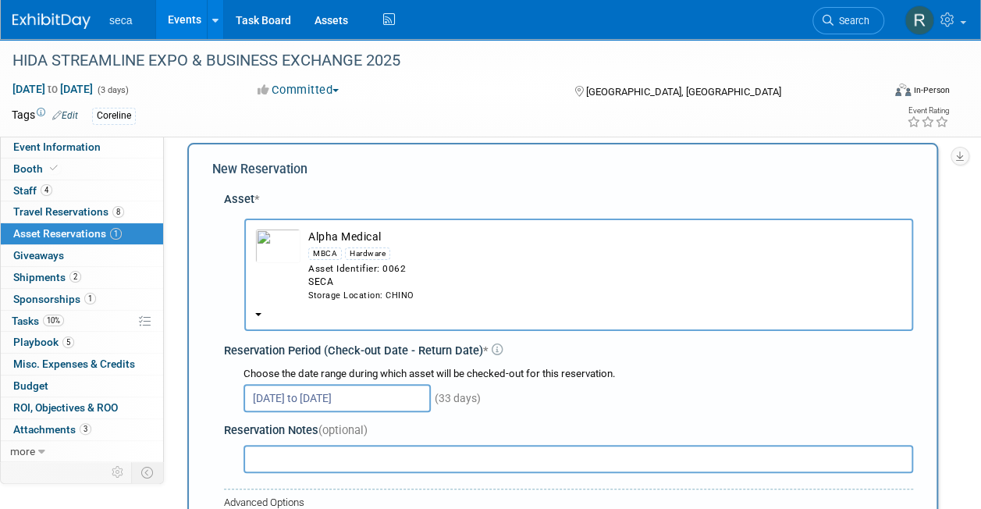
scroll to position [187, 0]
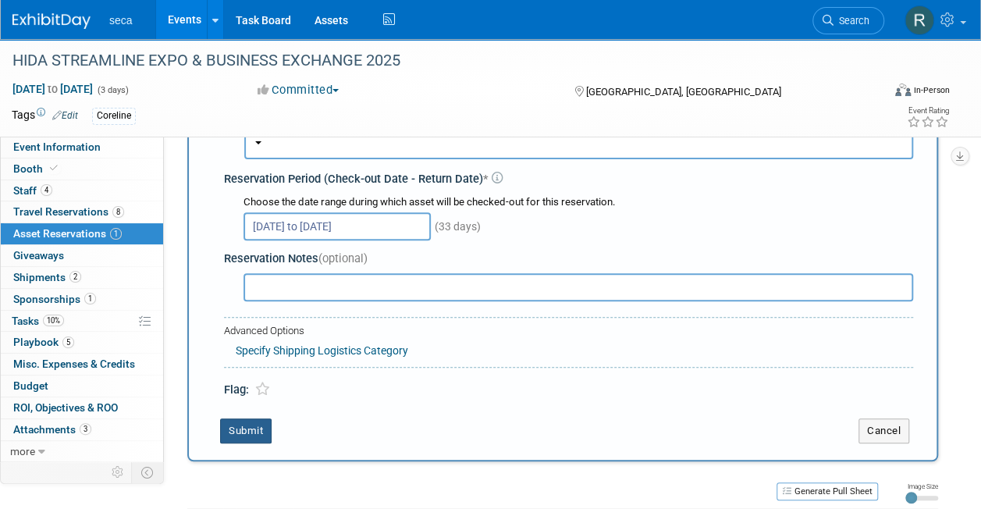
click at [247, 431] on button "Submit" at bounding box center [246, 430] width 52 height 25
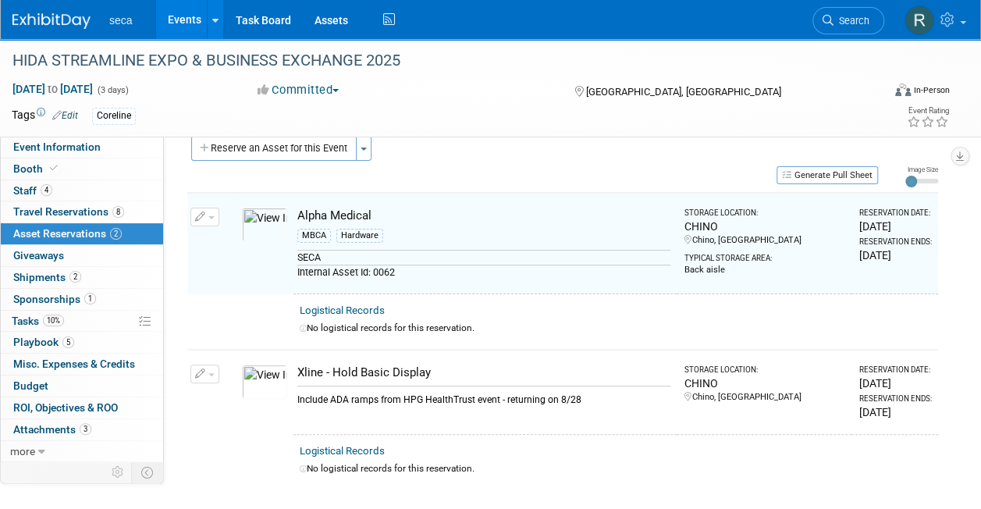
scroll to position [19, 0]
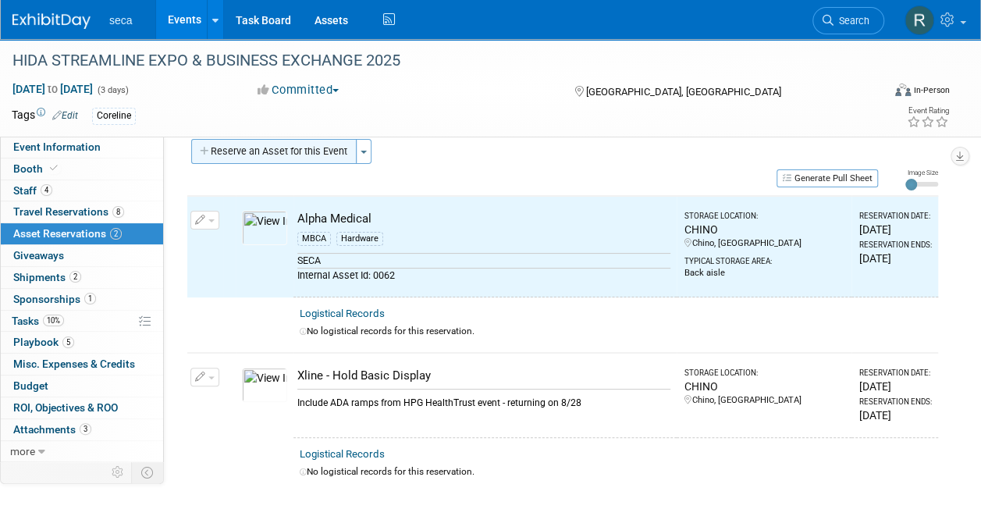
click at [287, 153] on button "Reserve an Asset for this Event" at bounding box center [273, 151] width 165 height 25
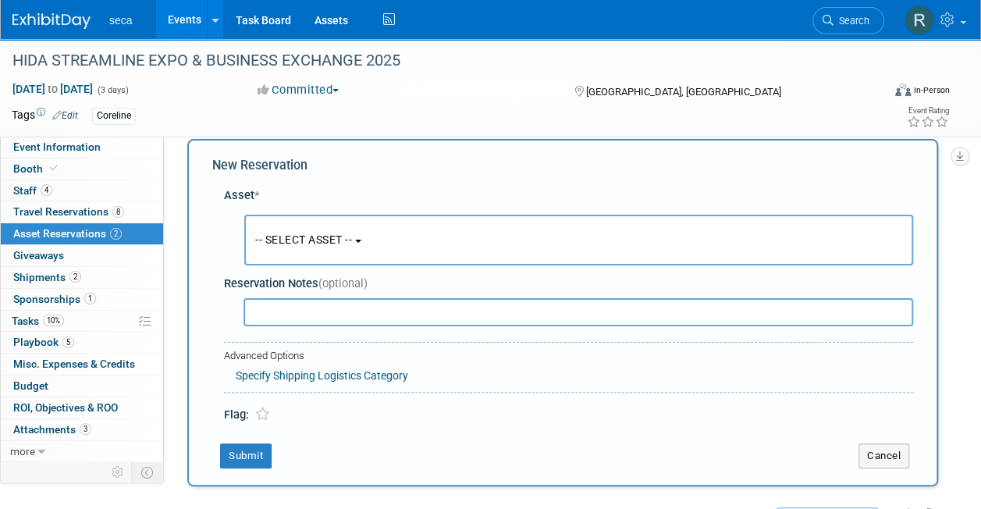
scroll to position [15, 0]
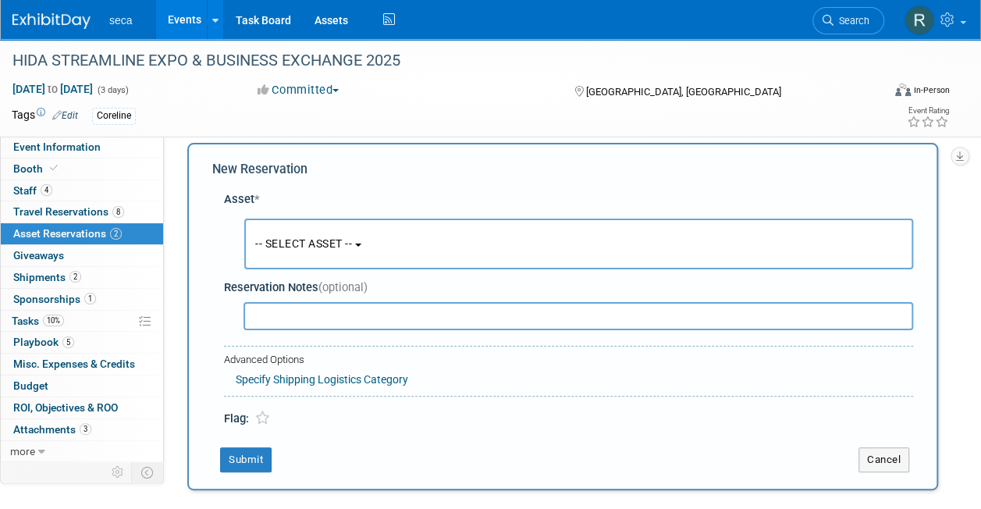
click at [300, 241] on span "-- SELECT ASSET --" at bounding box center [303, 243] width 97 height 12
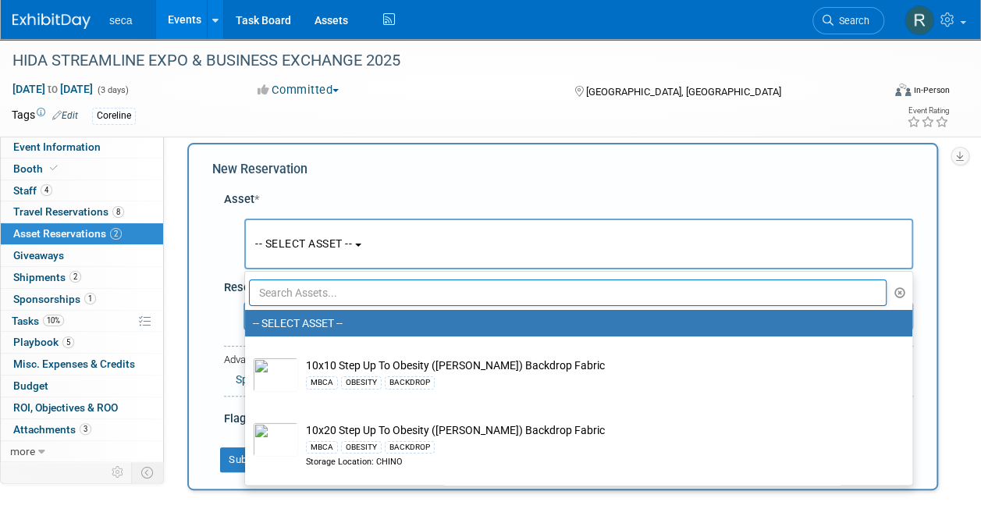
click at [309, 292] on input "text" at bounding box center [568, 292] width 638 height 27
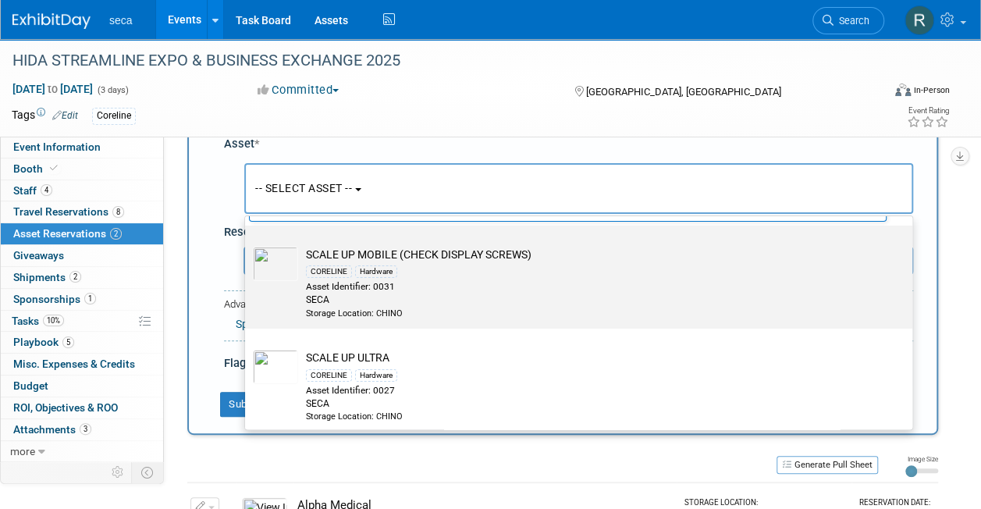
scroll to position [0, 0]
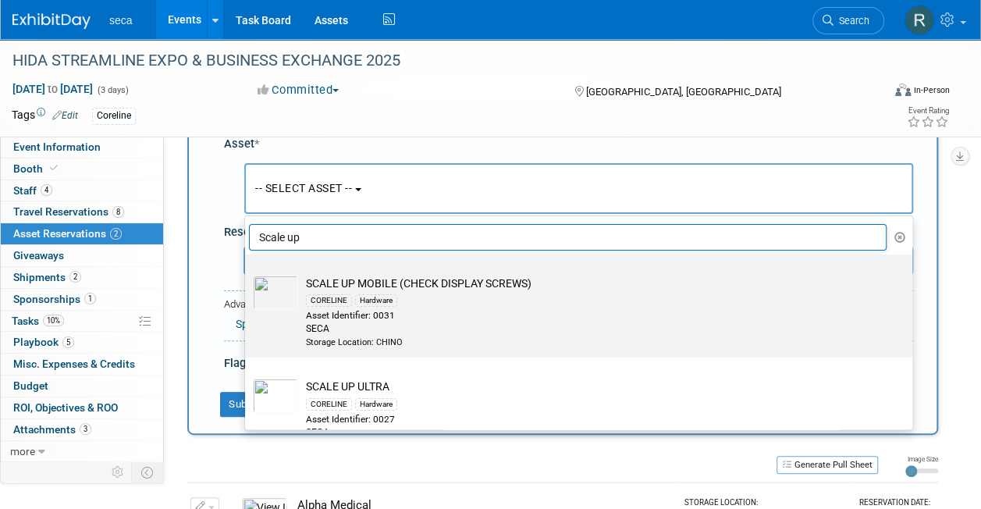
type input "Scale up"
click at [415, 306] on div "CORELINE Hardware" at bounding box center [593, 300] width 575 height 18
click at [247, 273] on input "SCALE UP MOBILE (CHECK DISPLAY SCREWS) CORELINE Hardware Asset Identifier: 0031…" at bounding box center [242, 268] width 10 height 10
select select "10725952"
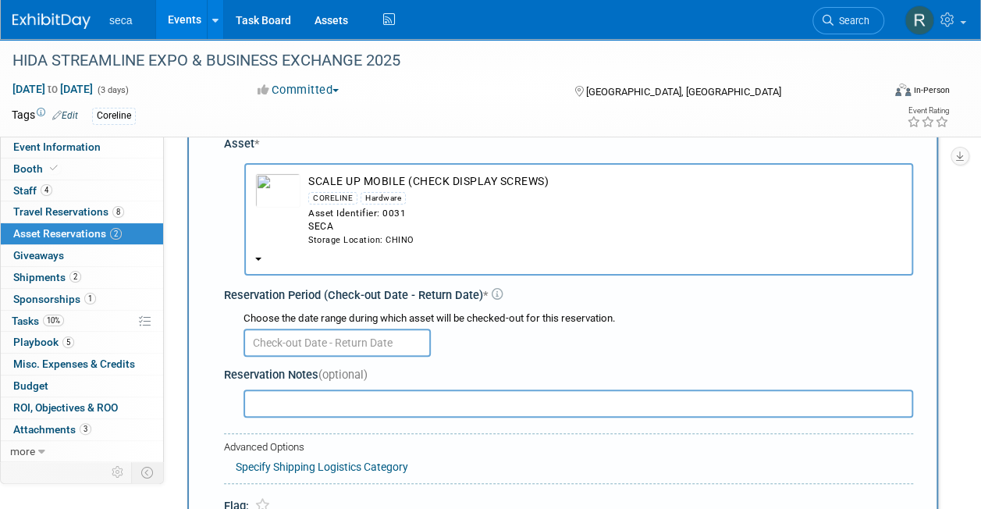
click at [362, 397] on input "text" at bounding box center [579, 404] width 670 height 28
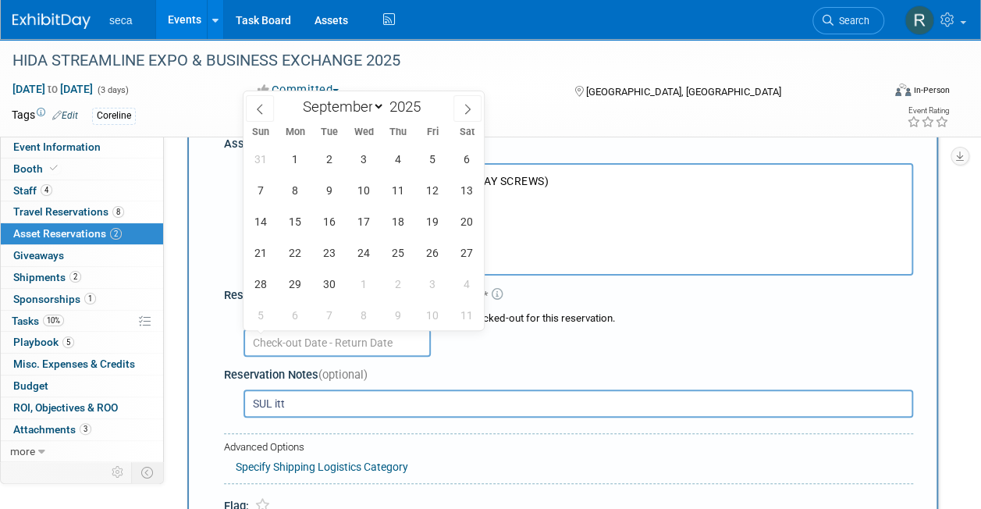
click at [362, 347] on input "text" at bounding box center [337, 343] width 187 height 28
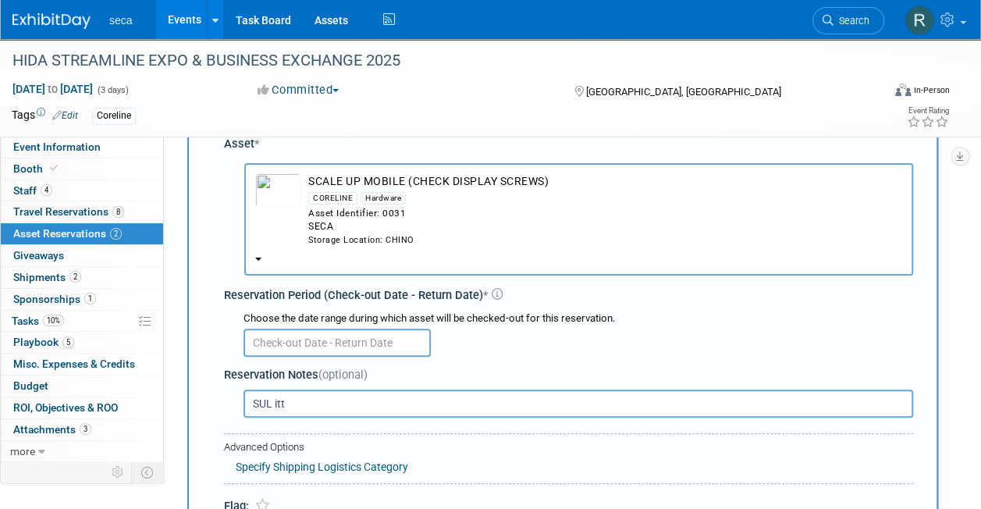
click at [345, 409] on input "SUL itt" at bounding box center [579, 404] width 670 height 28
type input "SUL itt w/ telescopic rod"
click at [337, 342] on input "text" at bounding box center [337, 343] width 187 height 28
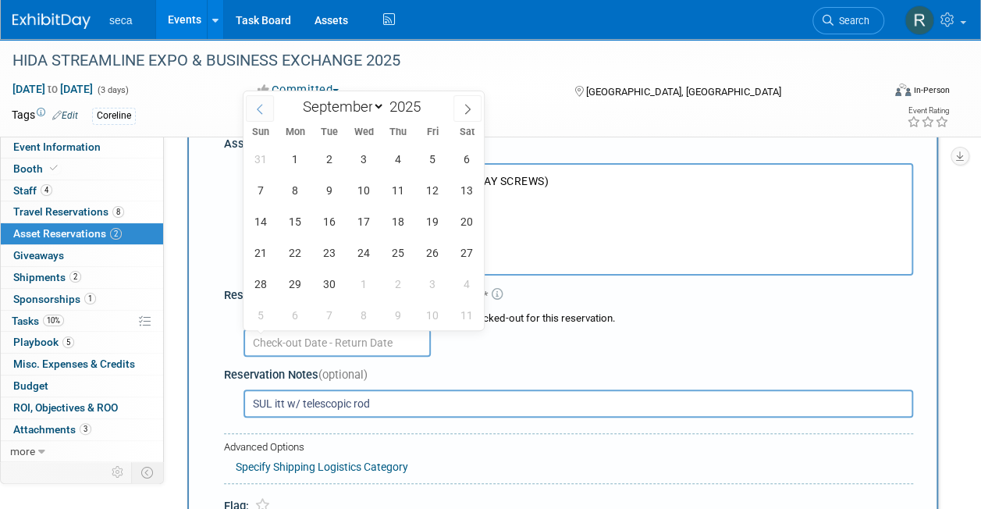
click at [262, 106] on icon at bounding box center [259, 109] width 11 height 11
select select "7"
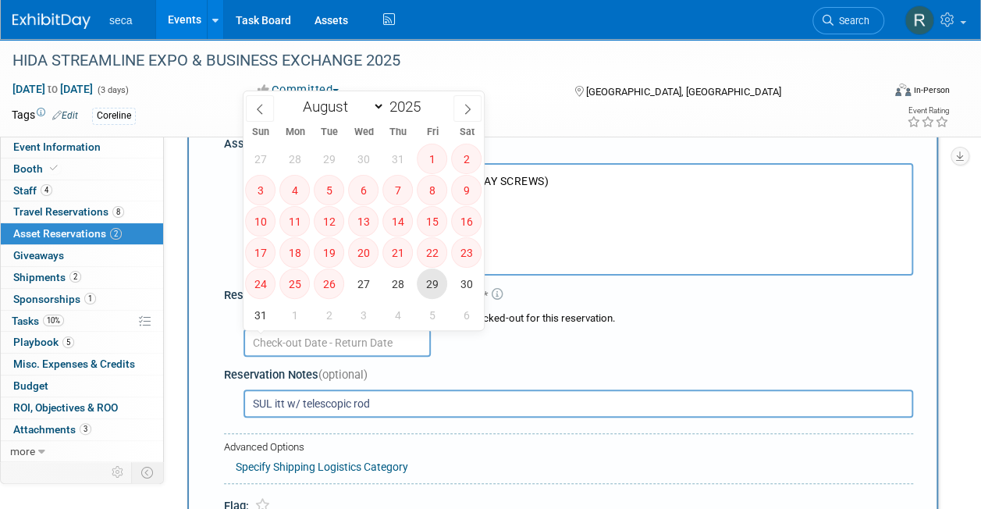
click at [434, 283] on span "29" at bounding box center [432, 284] width 30 height 30
type input "[DATE]"
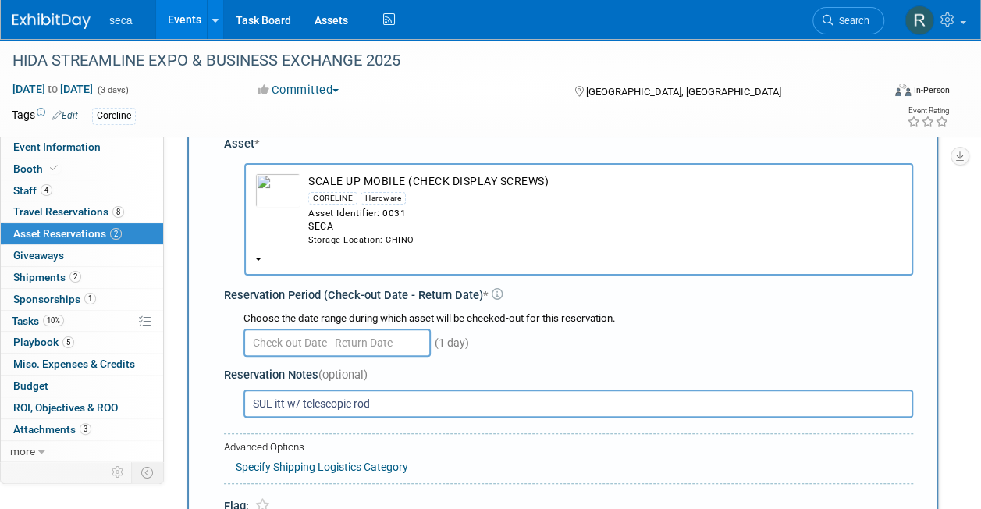
click at [392, 401] on input "SUL itt w/ telescopic rod" at bounding box center [579, 404] width 670 height 28
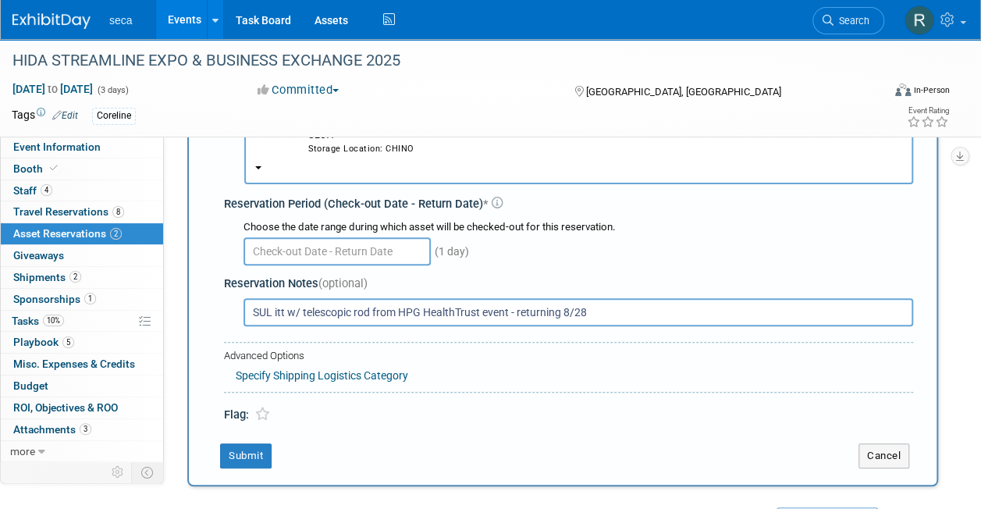
type input "SUL itt w/ telescopic rod from HPG HealthTrust event - returning 8/28"
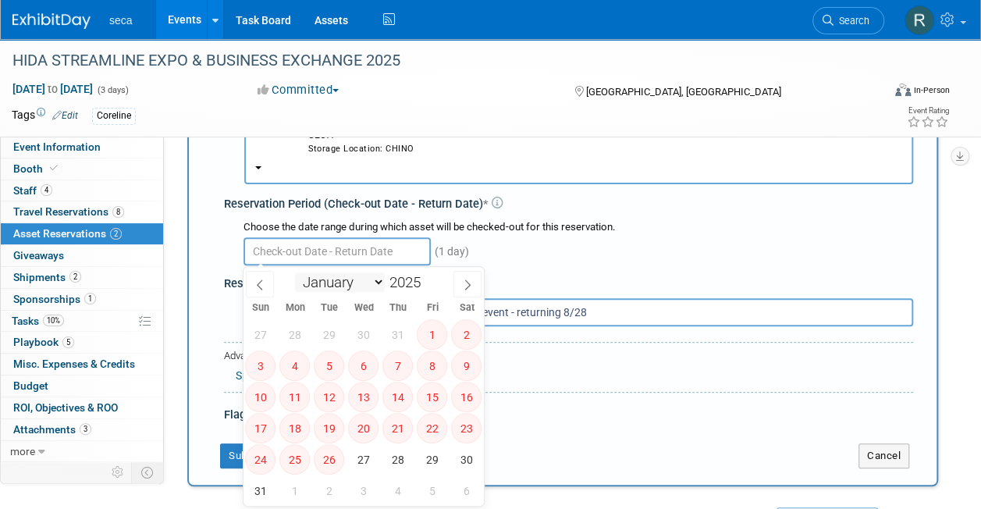
click at [365, 258] on input "text" at bounding box center [337, 251] width 187 height 28
click at [431, 470] on span "29" at bounding box center [432, 459] width 30 height 30
type input "[DATE]"
click at [462, 284] on icon at bounding box center [467, 284] width 11 height 11
select select "8"
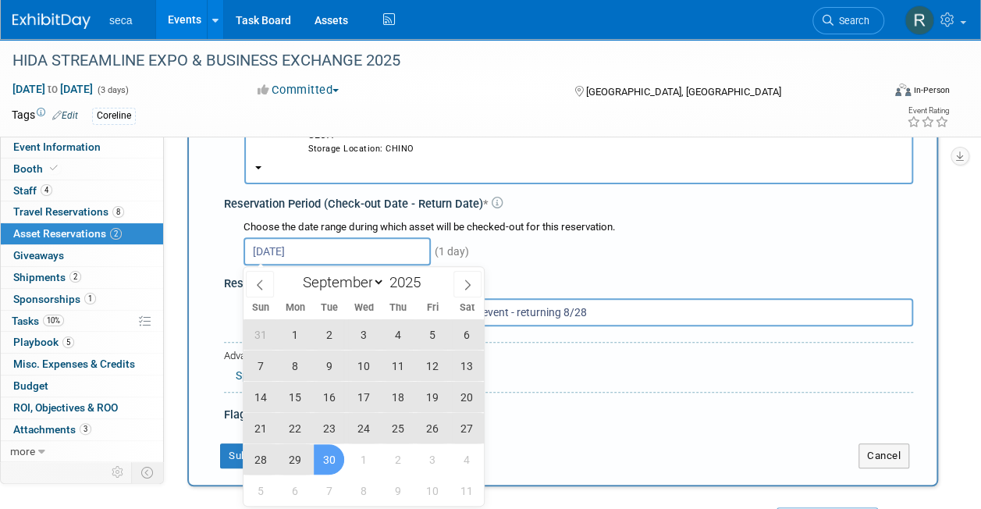
click at [327, 448] on span "30" at bounding box center [329, 459] width 30 height 30
type input "Aug 29, 2025 to Sep 30, 2025"
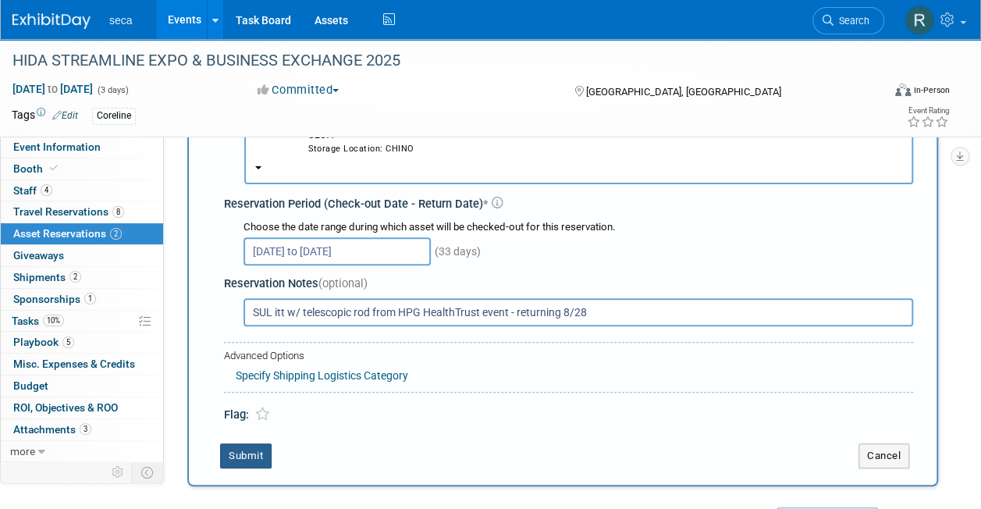
click at [247, 451] on button "Submit" at bounding box center [246, 455] width 52 height 25
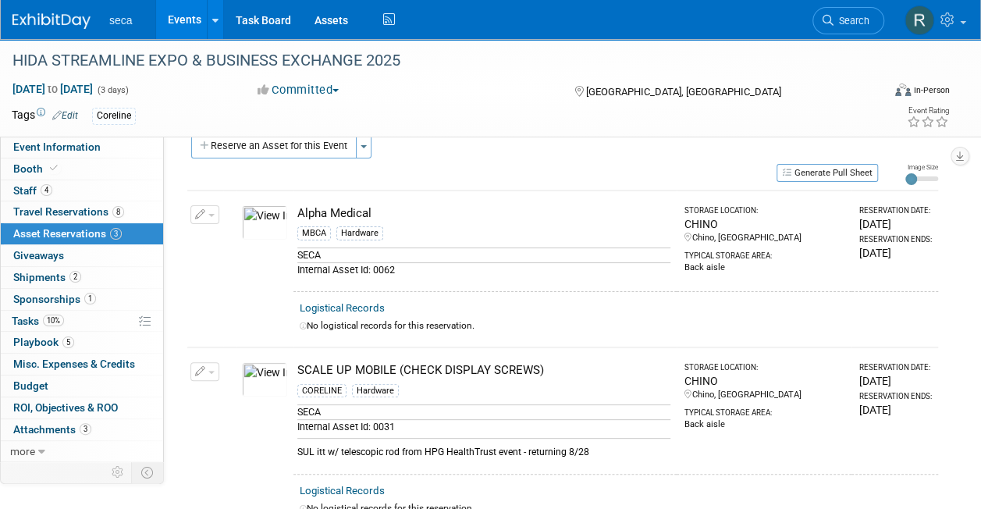
scroll to position [0, 0]
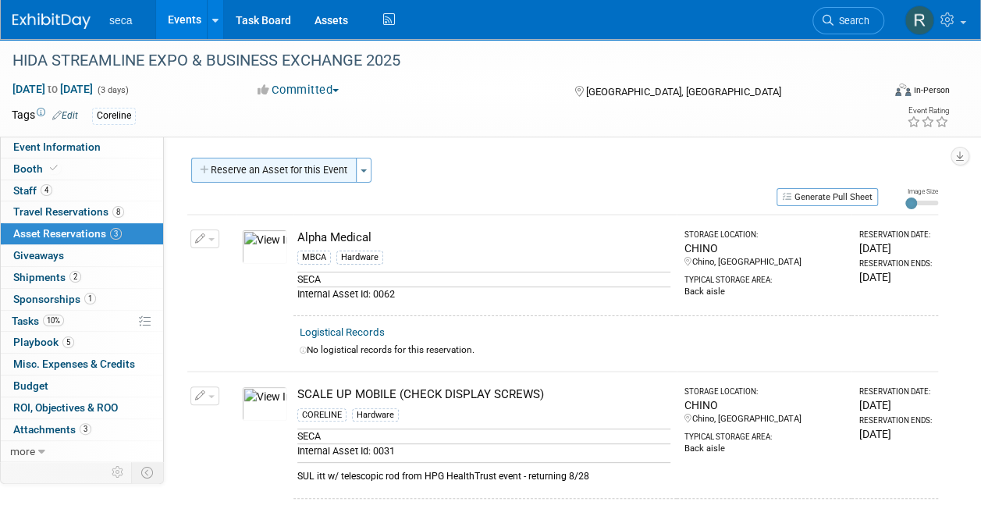
click at [269, 161] on button "Reserve an Asset for this Event" at bounding box center [273, 170] width 165 height 25
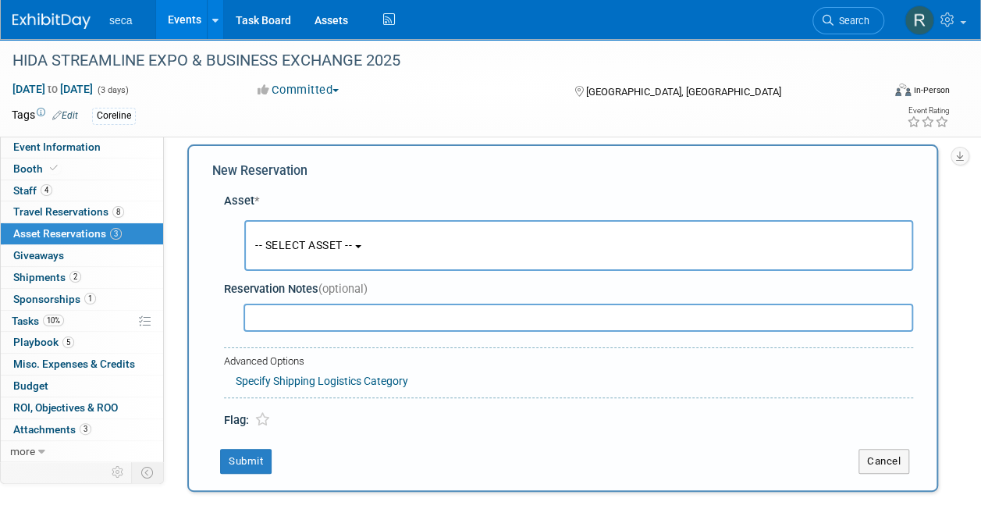
scroll to position [15, 0]
click at [303, 235] on button "-- SELECT ASSET --" at bounding box center [578, 244] width 669 height 51
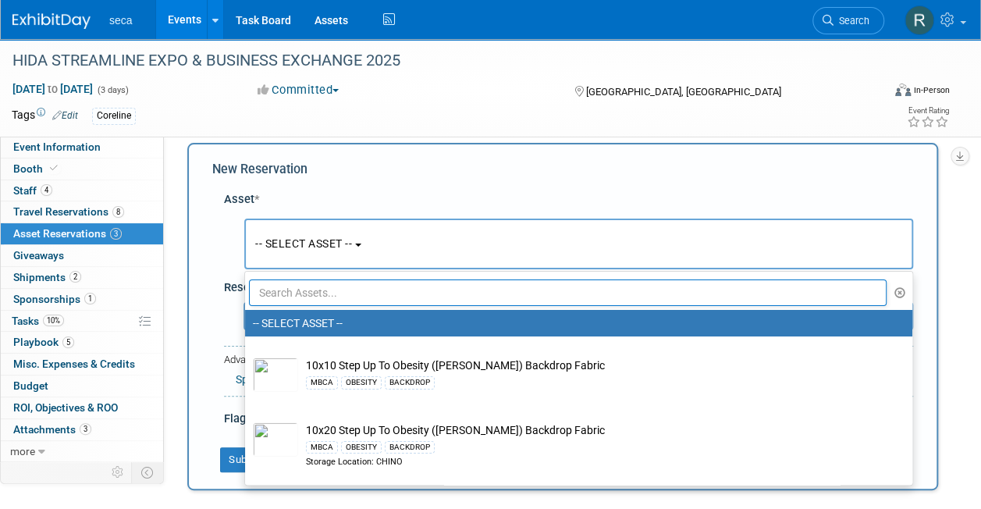
click at [304, 297] on input "text" at bounding box center [568, 292] width 638 height 27
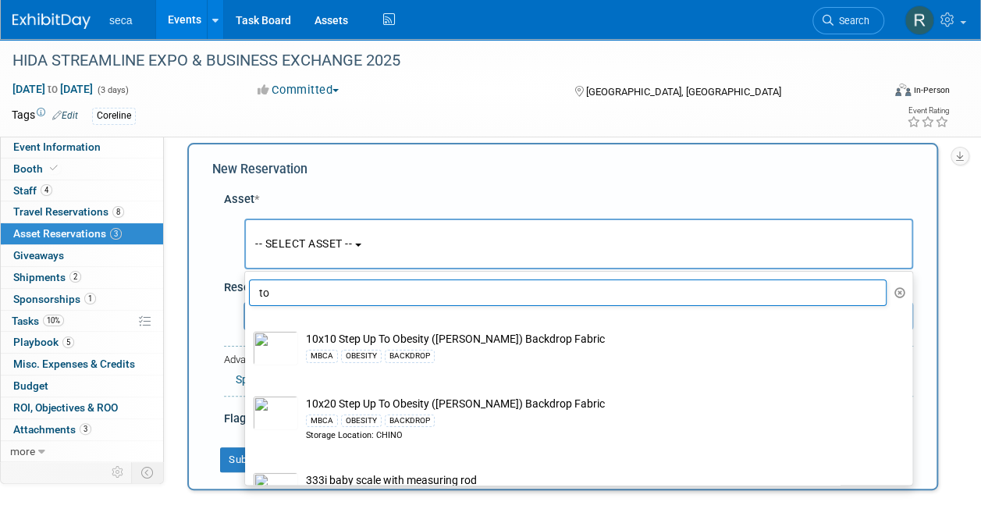
click at [346, 280] on input "to" at bounding box center [568, 292] width 638 height 27
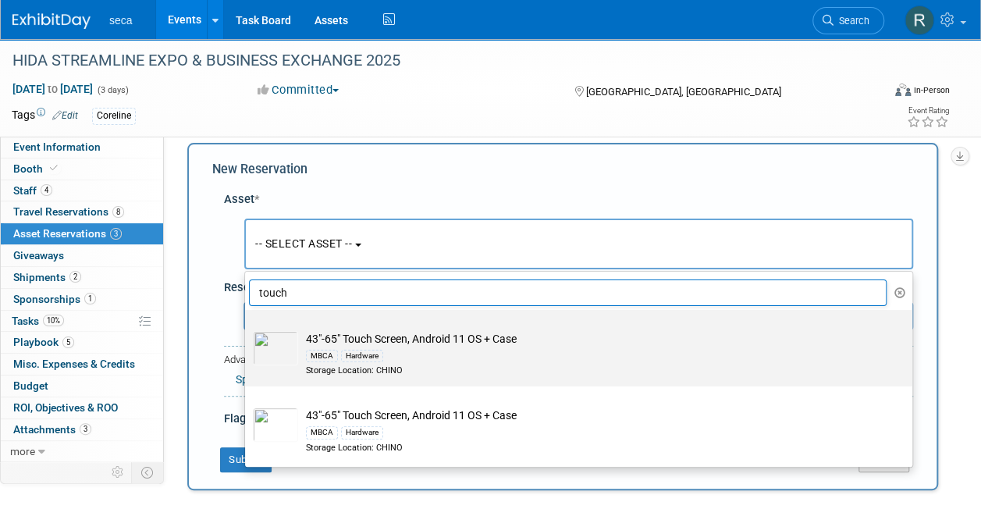
type input "touch"
click at [380, 343] on td "43"-65" Touch Screen, Android 11 OS + Case MBCA Hardware Storage Location: CHINO" at bounding box center [589, 354] width 583 height 46
click at [247, 329] on input "43"-65" Touch Screen, Android 11 OS + Case MBCA Hardware Storage Location: CHINO" at bounding box center [242, 324] width 10 height 10
select select "10727569"
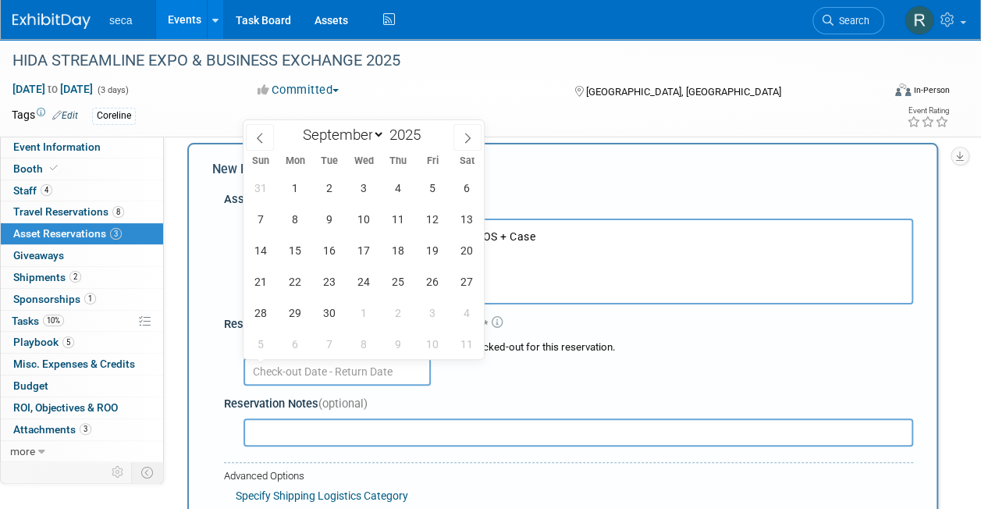
click at [353, 376] on input "text" at bounding box center [337, 372] width 187 height 28
click at [258, 139] on icon at bounding box center [259, 138] width 11 height 11
select select "7"
click at [429, 309] on span "29" at bounding box center [432, 312] width 30 height 30
type input "[DATE]"
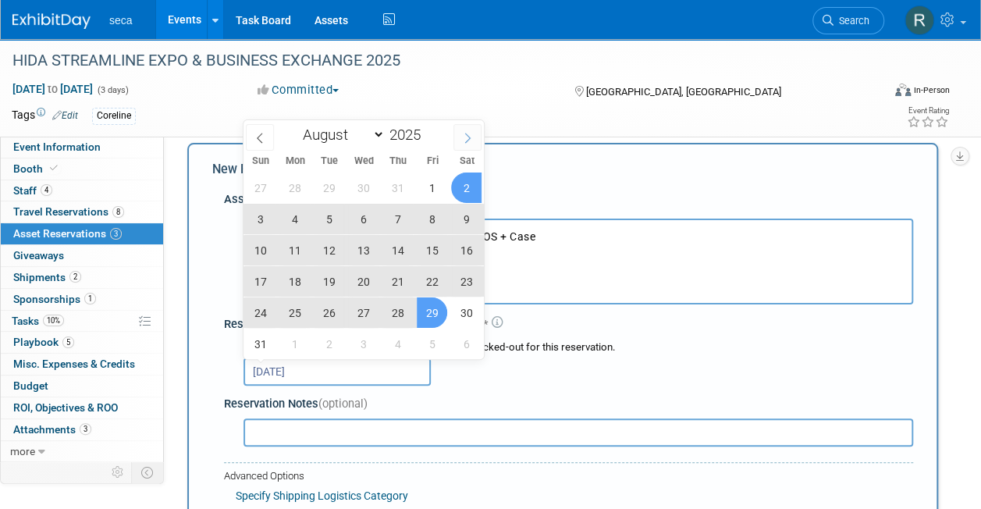
click at [467, 130] on span at bounding box center [468, 137] width 28 height 27
select select "8"
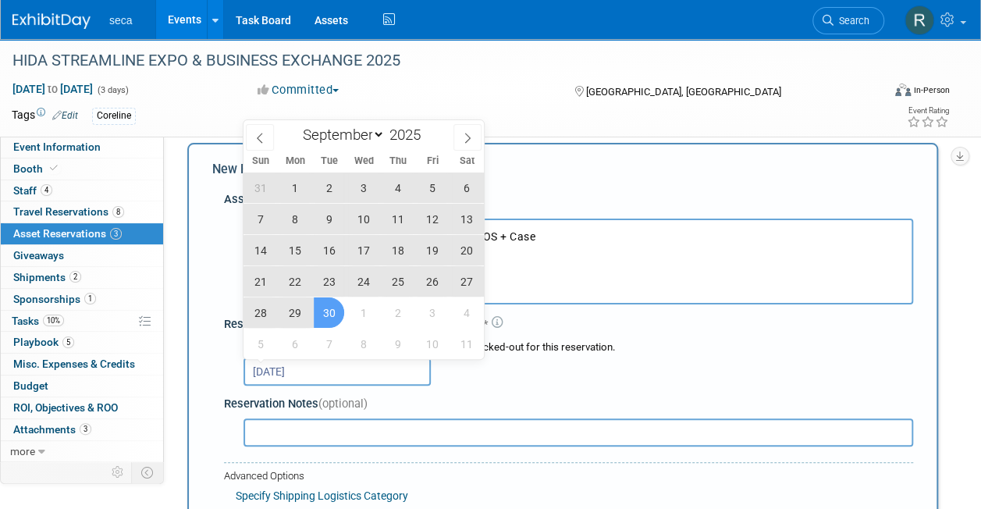
click at [337, 306] on span "30" at bounding box center [329, 312] width 30 height 30
type input "Aug 29, 2025 to Sep 30, 2025"
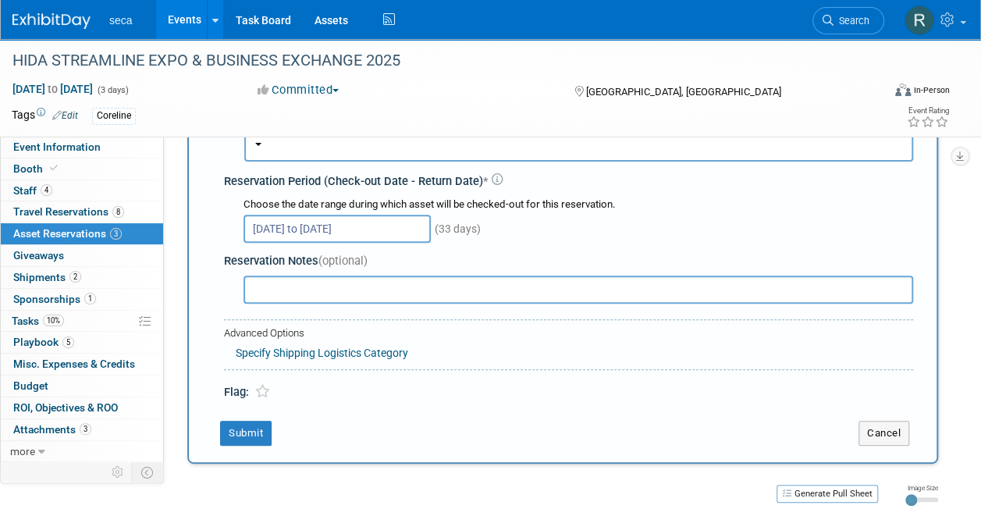
scroll to position [162, 0]
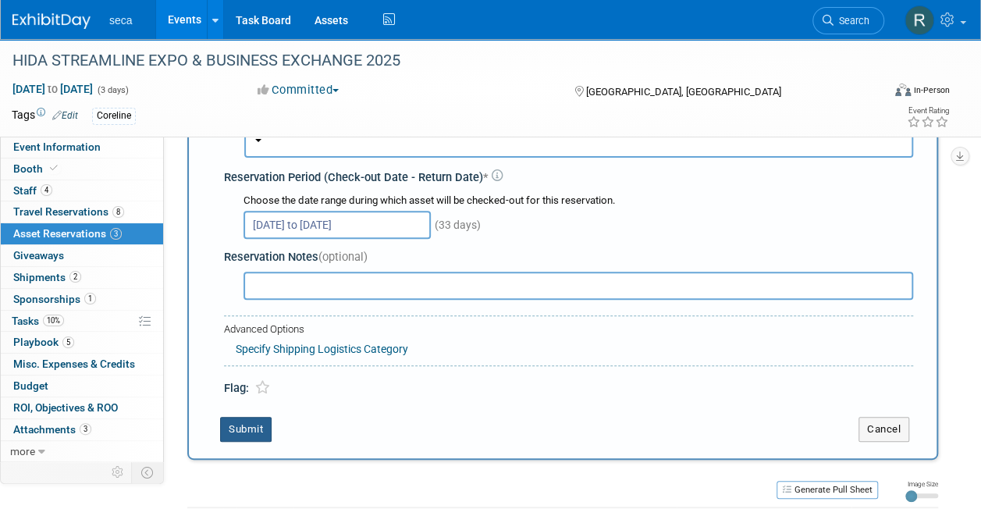
click at [229, 423] on button "Submit" at bounding box center [246, 429] width 52 height 25
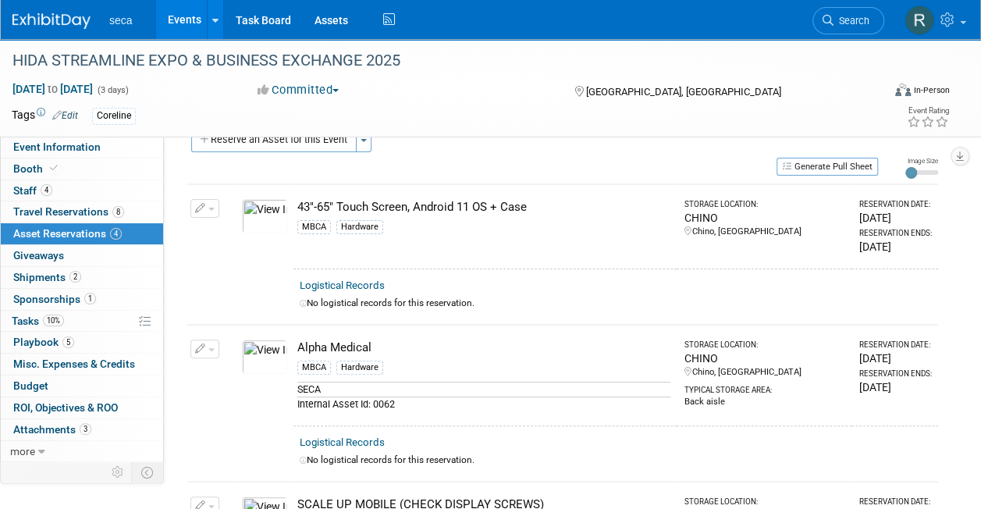
scroll to position [32, 0]
click at [278, 139] on button "Reserve an Asset for this Event" at bounding box center [273, 138] width 165 height 25
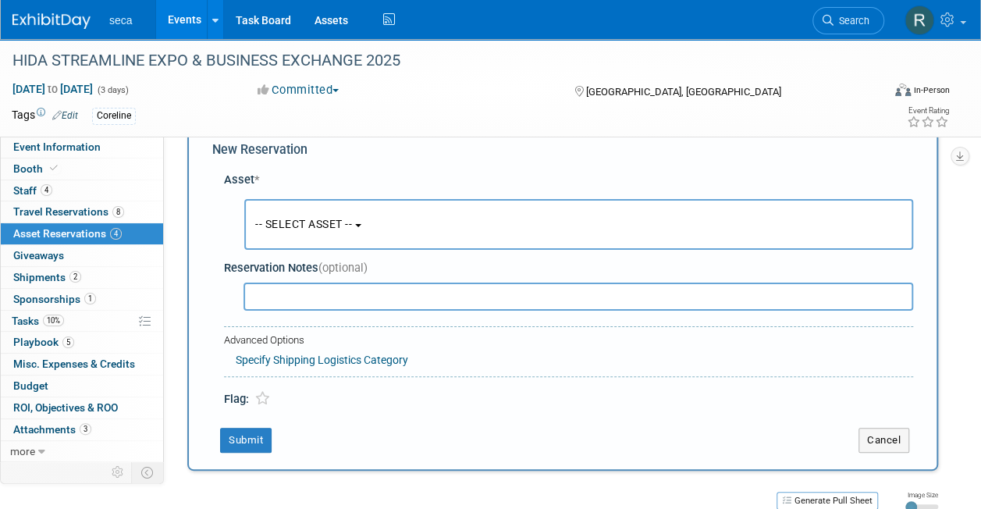
scroll to position [15, 0]
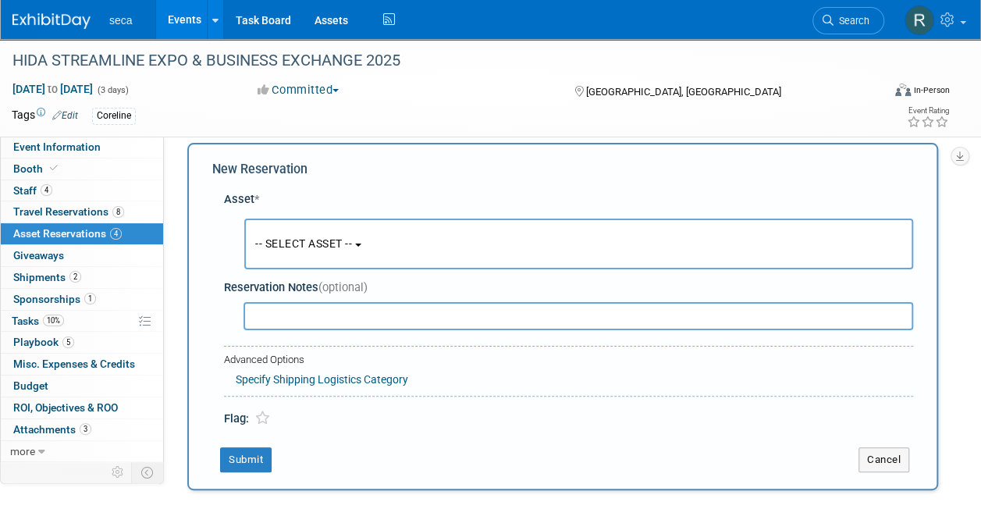
click at [300, 242] on span "-- SELECT ASSET --" at bounding box center [303, 243] width 97 height 12
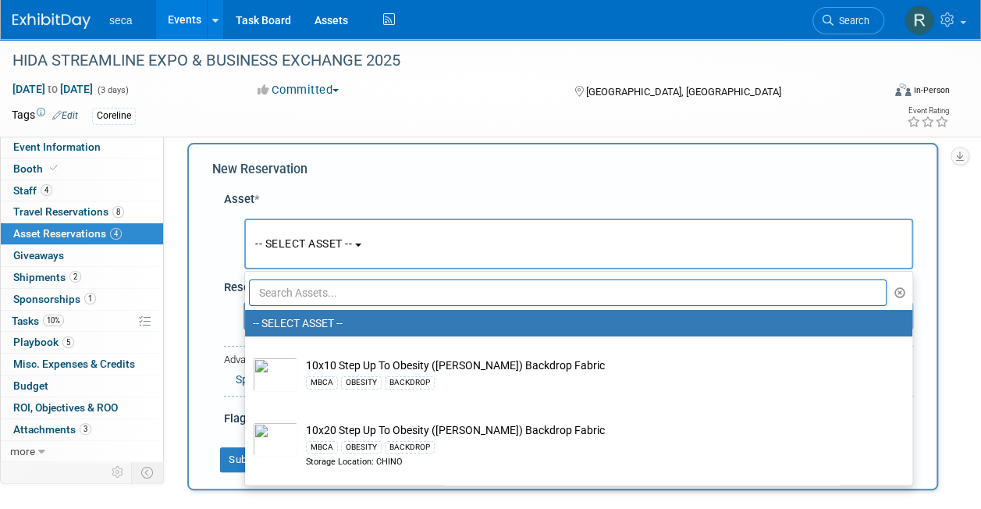
click at [303, 289] on input "text" at bounding box center [568, 292] width 638 height 27
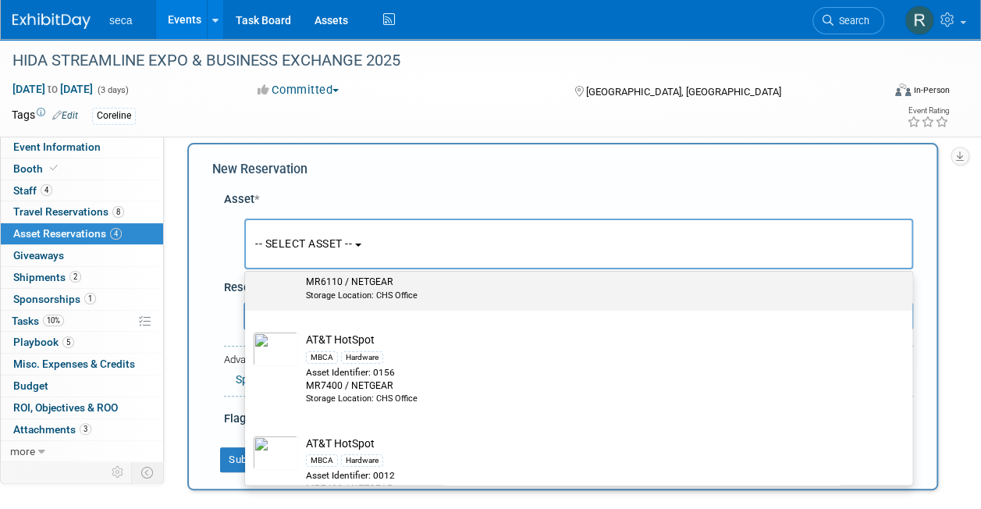
scroll to position [111, 0]
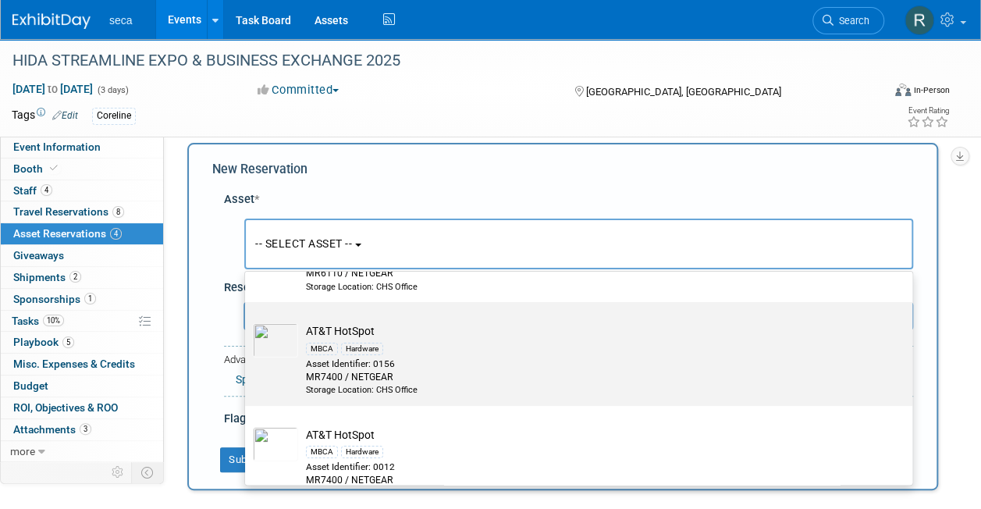
type input "hotspot"
click at [368, 358] on div "Asset Identifier: 0156" at bounding box center [593, 364] width 575 height 13
click at [247, 321] on input "AT&T HotSpot MBCA Hardware Asset Identifier: 0156 MR7400 / NETGEAR Storage Loca…" at bounding box center [242, 316] width 10 height 10
select select "10727626"
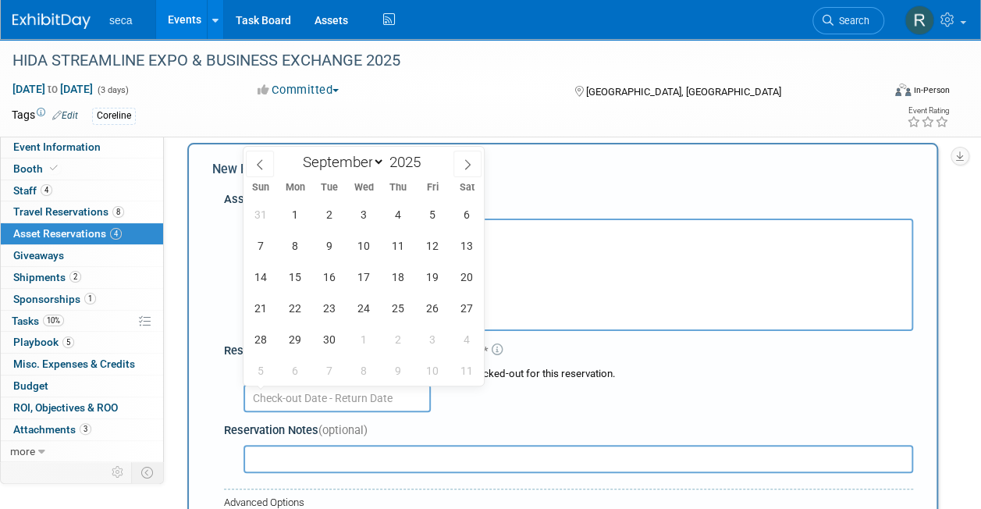
click at [308, 386] on input "text" at bounding box center [337, 398] width 187 height 28
click at [253, 163] on span at bounding box center [260, 164] width 28 height 27
select select "7"
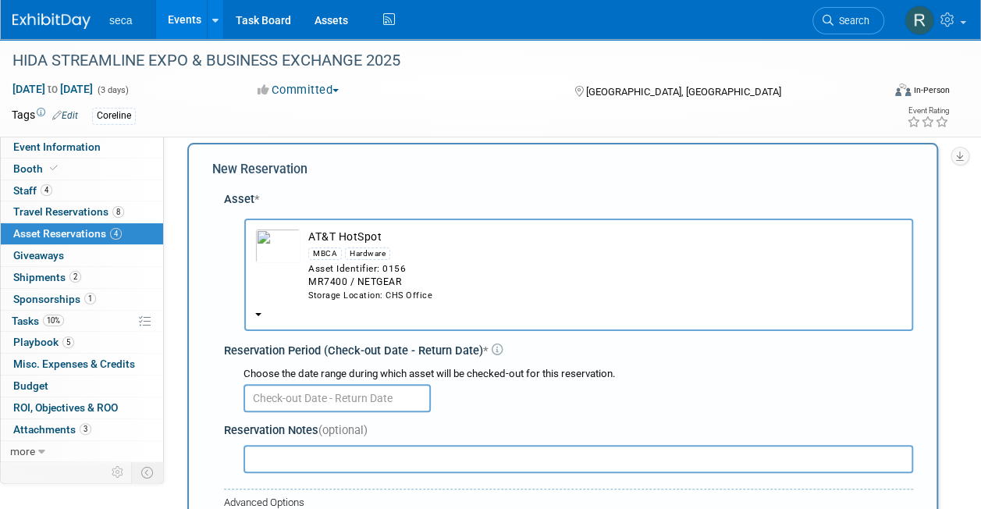
click at [216, 250] on div "Asset * -- SELECT ASSET -- MBCA" at bounding box center [562, 376] width 701 height 387
click at [262, 312] on button "AT&T HotSpot MBCA Hardware Asset Identifier: 0156 MR7400 / NETGEAR Storage Loca…" at bounding box center [578, 275] width 669 height 112
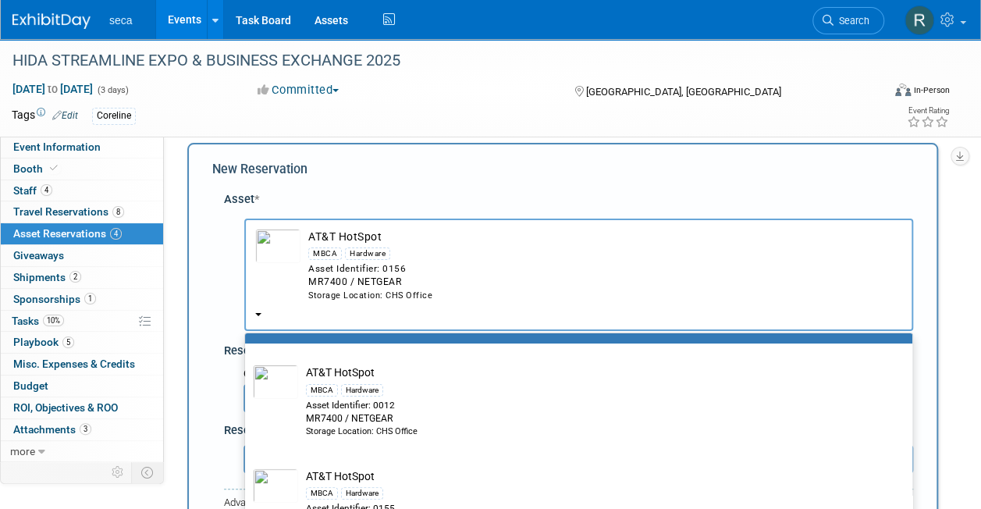
scroll to position [236, 0]
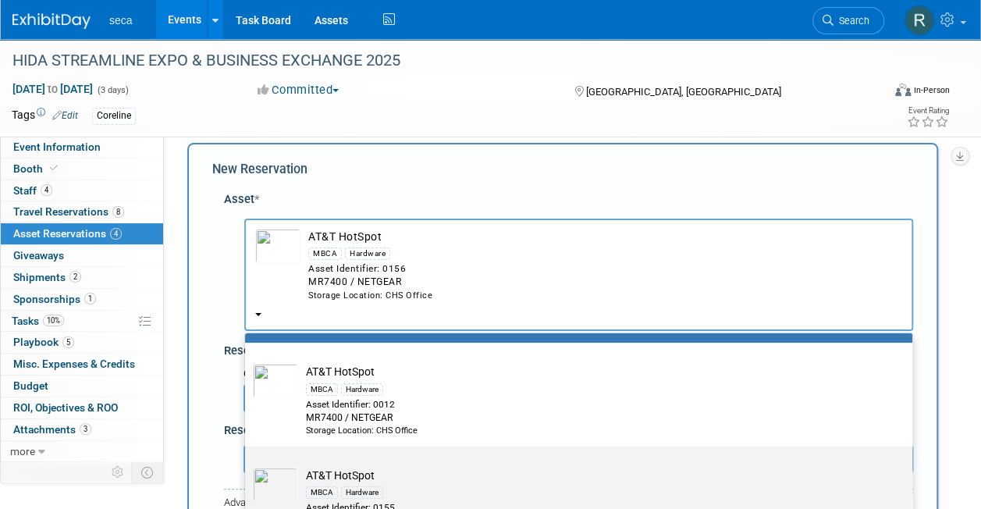
click at [341, 487] on div "Hardware" at bounding box center [362, 492] width 42 height 12
click at [247, 465] on input "AT&T HotSpot MBCA Hardware Asset Identifier: 0155 MR7400 / NETGEAR Storage Loca…" at bounding box center [242, 460] width 10 height 10
select select "10727624"
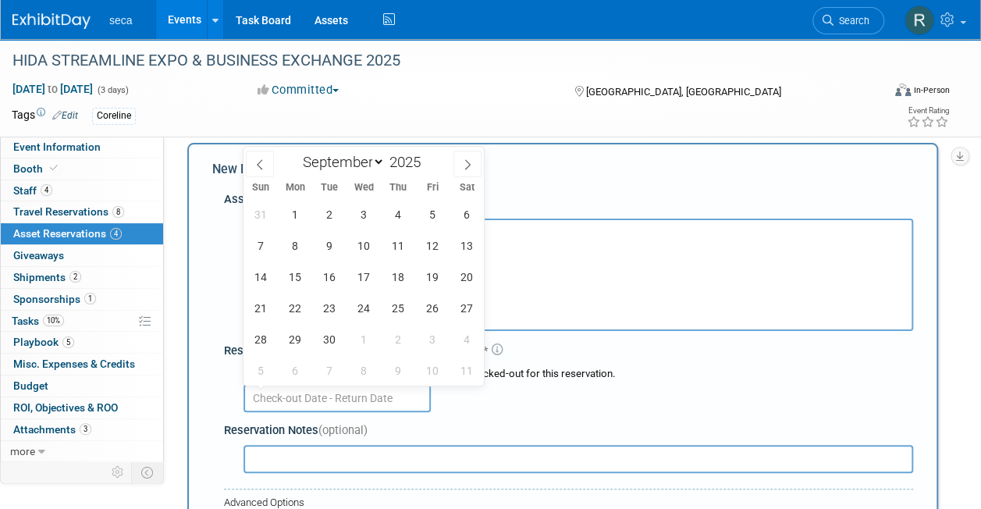
click at [308, 387] on input "text" at bounding box center [337, 398] width 187 height 28
click at [264, 156] on span at bounding box center [260, 164] width 28 height 27
select select "7"
click at [426, 335] on span "29" at bounding box center [432, 339] width 30 height 30
type input "[DATE]"
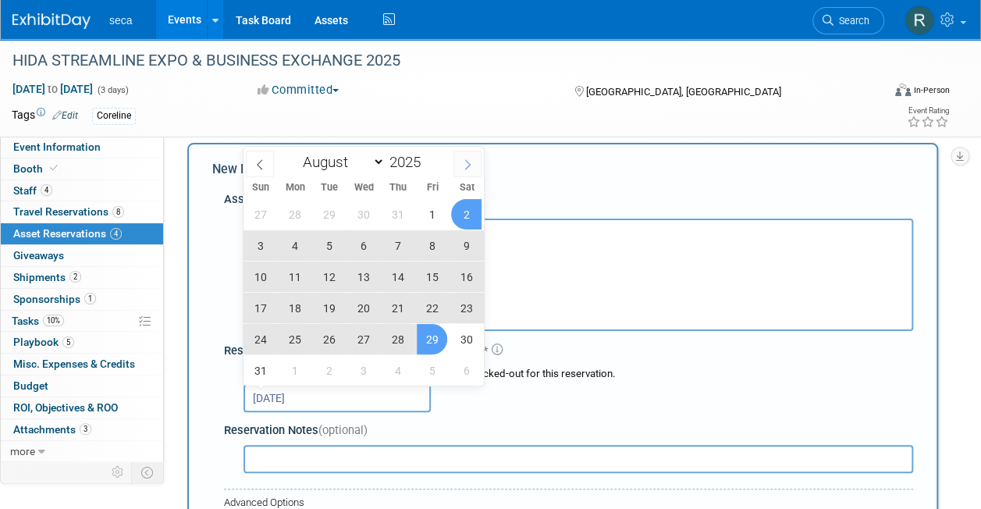
click at [464, 162] on icon at bounding box center [467, 164] width 11 height 11
select select "8"
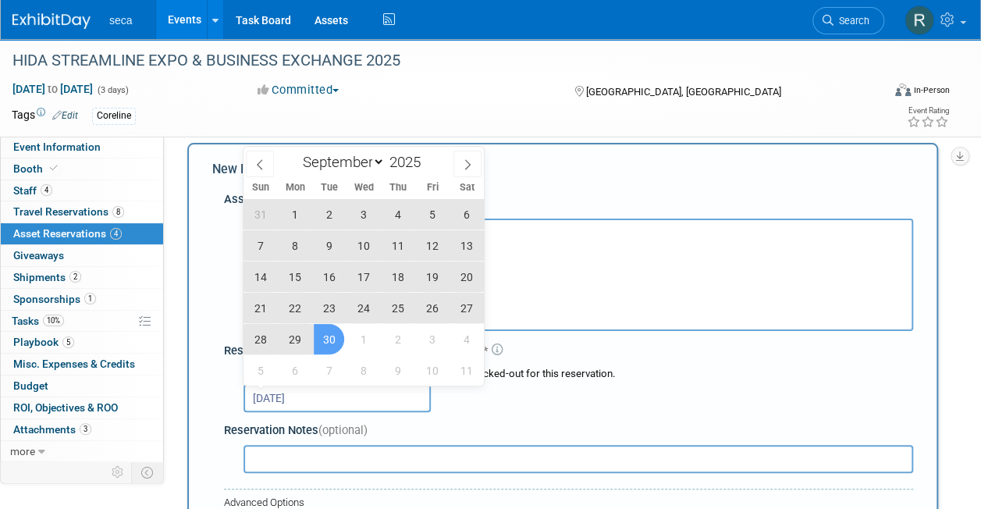
click at [334, 333] on span "30" at bounding box center [329, 339] width 30 height 30
type input "Aug 29, 2025 to Sep 30, 2025"
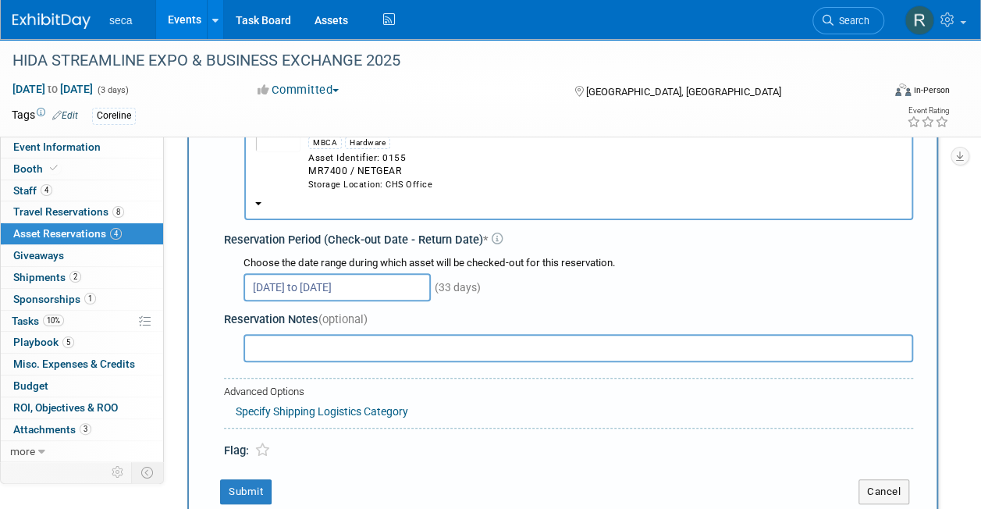
scroll to position [130, 0]
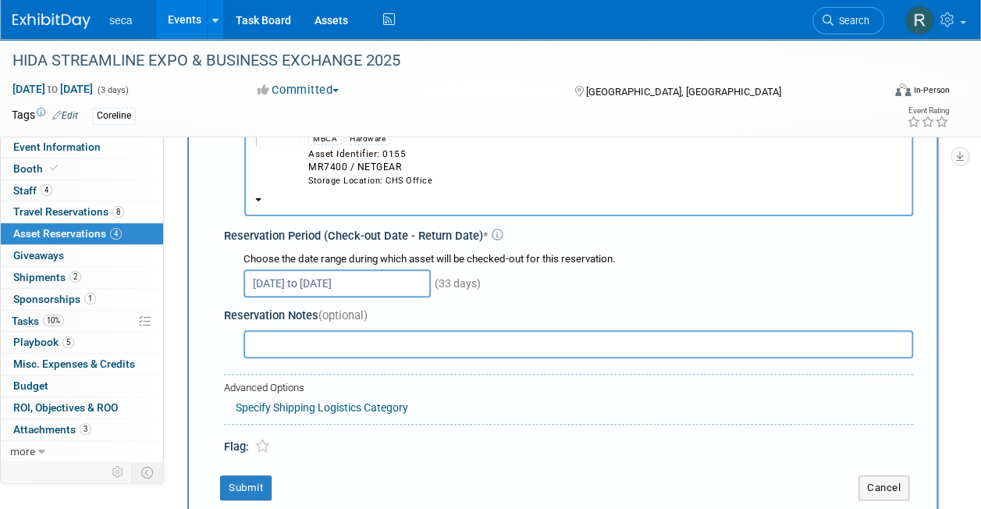
click at [319, 351] on input "text" at bounding box center [579, 344] width 670 height 28
click at [319, 351] on input "R" at bounding box center [579, 344] width 670 height 28
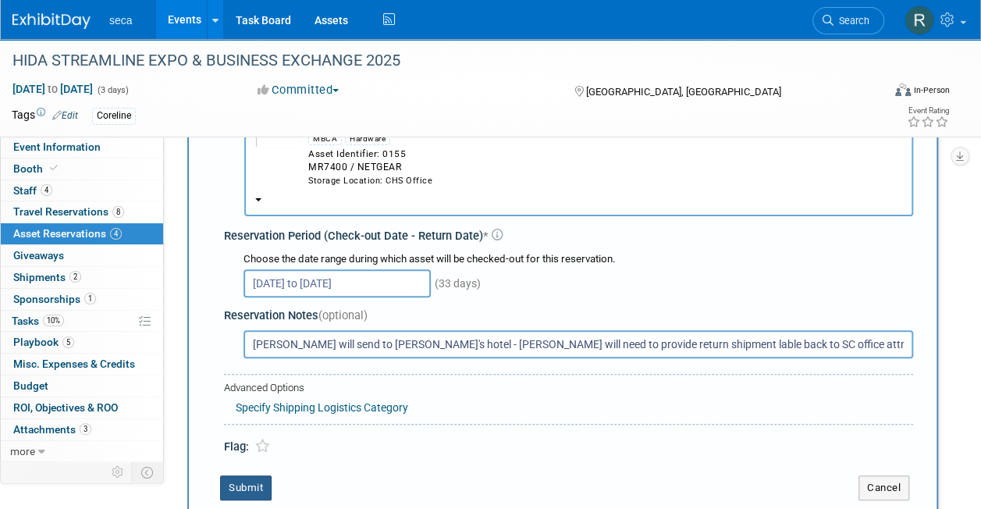
type input "Rachel will send to Lyndsey's hotel - Jose will need to provide return shipment…"
click at [258, 482] on button "Submit" at bounding box center [246, 487] width 52 height 25
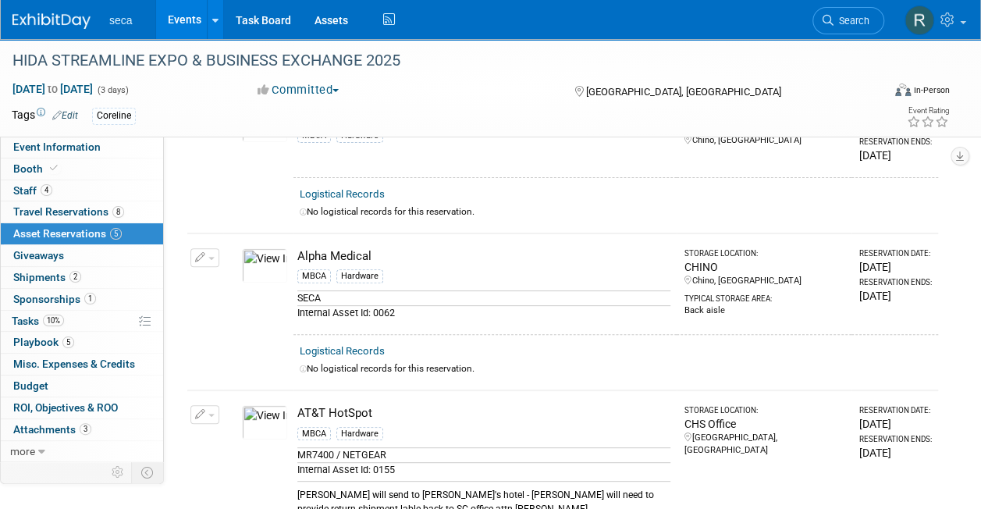
scroll to position [0, 0]
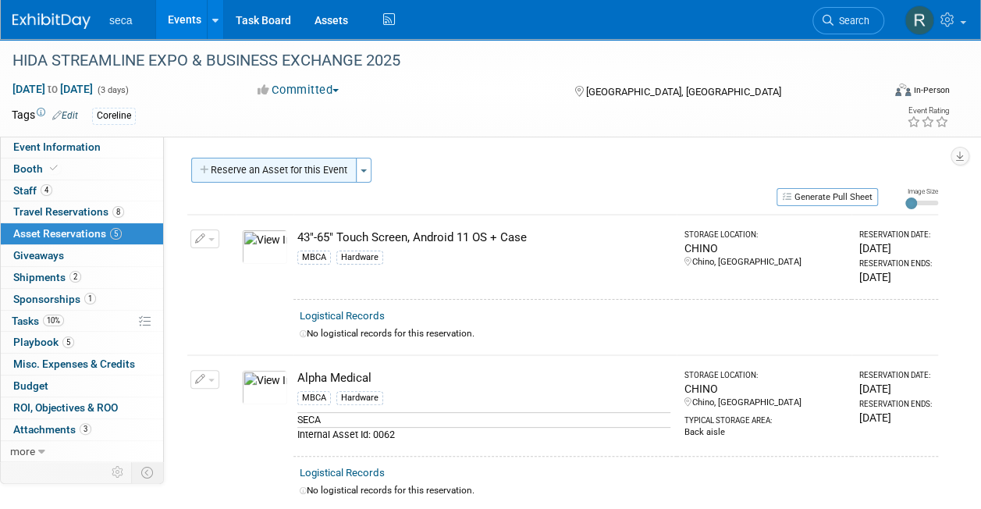
click at [256, 169] on button "Reserve an Asset for this Event" at bounding box center [273, 170] width 165 height 25
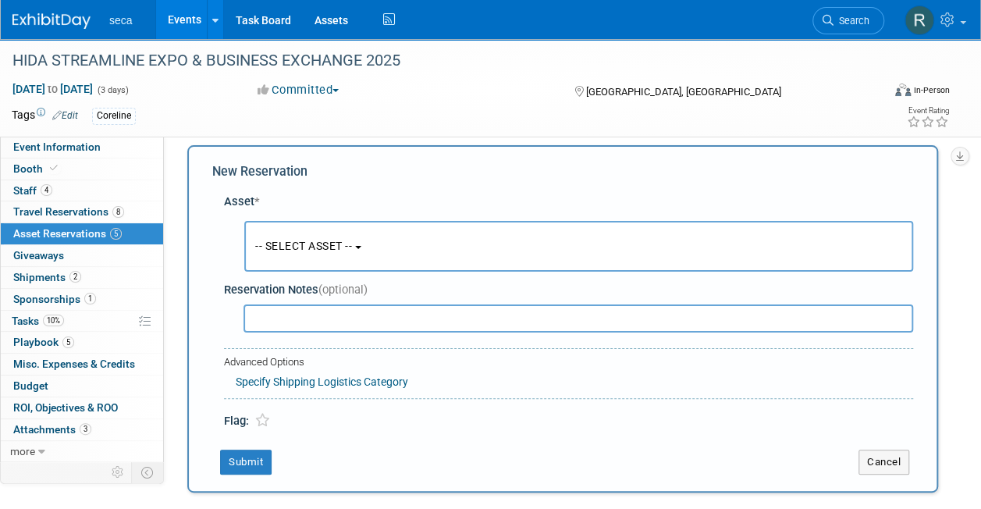
scroll to position [15, 0]
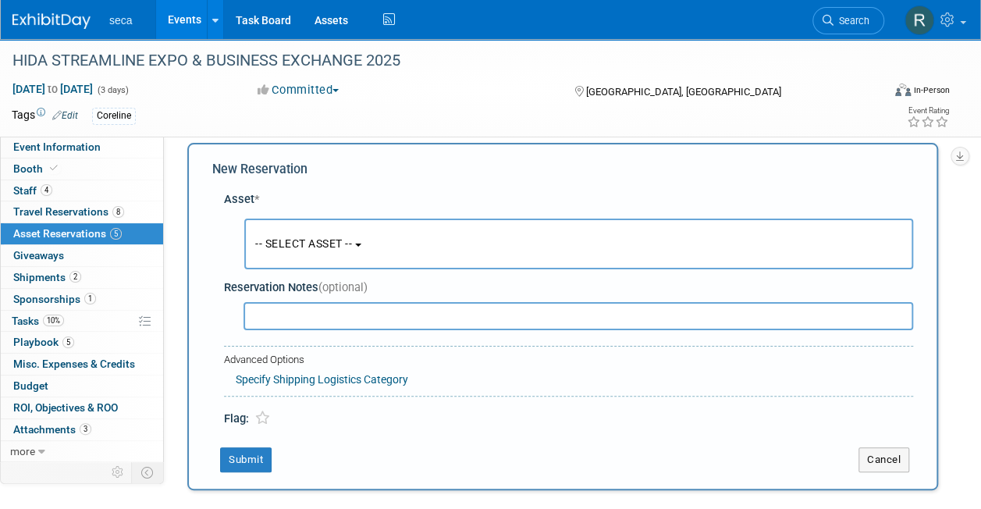
click at [287, 239] on span "-- SELECT ASSET --" at bounding box center [303, 243] width 97 height 12
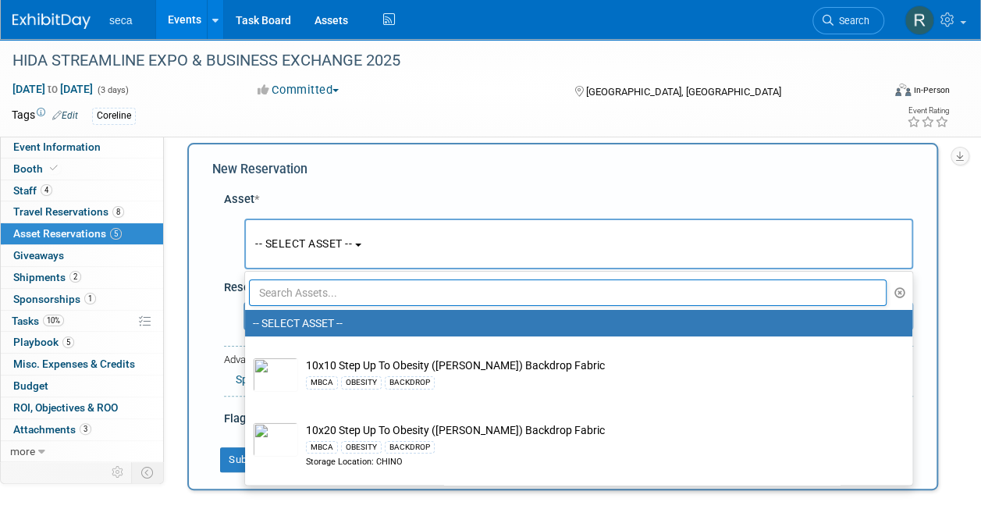
click at [294, 292] on input "text" at bounding box center [568, 292] width 638 height 27
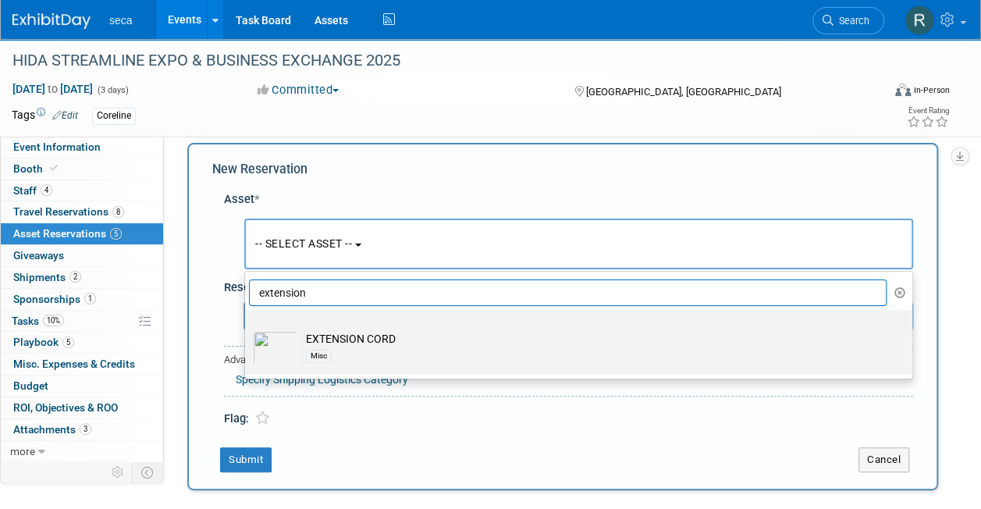
type input "extension"
click at [349, 342] on td "EXTENSION CORD Misc" at bounding box center [589, 348] width 583 height 34
click at [247, 329] on input "EXTENSION CORD Misc" at bounding box center [242, 324] width 10 height 10
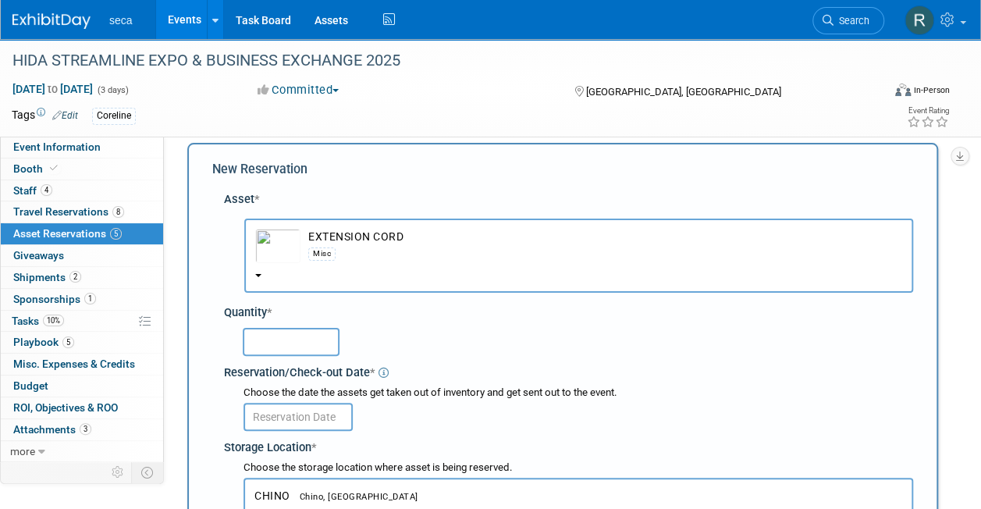
select select "10727397"
click at [290, 343] on input "text" at bounding box center [291, 342] width 97 height 28
type input "2"
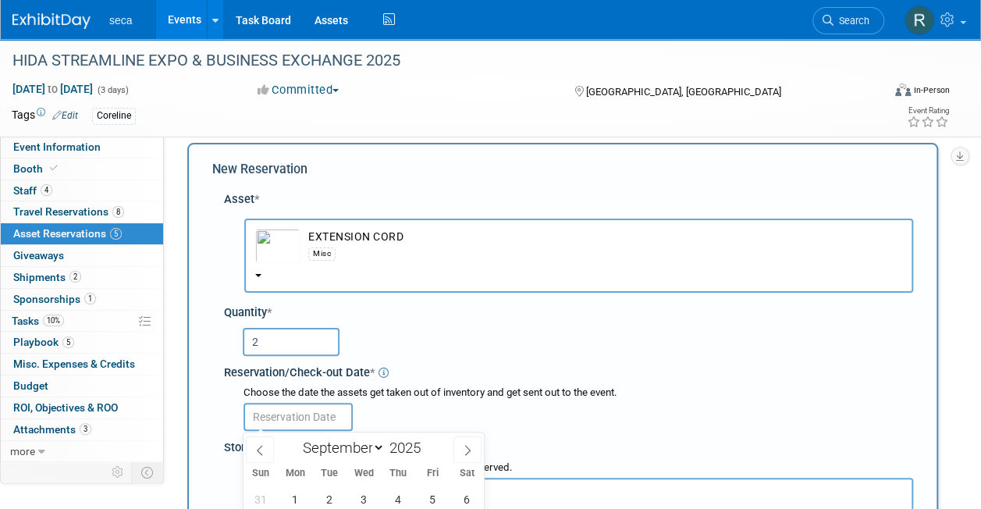
click at [290, 408] on input "text" at bounding box center [298, 417] width 109 height 28
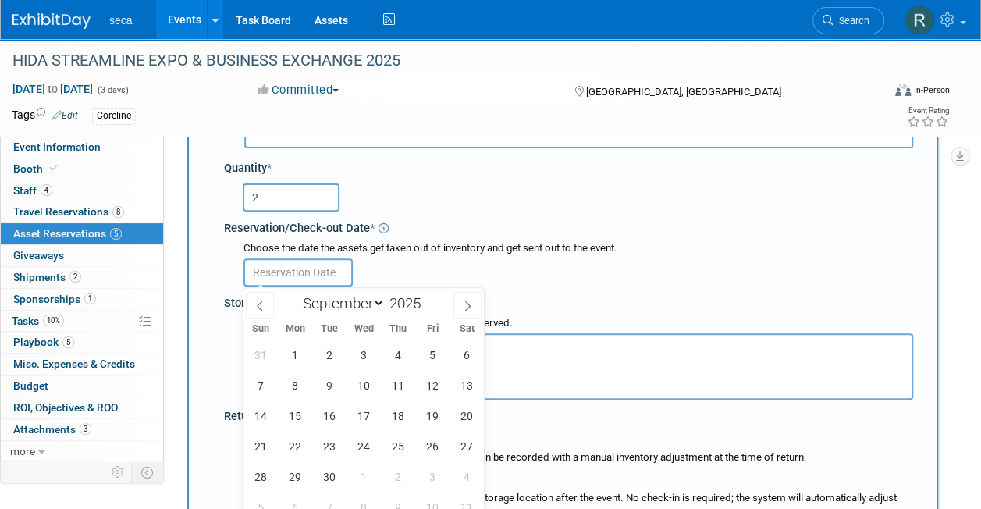
scroll to position [160, 0]
click at [262, 304] on icon at bounding box center [259, 305] width 11 height 11
select select "7"
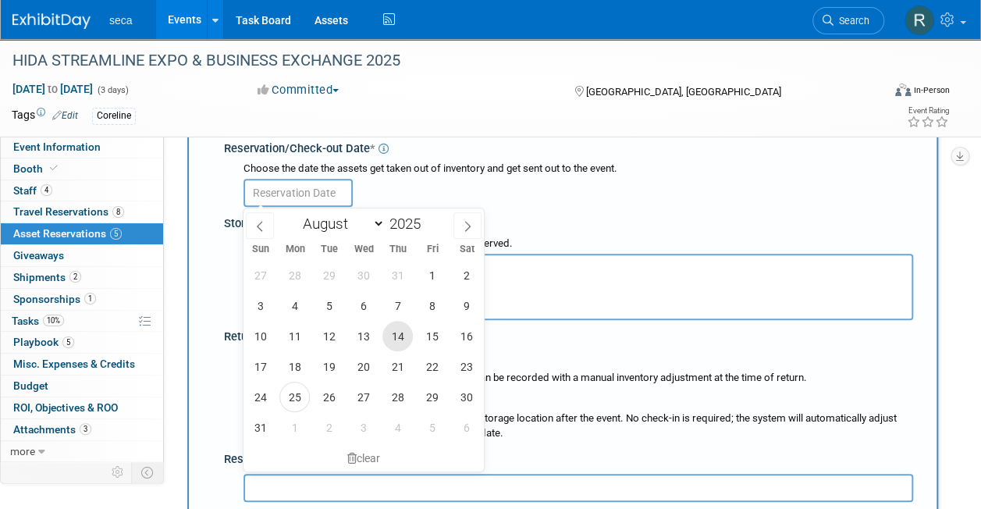
scroll to position [242, 0]
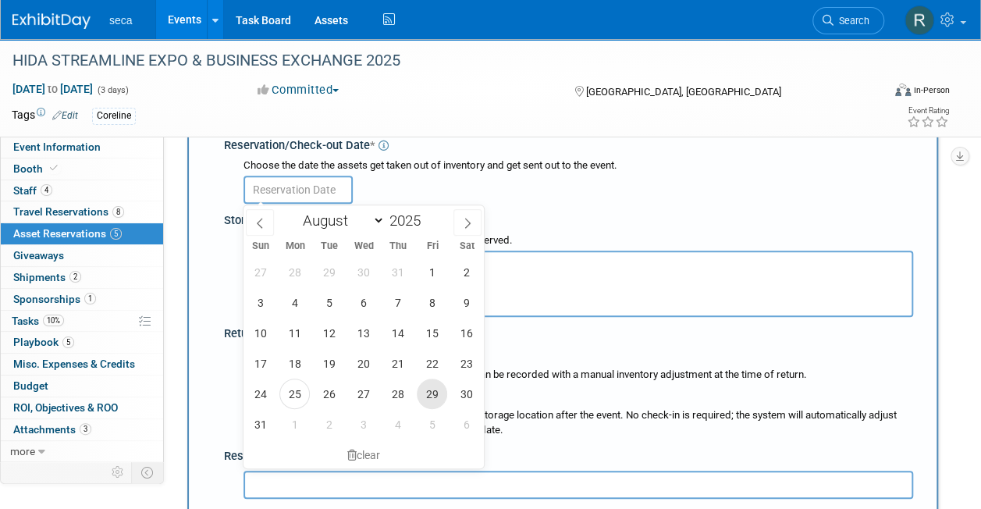
click at [426, 393] on span "29" at bounding box center [432, 394] width 30 height 30
type input "[DATE]"
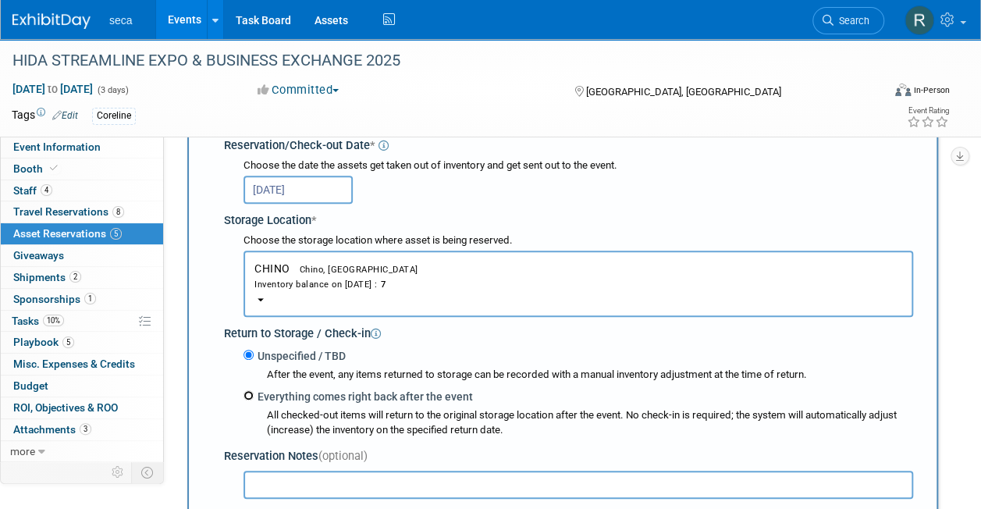
click at [252, 395] on input "Everything comes right back after the event" at bounding box center [249, 395] width 10 height 10
radio input "true"
select select "8"
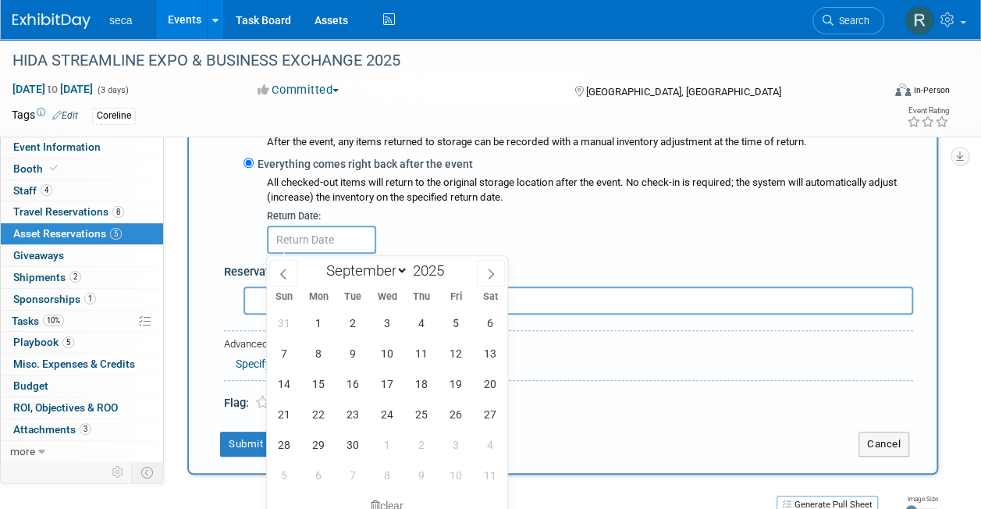
scroll to position [482, 0]
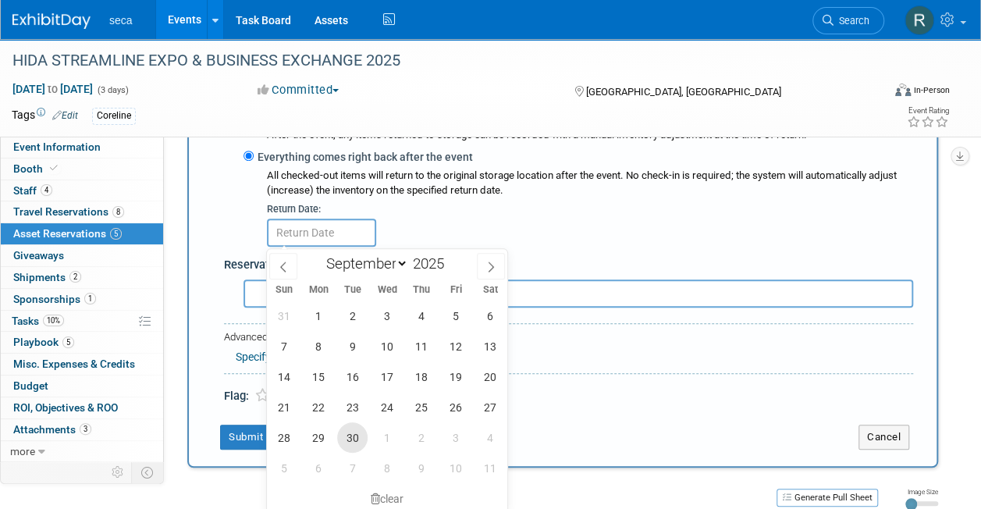
click at [356, 439] on span "30" at bounding box center [352, 437] width 30 height 30
type input "Sep 30, 2025"
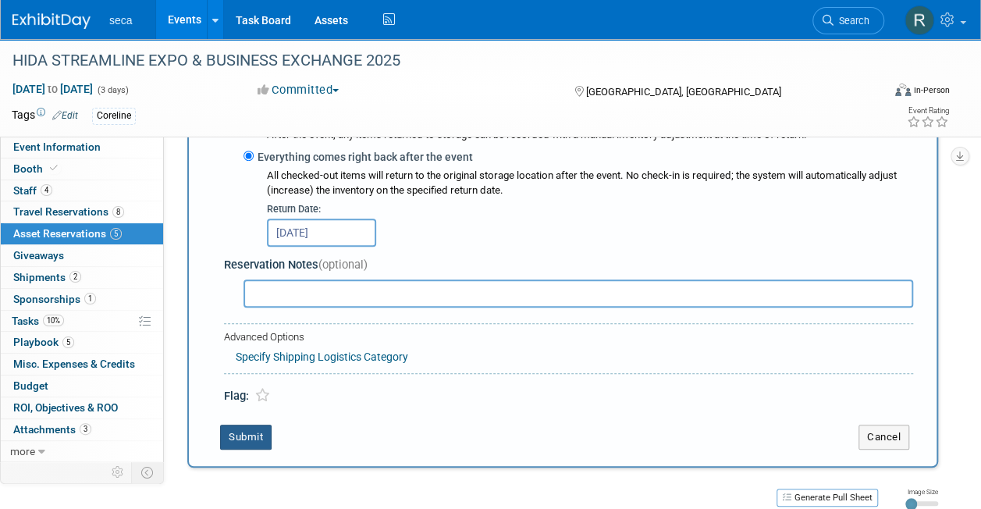
click at [236, 431] on button "Submit" at bounding box center [246, 437] width 52 height 25
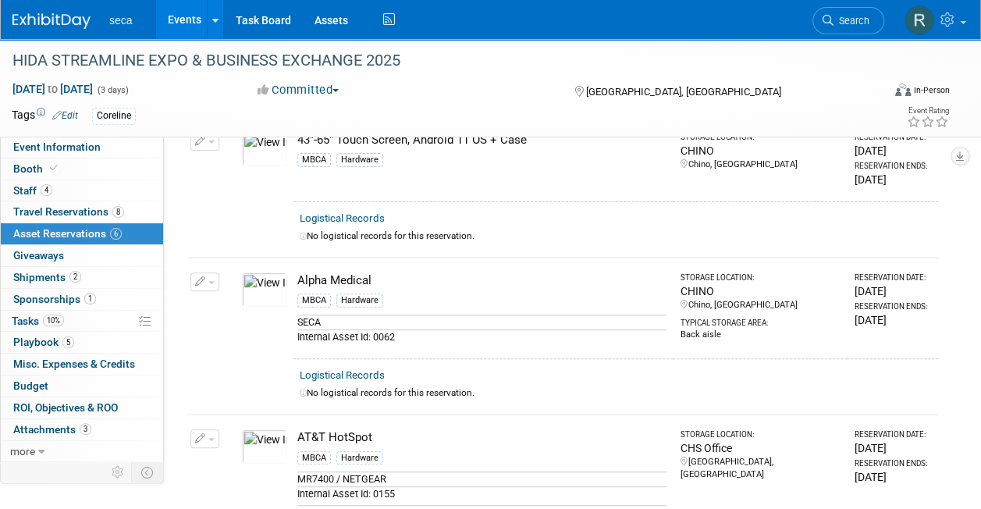
scroll to position [0, 0]
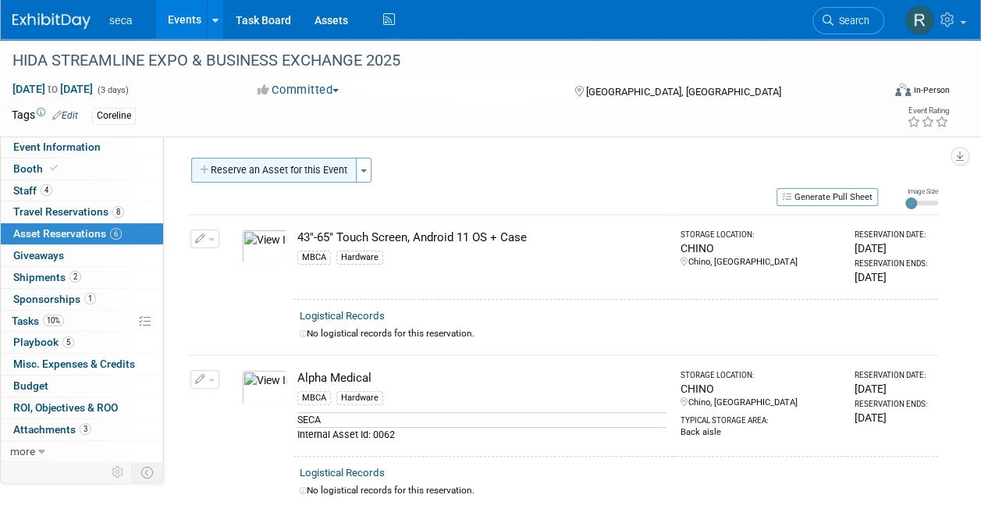
click at [274, 165] on button "Reserve an Asset for this Event" at bounding box center [273, 170] width 165 height 25
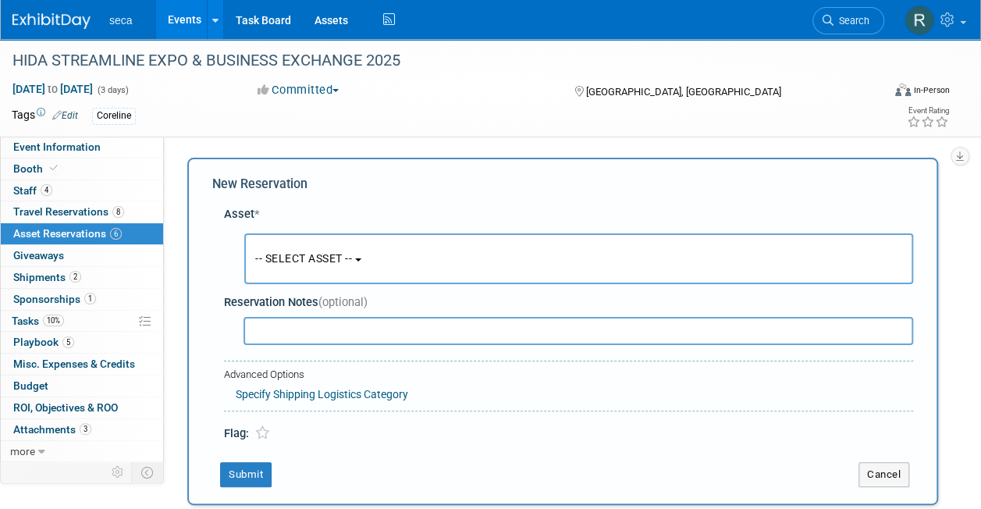
scroll to position [15, 0]
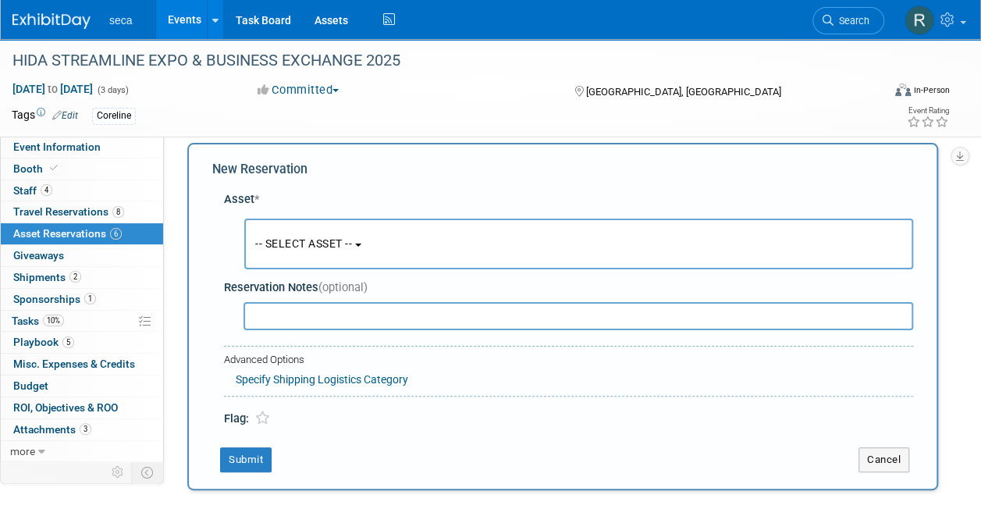
click at [282, 241] on span "-- SELECT ASSET --" at bounding box center [303, 243] width 97 height 12
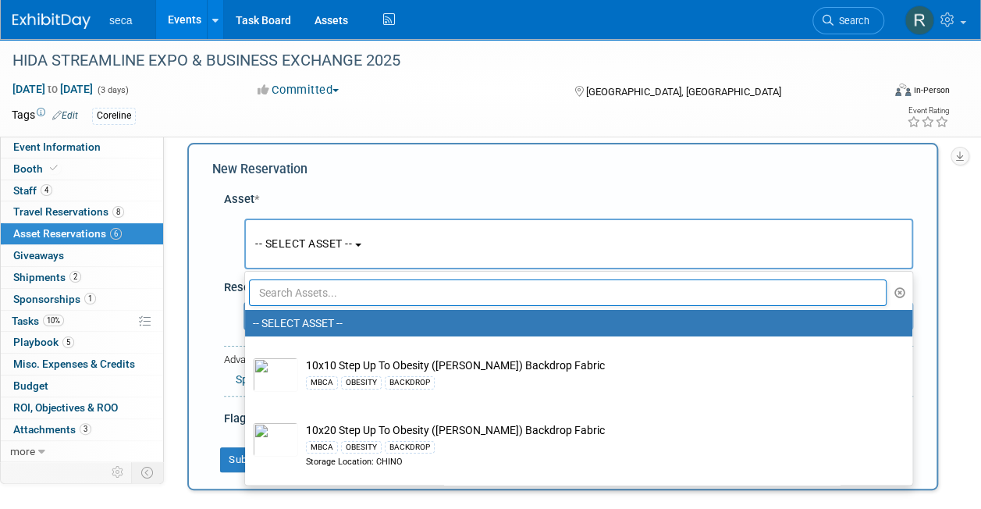
click at [297, 294] on input "text" at bounding box center [568, 292] width 638 height 27
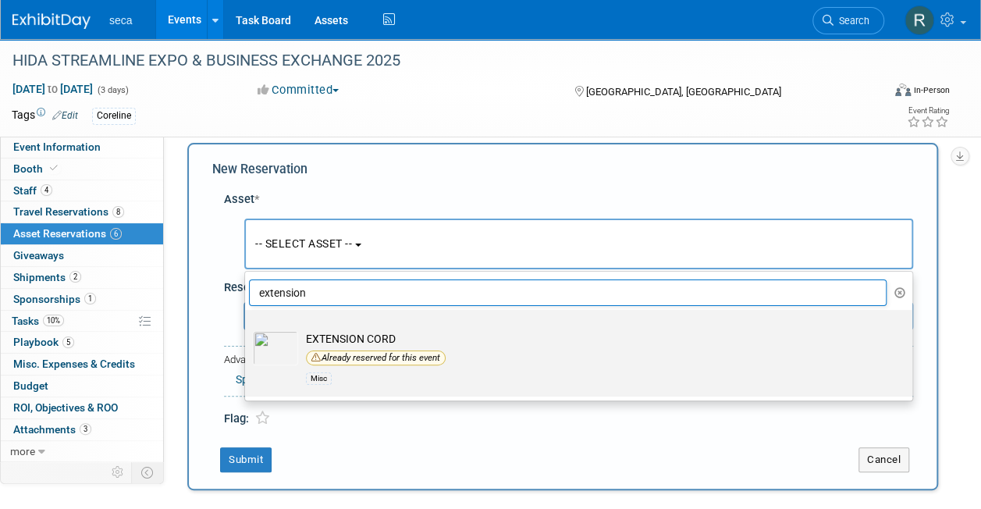
type input "extension"
click at [361, 345] on td "EXTENSION CORD Already reserved for this event Misc" at bounding box center [589, 359] width 583 height 56
click at [247, 329] on input "EXTENSION CORD Already reserved for this event Misc" at bounding box center [242, 324] width 10 height 10
select select "10727397"
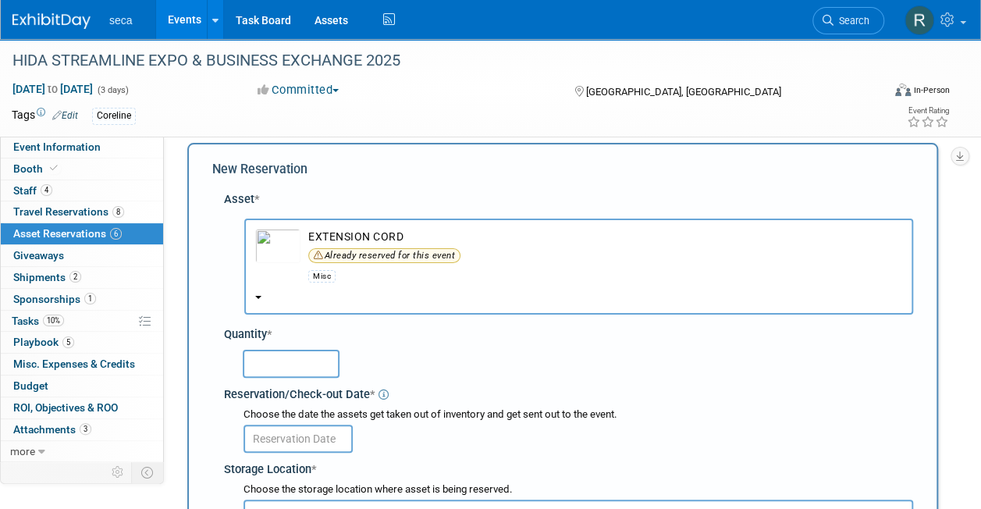
click at [279, 367] on input "text" at bounding box center [291, 364] width 97 height 28
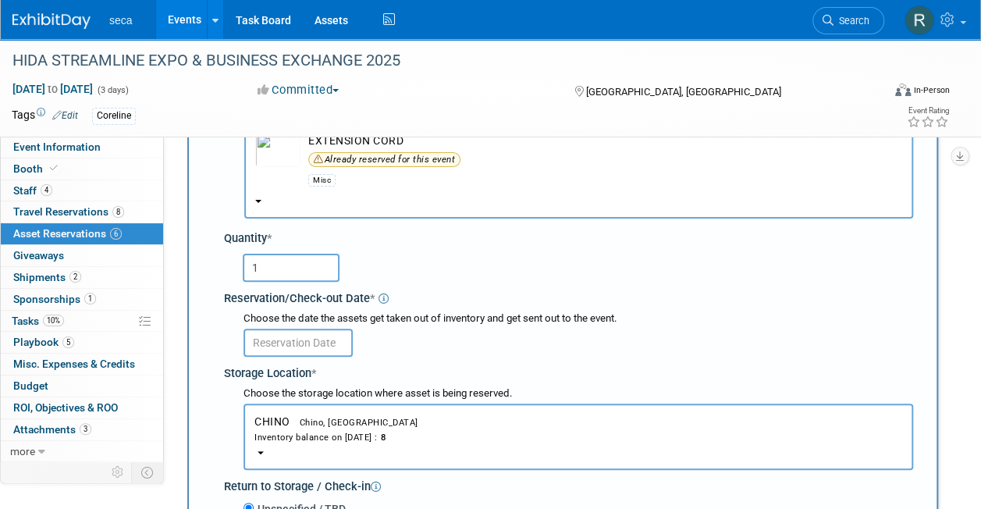
scroll to position [112, 0]
type input "1"
click at [275, 339] on input "text" at bounding box center [298, 342] width 109 height 28
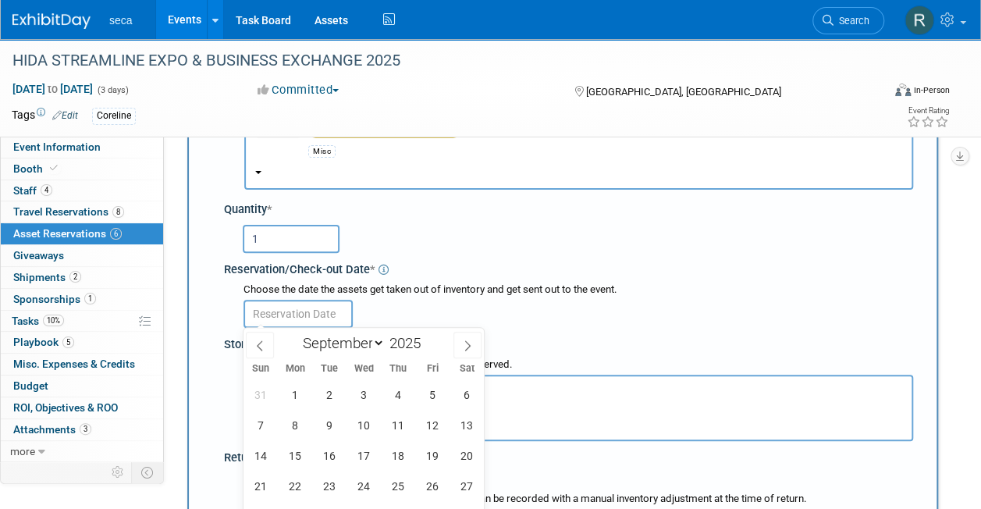
scroll to position [141, 0]
click at [262, 351] on span at bounding box center [260, 344] width 28 height 27
select select "7"
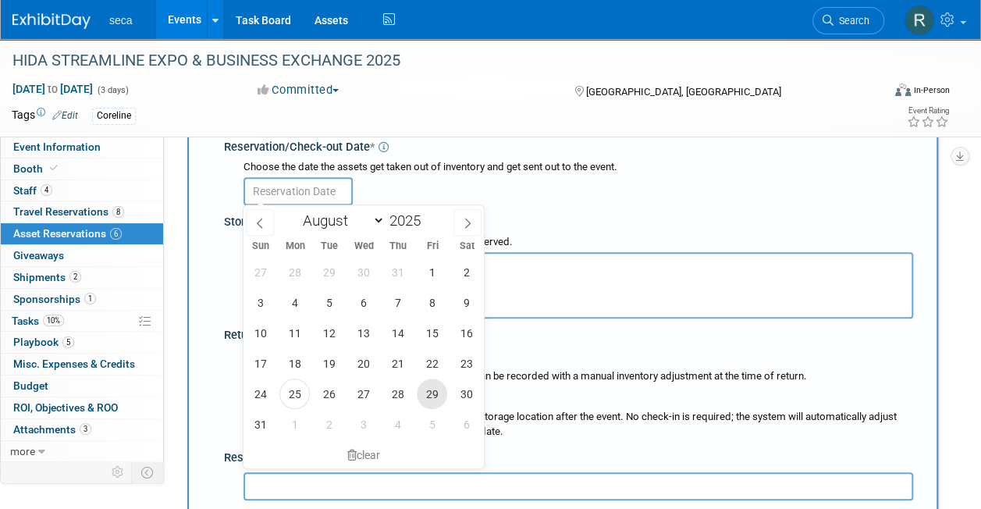
click at [431, 395] on span "29" at bounding box center [432, 394] width 30 height 30
type input "[DATE]"
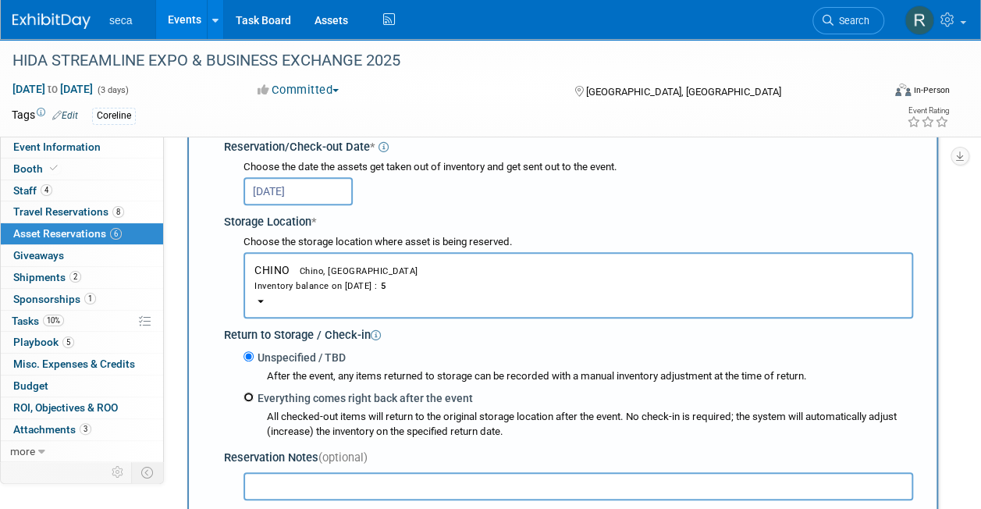
click at [247, 393] on input "Everything comes right back after the event" at bounding box center [249, 397] width 10 height 10
radio input "true"
select select "8"
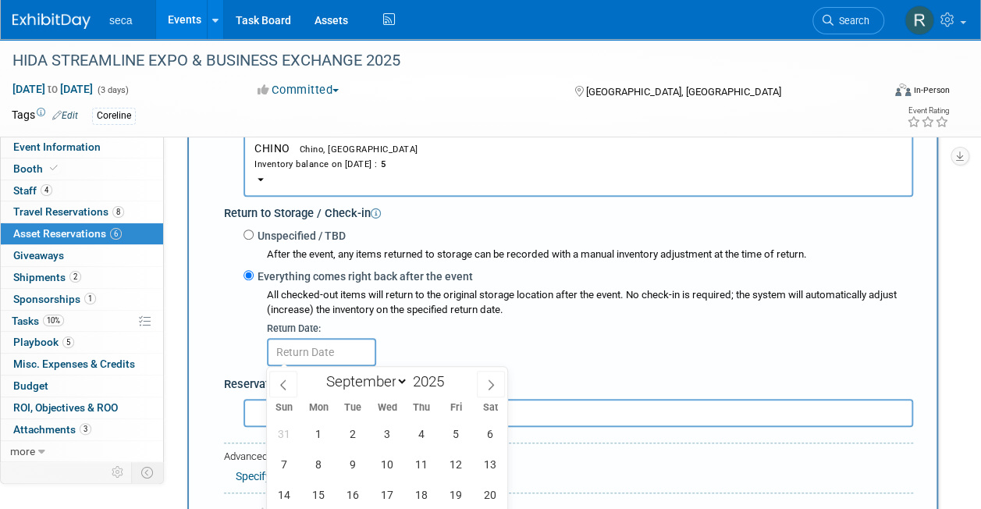
scroll to position [475, 0]
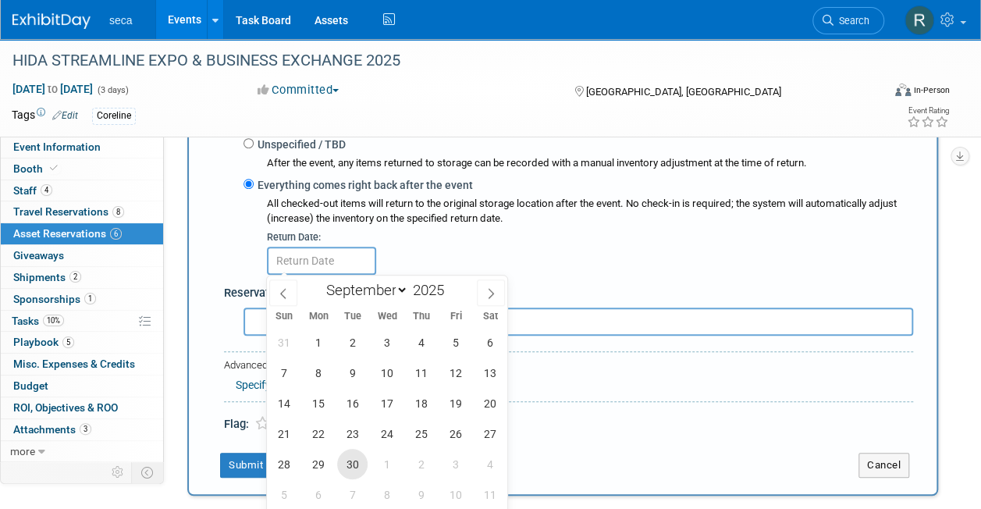
click at [356, 464] on span "30" at bounding box center [352, 464] width 30 height 30
type input "Sep 30, 2025"
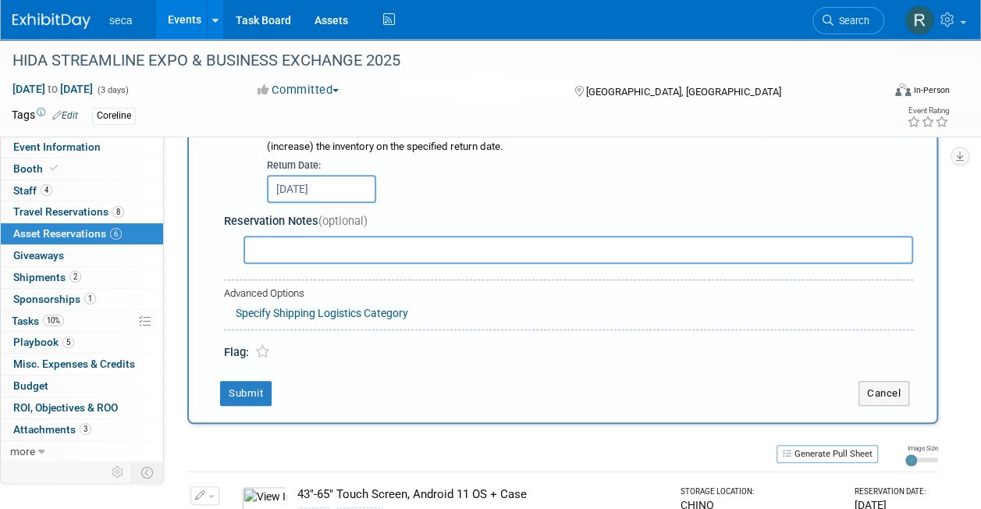
scroll to position [549, 0]
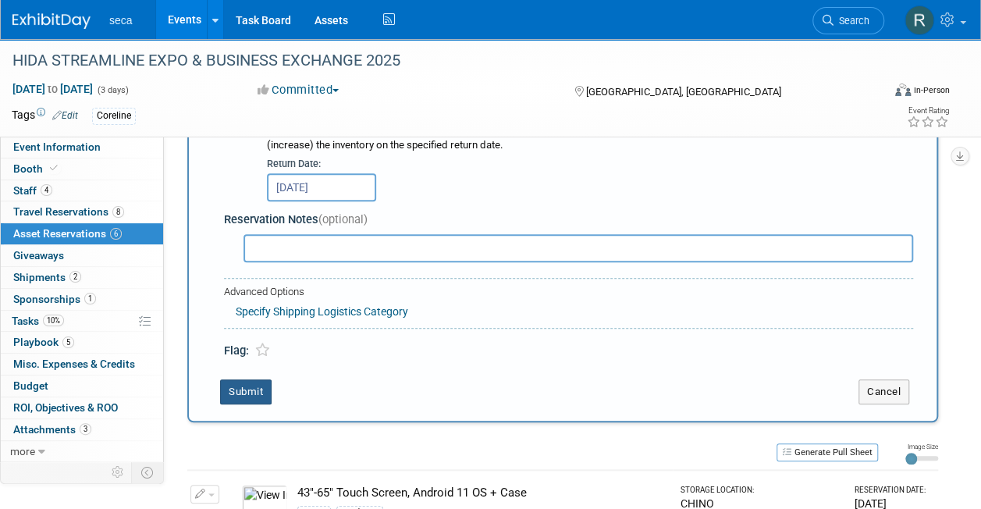
click at [240, 383] on button "Submit" at bounding box center [246, 391] width 52 height 25
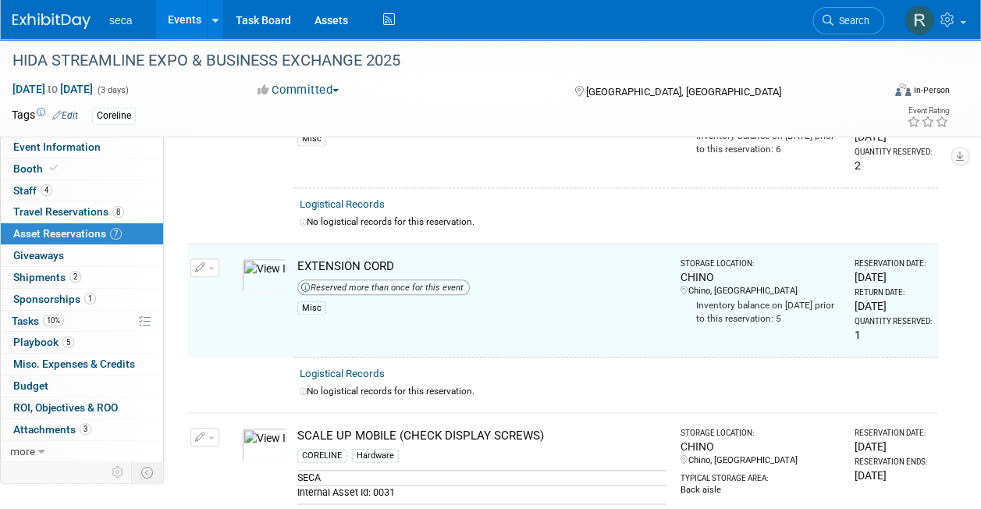
scroll to position [675, 0]
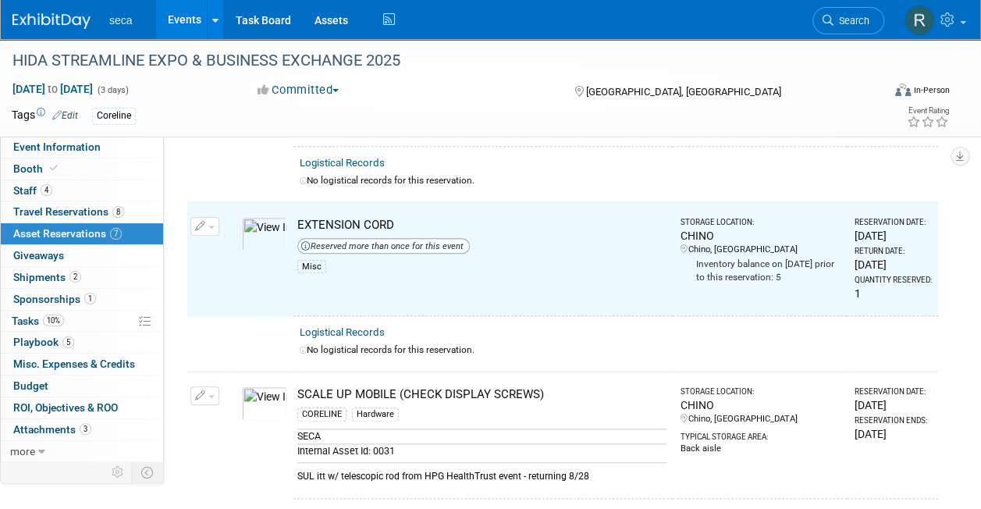
click at [205, 222] on icon "button" at bounding box center [200, 227] width 11 height 10
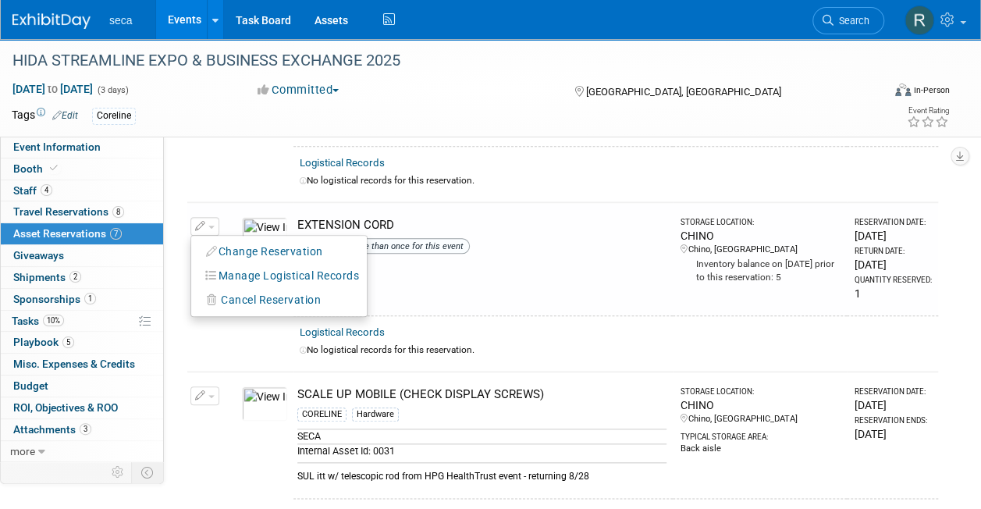
click at [231, 171] on td at bounding box center [229, 174] width 12 height 55
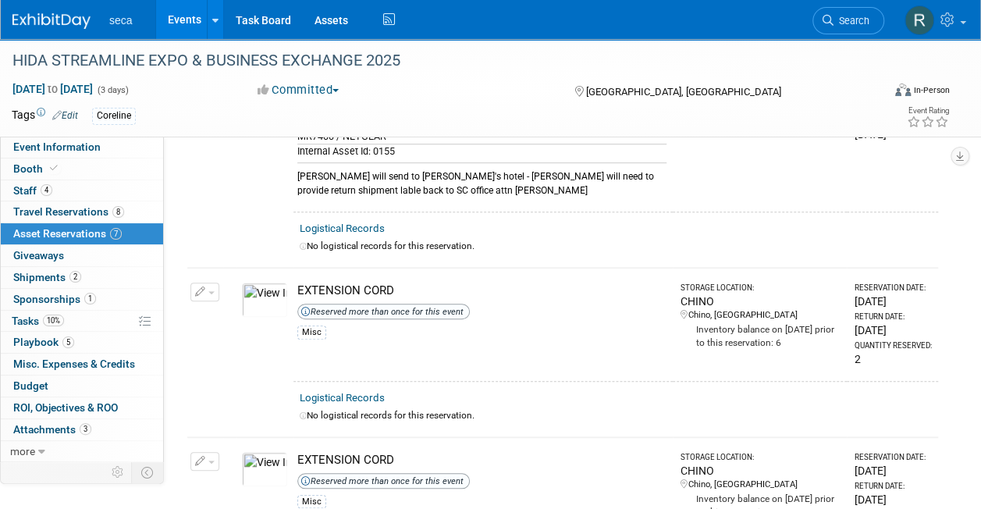
scroll to position [463, 0]
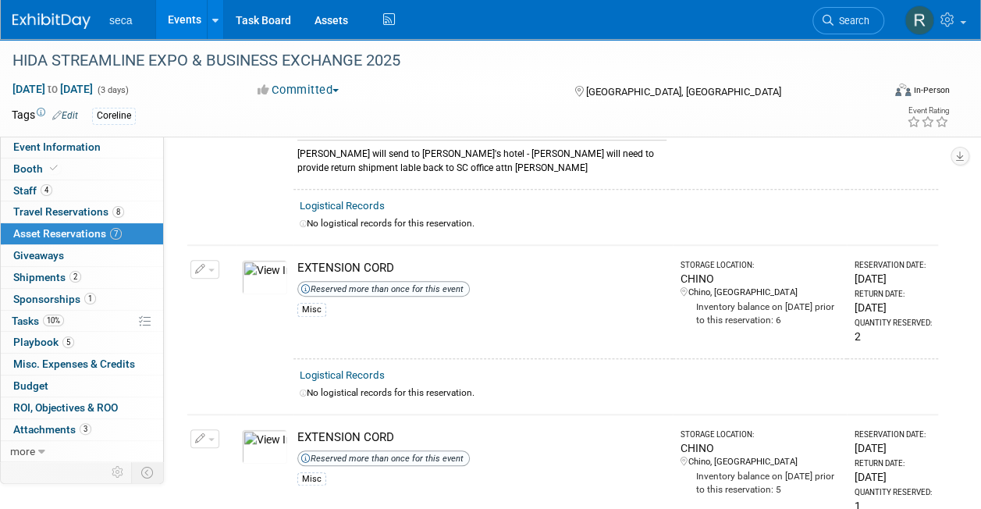
click at [209, 429] on button "button" at bounding box center [204, 438] width 29 height 19
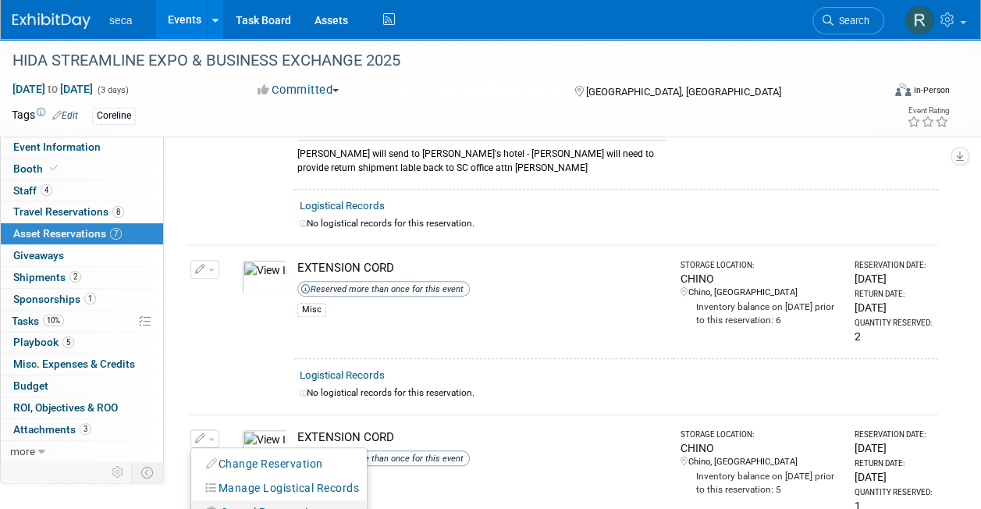
click at [245, 506] on span "Cancel Reservation" at bounding box center [271, 512] width 100 height 12
click at [389, 487] on link "Yes" at bounding box center [385, 496] width 45 height 25
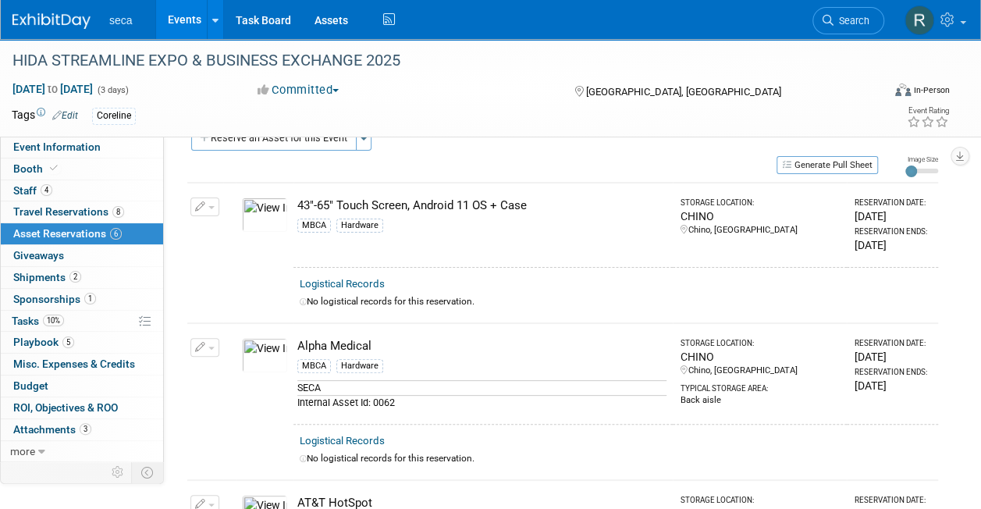
scroll to position [0, 0]
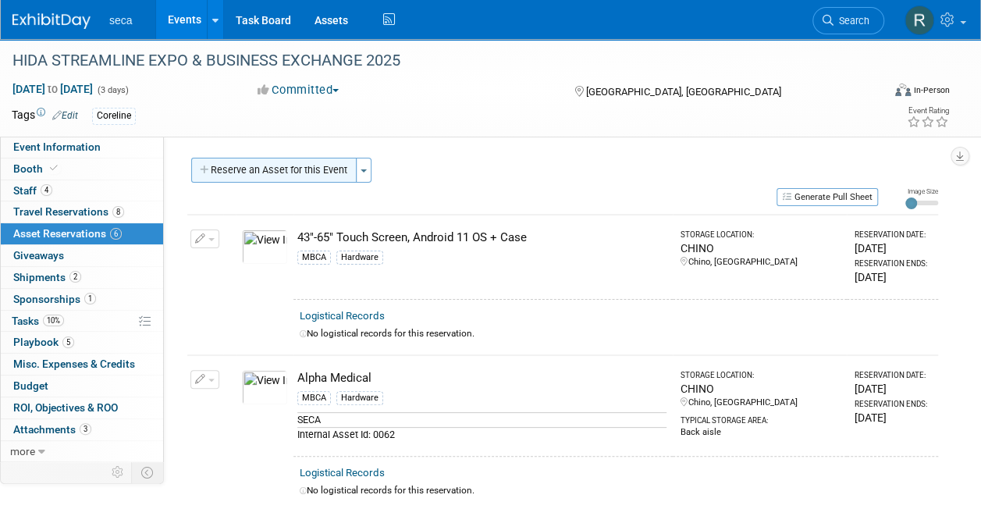
click at [283, 171] on button "Reserve an Asset for this Event" at bounding box center [273, 170] width 165 height 25
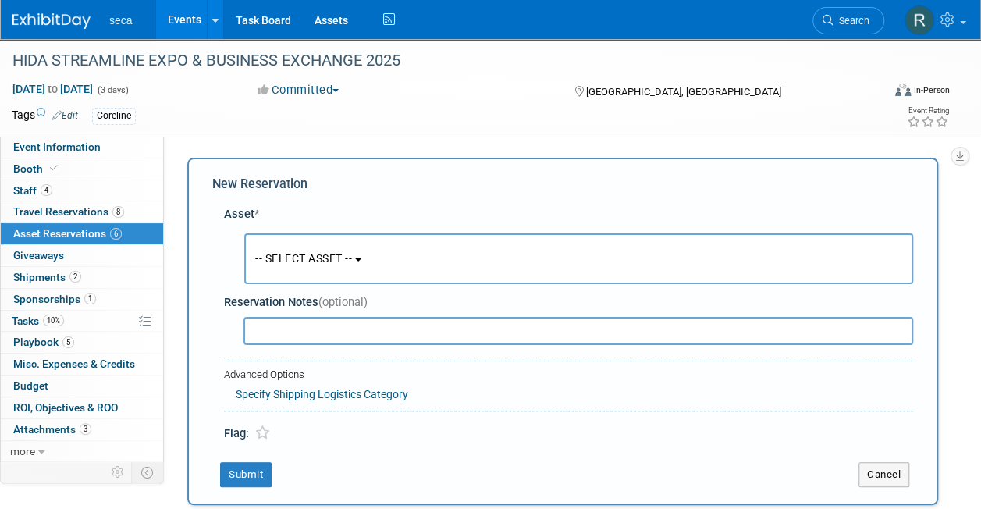
scroll to position [15, 0]
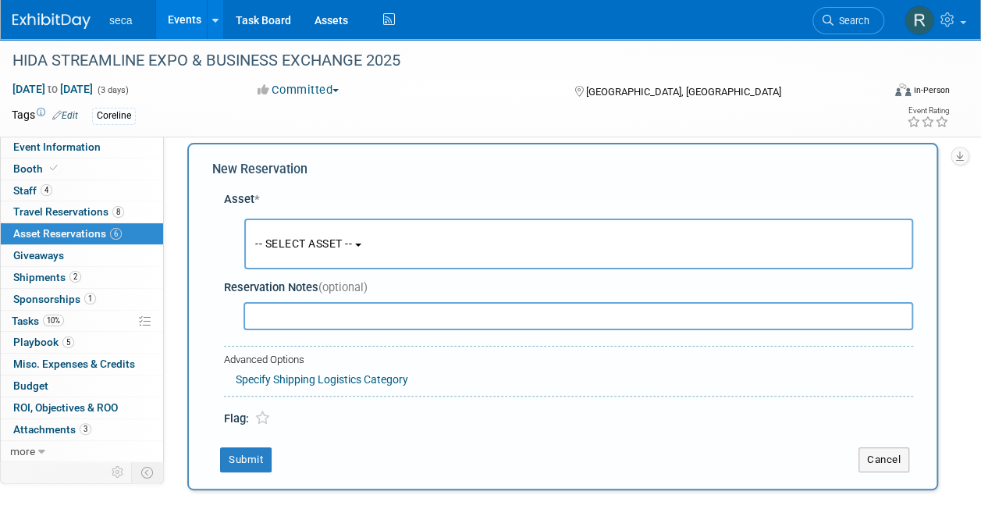
click at [311, 237] on span "-- SELECT ASSET --" at bounding box center [303, 243] width 97 height 12
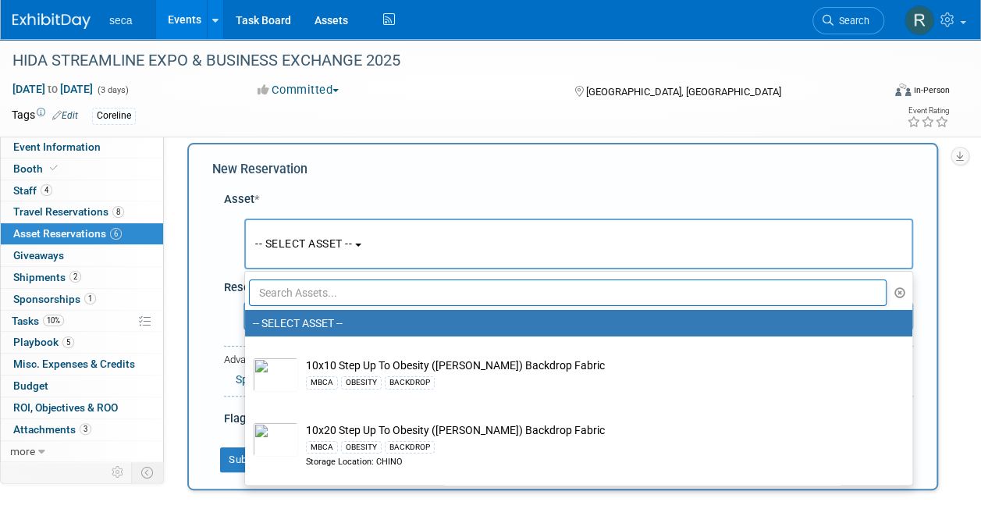
click at [309, 292] on input "text" at bounding box center [568, 292] width 638 height 27
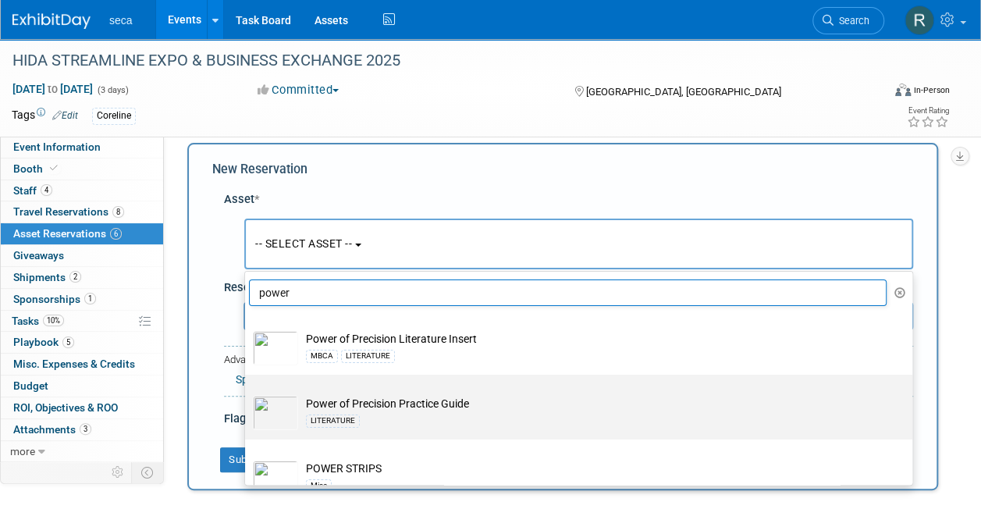
scroll to position [116, 0]
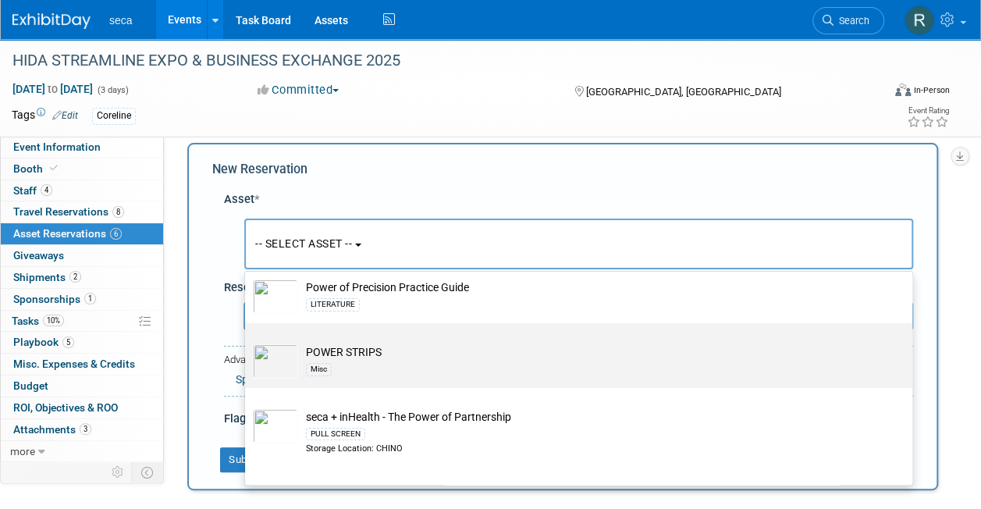
type input "power"
click at [342, 359] on td "POWER STRIPS Misc" at bounding box center [589, 361] width 583 height 34
click at [247, 342] on input "POWER STRIPS Misc" at bounding box center [242, 337] width 10 height 10
select select "10727396"
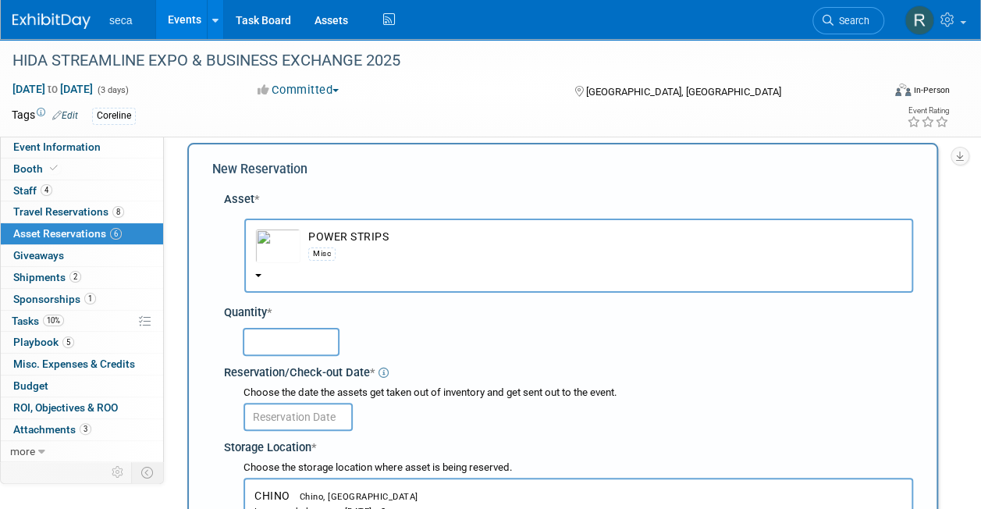
click at [306, 345] on input "text" at bounding box center [291, 342] width 97 height 28
type input "2"
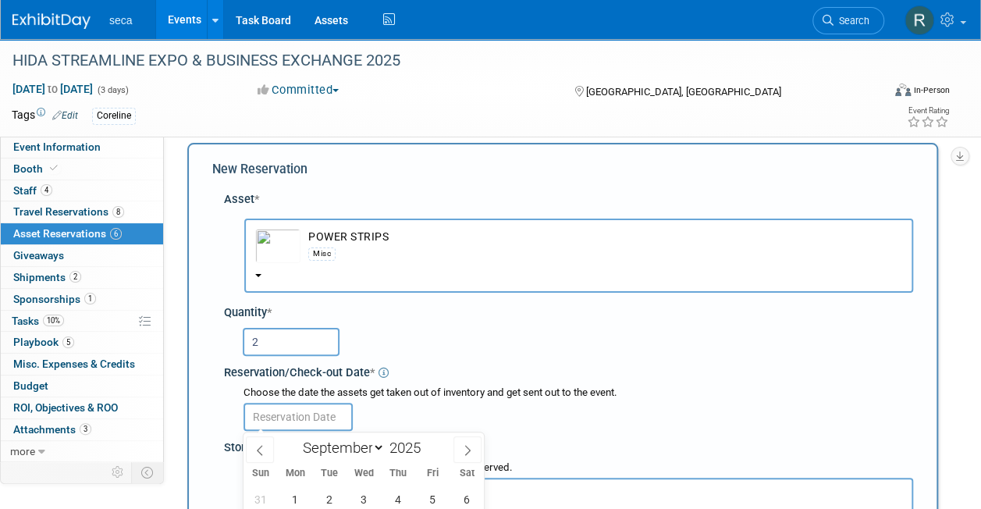
click at [298, 414] on input "text" at bounding box center [298, 417] width 109 height 28
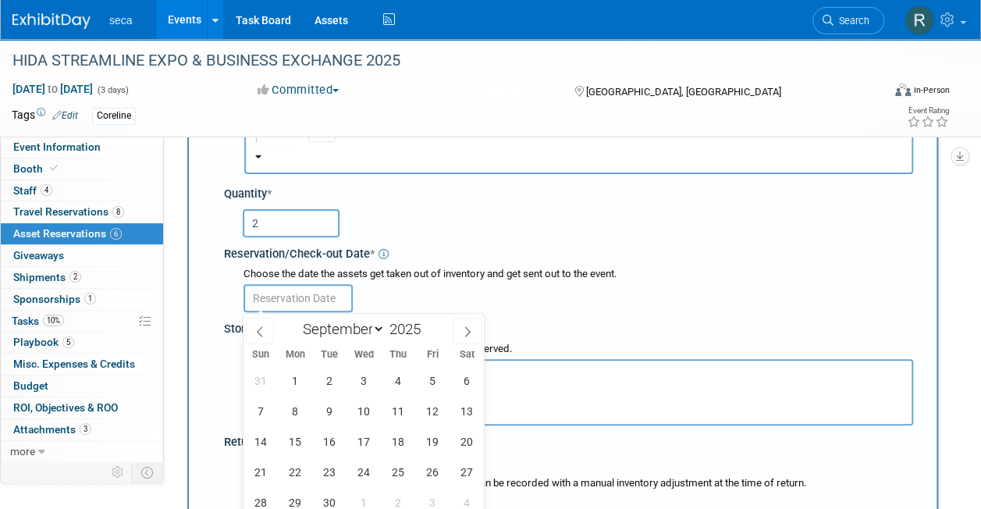
scroll to position [134, 0]
click at [262, 320] on span at bounding box center [260, 330] width 28 height 27
select select "7"
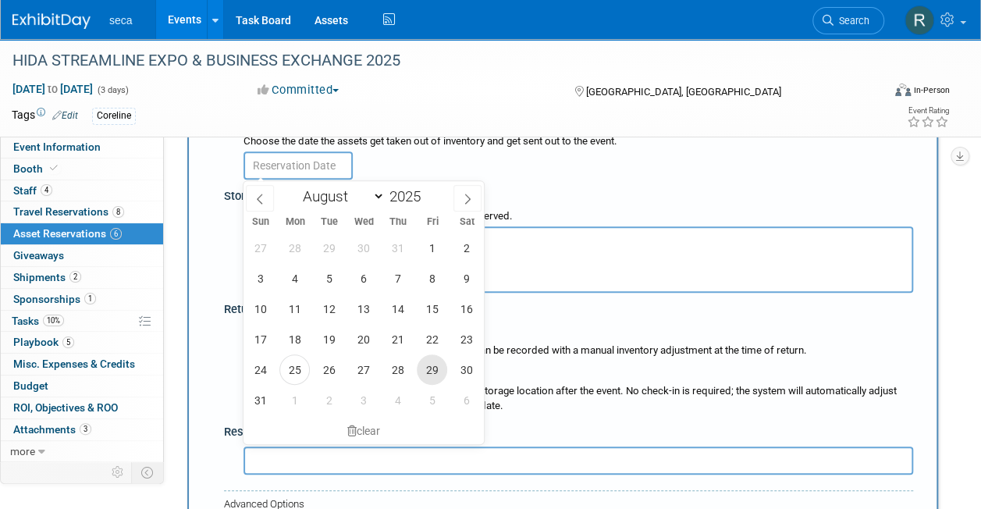
click at [429, 378] on span "29" at bounding box center [432, 369] width 30 height 30
type input "[DATE]"
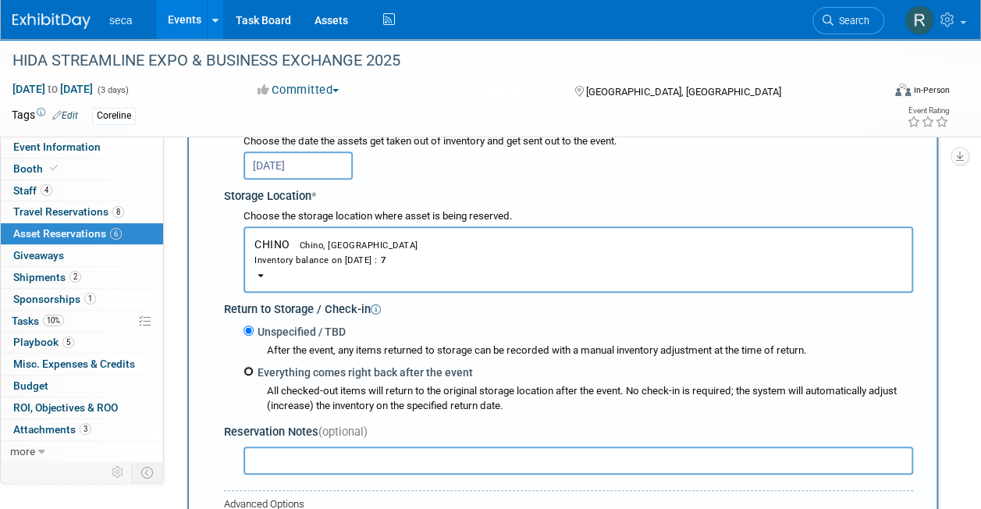
click at [251, 371] on input "Everything comes right back after the event" at bounding box center [249, 371] width 10 height 10
radio input "true"
select select "8"
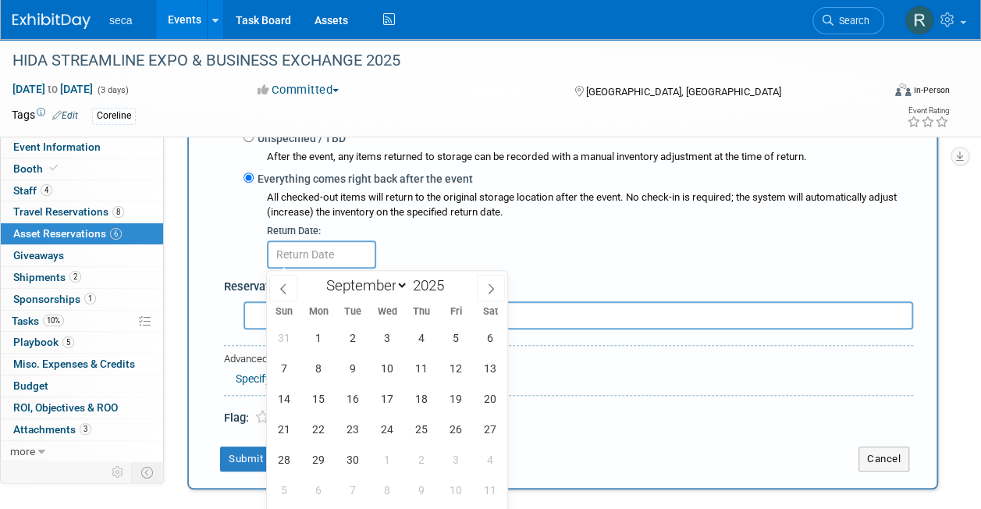
scroll to position [459, 0]
click at [346, 454] on span "30" at bounding box center [352, 460] width 30 height 30
type input "Sep 30, 2025"
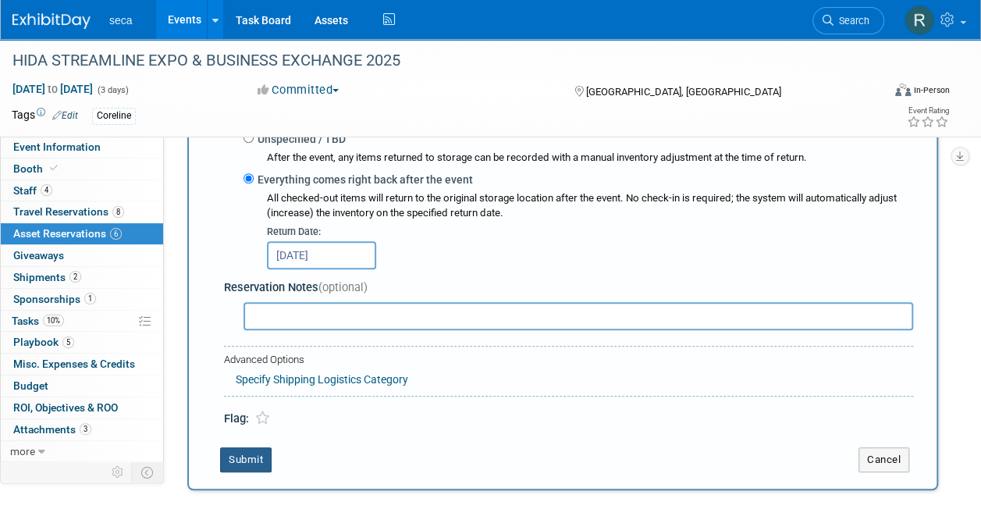
click at [232, 461] on button "Submit" at bounding box center [246, 459] width 52 height 25
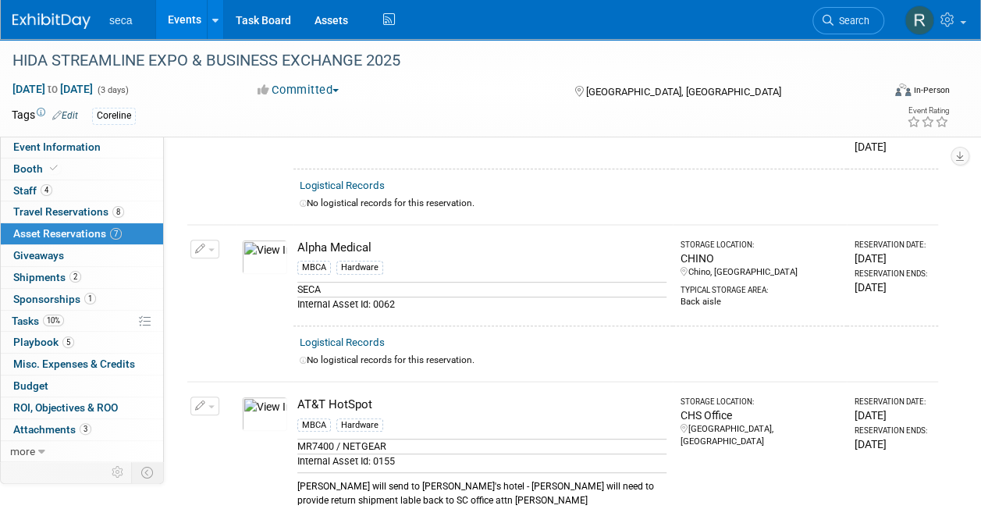
scroll to position [0, 0]
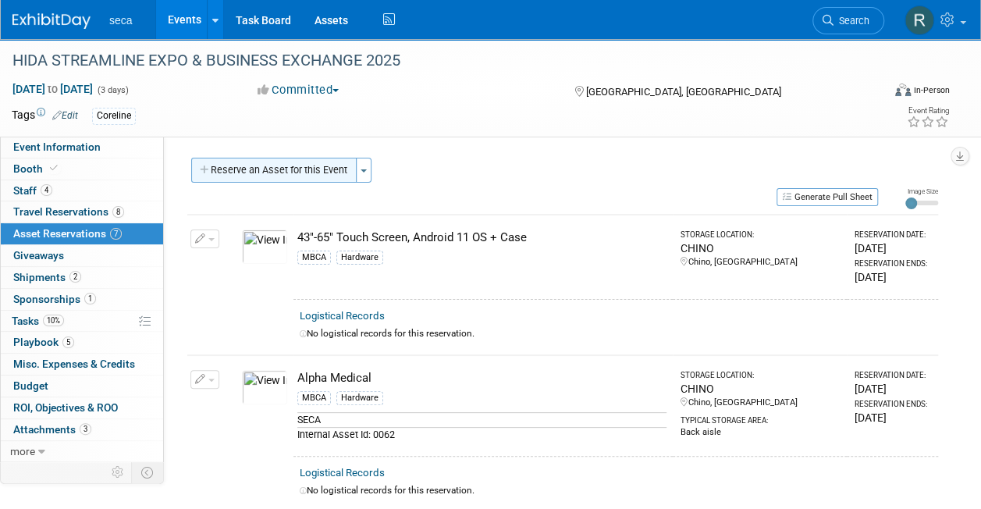
click at [263, 172] on button "Reserve an Asset for this Event" at bounding box center [273, 170] width 165 height 25
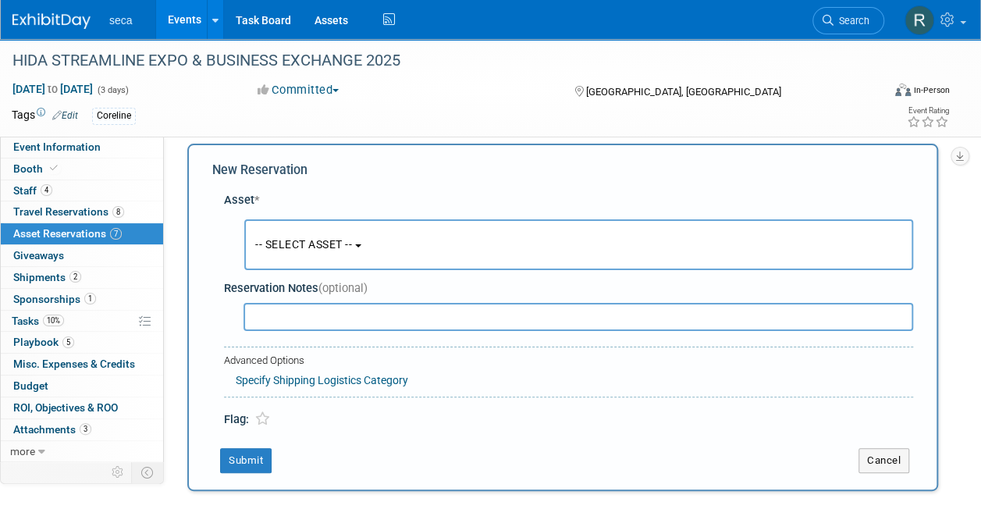
scroll to position [15, 0]
click at [297, 237] on span "-- SELECT ASSET --" at bounding box center [303, 243] width 97 height 12
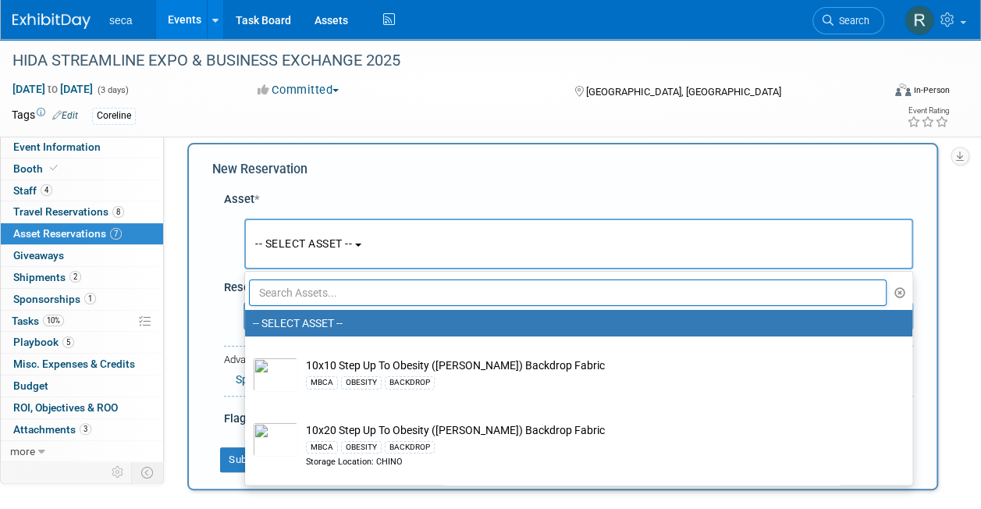
click at [297, 300] on input "text" at bounding box center [568, 292] width 638 height 27
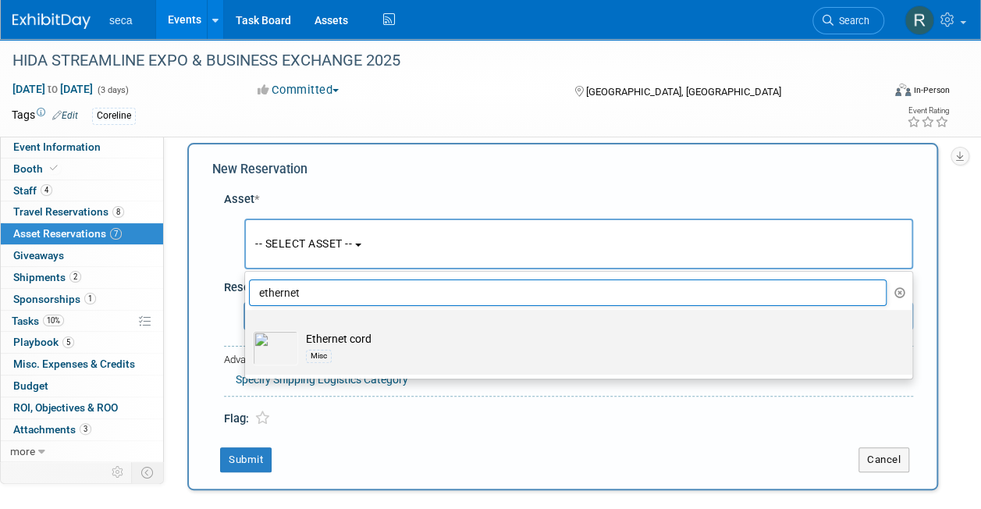
type input "ethernet"
click at [320, 340] on td "Ethernet cord Misc" at bounding box center [589, 348] width 583 height 34
click at [247, 329] on input "Ethernet cord Misc" at bounding box center [242, 324] width 10 height 10
select select "10727529"
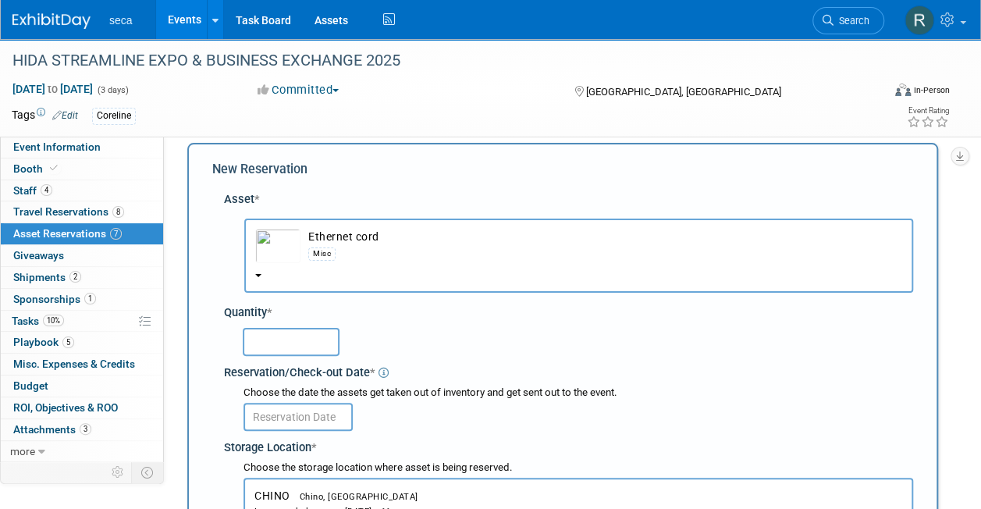
click at [294, 342] on input "text" at bounding box center [291, 342] width 97 height 28
type input "1"
click at [290, 407] on input "text" at bounding box center [298, 417] width 109 height 28
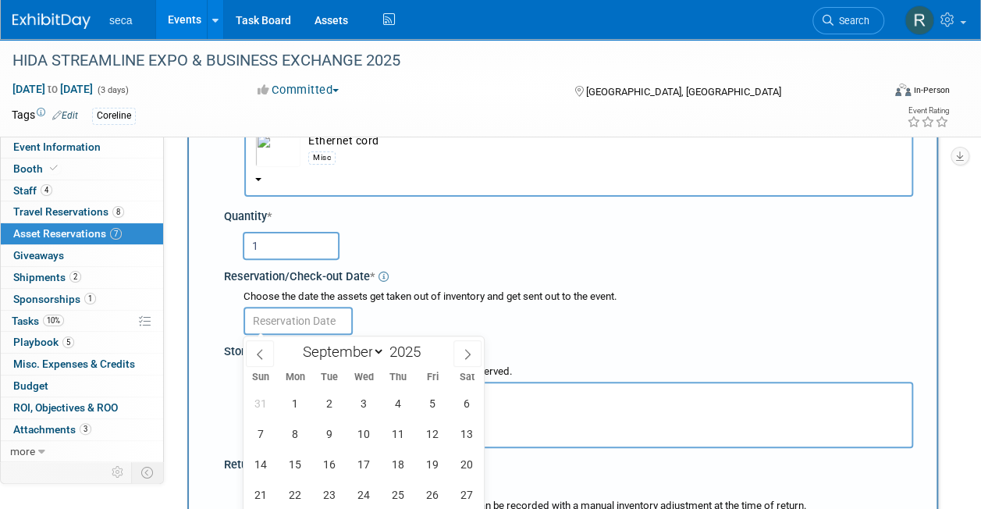
scroll to position [130, 0]
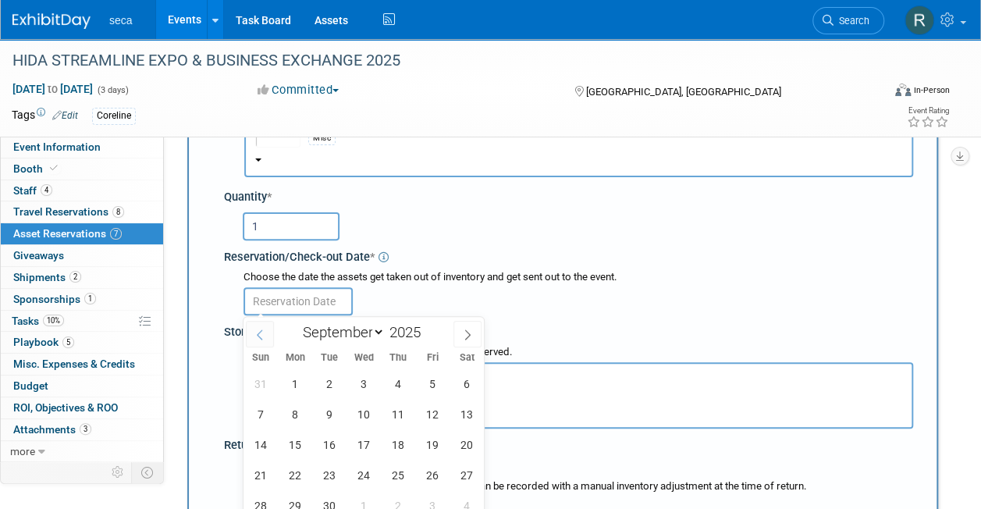
click at [262, 337] on icon at bounding box center [259, 334] width 11 height 11
select select "7"
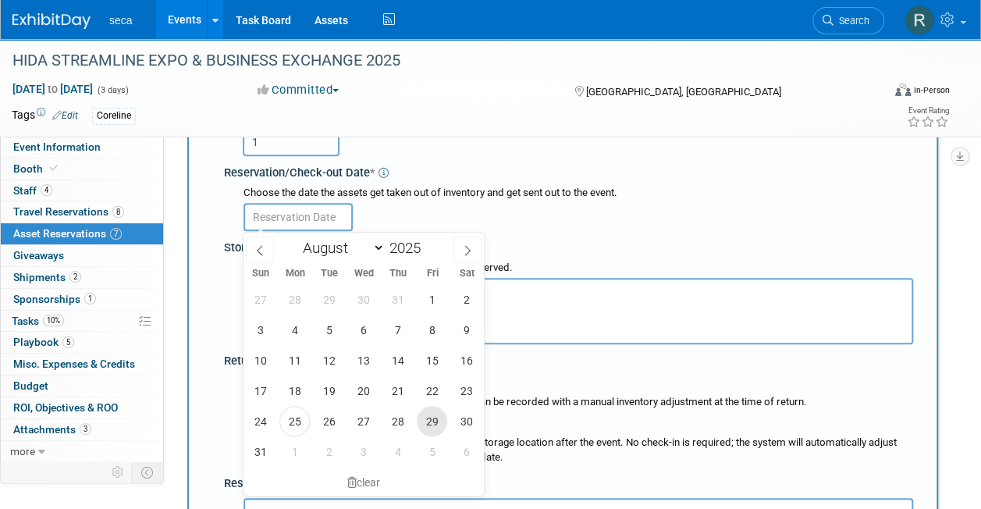
click at [436, 427] on span "29" at bounding box center [432, 421] width 30 height 30
type input "[DATE]"
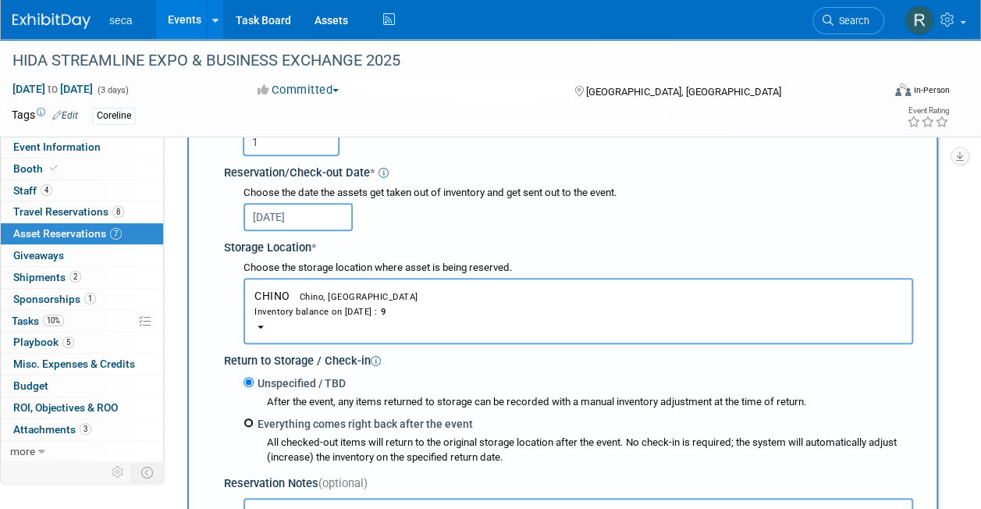
click at [248, 426] on input "Everything comes right back after the event" at bounding box center [249, 423] width 10 height 10
radio input "true"
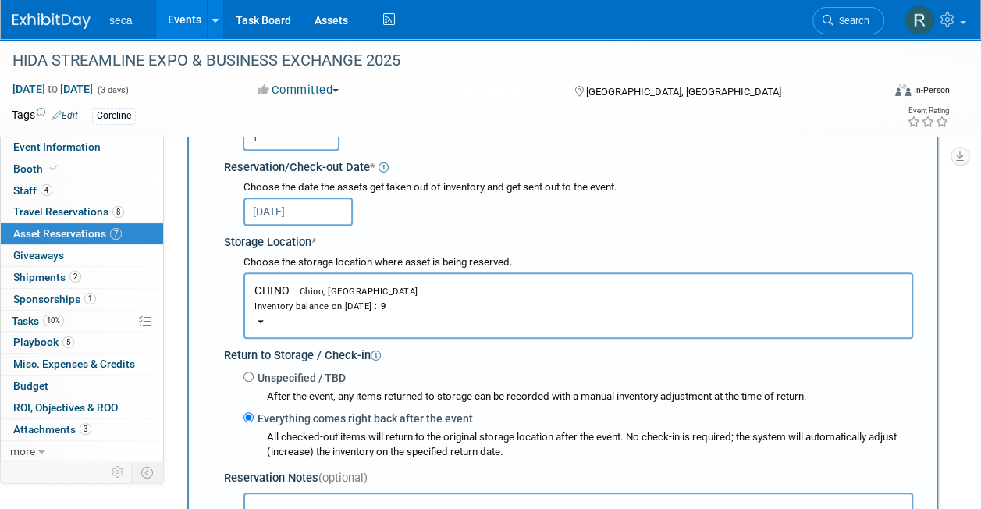
select select "8"
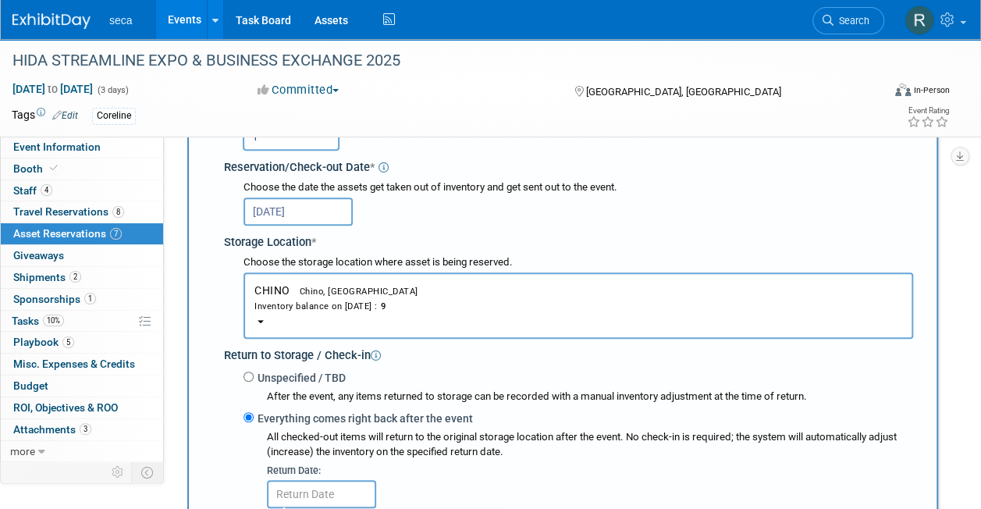
scroll to position [345, 0]
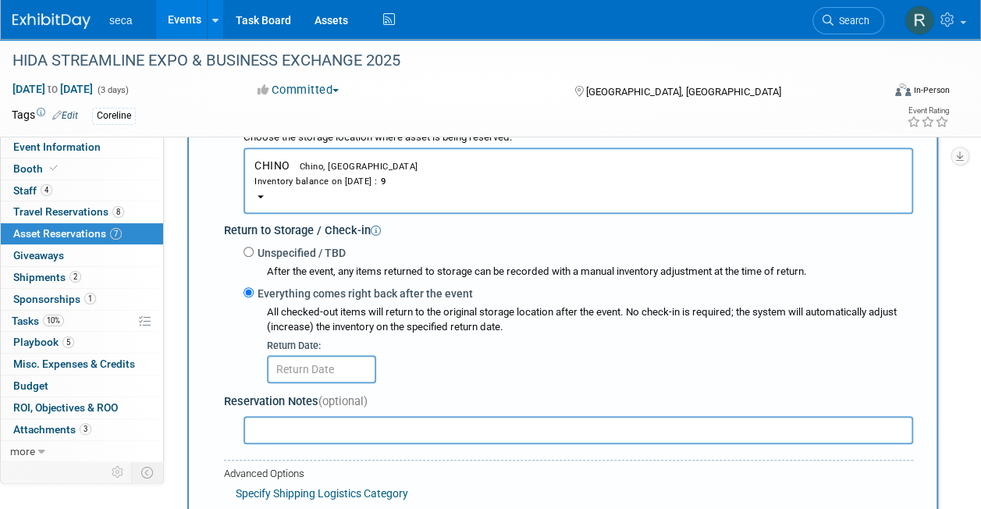
click at [379, 320] on div "All checked-out items will return to the original storage location after the ev…" at bounding box center [590, 320] width 646 height 30
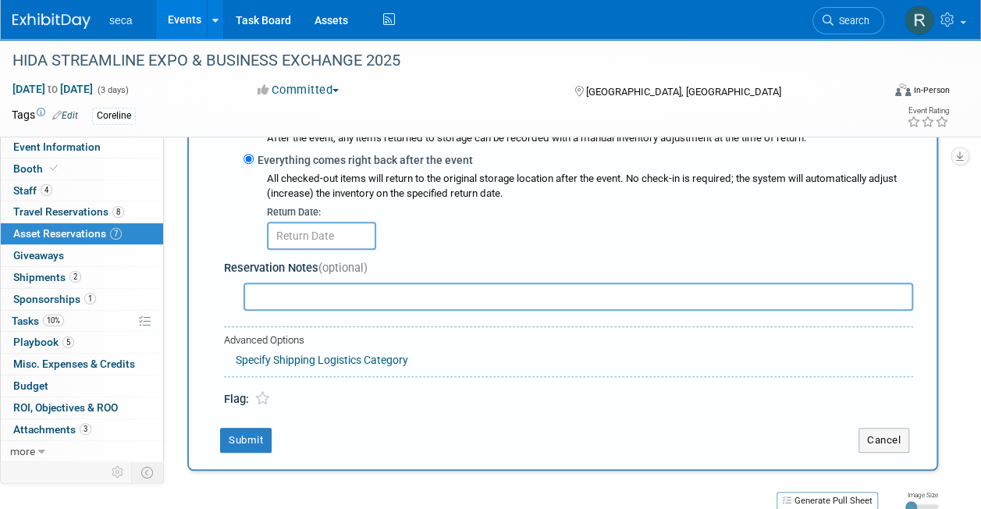
scroll to position [479, 0]
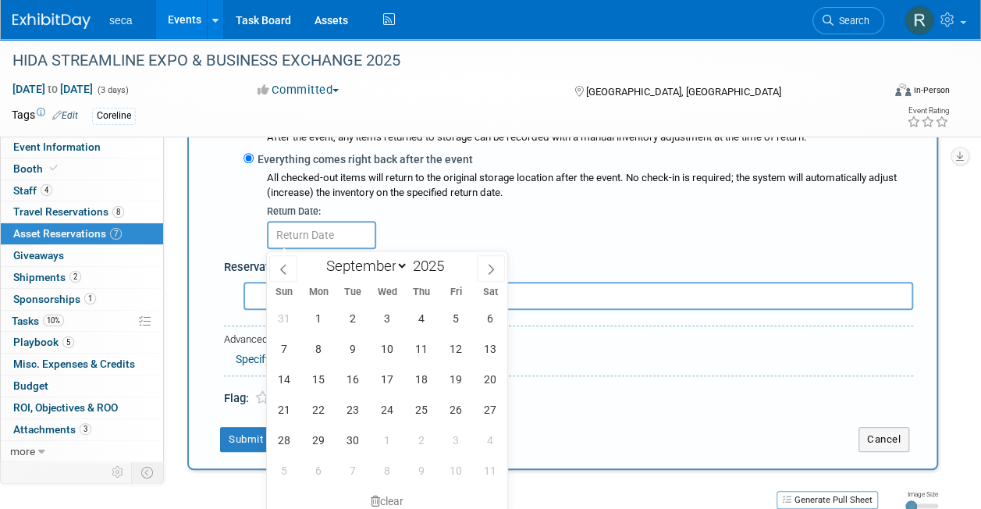
click at [341, 227] on input "text" at bounding box center [321, 235] width 109 height 28
click at [350, 430] on span "30" at bounding box center [352, 440] width 30 height 30
type input "Sep 30, 2025"
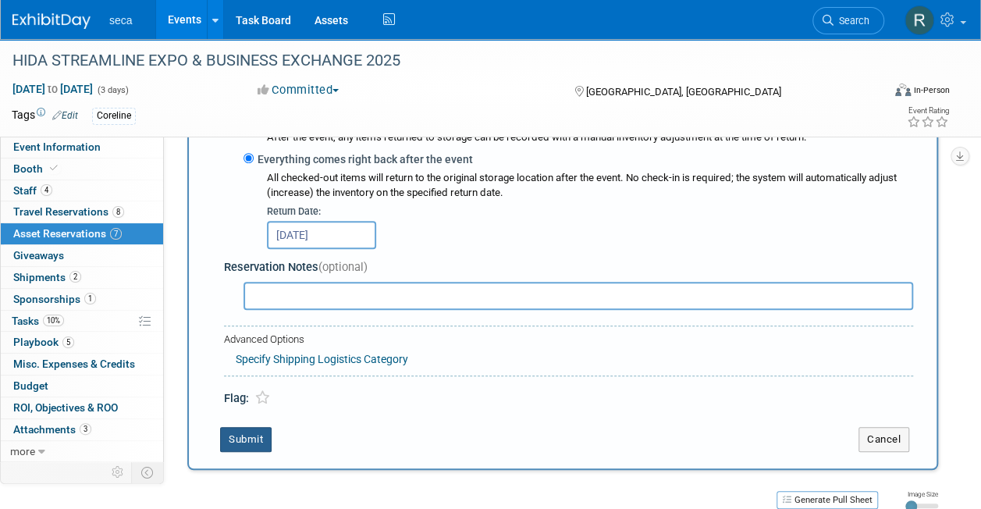
click at [244, 430] on button "Submit" at bounding box center [246, 439] width 52 height 25
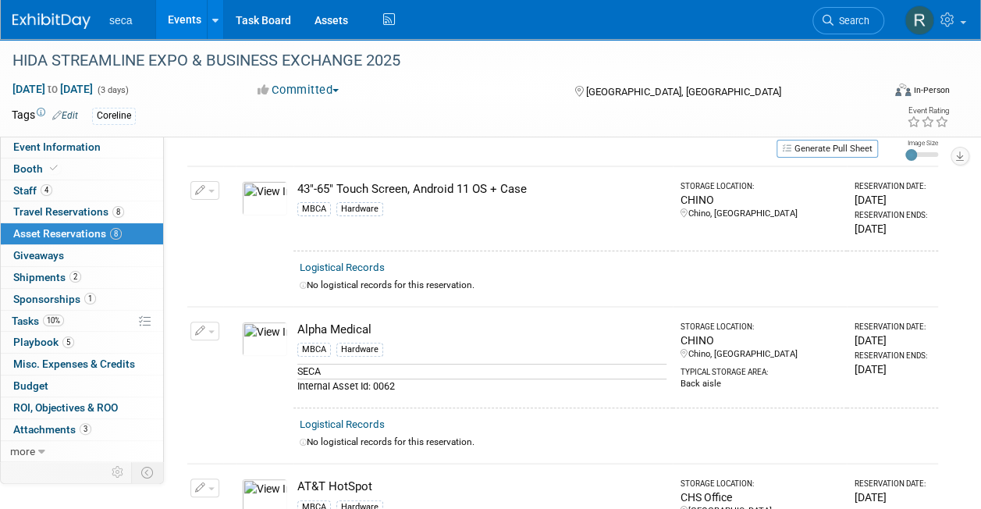
scroll to position [0, 0]
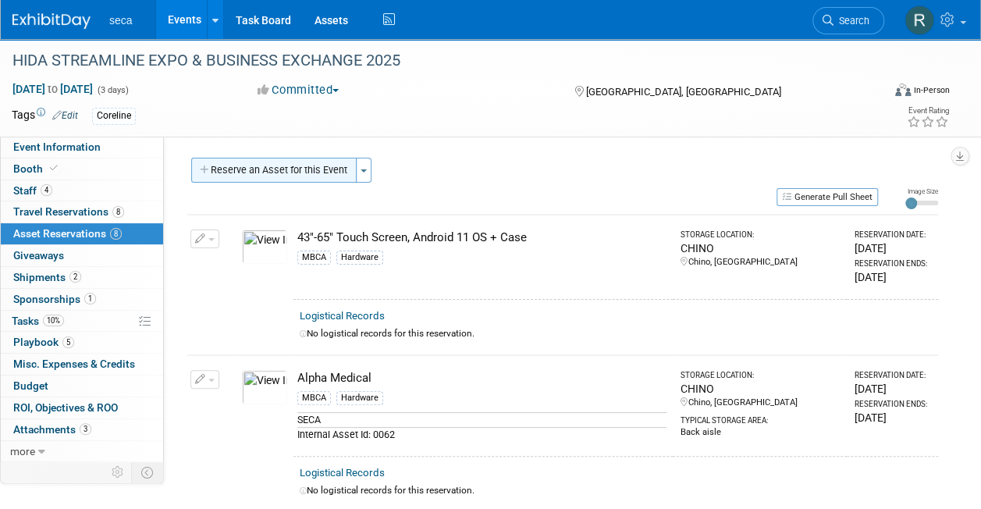
click at [244, 167] on button "Reserve an Asset for this Event" at bounding box center [273, 170] width 165 height 25
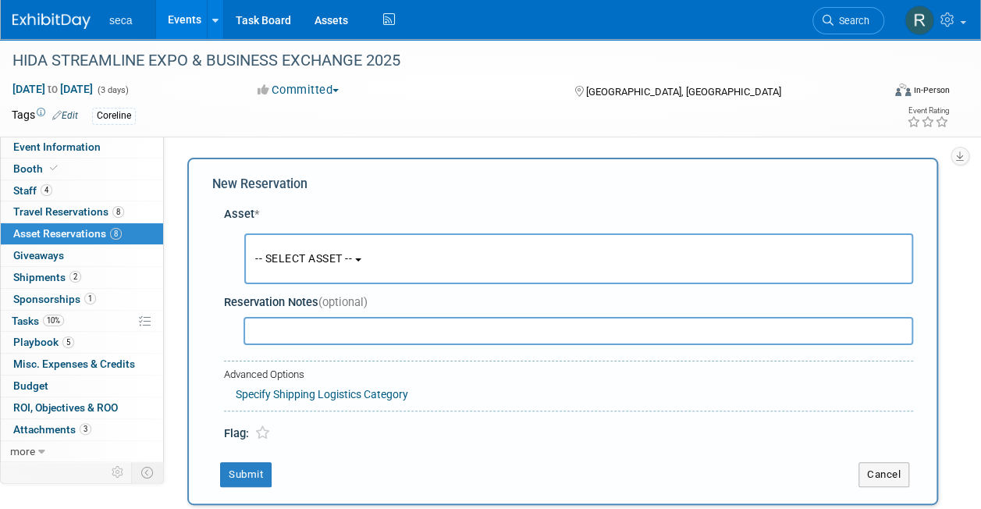
scroll to position [15, 0]
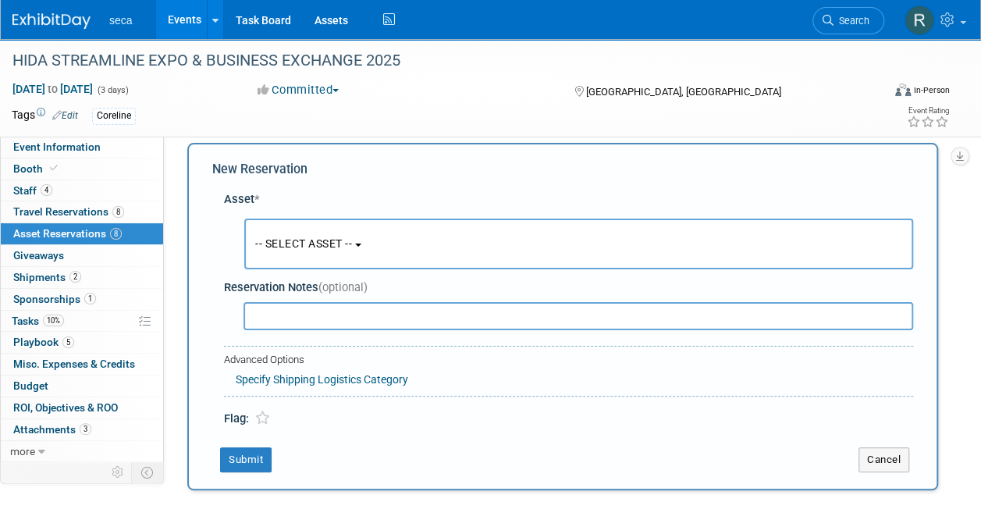
click at [301, 233] on button "-- SELECT ASSET --" at bounding box center [578, 244] width 669 height 51
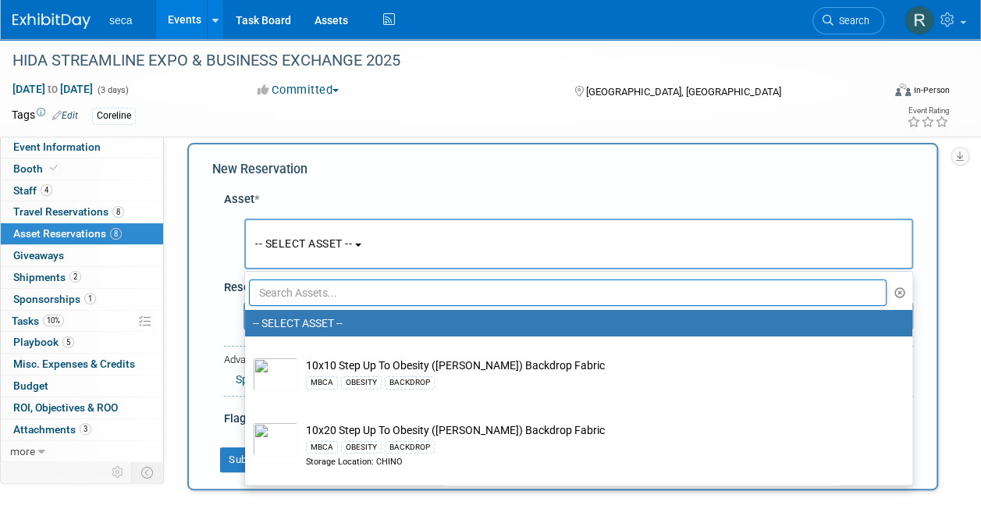
click at [301, 294] on input "text" at bounding box center [568, 292] width 638 height 27
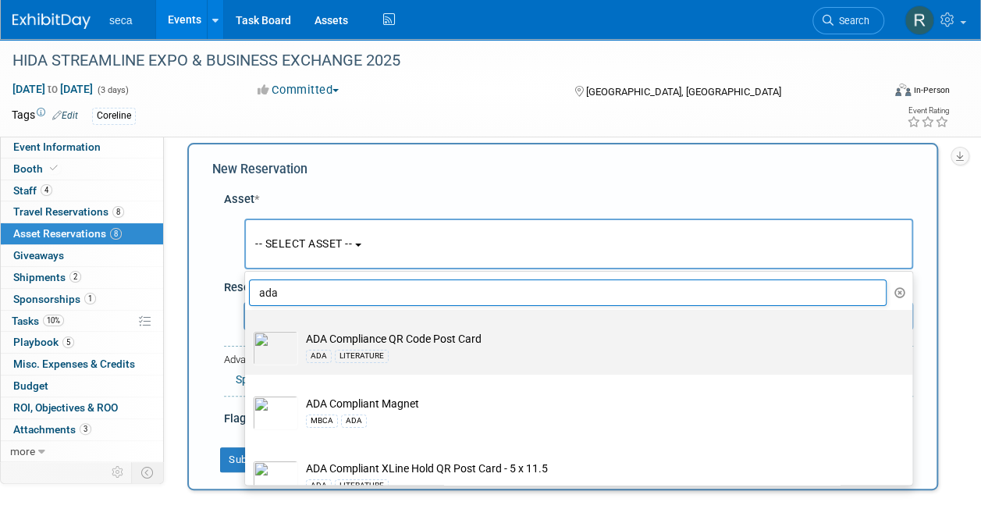
type input "ada"
click at [356, 347] on div "ADA LITERATURE" at bounding box center [593, 356] width 575 height 18
click at [247, 329] on input "ADA Compliance QR Code Post Card ADA LITERATURE" at bounding box center [242, 324] width 10 height 10
select select "10728550"
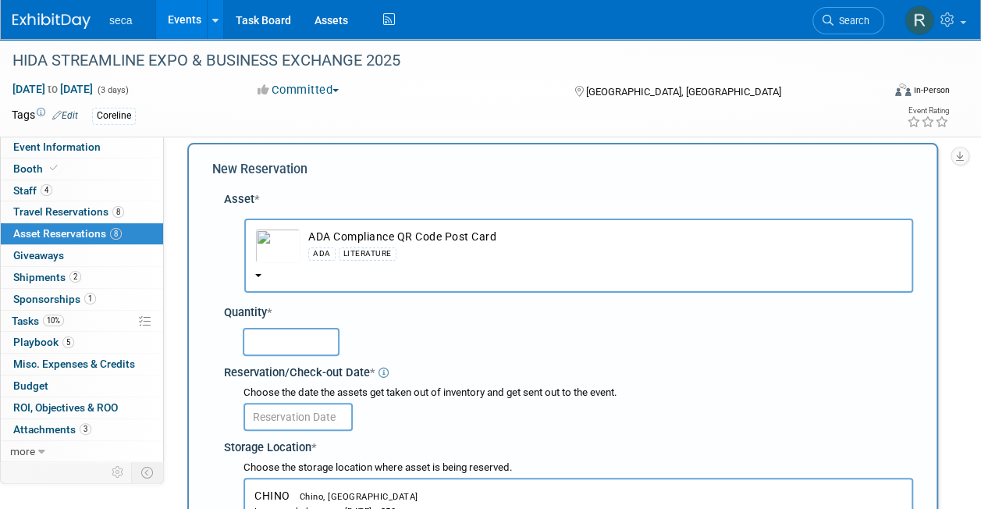
click at [303, 339] on input "text" at bounding box center [291, 342] width 97 height 28
type input "150"
click at [304, 414] on input "text" at bounding box center [298, 417] width 109 height 28
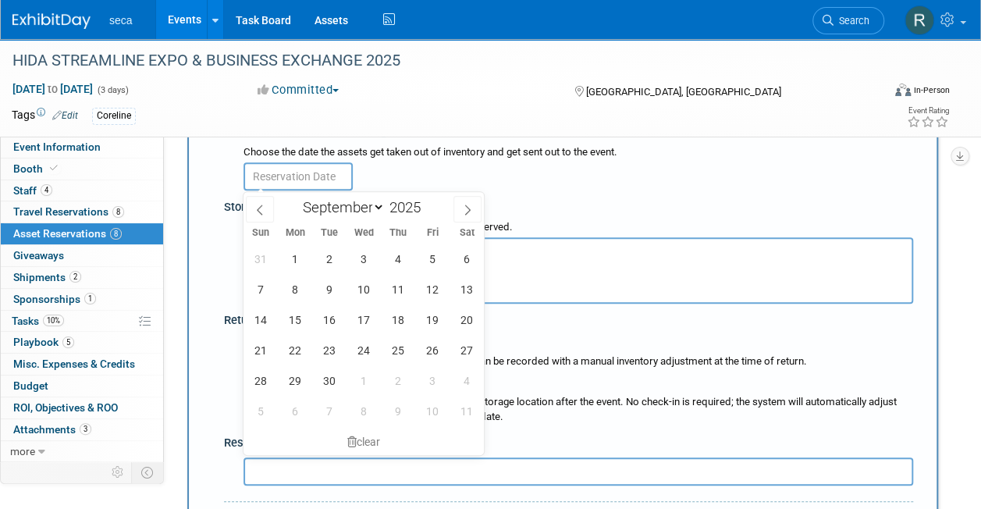
scroll to position [256, 0]
click at [262, 215] on span at bounding box center [260, 208] width 28 height 27
select select "7"
click at [433, 383] on span "29" at bounding box center [432, 380] width 30 height 30
type input "[DATE]"
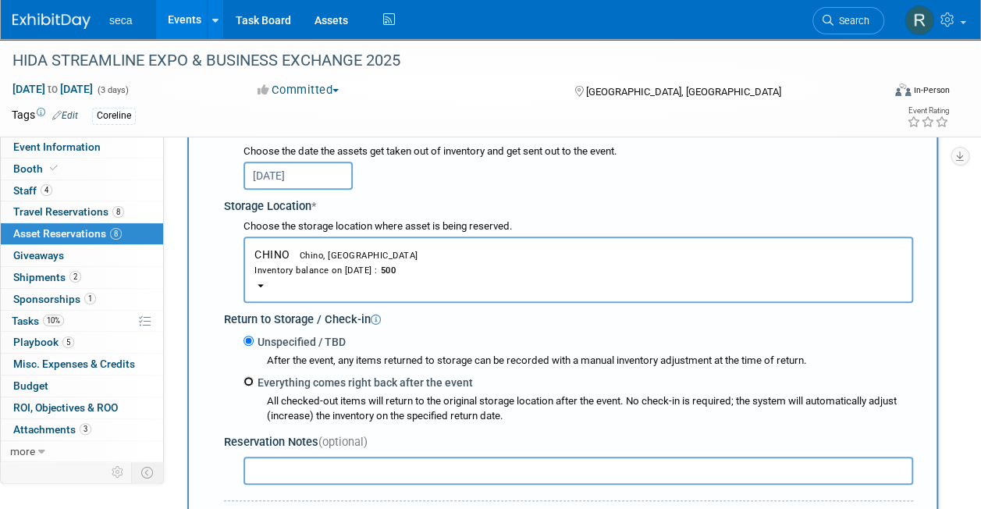
click at [248, 383] on input "Everything comes right back after the event" at bounding box center [249, 381] width 10 height 10
radio input "true"
select select "8"
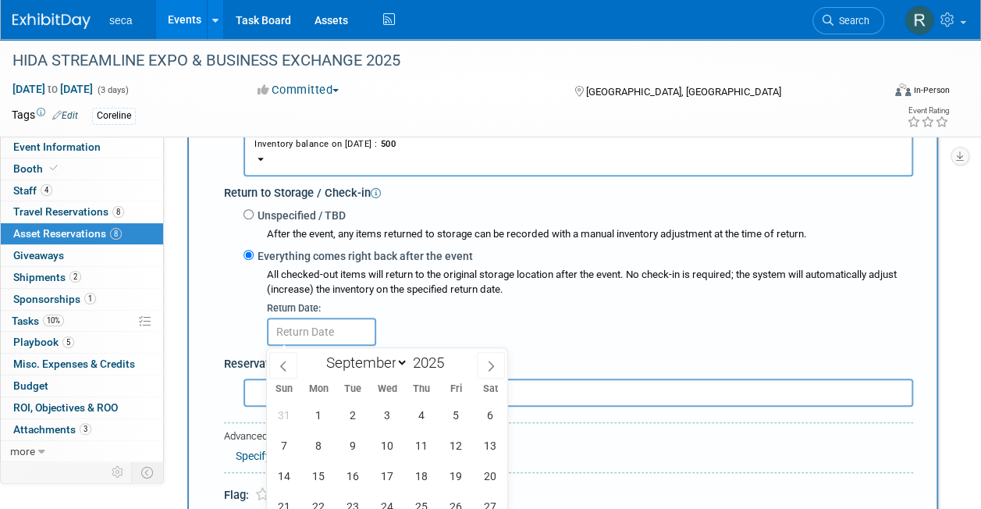
scroll to position [525, 0]
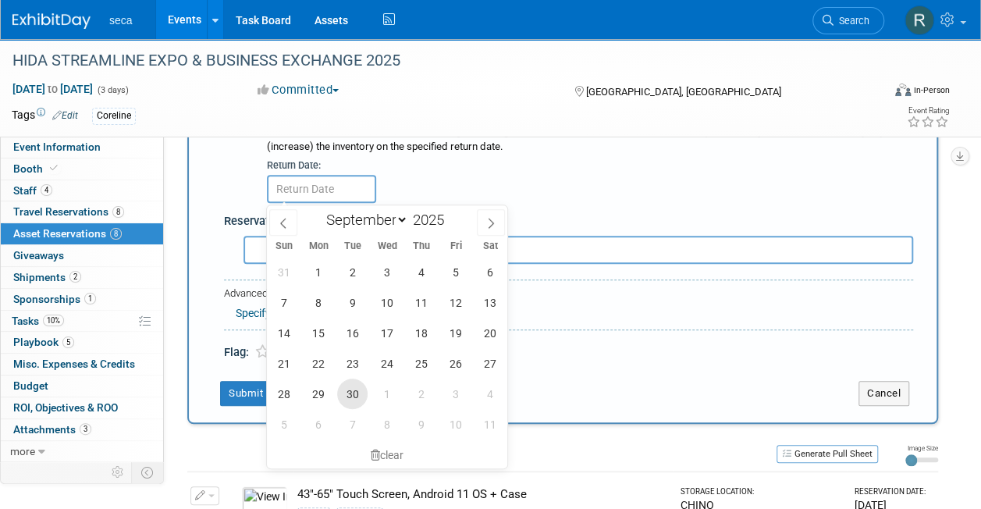
click at [359, 392] on span "30" at bounding box center [352, 394] width 30 height 30
type input "Sep 30, 2025"
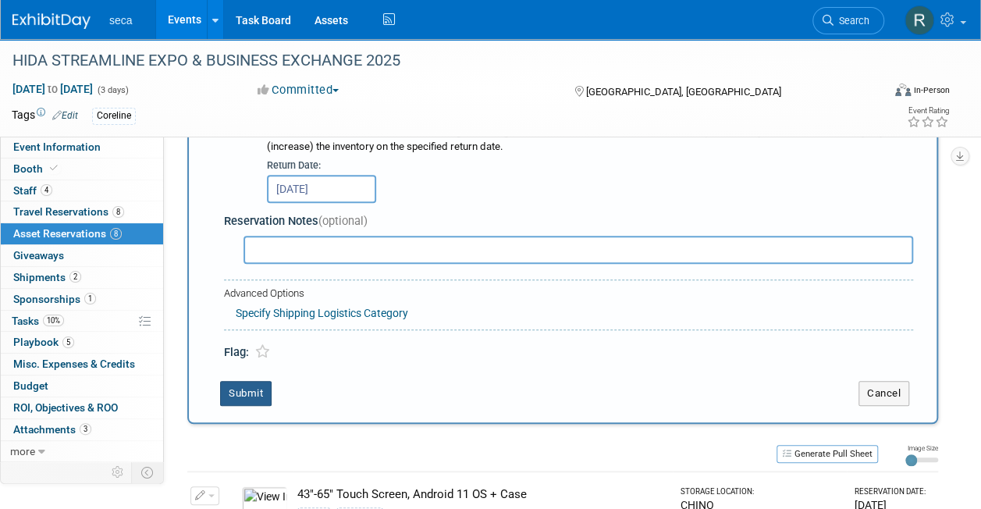
click at [262, 391] on button "Submit" at bounding box center [246, 393] width 52 height 25
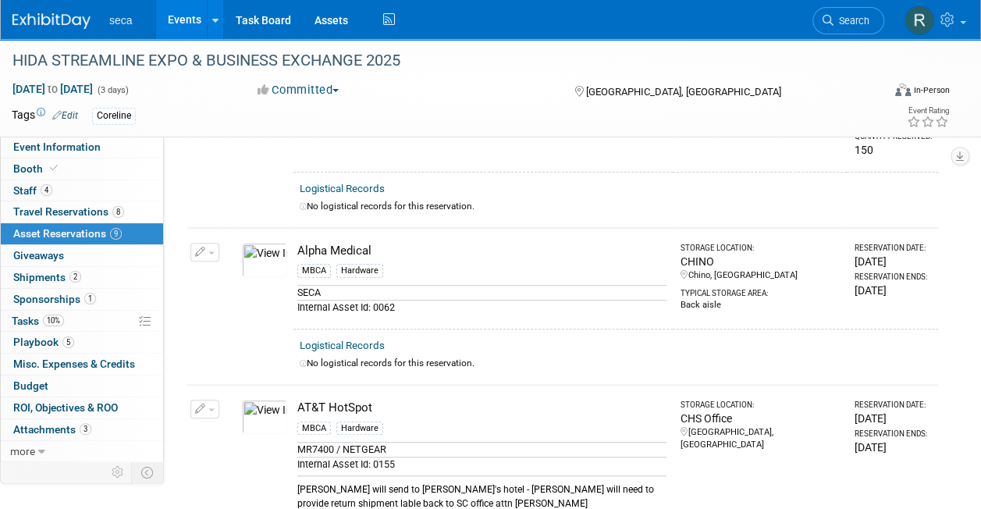
scroll to position [0, 0]
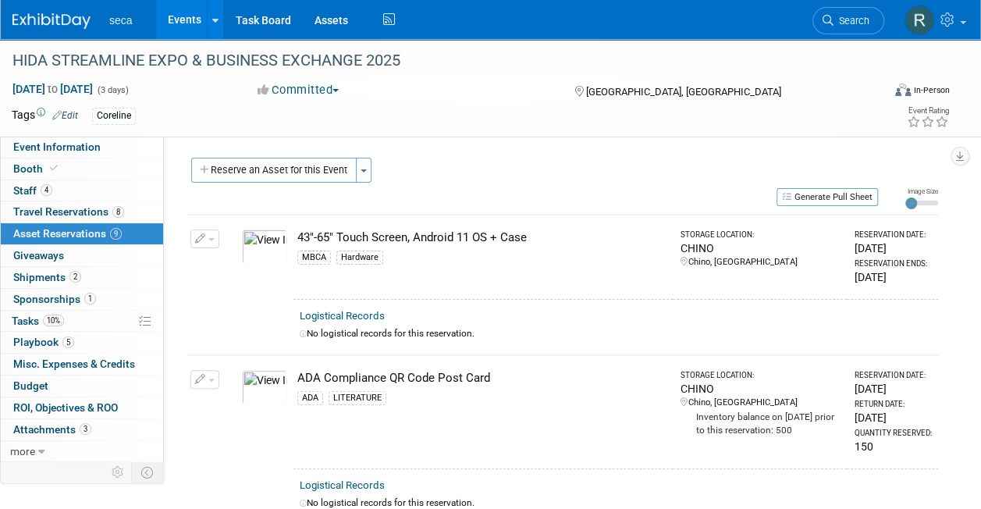
click at [176, 22] on link "Events" at bounding box center [184, 19] width 57 height 39
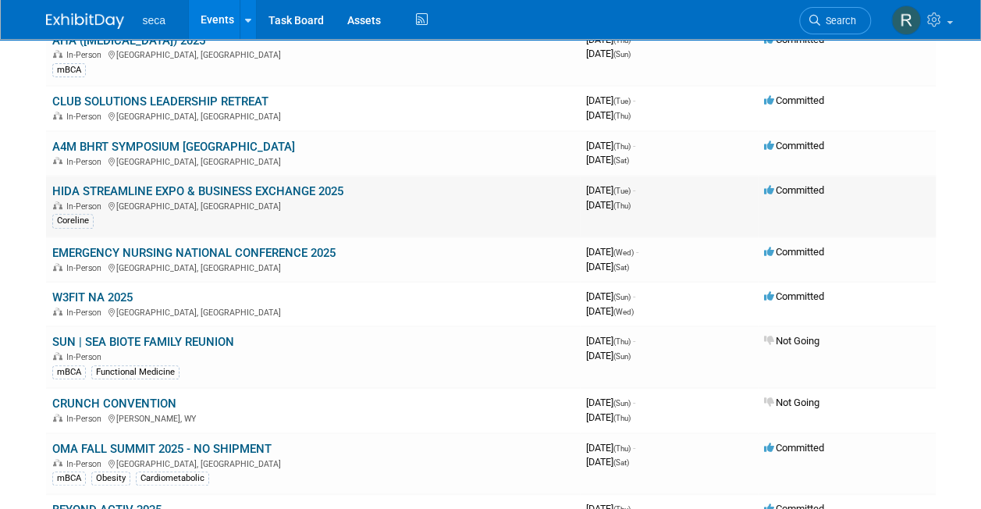
scroll to position [235, 0]
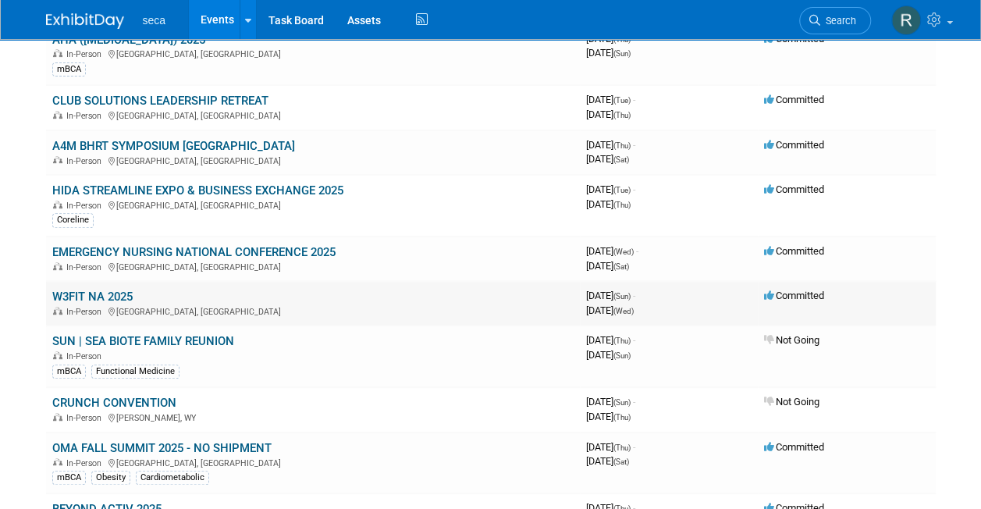
click at [98, 290] on link "W3FIT NA 2025" at bounding box center [92, 297] width 80 height 14
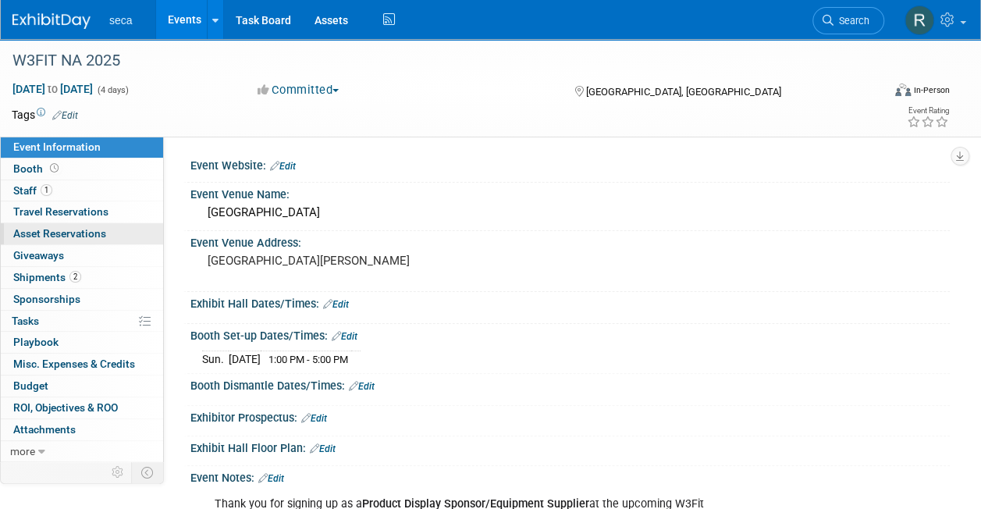
click at [87, 230] on span "Asset Reservations 0" at bounding box center [59, 233] width 93 height 12
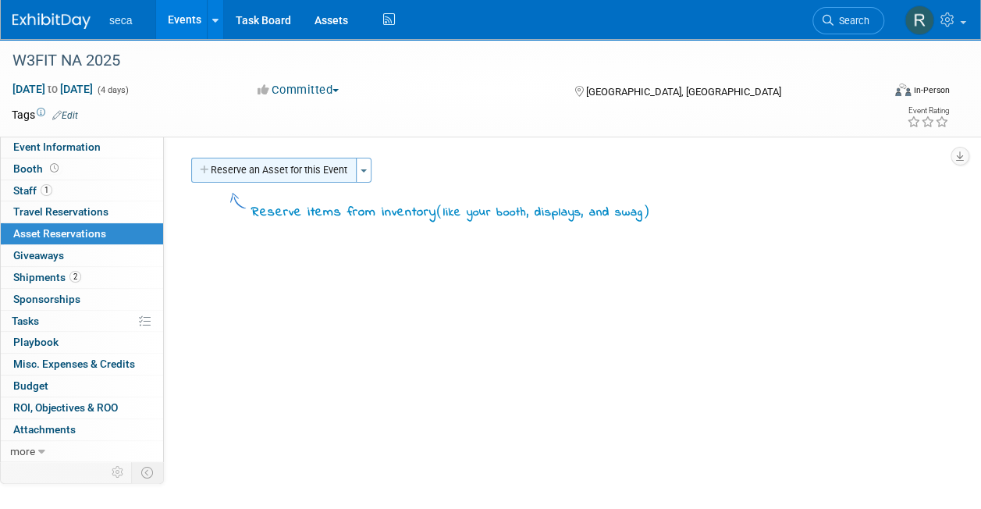
click at [236, 169] on button "Reserve an Asset for this Event" at bounding box center [273, 170] width 165 height 25
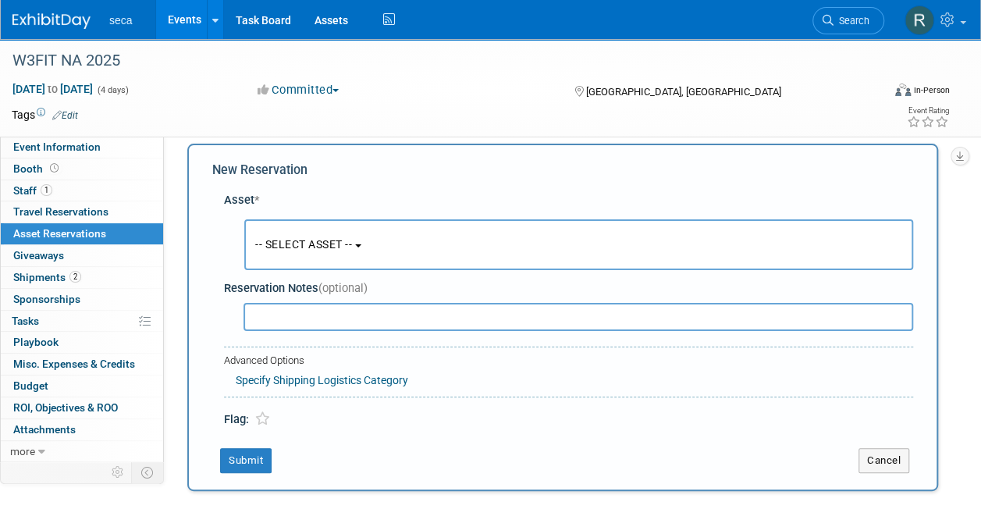
scroll to position [15, 0]
click at [283, 244] on span "-- SELECT ASSET --" at bounding box center [303, 243] width 97 height 12
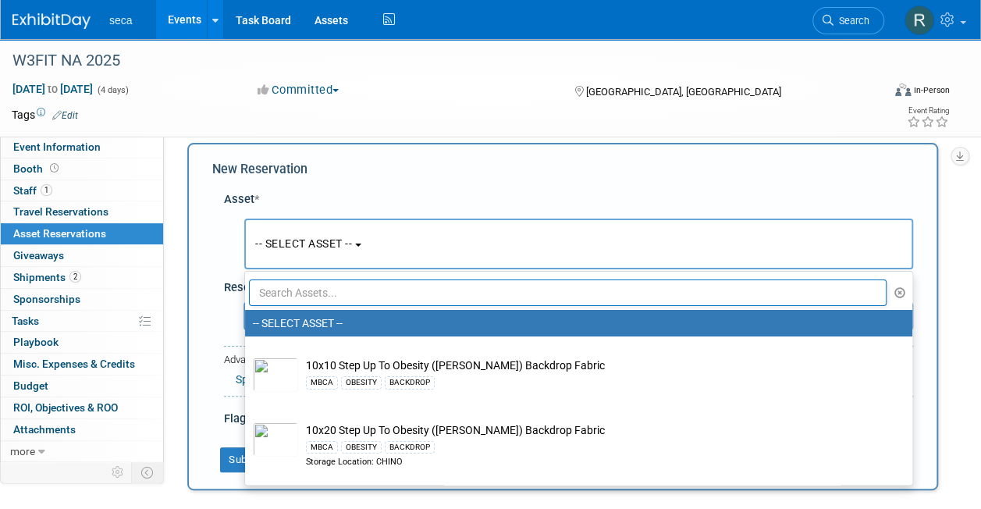
click at [284, 290] on input "text" at bounding box center [568, 292] width 638 height 27
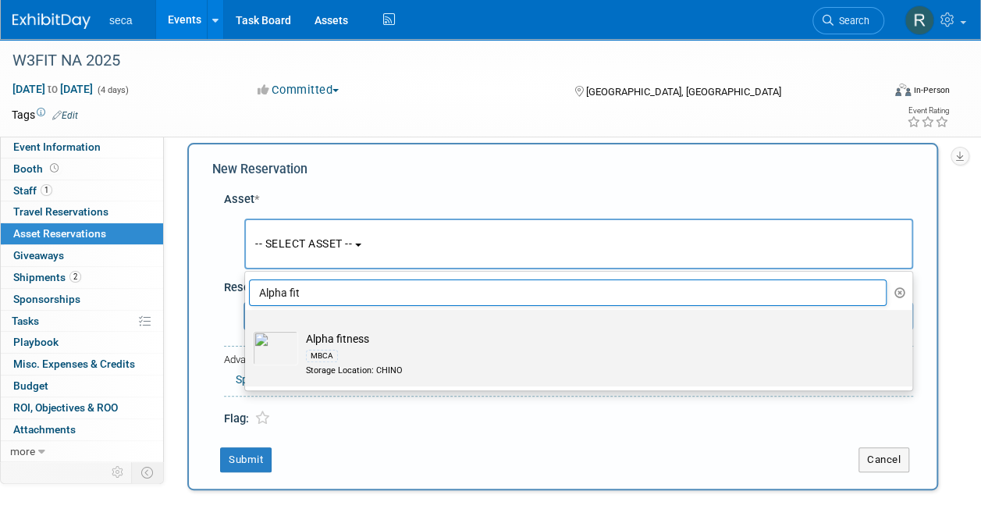
type input "Alpha fit"
click at [386, 354] on div "MBCA" at bounding box center [593, 356] width 575 height 18
click at [247, 329] on input "Alpha fitness MBCA Storage Location: CHINO" at bounding box center [242, 324] width 10 height 10
select select "10729181"
select select "8"
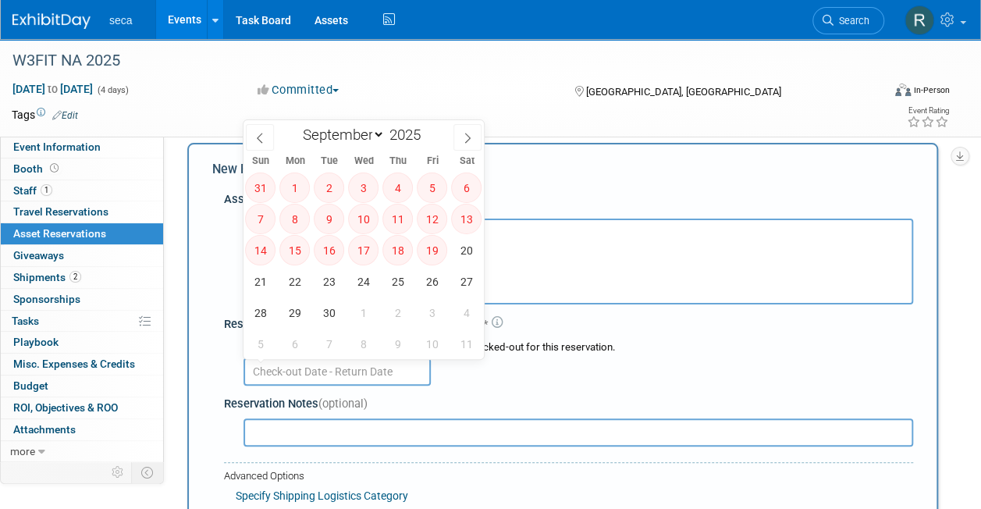
click at [334, 373] on input "text" at bounding box center [337, 372] width 187 height 28
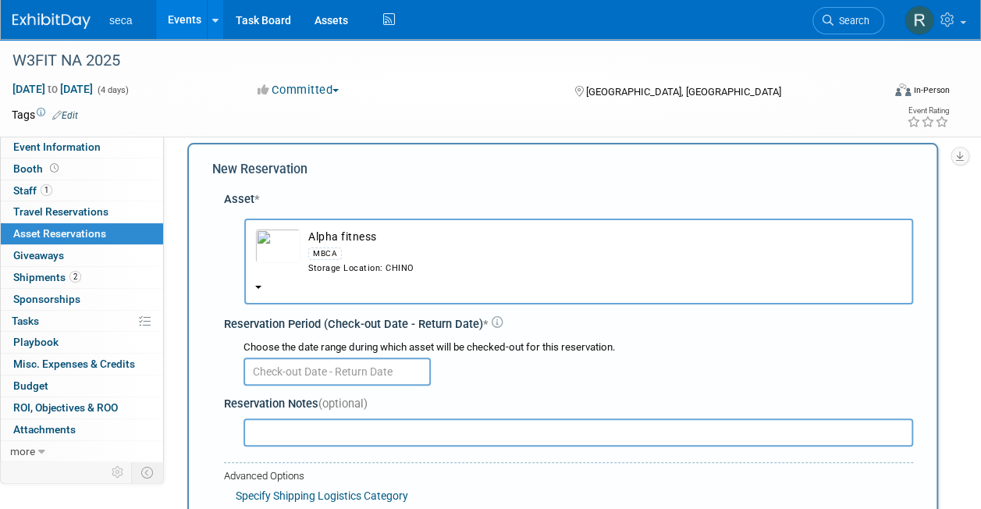
click at [210, 265] on div "New Reservation Asset * -- SELECT ASSET --" at bounding box center [562, 375] width 751 height 464
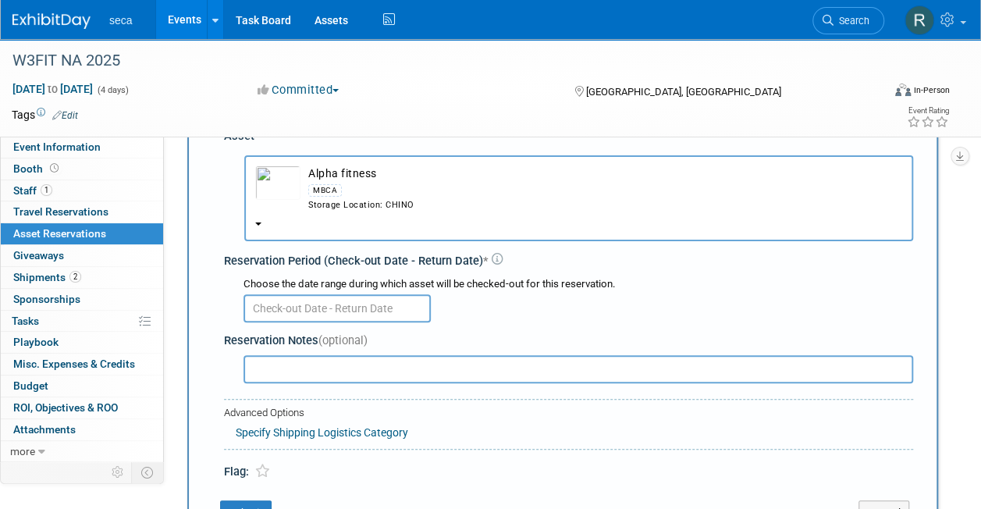
scroll to position [79, 0]
click at [262, 220] on button "Alpha fitness MBCA Storage Location: CHINO" at bounding box center [578, 198] width 669 height 86
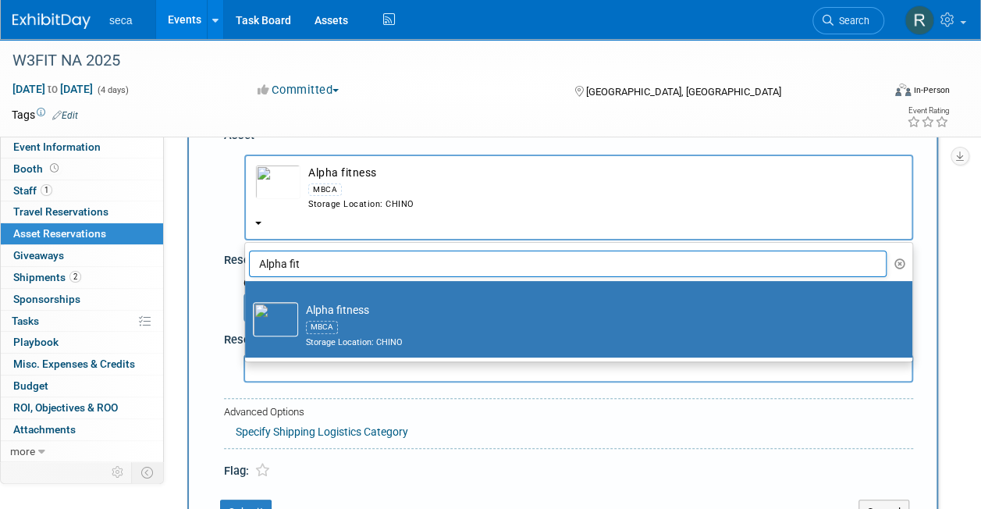
click at [323, 253] on input "Alpha fit" at bounding box center [568, 264] width 638 height 27
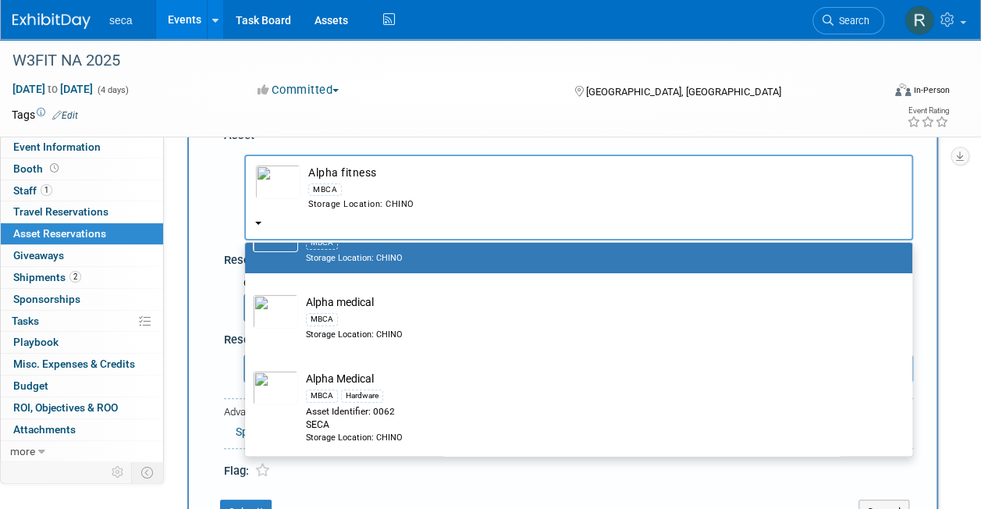
scroll to position [0, 0]
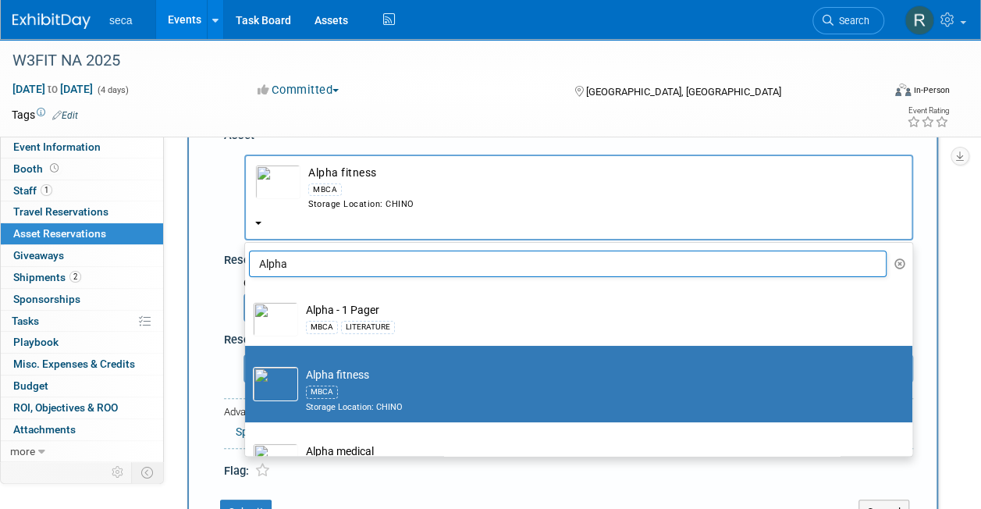
type input "Alpha"
click at [210, 290] on div "New Reservation Asset * -- SELECT ASSET --" at bounding box center [562, 311] width 751 height 464
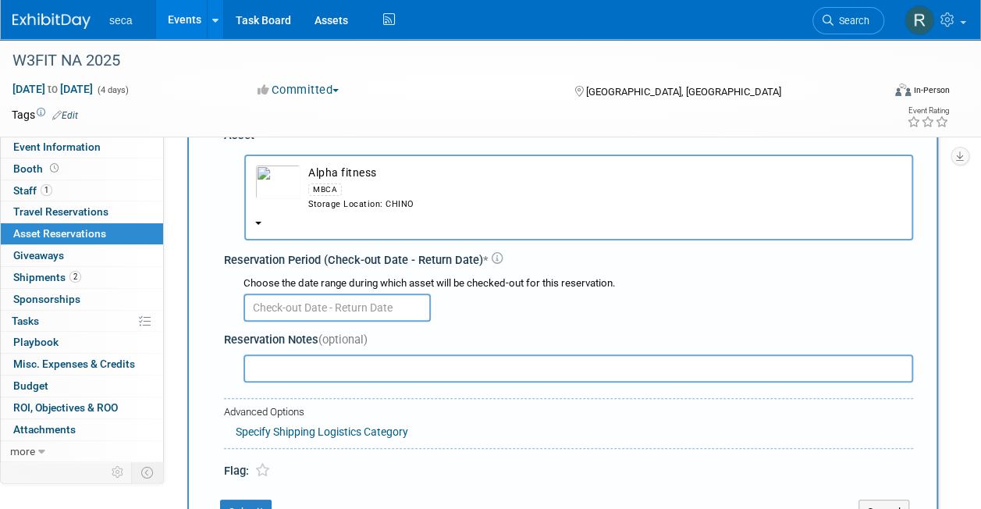
scroll to position [9, 0]
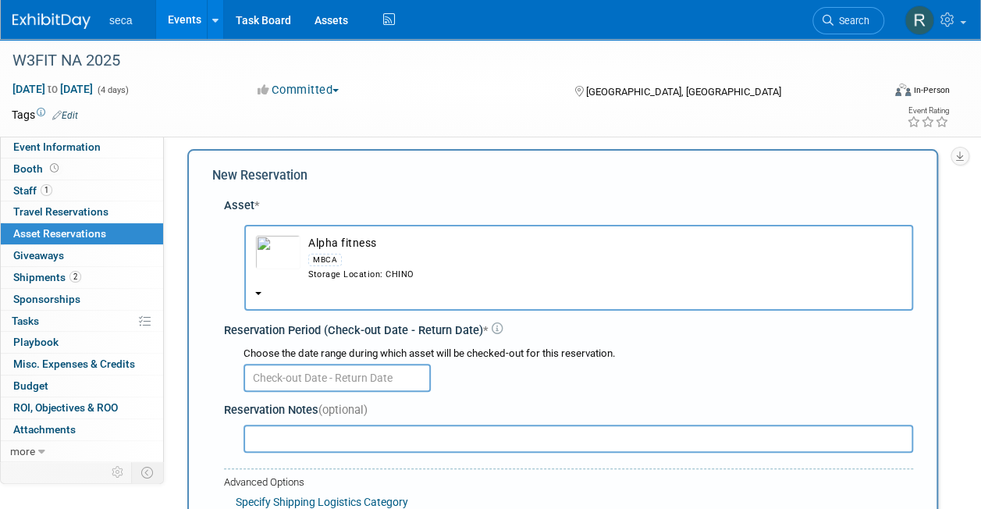
click at [668, 358] on div "Choose the date range during which asset will be checked-out for this reservati…" at bounding box center [579, 354] width 670 height 15
click at [259, 294] on b "button" at bounding box center [258, 293] width 6 height 3
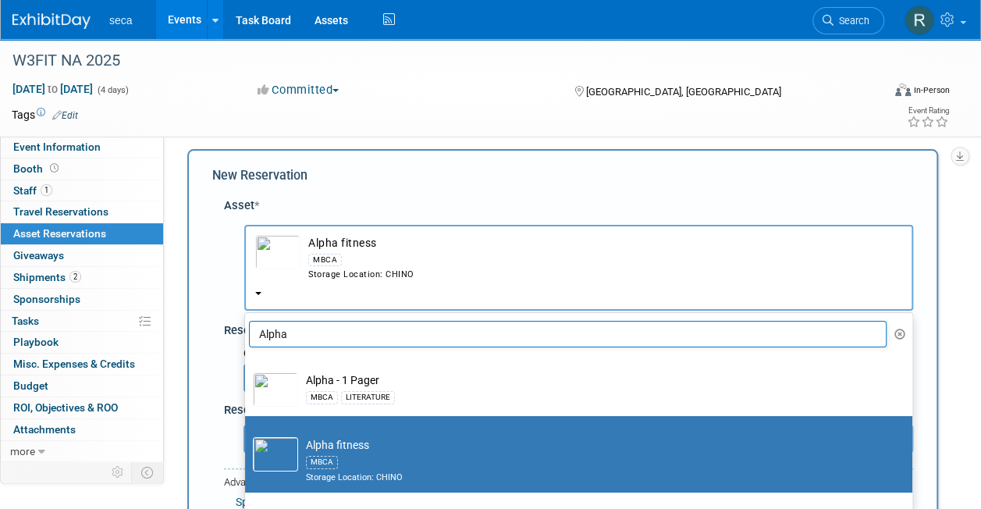
click at [322, 333] on input "Alpha" at bounding box center [568, 334] width 638 height 27
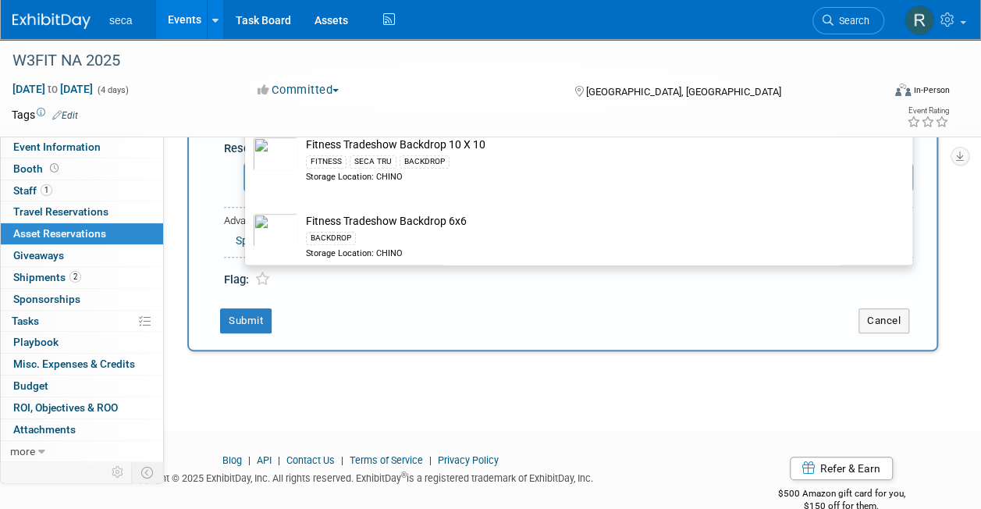
scroll to position [321, 0]
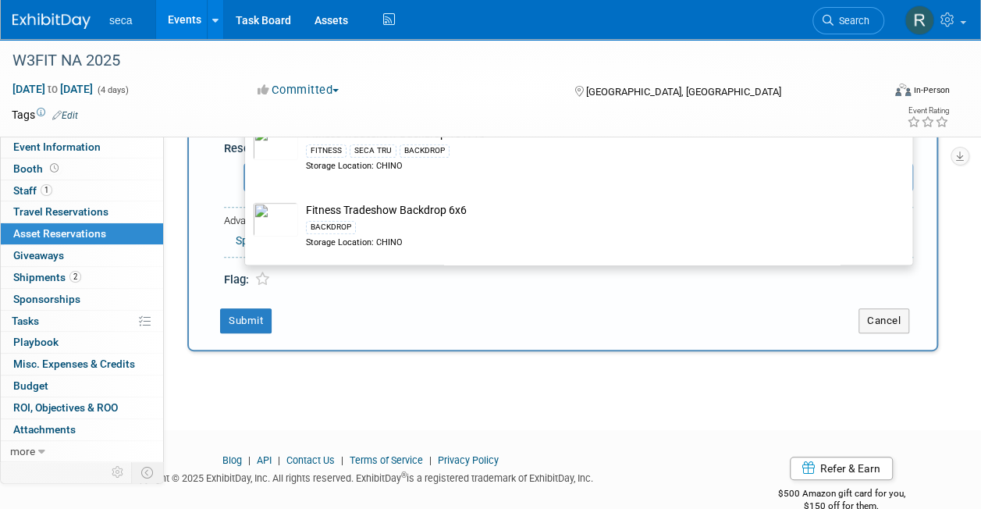
type input "fitness"
click at [671, 328] on td "Submit" at bounding box center [523, 320] width 623 height 25
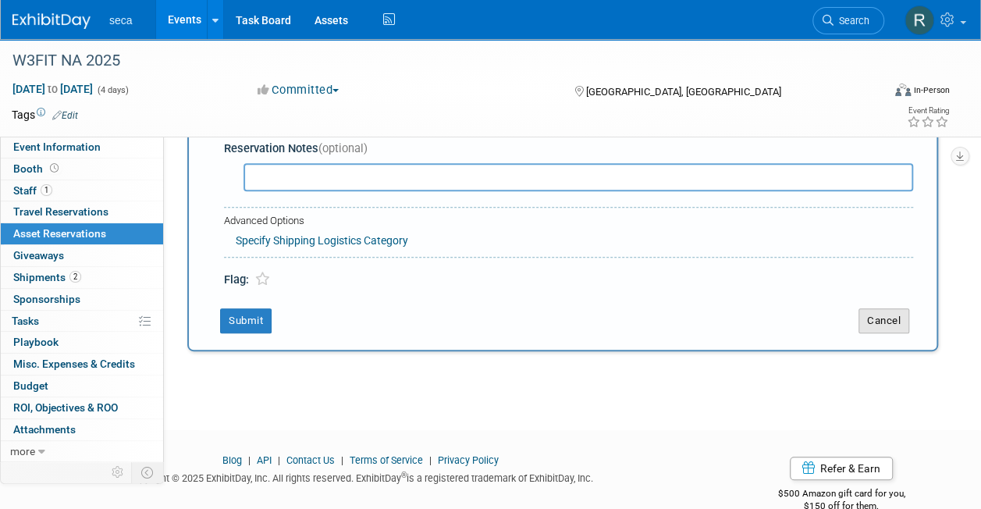
click at [890, 319] on button "Cancel" at bounding box center [884, 320] width 51 height 25
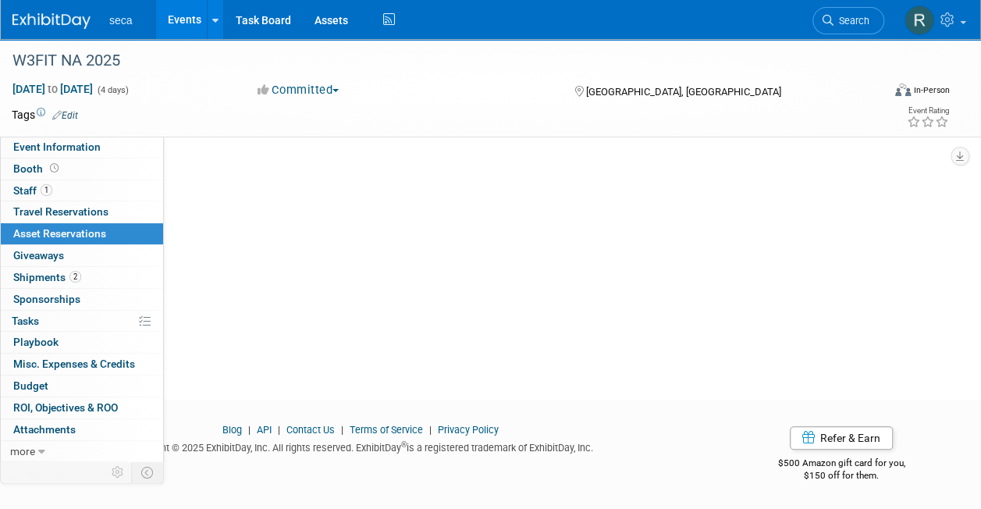
scroll to position [0, 0]
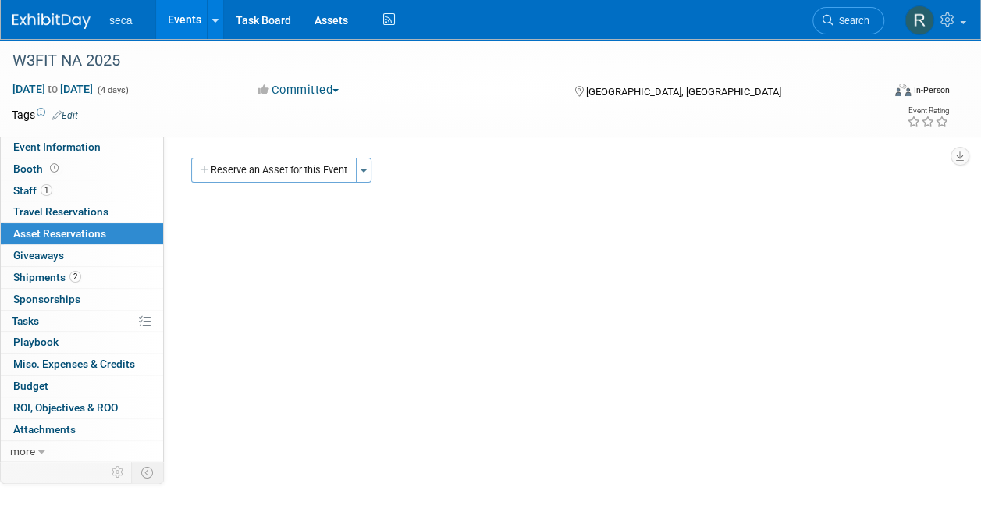
click at [176, 28] on link "Events" at bounding box center [184, 19] width 57 height 39
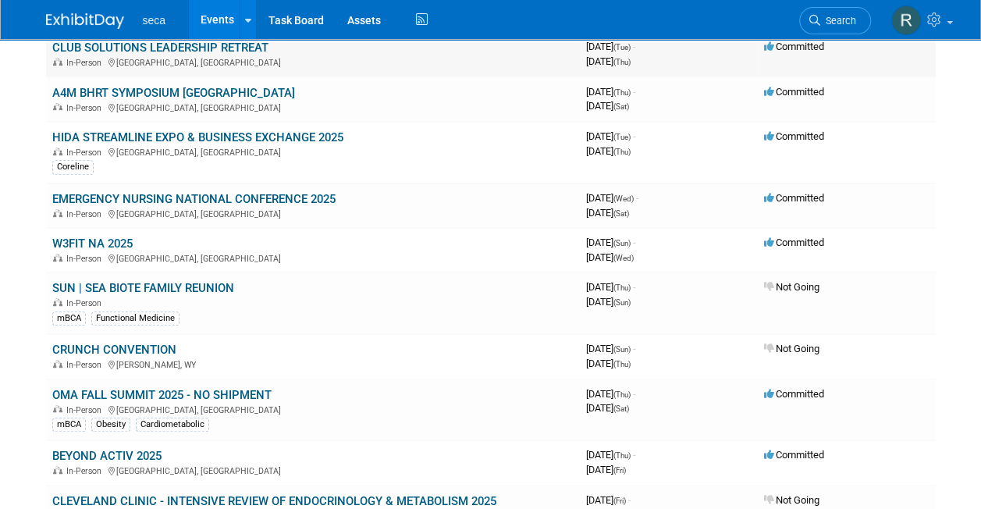
scroll to position [289, 0]
click at [158, 191] on link "EMERGENCY NURSING NATIONAL CONFERENCE 2025" at bounding box center [193, 198] width 283 height 14
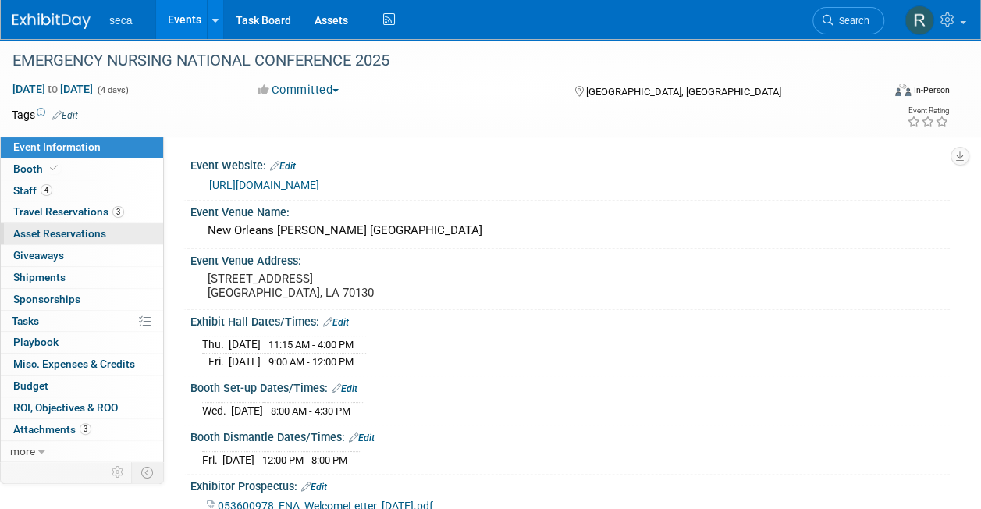
click at [81, 230] on span "Asset Reservations 0" at bounding box center [59, 233] width 93 height 12
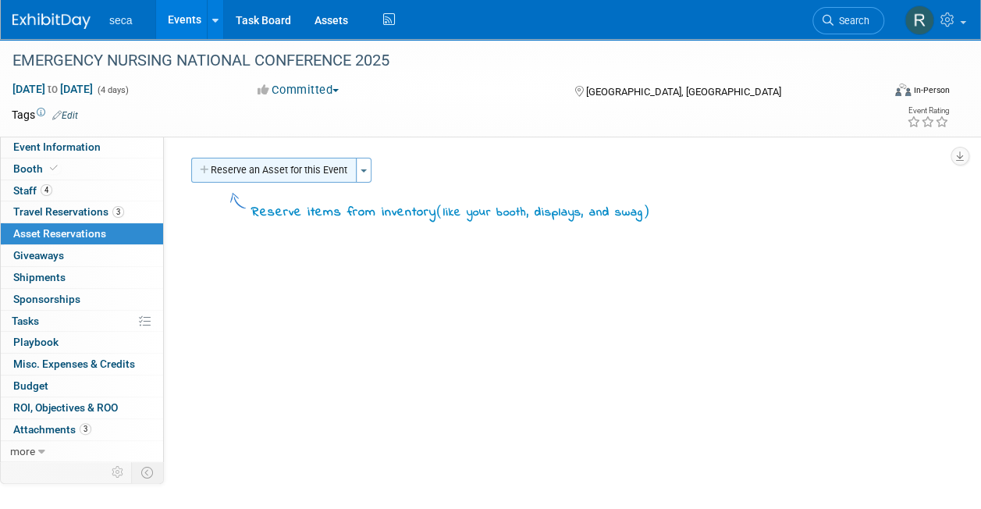
click at [280, 169] on button "Reserve an Asset for this Event" at bounding box center [273, 170] width 165 height 25
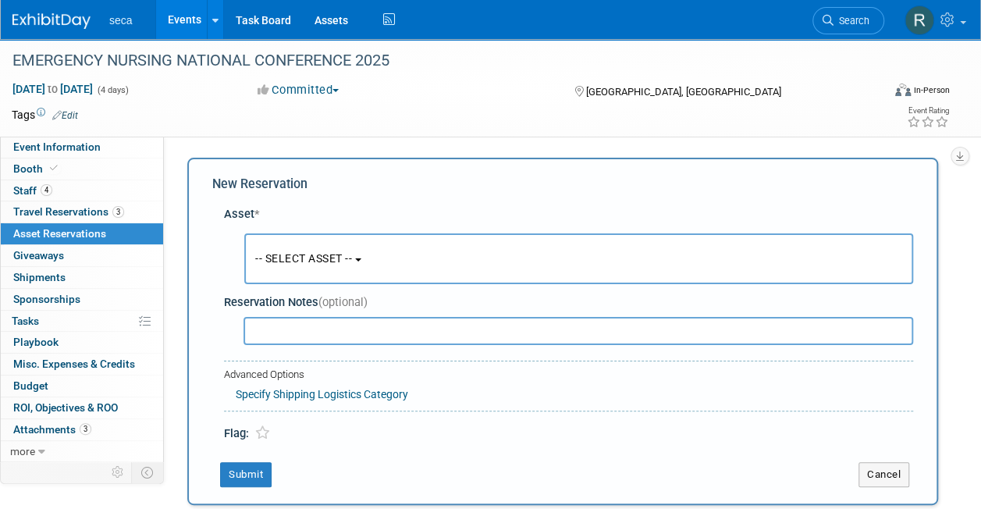
scroll to position [15, 0]
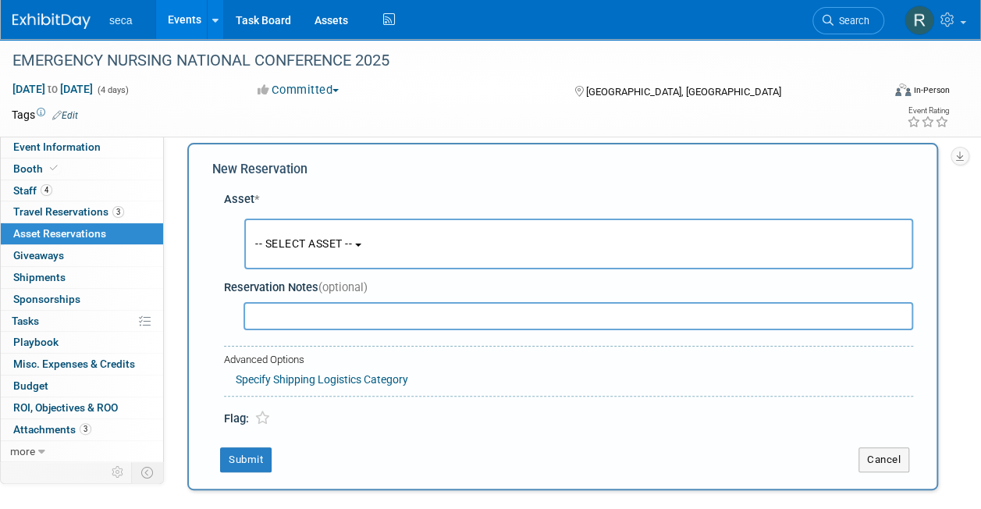
click at [312, 245] on span "-- SELECT ASSET --" at bounding box center [303, 243] width 97 height 12
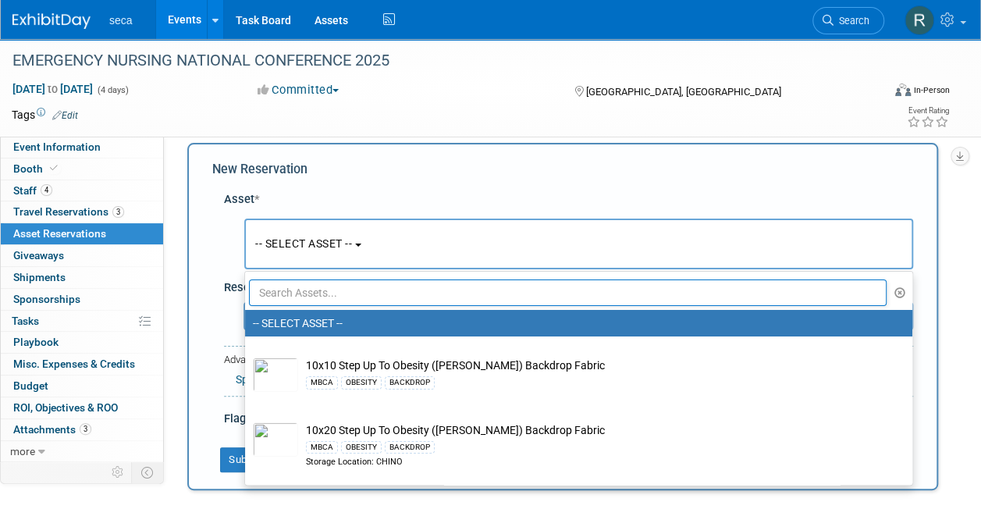
click at [313, 295] on input "text" at bounding box center [568, 292] width 638 height 27
click at [465, 296] on input "text" at bounding box center [568, 292] width 638 height 27
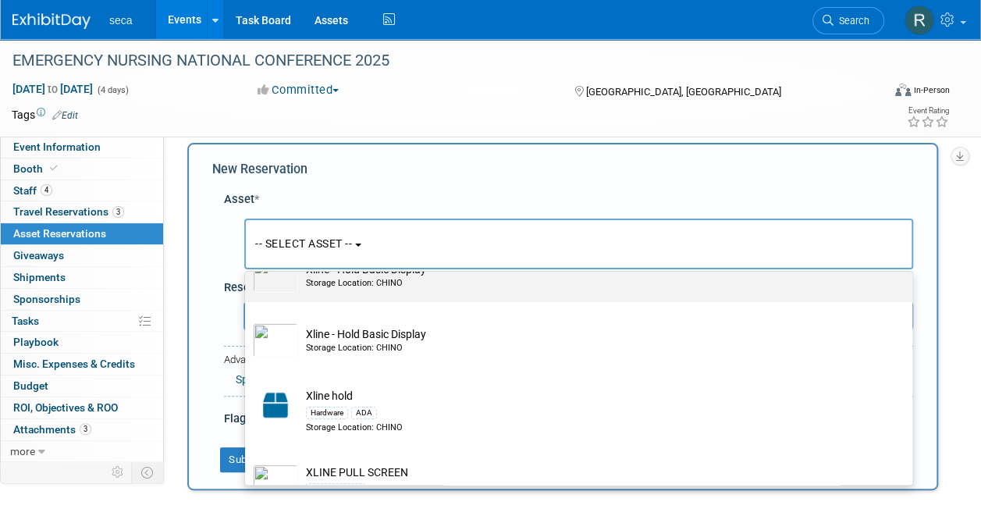
scroll to position [176, 0]
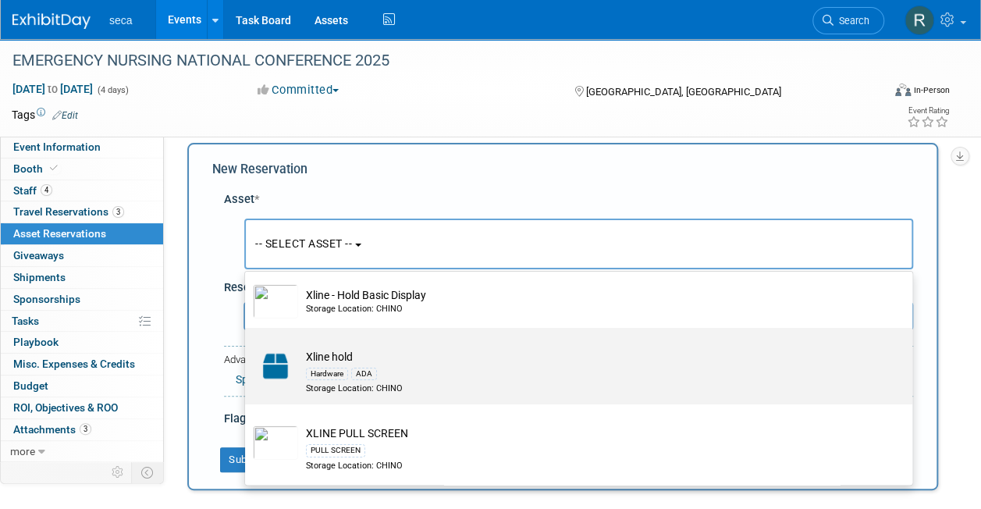
type input "XLine"
click at [434, 373] on div "Hardware ADA" at bounding box center [593, 374] width 575 height 18
click at [247, 347] on input "Xline hold Hardware ADA Storage Location: CHINO" at bounding box center [242, 341] width 10 height 10
select select "10728124"
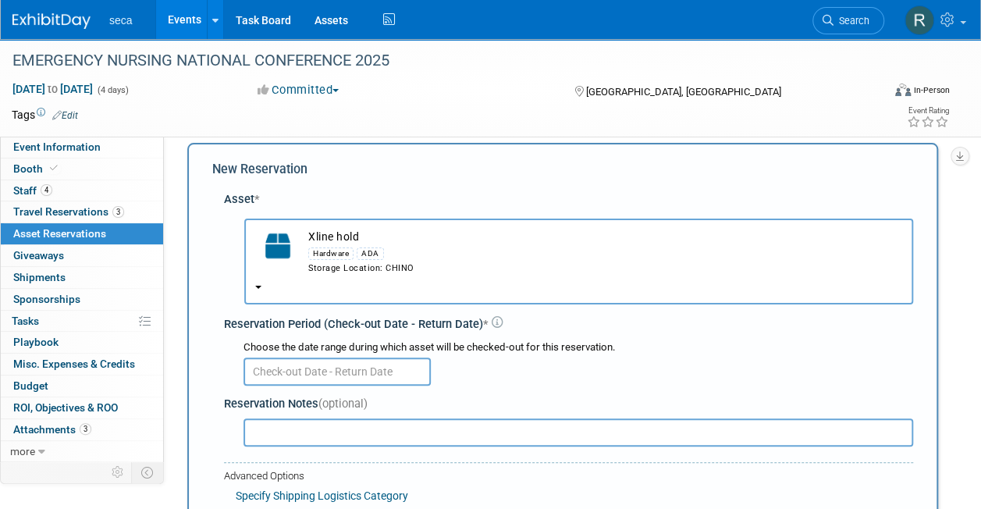
click at [409, 430] on input "text" at bounding box center [579, 432] width 670 height 28
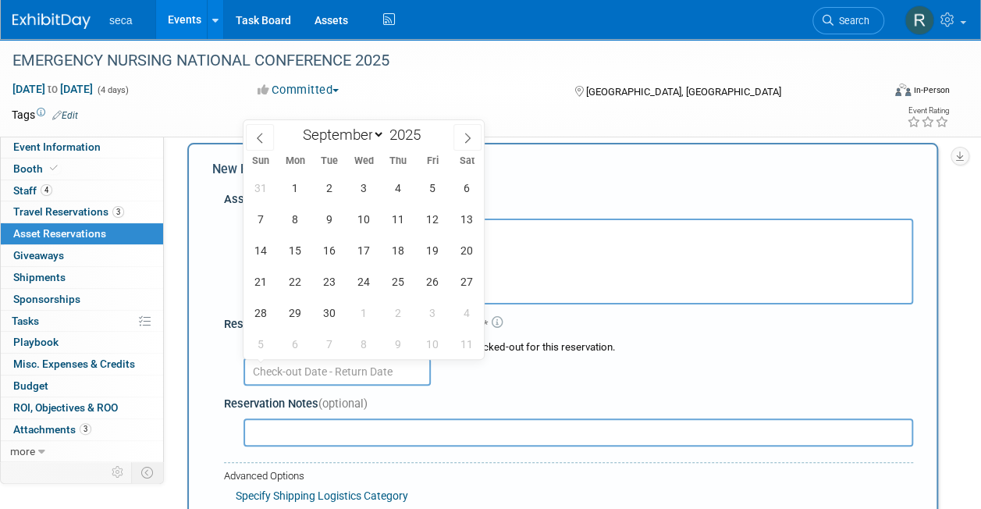
click at [279, 365] on input "text" at bounding box center [337, 372] width 187 height 28
click at [256, 136] on icon at bounding box center [259, 138] width 11 height 11
select select "7"
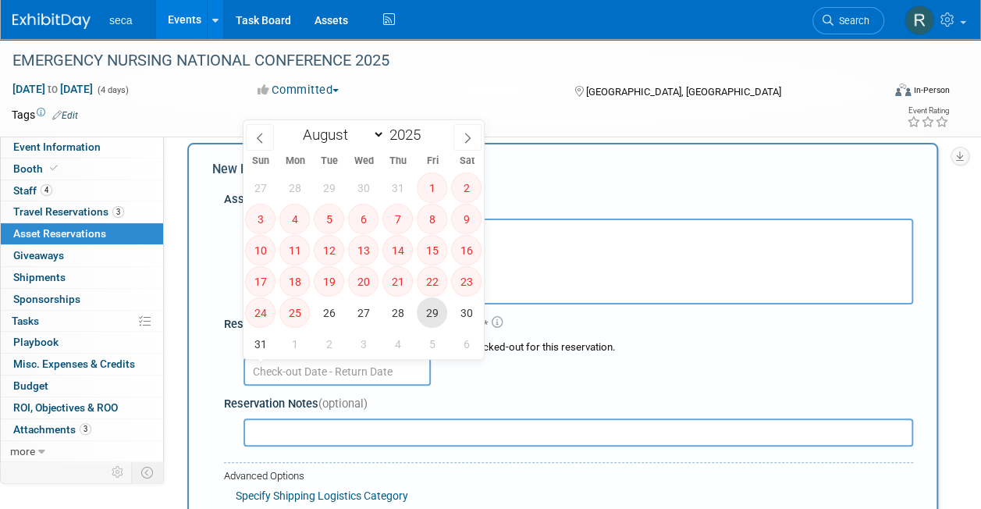
click at [426, 309] on span "29" at bounding box center [432, 312] width 30 height 30
type input "[DATE]"
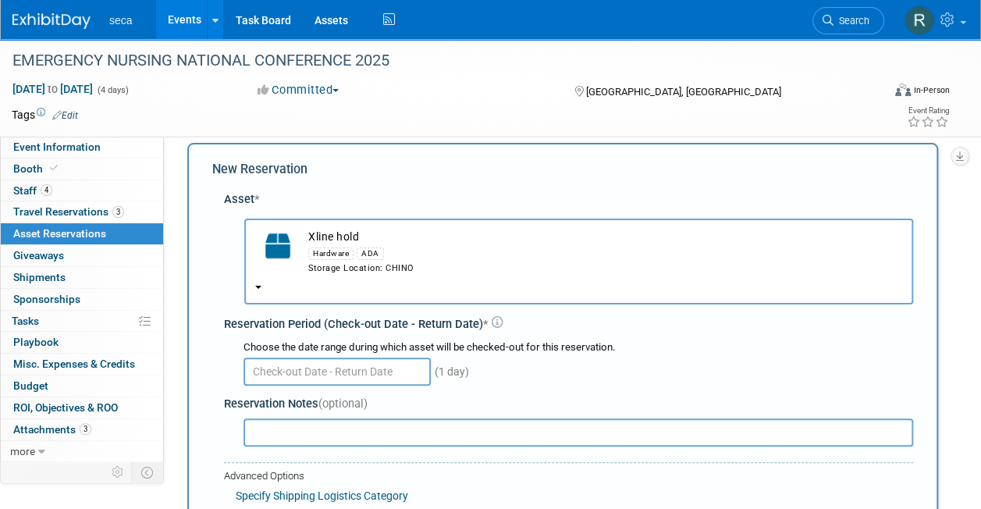
click at [215, 247] on div "Asset * -- SELECT ASSET -- ADA" at bounding box center [562, 363] width 701 height 361
click at [262, 285] on button "Xline hold Hardware ADA Storage Location: CHINO" at bounding box center [578, 262] width 669 height 86
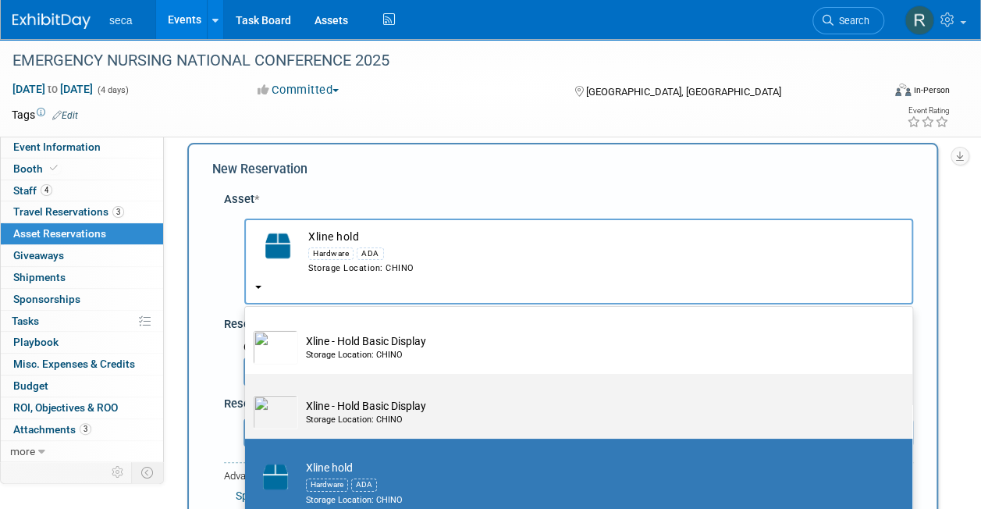
scroll to position [98, 0]
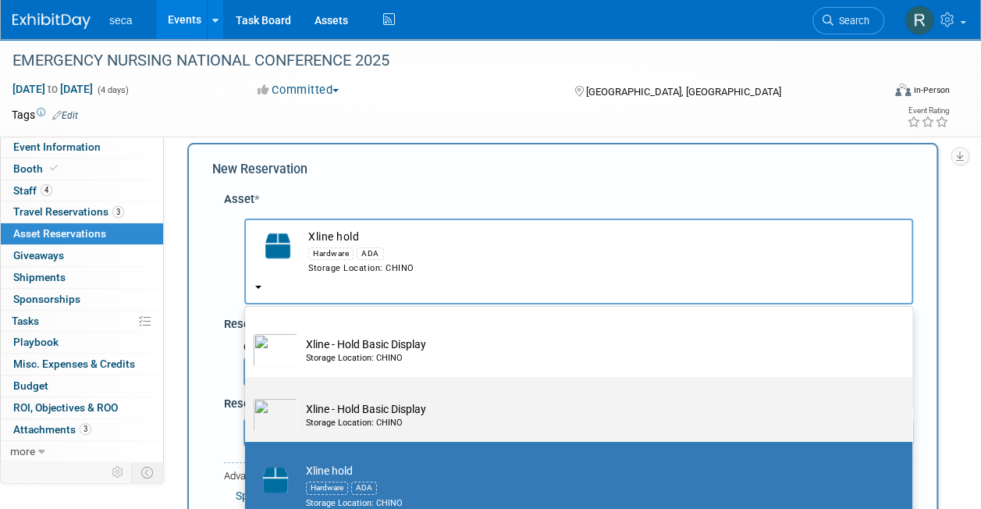
click at [373, 406] on td "Xline - Hold Basic Display Storage Location: CHINO" at bounding box center [589, 415] width 583 height 34
click at [247, 396] on input "Xline - Hold Basic Display Storage Location: CHINO" at bounding box center [242, 391] width 10 height 10
select select "10729082"
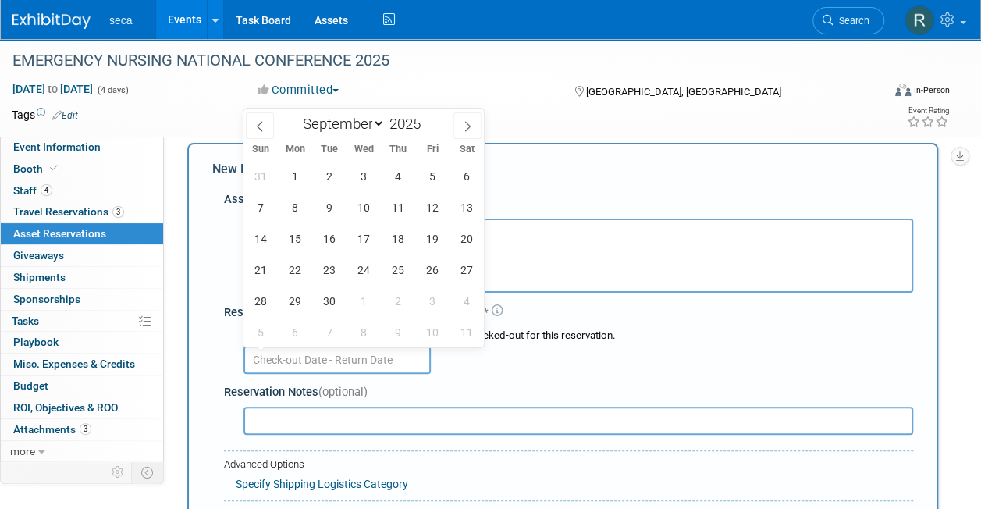
click at [354, 367] on input "text" at bounding box center [337, 360] width 187 height 28
click at [262, 124] on icon at bounding box center [259, 126] width 11 height 11
select select "7"
click at [426, 294] on span "29" at bounding box center [432, 301] width 30 height 30
type input "[DATE]"
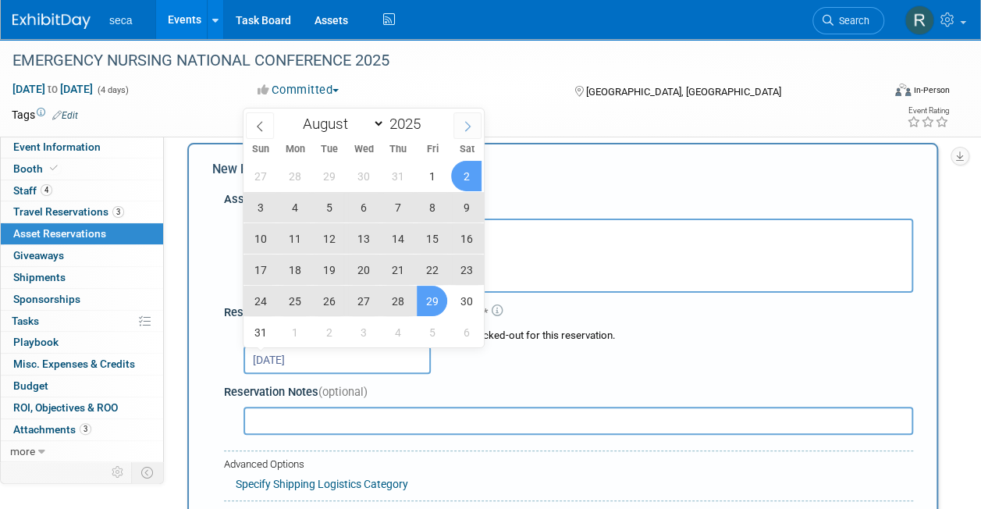
click at [473, 125] on icon at bounding box center [467, 126] width 11 height 11
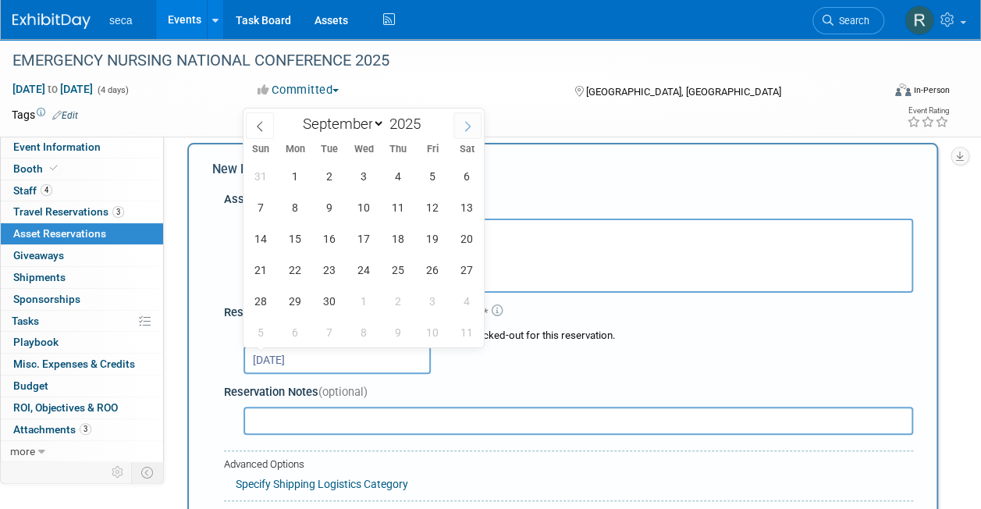
click at [473, 125] on icon at bounding box center [467, 126] width 11 height 11
click at [267, 119] on span at bounding box center [260, 125] width 28 height 27
select select "8"
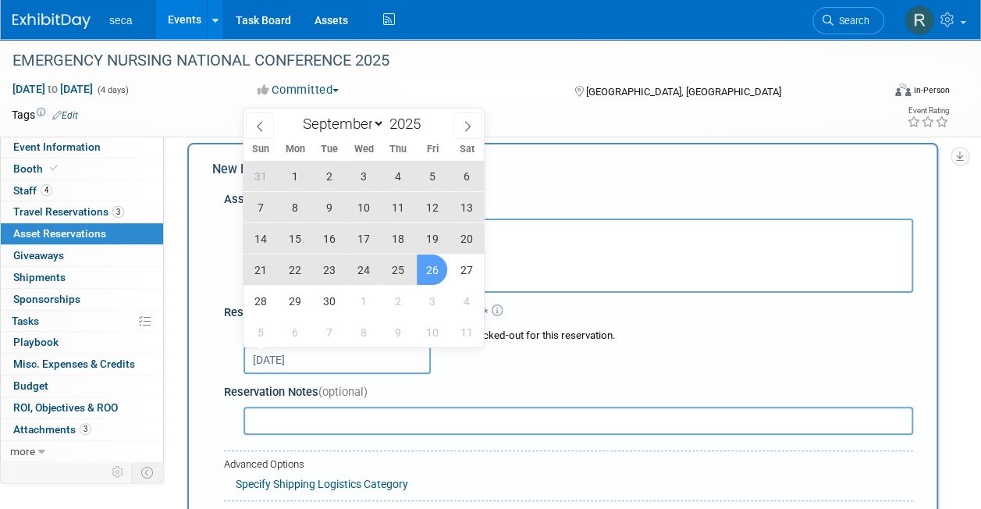
click at [444, 268] on span "26" at bounding box center [432, 269] width 30 height 30
type input "Aug 29, 2025 to Sep 26, 2025"
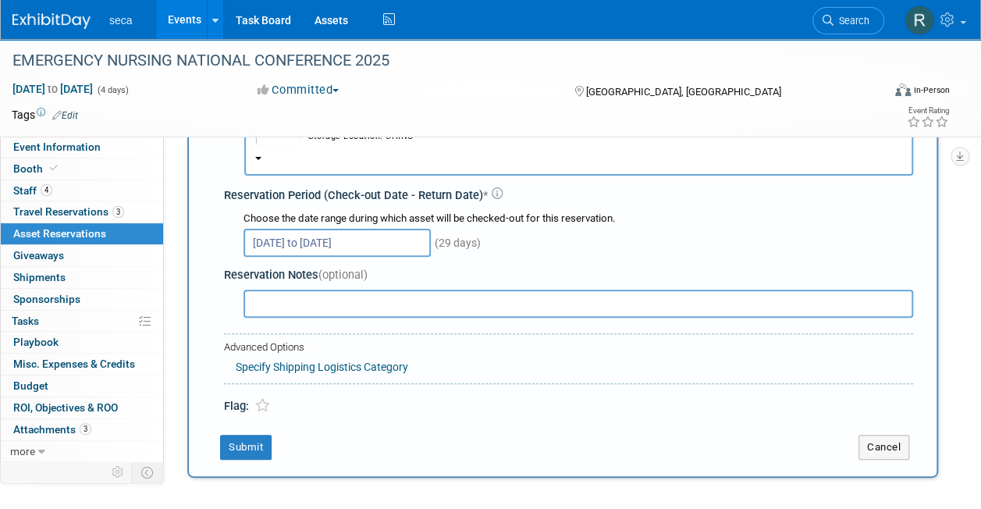
scroll to position [136, 0]
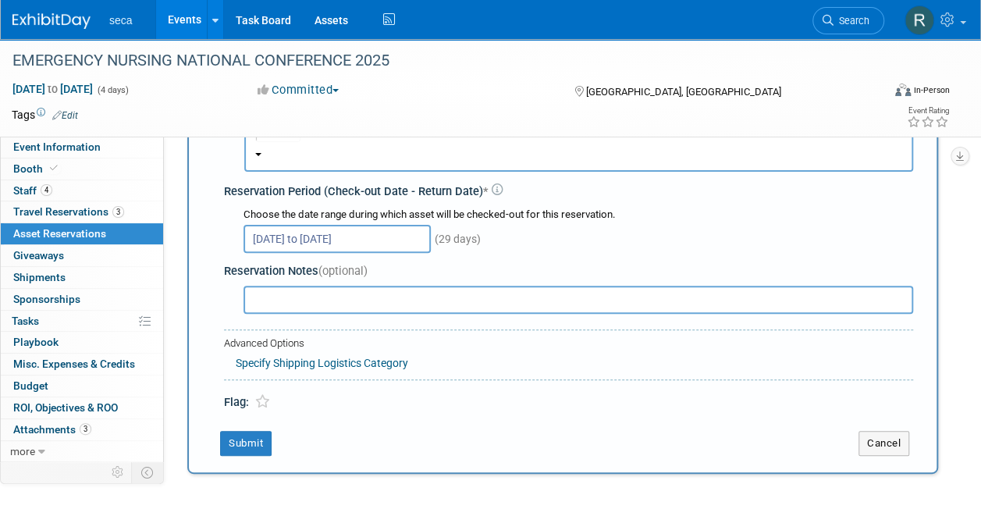
click at [336, 294] on input "text" at bounding box center [579, 300] width 670 height 28
type input "d"
type input "include display"
click at [251, 440] on button "Submit" at bounding box center [246, 443] width 52 height 25
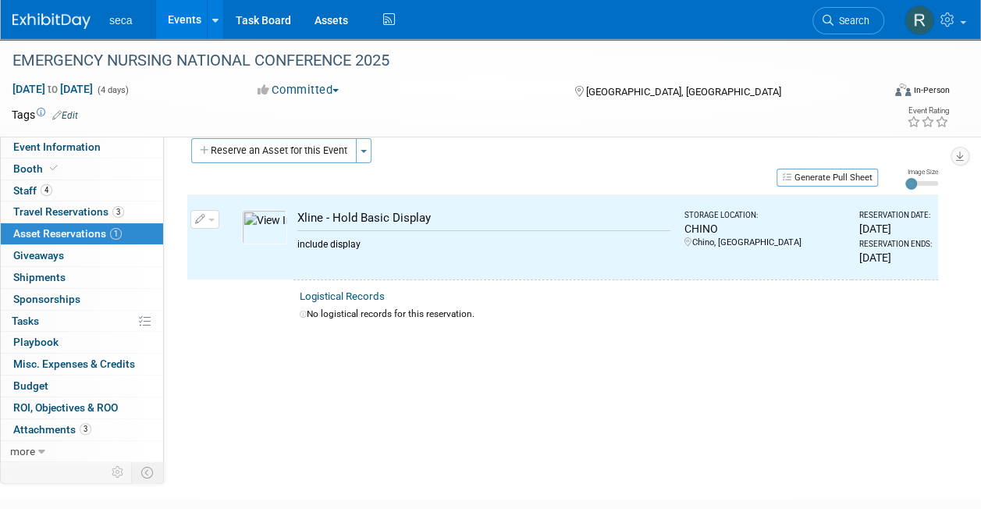
scroll to position [19, 0]
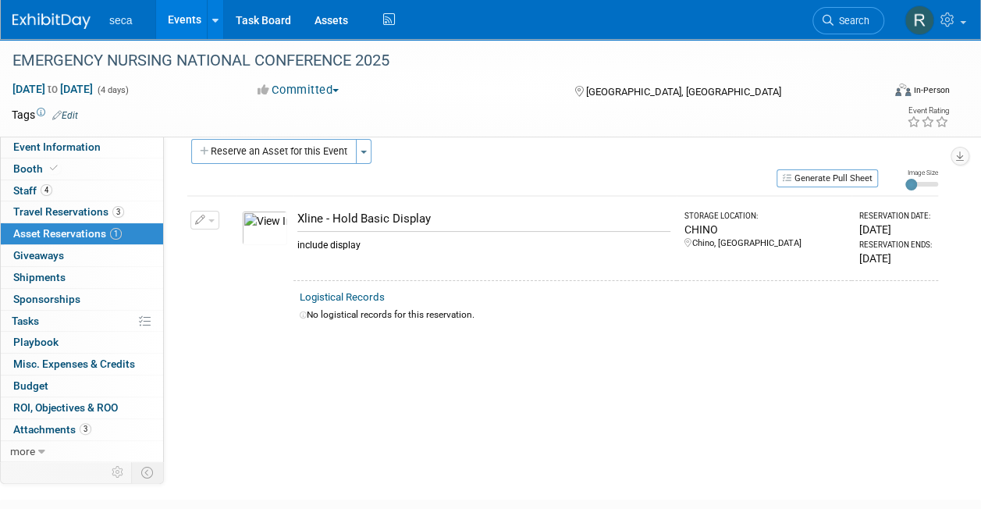
click at [197, 215] on icon "button" at bounding box center [200, 220] width 11 height 10
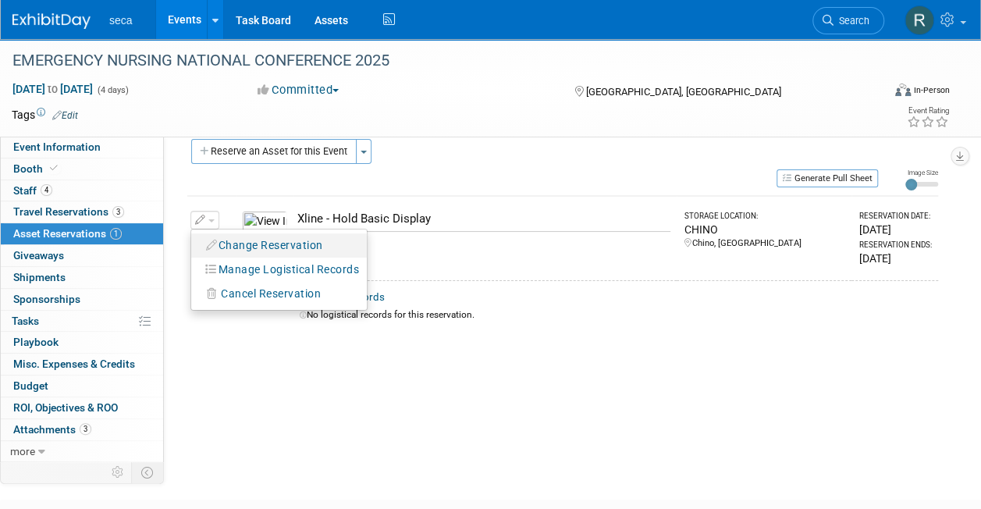
click at [253, 248] on button "Change Reservation" at bounding box center [265, 245] width 132 height 21
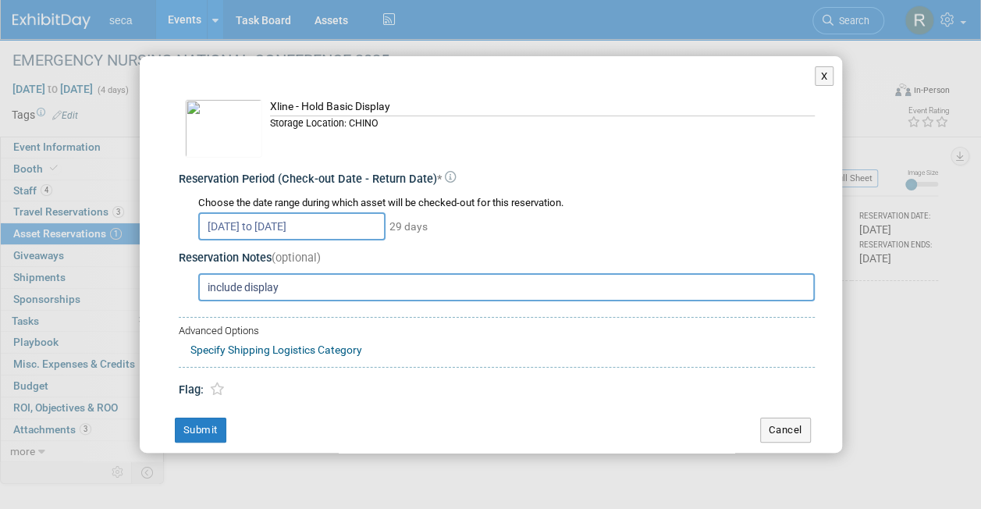
click at [243, 286] on input "include display" at bounding box center [506, 287] width 617 height 28
type input "include ID display"
click at [208, 426] on button "Submit" at bounding box center [201, 430] width 52 height 25
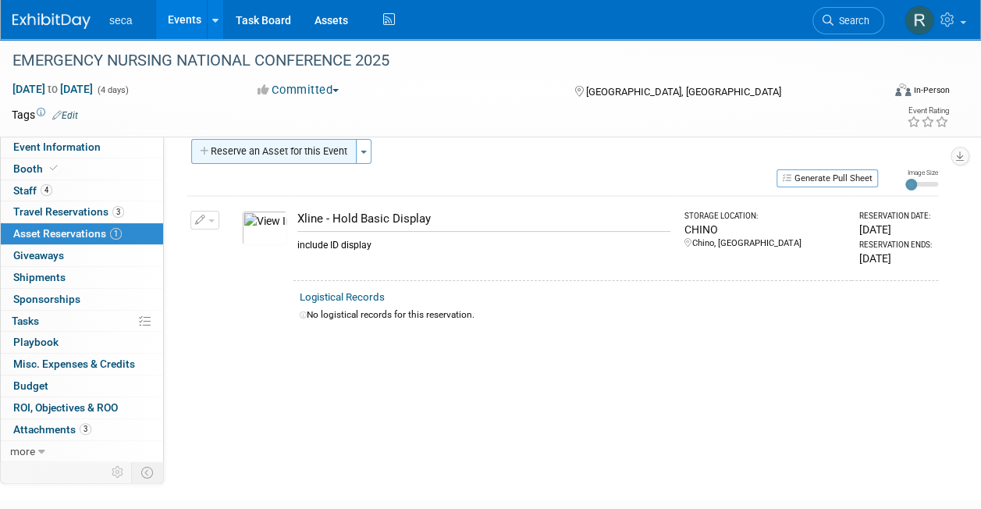
click at [247, 153] on button "Reserve an Asset for this Event" at bounding box center [273, 151] width 165 height 25
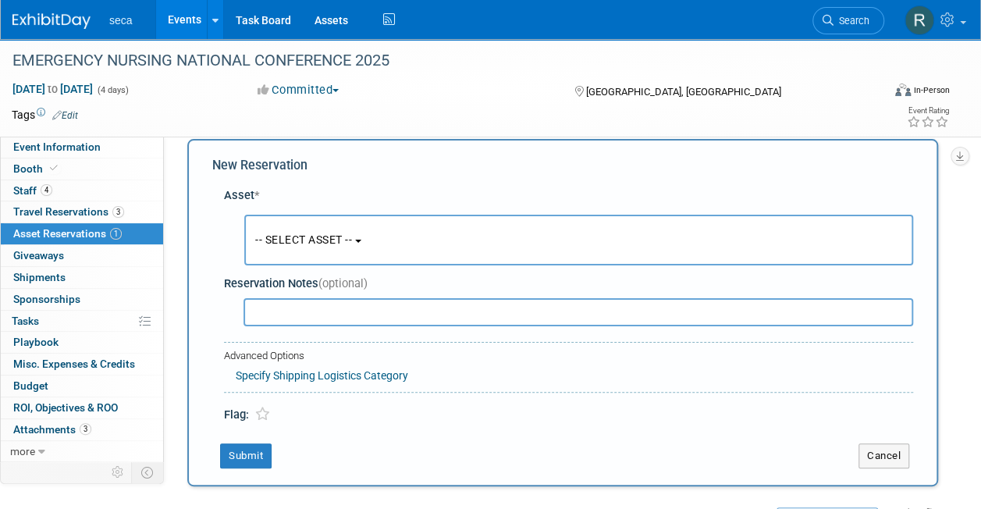
scroll to position [15, 0]
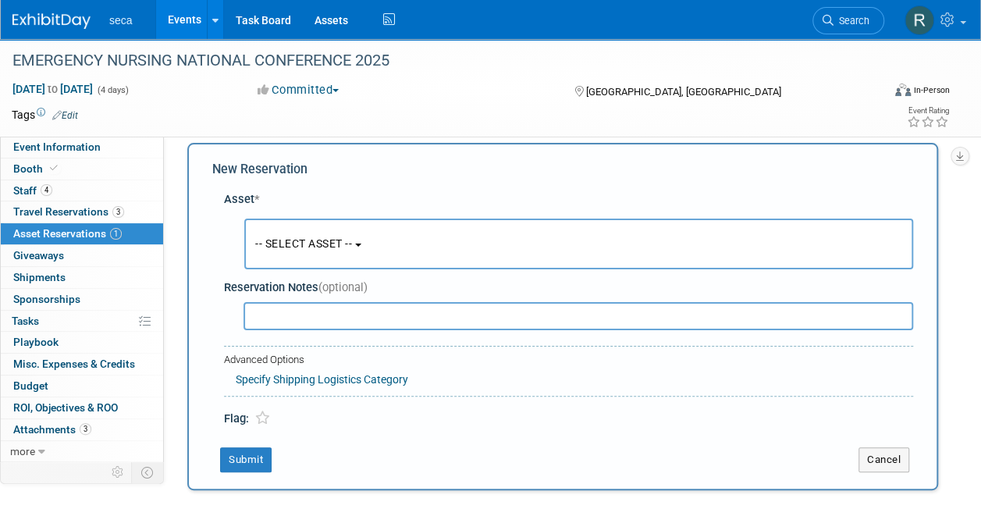
click at [294, 246] on span "-- SELECT ASSET --" at bounding box center [303, 243] width 97 height 12
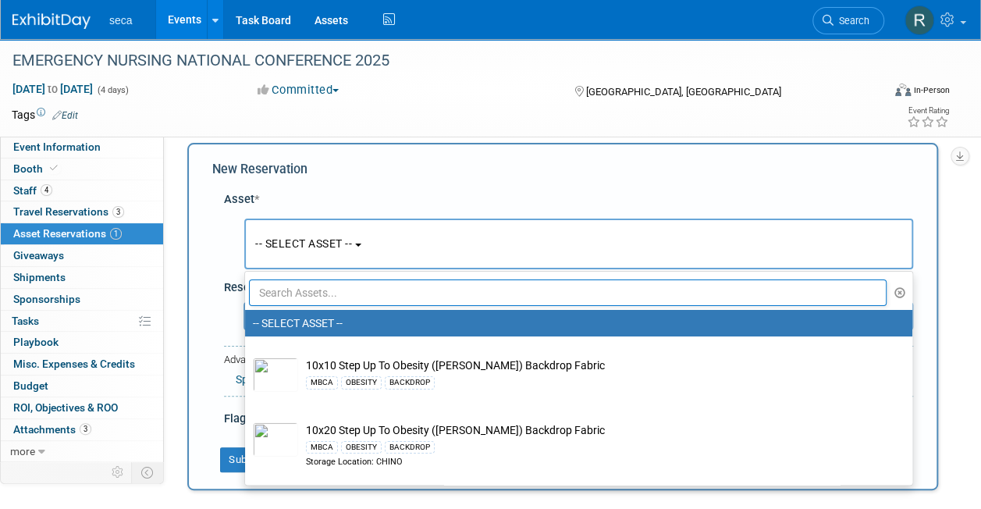
click at [300, 288] on input "text" at bounding box center [568, 292] width 638 height 27
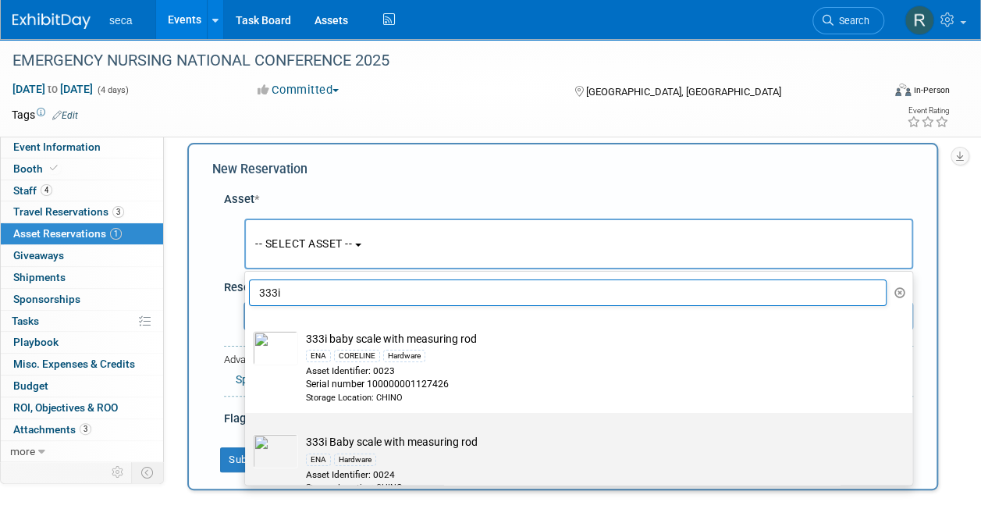
type input "333i"
click at [397, 440] on td "333i Baby scale with measuring rod ENA Hardware Asset Identifier: 0024 Storage …" at bounding box center [589, 463] width 583 height 59
click at [247, 432] on input "333i Baby scale with measuring rod ENA Hardware Asset Identifier: 0024 Storage …" at bounding box center [242, 427] width 10 height 10
select select "10727410"
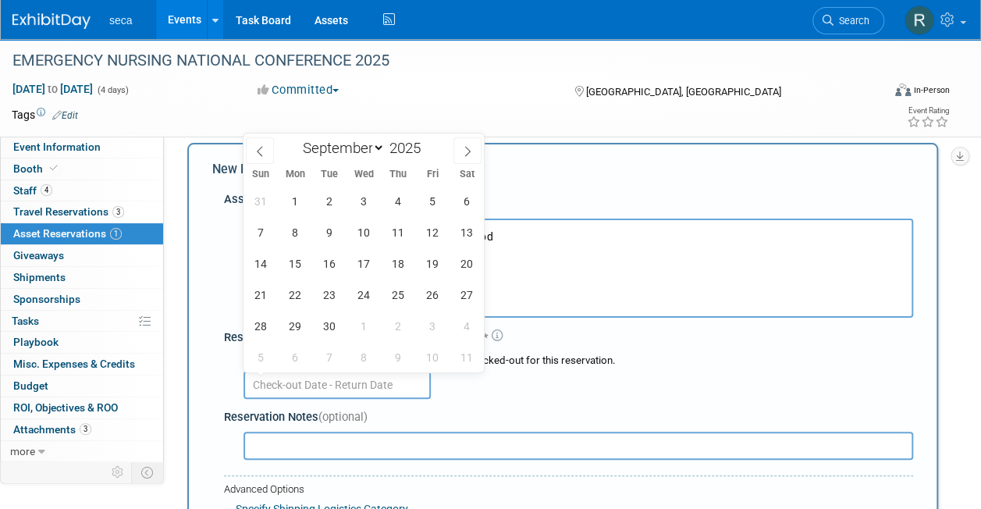
click at [356, 373] on input "text" at bounding box center [337, 385] width 187 height 28
click at [262, 151] on icon at bounding box center [259, 151] width 11 height 11
select select "7"
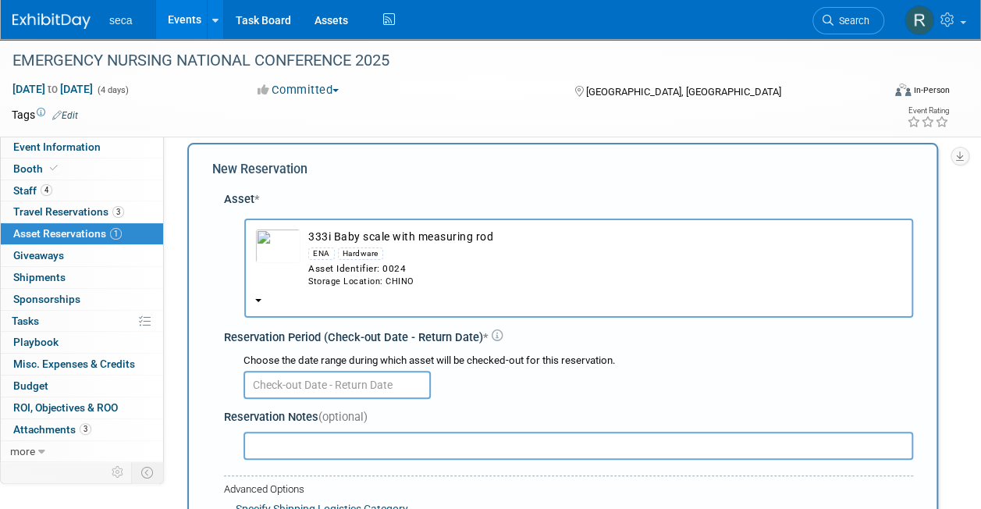
click at [206, 250] on div "New Reservation Asset * -- SELECT ASSET --" at bounding box center [562, 381] width 751 height 477
click at [259, 299] on b "button" at bounding box center [258, 300] width 6 height 3
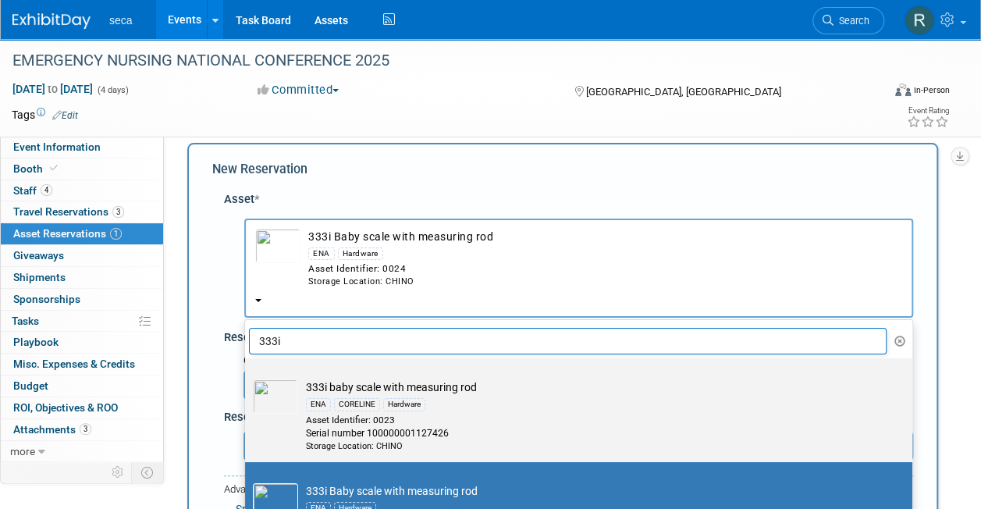
drag, startPoint x: 375, startPoint y: 422, endPoint x: 320, endPoint y: 426, distance: 55.6
click at [320, 427] on div "Serial number 100000001127426" at bounding box center [593, 433] width 575 height 13
click at [247, 377] on input "333i baby scale with measuring rod ENA CORELINE Hardware Asset Identifier: 0023…" at bounding box center [242, 372] width 10 height 10
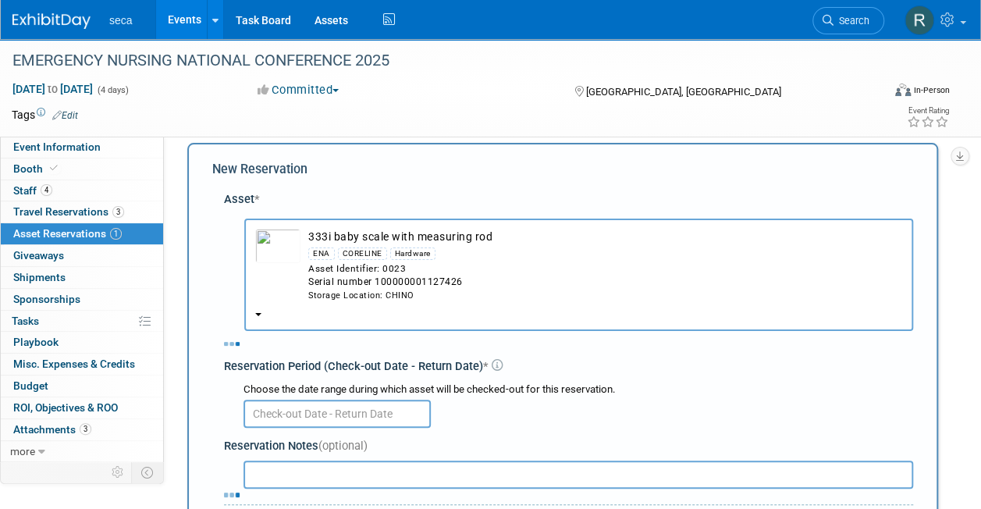
select select "10726398"
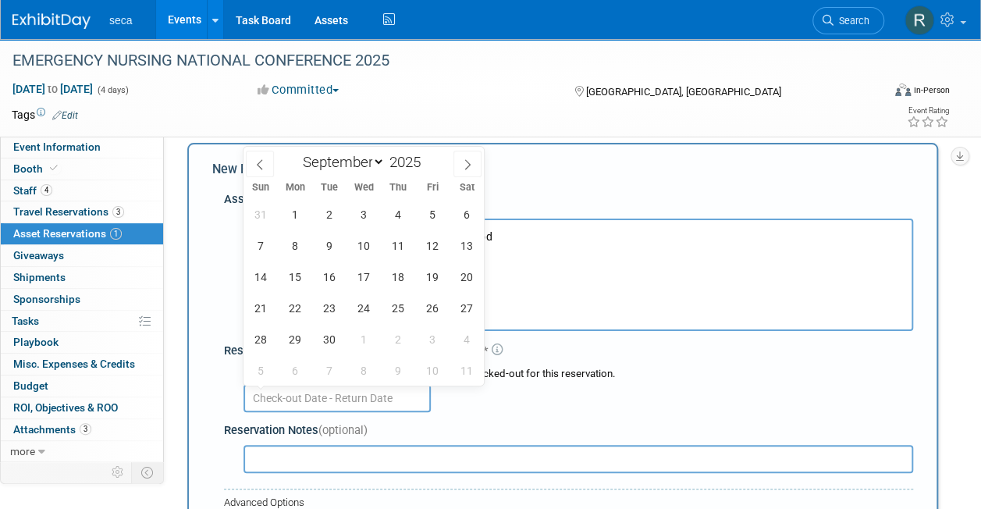
click at [308, 399] on input "text" at bounding box center [337, 398] width 187 height 28
click at [273, 166] on span at bounding box center [260, 164] width 28 height 27
select select "7"
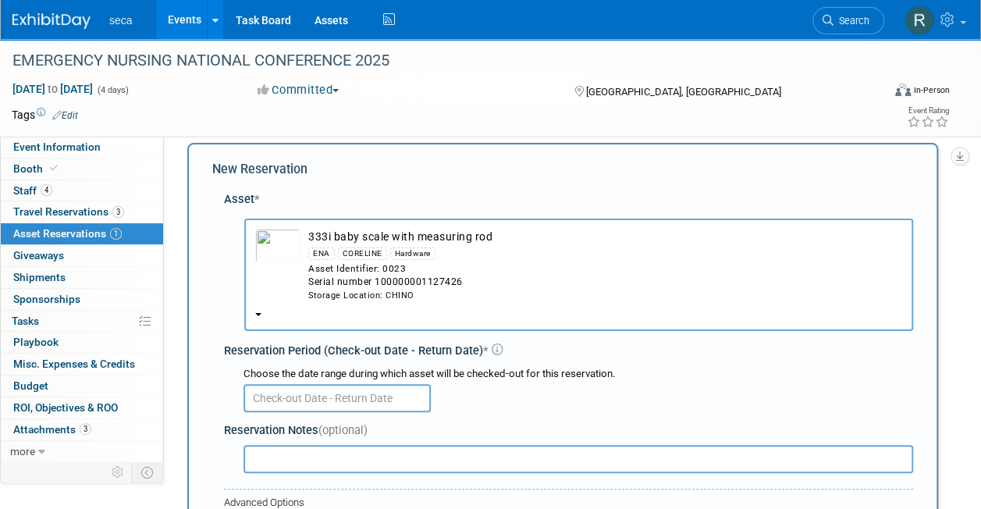
click at [231, 381] on div "Choose the date range during which asset will be checked-out for this reservati…" at bounding box center [571, 388] width 683 height 48
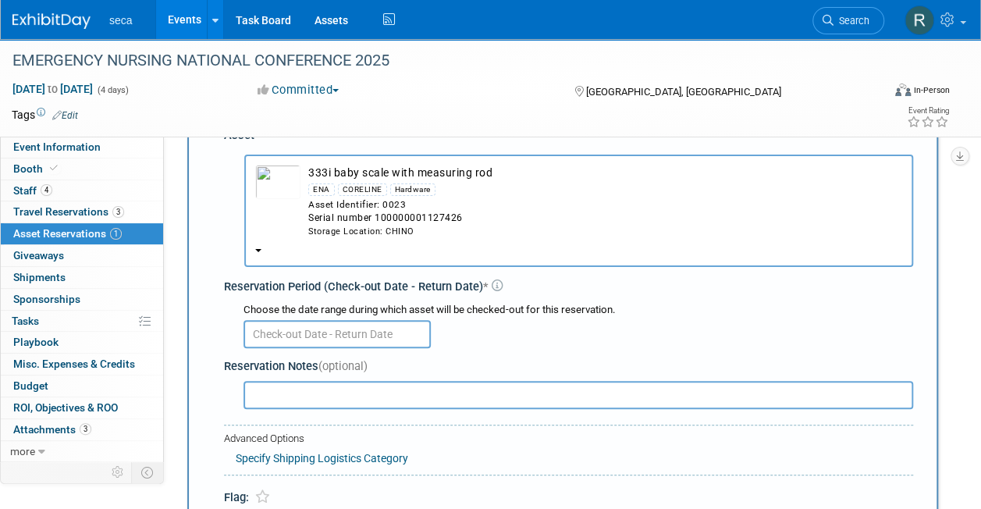
click at [313, 331] on input "text" at bounding box center [337, 334] width 187 height 28
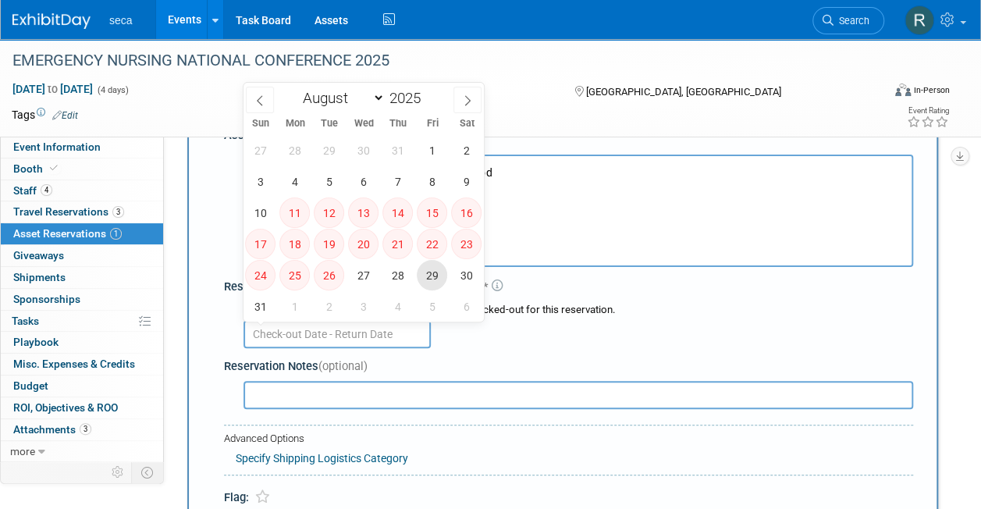
click at [435, 272] on span "29" at bounding box center [432, 275] width 30 height 30
type input "[DATE]"
click at [469, 103] on icon at bounding box center [467, 100] width 11 height 11
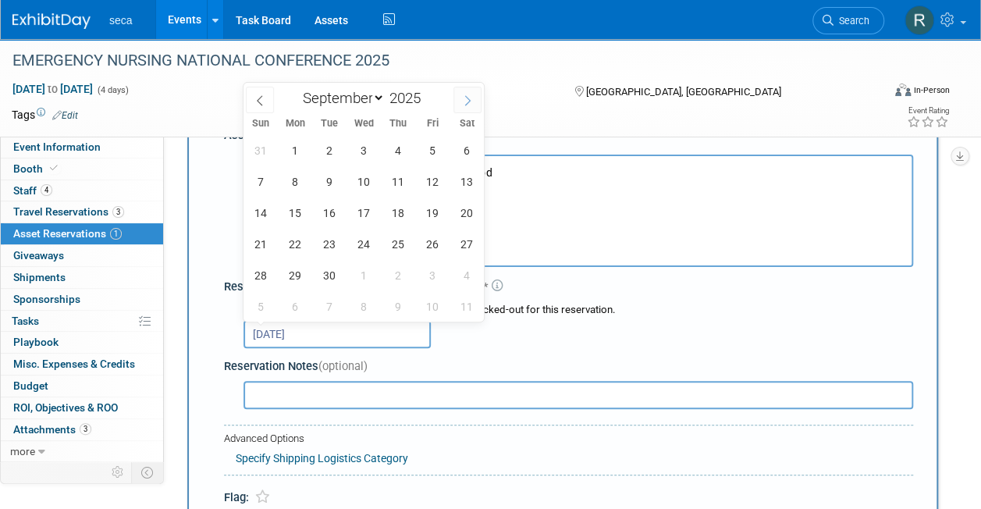
click at [469, 103] on icon at bounding box center [467, 100] width 11 height 11
click at [259, 94] on span at bounding box center [260, 100] width 28 height 27
select select "8"
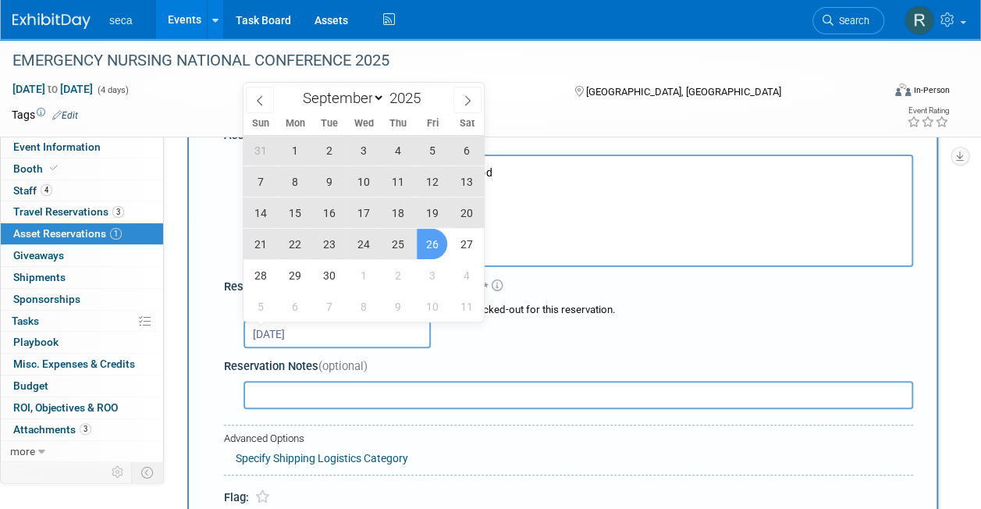
click at [439, 240] on span "26" at bounding box center [432, 244] width 30 height 30
type input "Aug 29, 2025 to Sep 26, 2025"
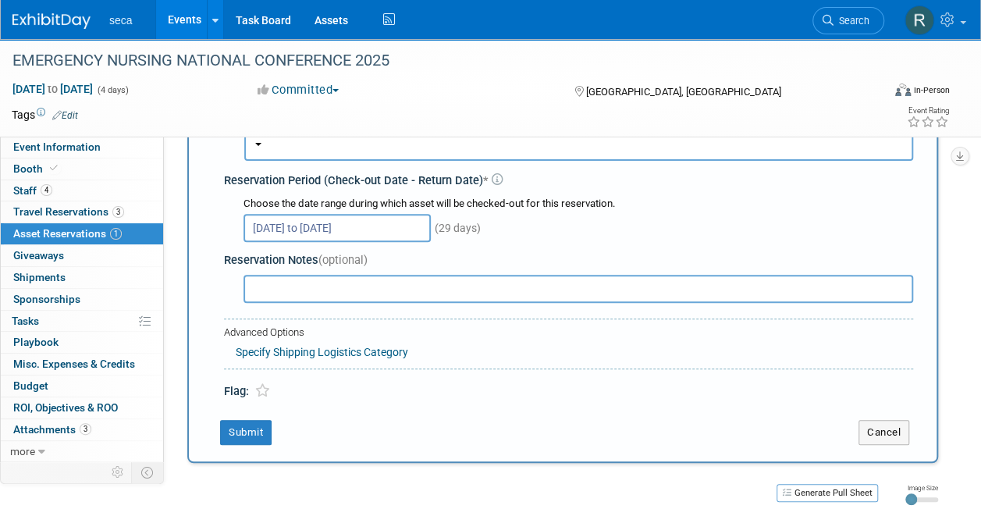
scroll to position [190, 0]
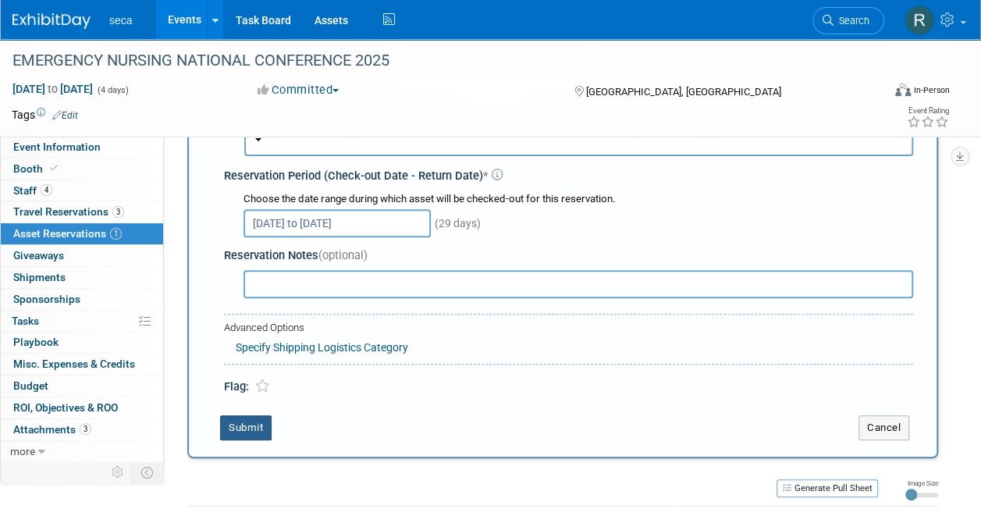
click at [233, 430] on button "Submit" at bounding box center [246, 427] width 52 height 25
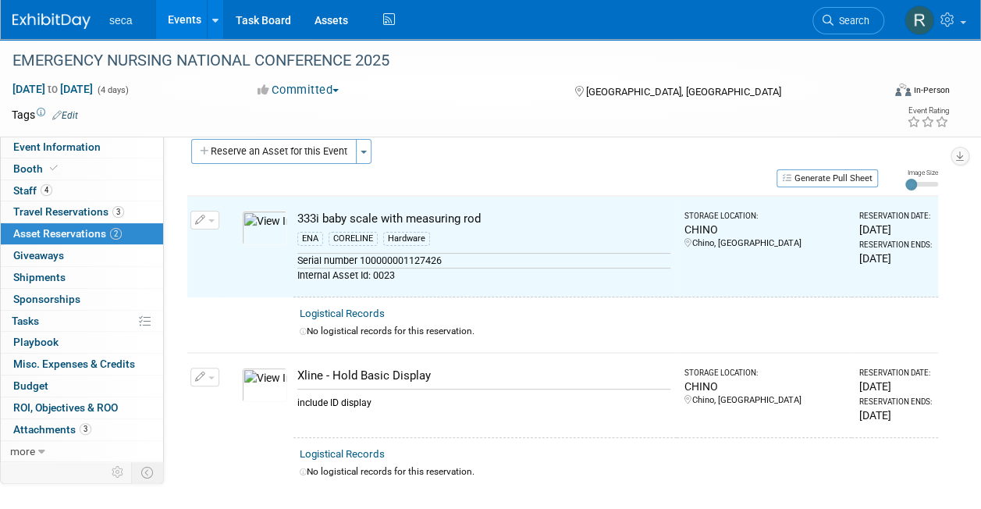
scroll to position [19, 0]
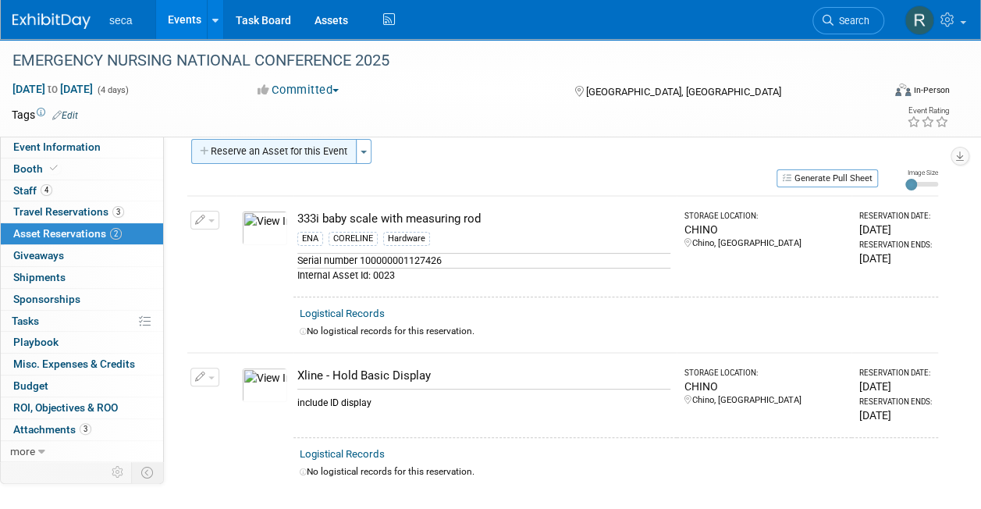
click at [297, 155] on button "Reserve an Asset for this Event" at bounding box center [273, 151] width 165 height 25
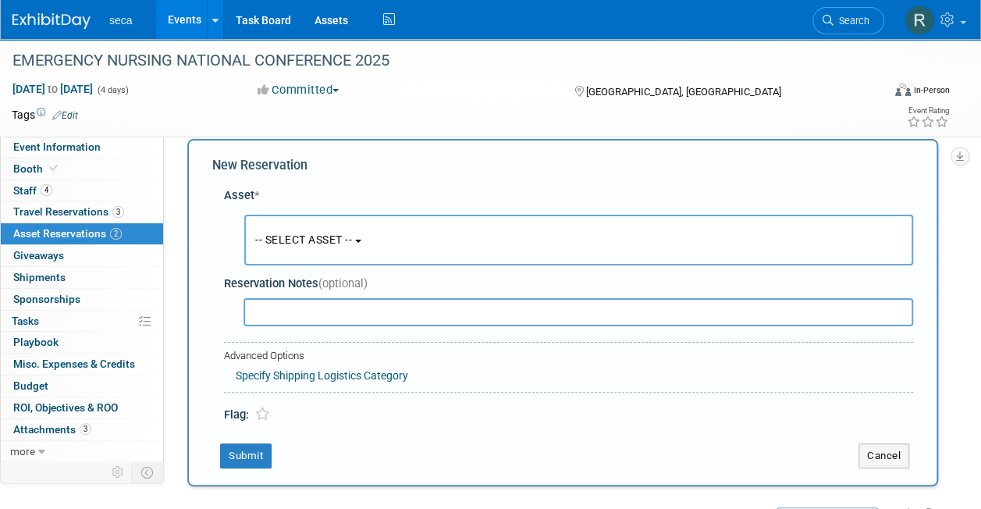
scroll to position [15, 0]
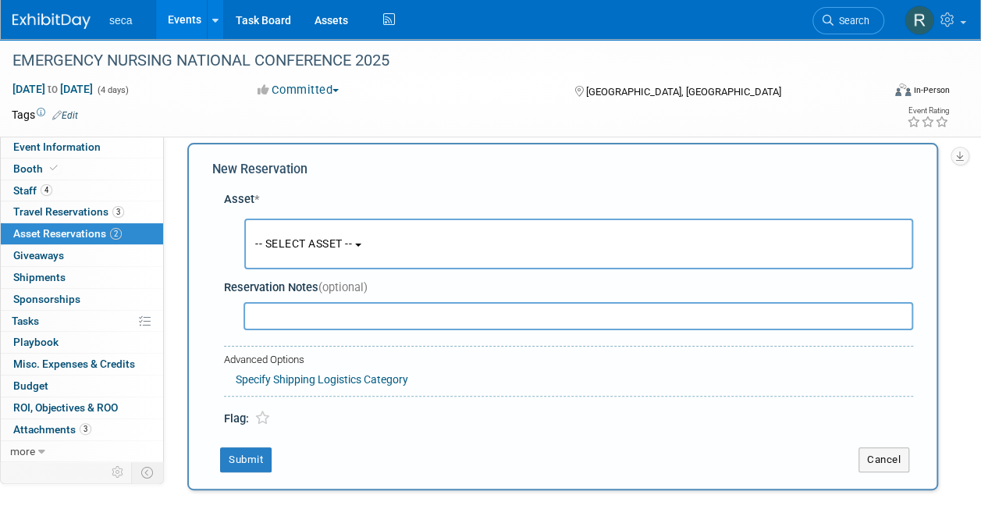
click at [304, 251] on button "-- SELECT ASSET --" at bounding box center [578, 244] width 669 height 51
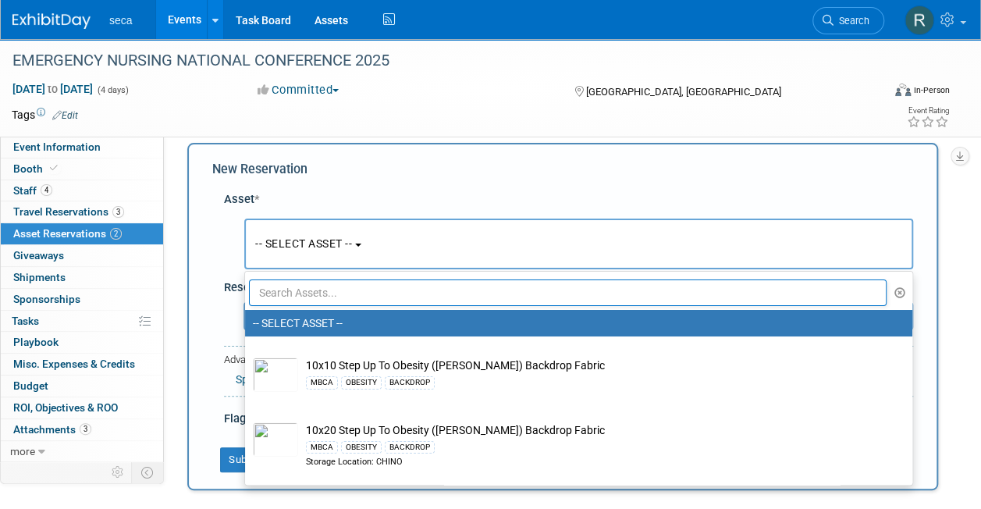
click at [311, 290] on input "text" at bounding box center [568, 292] width 638 height 27
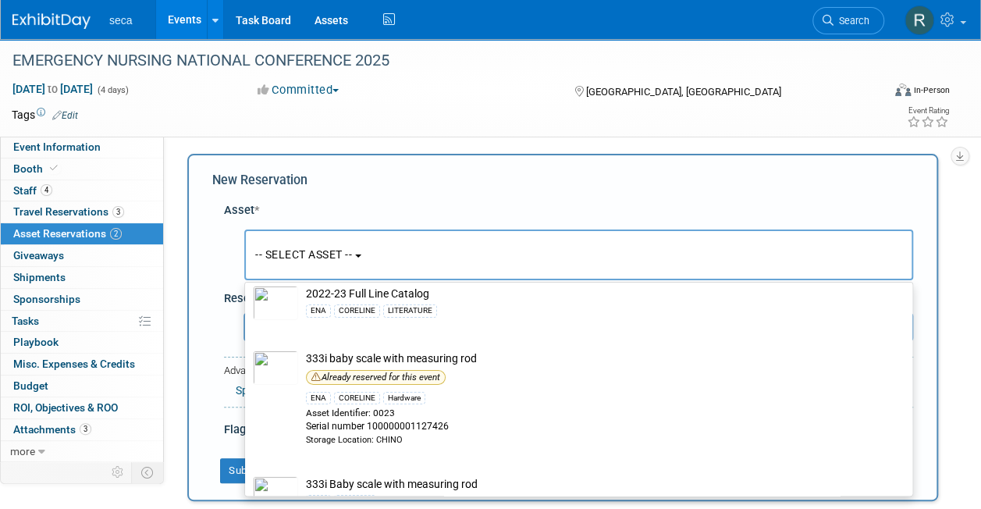
scroll to position [0, 0]
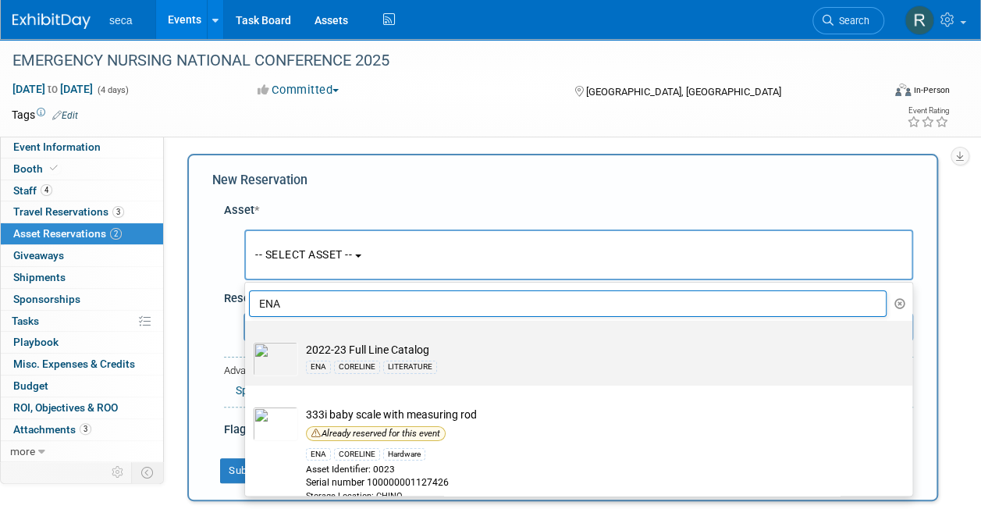
type input "ENA"
click at [398, 358] on div "ENA CORELINE LITERATURE" at bounding box center [593, 367] width 575 height 18
click at [247, 340] on input "2022-23 Full Line Catalog ENA CORELINE LITERATURE" at bounding box center [242, 334] width 10 height 10
select select "10727386"
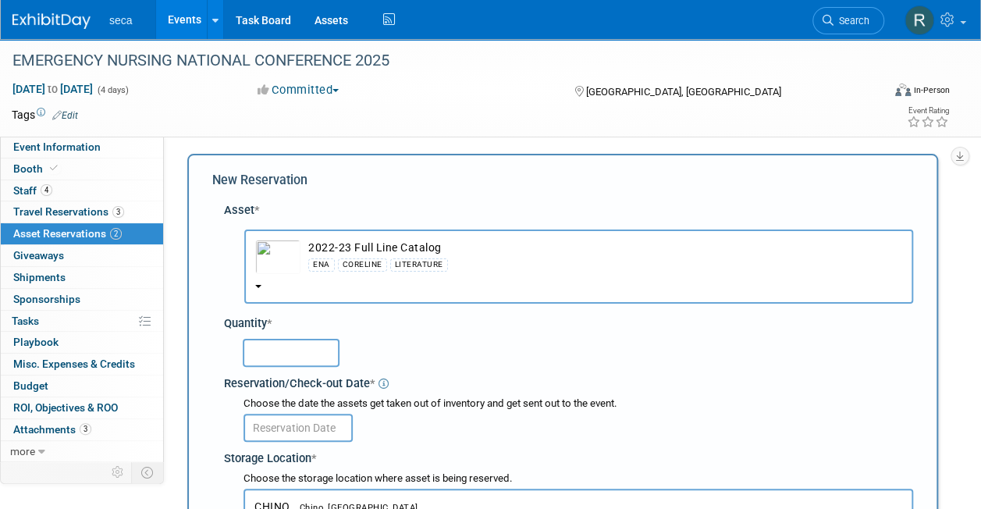
click at [315, 350] on input "text" at bounding box center [291, 353] width 97 height 28
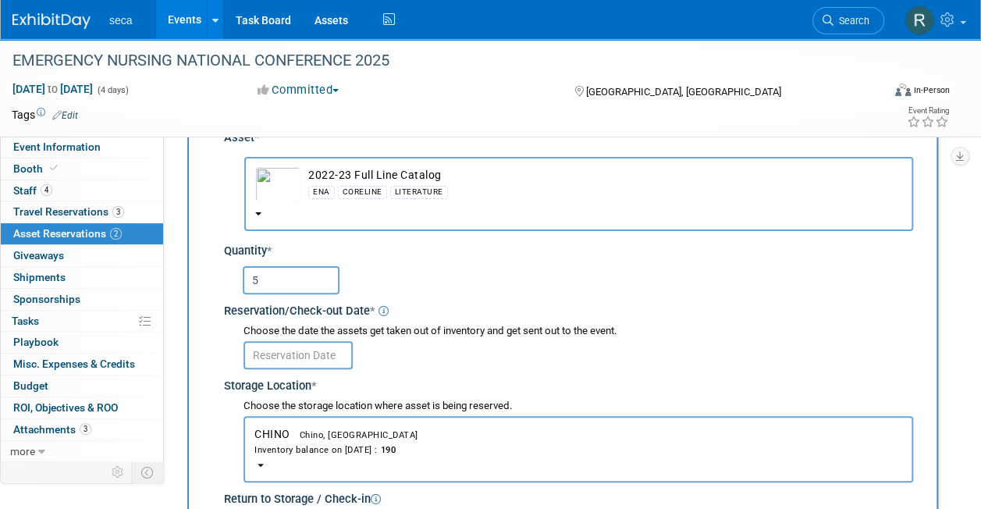
scroll to position [77, 0]
type input "5"
click at [302, 350] on input "text" at bounding box center [298, 354] width 109 height 28
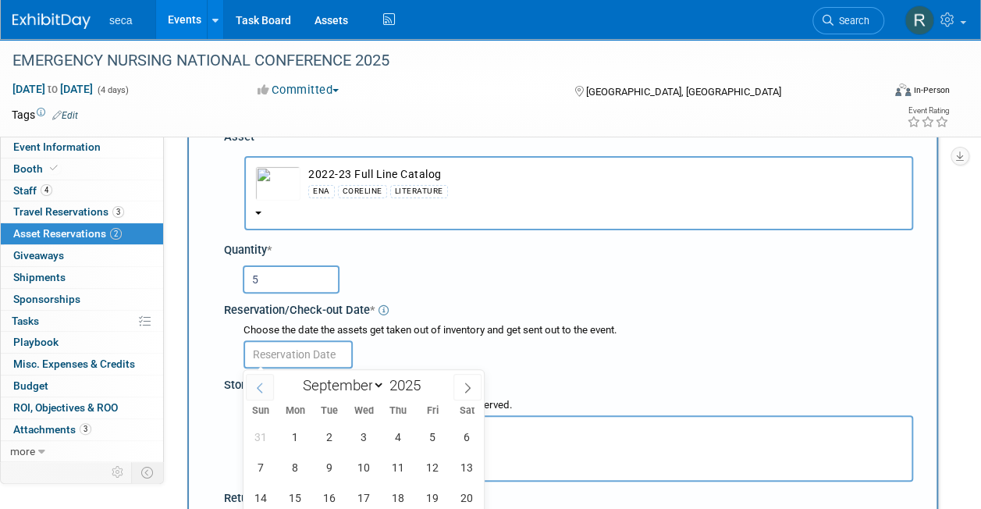
click at [254, 393] on span at bounding box center [260, 387] width 28 height 27
select select "7"
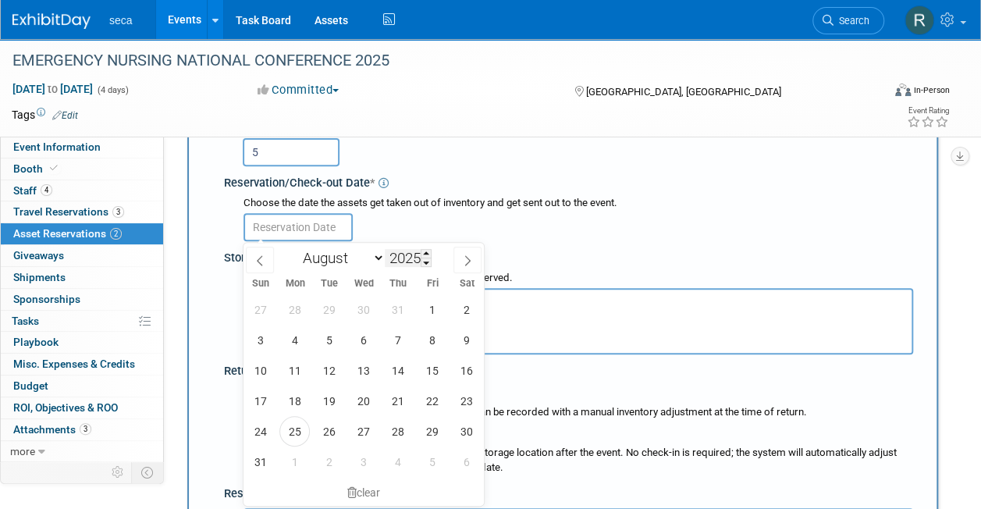
scroll to position [205, 0]
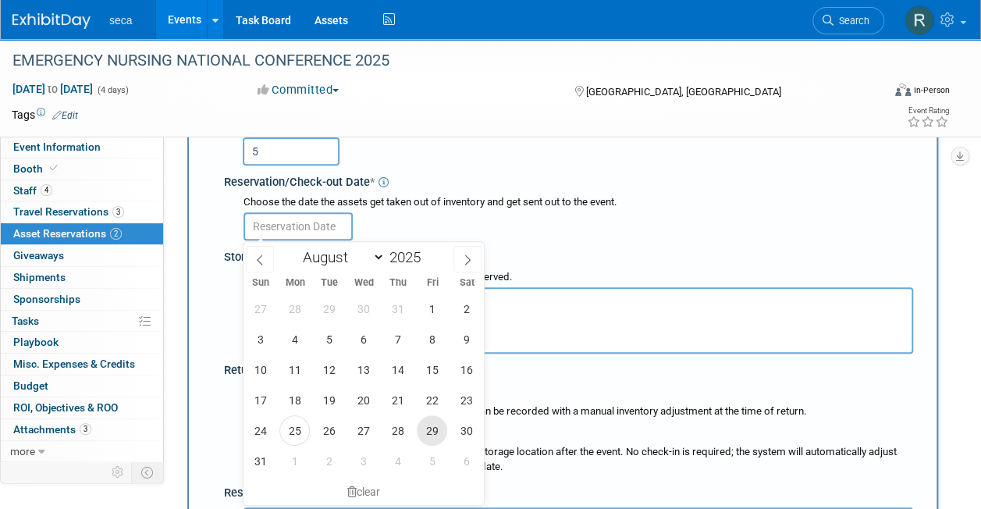
click at [435, 433] on span "29" at bounding box center [432, 430] width 30 height 30
type input "[DATE]"
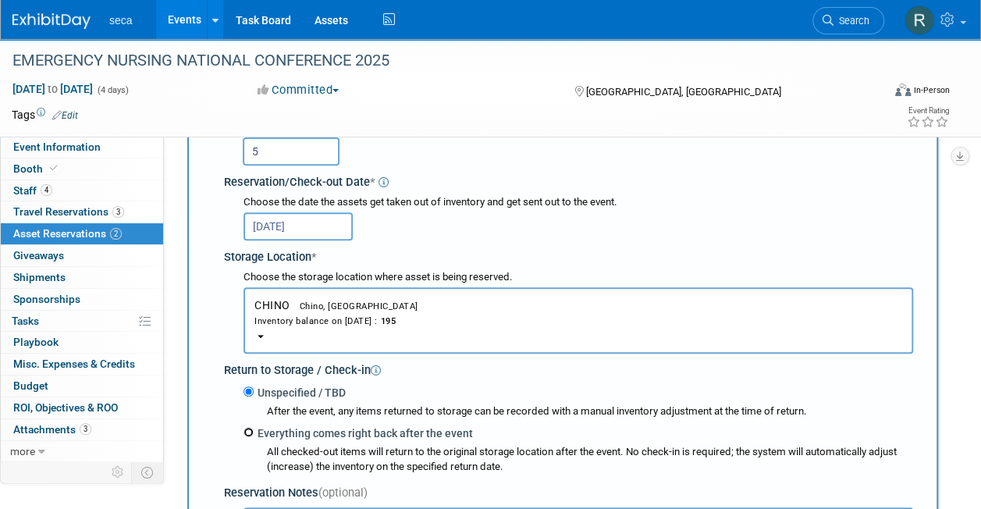
click at [252, 434] on input "Everything comes right back after the event" at bounding box center [249, 432] width 10 height 10
radio input "true"
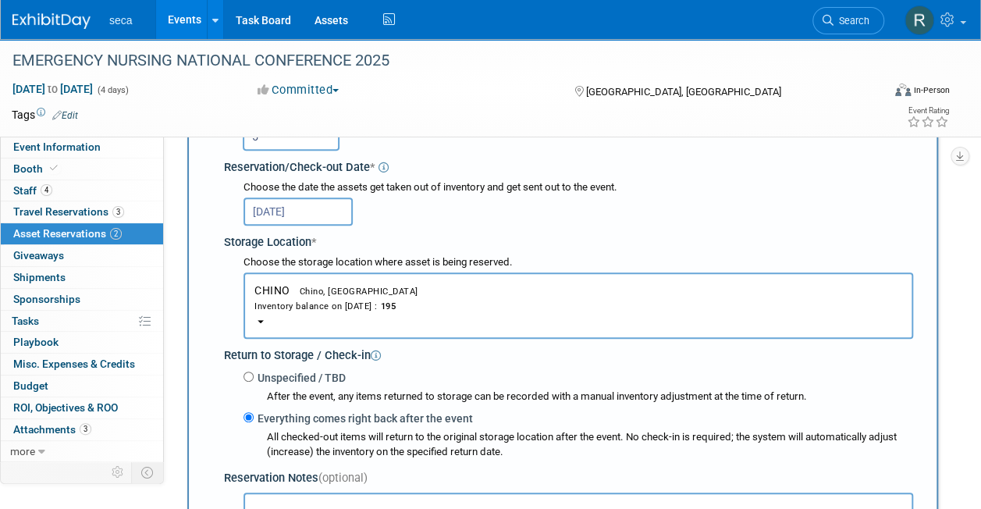
select select "8"
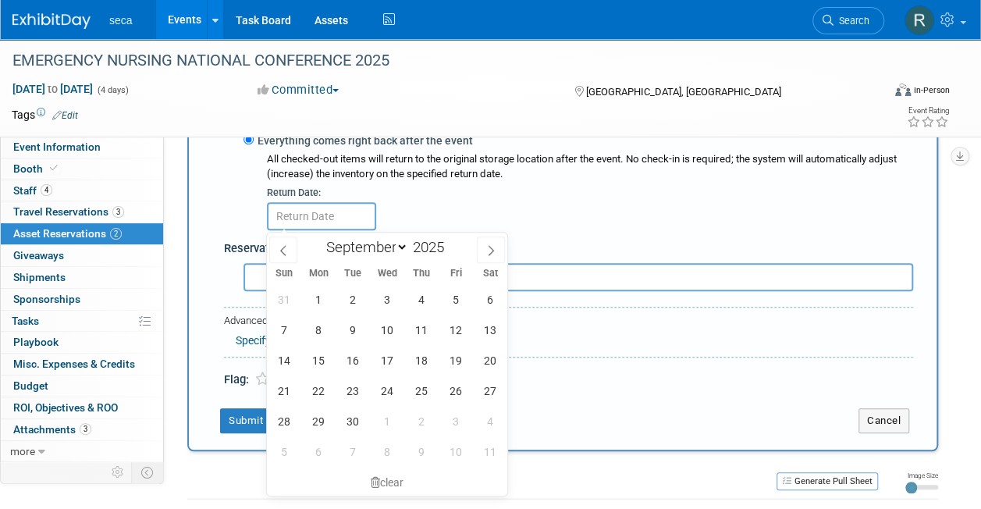
scroll to position [500, 0]
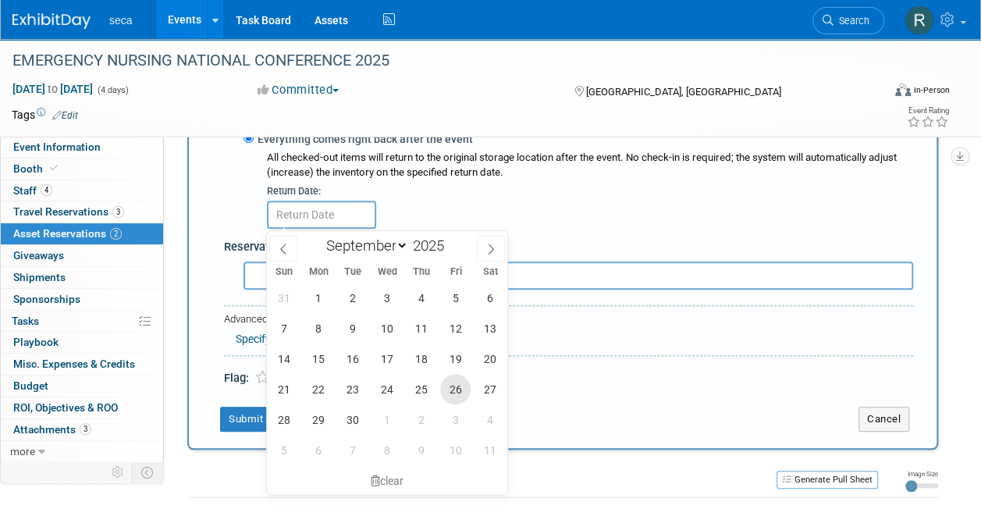
click at [461, 383] on span "26" at bounding box center [455, 389] width 30 height 30
type input "Sep 26, 2025"
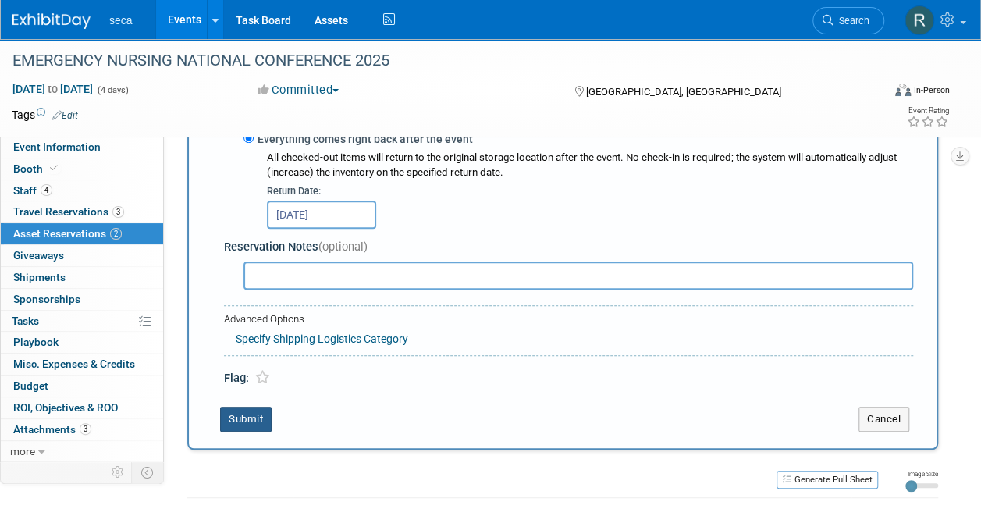
click at [230, 415] on button "Submit" at bounding box center [246, 419] width 52 height 25
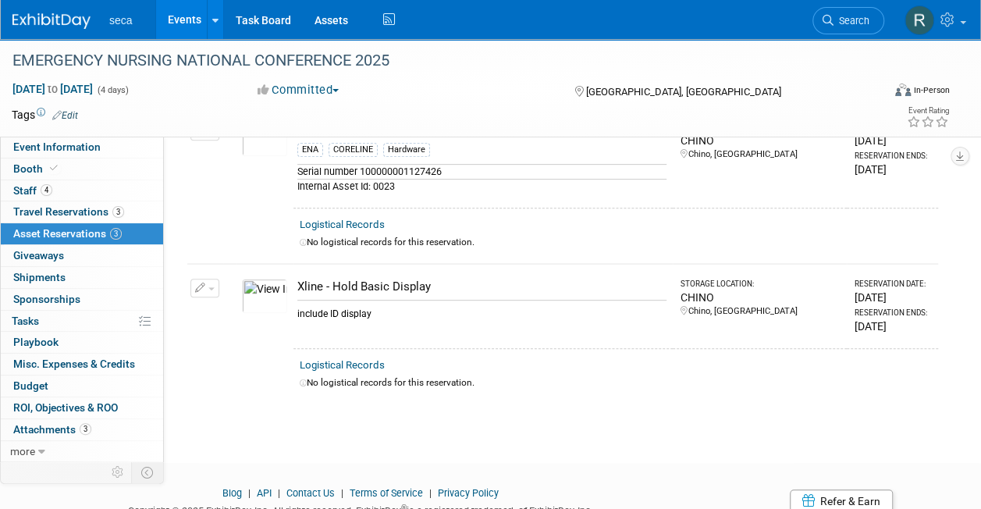
scroll to position [19, 0]
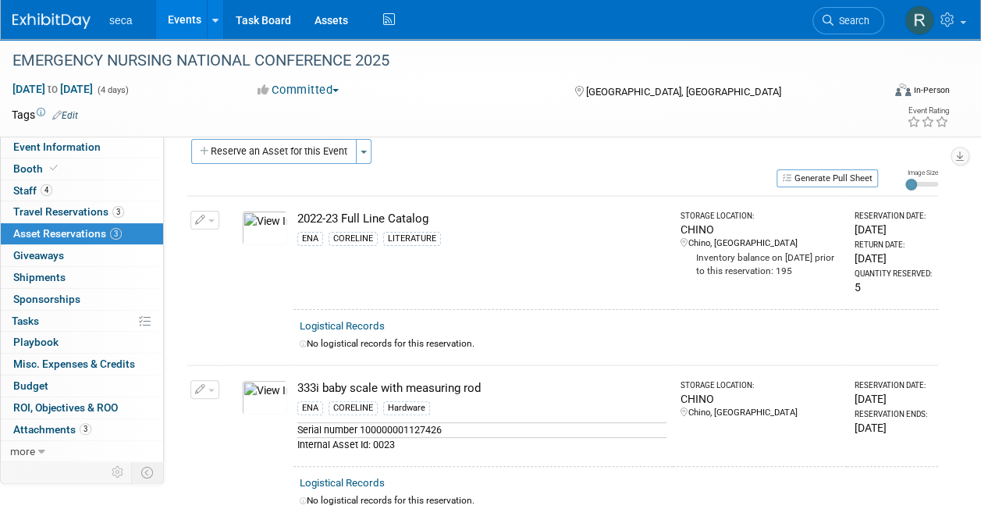
click at [179, 19] on link "Events" at bounding box center [184, 19] width 57 height 39
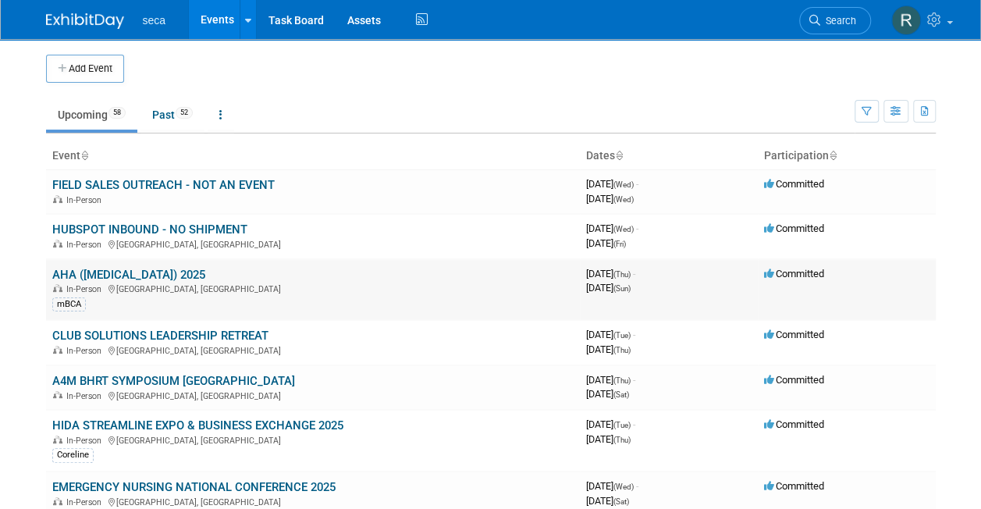
click at [125, 274] on link "AHA ([MEDICAL_DATA]) 2025" at bounding box center [128, 275] width 153 height 14
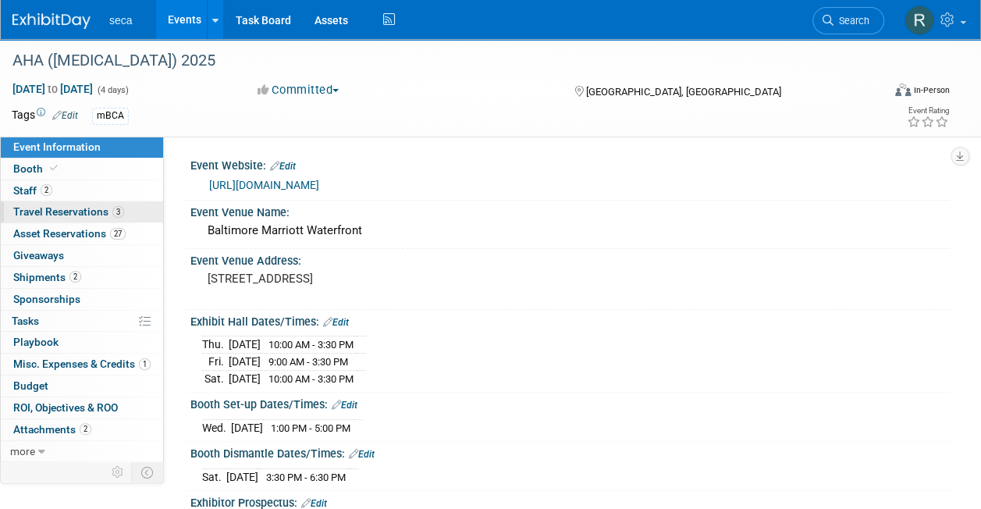
click at [70, 214] on span "Travel Reservations 3" at bounding box center [68, 211] width 111 height 12
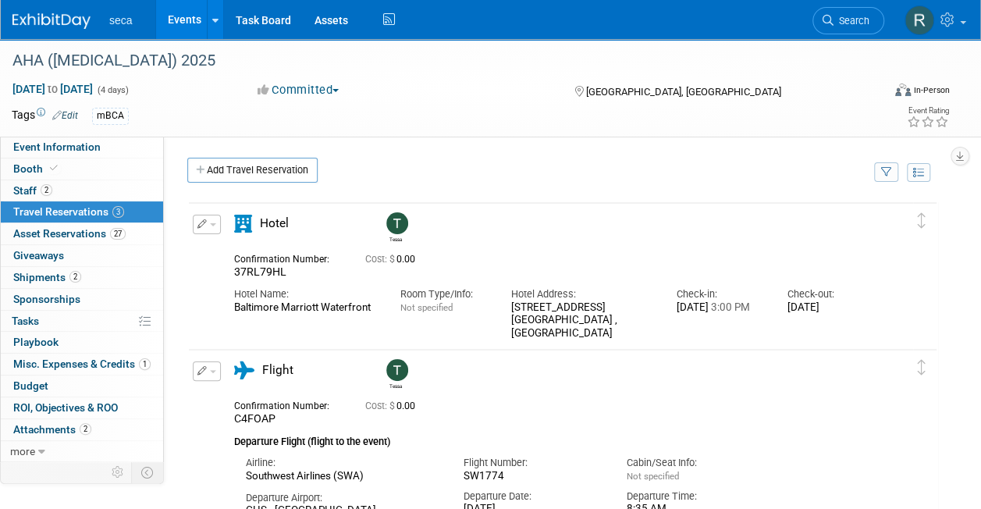
scroll to position [67, 0]
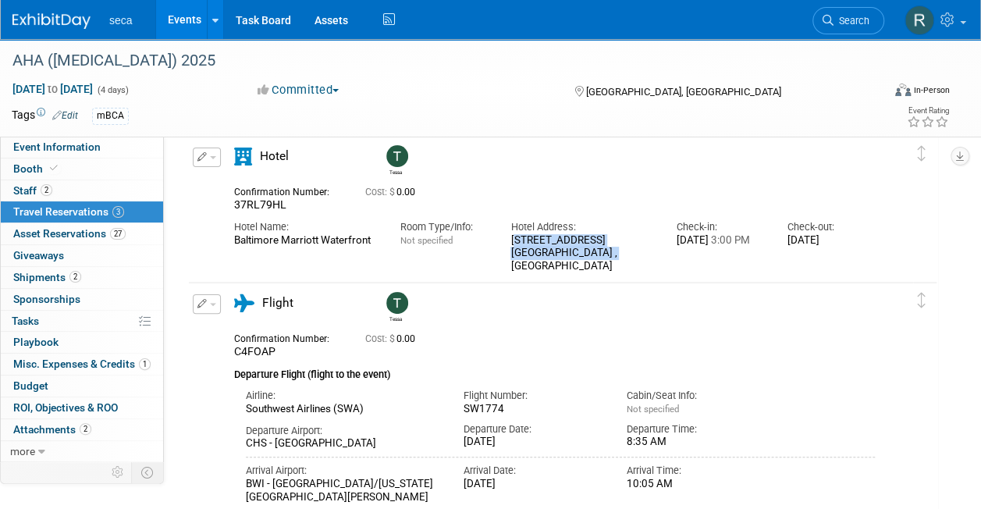
drag, startPoint x: 512, startPoint y: 237, endPoint x: 609, endPoint y: 253, distance: 98.1
click at [609, 253] on div "[STREET_ADDRESS]" at bounding box center [582, 253] width 143 height 39
copy div "[STREET_ADDRESS]"
click at [98, 150] on link "Event Information" at bounding box center [82, 147] width 162 height 21
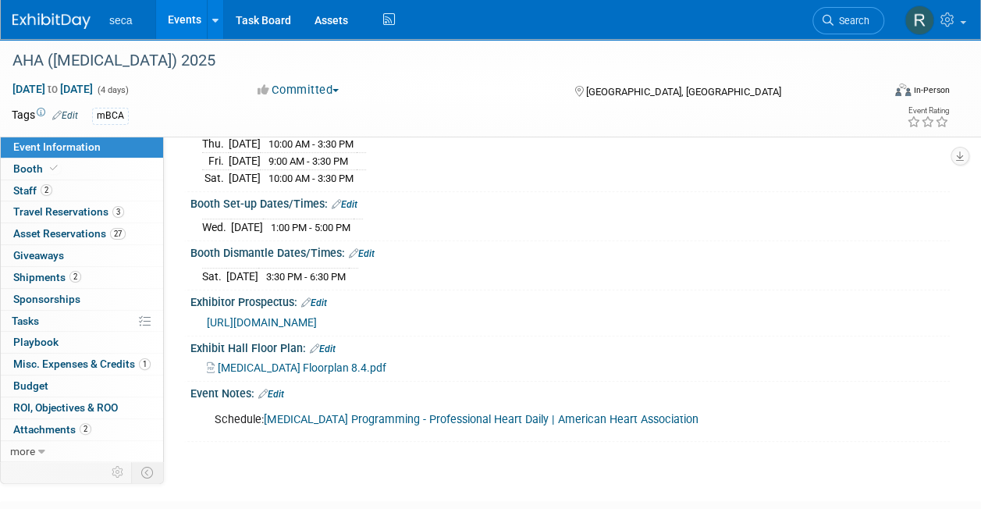
scroll to position [200, 0]
click at [69, 272] on span "2" at bounding box center [75, 277] width 12 height 12
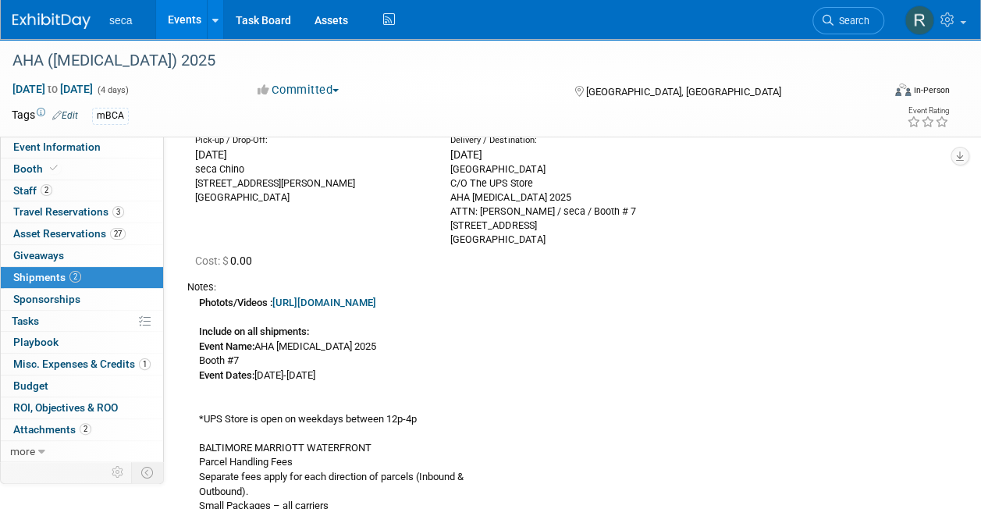
scroll to position [131, 0]
drag, startPoint x: 542, startPoint y: 240, endPoint x: 444, endPoint y: 173, distance: 118.4
click at [444, 173] on div "Delivery / Destination: [DATE] [GEOGRAPHIC_DATA] C/O The UPS Store AHA [MEDICAL…" at bounding box center [566, 192] width 255 height 112
copy div "[GEOGRAPHIC_DATA] C/O The UPS Store AHA [MEDICAL_DATA] 2025 ATTN: [PERSON_NAME]…"
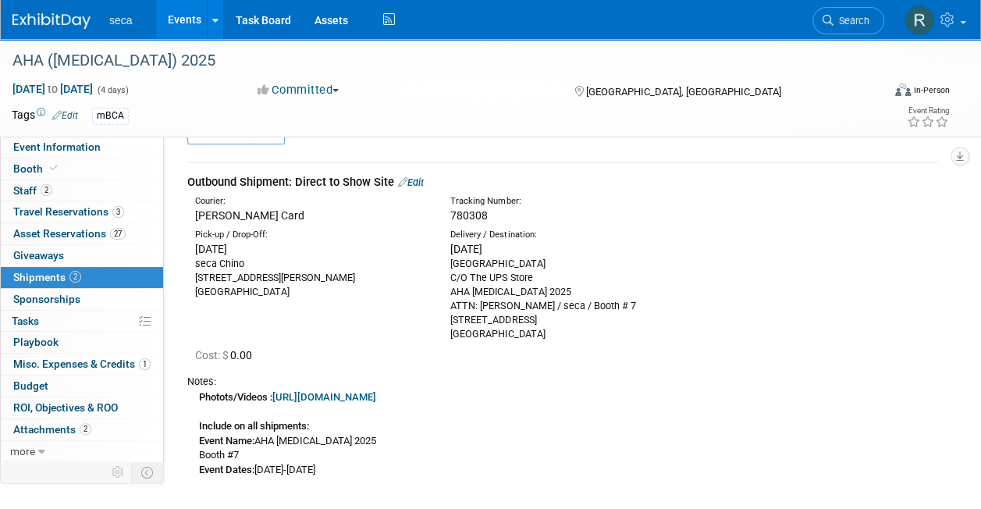
scroll to position [37, 0]
click at [417, 182] on link "Edit" at bounding box center [411, 183] width 26 height 12
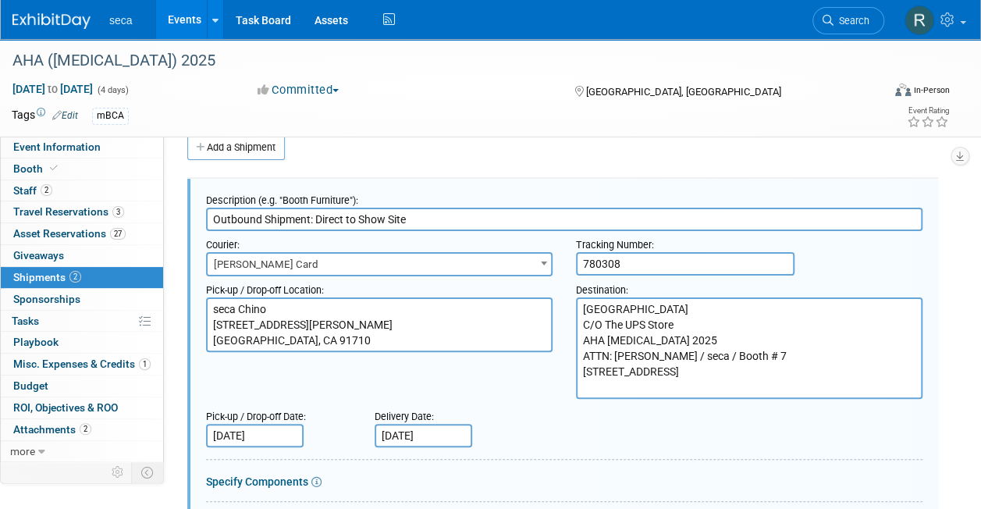
scroll to position [0, 0]
click at [249, 432] on input "[DATE]" at bounding box center [255, 435] width 98 height 23
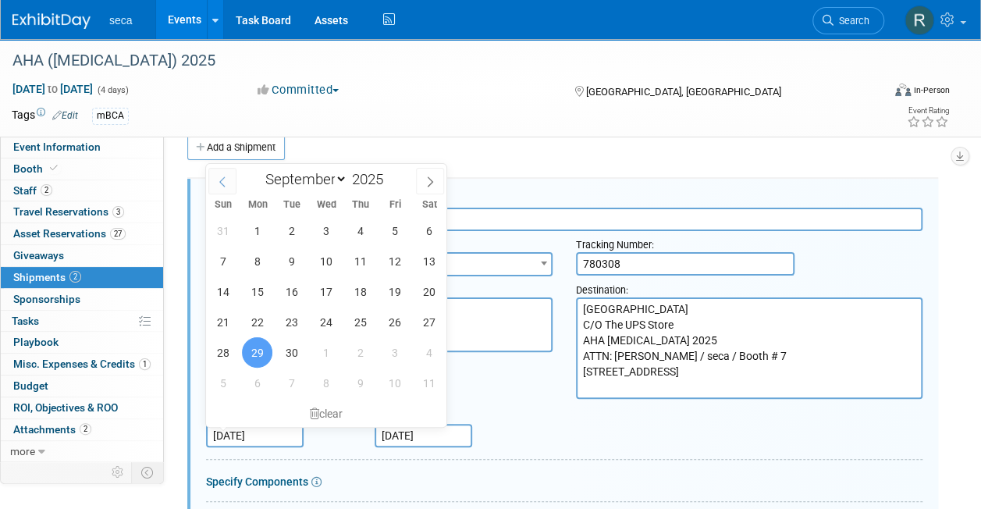
click at [218, 184] on icon at bounding box center [222, 181] width 11 height 11
select select "7"
click at [405, 357] on span "29" at bounding box center [394, 352] width 30 height 30
type input "[DATE]"
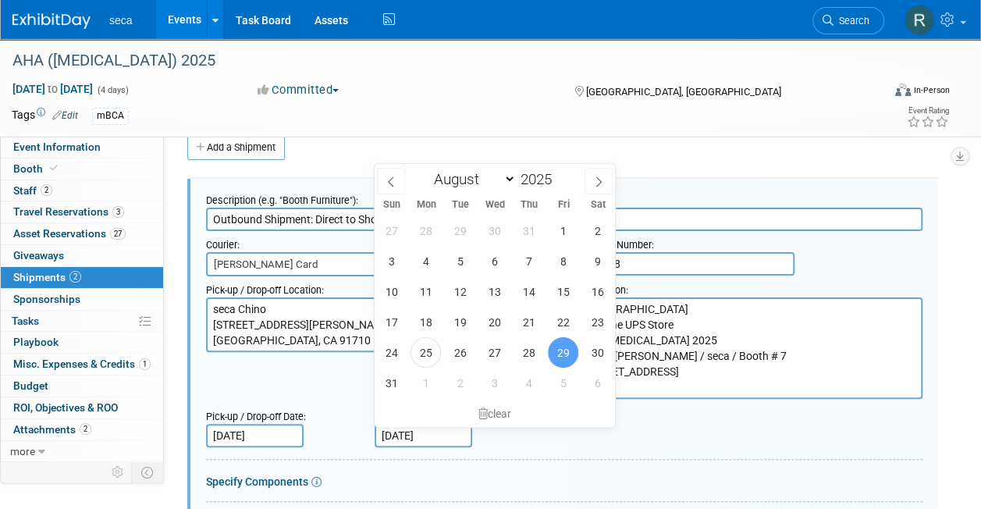
click at [412, 436] on input "[DATE]" at bounding box center [424, 435] width 98 height 23
click at [604, 182] on span at bounding box center [599, 181] width 28 height 27
select select "8"
click at [457, 231] on span "2" at bounding box center [460, 230] width 30 height 30
type input "[DATE]"
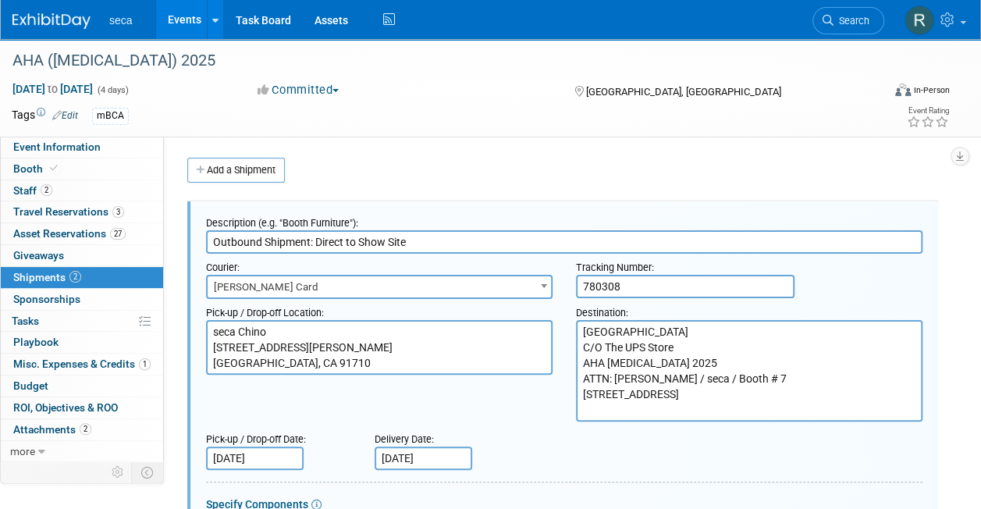
click at [610, 287] on input "780308" at bounding box center [685, 286] width 219 height 23
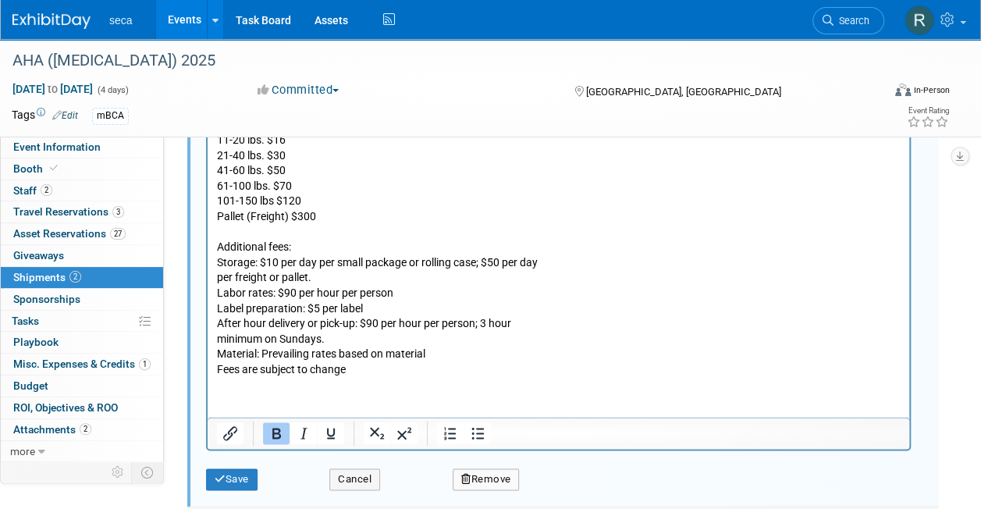
scroll to position [985, 0]
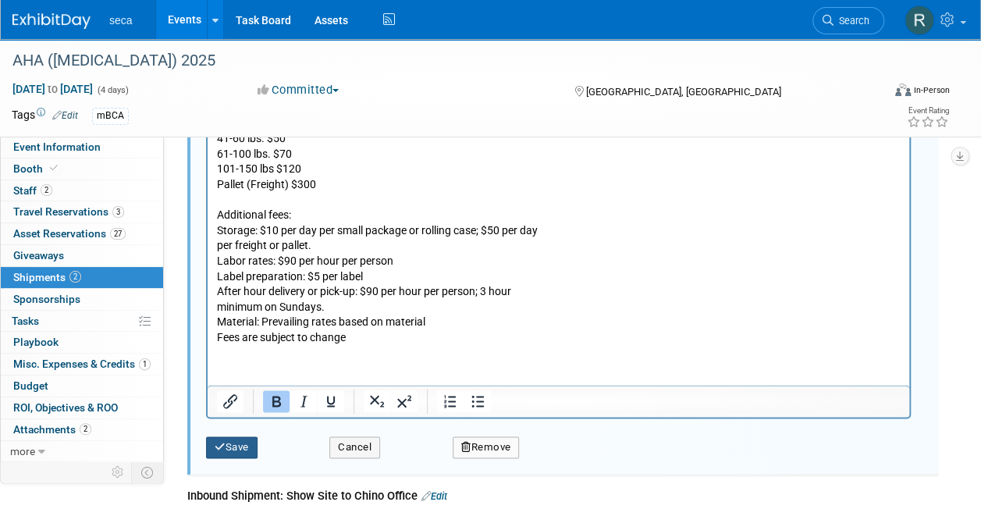
click at [228, 440] on button "Save" at bounding box center [232, 447] width 52 height 22
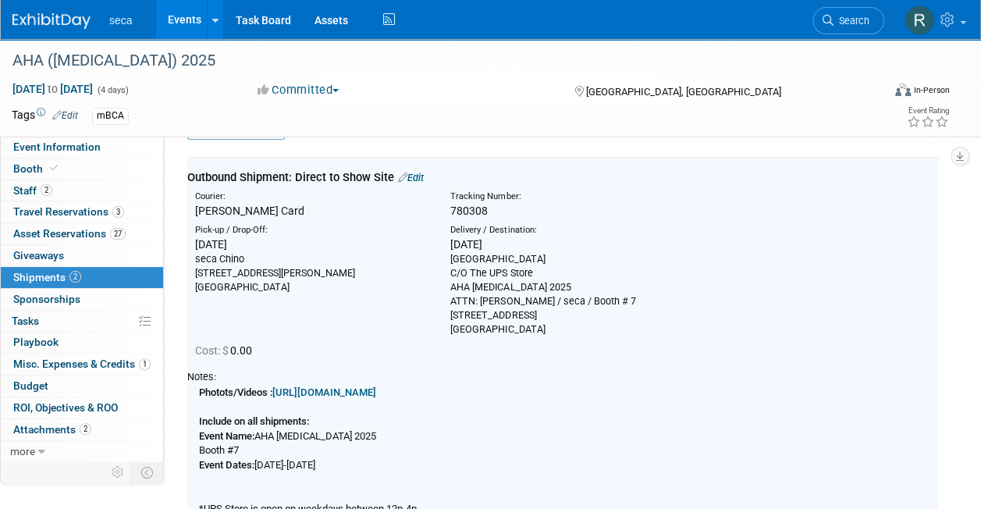
scroll to position [23, 0]
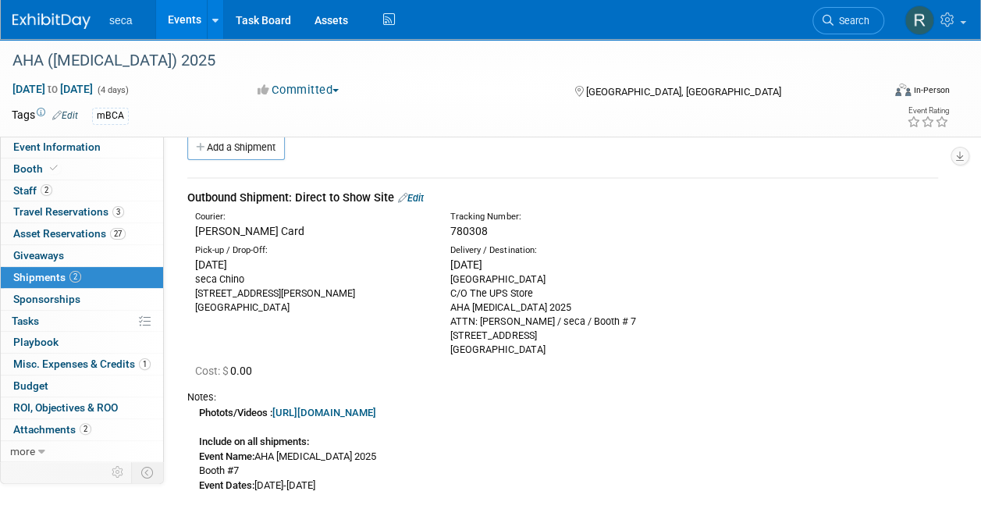
click at [470, 228] on span "780308" at bounding box center [468, 231] width 37 height 12
copy span "780308"
click at [418, 199] on link "Edit" at bounding box center [411, 198] width 26 height 12
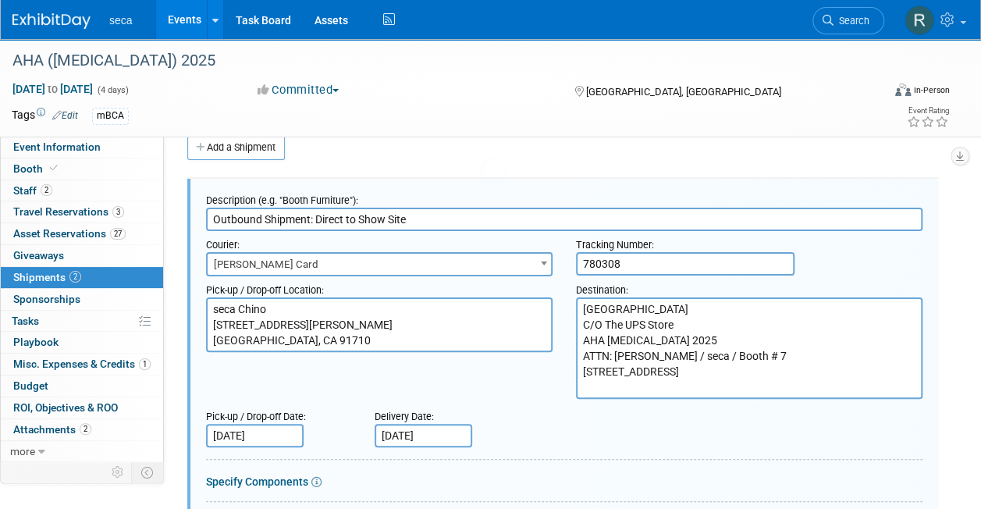
scroll to position [0, 0]
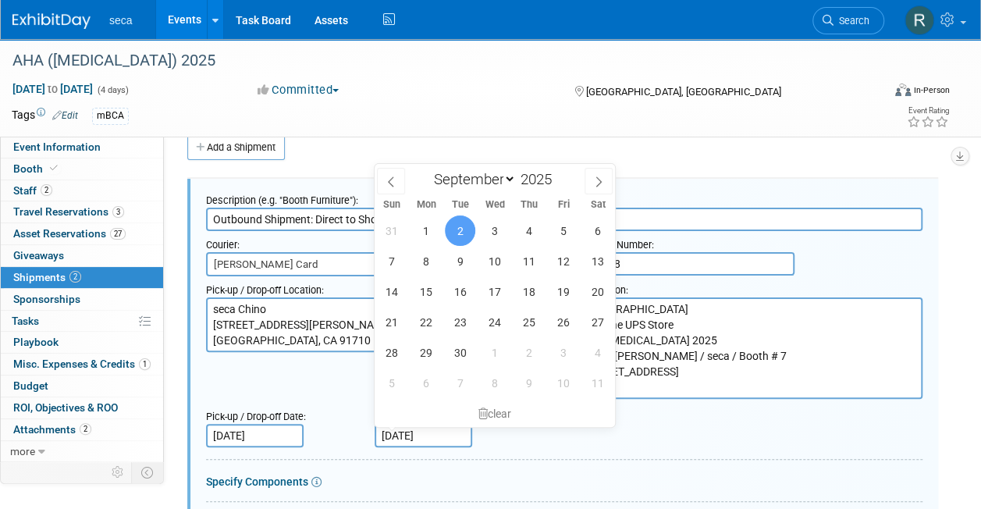
click at [422, 428] on input "[DATE]" at bounding box center [424, 435] width 98 height 23
click at [394, 178] on icon at bounding box center [391, 181] width 11 height 11
select select "7"
click at [557, 353] on span "29" at bounding box center [563, 352] width 30 height 30
type input "[DATE]"
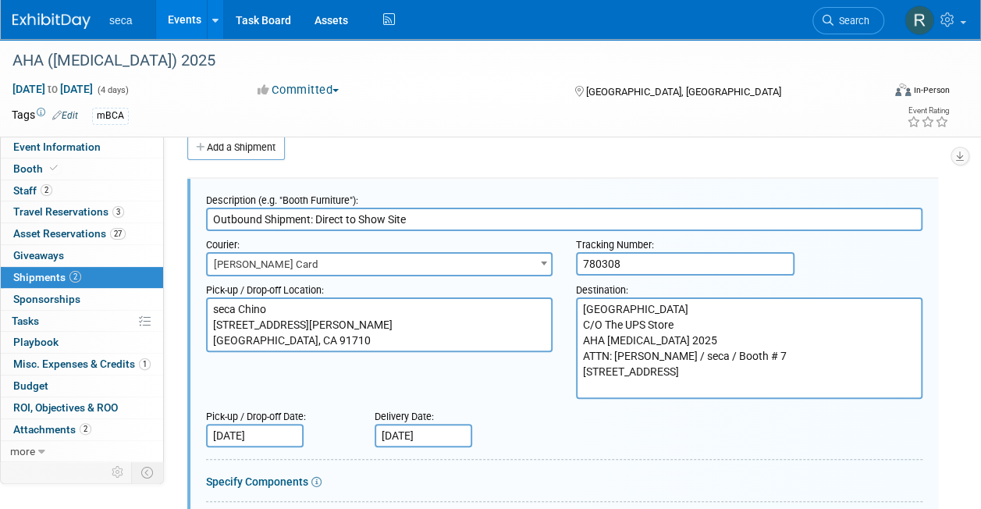
click at [559, 439] on div "Pick-up / Drop-off Date: [DATE] Delivery Date: [DATE]" at bounding box center [564, 425] width 740 height 44
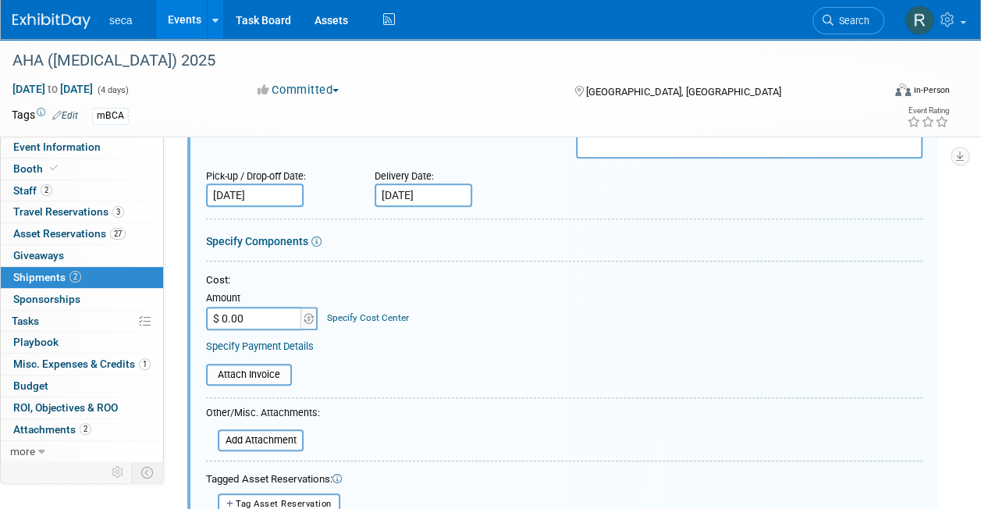
click at [258, 194] on input "[DATE]" at bounding box center [255, 194] width 98 height 23
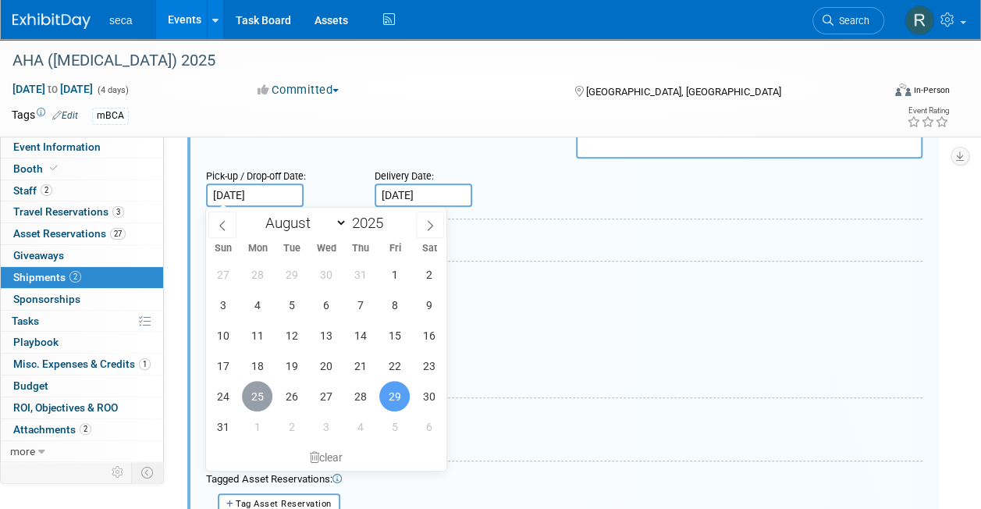
click at [265, 395] on span "25" at bounding box center [257, 396] width 30 height 30
type input "[DATE]"
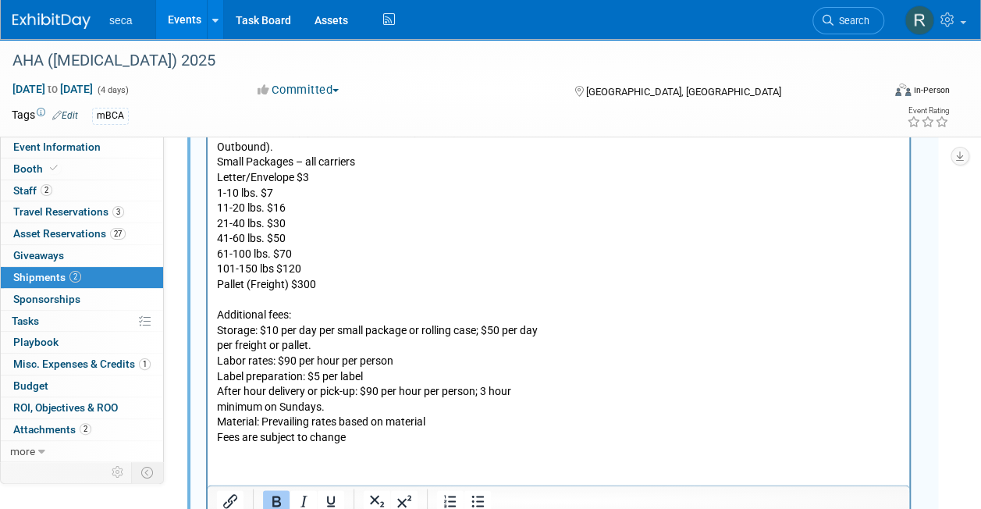
scroll to position [1155, 0]
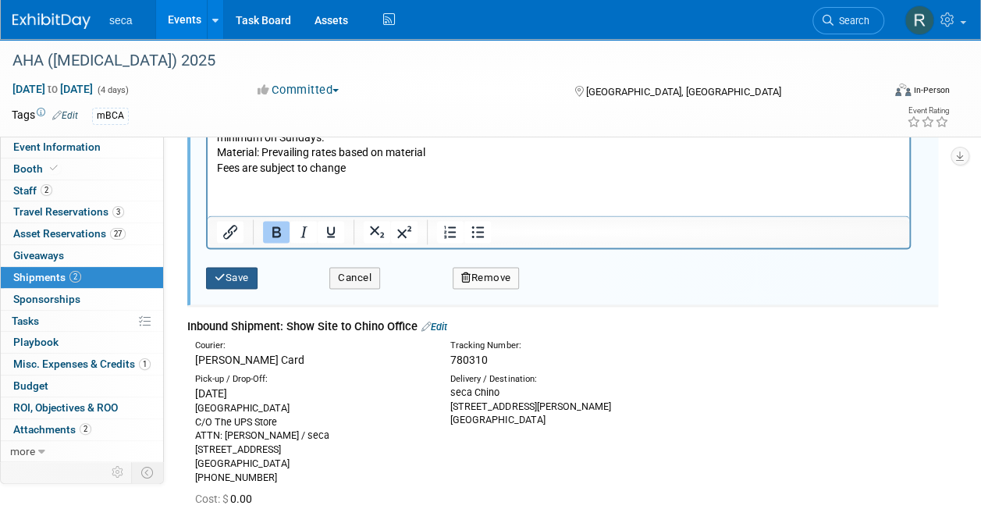
click at [243, 270] on button "Save" at bounding box center [232, 278] width 52 height 22
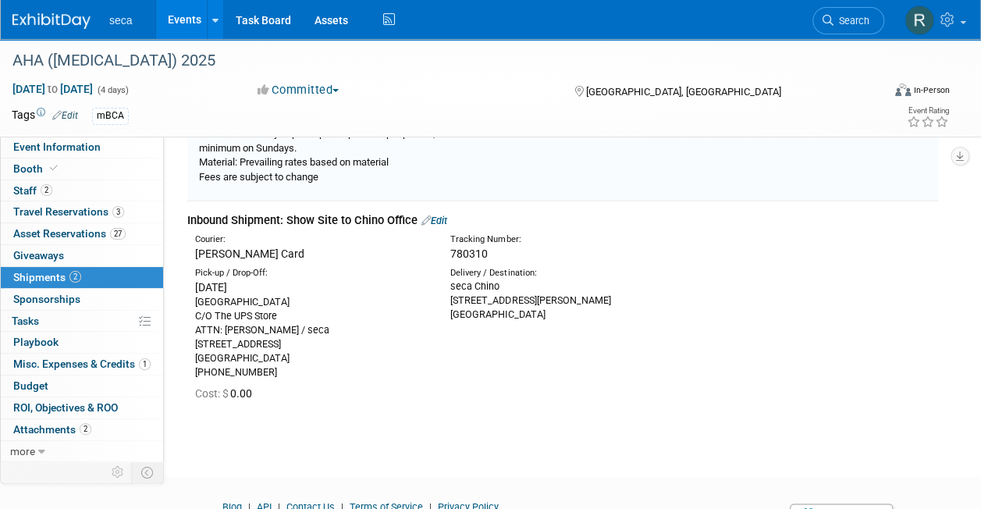
scroll to position [727, 0]
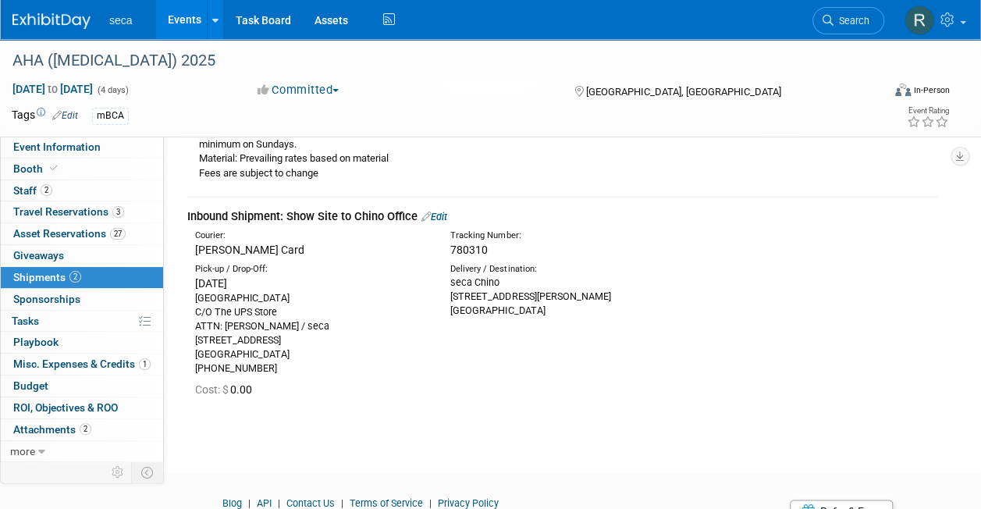
click at [470, 247] on span "780310" at bounding box center [468, 250] width 37 height 12
copy span "780310"
